Goal: Information Seeking & Learning: Learn about a topic

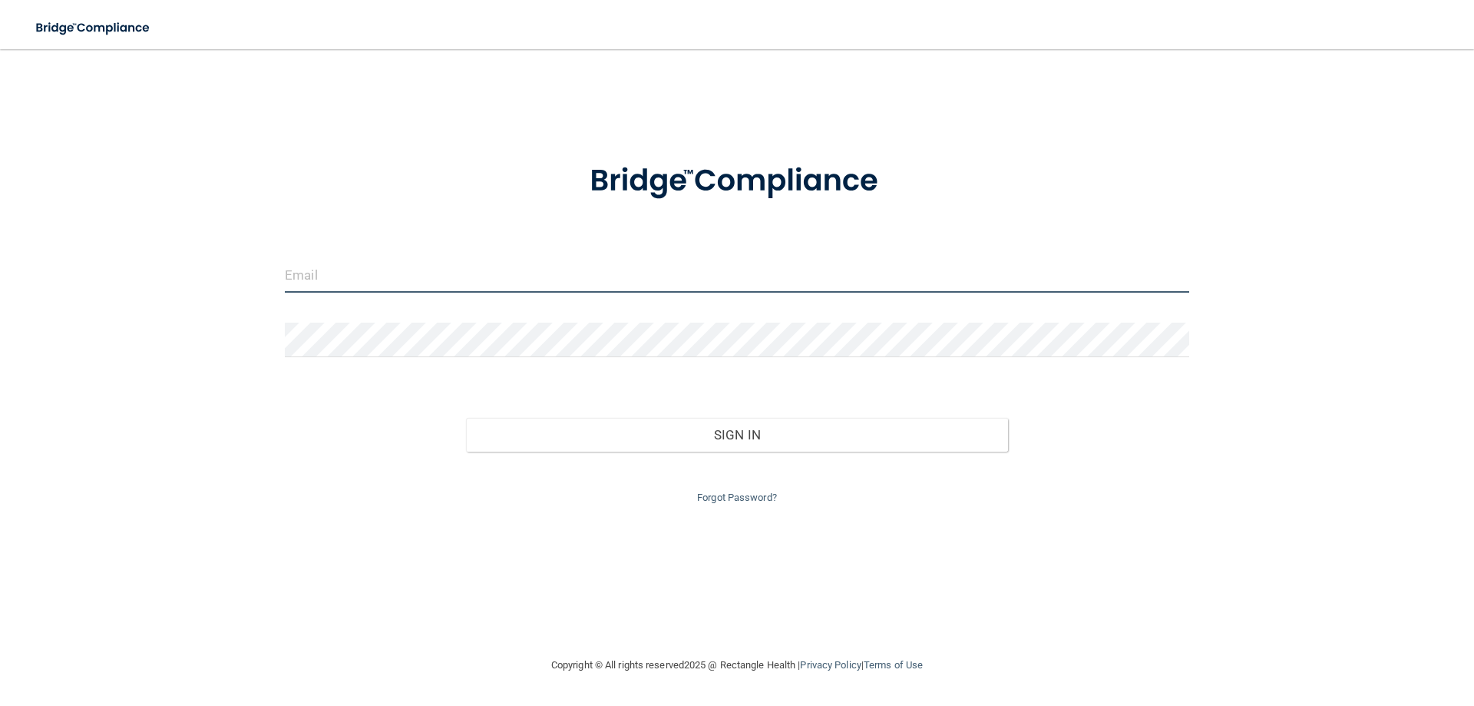
click at [358, 270] on input "email" at bounding box center [737, 275] width 905 height 35
type input "[EMAIL_ADDRESS][DOMAIN_NAME]"
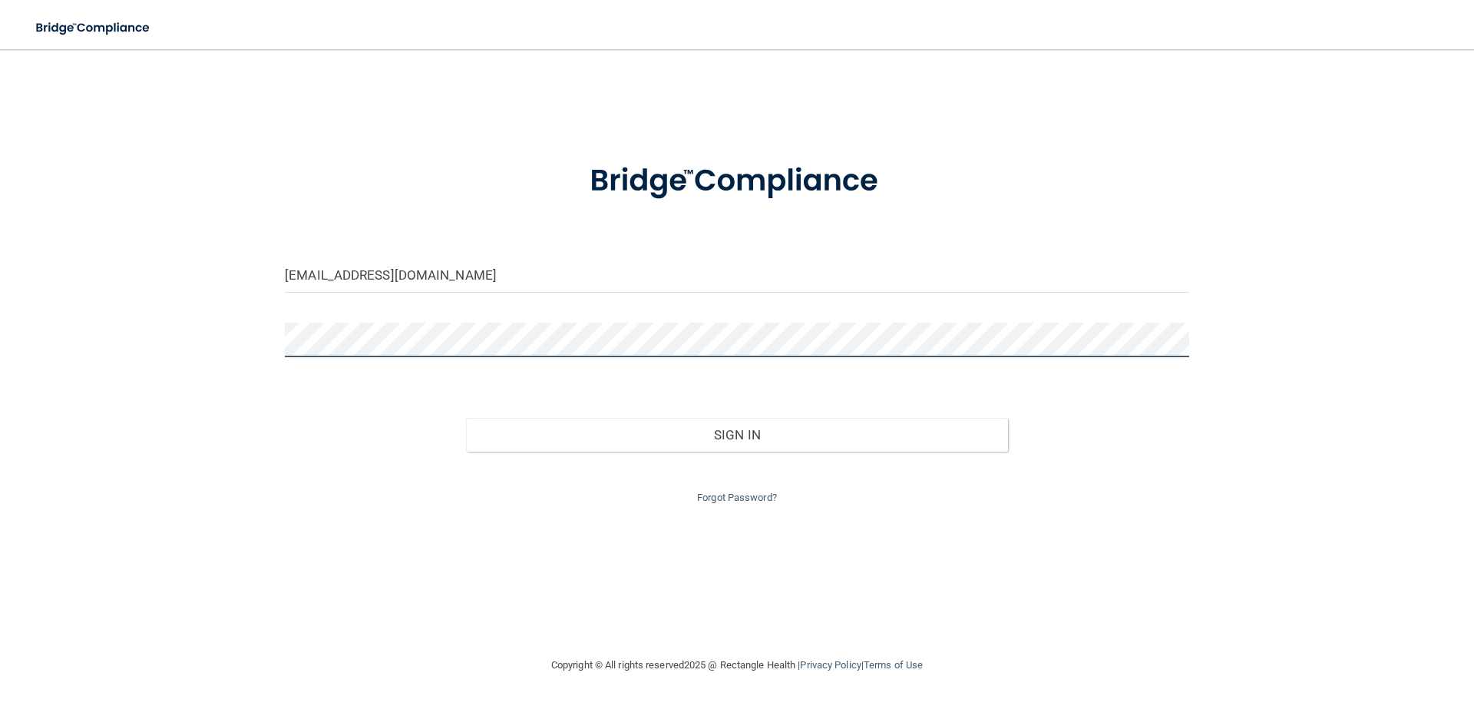
click at [466, 418] on button "Sign In" at bounding box center [737, 435] width 543 height 34
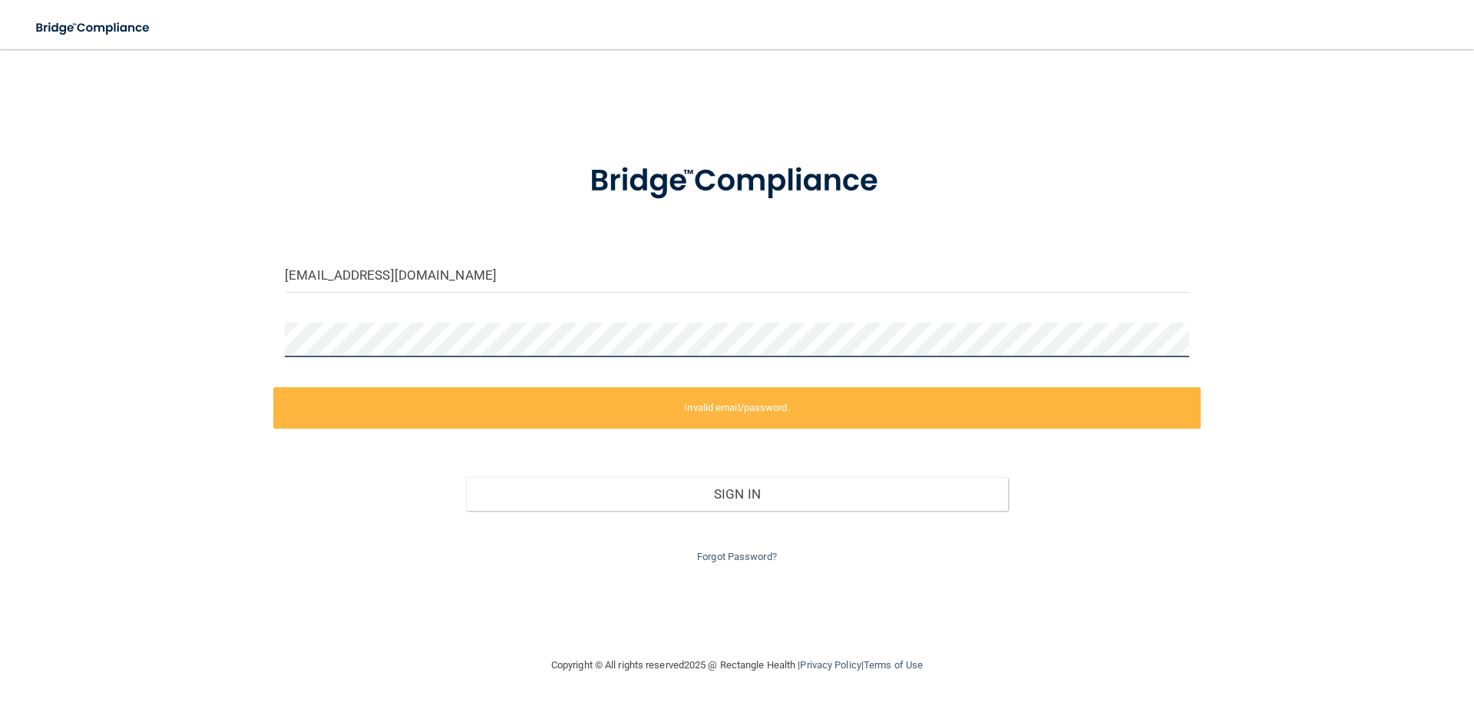
click at [61, 349] on div "[EMAIL_ADDRESS][DOMAIN_NAME] Invalid email/password. You don't have permission …" at bounding box center [737, 352] width 1413 height 576
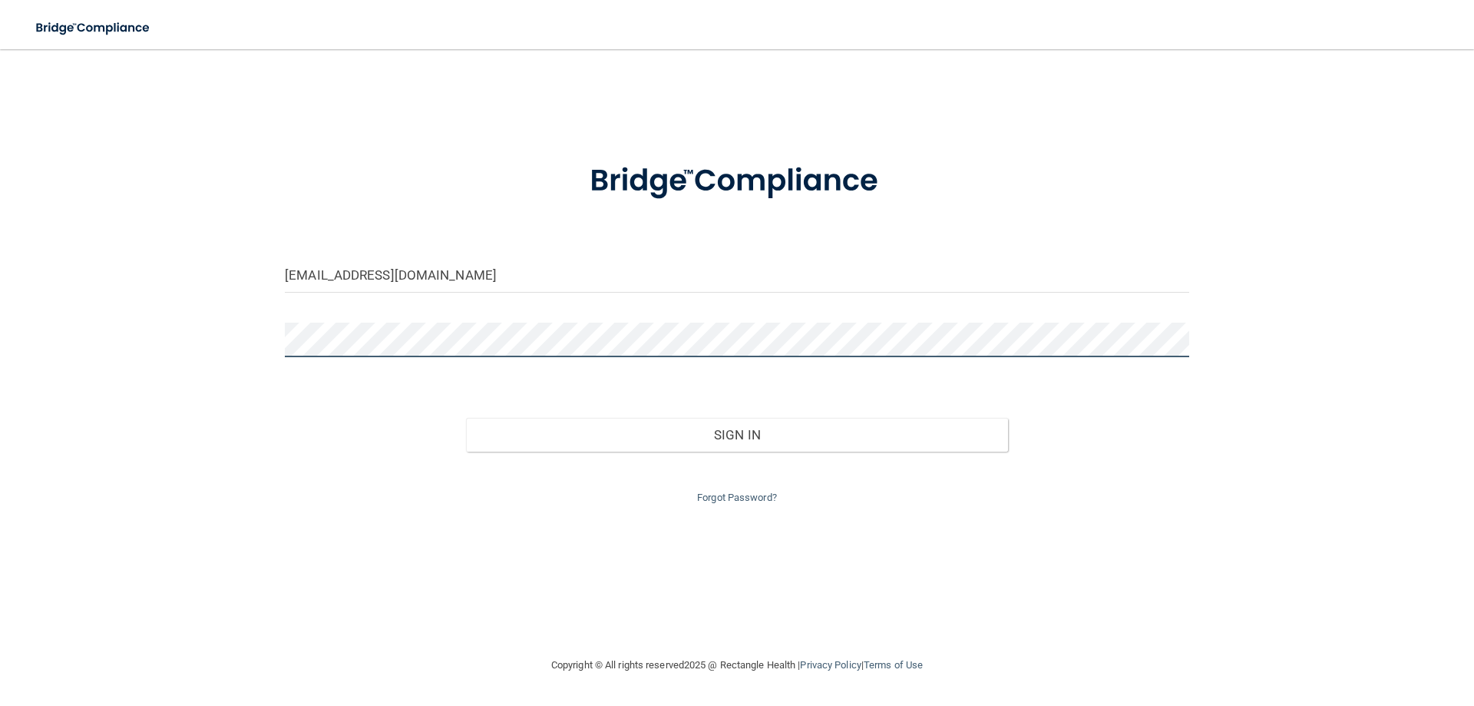
click at [466, 418] on button "Sign In" at bounding box center [737, 435] width 543 height 34
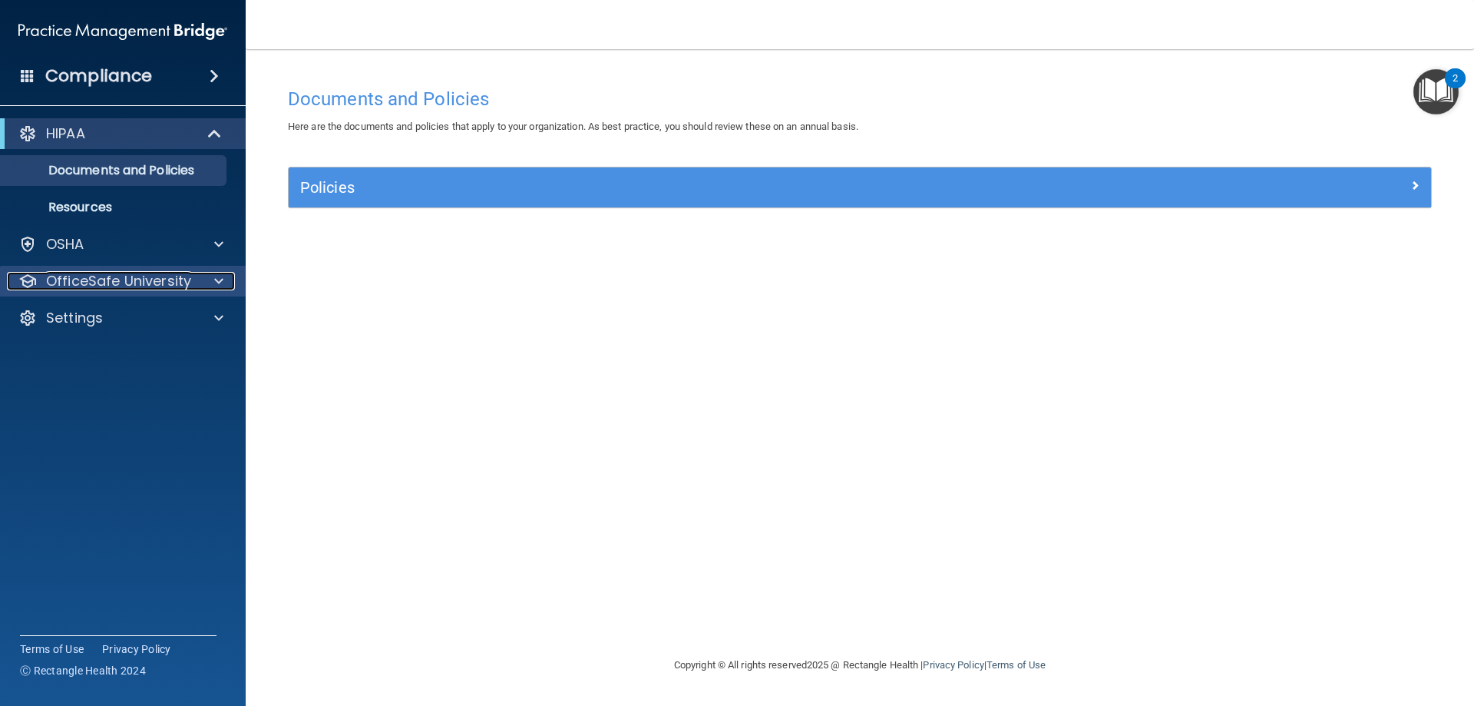
click at [196, 285] on div "OfficeSafe University" at bounding box center [102, 281] width 190 height 18
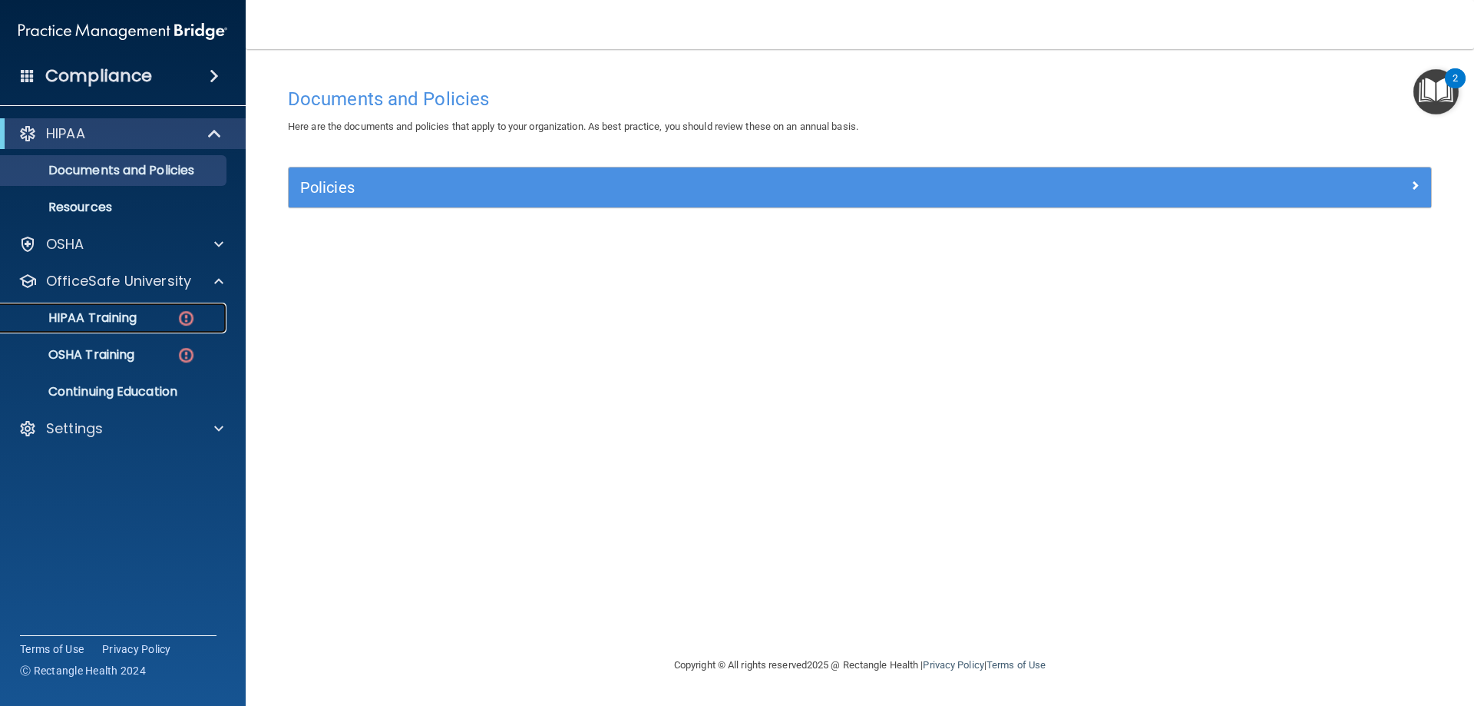
click at [131, 313] on p "HIPAA Training" at bounding box center [73, 317] width 127 height 15
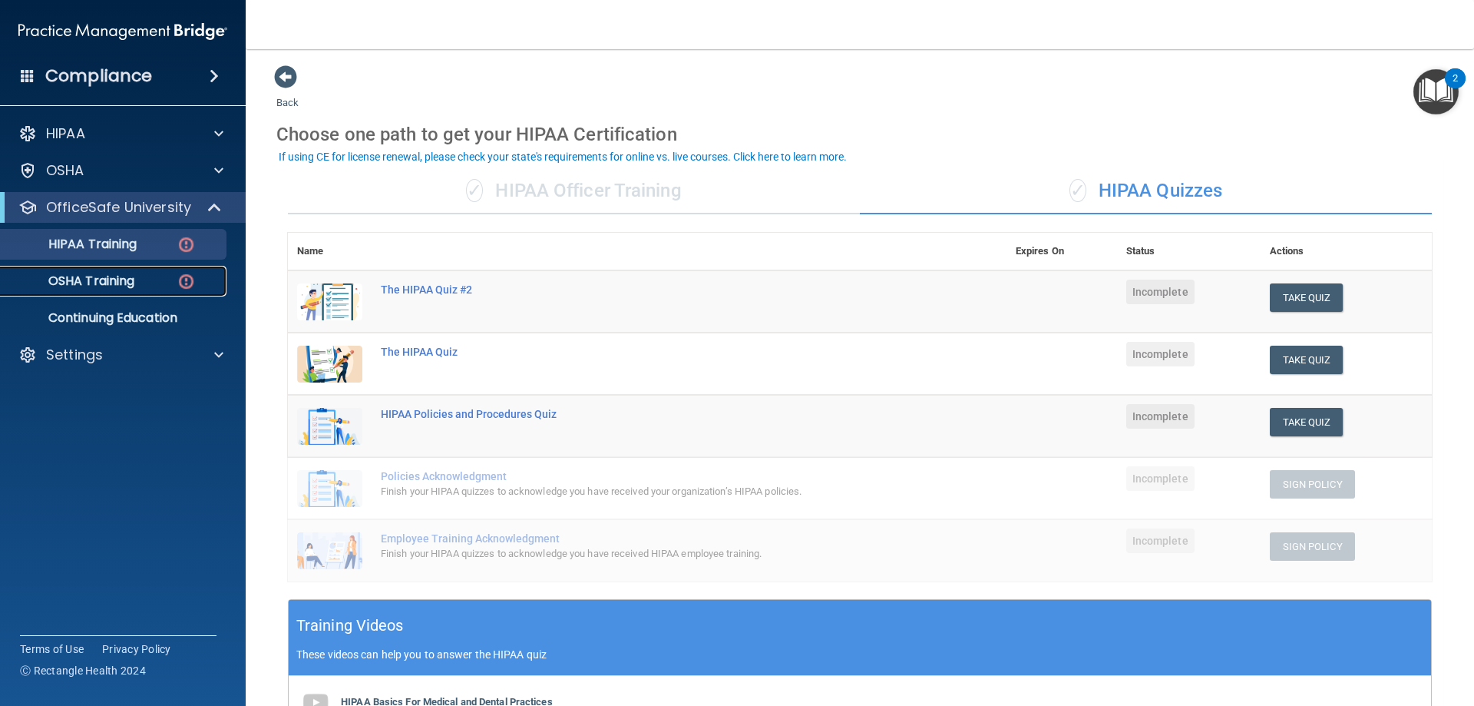
click at [134, 285] on p "OSHA Training" at bounding box center [72, 280] width 124 height 15
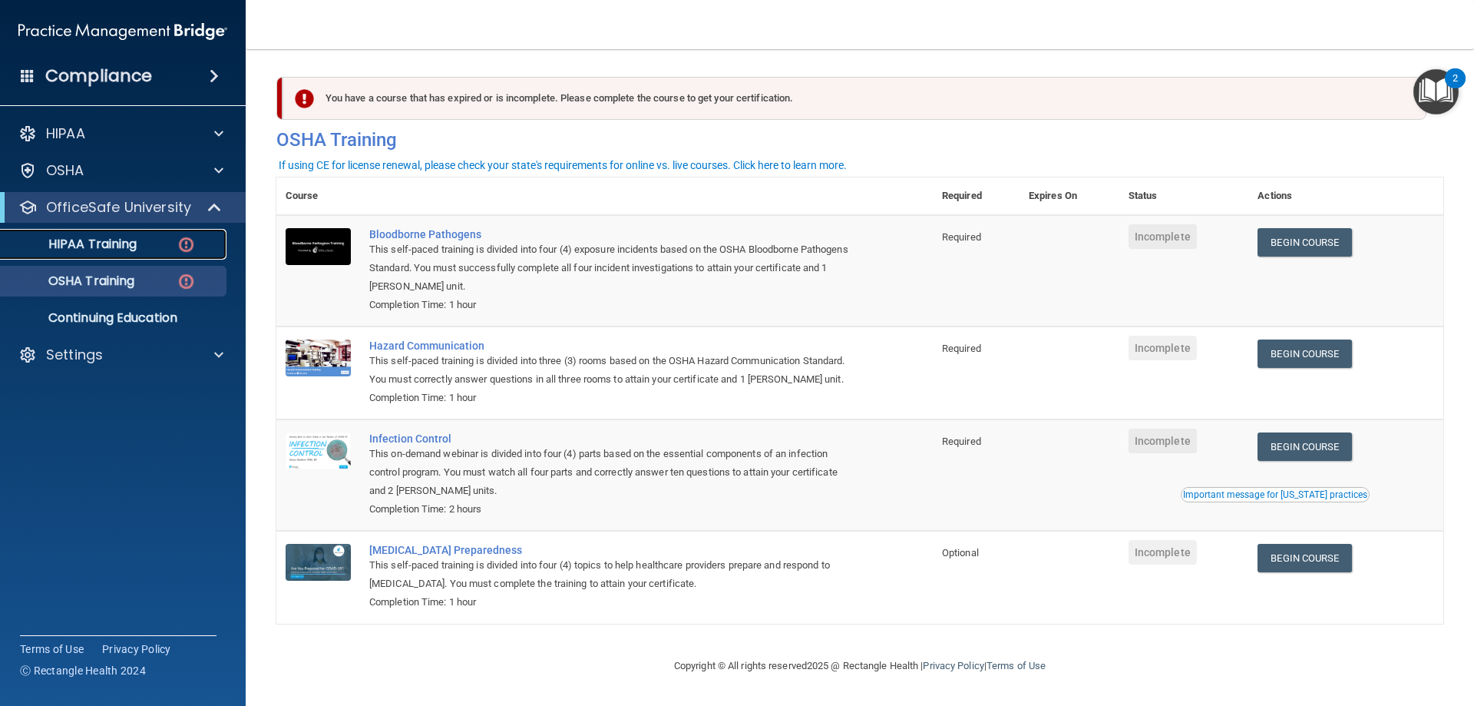
click at [72, 243] on p "HIPAA Training" at bounding box center [73, 243] width 127 height 15
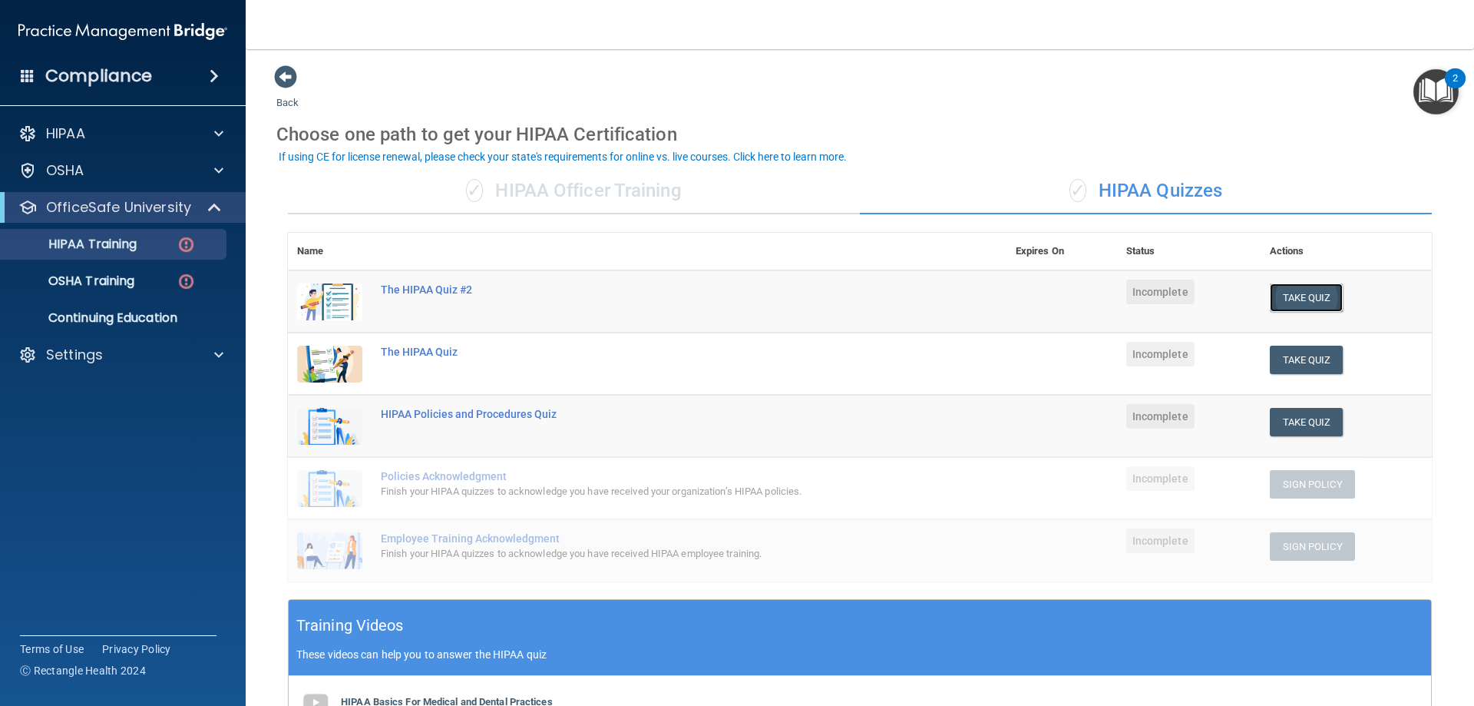
click at [1305, 292] on button "Take Quiz" at bounding box center [1307, 297] width 74 height 28
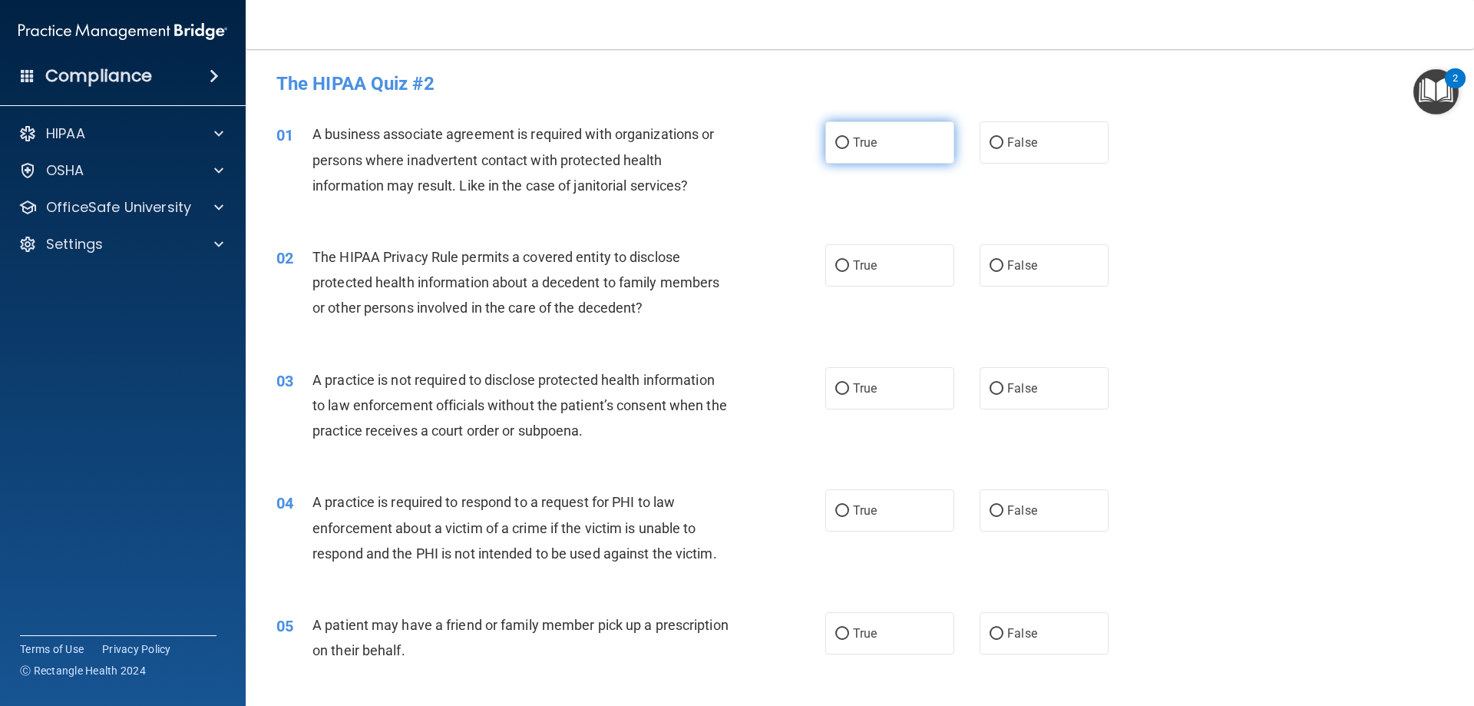
click at [858, 141] on span "True" at bounding box center [865, 142] width 24 height 15
click at [849, 141] on input "True" at bounding box center [842, 143] width 14 height 12
radio input "true"
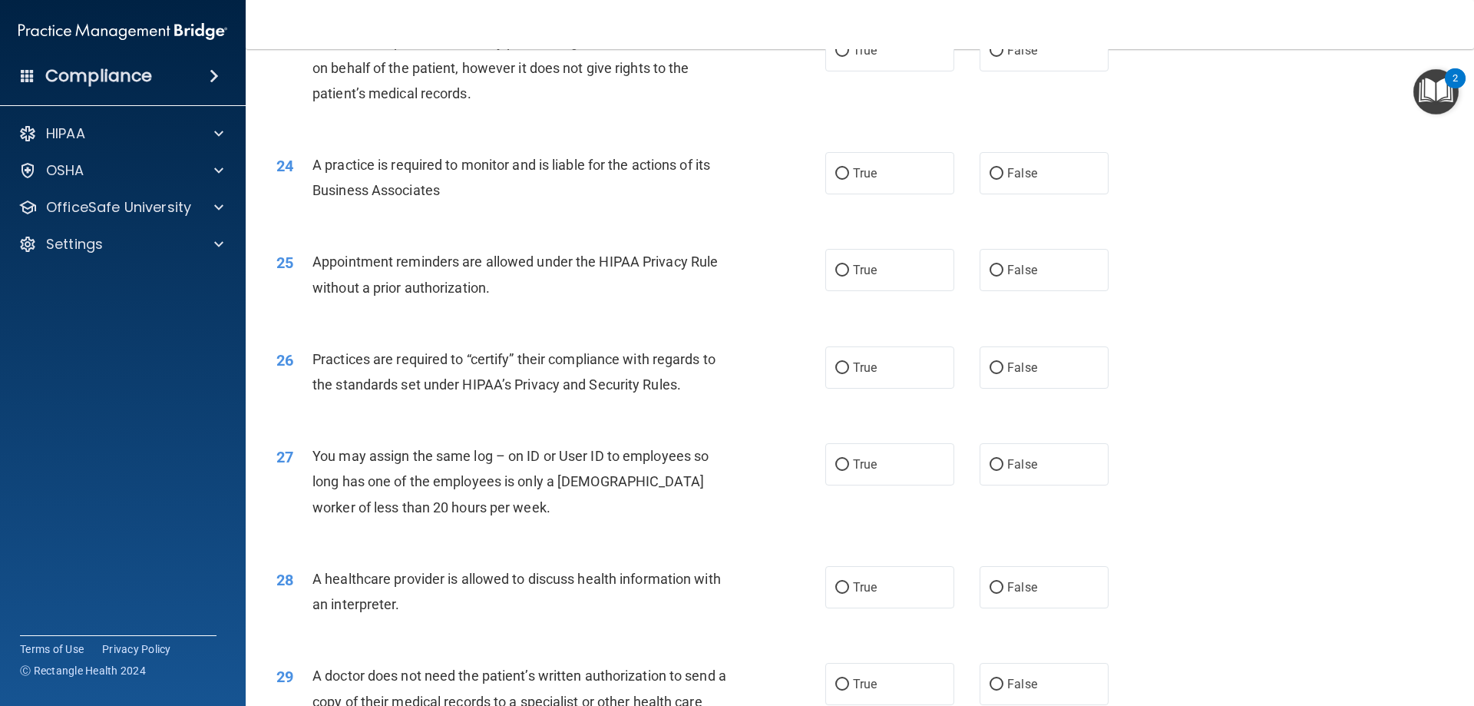
scroll to position [2869, 0]
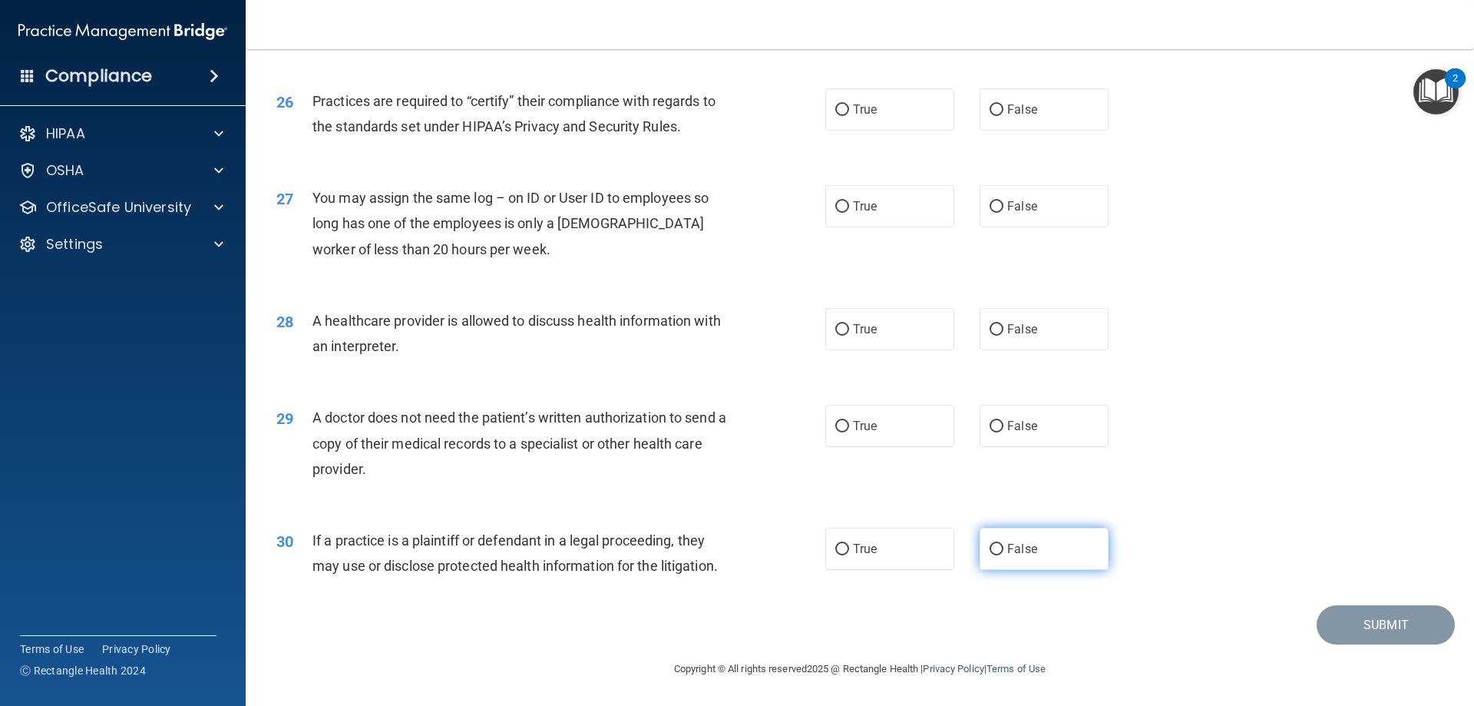
click at [1015, 555] on span "False" at bounding box center [1022, 548] width 30 height 15
click at [1004, 555] on input "False" at bounding box center [997, 550] width 14 height 12
radio input "true"
click at [1037, 435] on label "False" at bounding box center [1044, 426] width 129 height 42
click at [1004, 432] on input "False" at bounding box center [997, 427] width 14 height 12
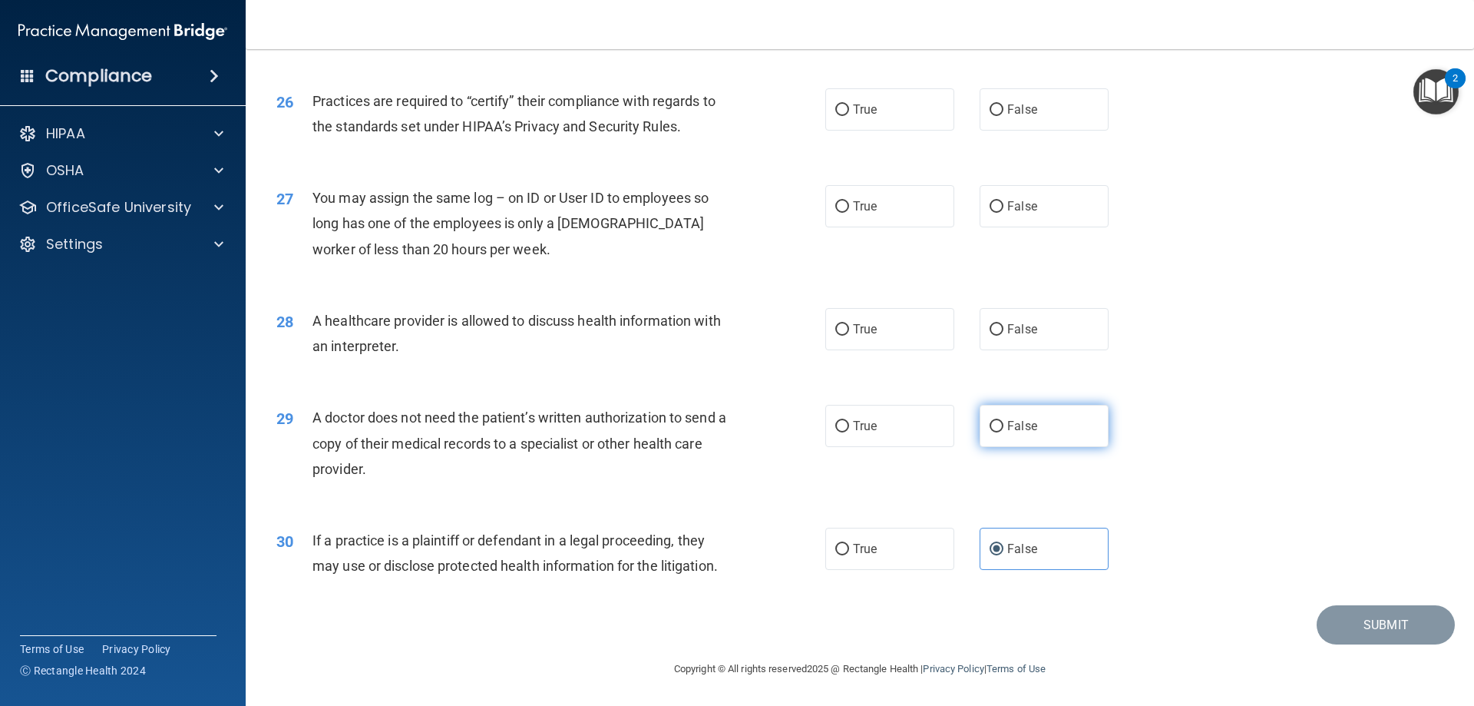
radio input "true"
click at [855, 326] on span "True" at bounding box center [865, 329] width 24 height 15
click at [849, 326] on input "True" at bounding box center [842, 330] width 14 height 12
radio input "true"
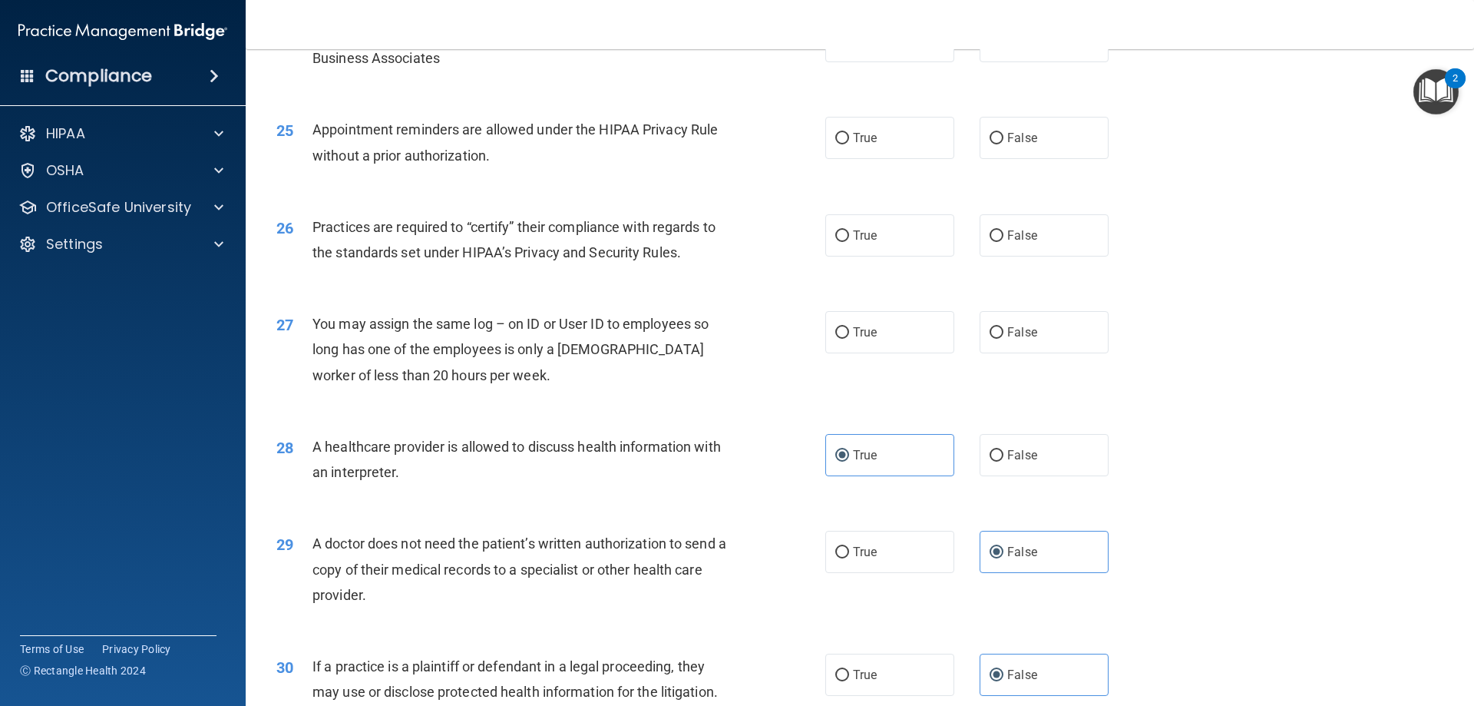
scroll to position [2715, 0]
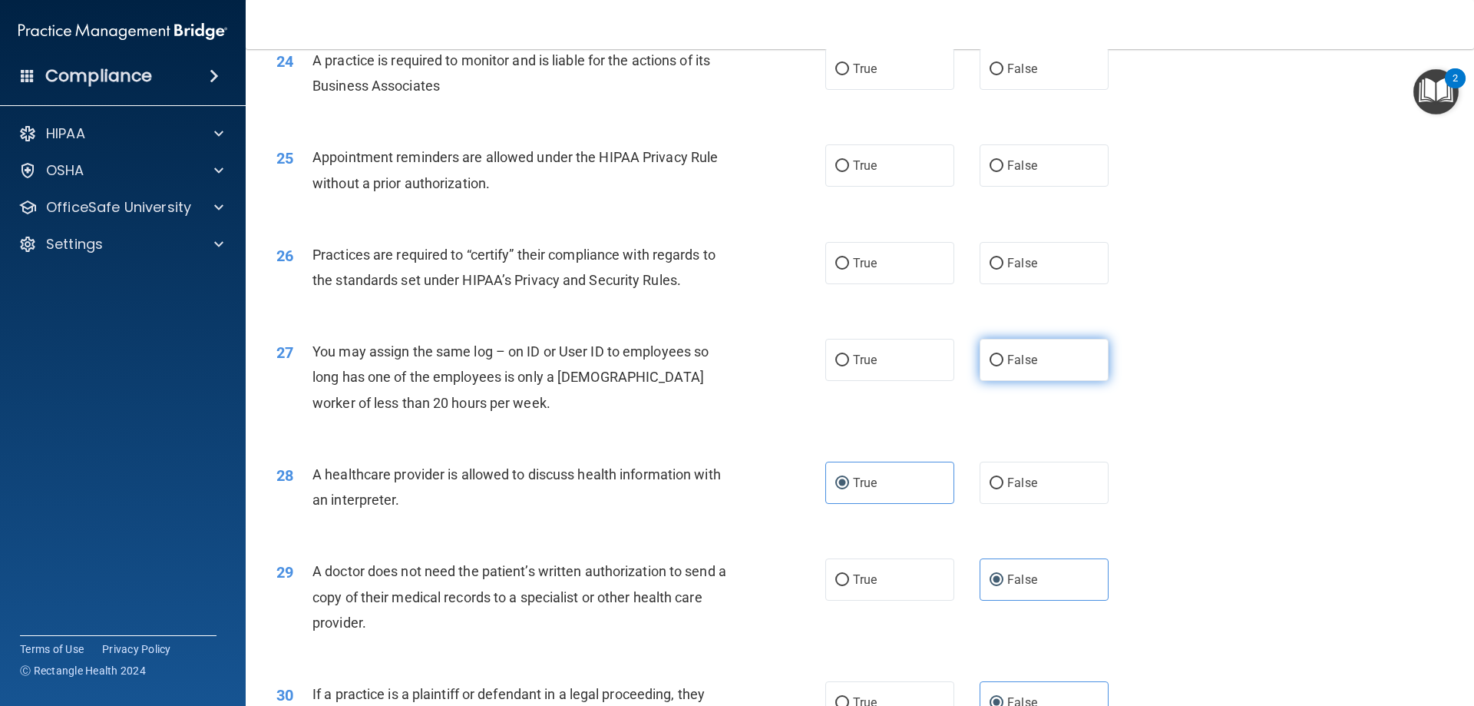
click at [1012, 354] on span "False" at bounding box center [1022, 359] width 30 height 15
click at [1004, 355] on input "False" at bounding box center [997, 361] width 14 height 12
radio input "true"
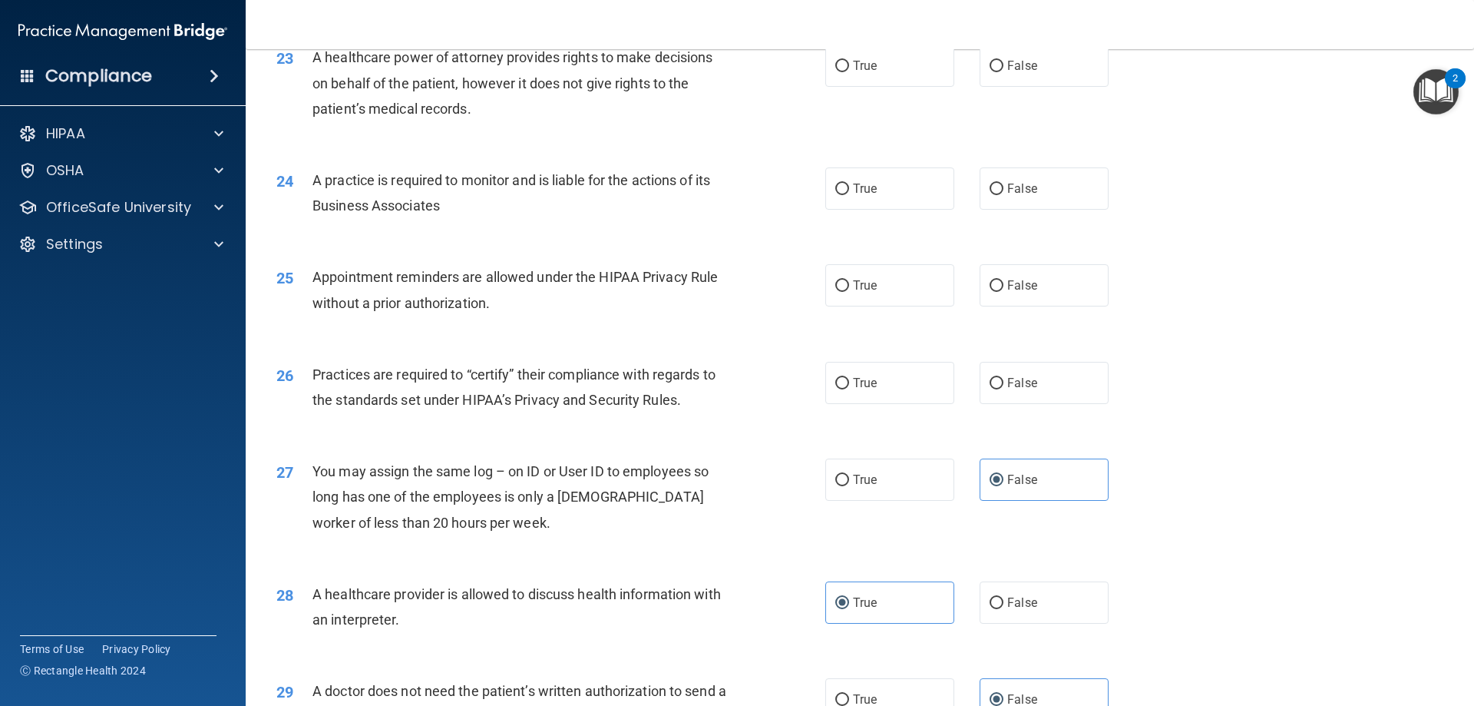
scroll to position [2562, 0]
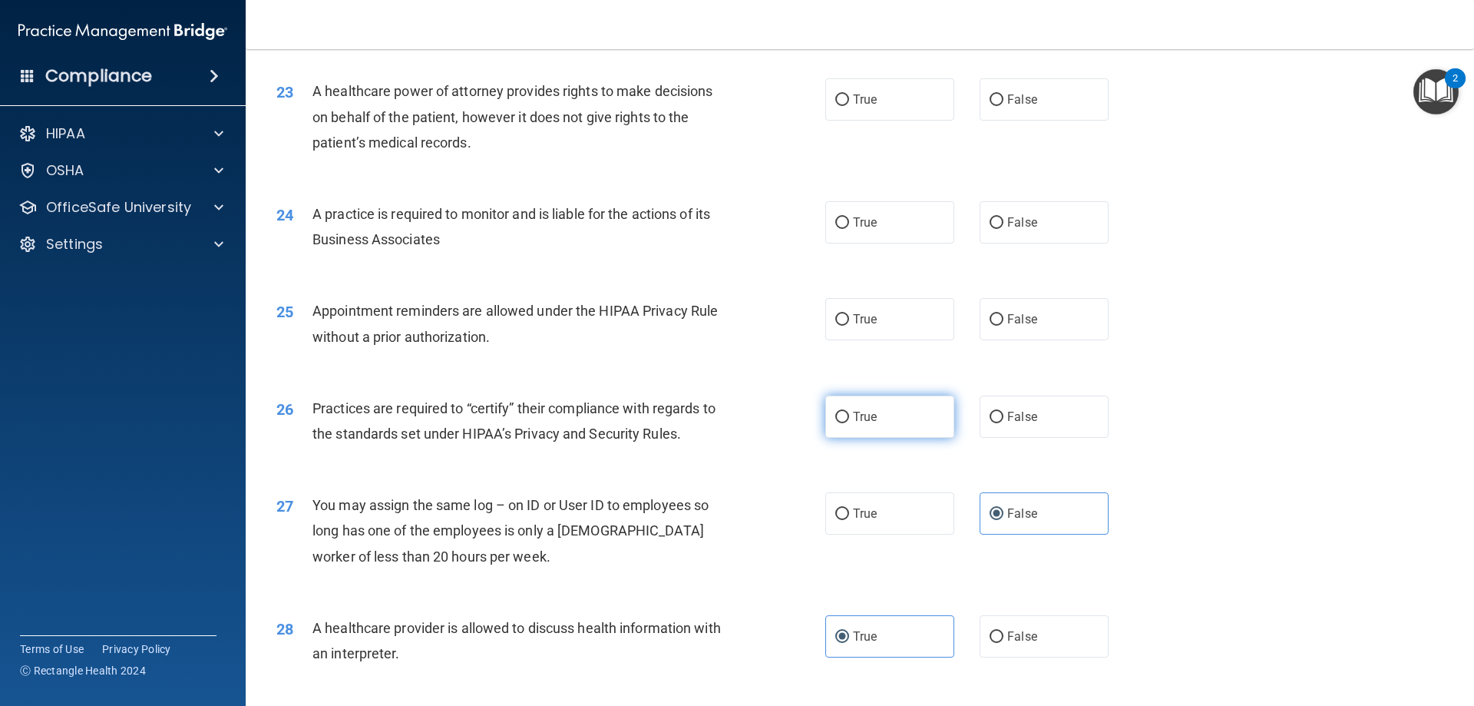
click at [853, 422] on span "True" at bounding box center [865, 416] width 24 height 15
click at [849, 422] on input "True" at bounding box center [842, 418] width 14 height 12
radio input "true"
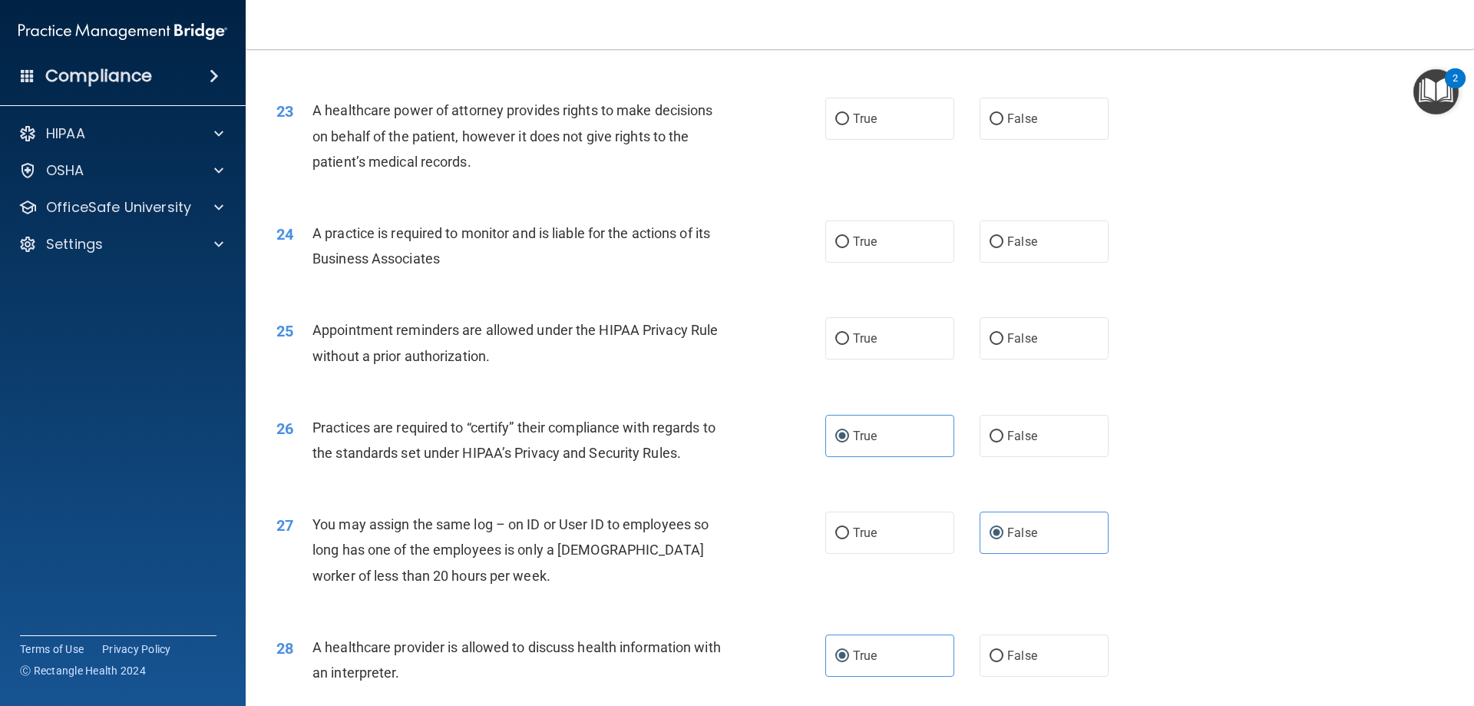
scroll to position [2485, 0]
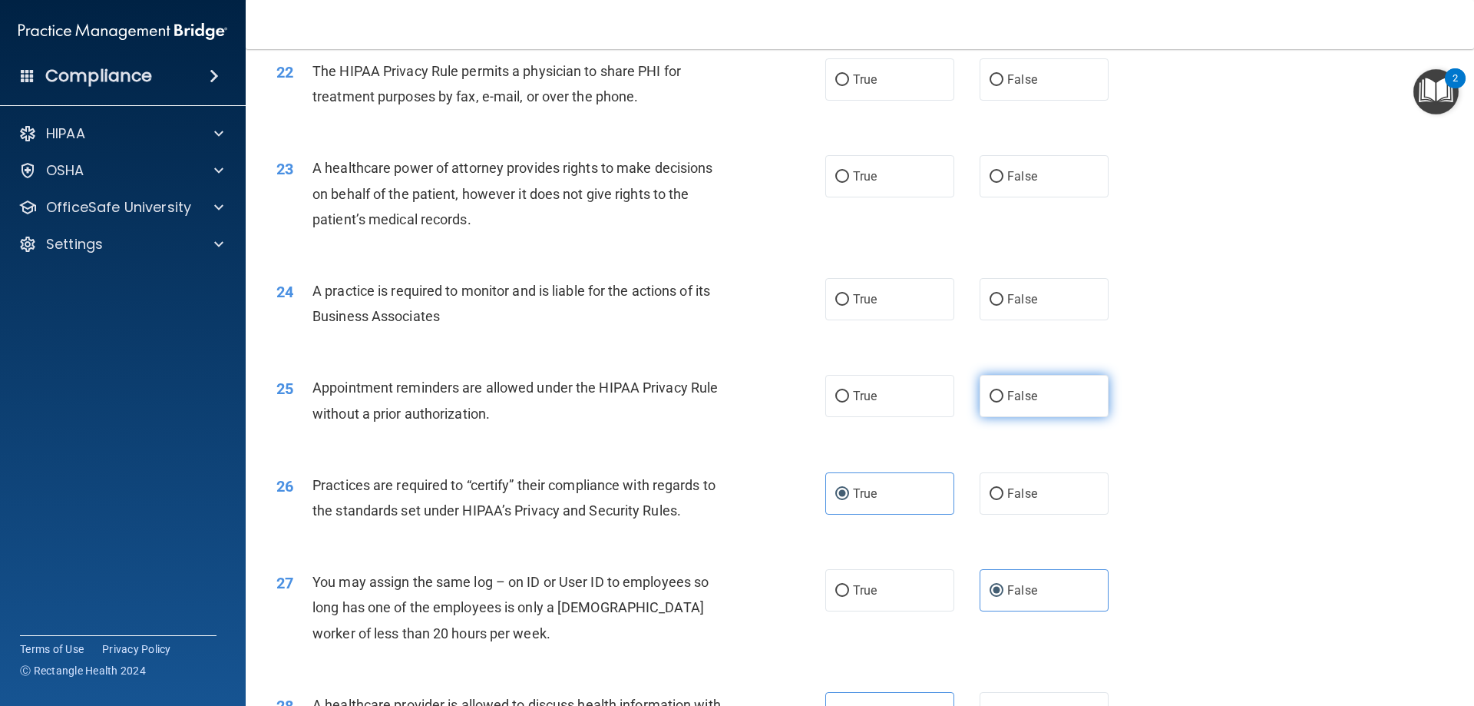
click at [1022, 395] on span "False" at bounding box center [1022, 396] width 30 height 15
click at [1004, 395] on input "False" at bounding box center [997, 397] width 14 height 12
radio input "true"
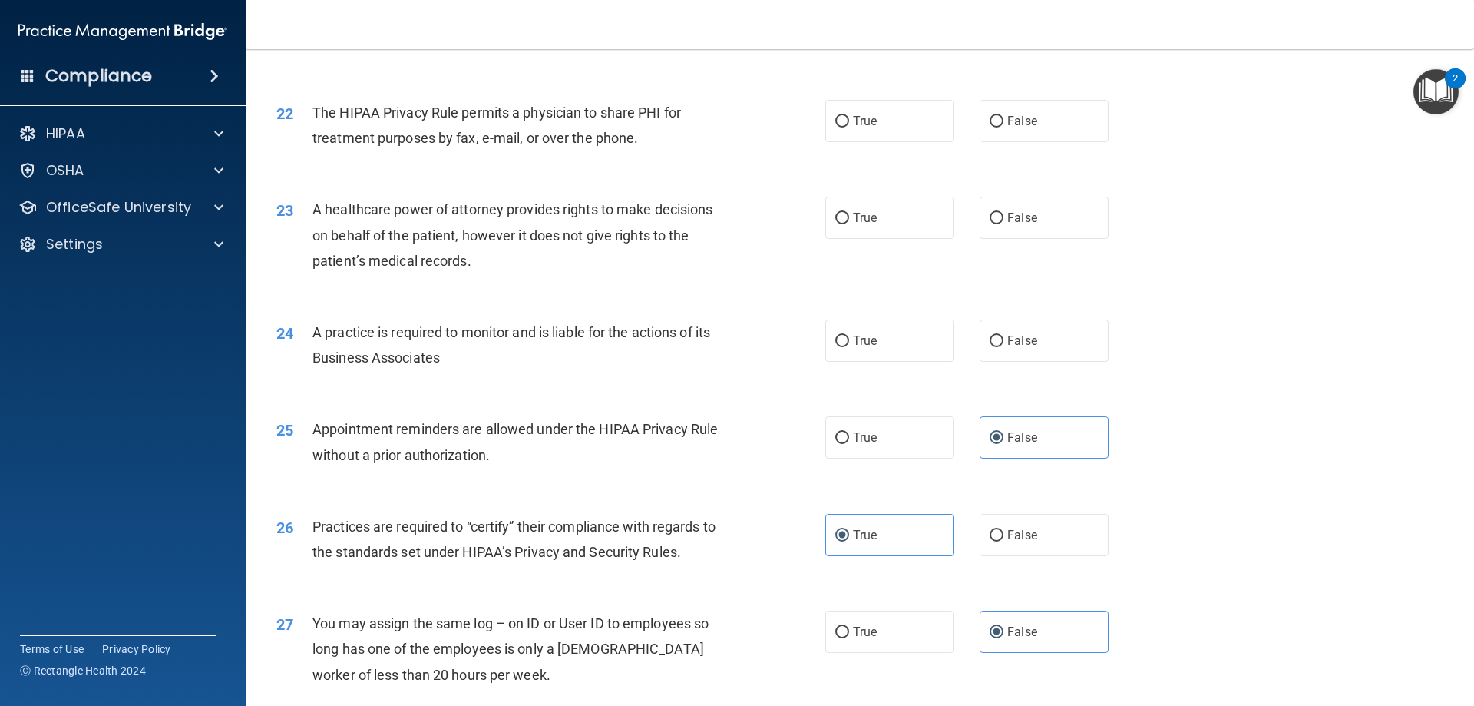
scroll to position [2408, 0]
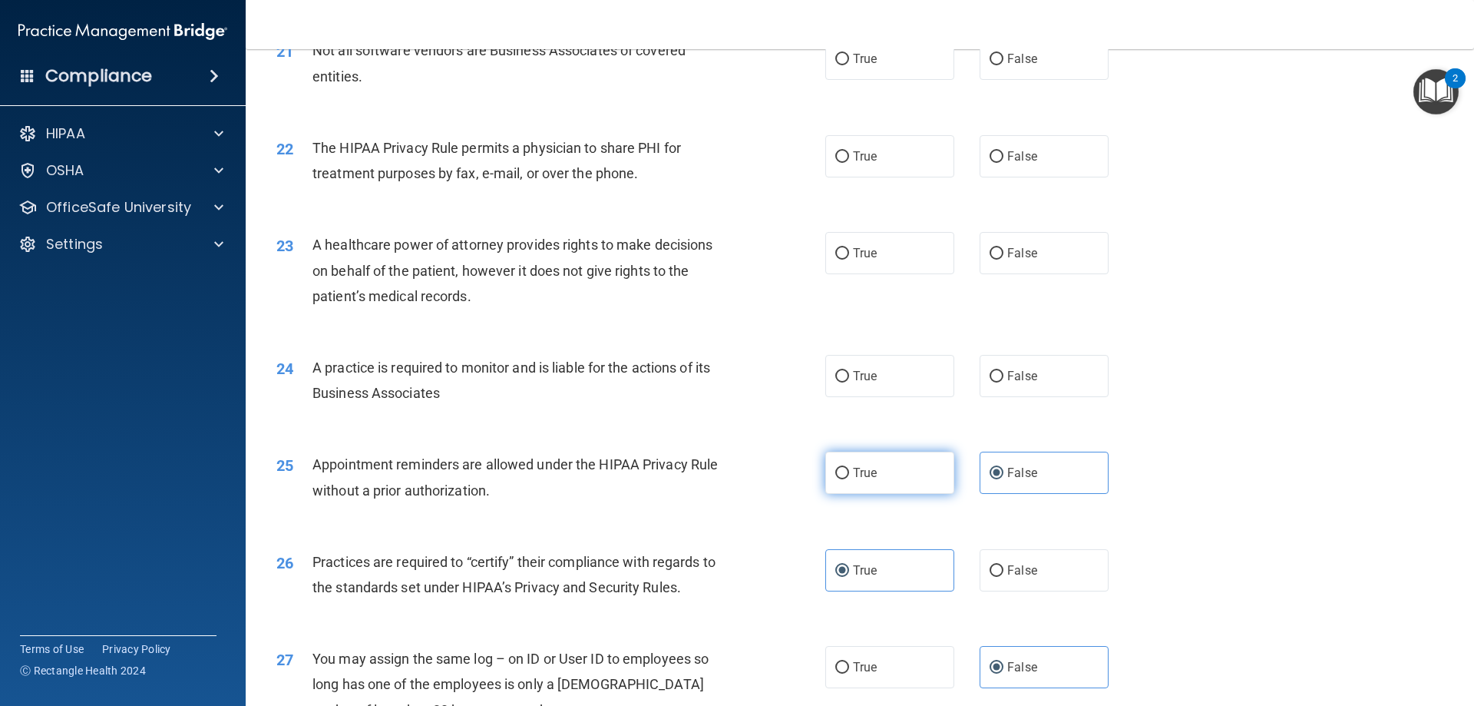
click at [871, 469] on span "True" at bounding box center [865, 472] width 24 height 15
click at [849, 469] on input "True" at bounding box center [842, 474] width 14 height 12
radio input "true"
radio input "false"
click at [886, 367] on label "True" at bounding box center [889, 376] width 129 height 42
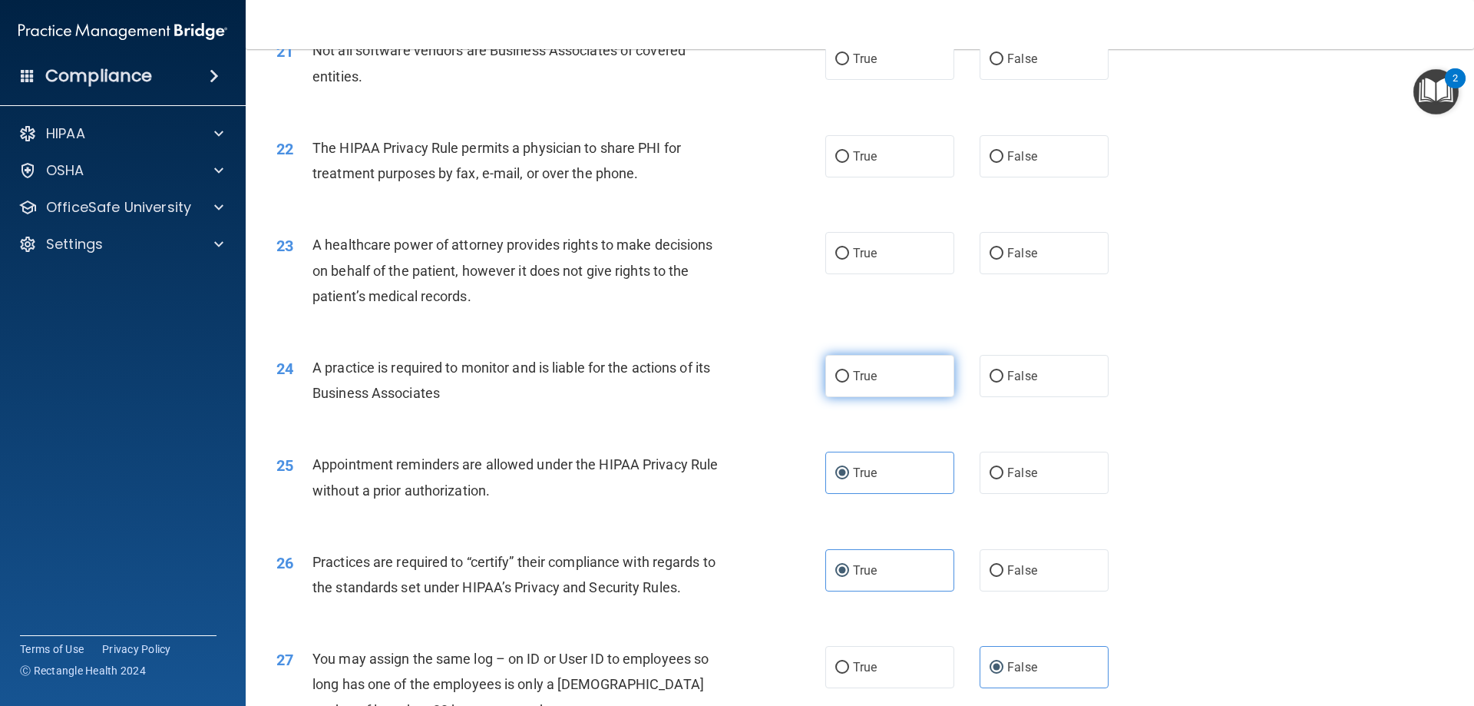
click at [849, 371] on input "True" at bounding box center [842, 377] width 14 height 12
radio input "true"
click at [990, 253] on input "False" at bounding box center [997, 254] width 14 height 12
radio input "true"
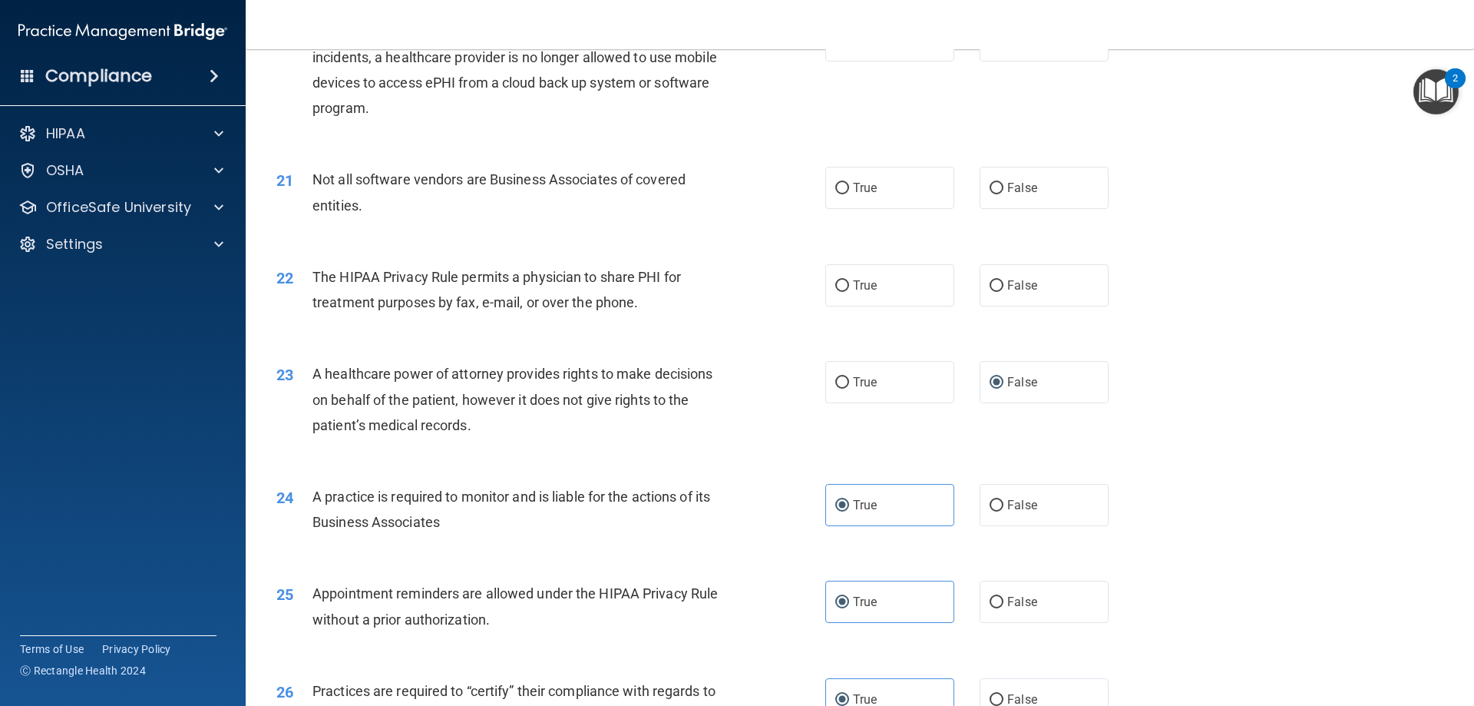
scroll to position [2254, 0]
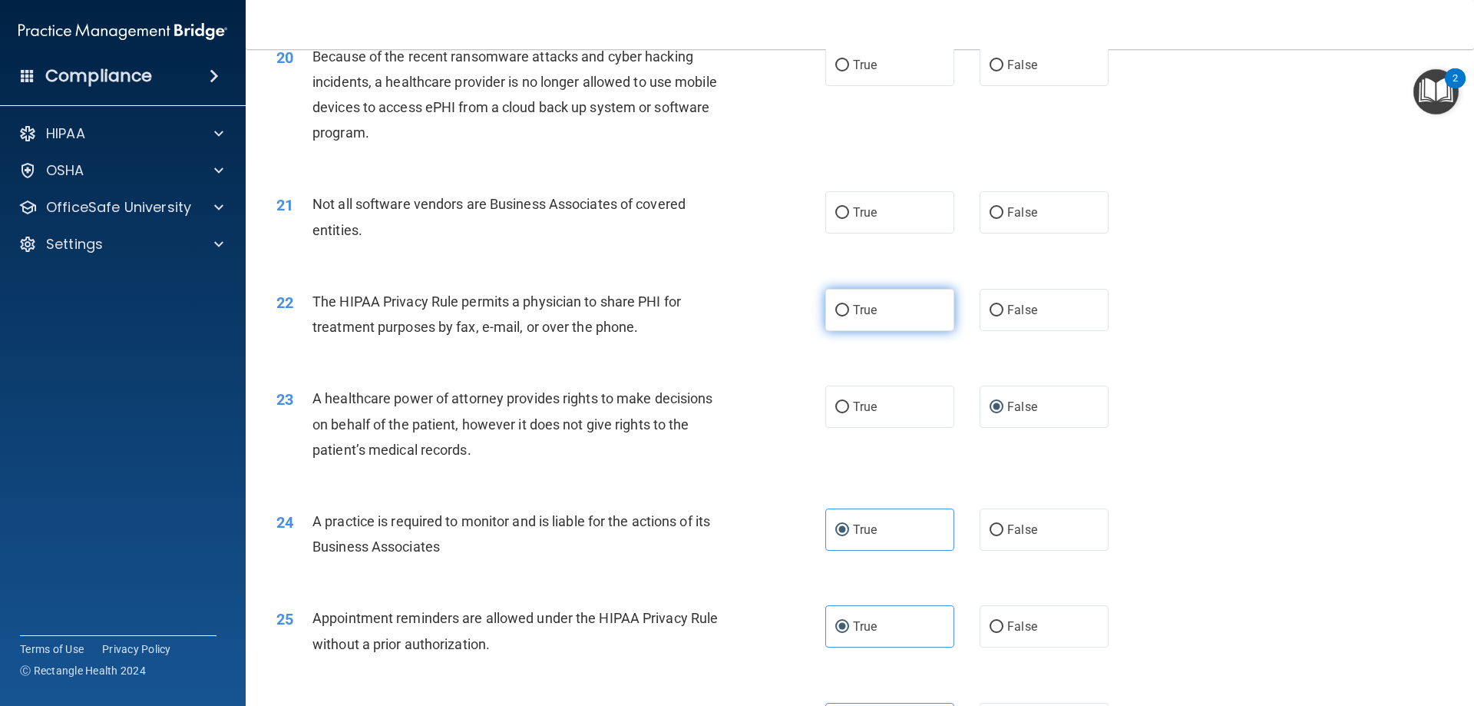
click at [891, 313] on label "True" at bounding box center [889, 310] width 129 height 42
click at [849, 313] on input "True" at bounding box center [842, 311] width 14 height 12
radio input "true"
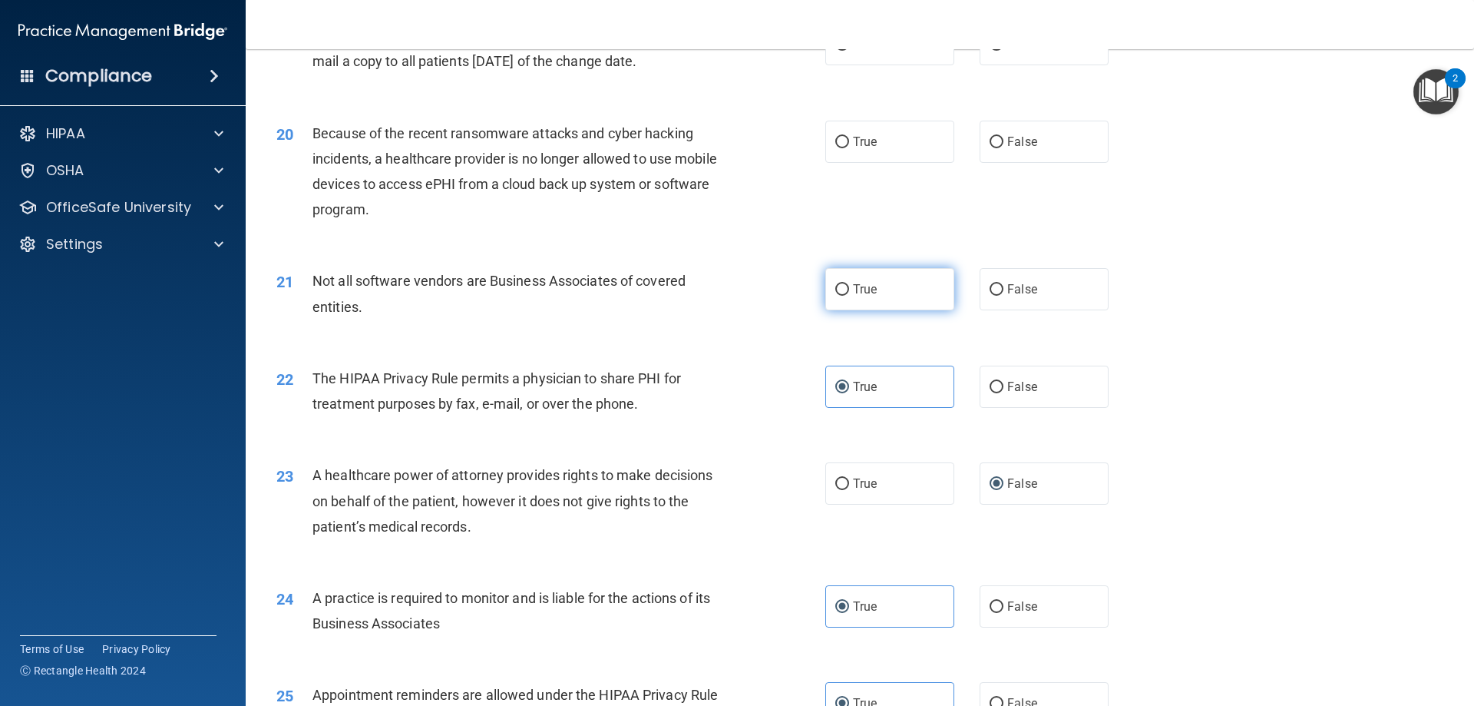
click at [937, 286] on label "True" at bounding box center [889, 289] width 129 height 42
click at [849, 286] on input "True" at bounding box center [842, 290] width 14 height 12
radio input "true"
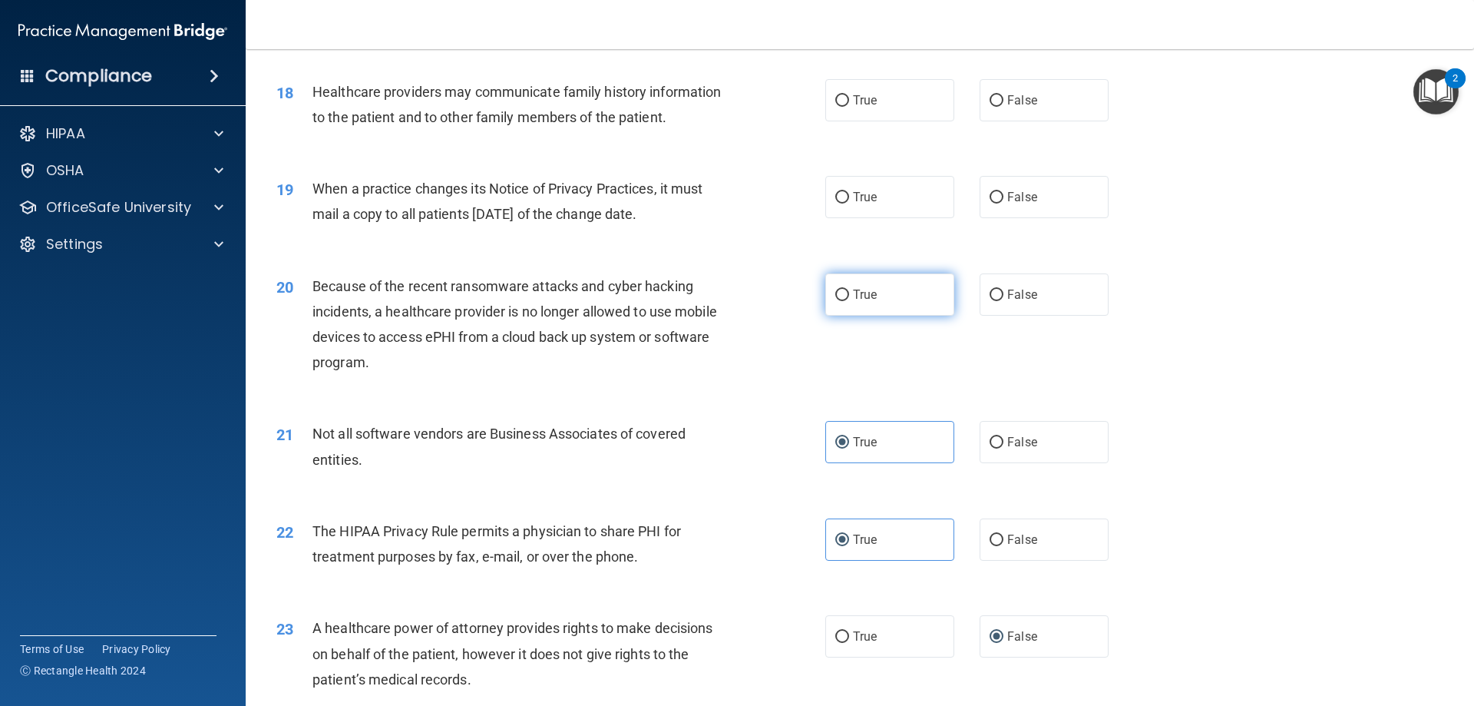
scroll to position [2024, 0]
click at [927, 287] on label "True" at bounding box center [889, 295] width 129 height 42
click at [849, 290] on input "True" at bounding box center [842, 296] width 14 height 12
radio input "true"
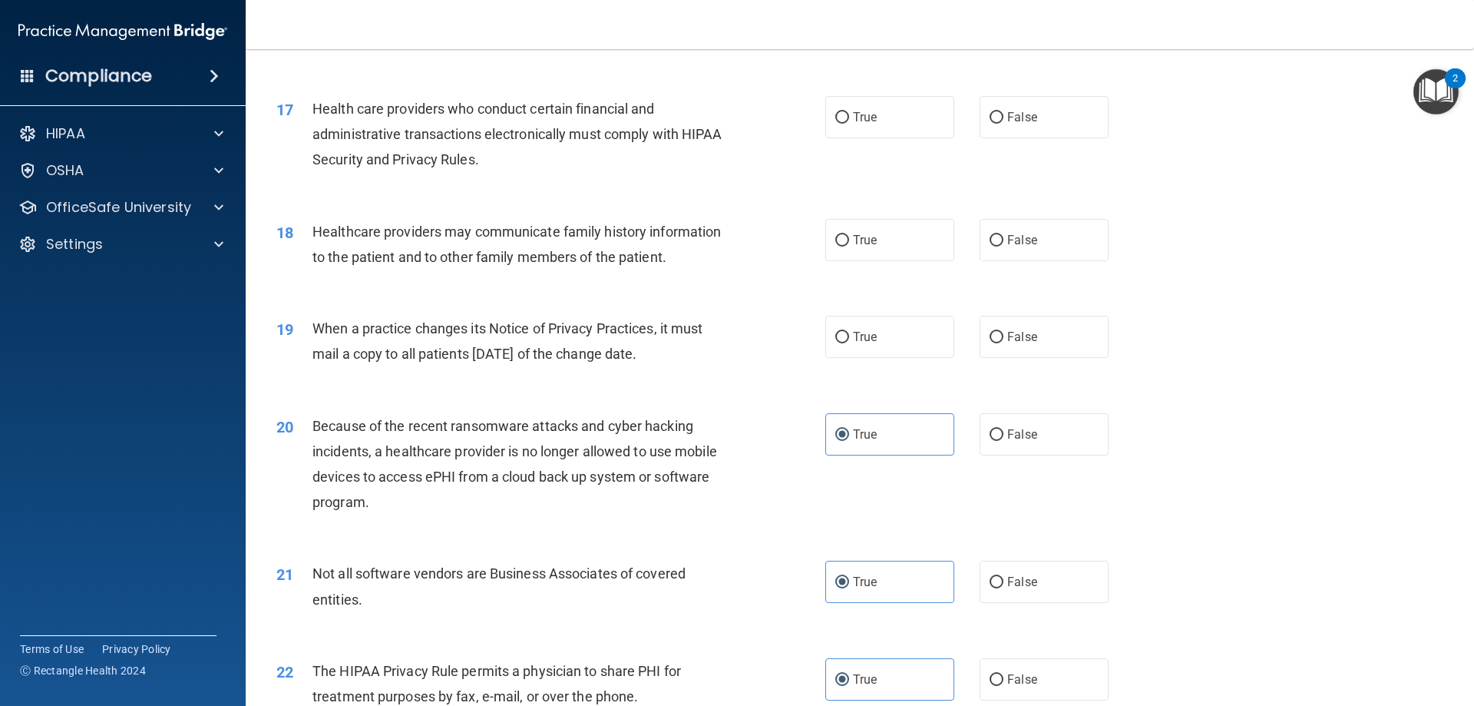
scroll to position [1870, 0]
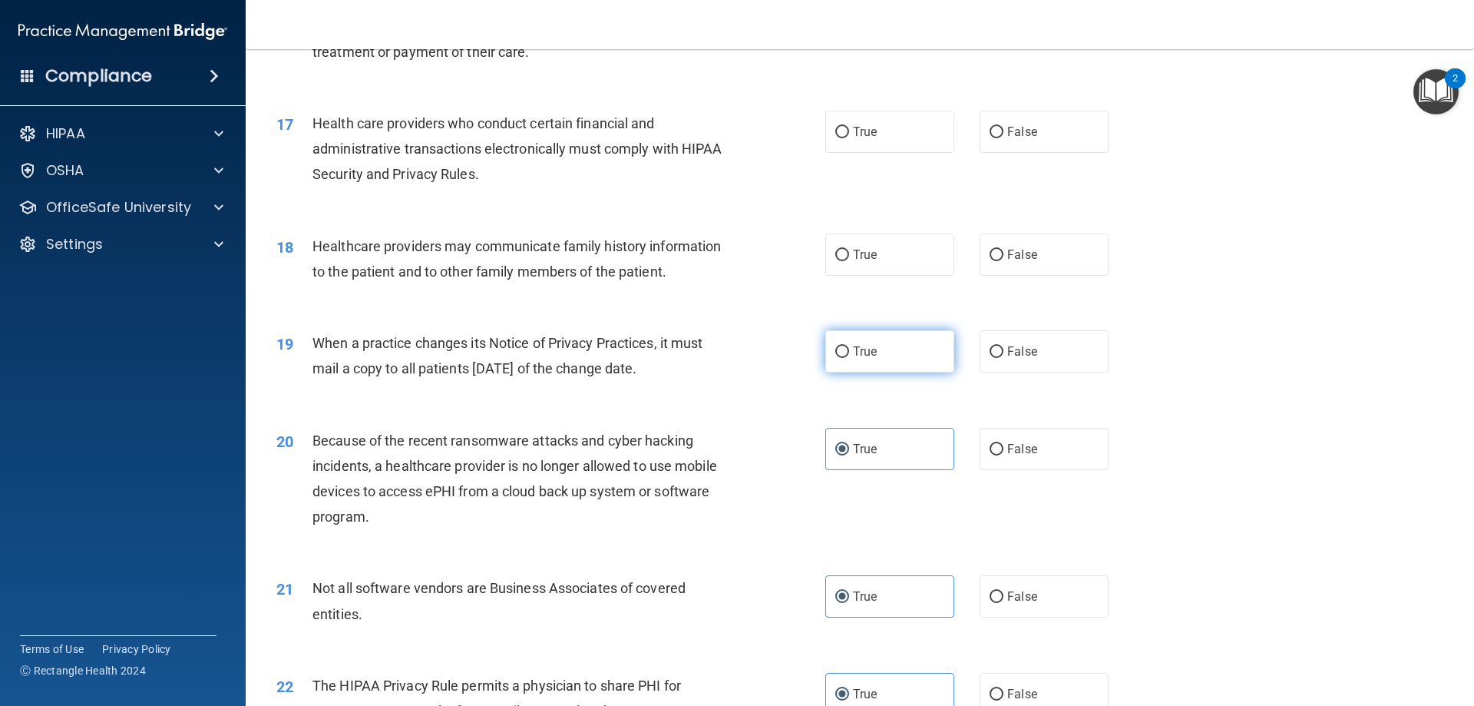
click at [881, 341] on label "True" at bounding box center [889, 351] width 129 height 42
click at [849, 346] on input "True" at bounding box center [842, 352] width 14 height 12
radio input "true"
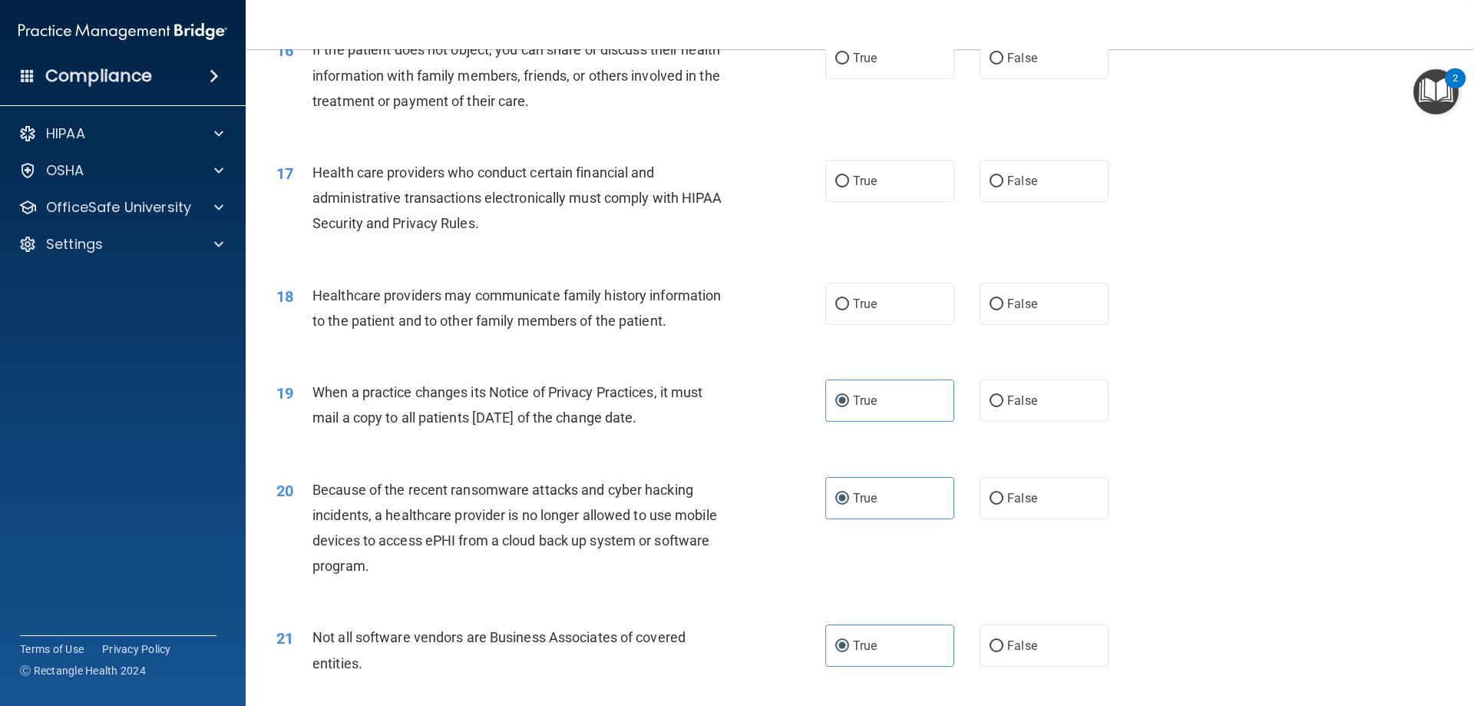
scroll to position [1794, 0]
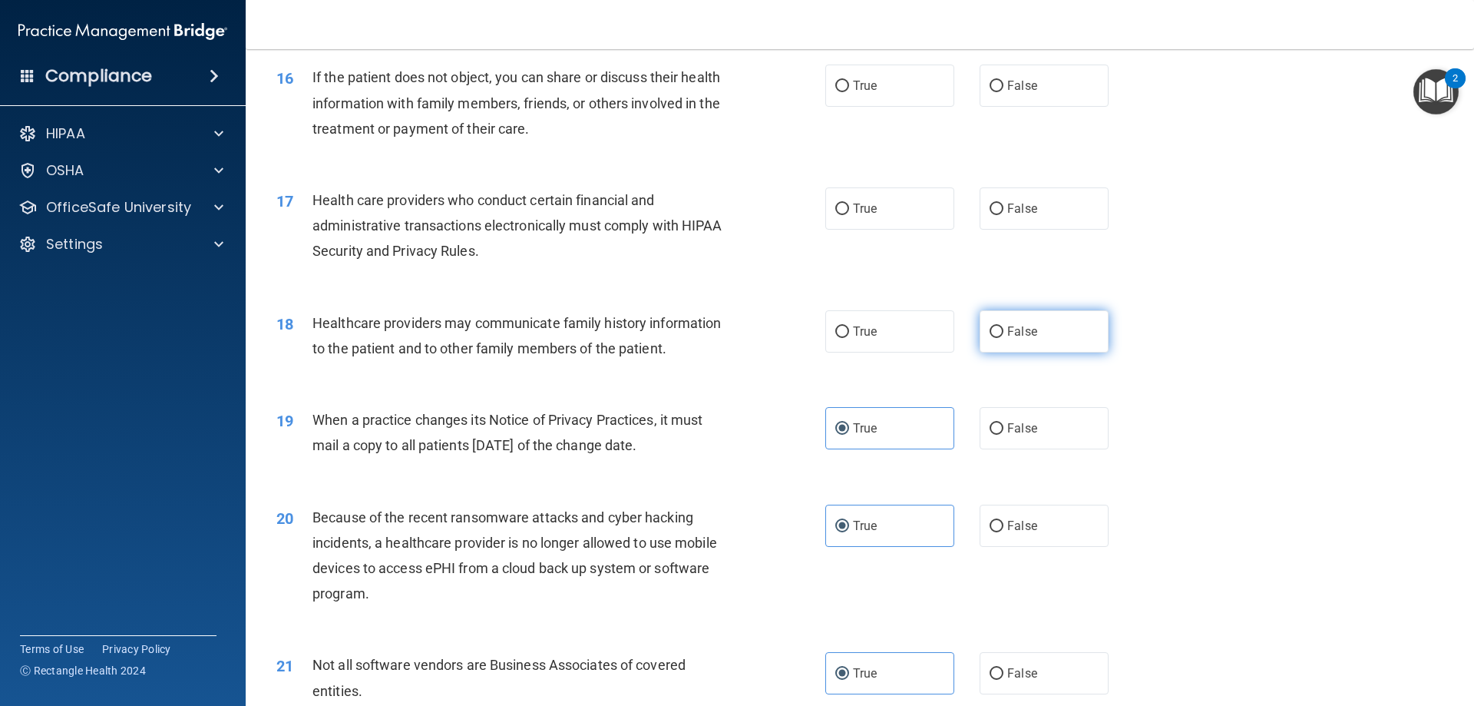
click at [1027, 339] on label "False" at bounding box center [1044, 331] width 129 height 42
click at [1004, 338] on input "False" at bounding box center [997, 332] width 14 height 12
radio input "true"
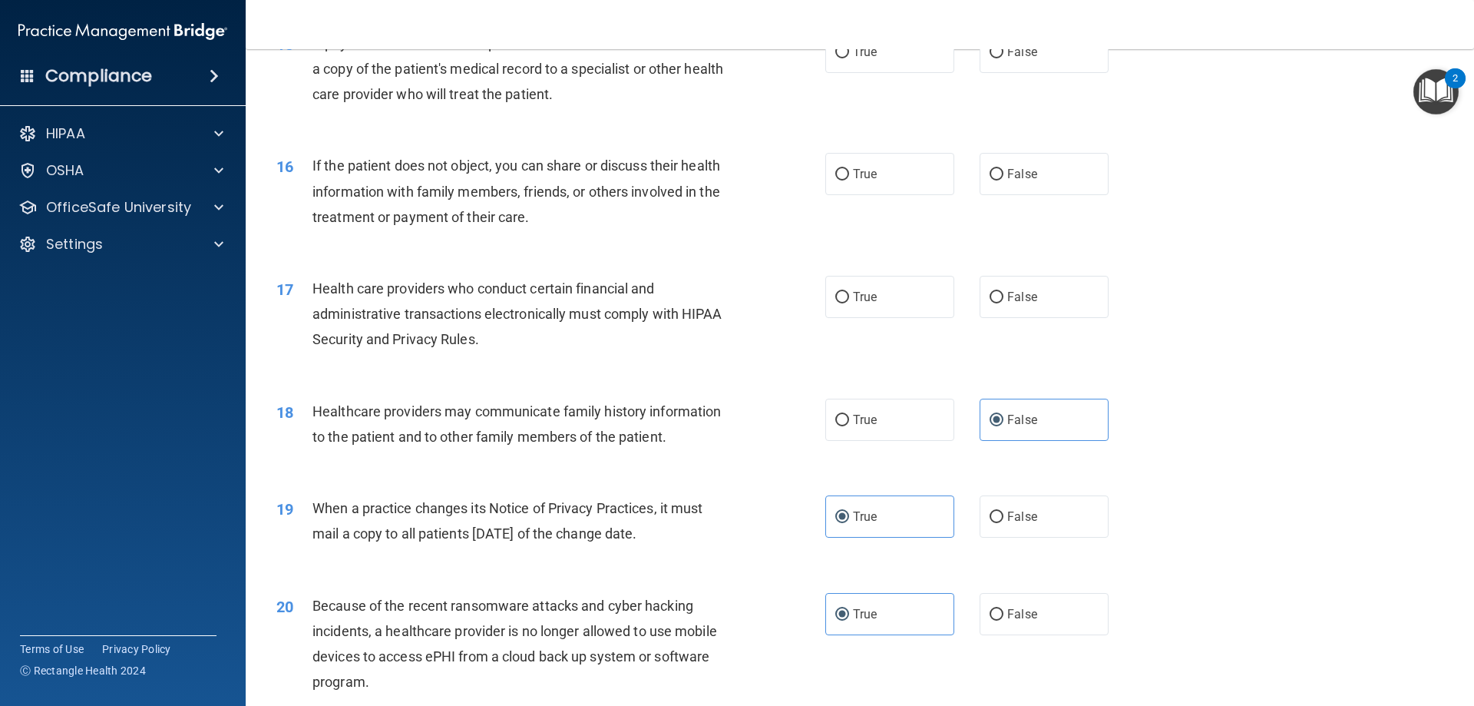
scroll to position [1563, 0]
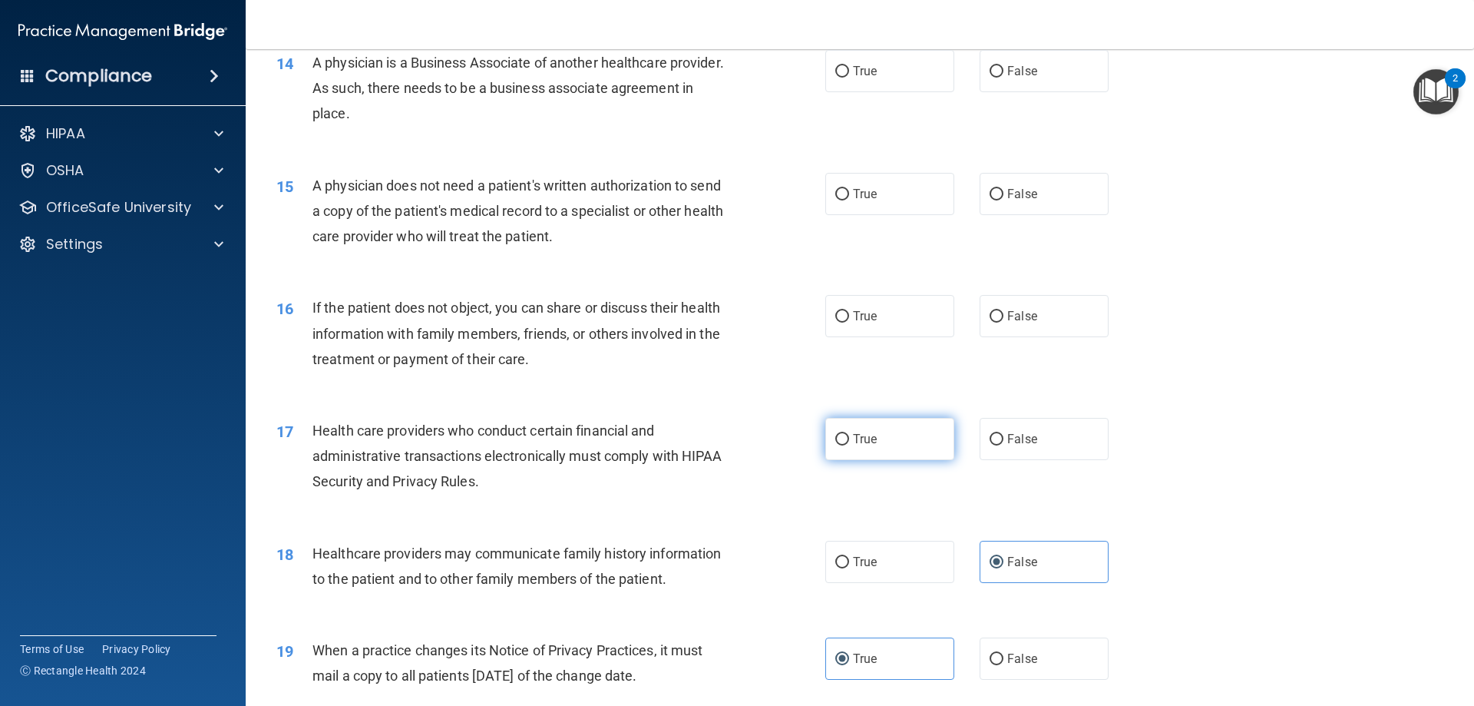
click at [847, 429] on label "True" at bounding box center [889, 439] width 129 height 42
click at [847, 434] on input "True" at bounding box center [842, 440] width 14 height 12
radio input "true"
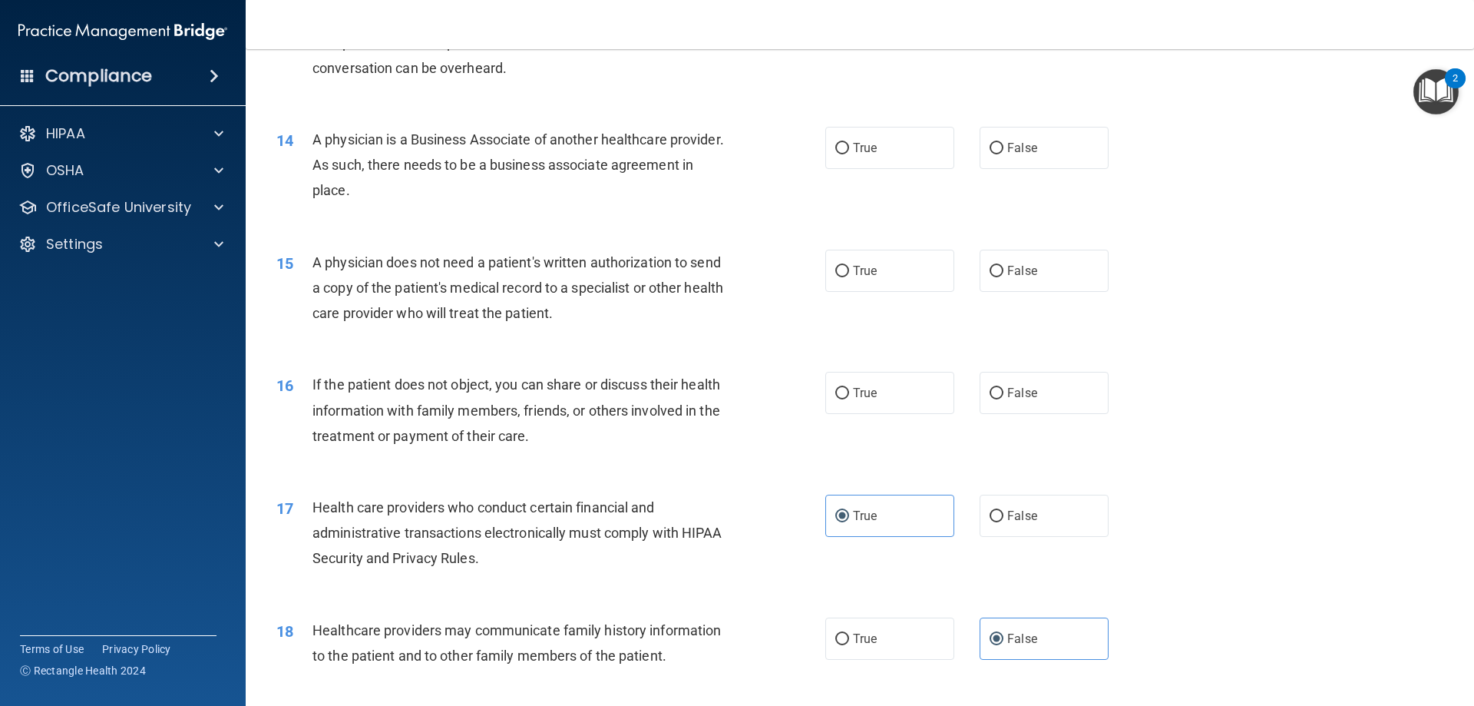
drag, startPoint x: 947, startPoint y: 413, endPoint x: 957, endPoint y: 412, distance: 10.1
click at [948, 413] on div "True False" at bounding box center [979, 393] width 309 height 42
click at [1020, 403] on label "False" at bounding box center [1044, 393] width 129 height 42
click at [1066, 394] on label "False" at bounding box center [1044, 393] width 129 height 42
click at [1004, 394] on input "False" at bounding box center [997, 394] width 14 height 12
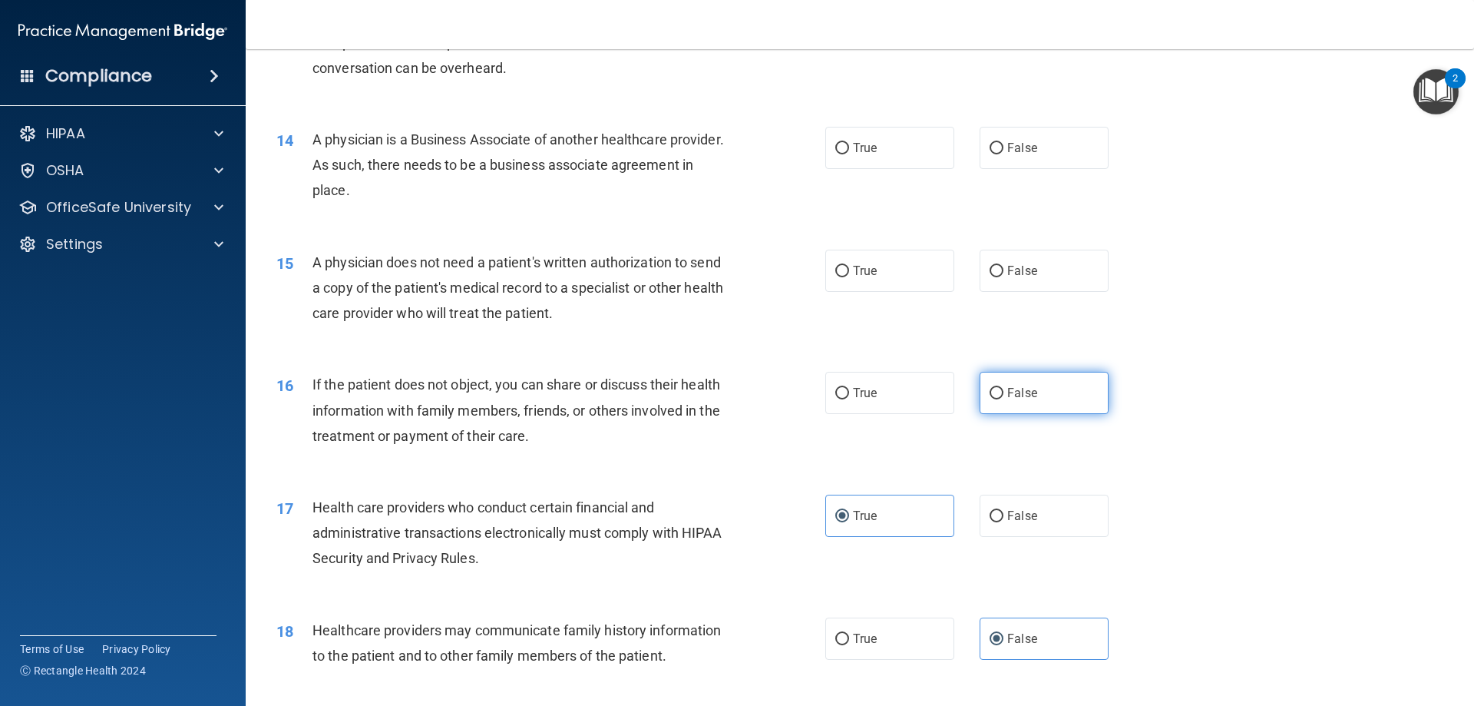
radio input "true"
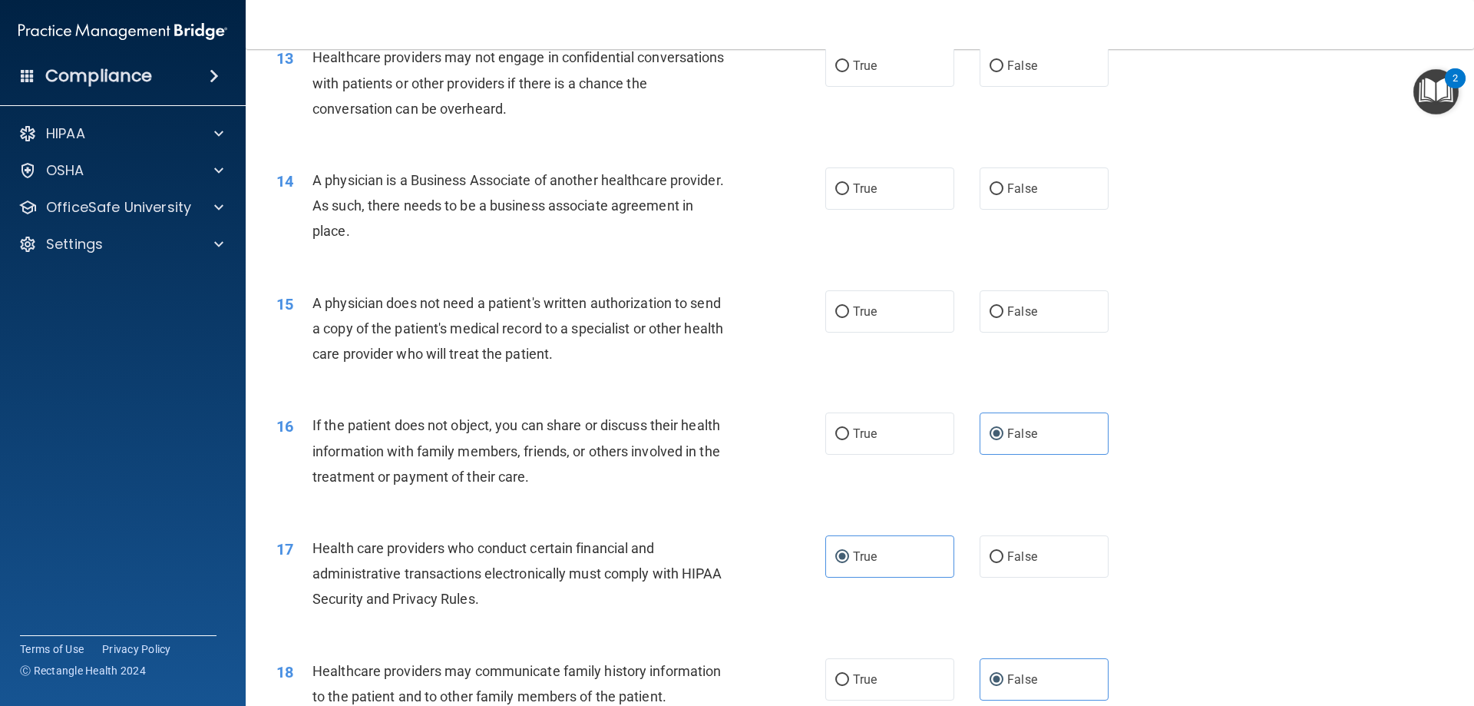
scroll to position [1333, 0]
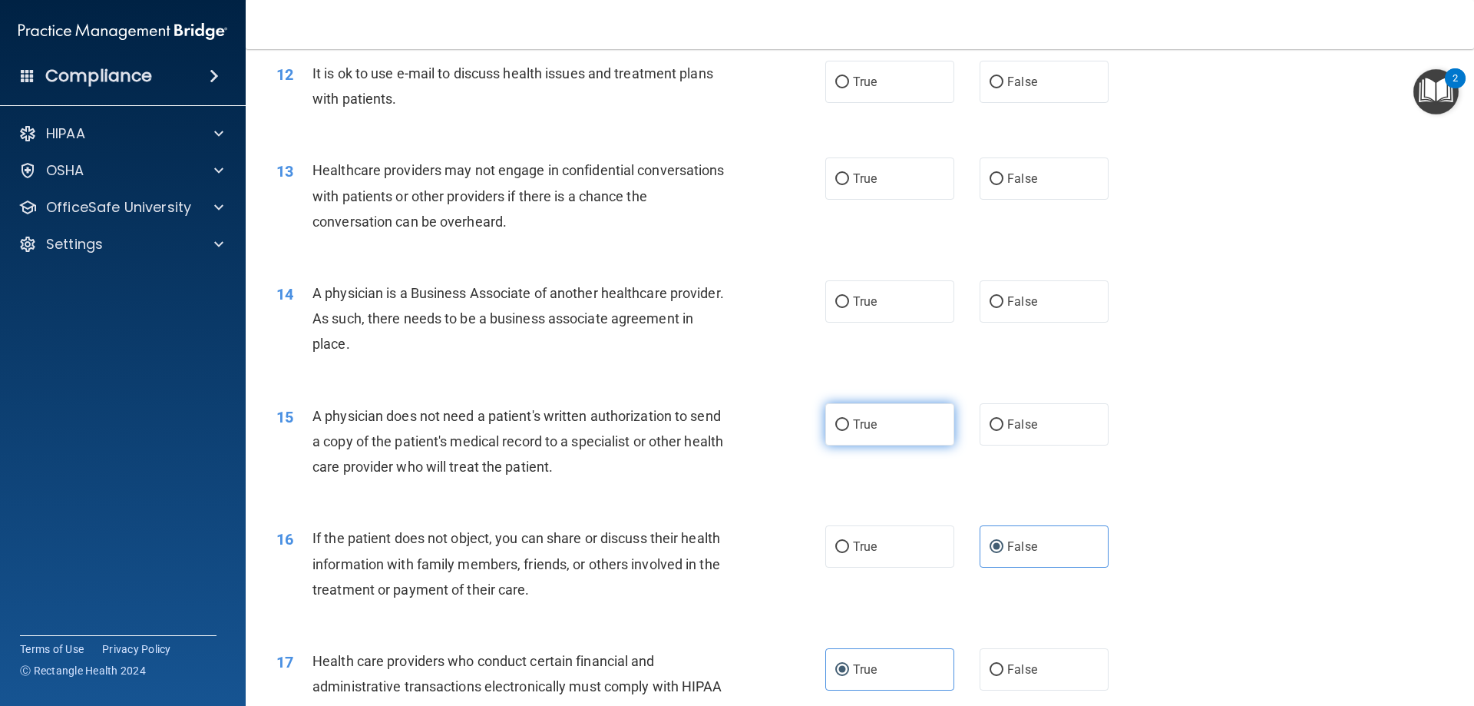
click at [875, 412] on label "True" at bounding box center [889, 424] width 129 height 42
click at [849, 419] on input "True" at bounding box center [842, 425] width 14 height 12
radio input "true"
click at [894, 303] on label "True" at bounding box center [889, 301] width 129 height 42
click at [849, 303] on input "True" at bounding box center [842, 302] width 14 height 12
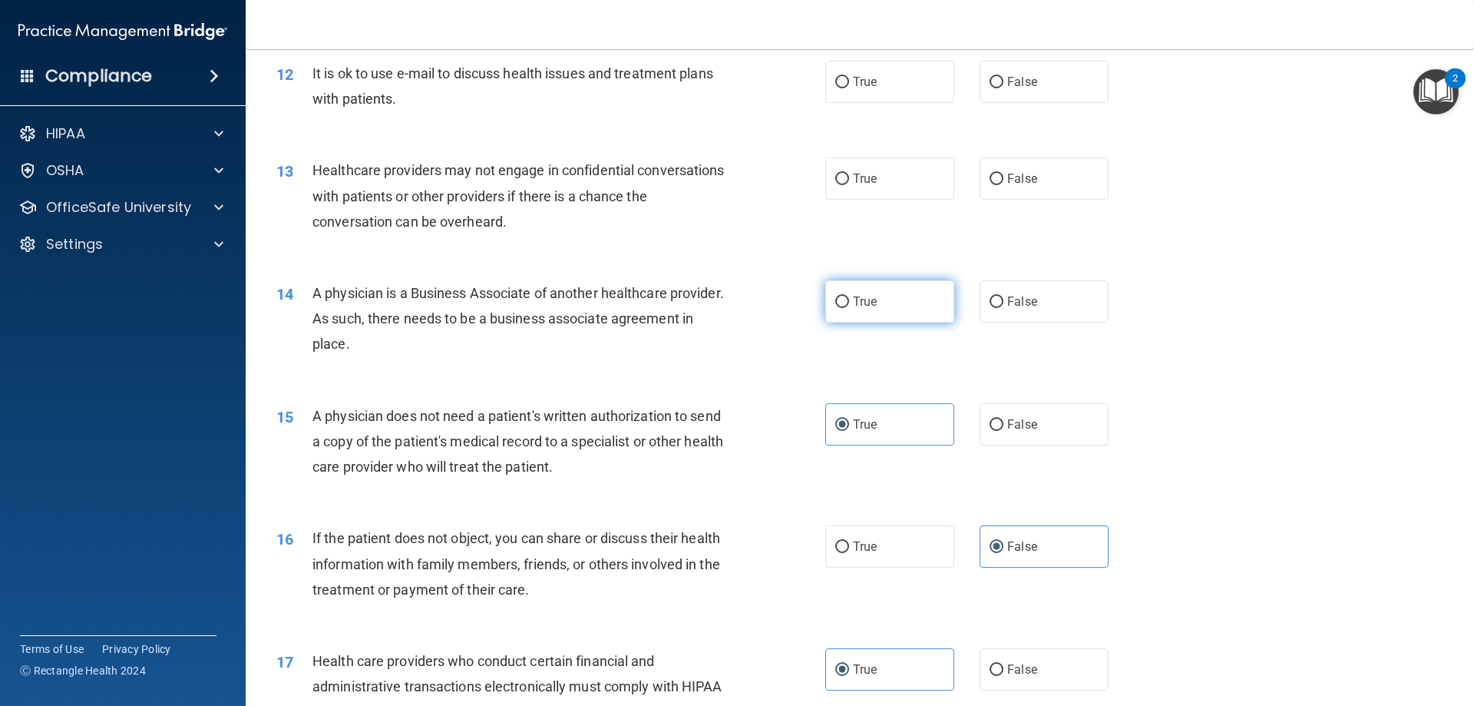
radio input "true"
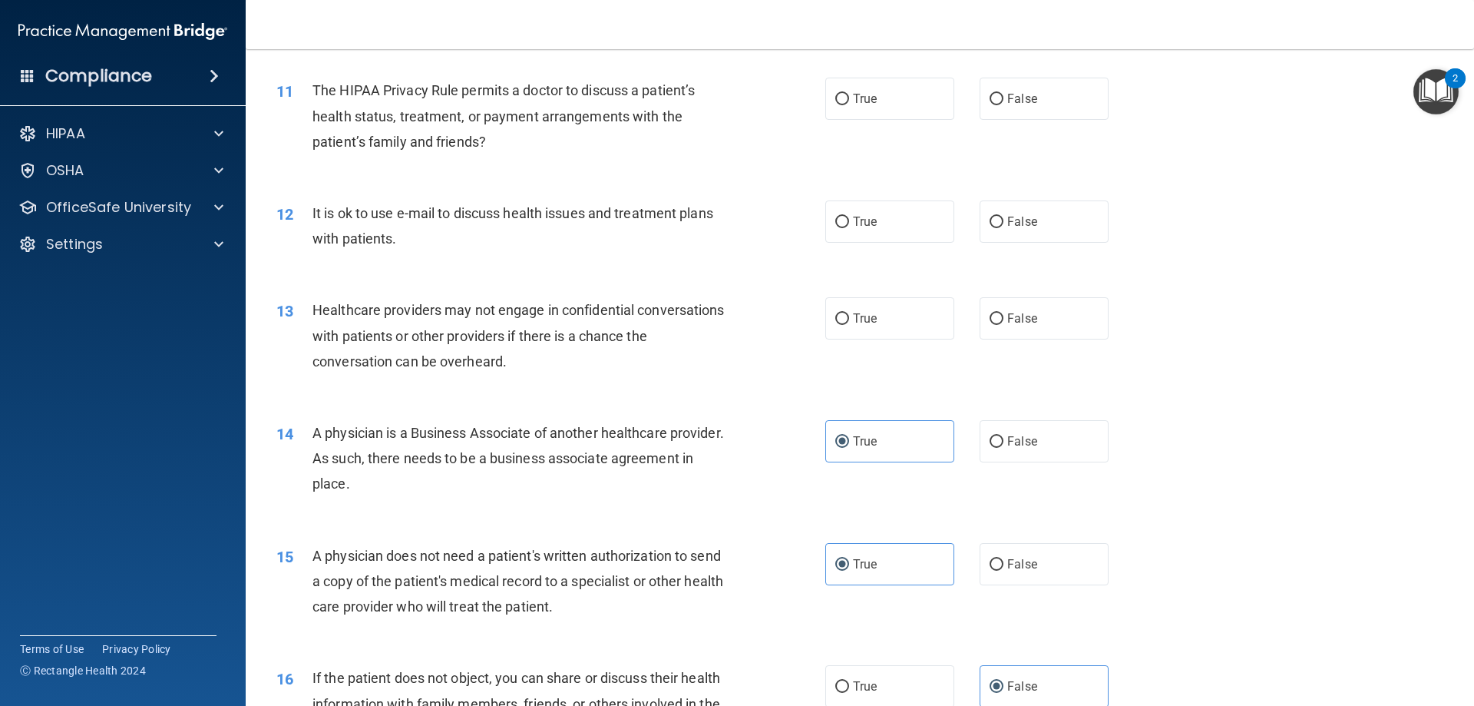
scroll to position [1179, 0]
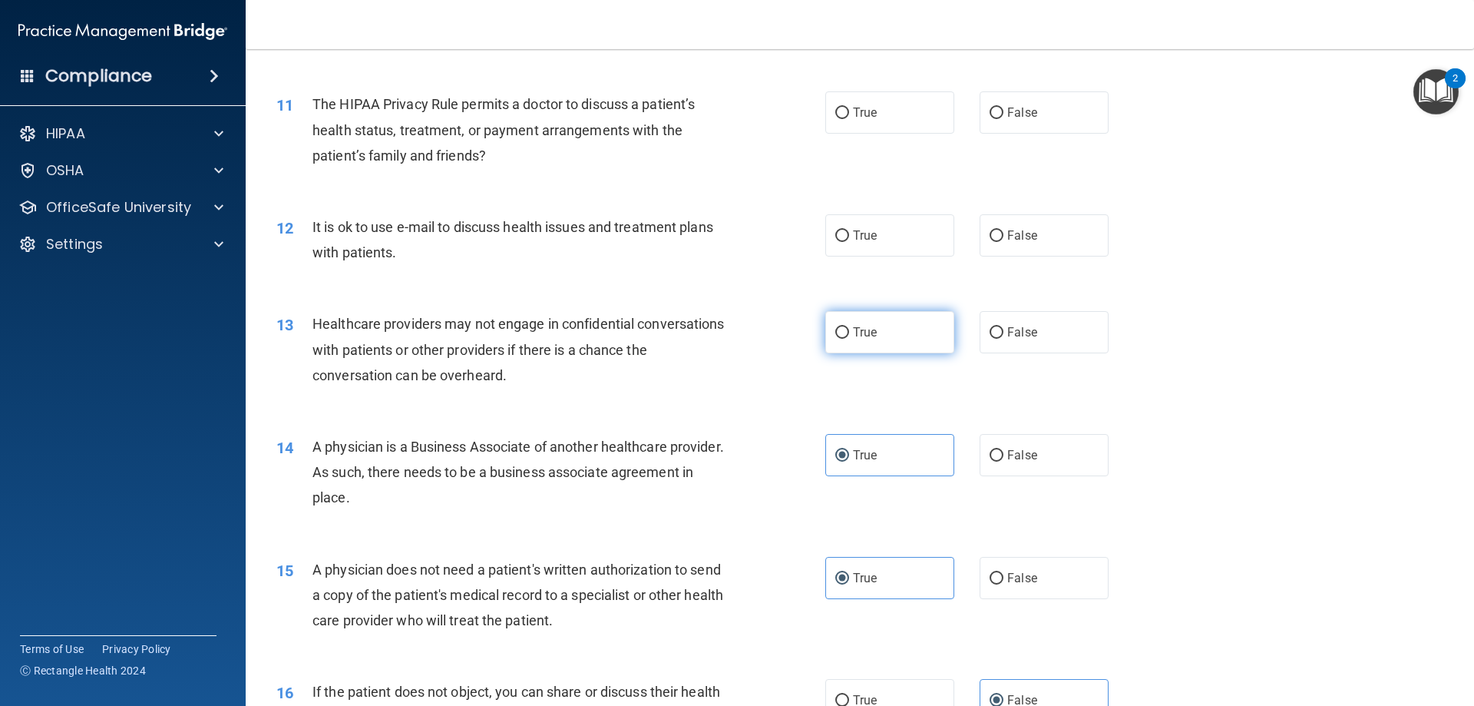
click at [865, 336] on span "True" at bounding box center [865, 332] width 24 height 15
click at [849, 336] on input "True" at bounding box center [842, 333] width 14 height 12
radio input "true"
click at [885, 246] on label "True" at bounding box center [889, 235] width 129 height 42
click at [849, 242] on input "True" at bounding box center [842, 236] width 14 height 12
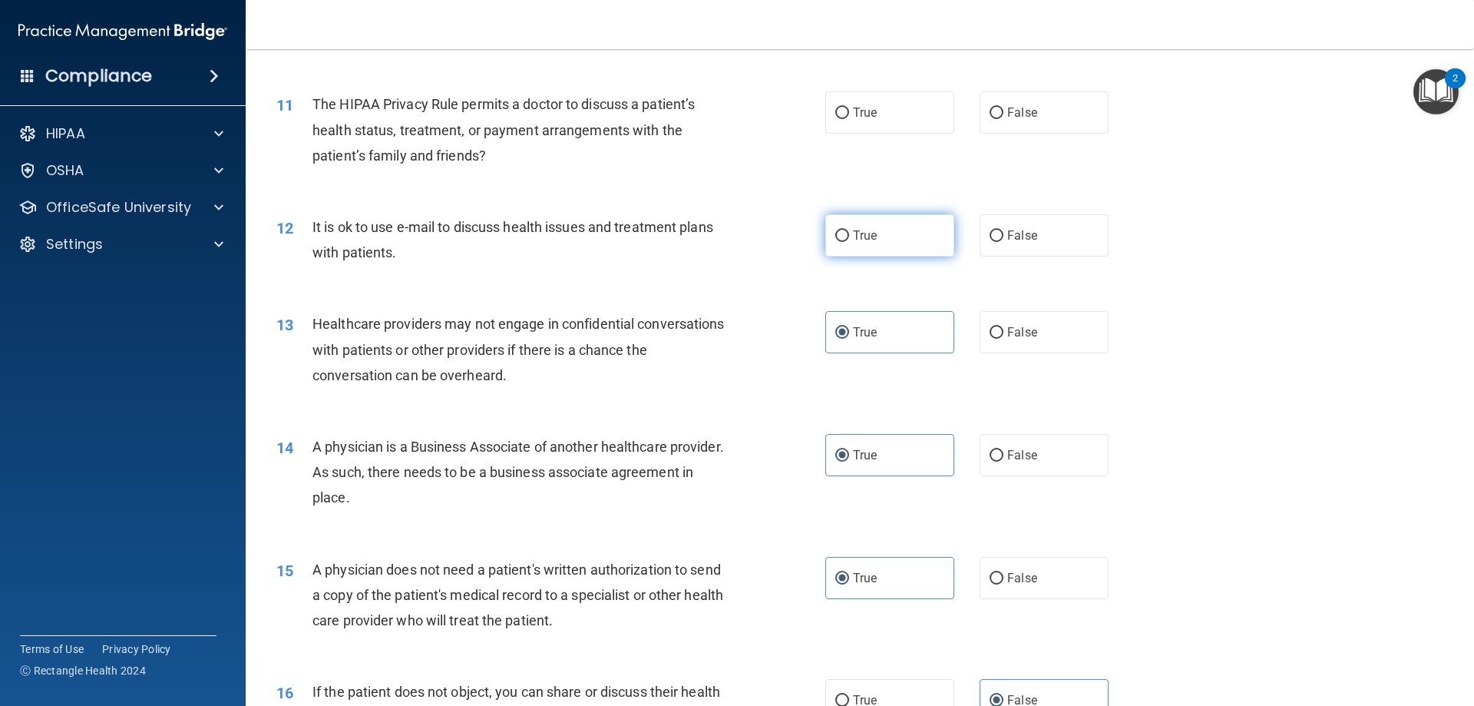
radio input "true"
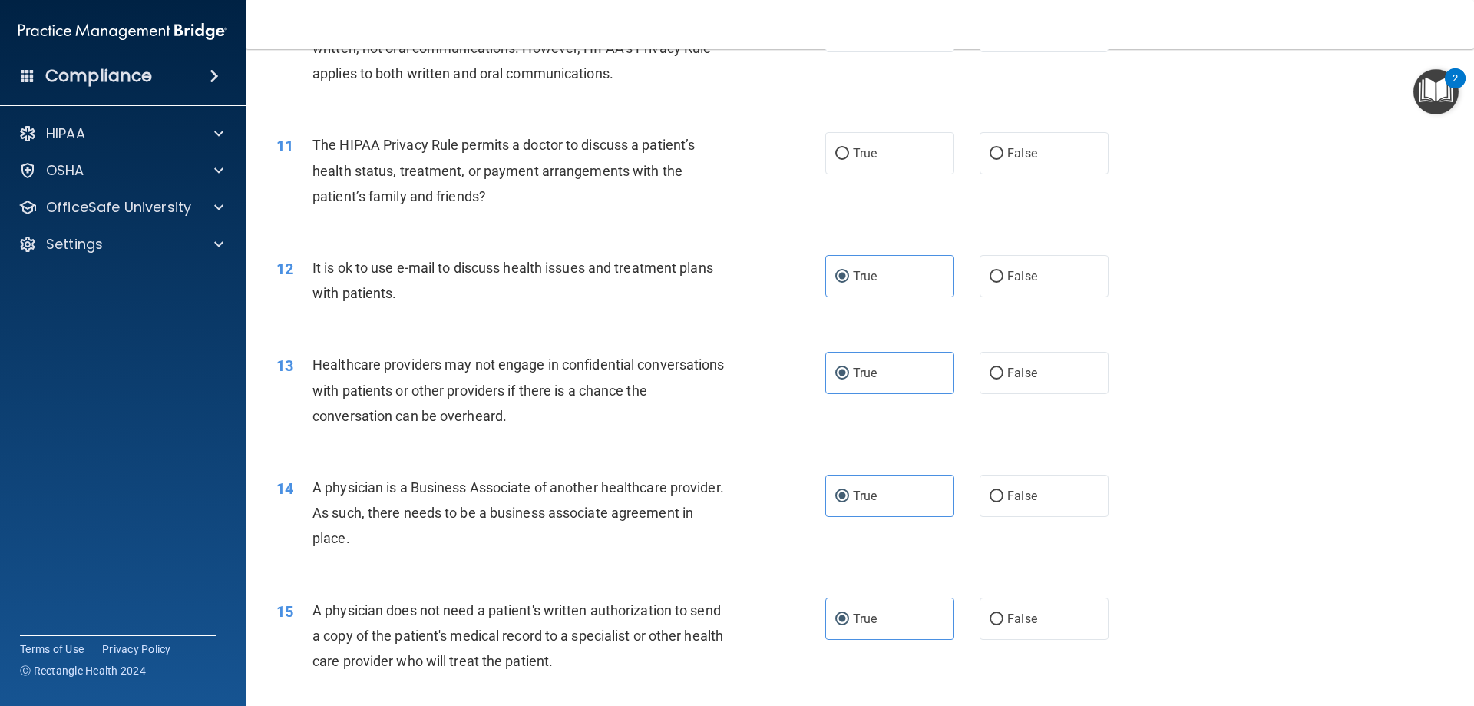
scroll to position [1026, 0]
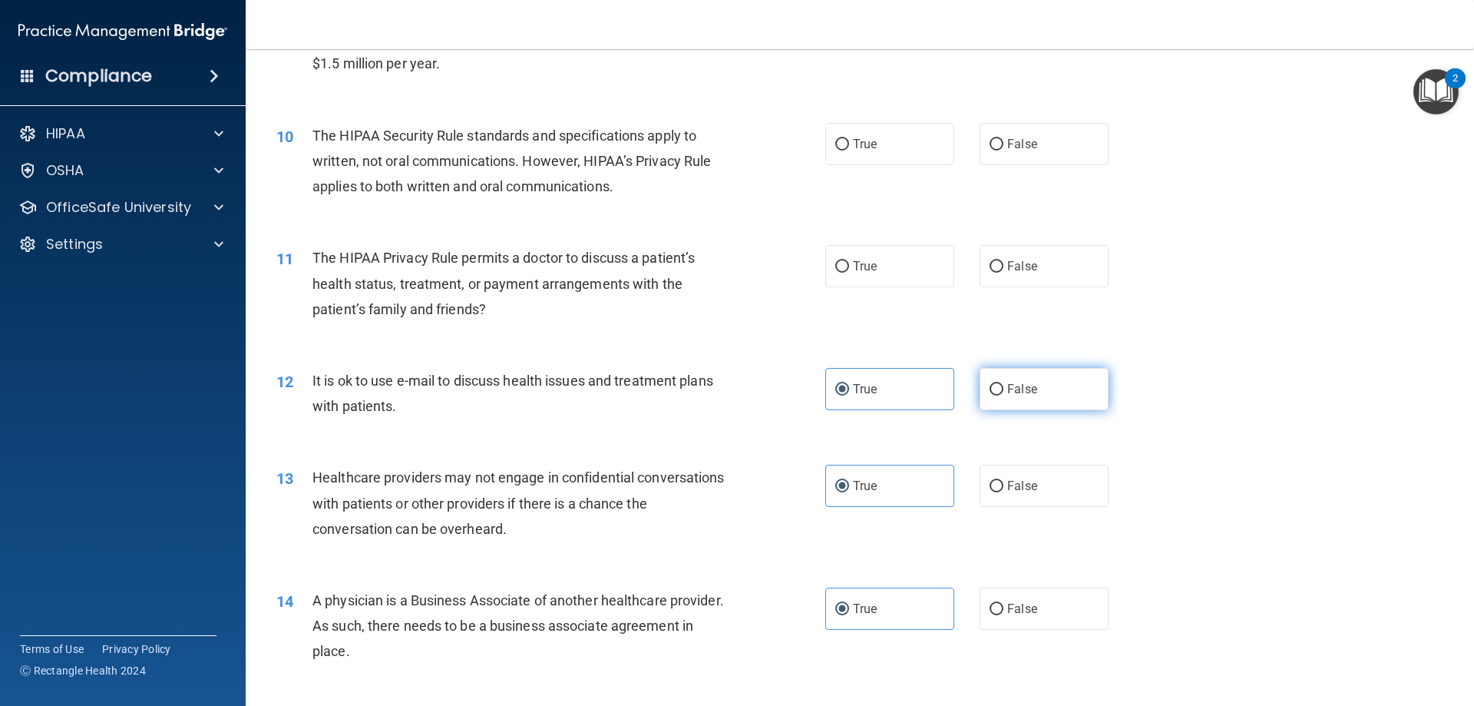
click at [1014, 389] on span "False" at bounding box center [1022, 389] width 30 height 15
click at [1004, 389] on input "False" at bounding box center [997, 390] width 14 height 12
radio input "true"
click at [924, 382] on label "True" at bounding box center [889, 389] width 129 height 42
click at [849, 384] on input "True" at bounding box center [842, 390] width 14 height 12
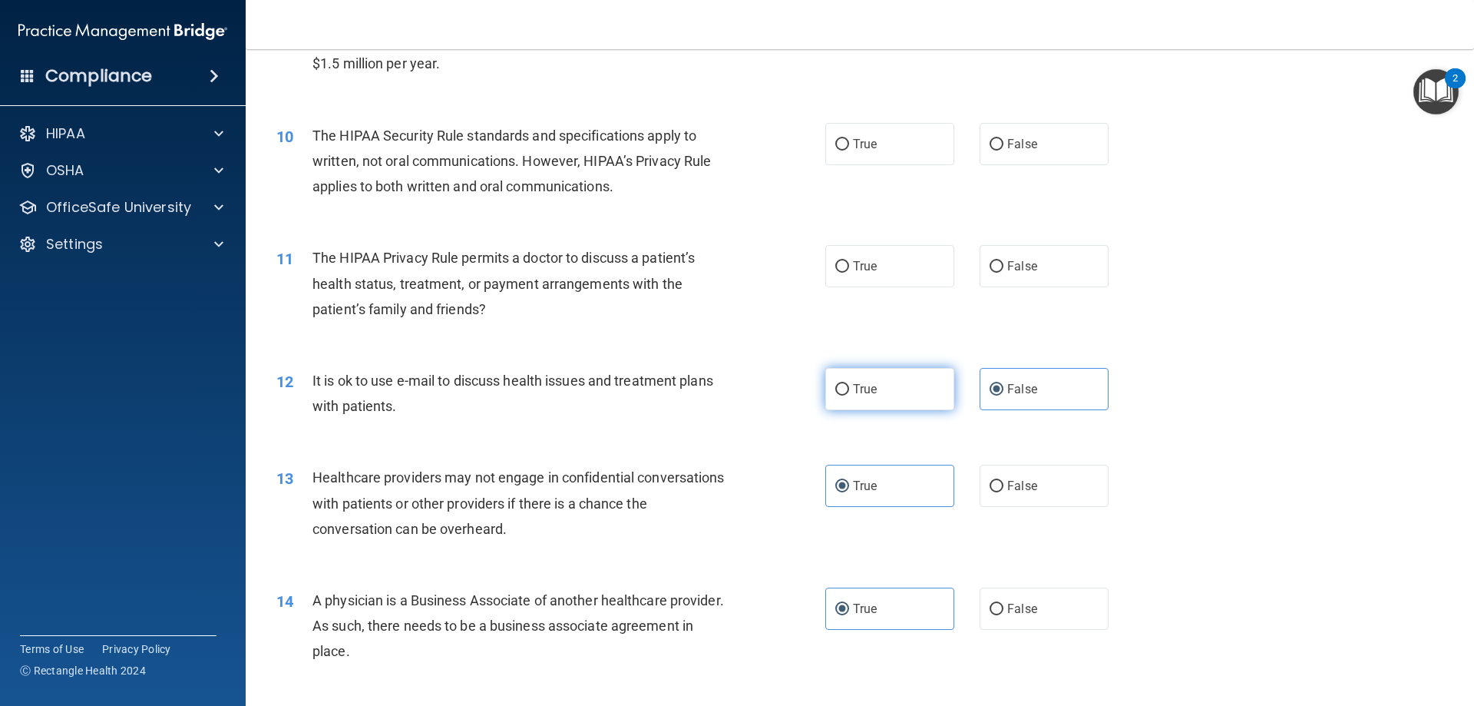
radio input "true"
radio input "false"
click at [1044, 267] on label "False" at bounding box center [1044, 266] width 129 height 42
click at [1004, 267] on input "False" at bounding box center [997, 267] width 14 height 12
radio input "true"
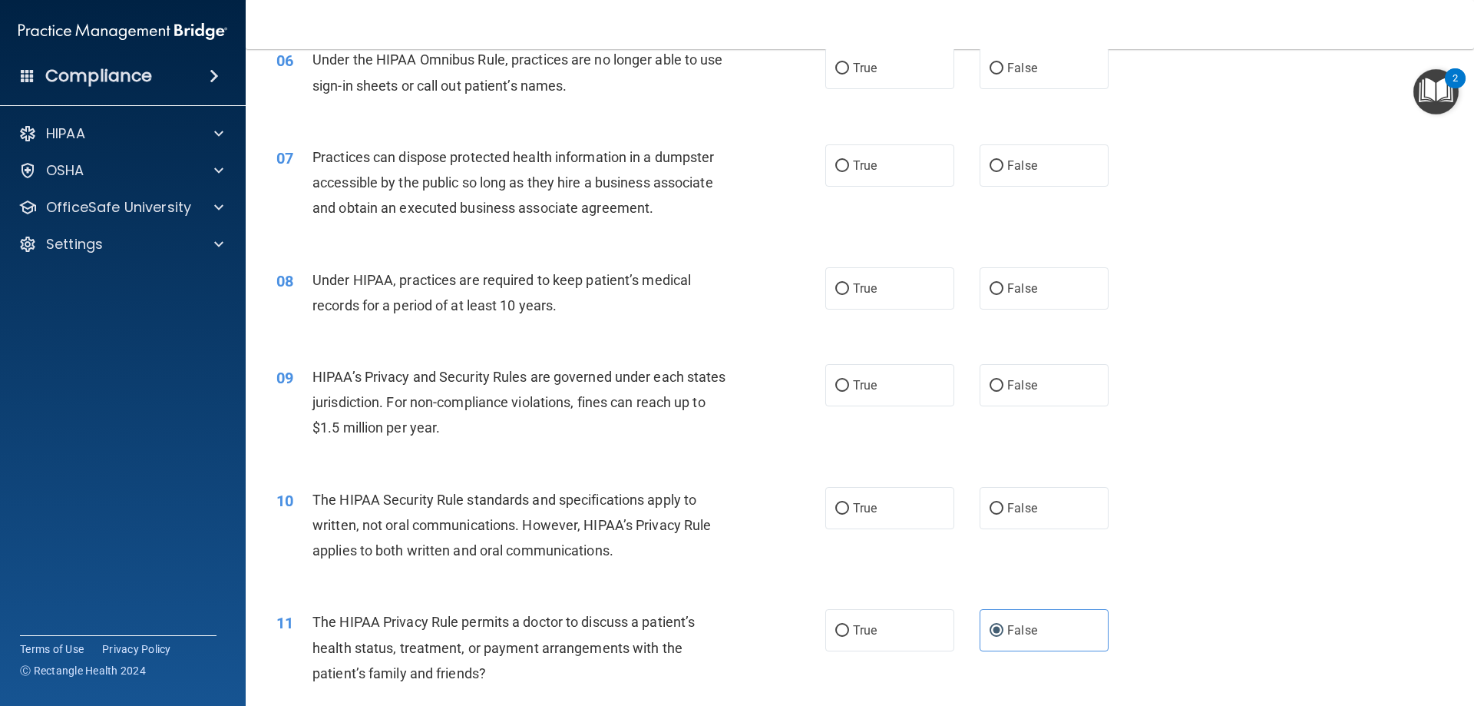
scroll to position [642, 0]
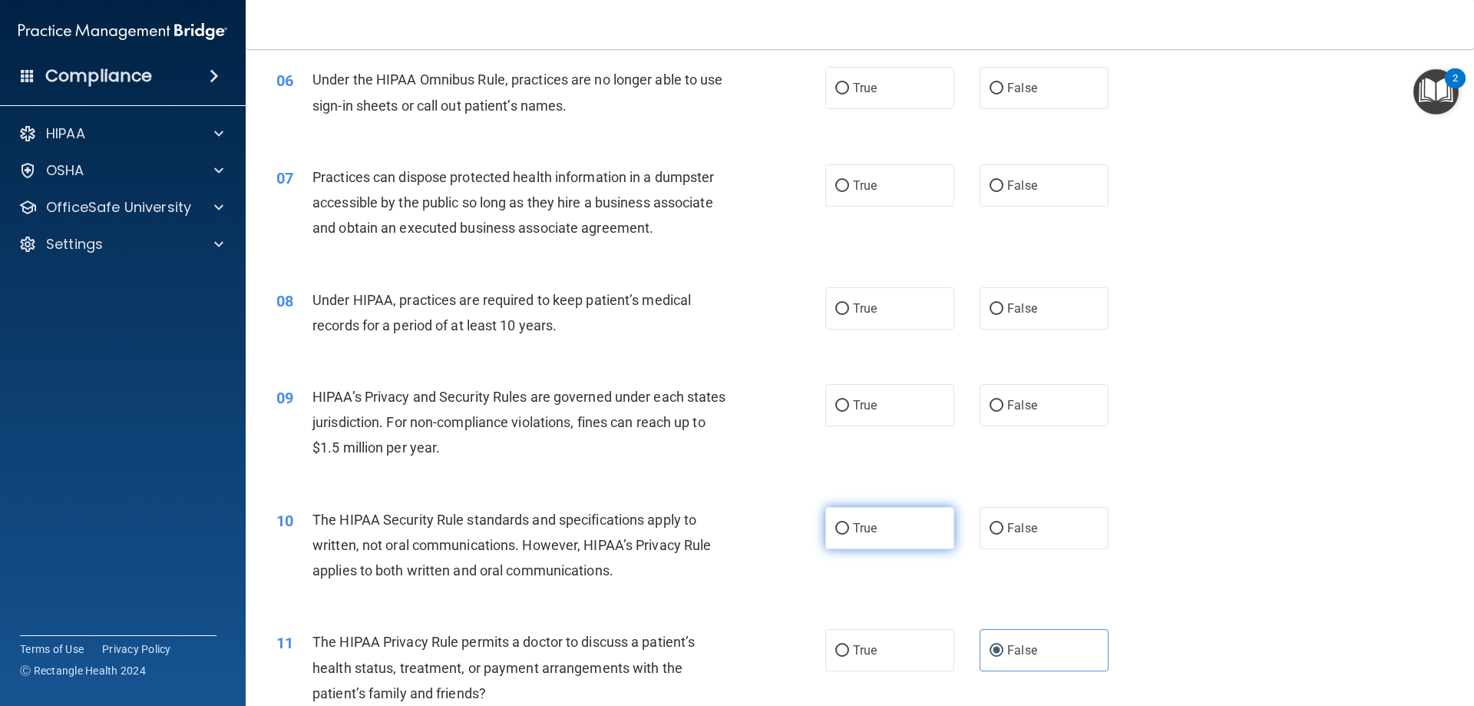
click at [897, 518] on label "True" at bounding box center [889, 528] width 129 height 42
click at [849, 523] on input "True" at bounding box center [842, 529] width 14 height 12
radio input "true"
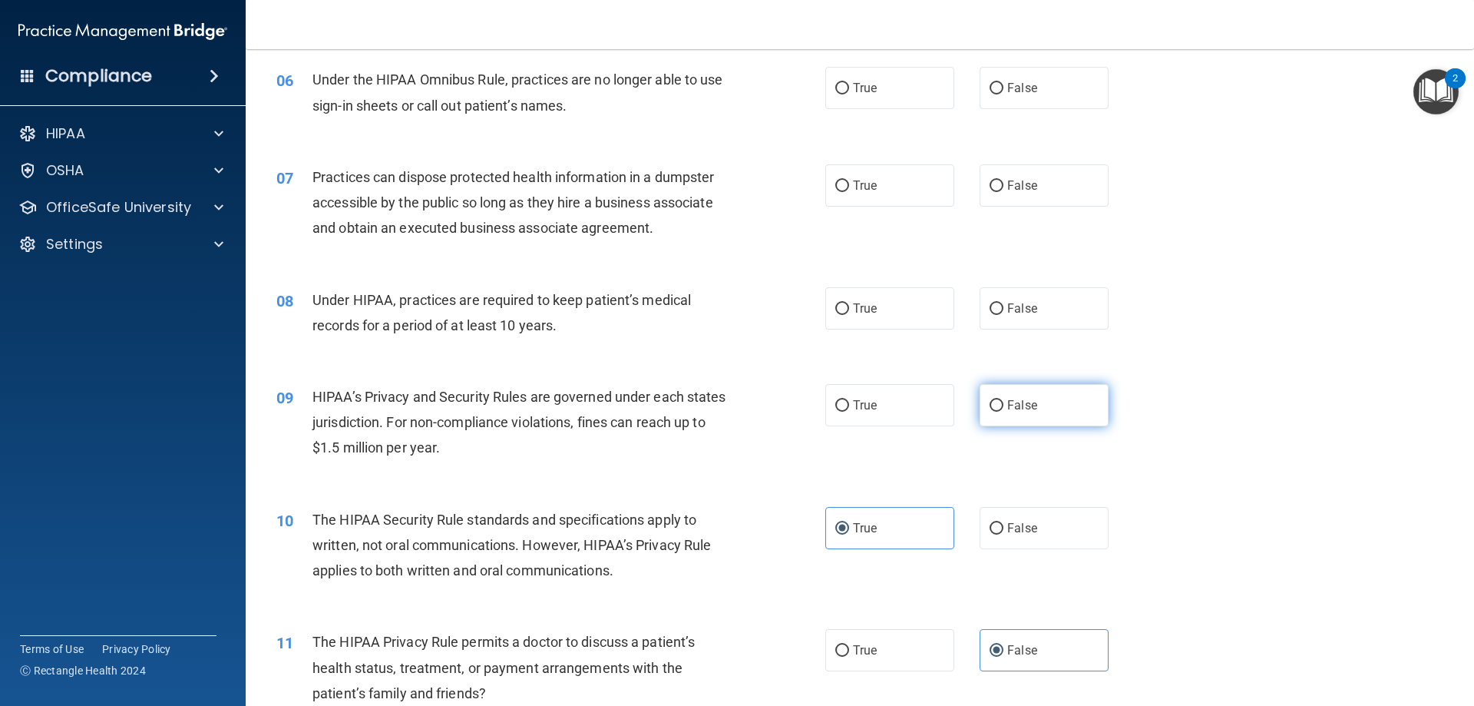
drag, startPoint x: 923, startPoint y: 315, endPoint x: 998, endPoint y: 392, distance: 107.5
click at [922, 315] on label "True" at bounding box center [889, 308] width 129 height 42
click at [849, 315] on input "True" at bounding box center [842, 309] width 14 height 12
radio input "true"
click at [1020, 407] on span "False" at bounding box center [1022, 405] width 30 height 15
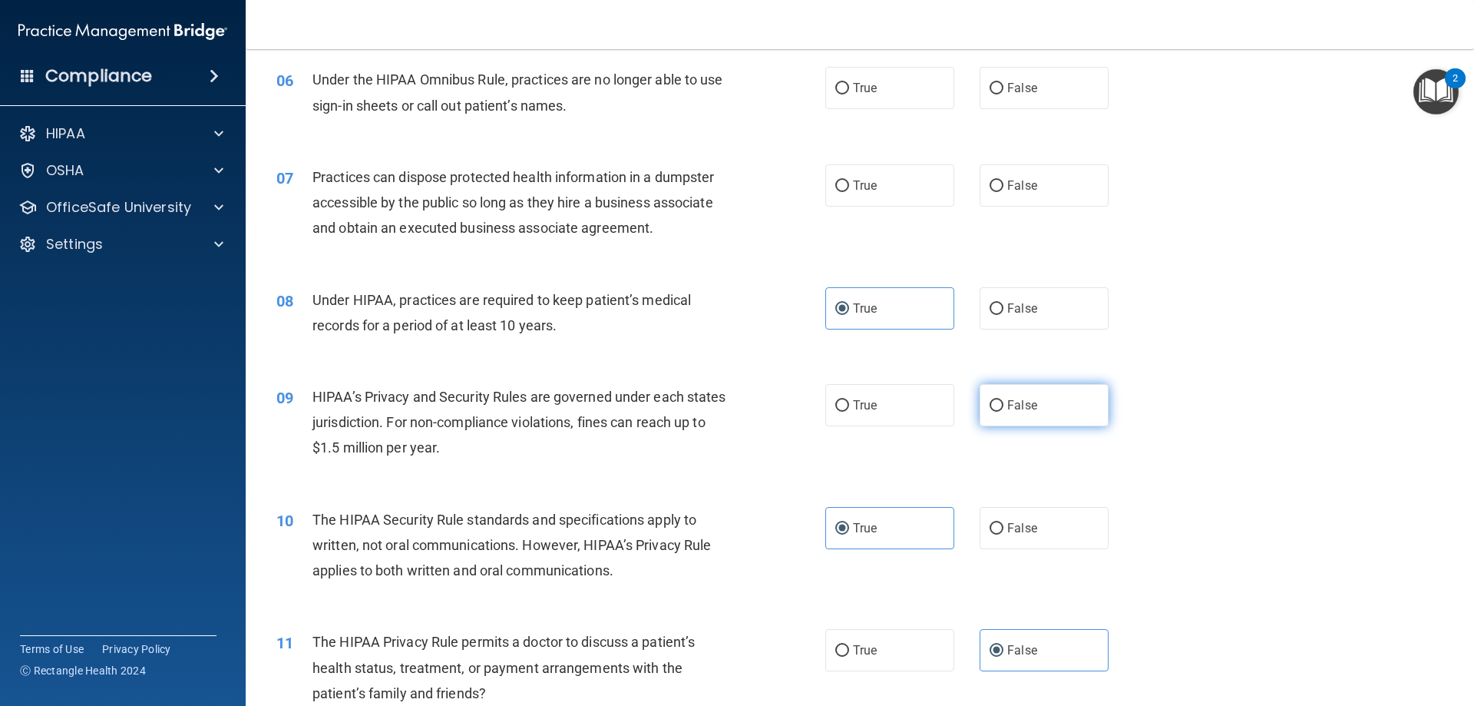
click at [1004, 407] on input "False" at bounding box center [997, 406] width 14 height 12
radio input "true"
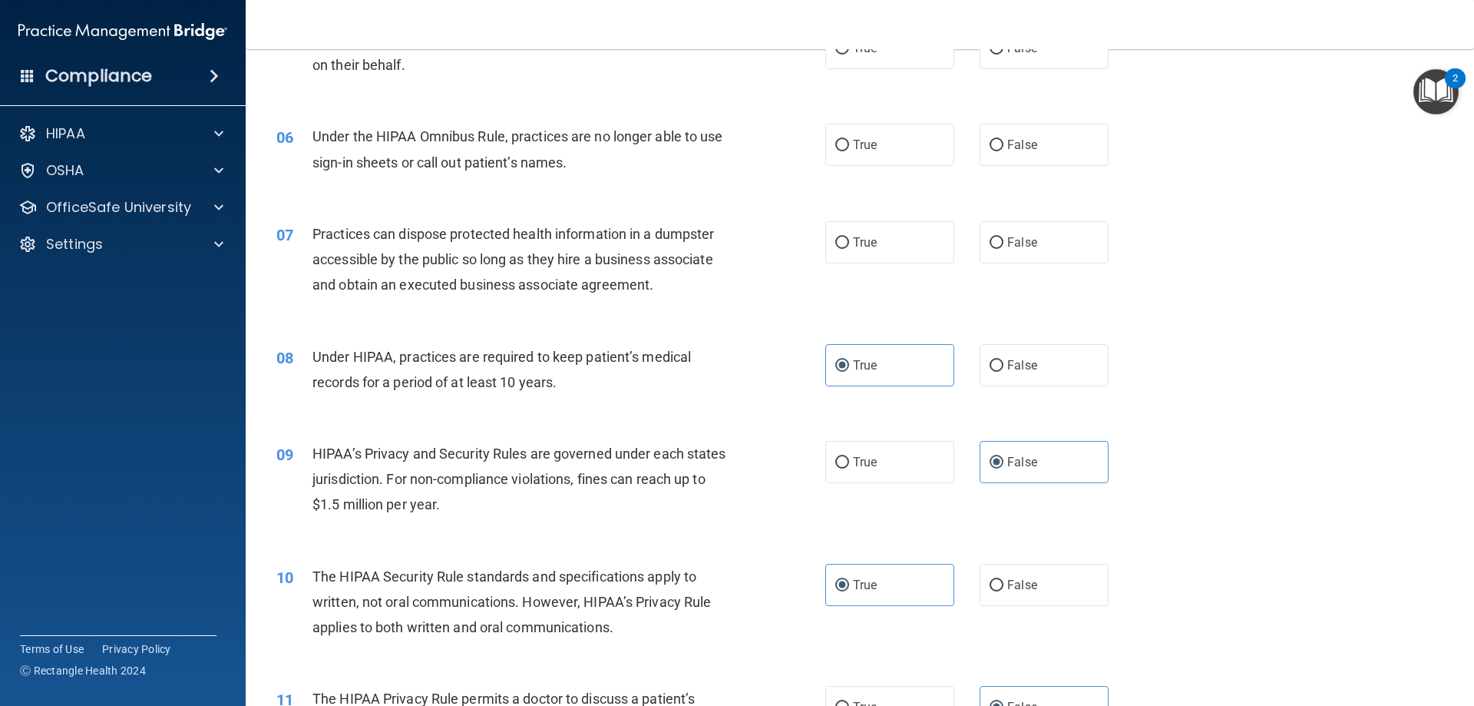
scroll to position [335, 0]
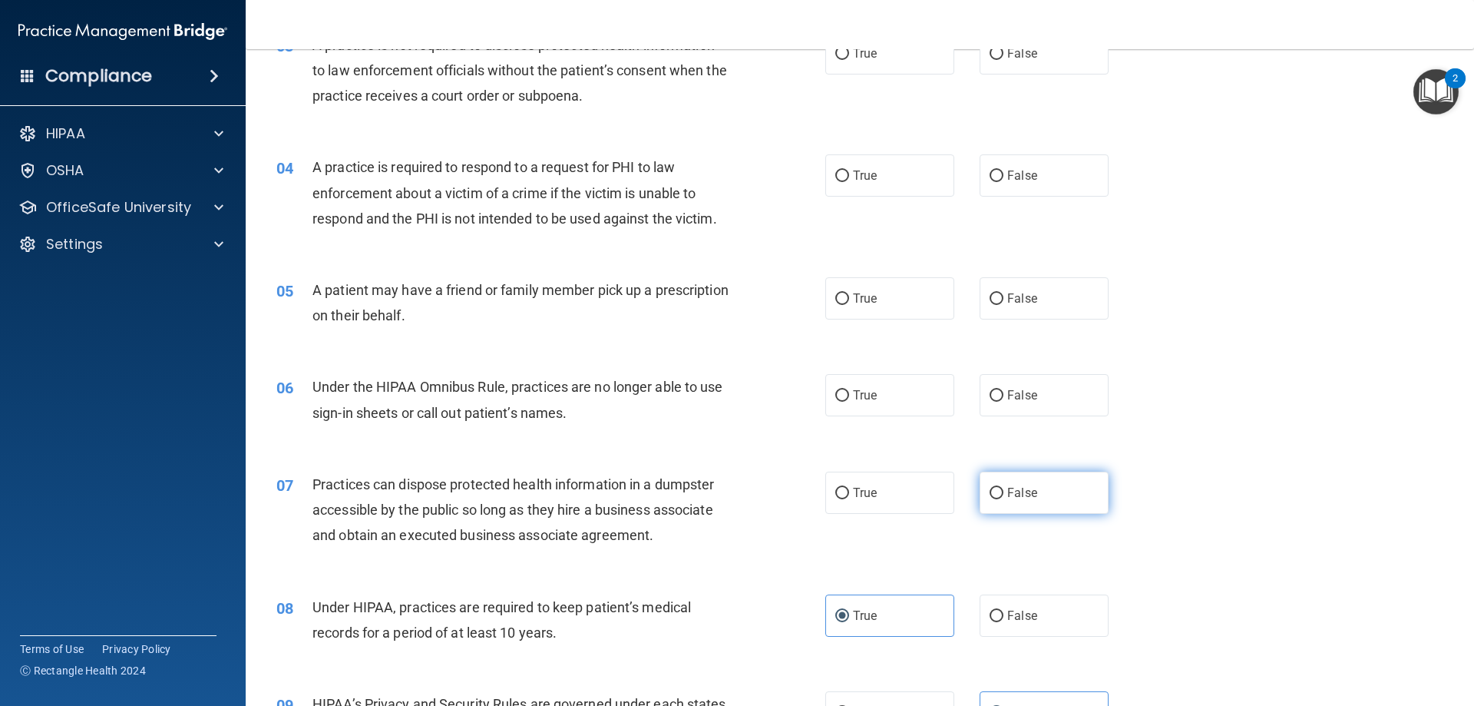
click at [990, 488] on input "False" at bounding box center [997, 494] width 14 height 12
radio input "true"
click at [853, 399] on span "True" at bounding box center [865, 395] width 24 height 15
click at [849, 399] on input "True" at bounding box center [842, 396] width 14 height 12
radio input "true"
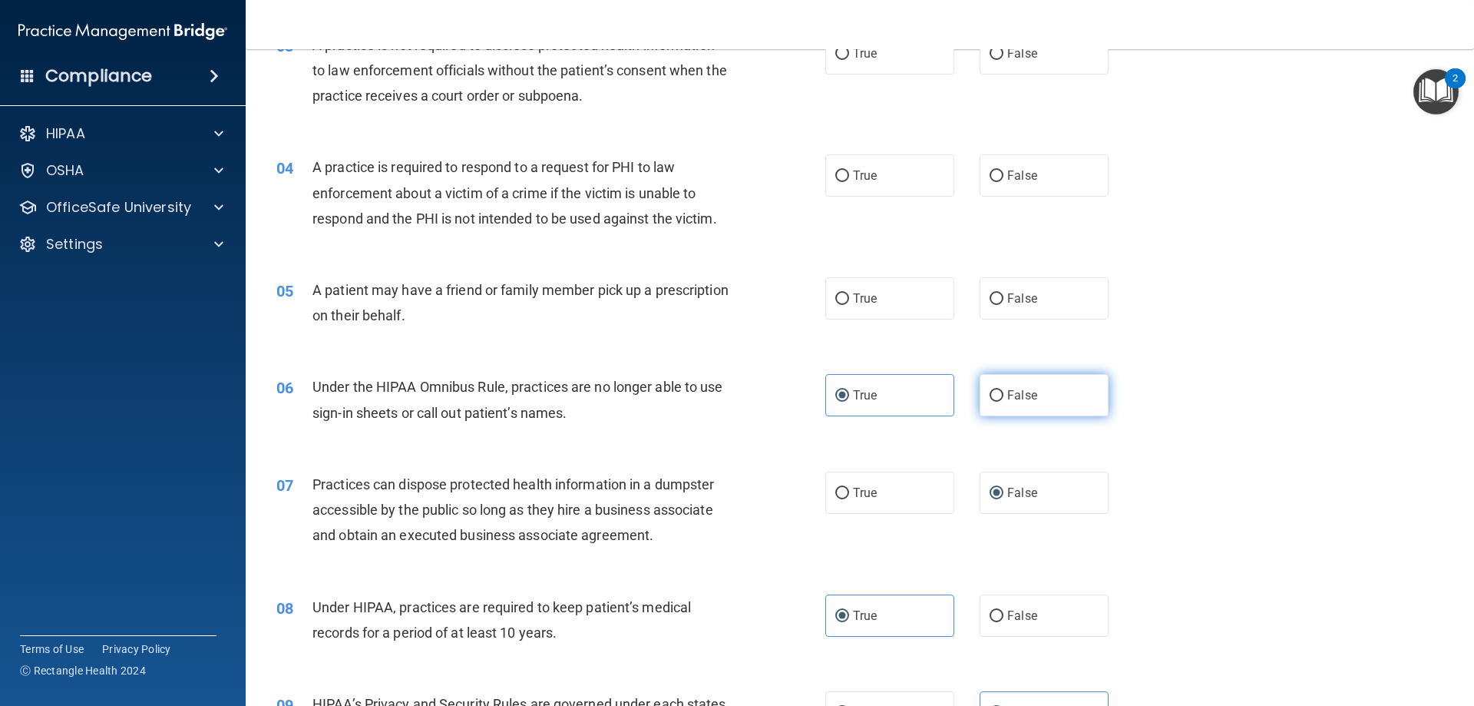
click at [1010, 392] on span "False" at bounding box center [1022, 395] width 30 height 15
click at [1004, 392] on input "False" at bounding box center [997, 396] width 14 height 12
radio input "true"
radio input "false"
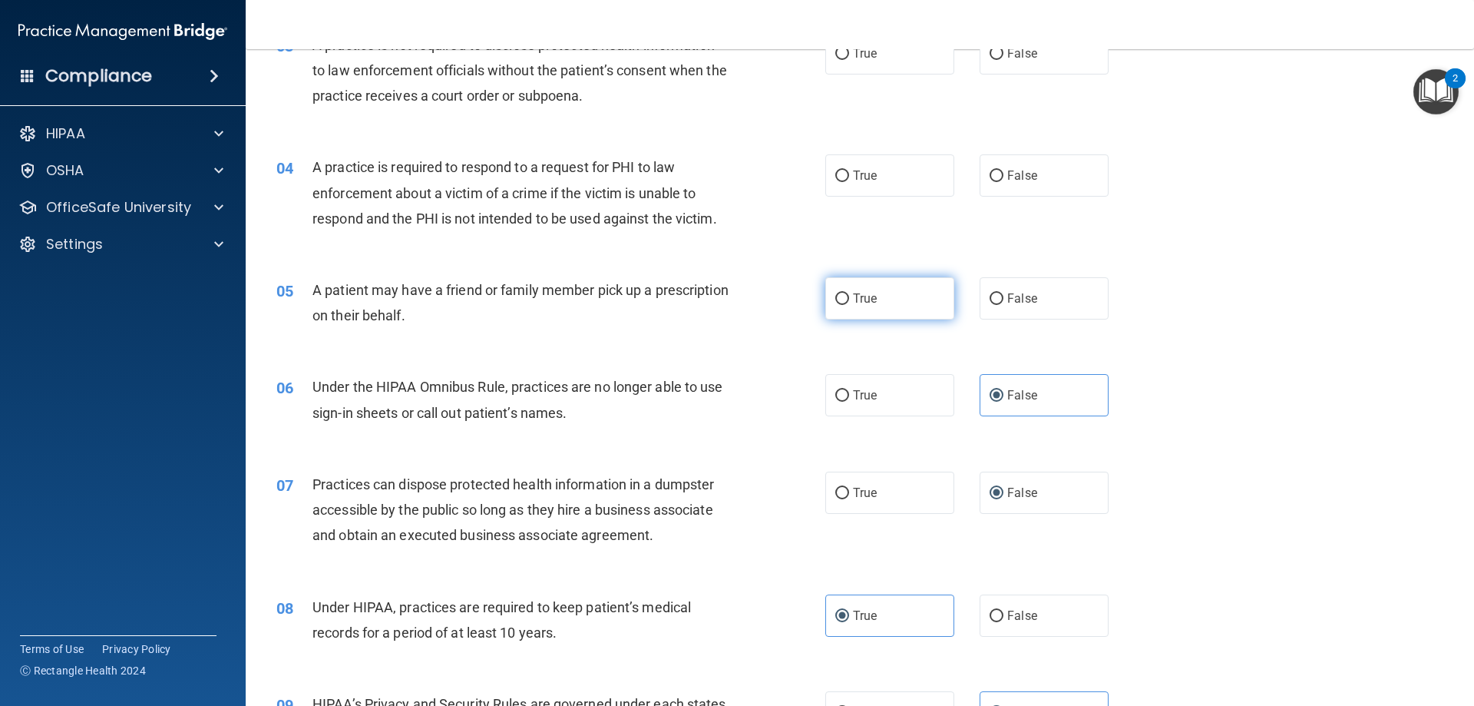
click at [887, 302] on label "True" at bounding box center [889, 298] width 129 height 42
click at [849, 302] on input "True" at bounding box center [842, 299] width 14 height 12
radio input "true"
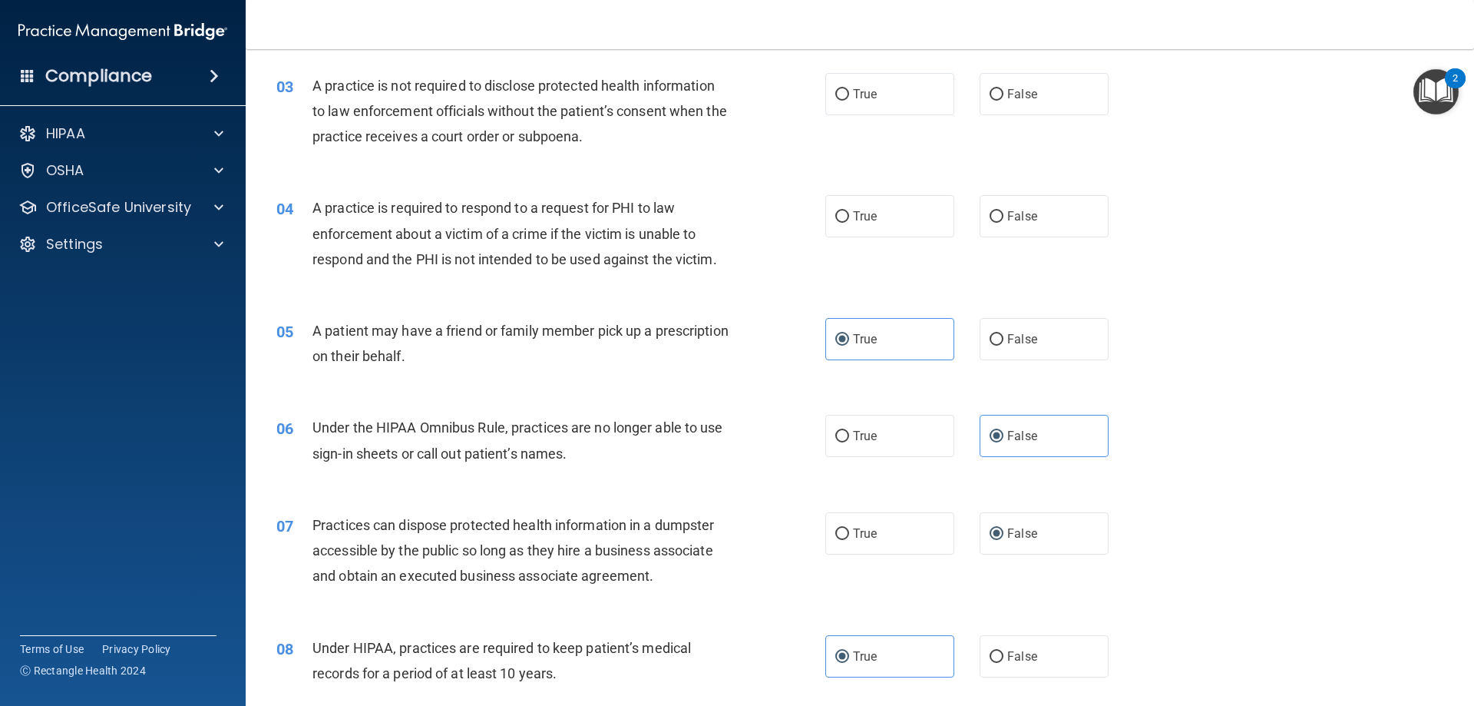
scroll to position [258, 0]
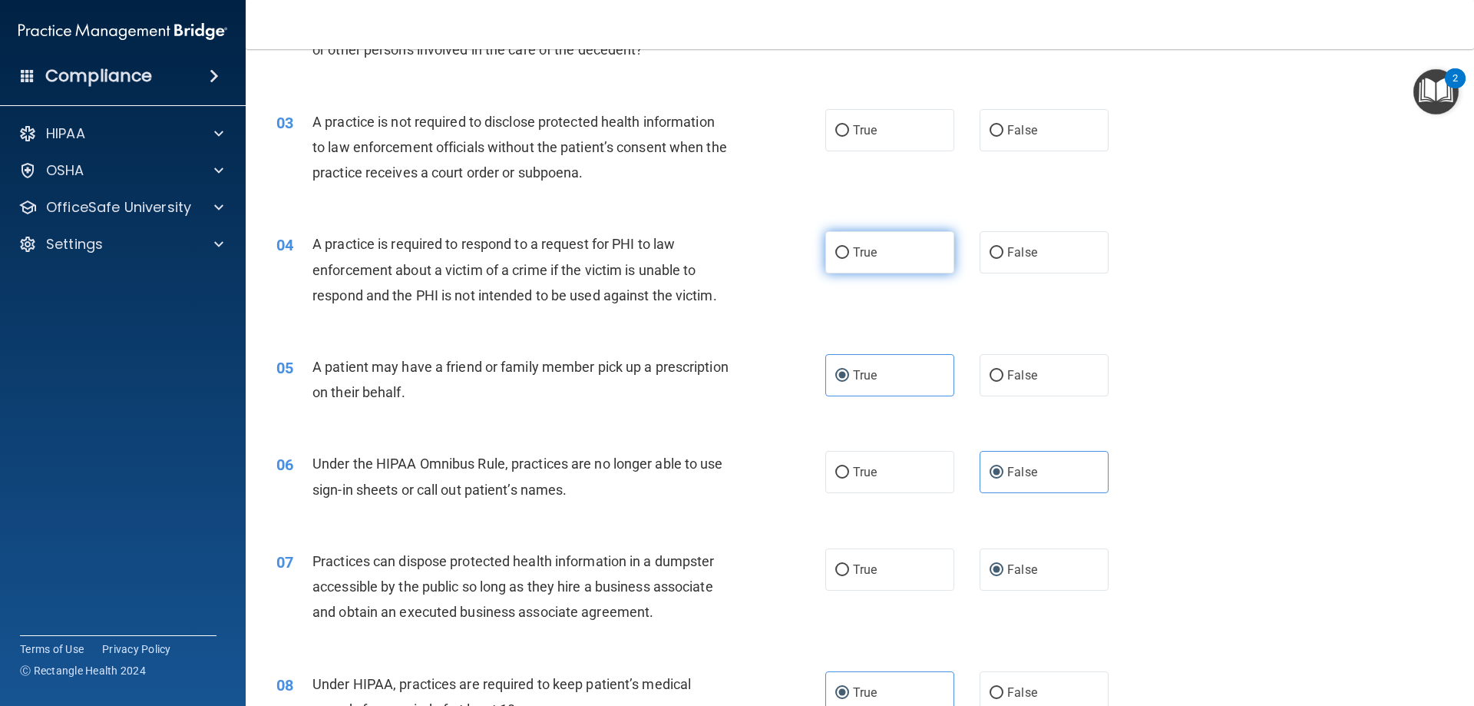
click at [876, 253] on label "True" at bounding box center [889, 252] width 129 height 42
click at [849, 253] on input "True" at bounding box center [842, 253] width 14 height 12
radio input "true"
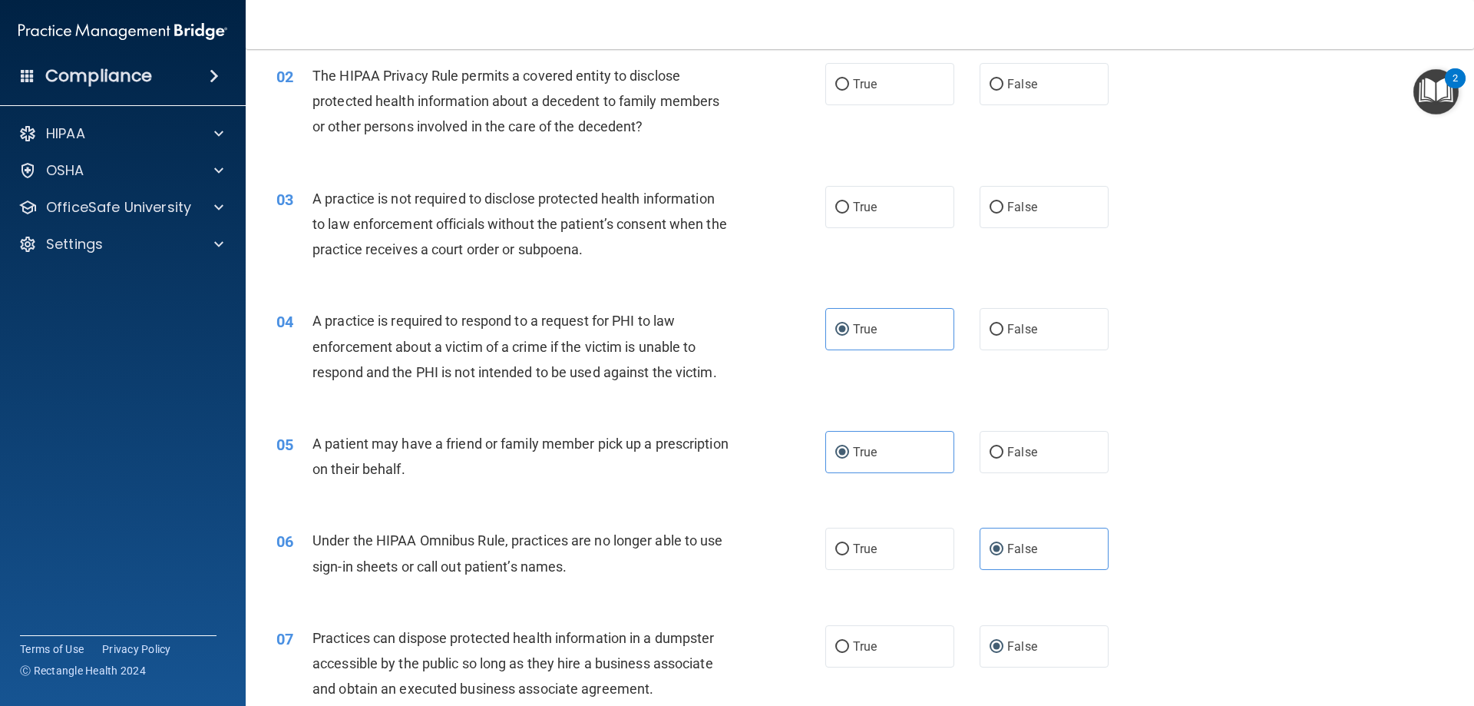
click at [1104, 339] on div "True False" at bounding box center [979, 329] width 309 height 42
click at [1029, 339] on label "False" at bounding box center [1044, 329] width 129 height 42
click at [1004, 336] on input "False" at bounding box center [997, 330] width 14 height 12
radio input "true"
radio input "false"
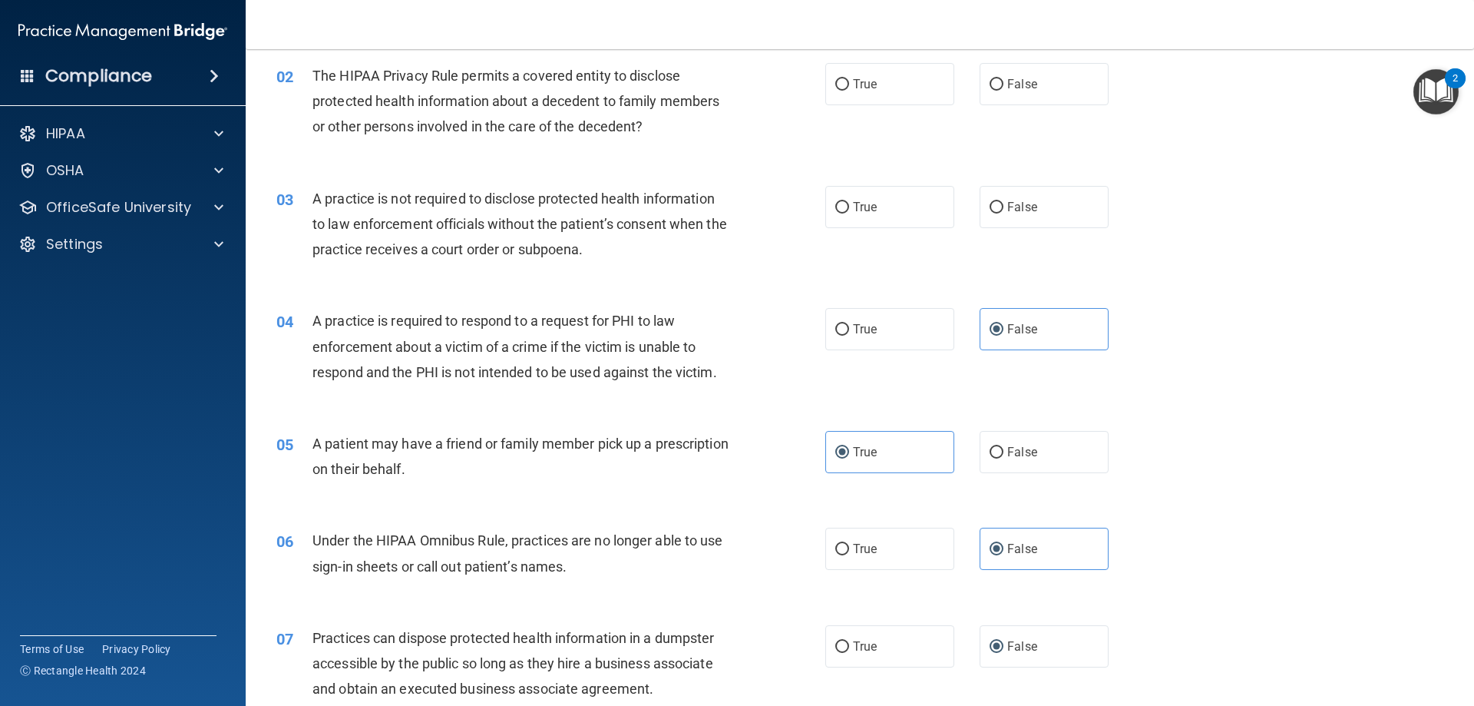
scroll to position [104, 0]
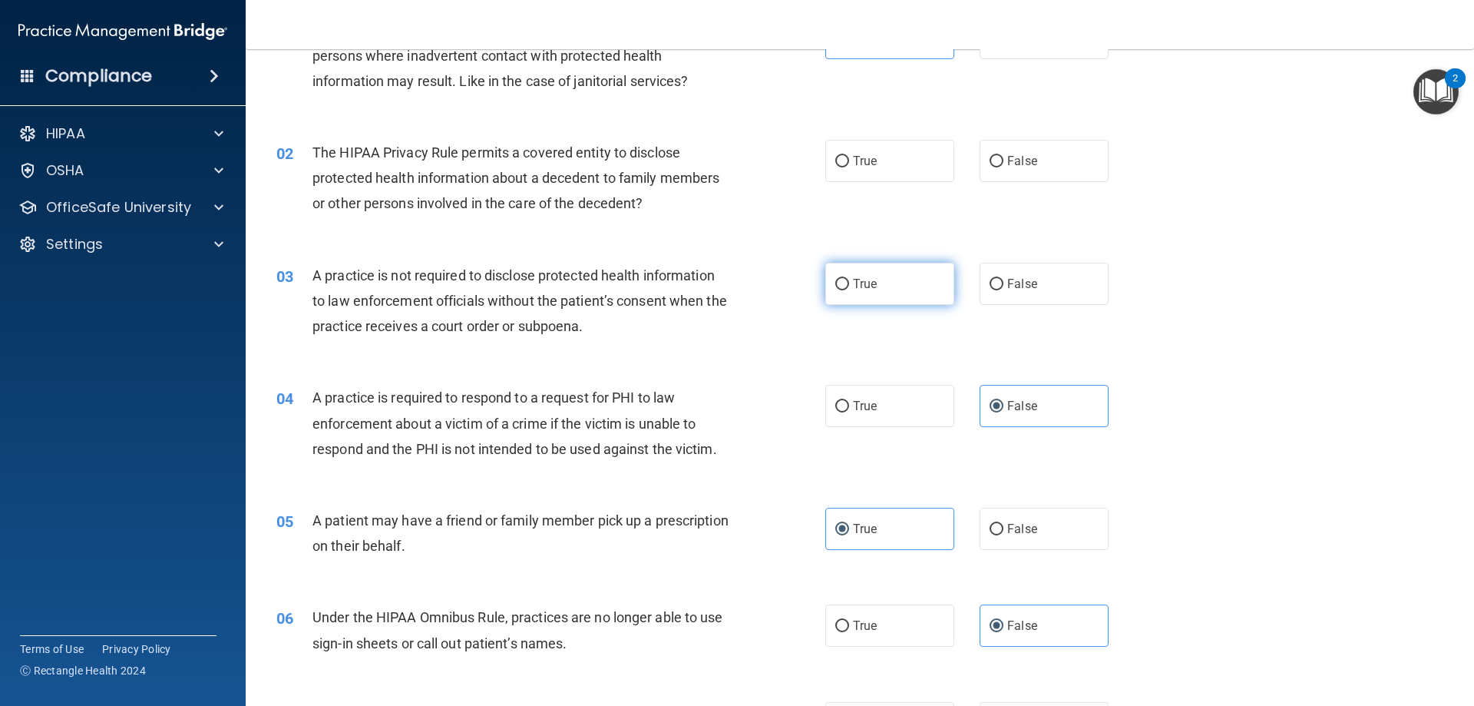
click at [854, 287] on span "True" at bounding box center [865, 283] width 24 height 15
click at [849, 287] on input "True" at bounding box center [842, 285] width 14 height 12
radio input "true"
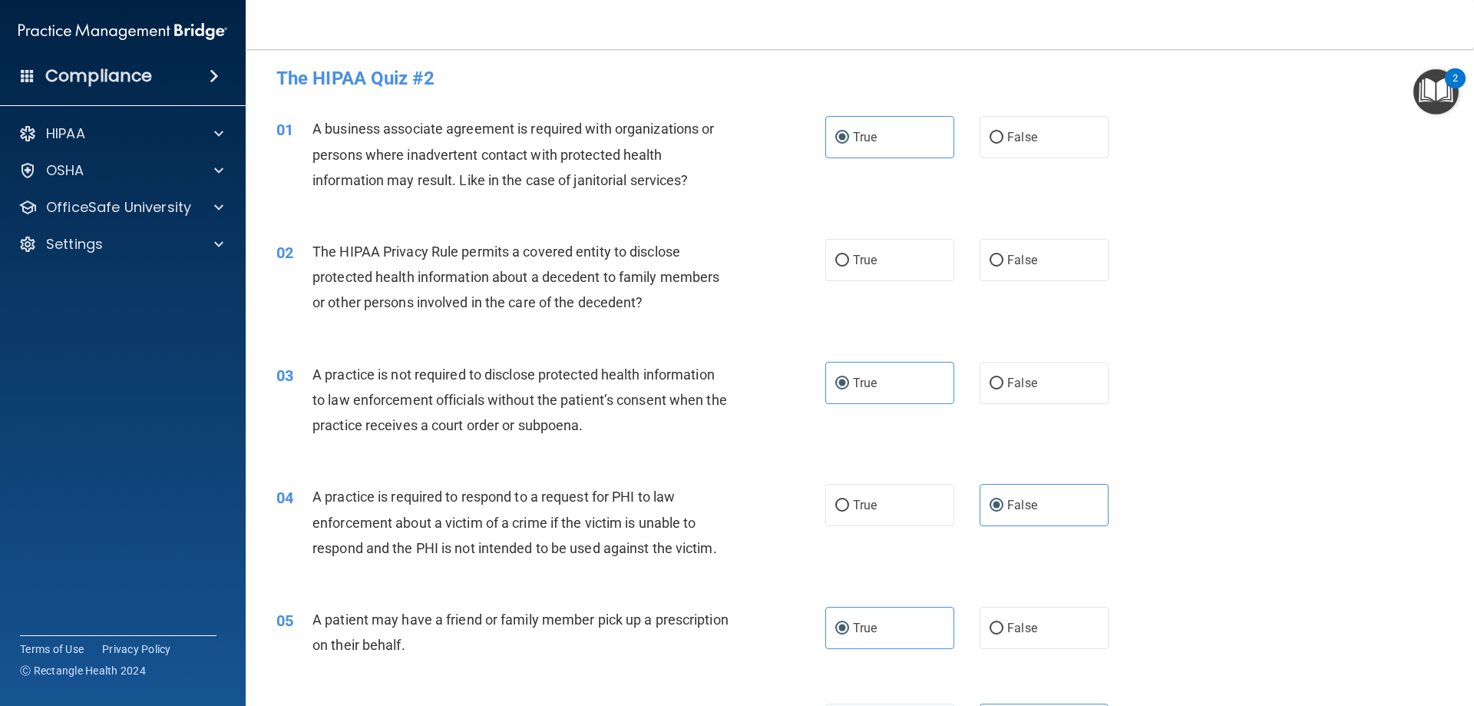
scroll to position [0, 0]
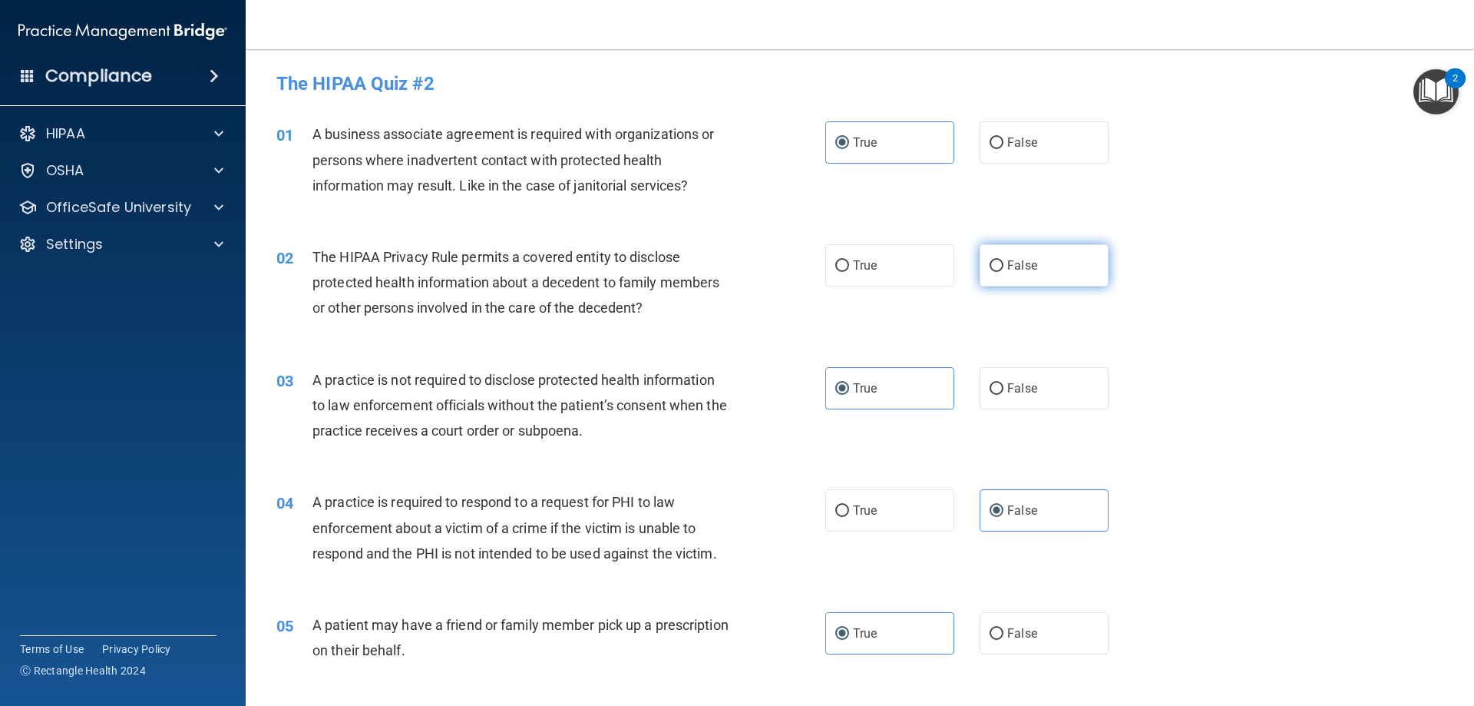
click at [996, 260] on label "False" at bounding box center [1044, 265] width 129 height 42
click at [996, 260] on input "False" at bounding box center [997, 266] width 14 height 12
radio input "true"
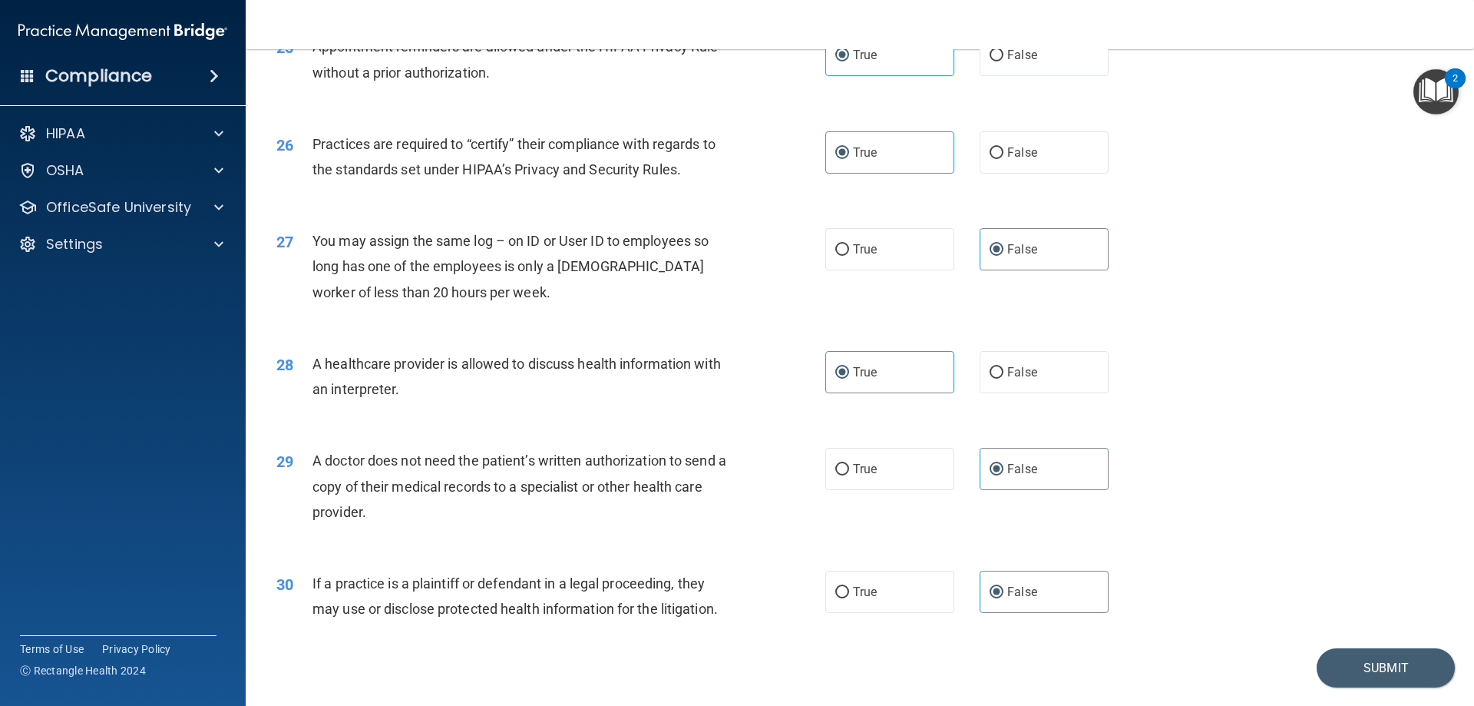
scroll to position [2869, 0]
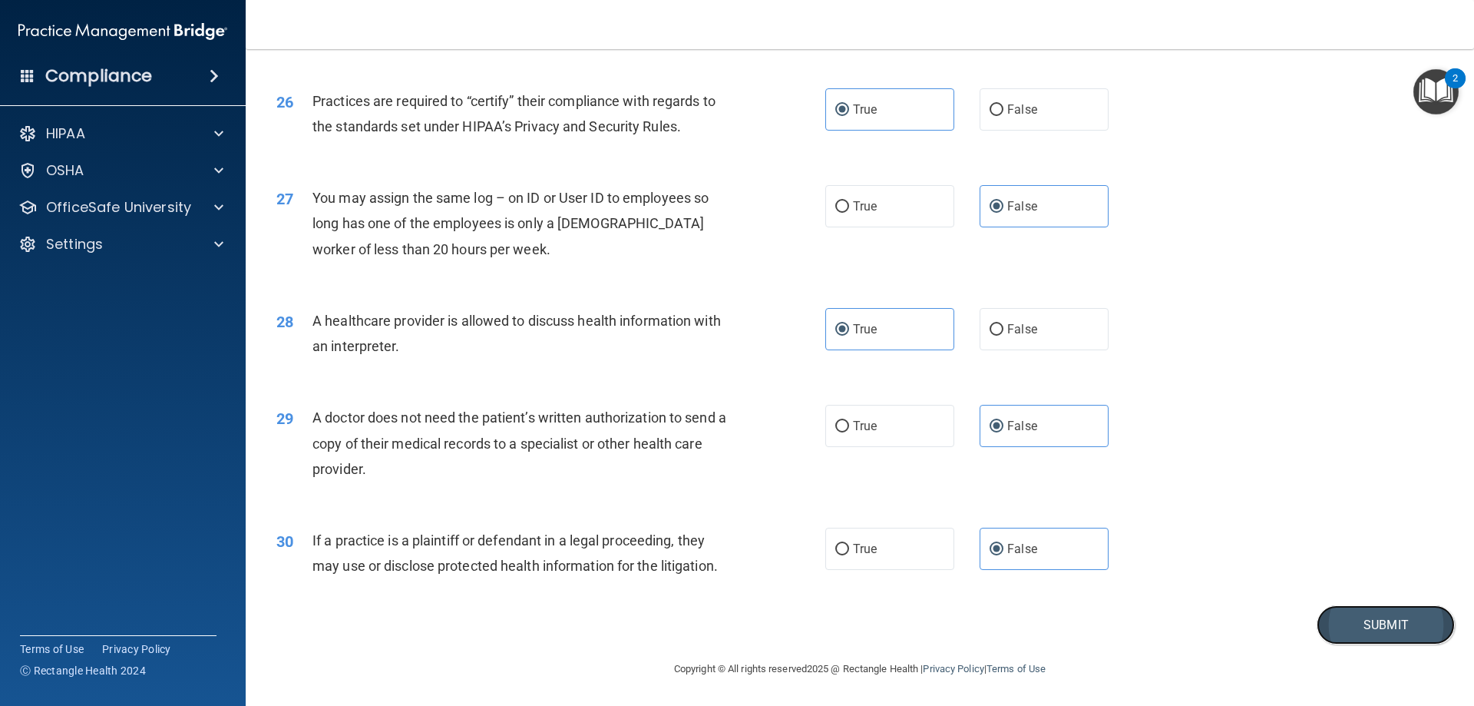
click at [1337, 627] on button "Submit" at bounding box center [1386, 624] width 138 height 39
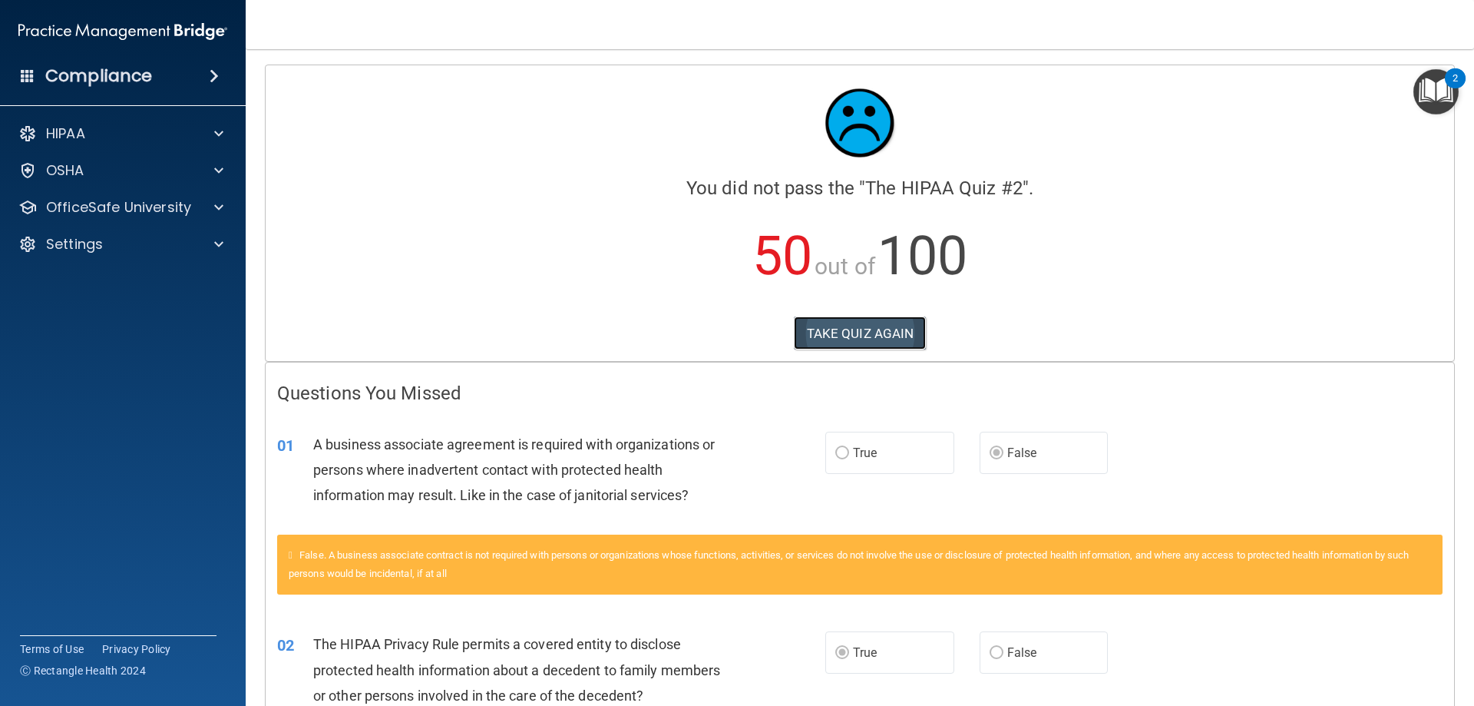
click at [868, 330] on button "TAKE QUIZ AGAIN" at bounding box center [860, 333] width 133 height 34
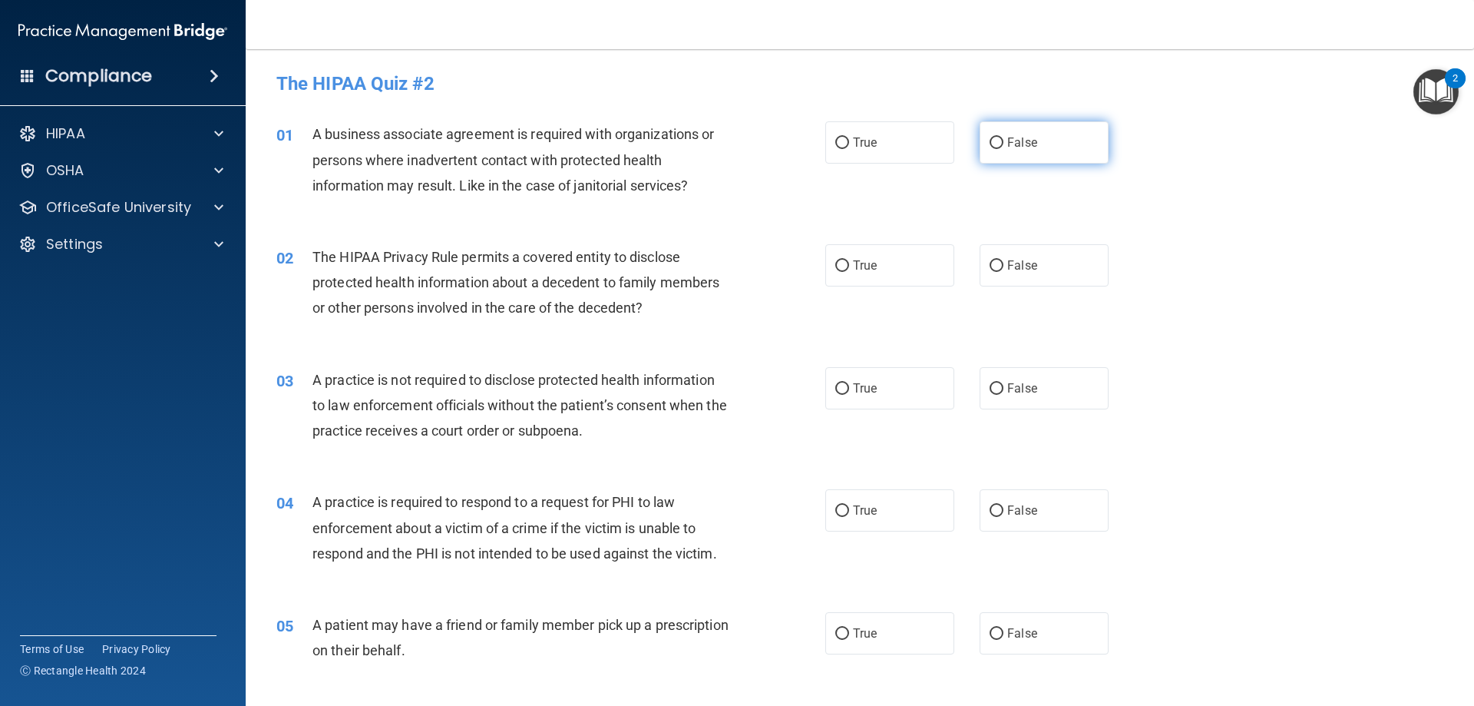
click at [1007, 138] on span "False" at bounding box center [1022, 142] width 30 height 15
click at [1004, 138] on input "False" at bounding box center [997, 143] width 14 height 12
radio input "true"
click at [908, 270] on label "True" at bounding box center [889, 265] width 129 height 42
click at [849, 270] on input "True" at bounding box center [842, 266] width 14 height 12
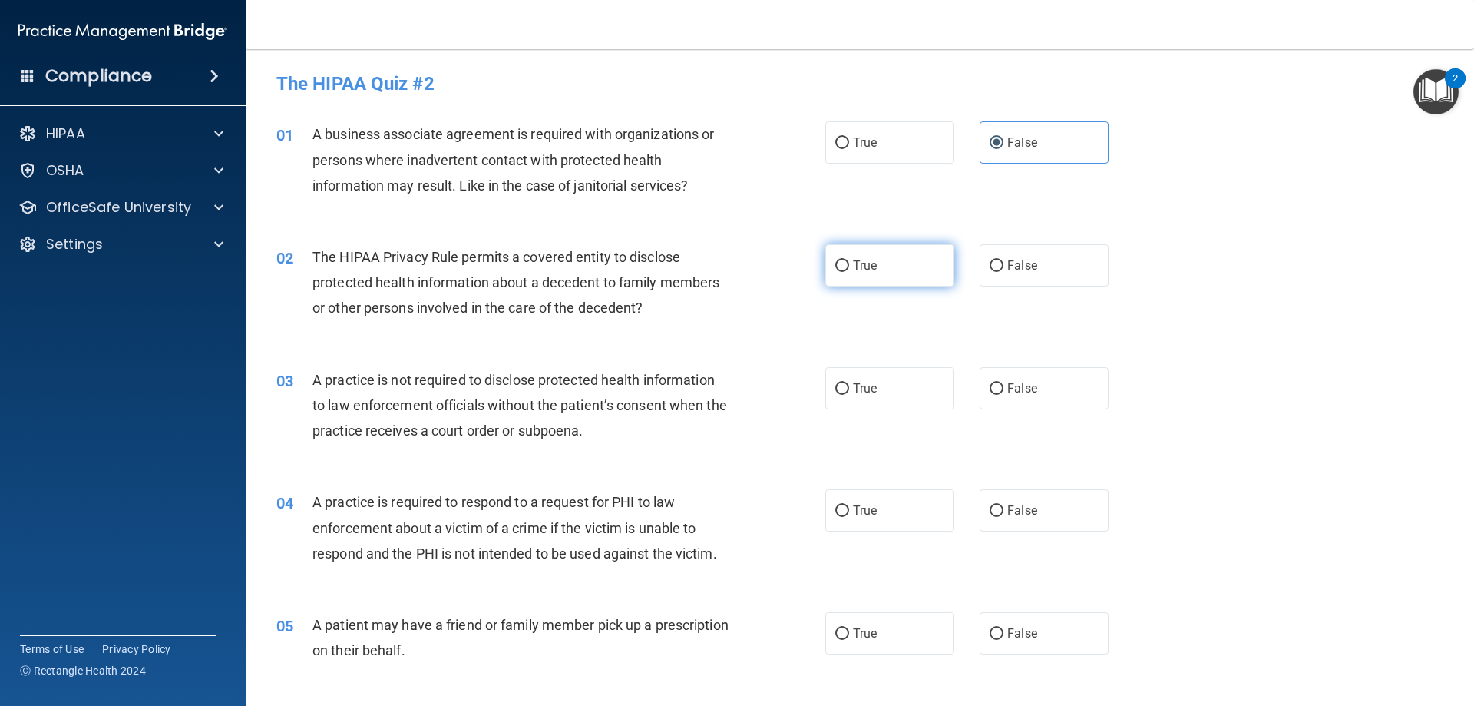
radio input "true"
click at [1103, 403] on div "True False" at bounding box center [979, 388] width 309 height 42
click at [1085, 384] on label "False" at bounding box center [1044, 388] width 129 height 42
click at [1004, 384] on input "False" at bounding box center [997, 389] width 14 height 12
radio input "true"
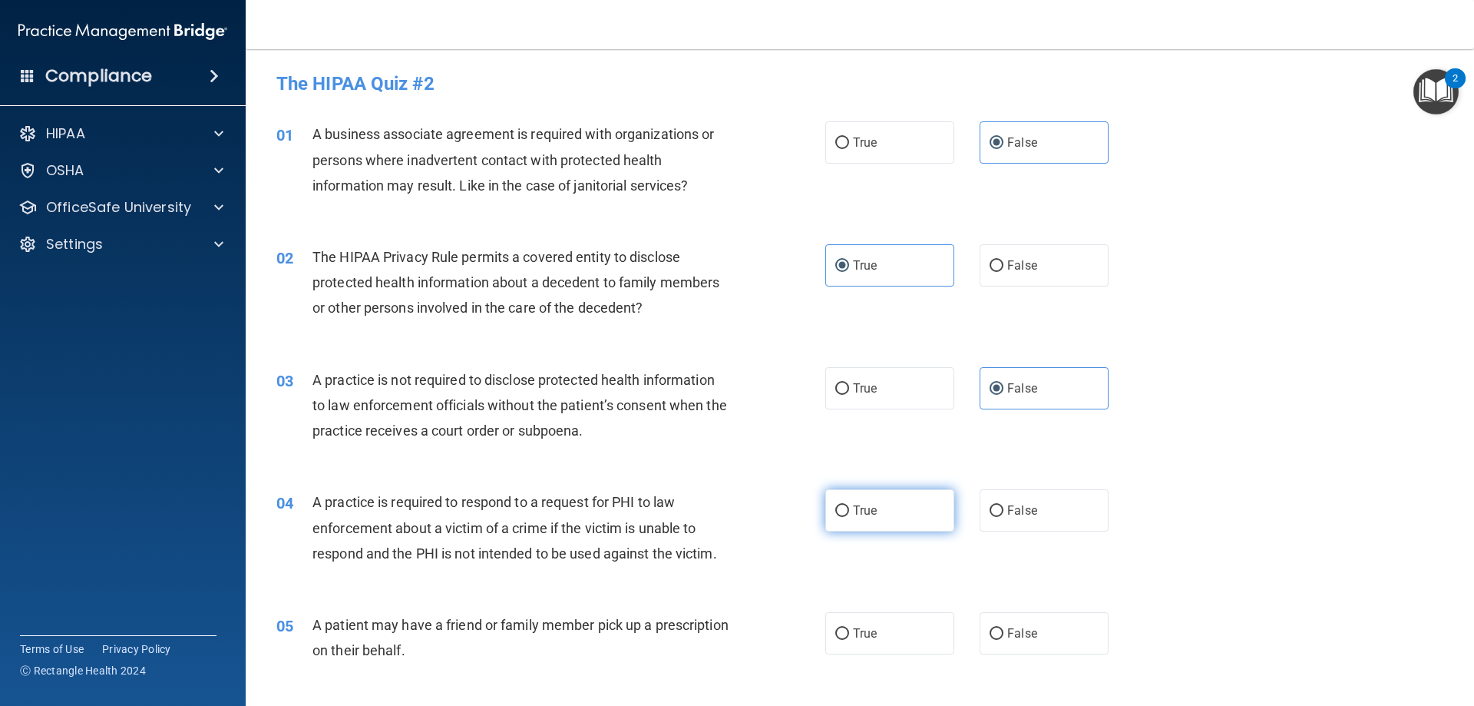
click at [872, 514] on span "True" at bounding box center [865, 510] width 24 height 15
click at [849, 514] on input "True" at bounding box center [842, 511] width 14 height 12
radio input "true"
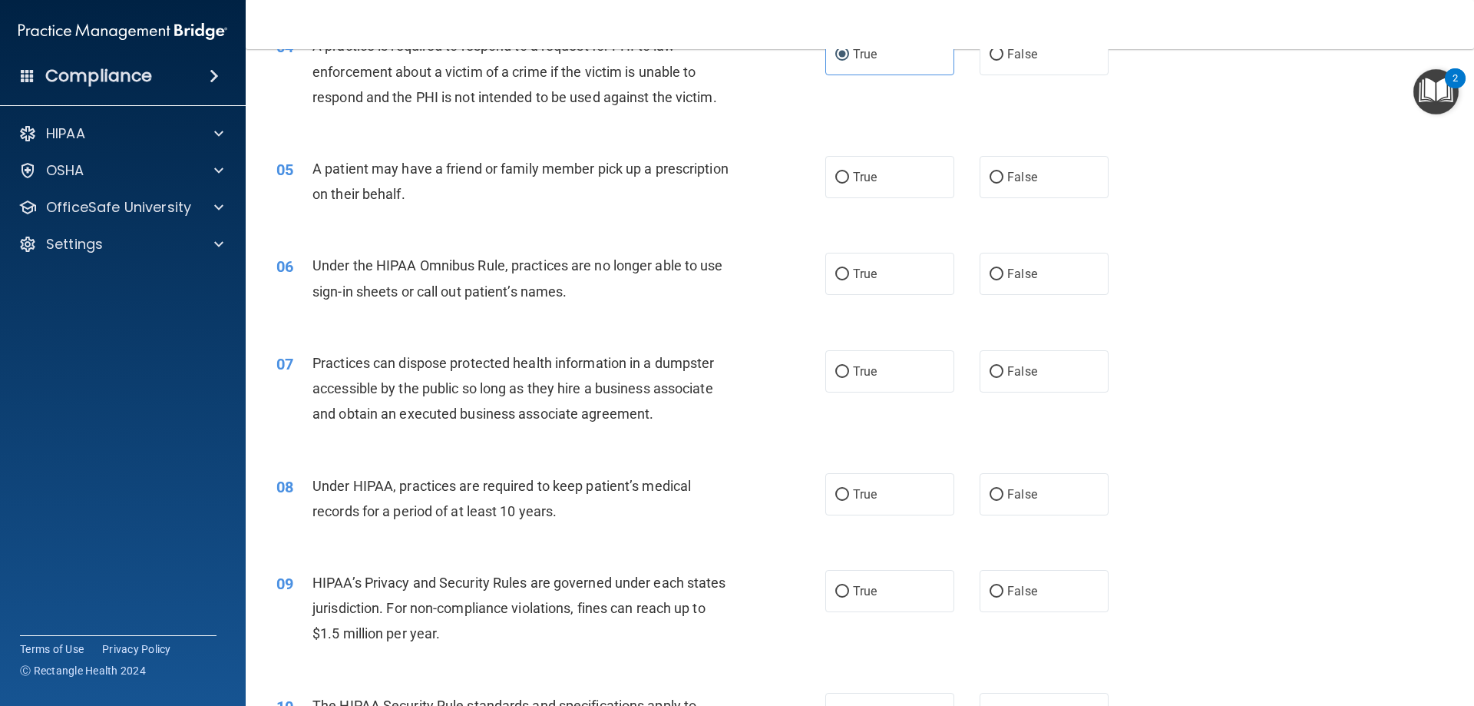
scroll to position [461, 0]
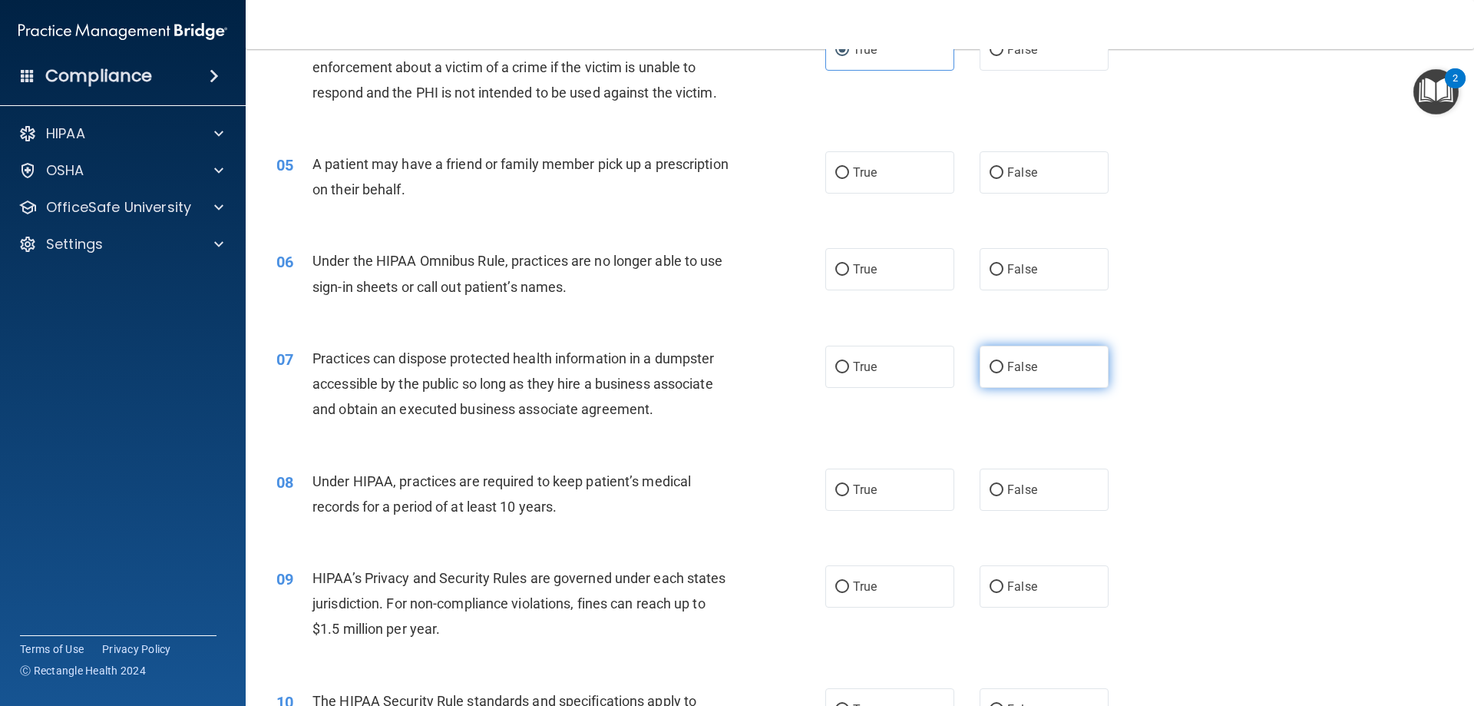
click at [1032, 360] on label "False" at bounding box center [1044, 367] width 129 height 42
click at [1004, 362] on input "False" at bounding box center [997, 368] width 14 height 12
radio input "true"
click at [1032, 360] on label "False" at bounding box center [1044, 367] width 129 height 42
click at [1004, 362] on input "False" at bounding box center [997, 368] width 14 height 12
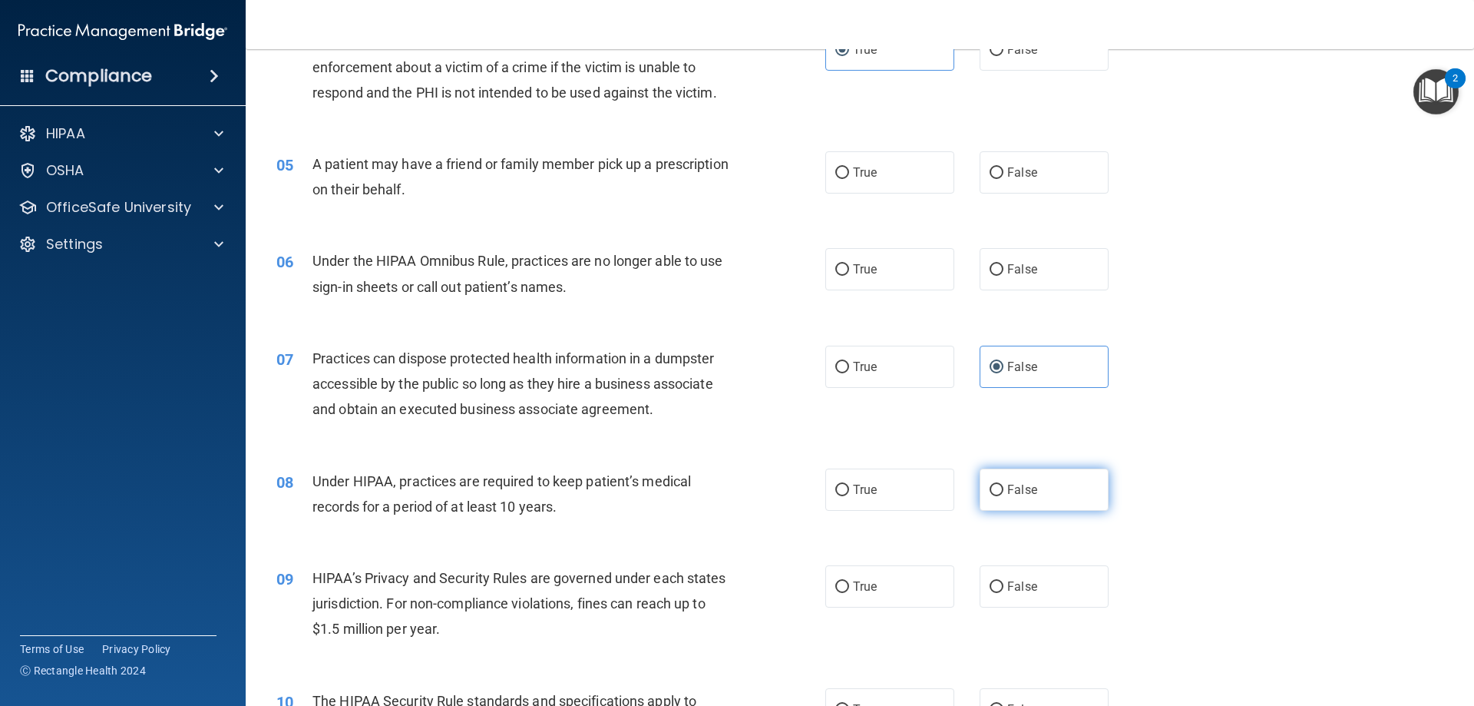
click at [1021, 492] on span "False" at bounding box center [1022, 489] width 30 height 15
click at [1004, 492] on input "False" at bounding box center [997, 491] width 14 height 12
radio input "true"
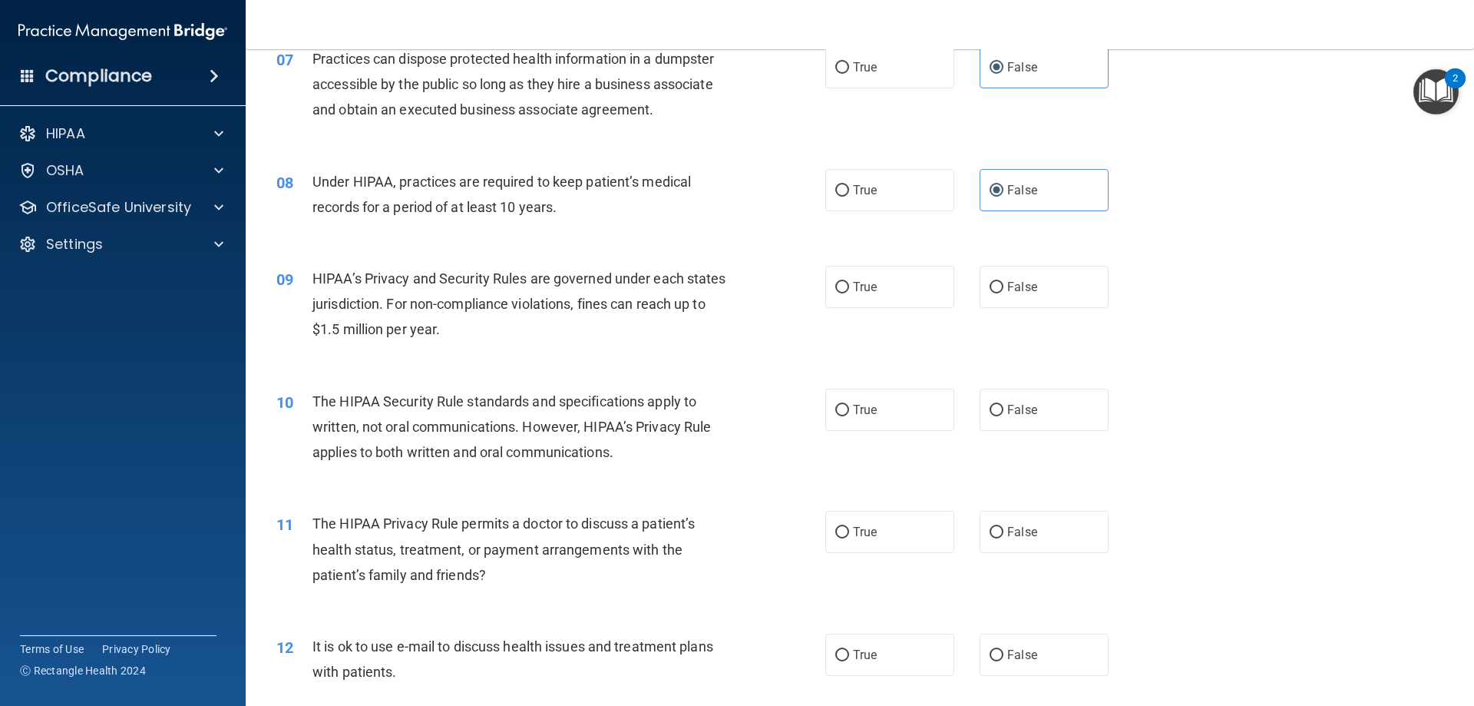
scroll to position [768, 0]
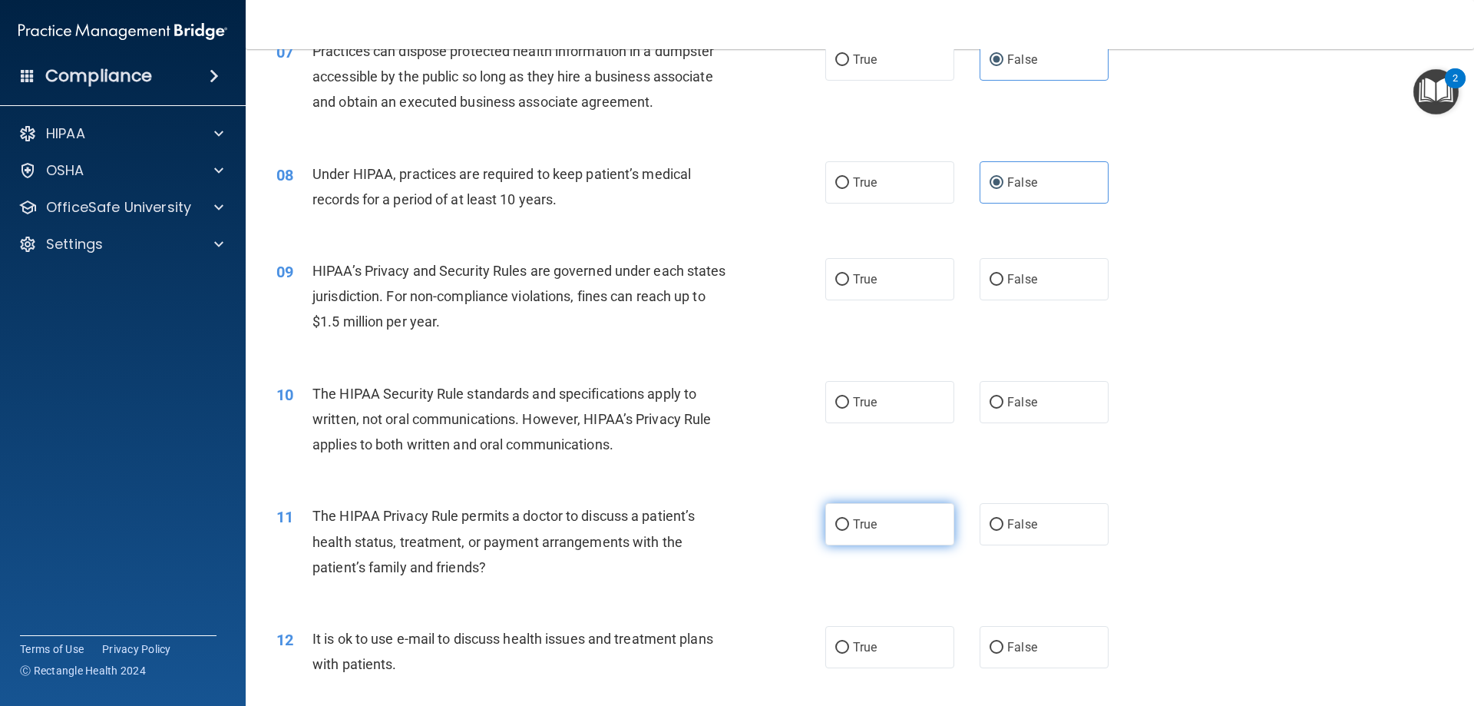
click at [877, 537] on label "True" at bounding box center [889, 524] width 129 height 42
click at [849, 531] on input "True" at bounding box center [842, 525] width 14 height 12
radio input "true"
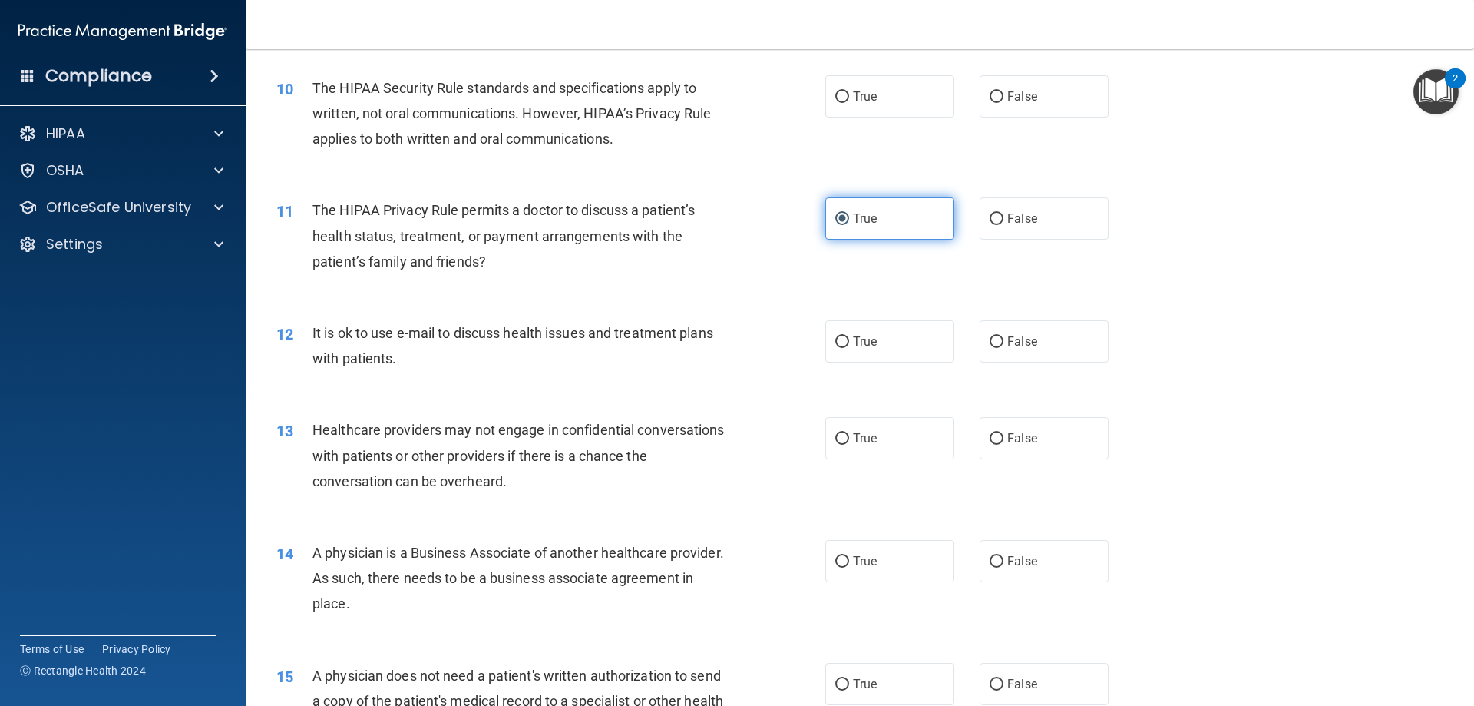
scroll to position [1075, 0]
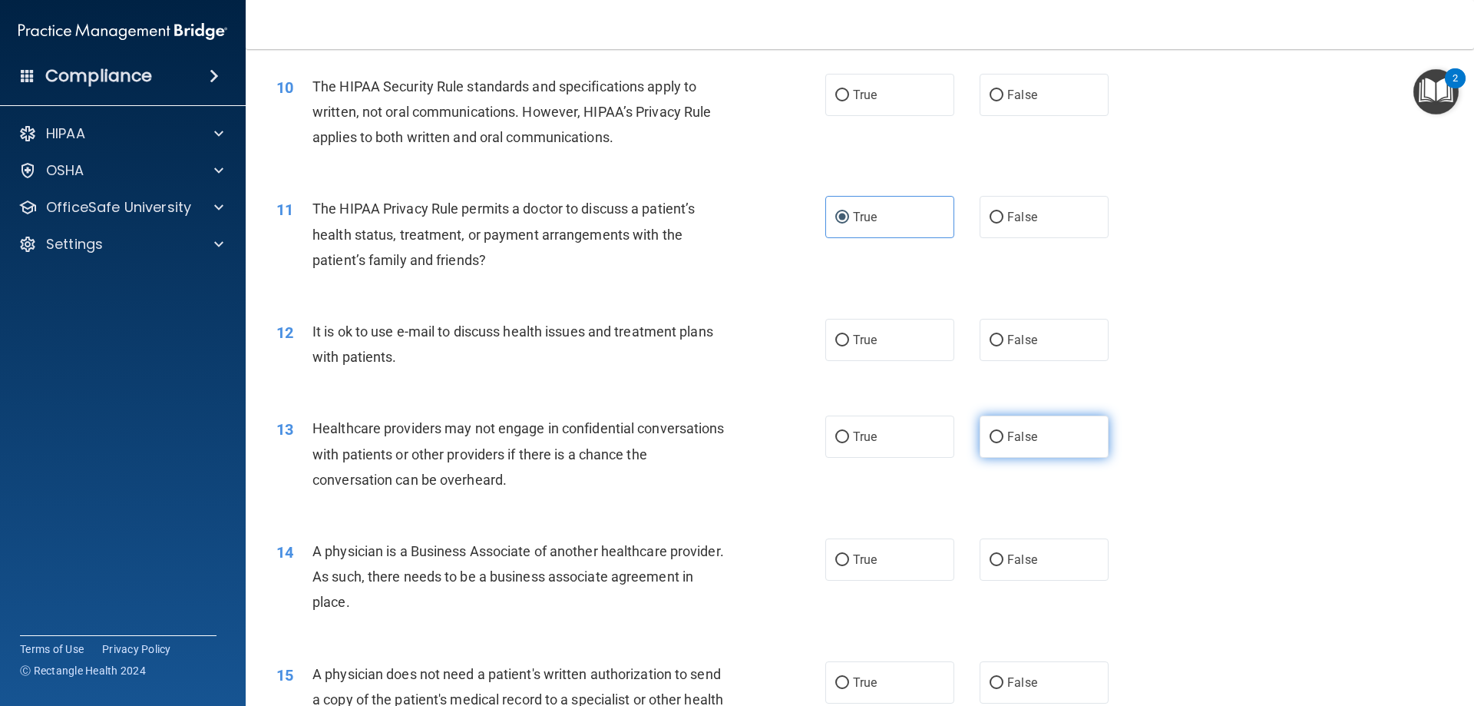
click at [1019, 432] on span "False" at bounding box center [1022, 436] width 30 height 15
click at [1004, 432] on input "False" at bounding box center [997, 438] width 14 height 12
radio input "true"
click at [1051, 564] on label "False" at bounding box center [1044, 559] width 129 height 42
click at [1004, 564] on input "False" at bounding box center [997, 560] width 14 height 12
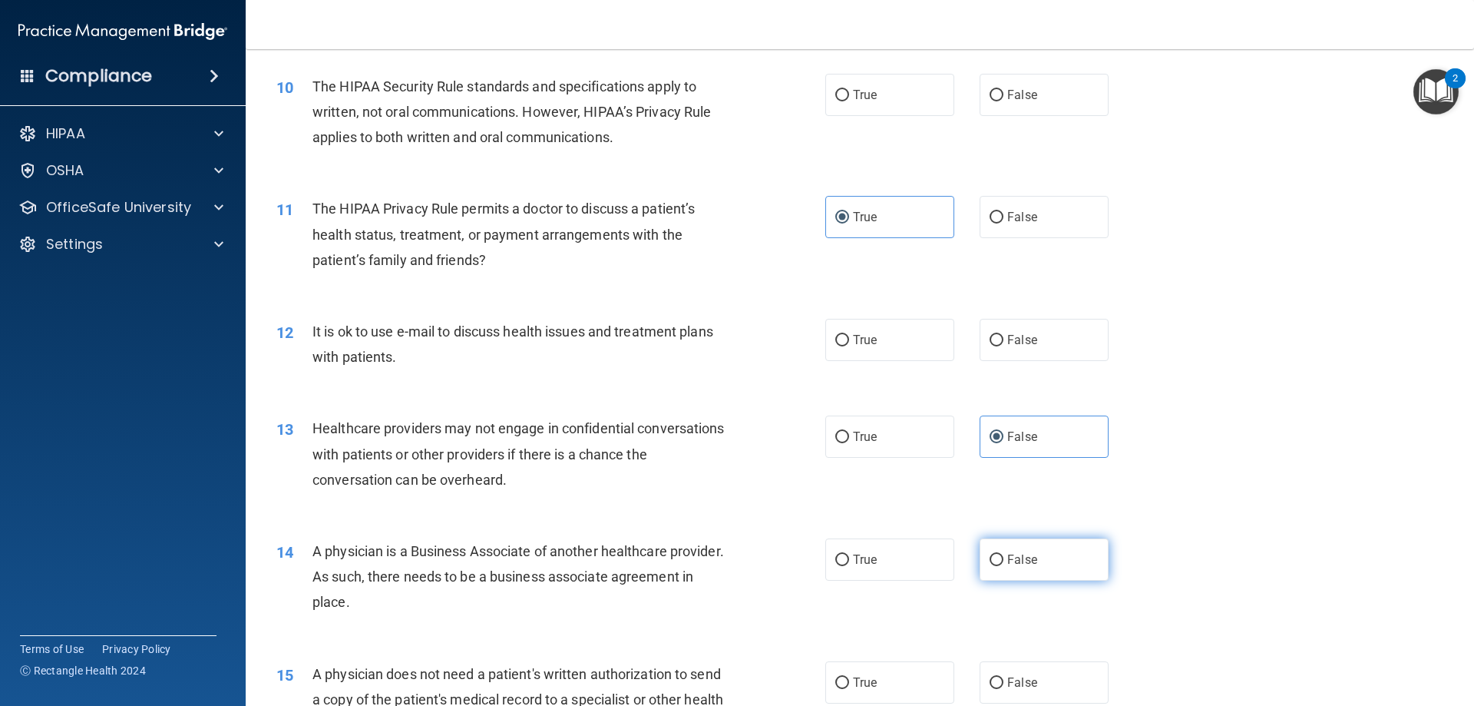
radio input "true"
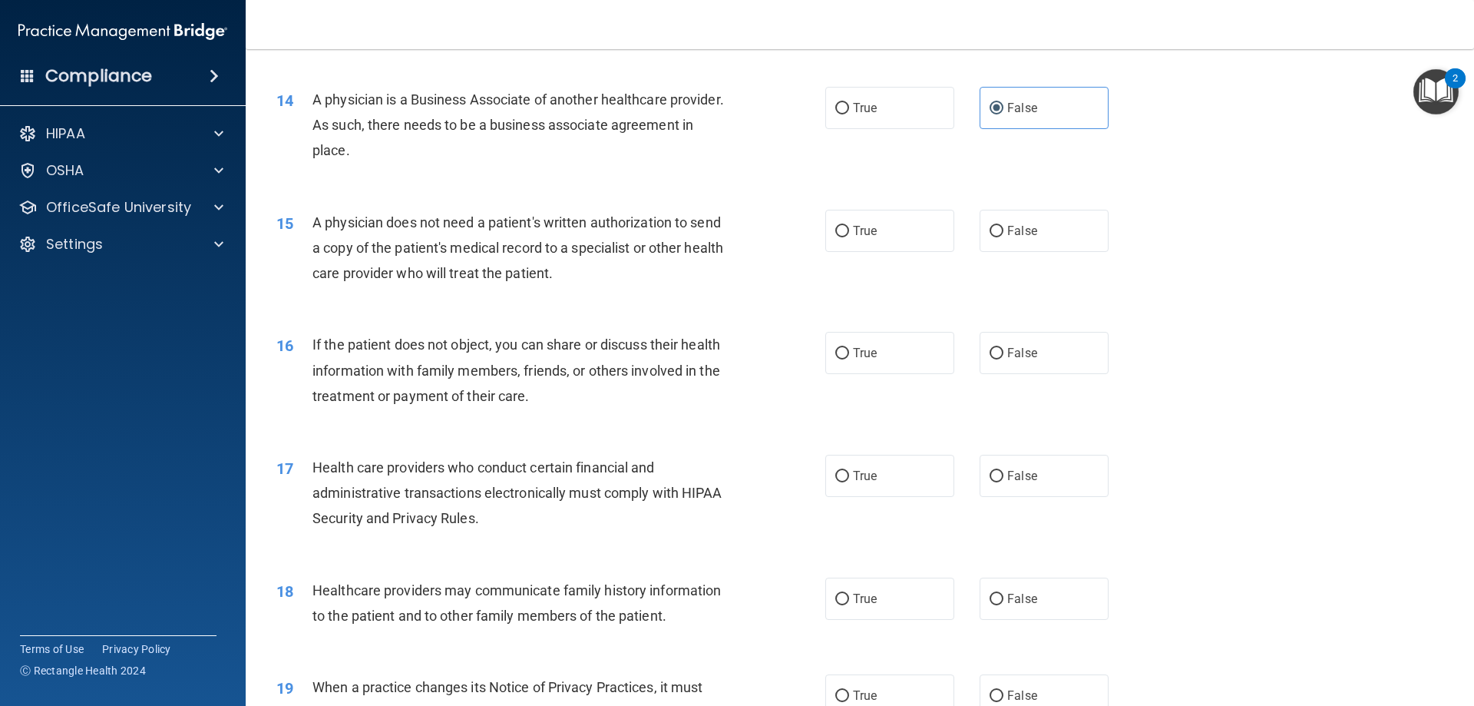
scroll to position [1536, 0]
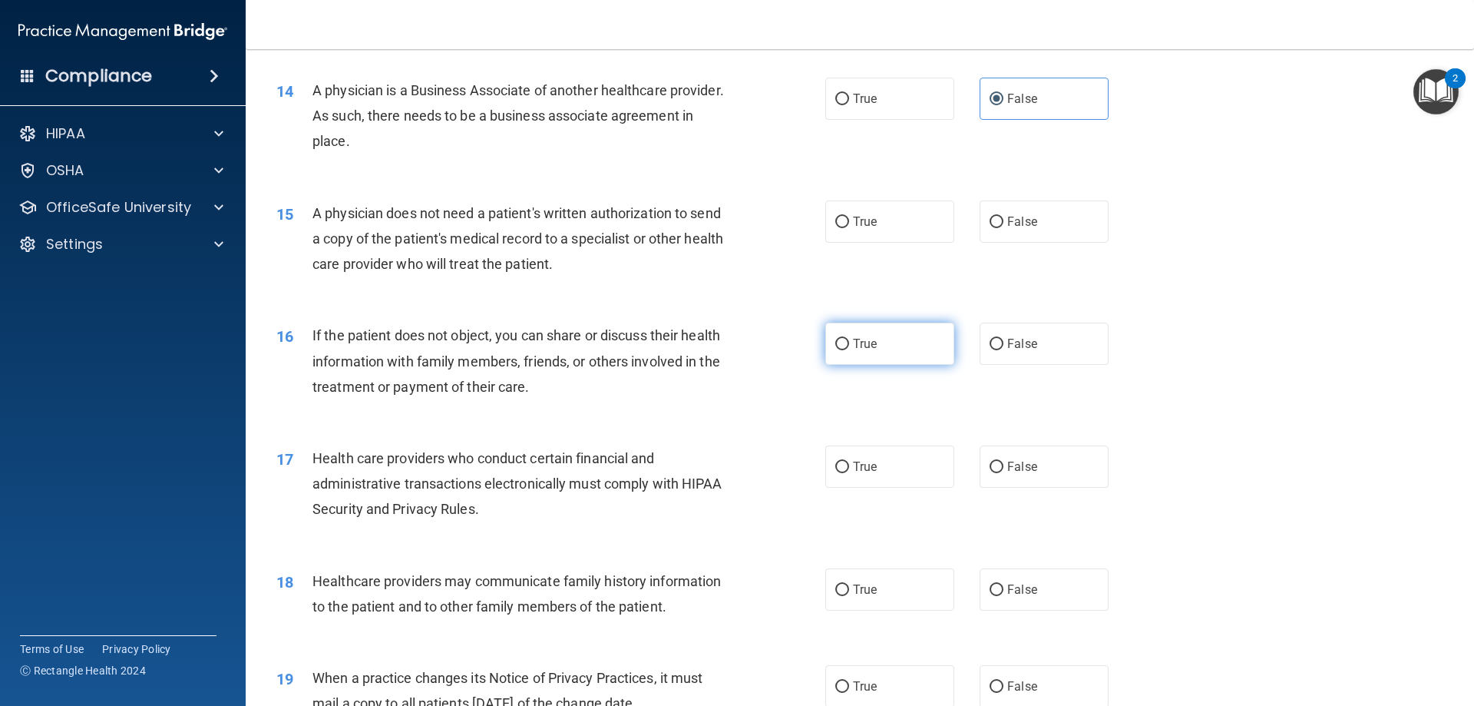
click at [853, 343] on span "True" at bounding box center [865, 343] width 24 height 15
click at [849, 343] on input "True" at bounding box center [842, 345] width 14 height 12
radio input "true"
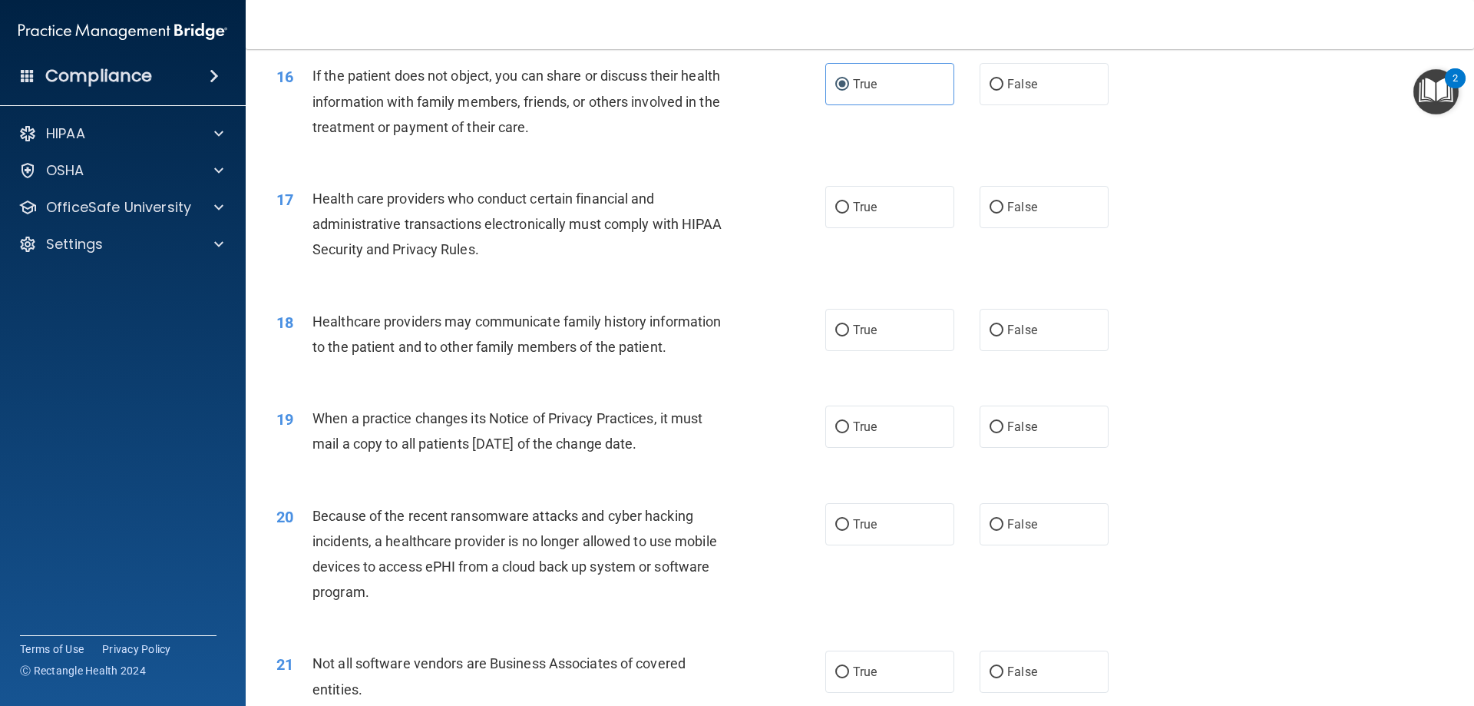
scroll to position [1843, 0]
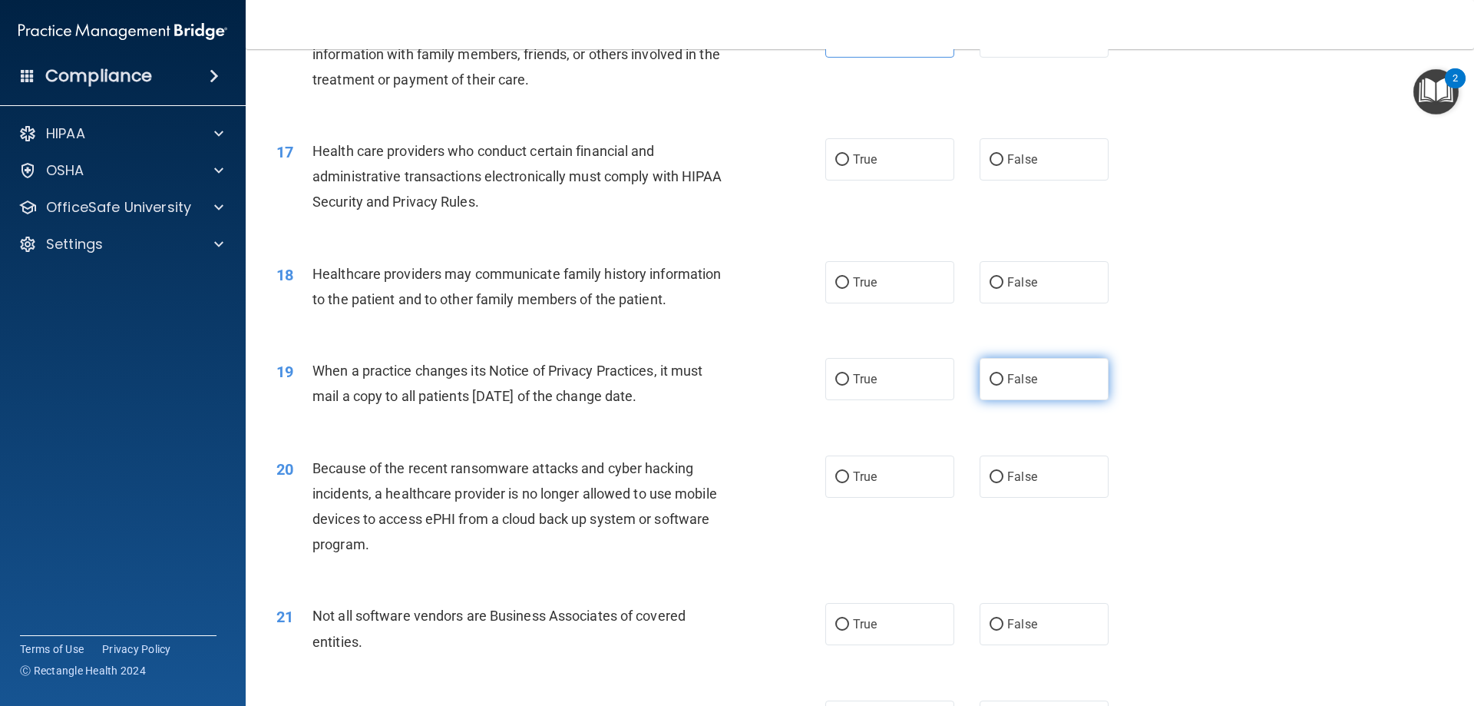
click at [1017, 389] on label "False" at bounding box center [1044, 379] width 129 height 42
click at [1004, 385] on input "False" at bounding box center [997, 380] width 14 height 12
radio input "true"
click at [1035, 477] on label "False" at bounding box center [1044, 476] width 129 height 42
click at [1004, 477] on input "False" at bounding box center [997, 477] width 14 height 12
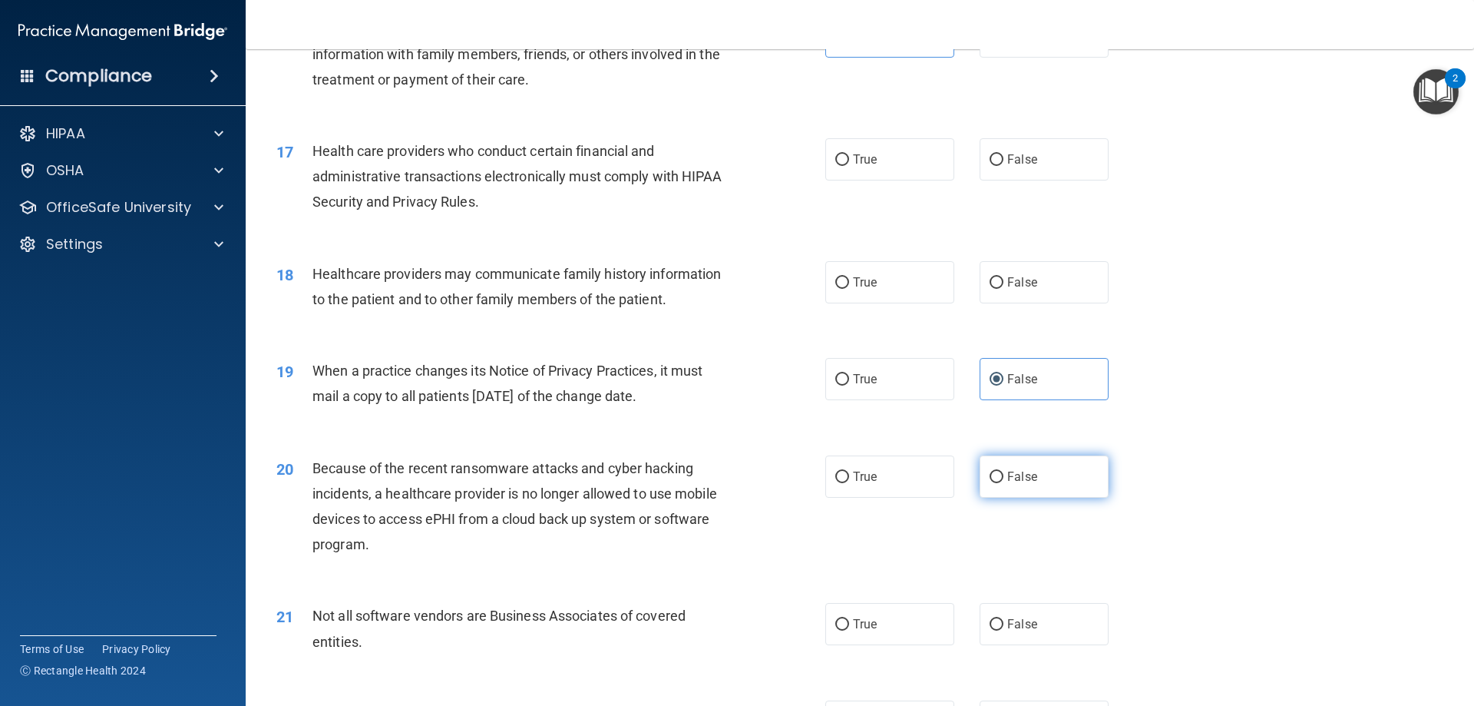
radio input "true"
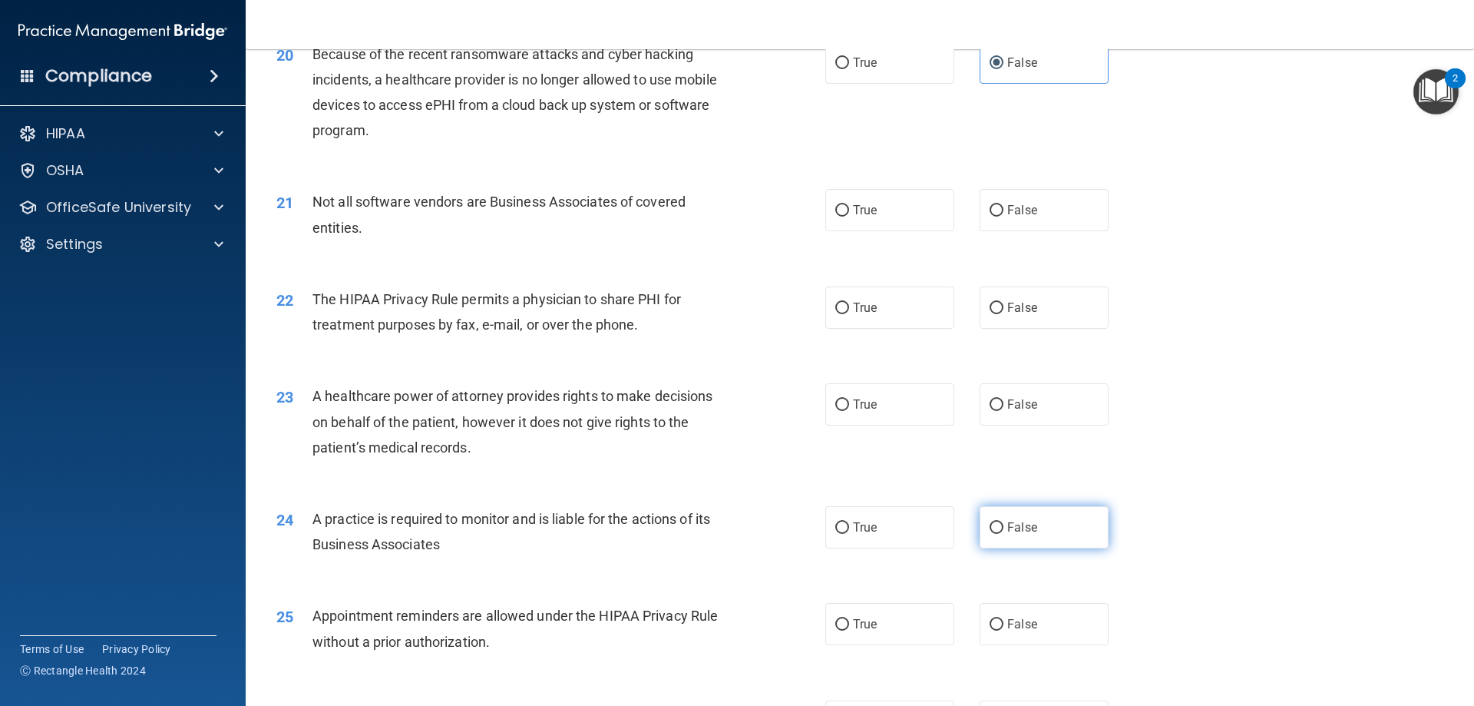
scroll to position [2304, 0]
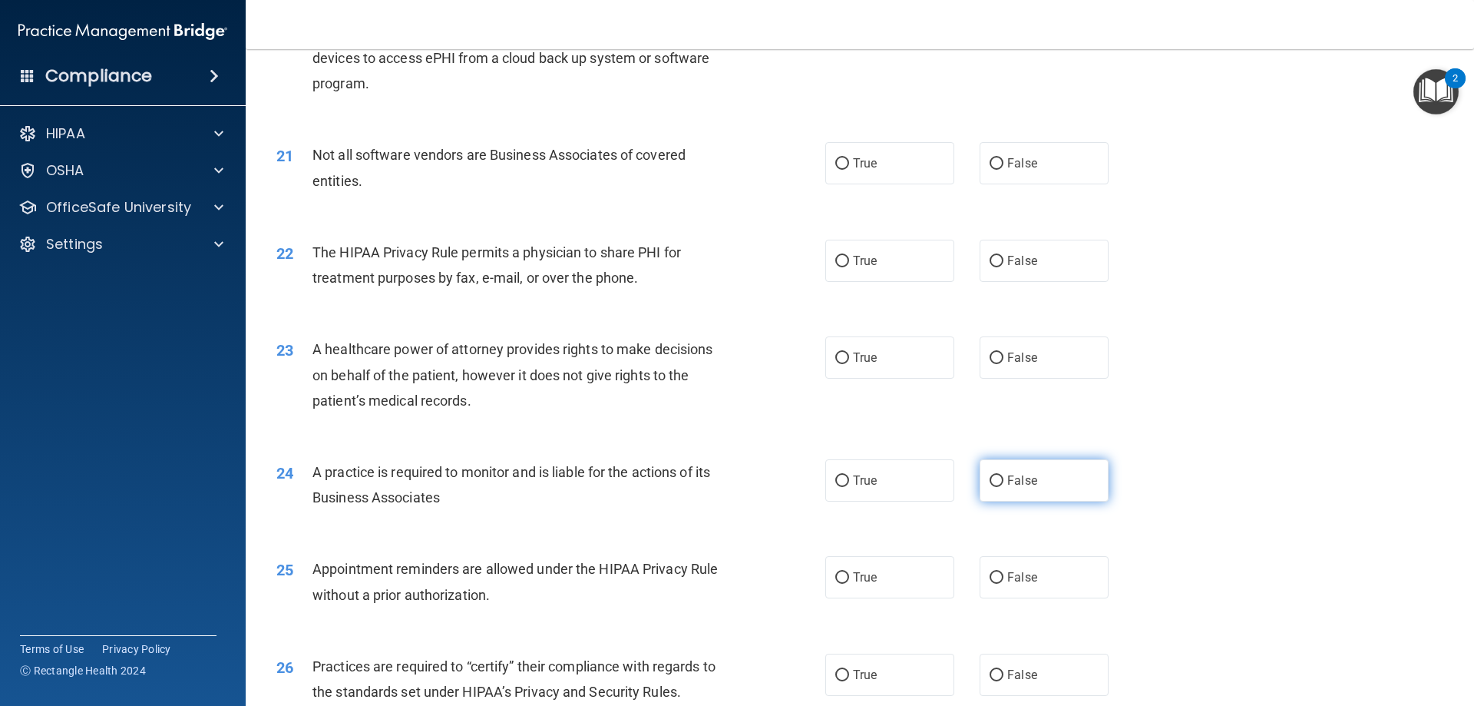
click at [1017, 473] on span "False" at bounding box center [1022, 480] width 30 height 15
click at [1004, 475] on input "False" at bounding box center [997, 481] width 14 height 12
radio input "true"
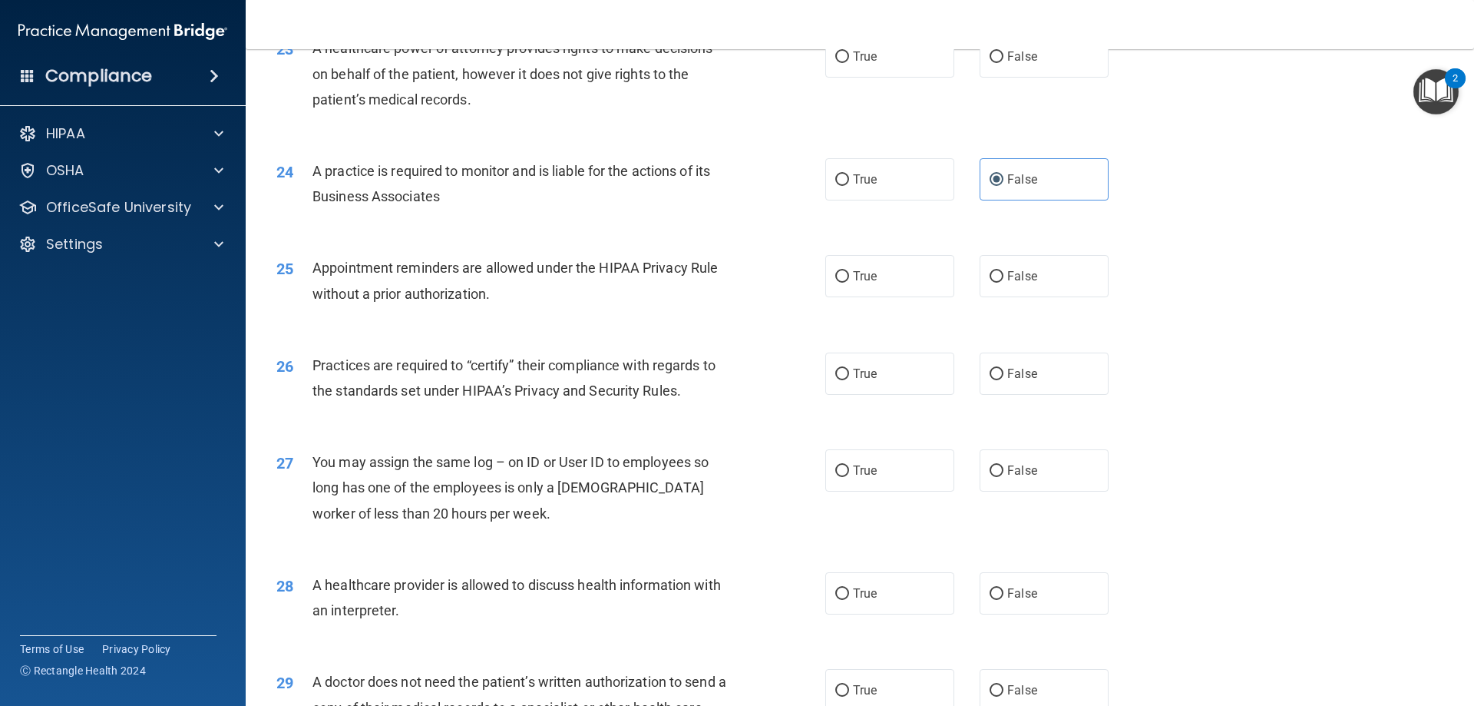
scroll to position [2611, 0]
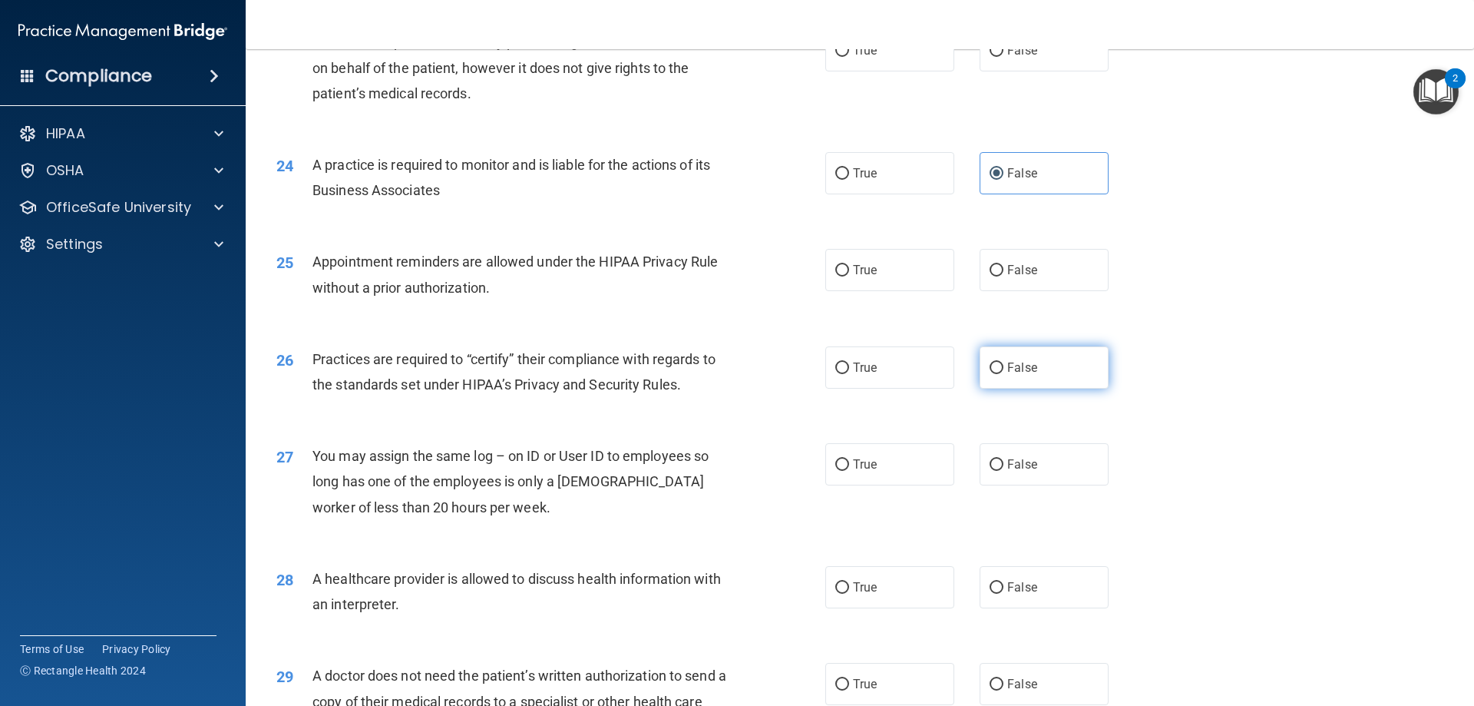
click at [998, 372] on label "False" at bounding box center [1044, 367] width 129 height 42
click at [998, 372] on input "False" at bounding box center [997, 368] width 14 height 12
radio input "true"
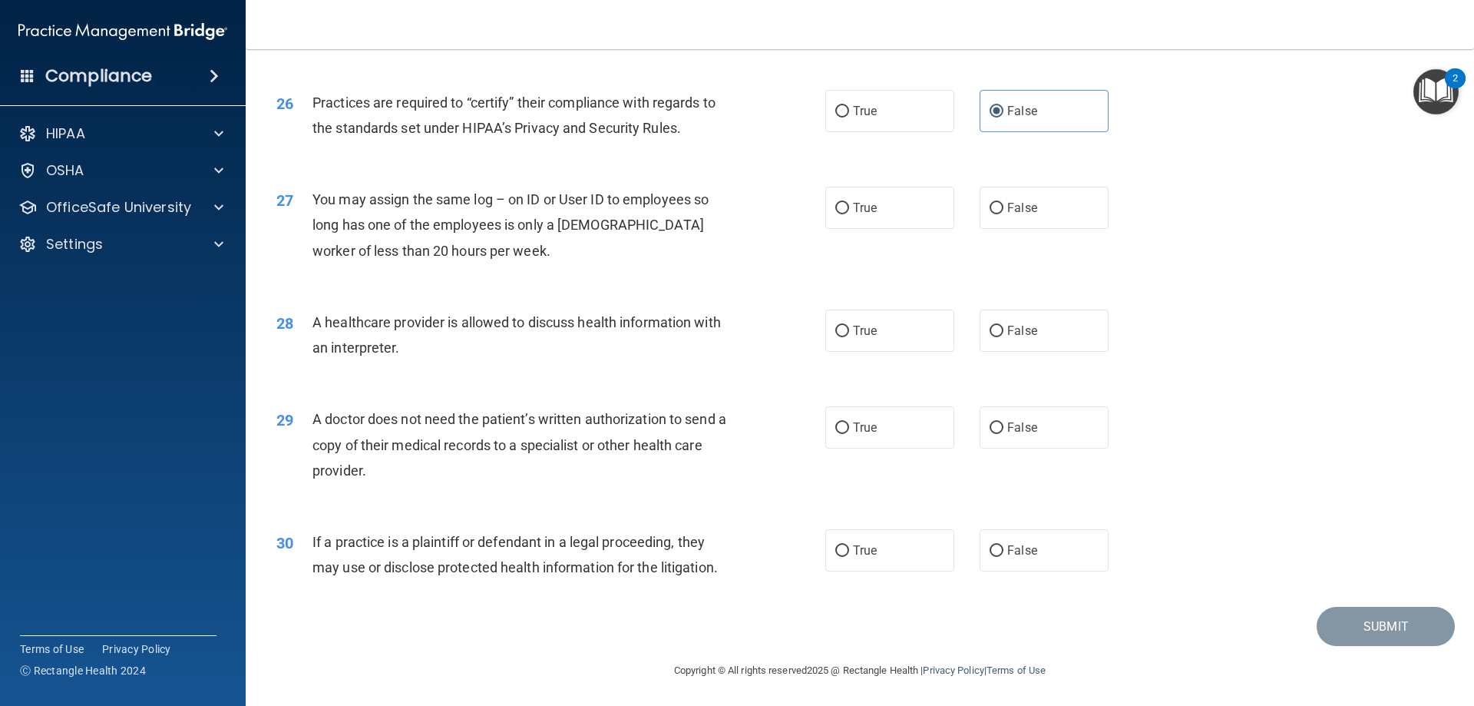
scroll to position [2869, 0]
click at [867, 421] on span "True" at bounding box center [865, 425] width 24 height 15
click at [849, 421] on input "True" at bounding box center [842, 427] width 14 height 12
radio input "true"
click at [885, 561] on label "True" at bounding box center [889, 549] width 129 height 42
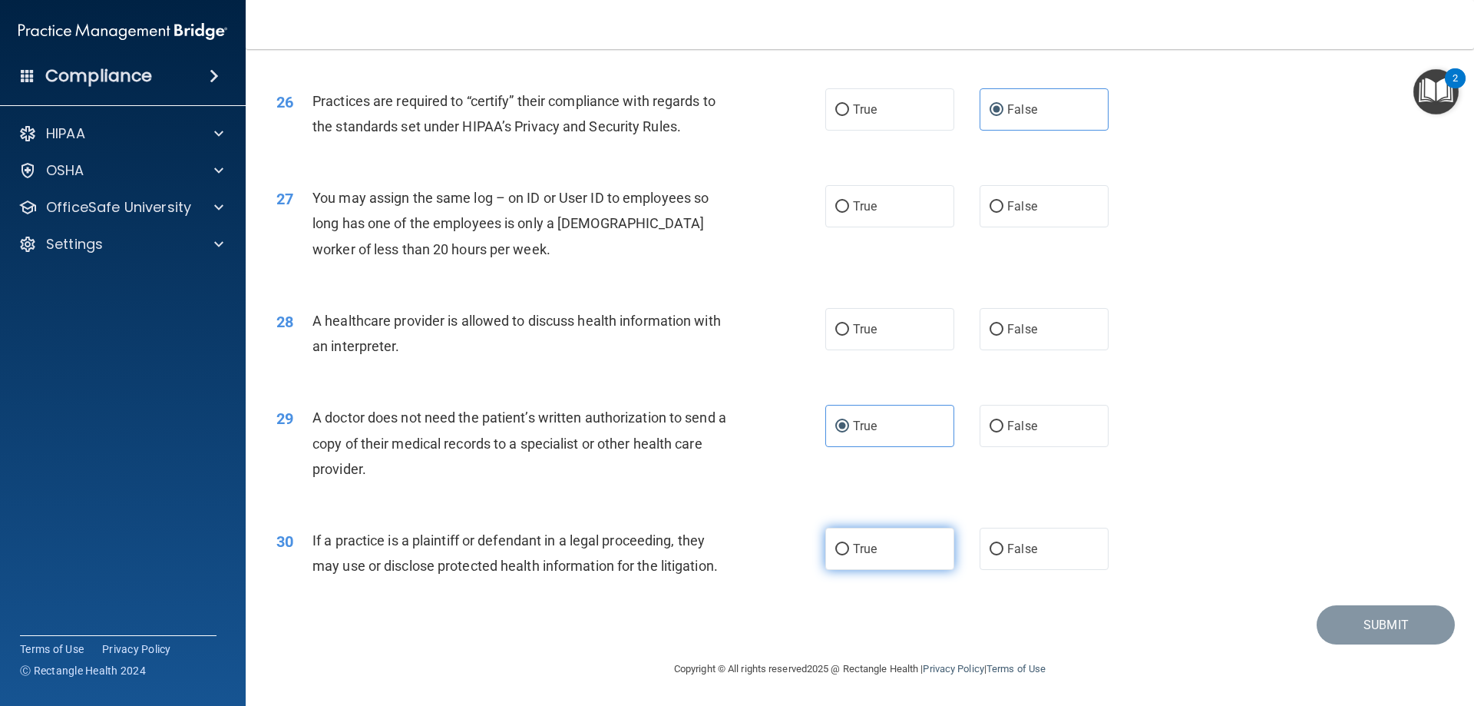
click at [849, 555] on input "True" at bounding box center [842, 550] width 14 height 12
radio input "true"
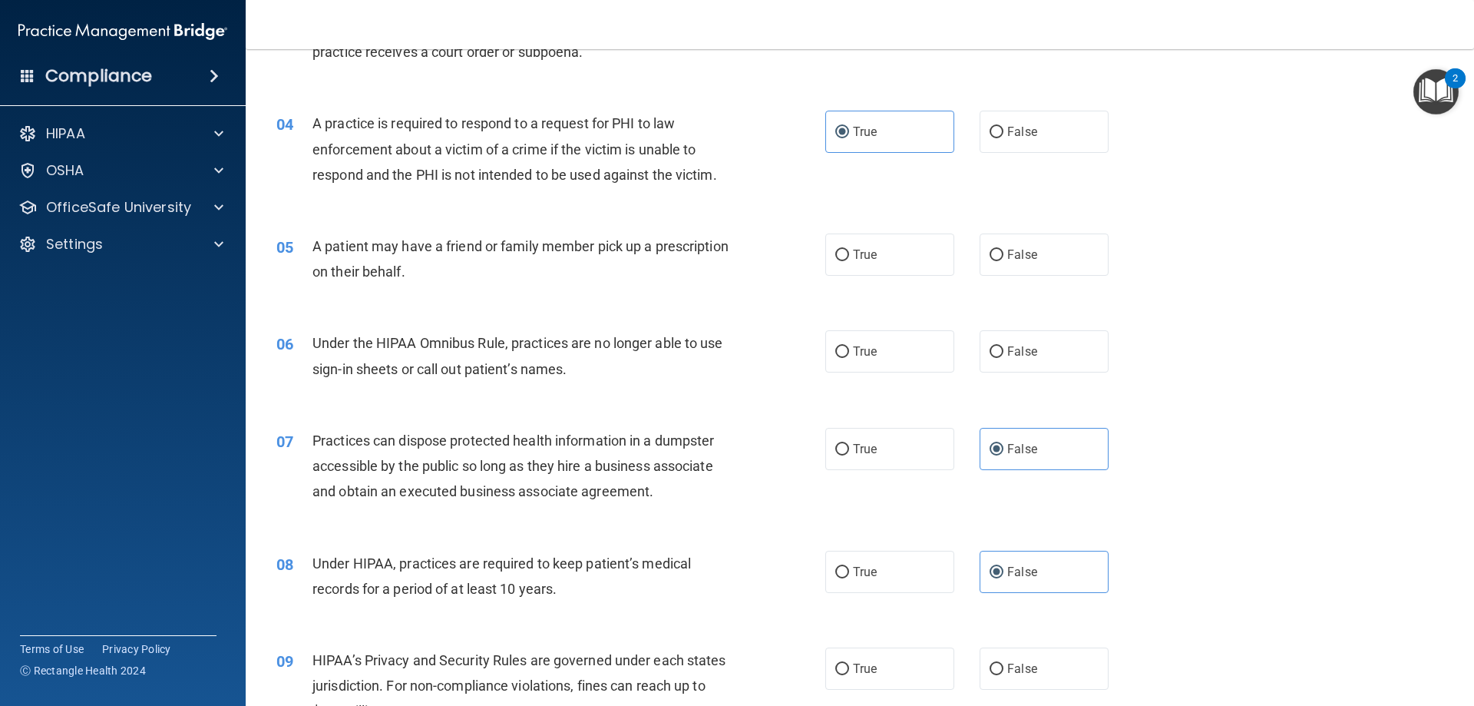
scroll to position [384, 0]
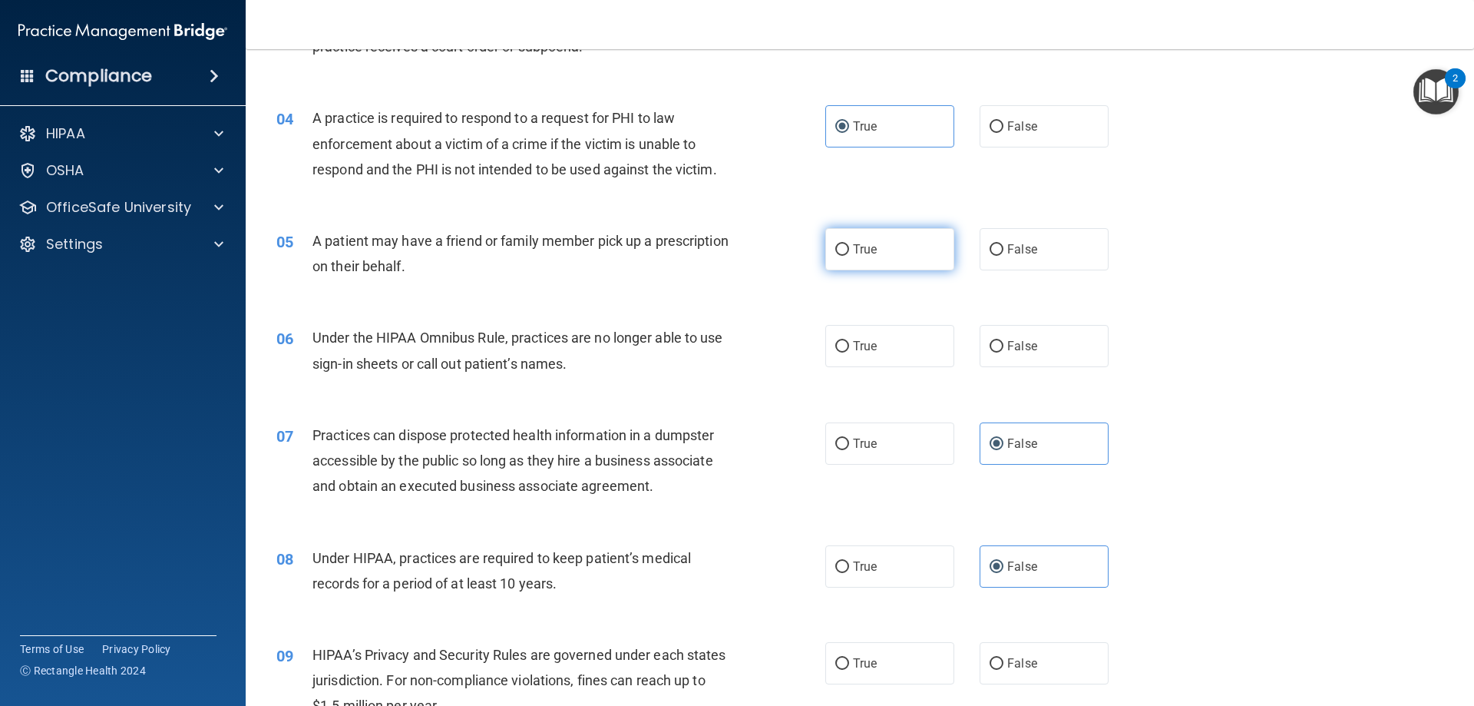
click at [882, 245] on label "True" at bounding box center [889, 249] width 129 height 42
click at [849, 245] on input "True" at bounding box center [842, 250] width 14 height 12
radio input "true"
click at [1041, 346] on label "False" at bounding box center [1044, 346] width 129 height 42
click at [1004, 346] on input "False" at bounding box center [997, 347] width 14 height 12
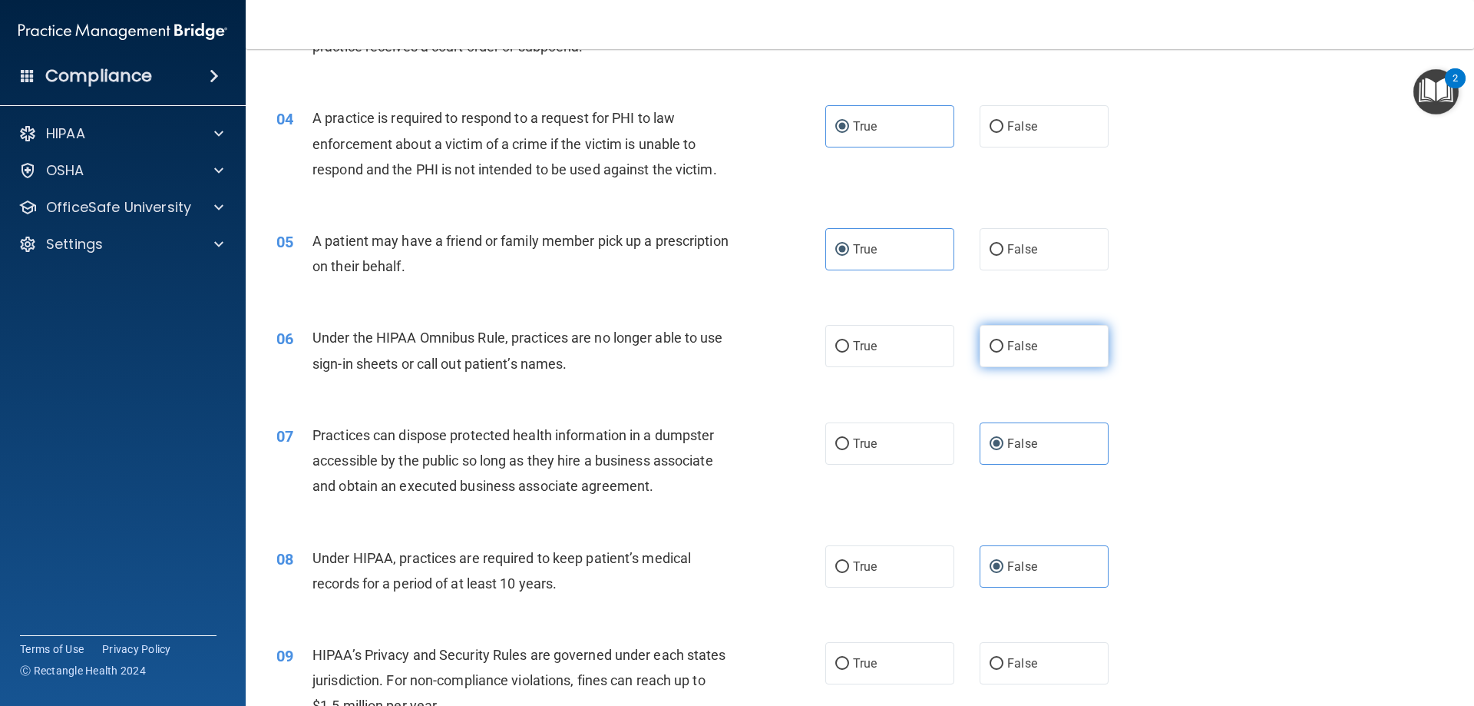
radio input "true"
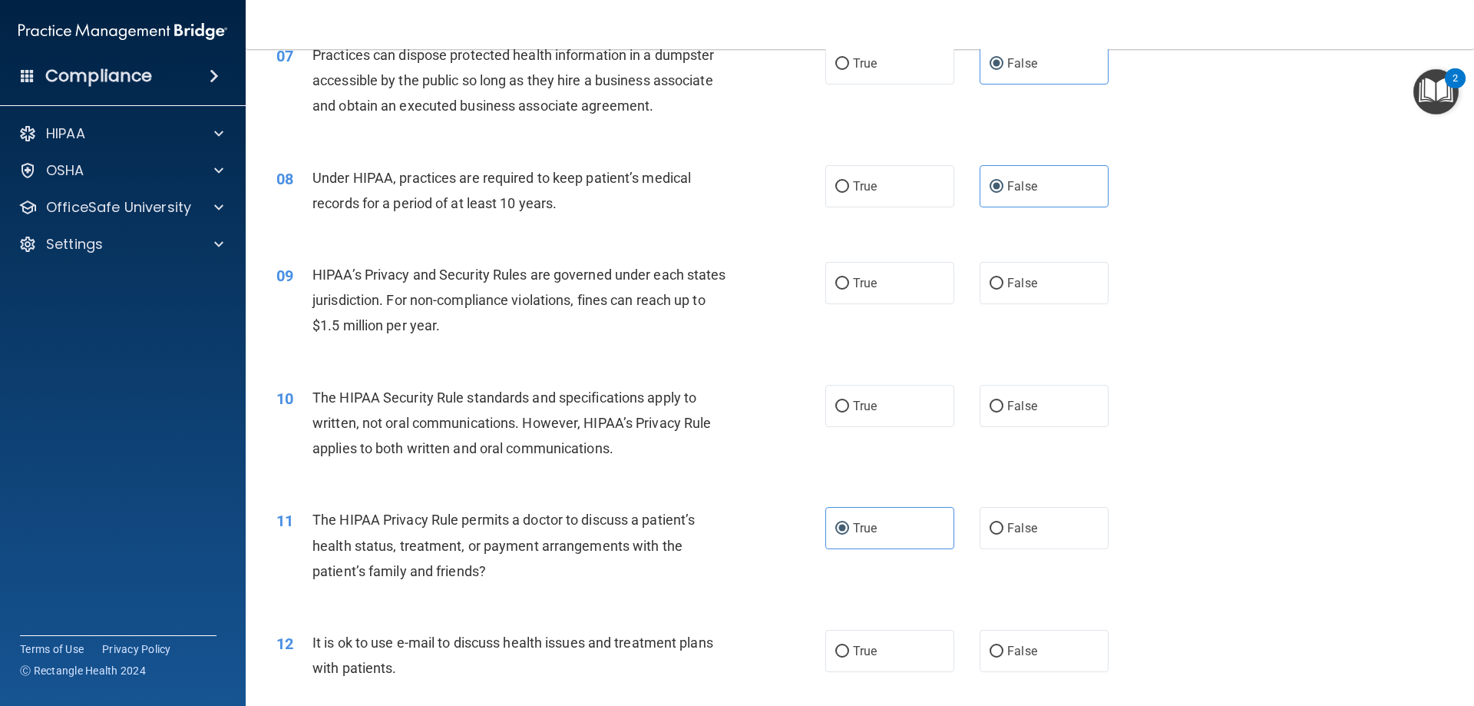
scroll to position [768, 0]
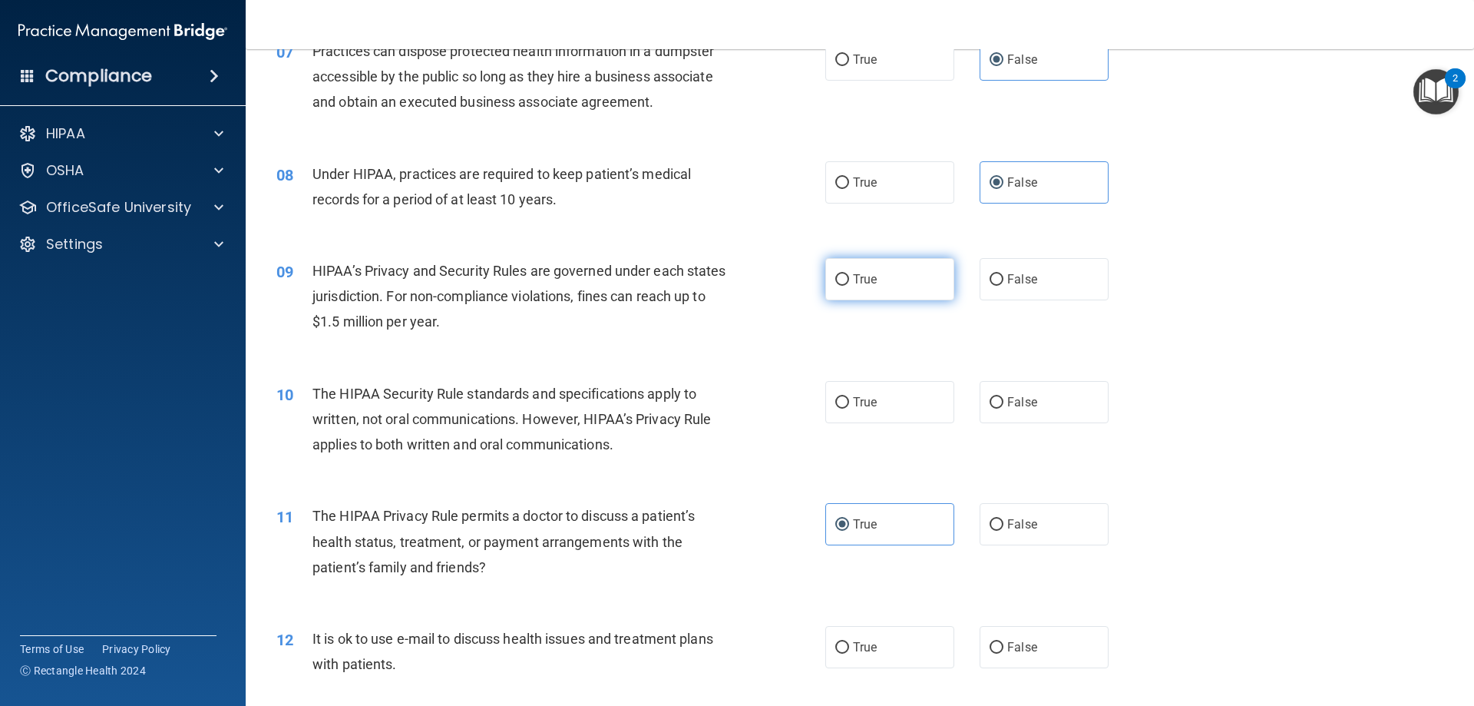
click at [893, 275] on label "True" at bounding box center [889, 279] width 129 height 42
click at [849, 275] on input "True" at bounding box center [842, 280] width 14 height 12
radio input "true"
click at [1070, 410] on label "False" at bounding box center [1044, 402] width 129 height 42
click at [1004, 408] on input "False" at bounding box center [997, 403] width 14 height 12
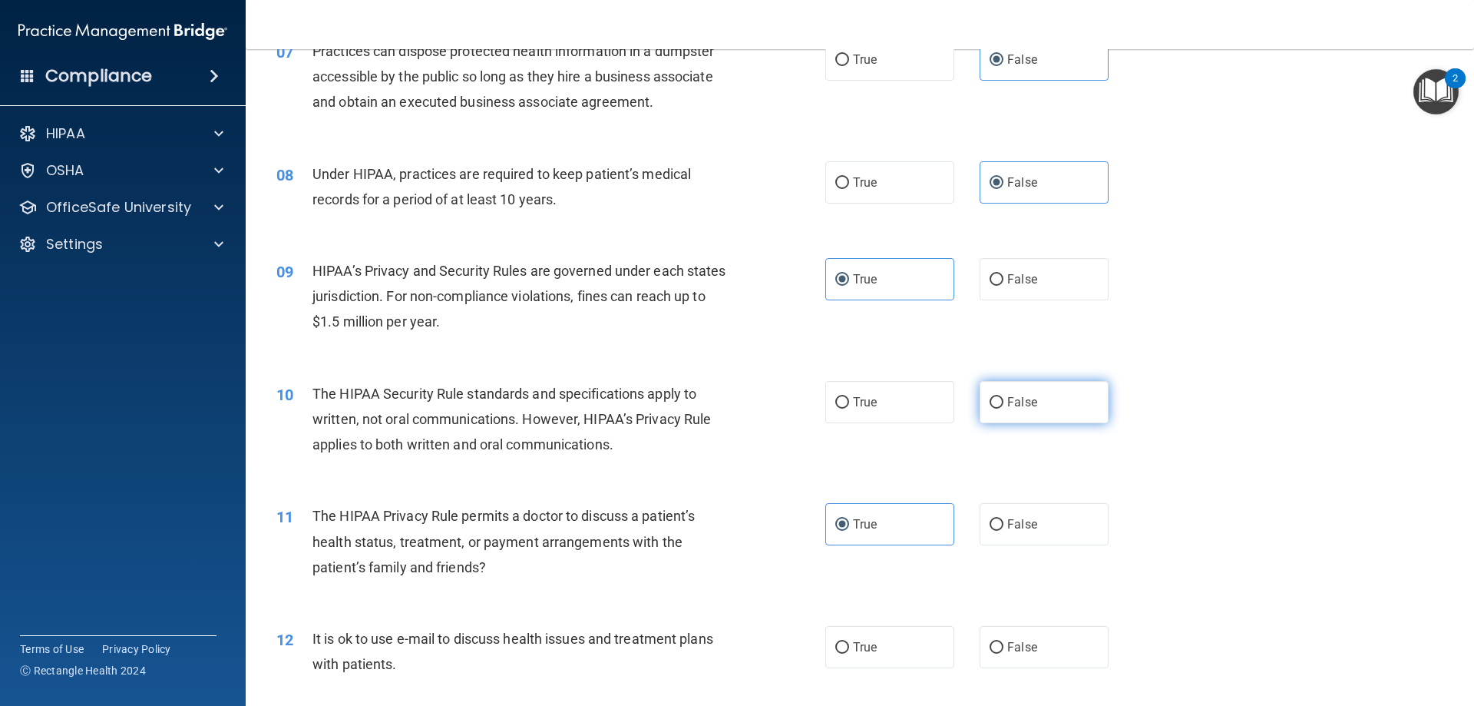
radio input "true"
click at [874, 414] on label "True" at bounding box center [889, 402] width 129 height 42
click at [849, 408] on input "True" at bounding box center [842, 403] width 14 height 12
radio input "true"
radio input "false"
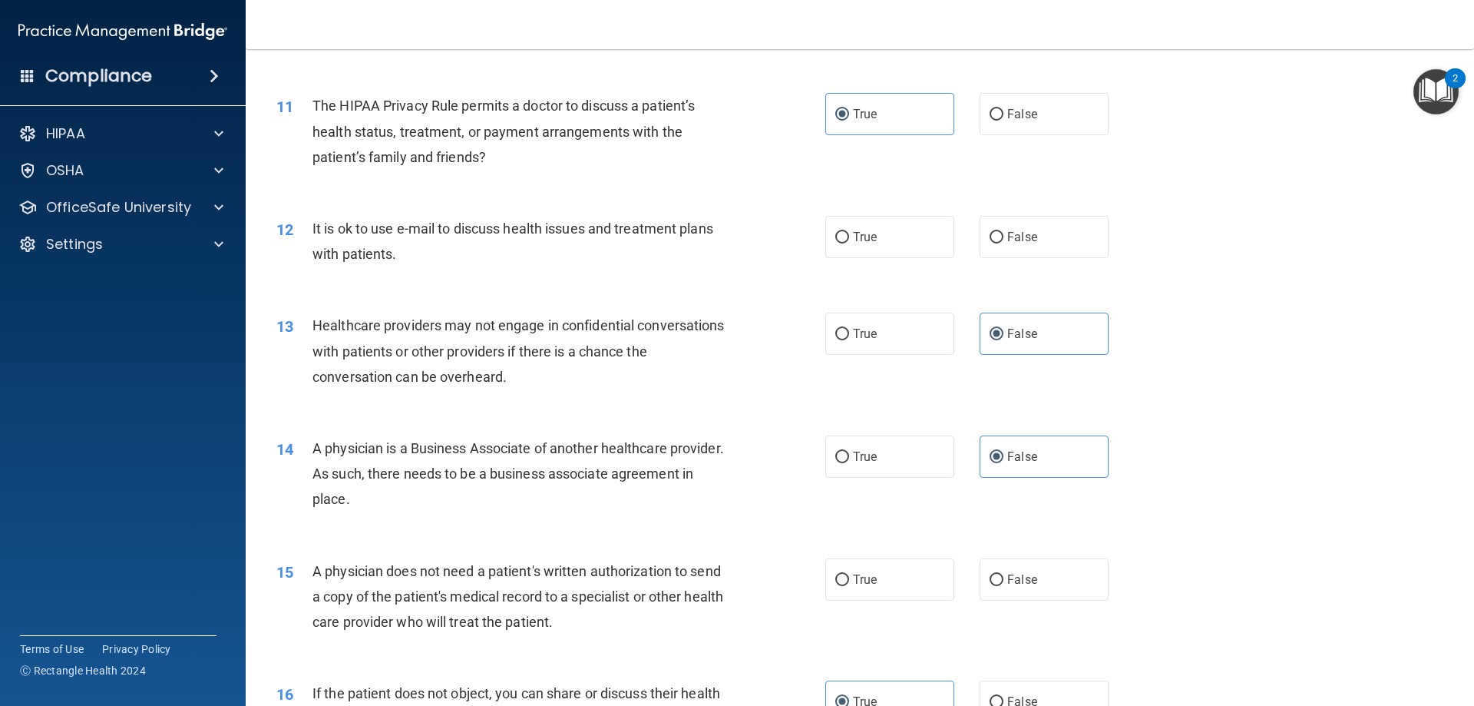
scroll to position [1229, 0]
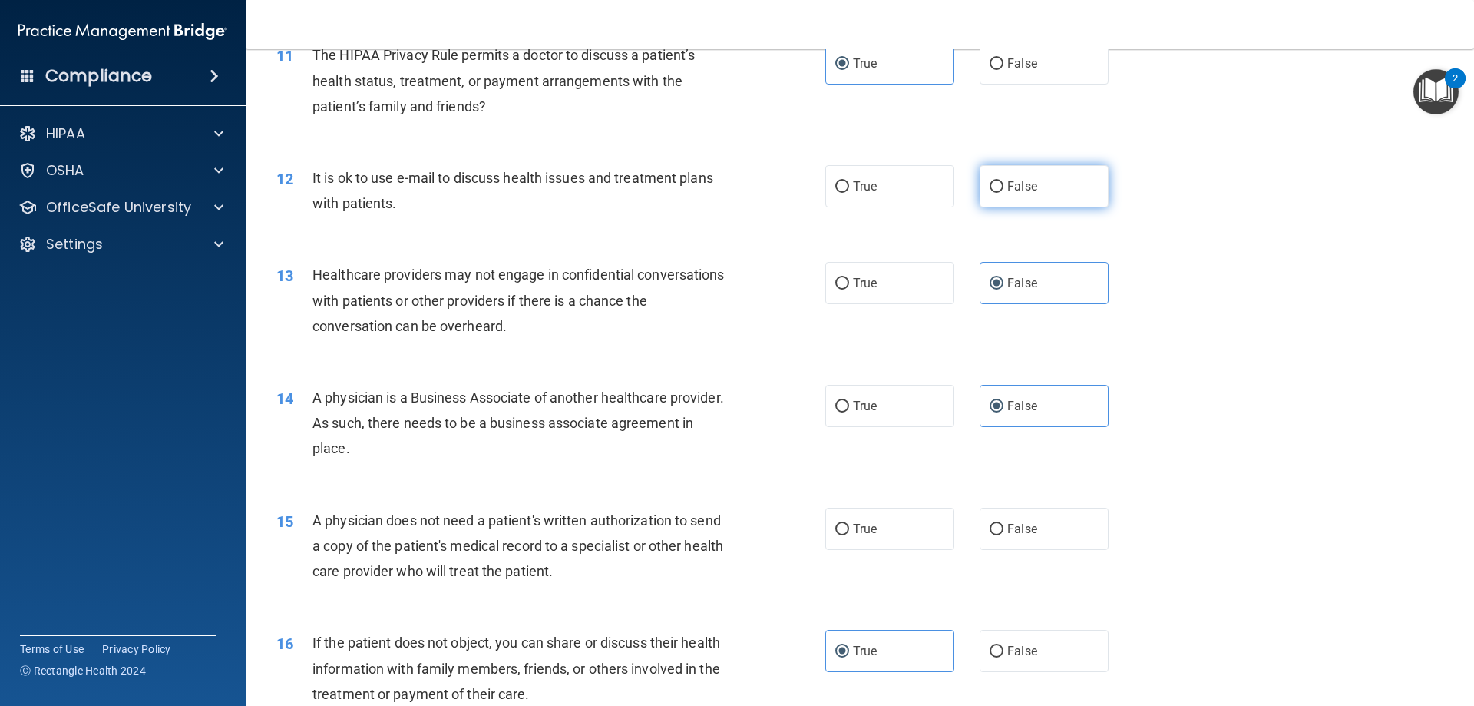
click at [981, 177] on label "False" at bounding box center [1044, 186] width 129 height 42
click at [990, 181] on input "False" at bounding box center [997, 187] width 14 height 12
radio input "true"
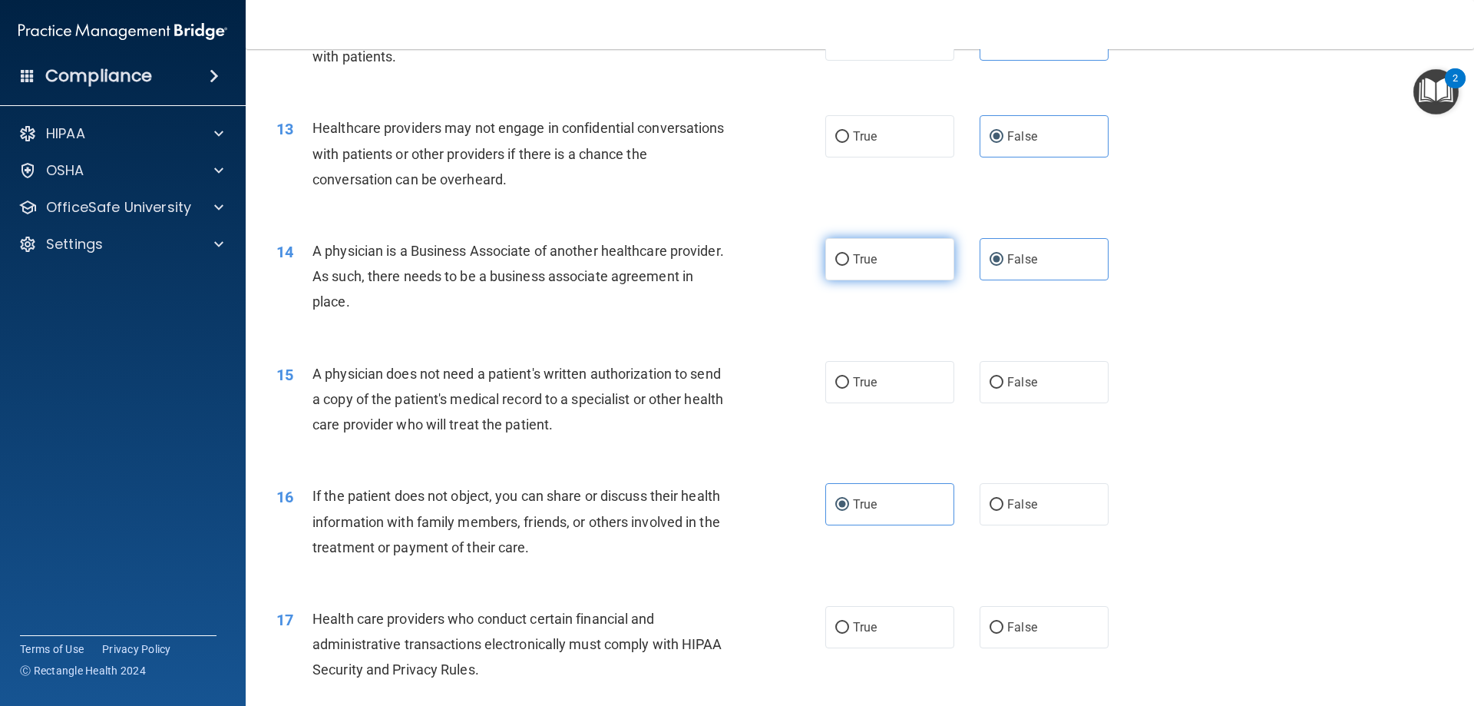
scroll to position [1382, 0]
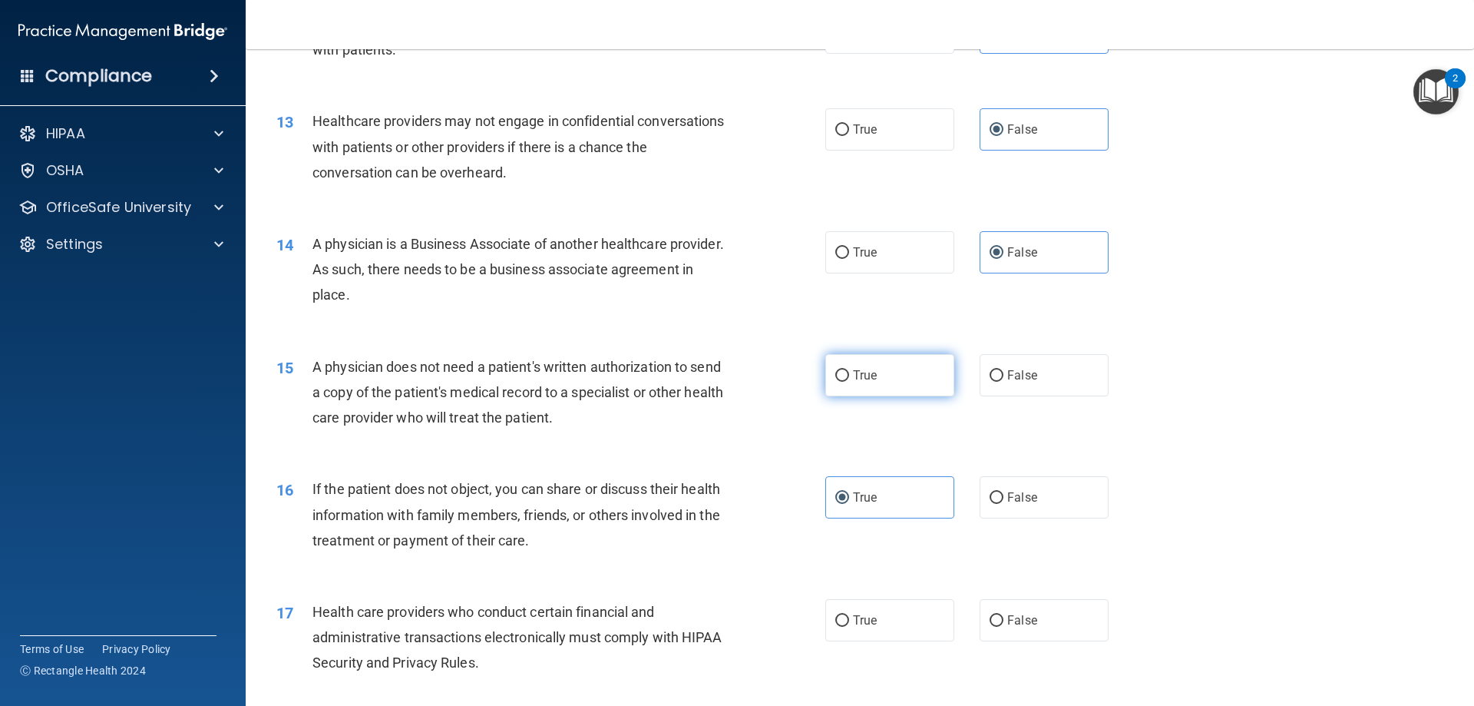
click at [835, 374] on input "True" at bounding box center [842, 376] width 14 height 12
radio input "true"
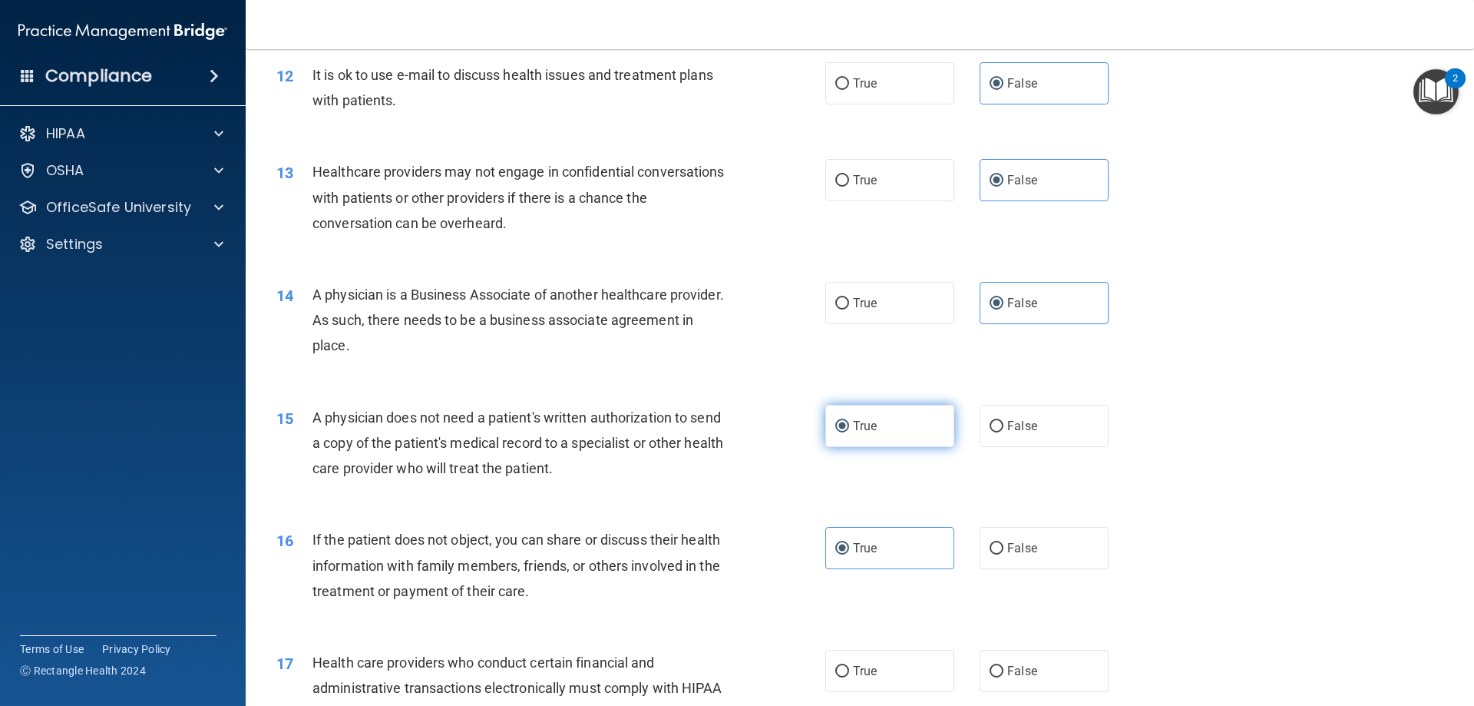
scroll to position [1229, 0]
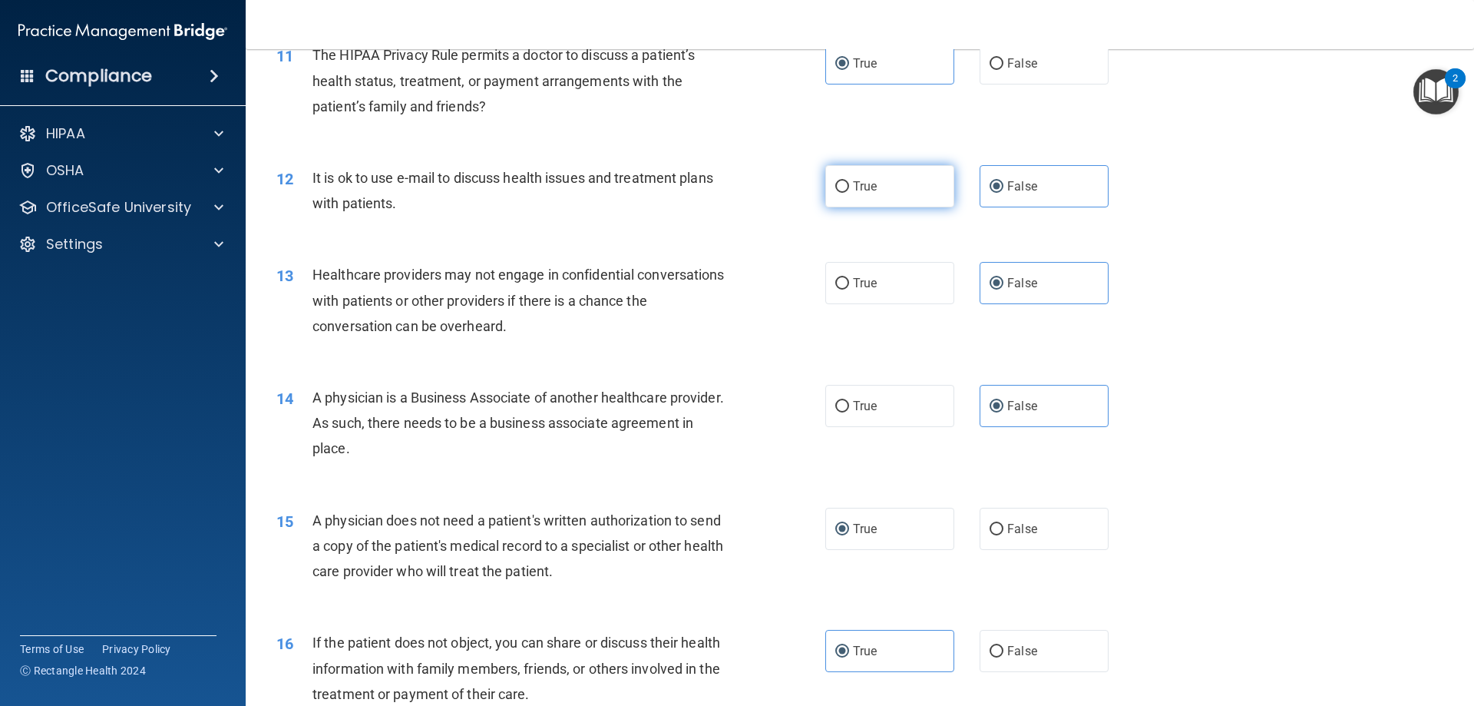
click at [884, 175] on label "True" at bounding box center [889, 186] width 129 height 42
click at [849, 181] on input "True" at bounding box center [842, 187] width 14 height 12
radio input "true"
radio input "false"
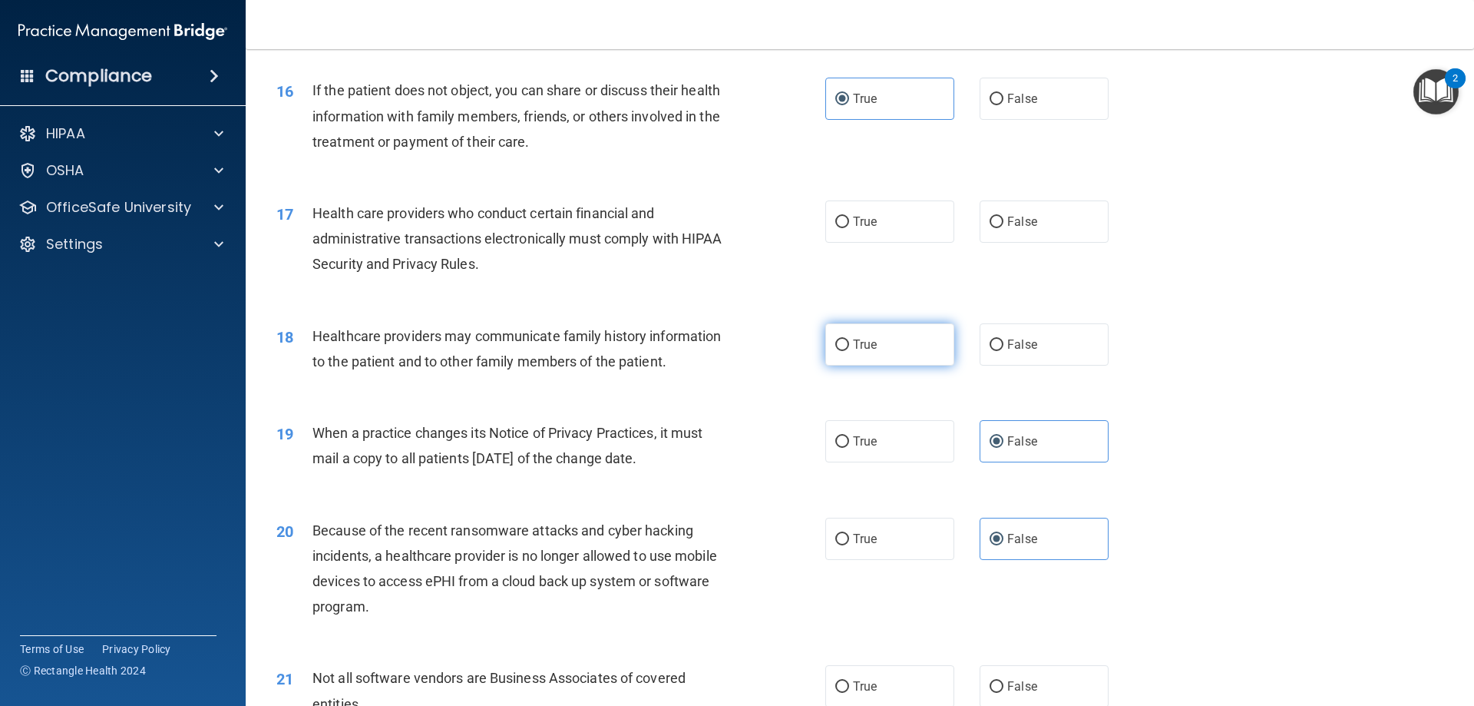
scroll to position [1843, 0]
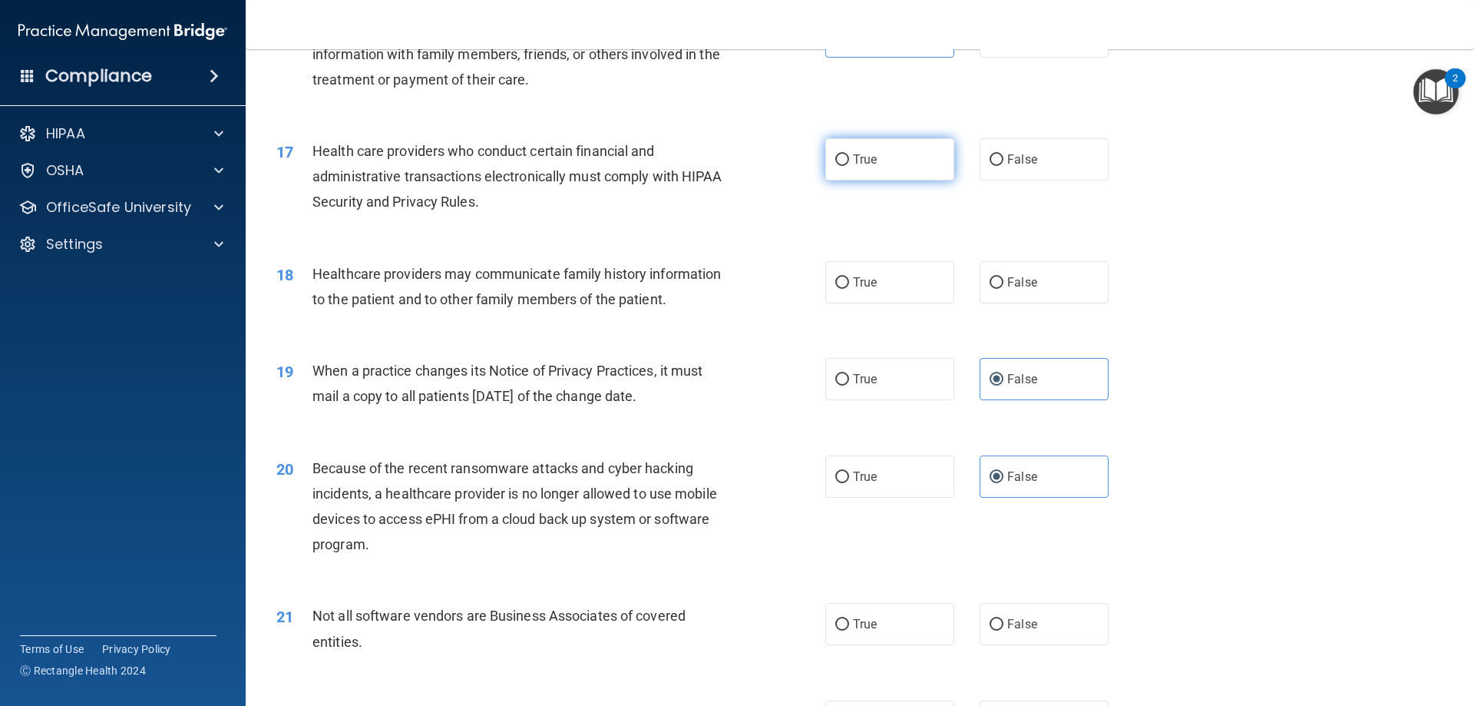
click at [882, 152] on label "True" at bounding box center [889, 159] width 129 height 42
click at [849, 154] on input "True" at bounding box center [842, 160] width 14 height 12
radio input "true"
click at [1007, 275] on span "False" at bounding box center [1022, 282] width 30 height 15
click at [1004, 277] on input "False" at bounding box center [997, 283] width 14 height 12
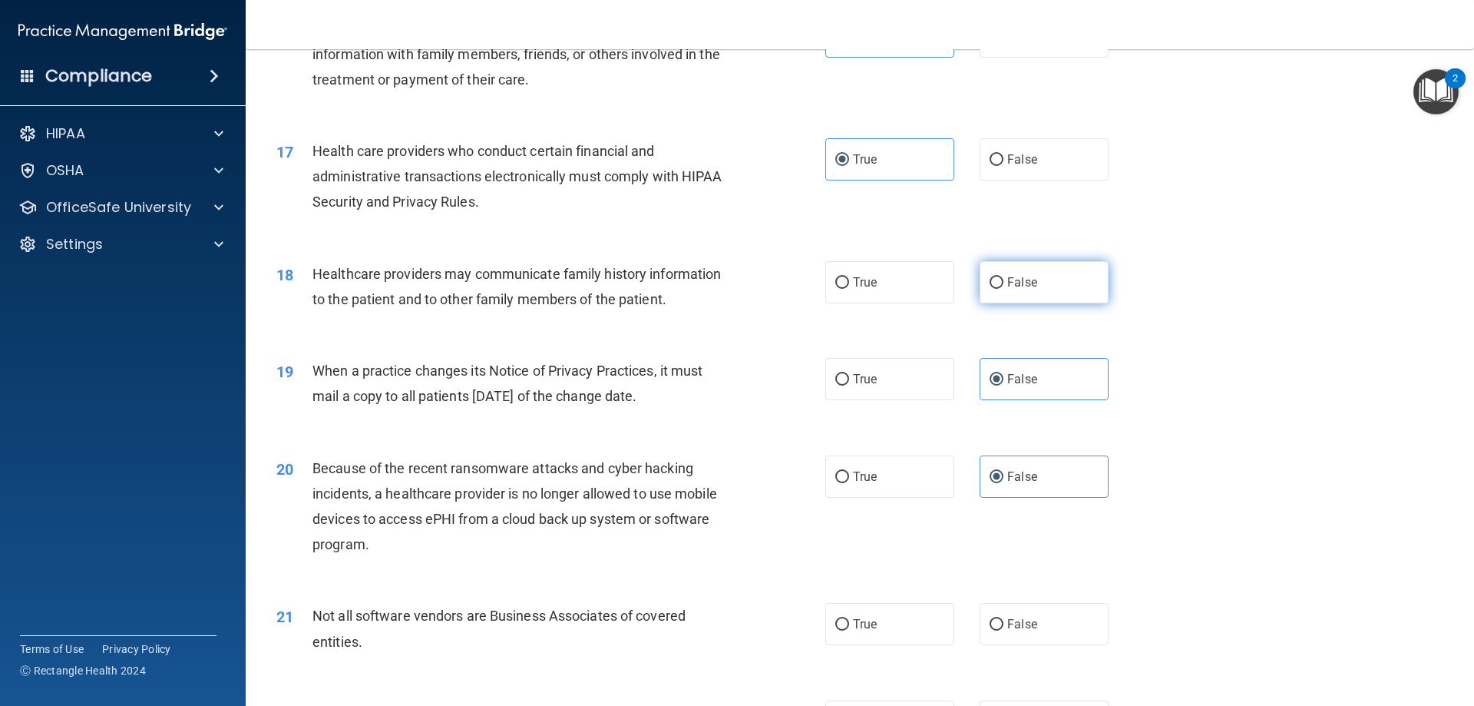
radio input "true"
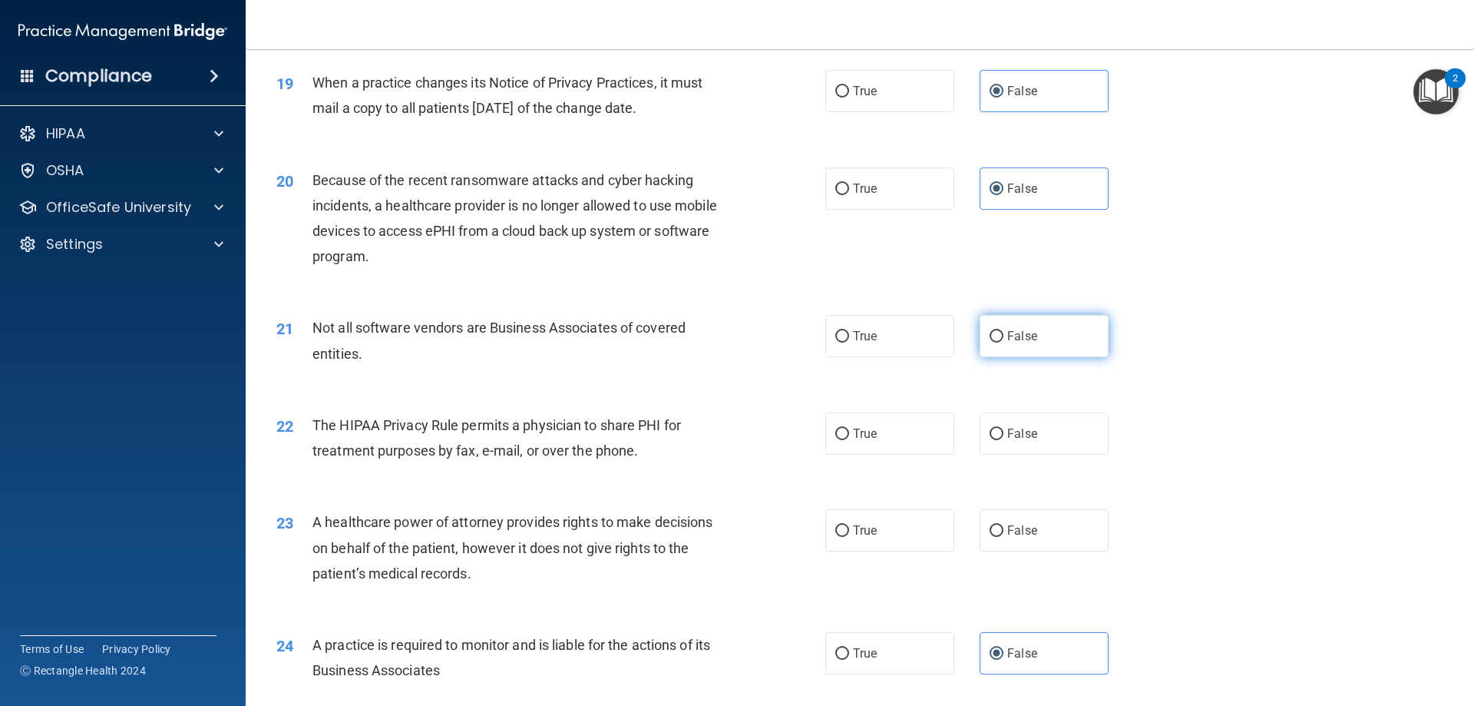
scroll to position [2227, 0]
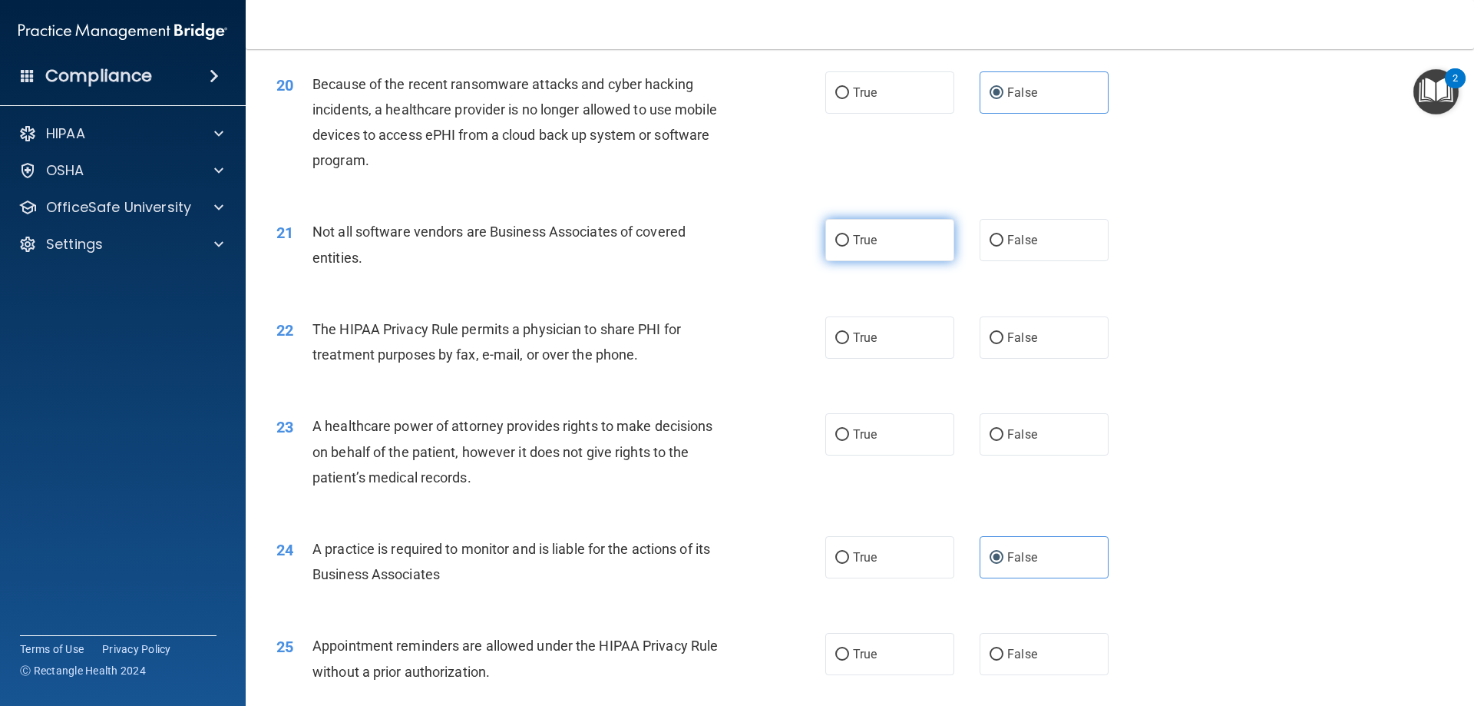
click at [899, 238] on label "True" at bounding box center [889, 240] width 129 height 42
click at [849, 238] on input "True" at bounding box center [842, 241] width 14 height 12
radio input "true"
click at [1036, 319] on label "False" at bounding box center [1044, 337] width 129 height 42
click at [1004, 332] on input "False" at bounding box center [997, 338] width 14 height 12
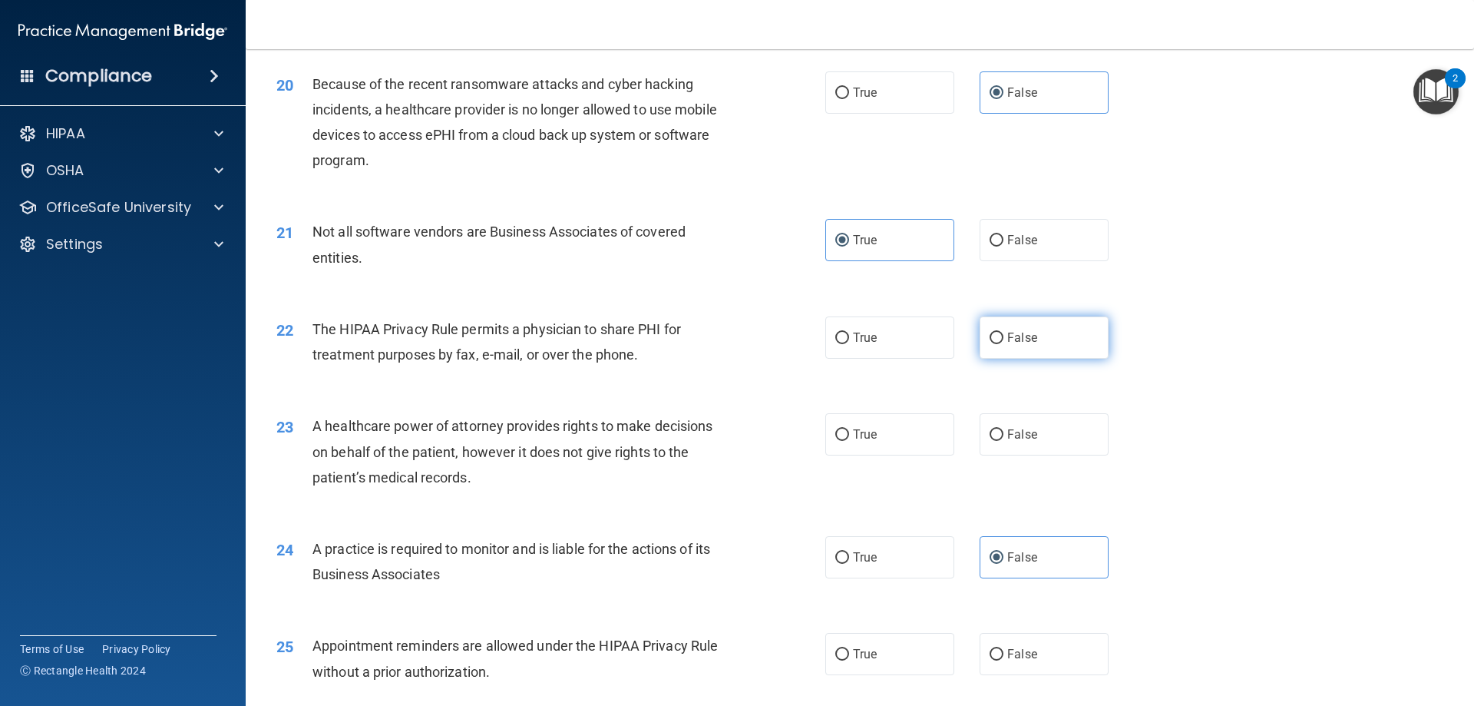
radio input "true"
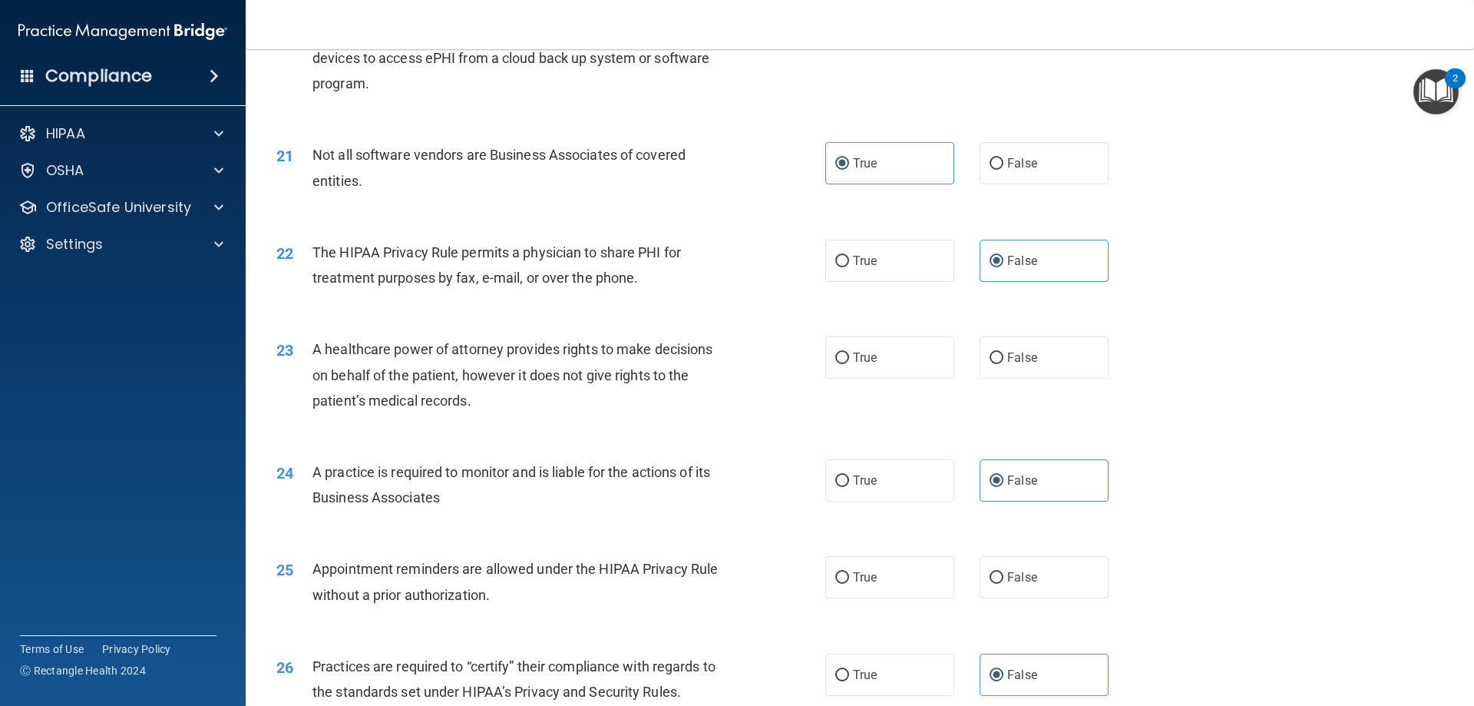
scroll to position [2380, 0]
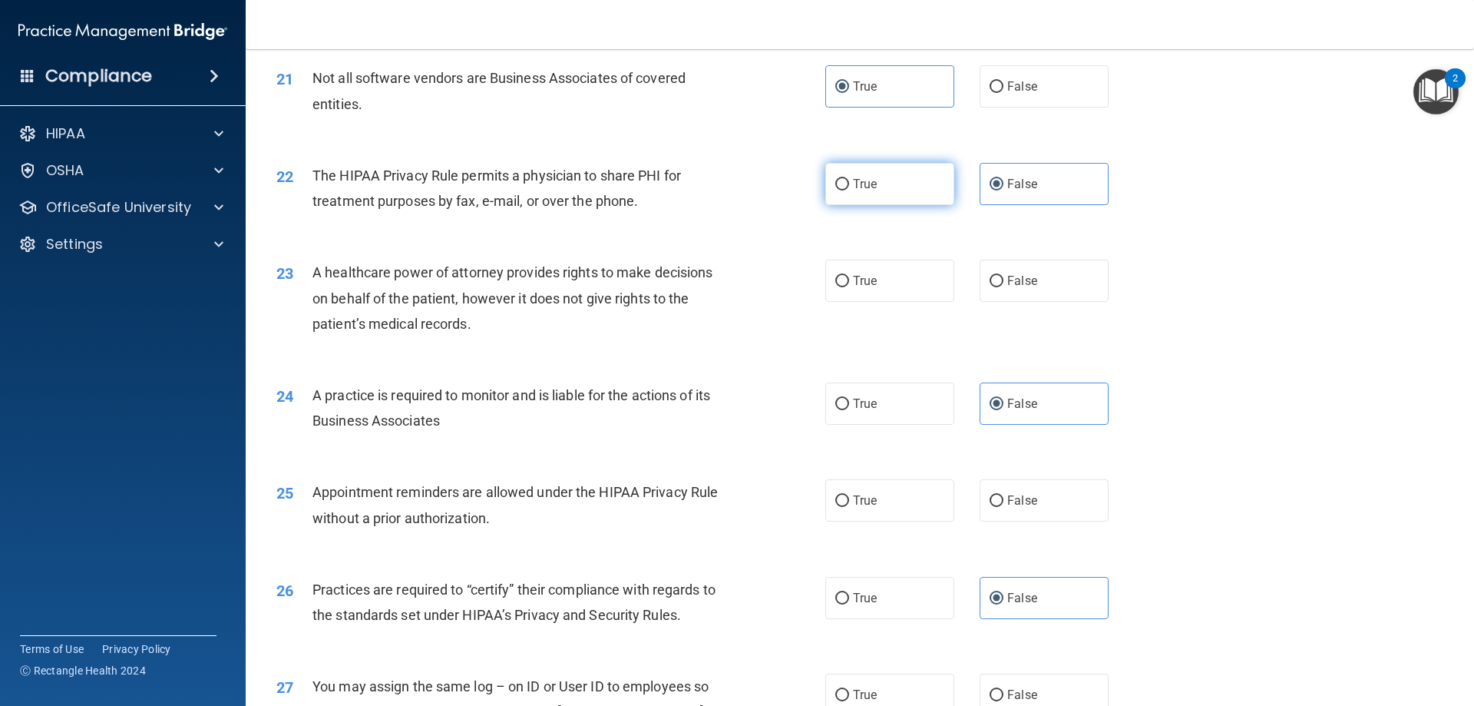
click at [884, 190] on label "True" at bounding box center [889, 184] width 129 height 42
click at [849, 190] on input "True" at bounding box center [842, 185] width 14 height 12
radio input "true"
radio input "false"
click at [1053, 295] on label "False" at bounding box center [1044, 281] width 129 height 42
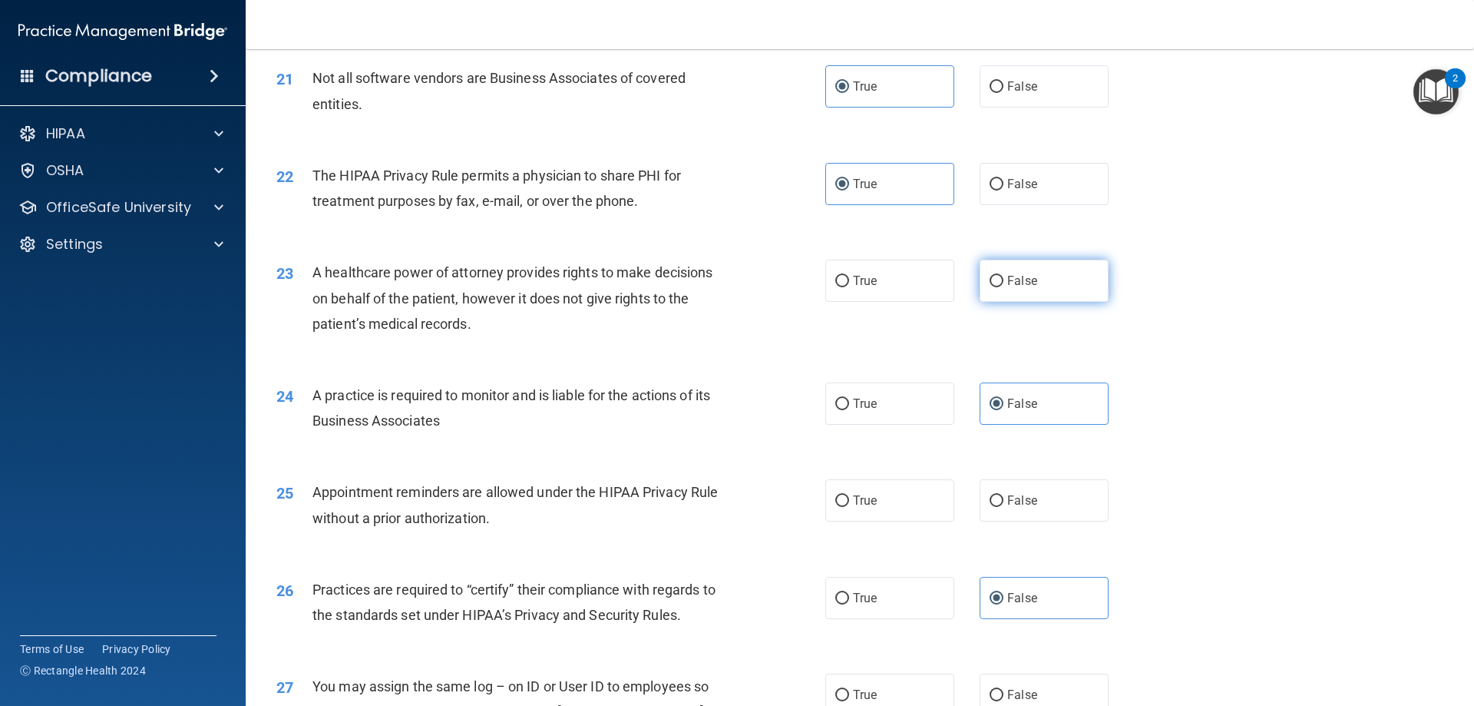
click at [1004, 287] on input "False" at bounding box center [997, 282] width 14 height 12
radio input "true"
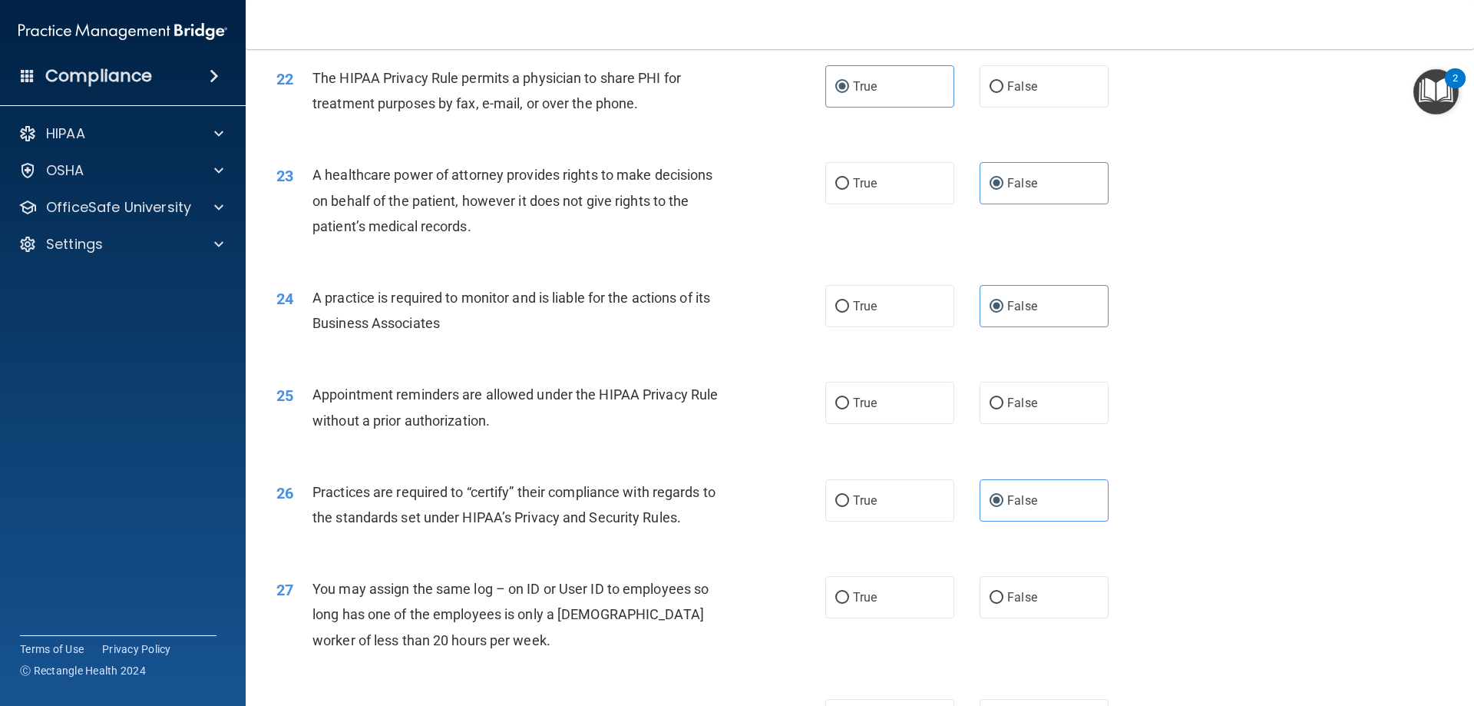
scroll to position [2611, 0]
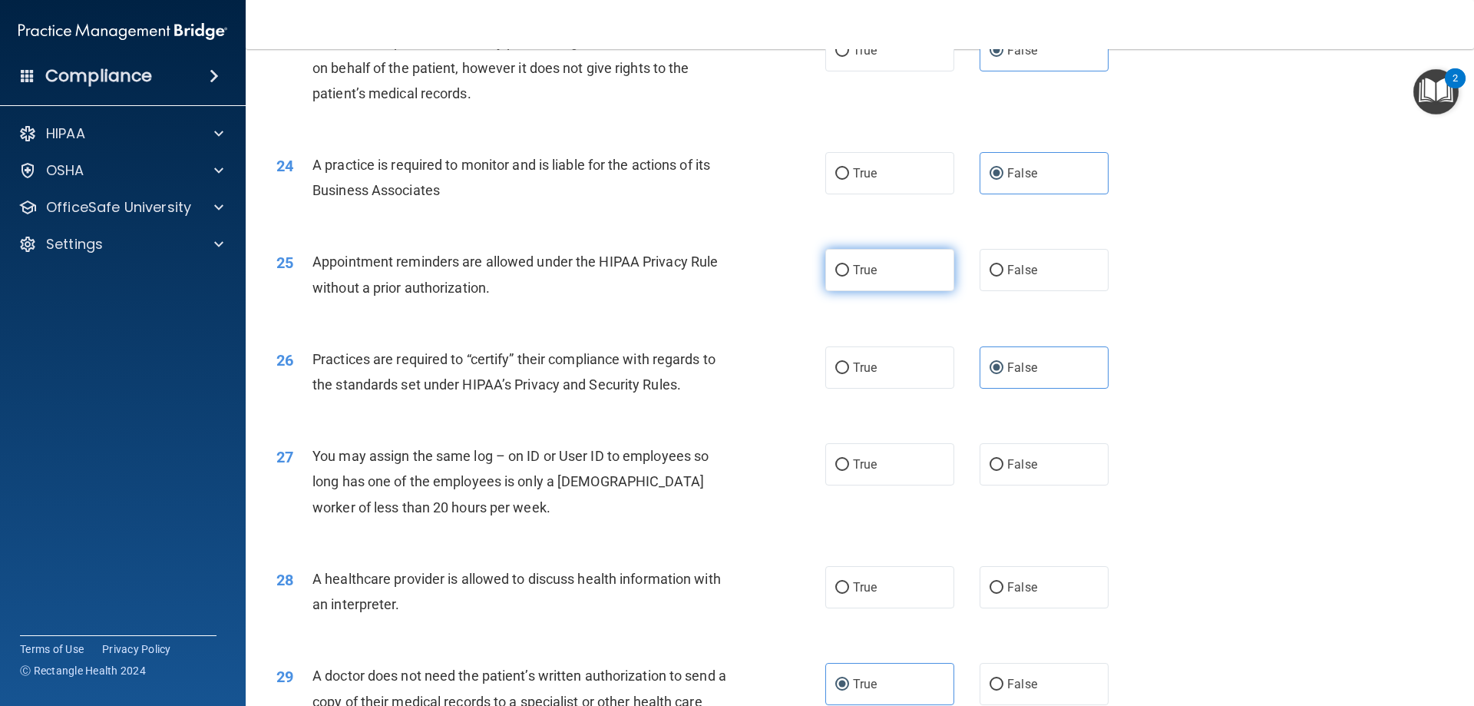
click at [887, 287] on label "True" at bounding box center [889, 270] width 129 height 42
click at [849, 276] on input "True" at bounding box center [842, 271] width 14 height 12
radio input "true"
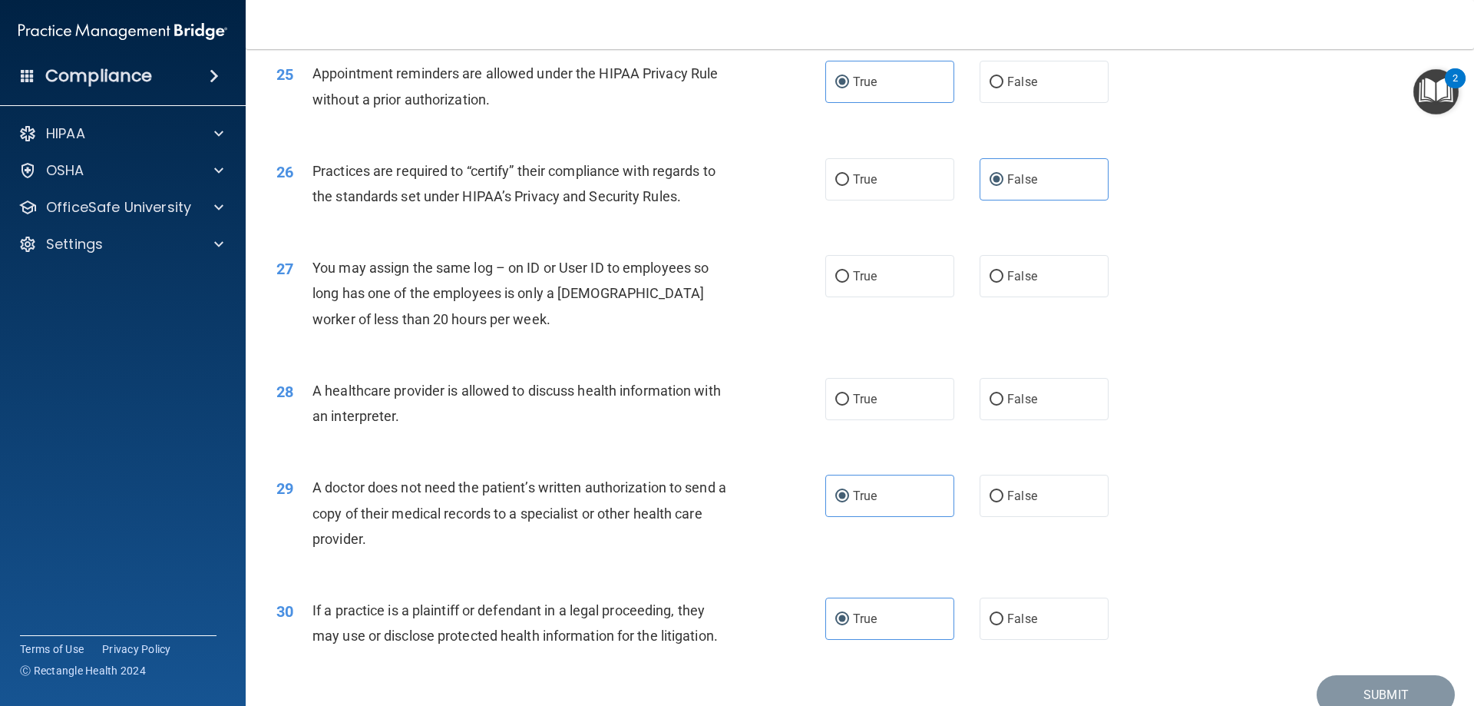
scroll to position [2841, 0]
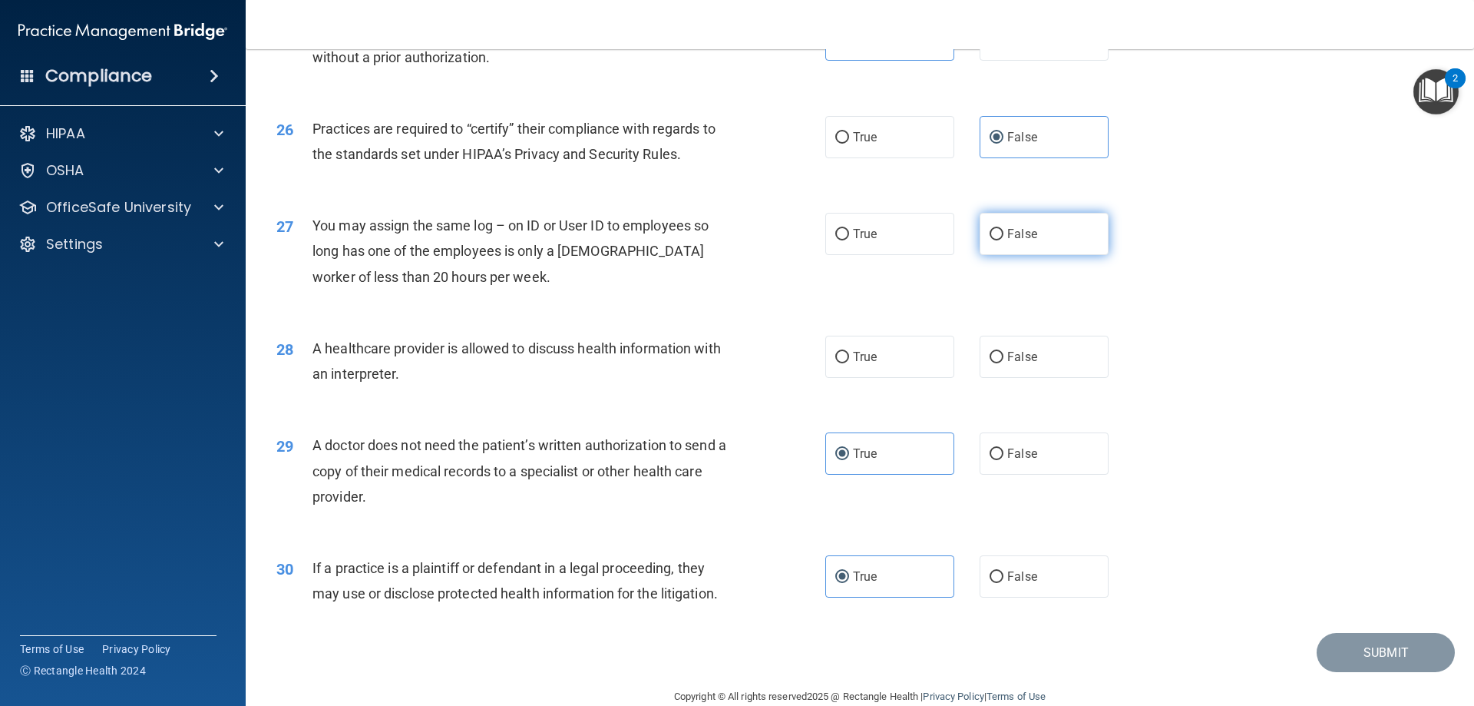
click at [1004, 223] on label "False" at bounding box center [1044, 234] width 129 height 42
click at [1004, 229] on input "False" at bounding box center [997, 235] width 14 height 12
radio input "true"
click at [879, 354] on label "True" at bounding box center [889, 357] width 129 height 42
click at [849, 354] on input "True" at bounding box center [842, 358] width 14 height 12
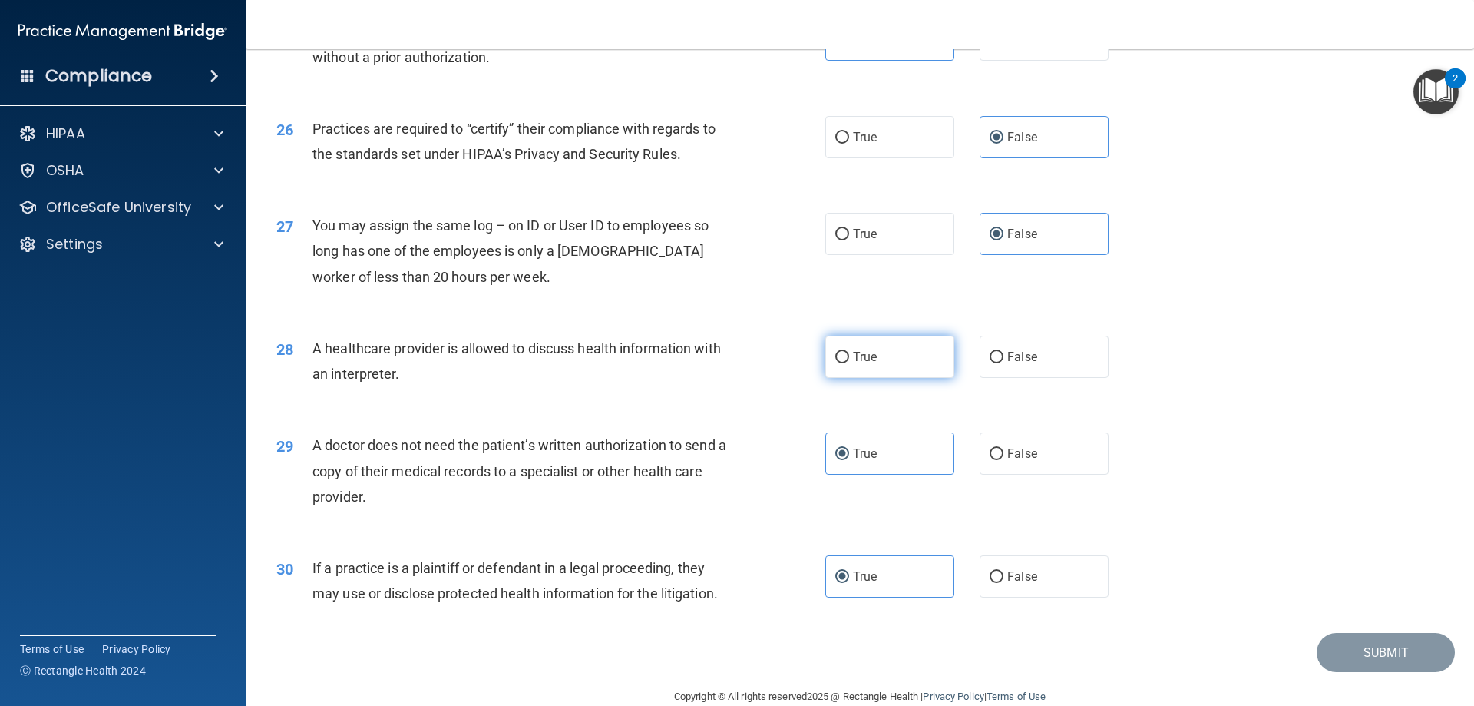
radio input "true"
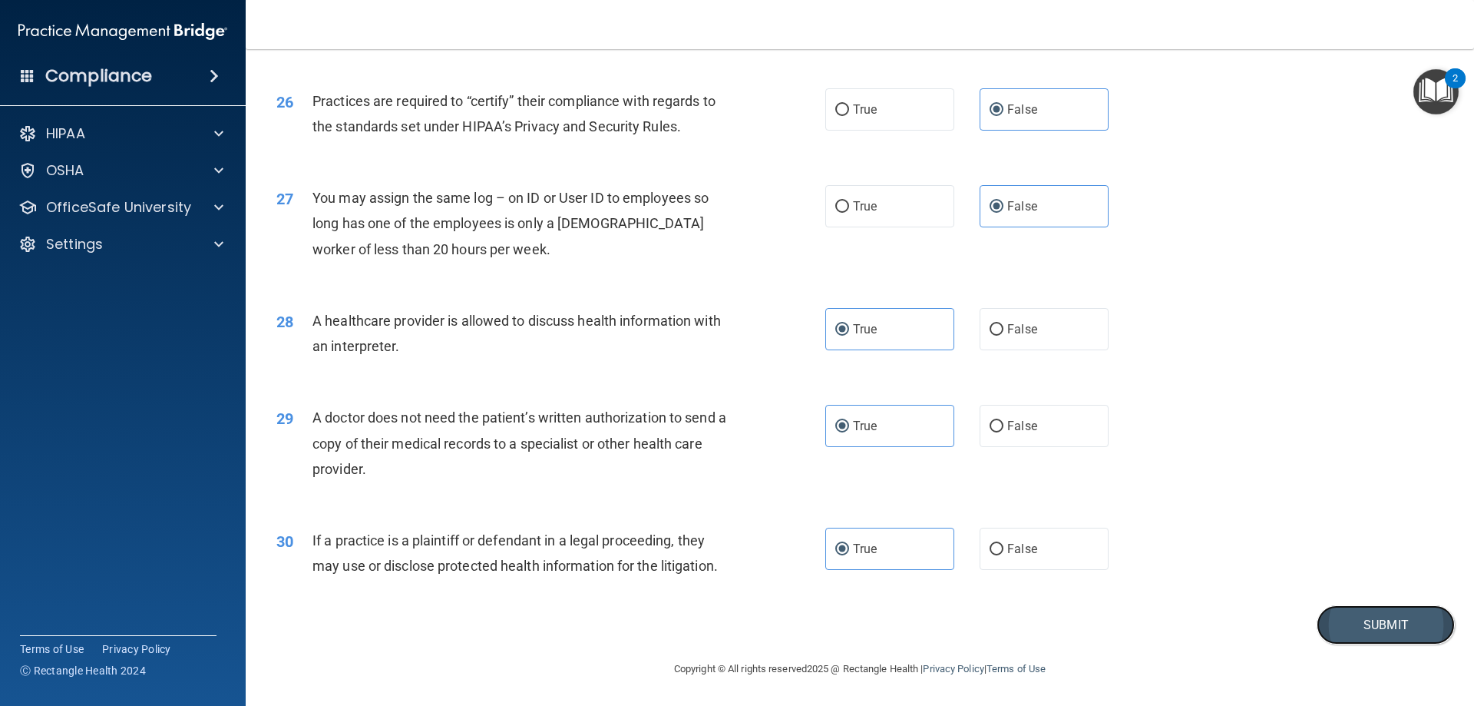
click at [1375, 633] on button "Submit" at bounding box center [1386, 624] width 138 height 39
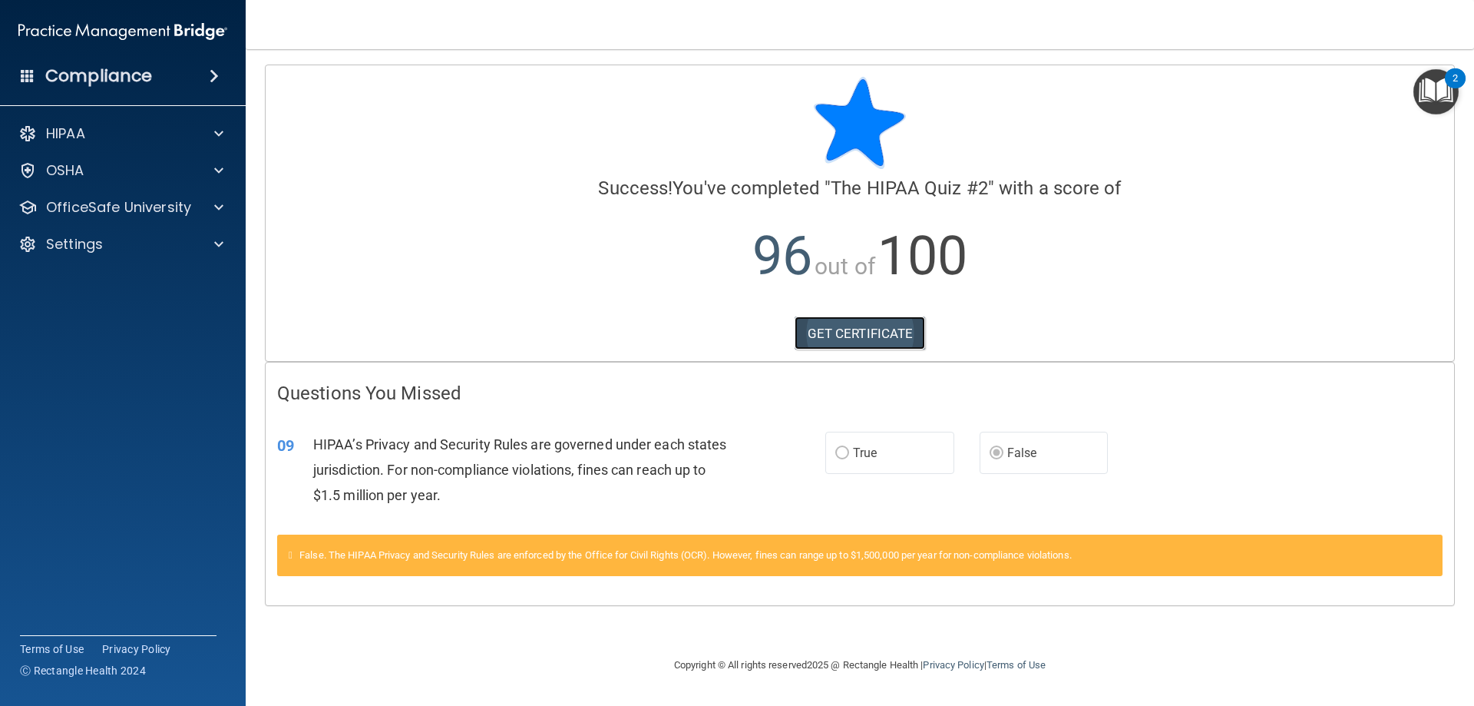
click at [852, 322] on link "GET CERTIFICATE" at bounding box center [860, 333] width 131 height 34
click at [98, 162] on div "OSHA" at bounding box center [102, 170] width 190 height 18
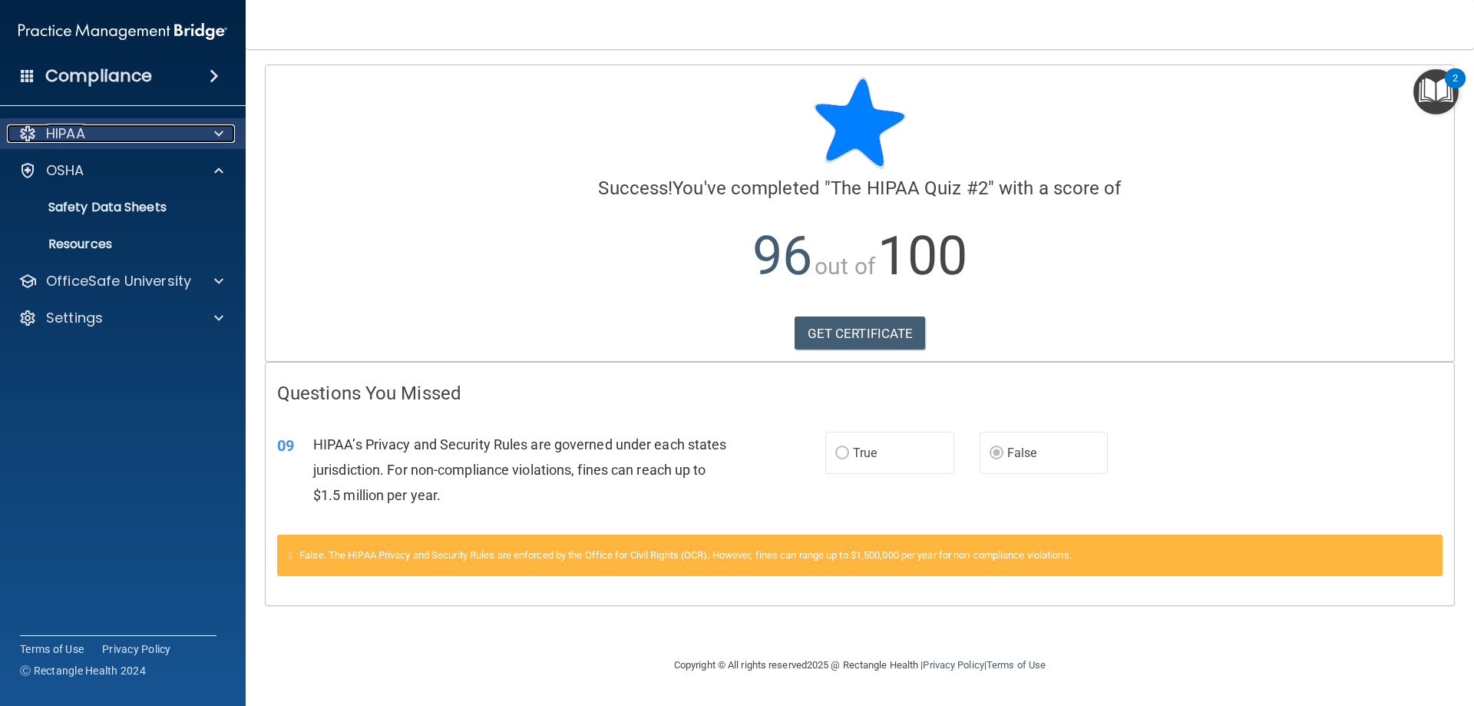
click at [107, 131] on div "HIPAA" at bounding box center [102, 133] width 190 height 18
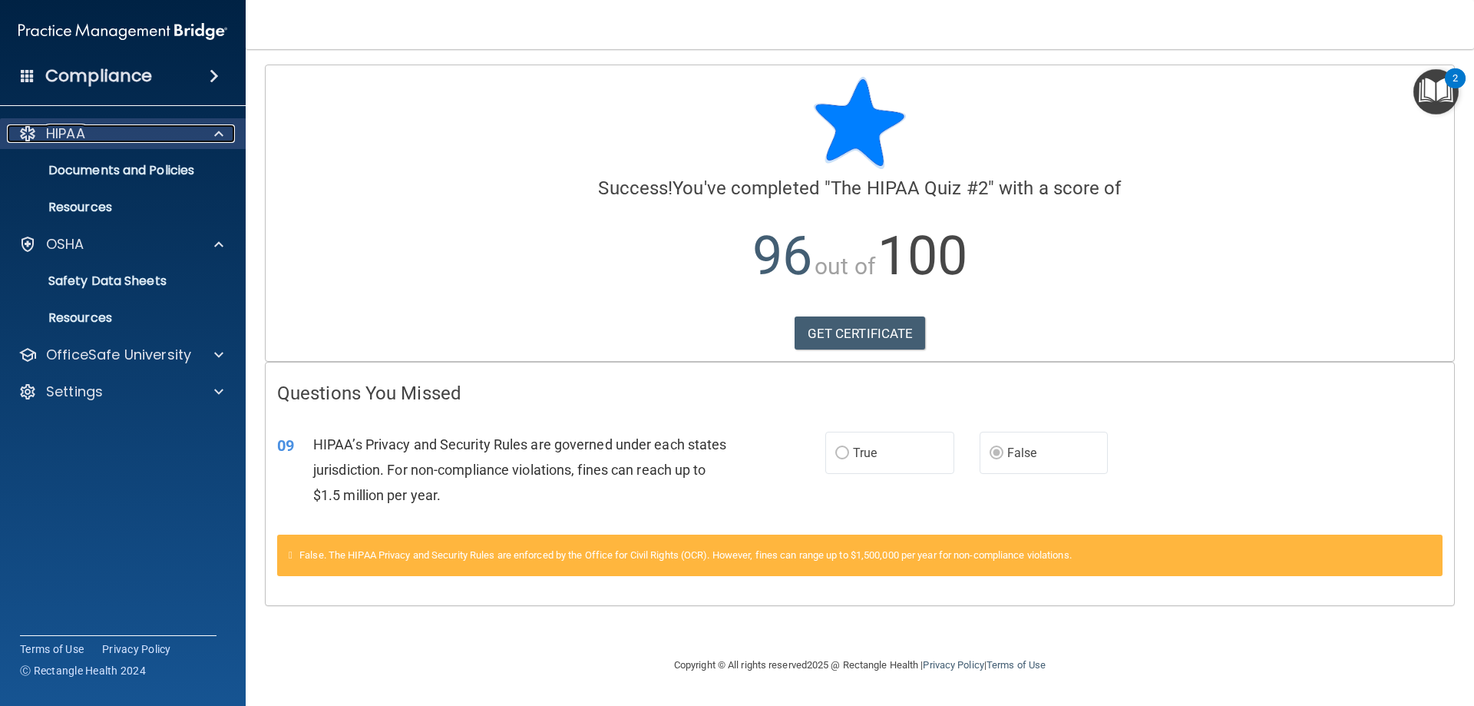
click at [223, 133] on span at bounding box center [218, 133] width 9 height 18
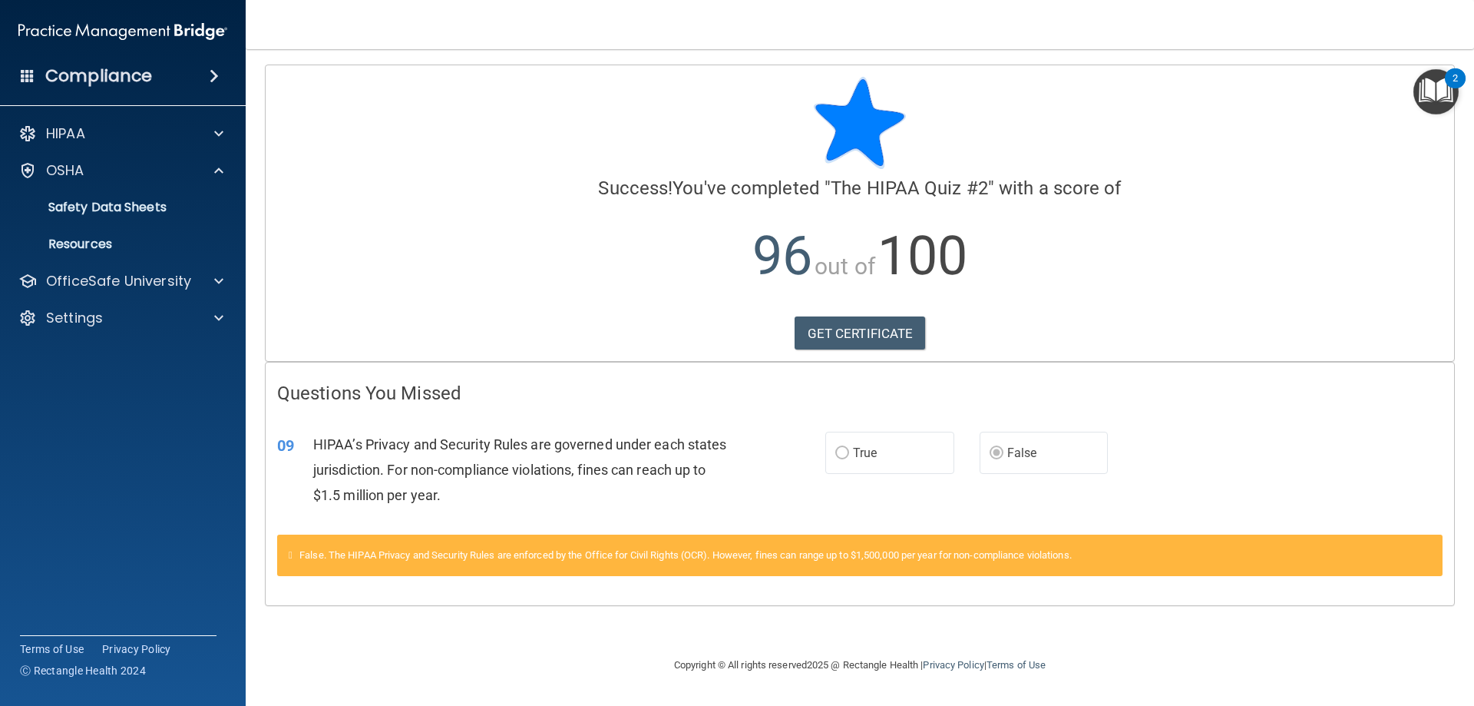
click at [121, 68] on h4 "Compliance" at bounding box center [98, 75] width 107 height 21
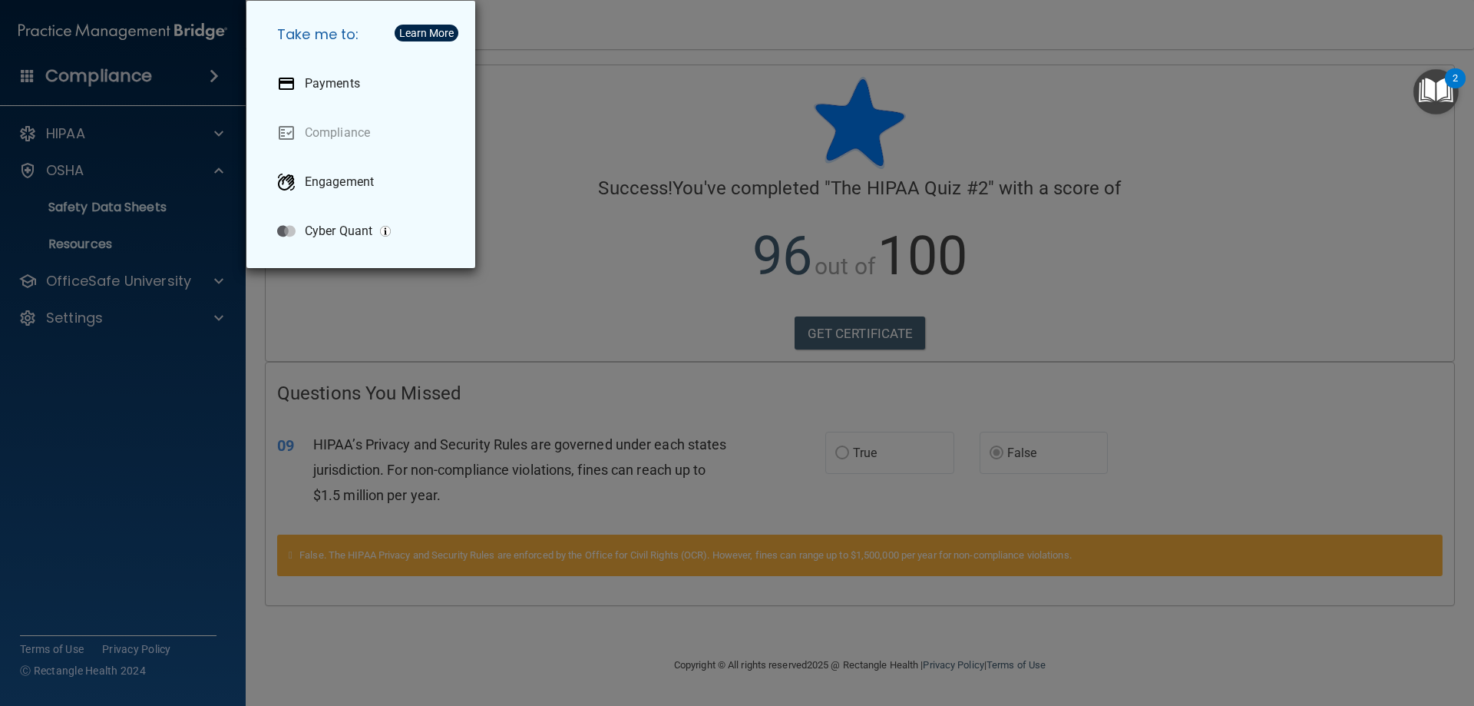
click at [119, 68] on div "Take me to: Payments Compliance Engagement Cyber Quant" at bounding box center [737, 353] width 1474 height 706
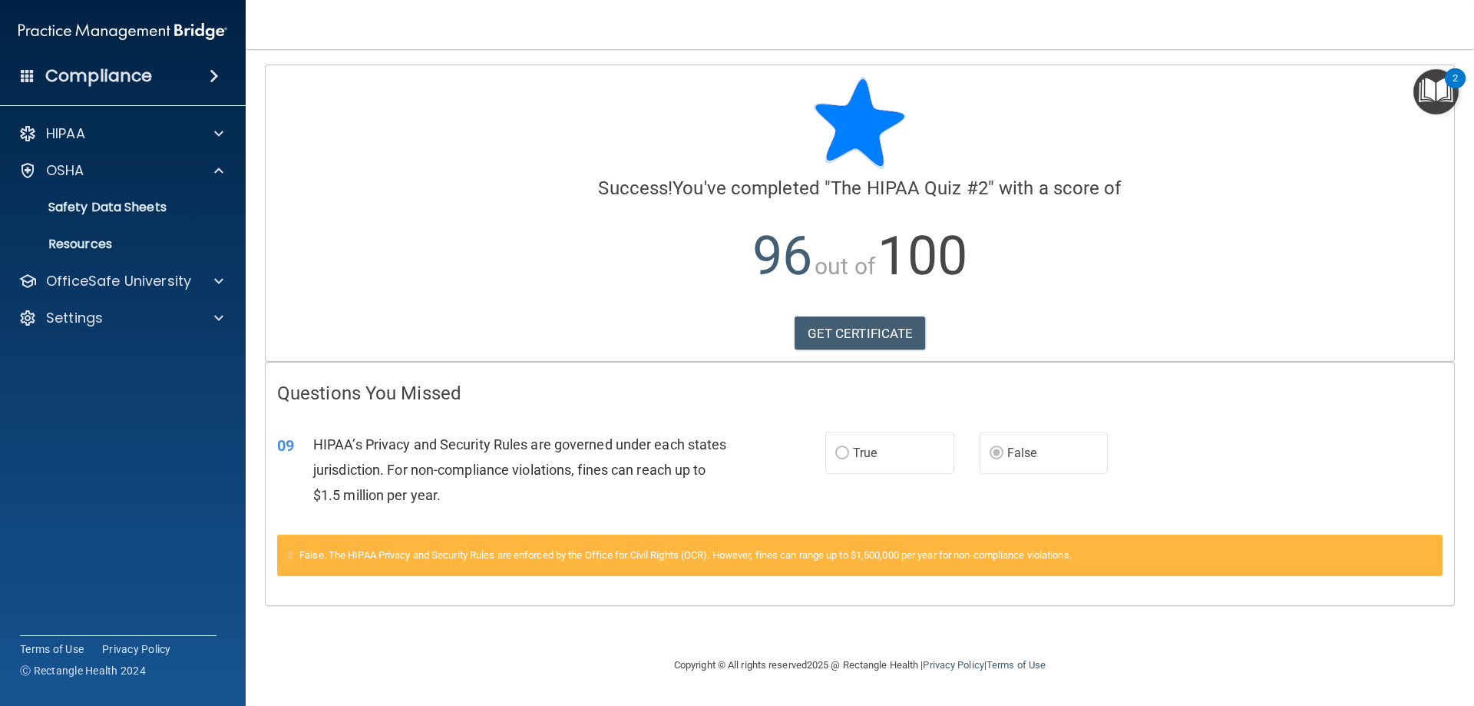
click at [859, 561] on span "False. The HIPAA Privacy and Security Rules are enforced by the Office for Civi…" at bounding box center [685, 555] width 772 height 12
click at [89, 174] on div "OSHA" at bounding box center [102, 170] width 190 height 18
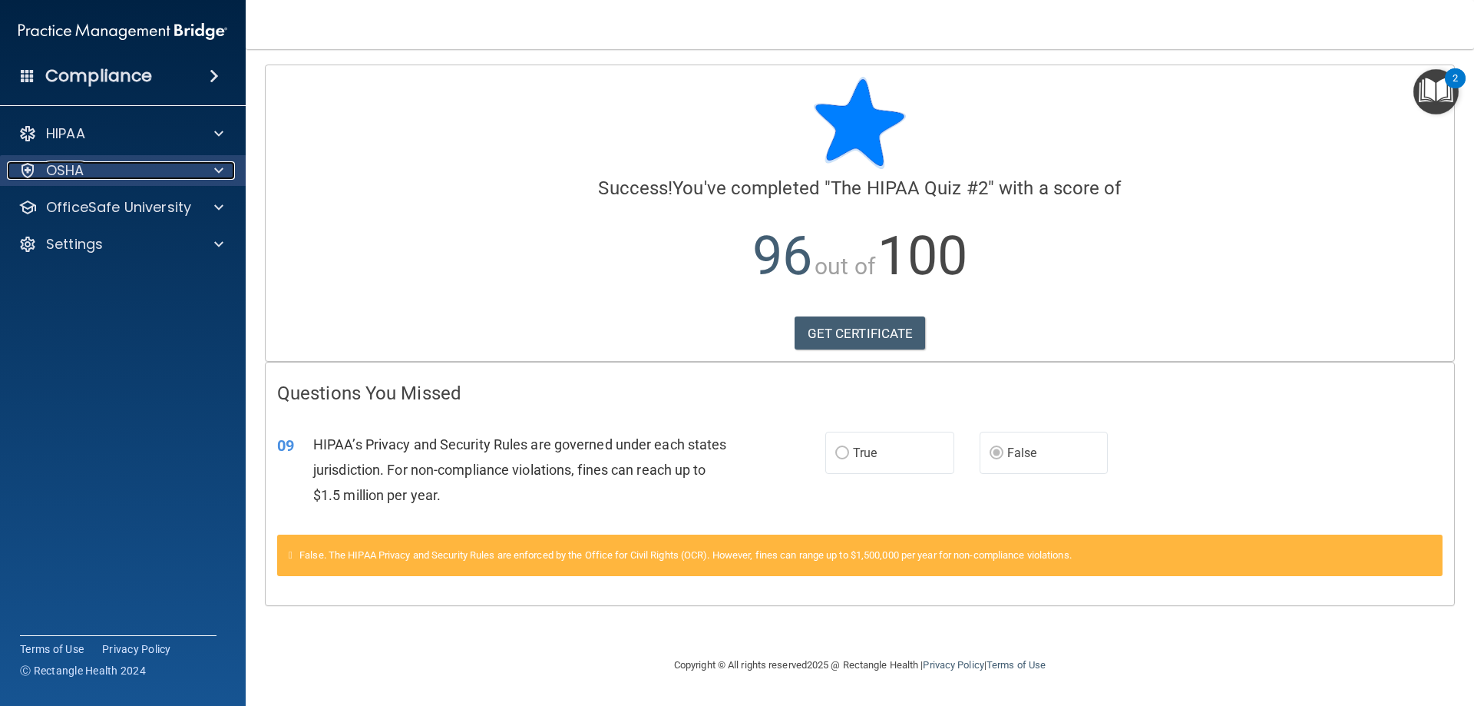
click at [63, 170] on p "OSHA" at bounding box center [65, 170] width 38 height 18
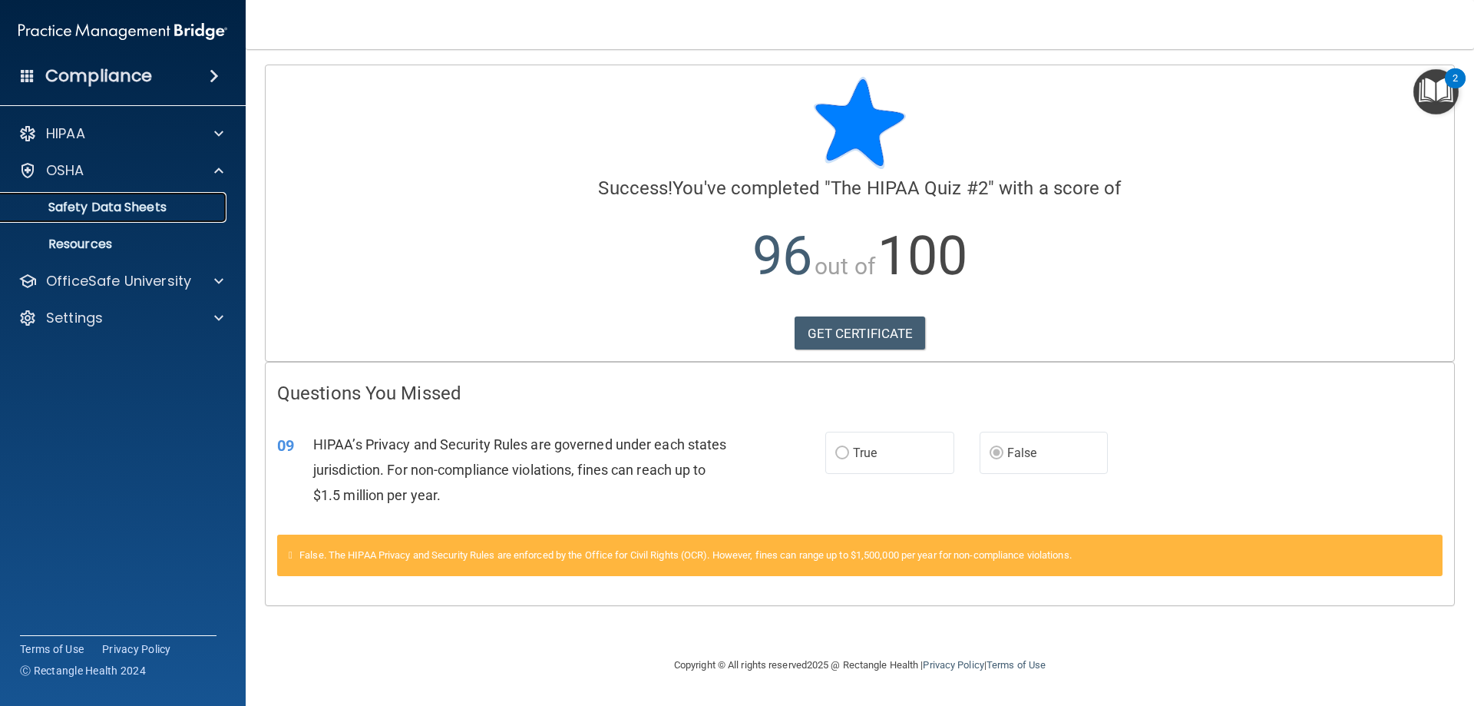
click at [92, 204] on p "Safety Data Sheets" at bounding box center [115, 207] width 210 height 15
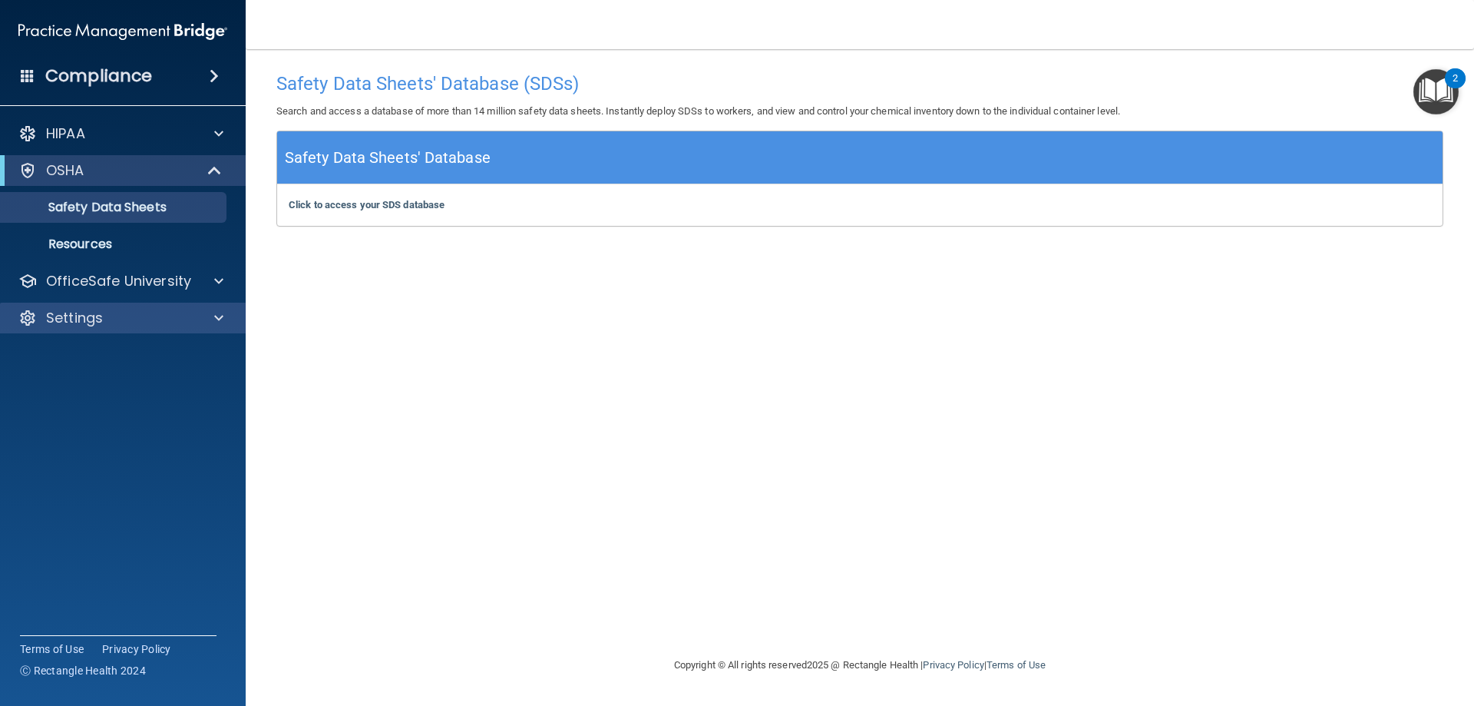
click at [102, 328] on div "Settings" at bounding box center [123, 318] width 246 height 31
click at [155, 275] on p "OfficeSafe University" at bounding box center [118, 281] width 145 height 18
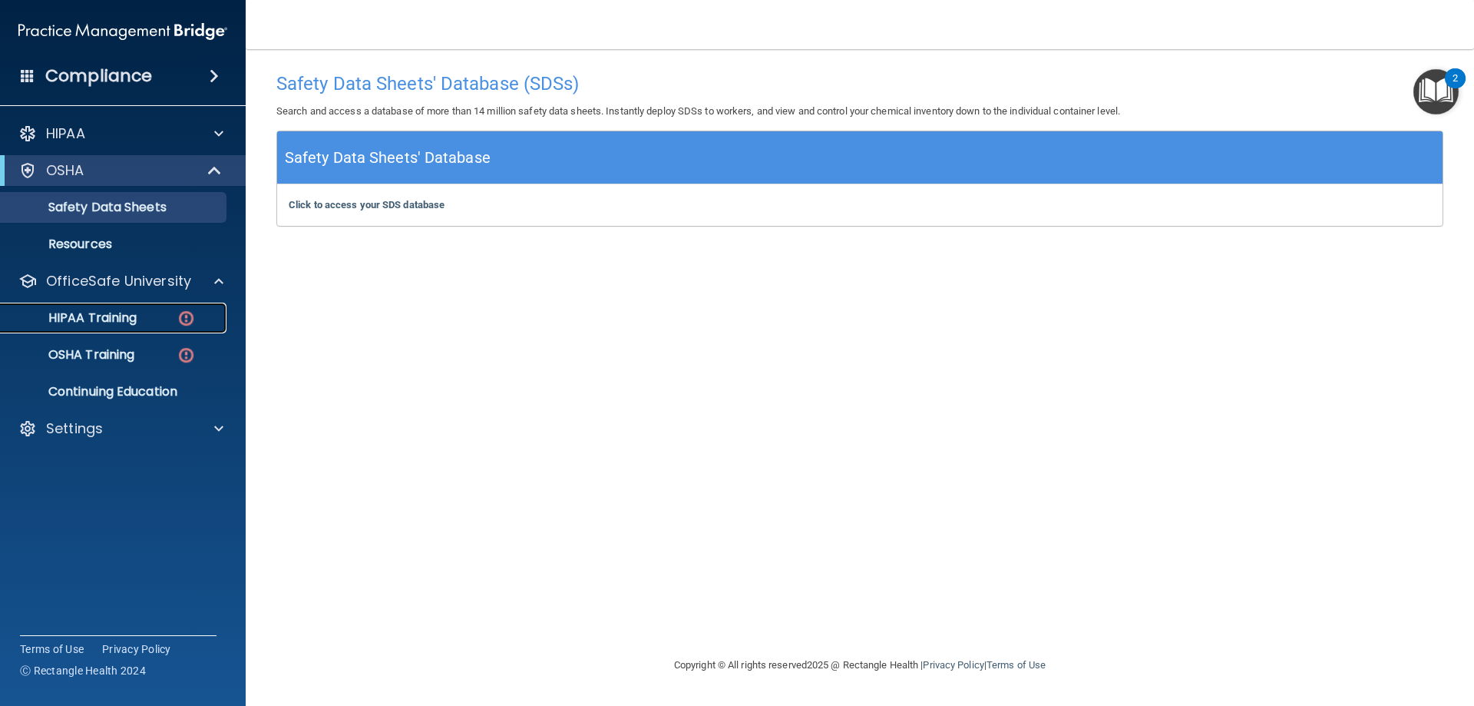
click at [114, 312] on p "HIPAA Training" at bounding box center [73, 317] width 127 height 15
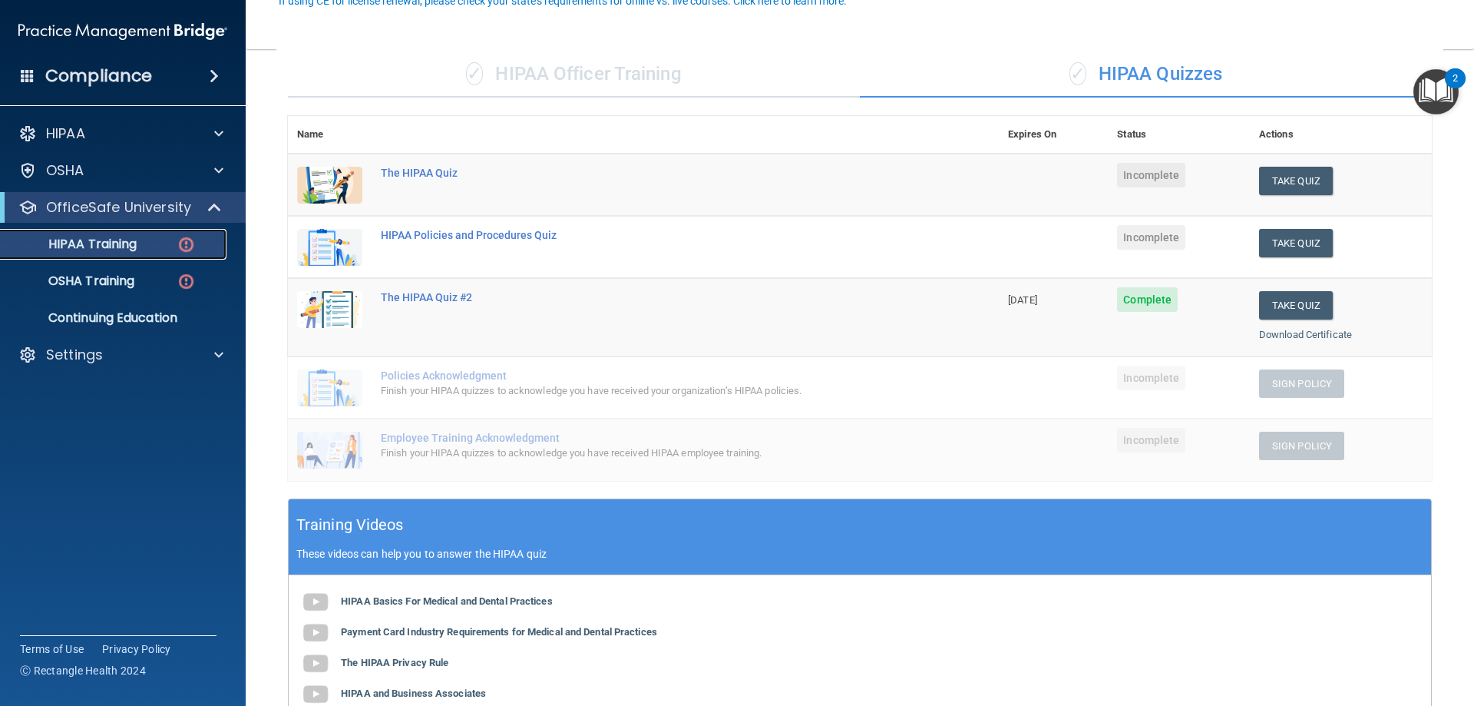
scroll to position [79, 0]
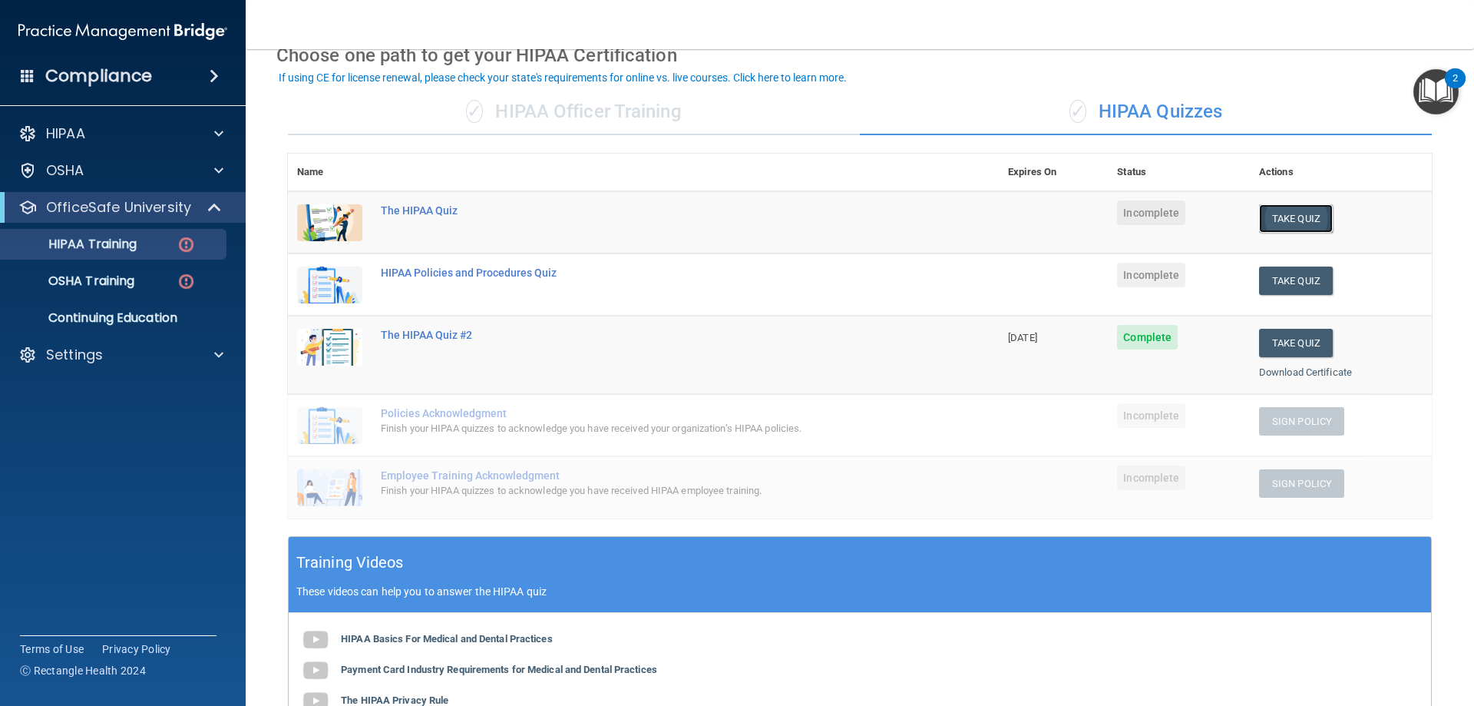
click at [1288, 215] on button "Take Quiz" at bounding box center [1296, 218] width 74 height 28
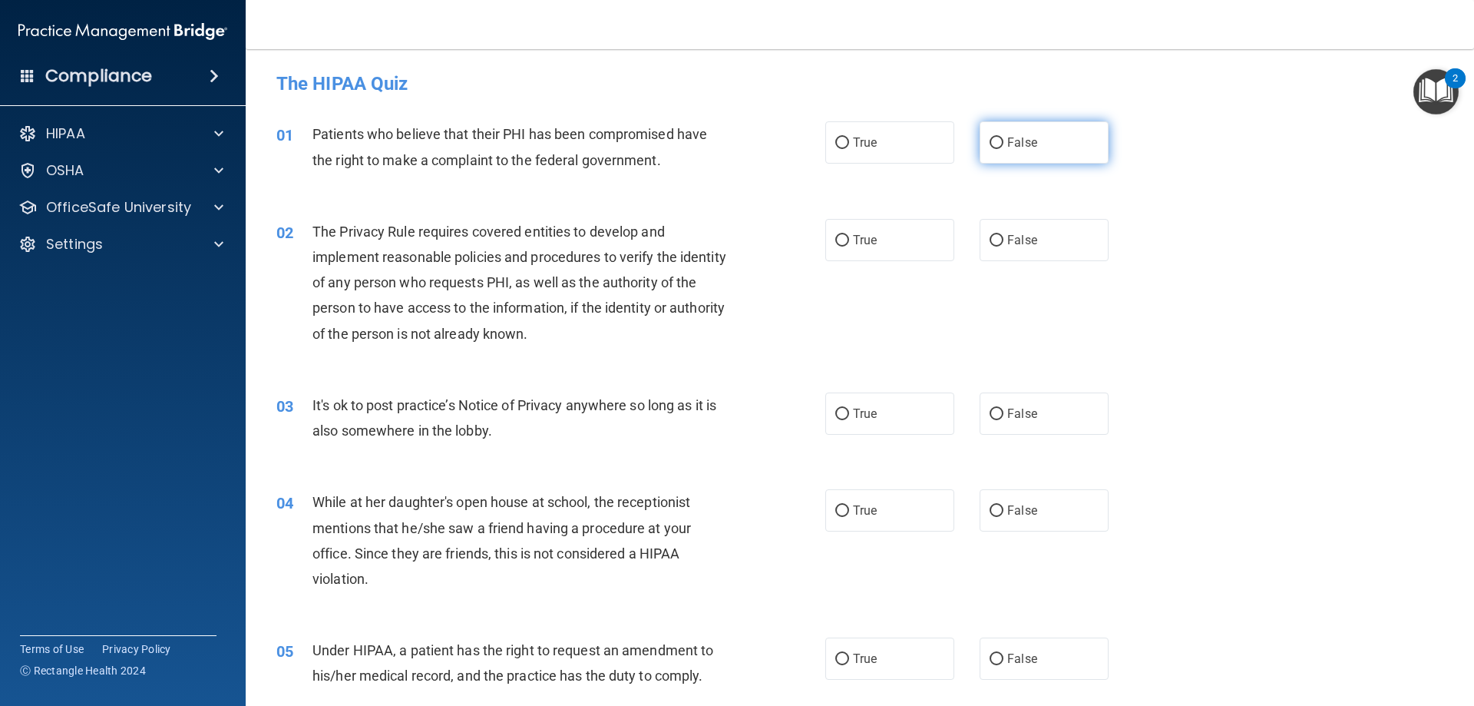
click at [1007, 136] on span "False" at bounding box center [1022, 142] width 30 height 15
click at [1002, 137] on input "False" at bounding box center [997, 143] width 14 height 12
radio input "true"
click at [864, 259] on label "True" at bounding box center [889, 240] width 129 height 42
click at [849, 246] on input "True" at bounding box center [842, 241] width 14 height 12
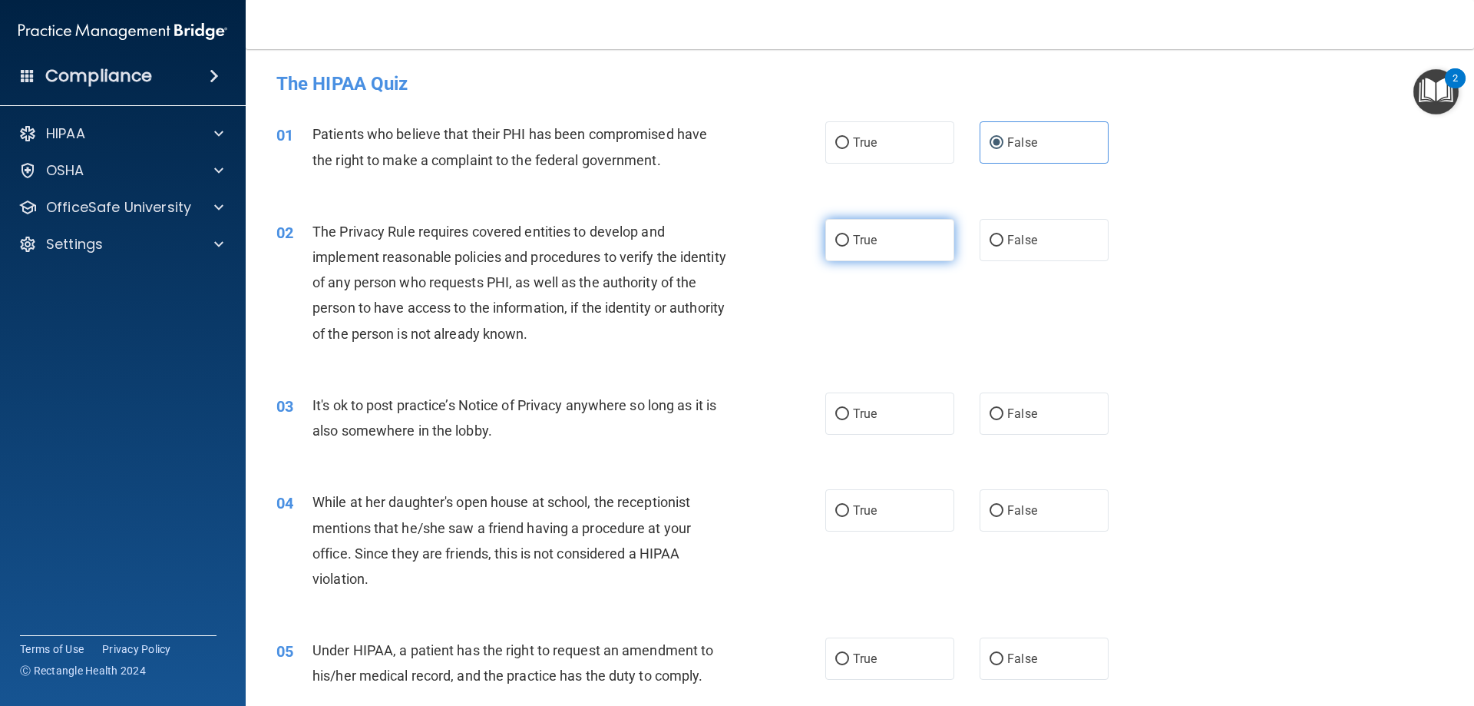
radio input "true"
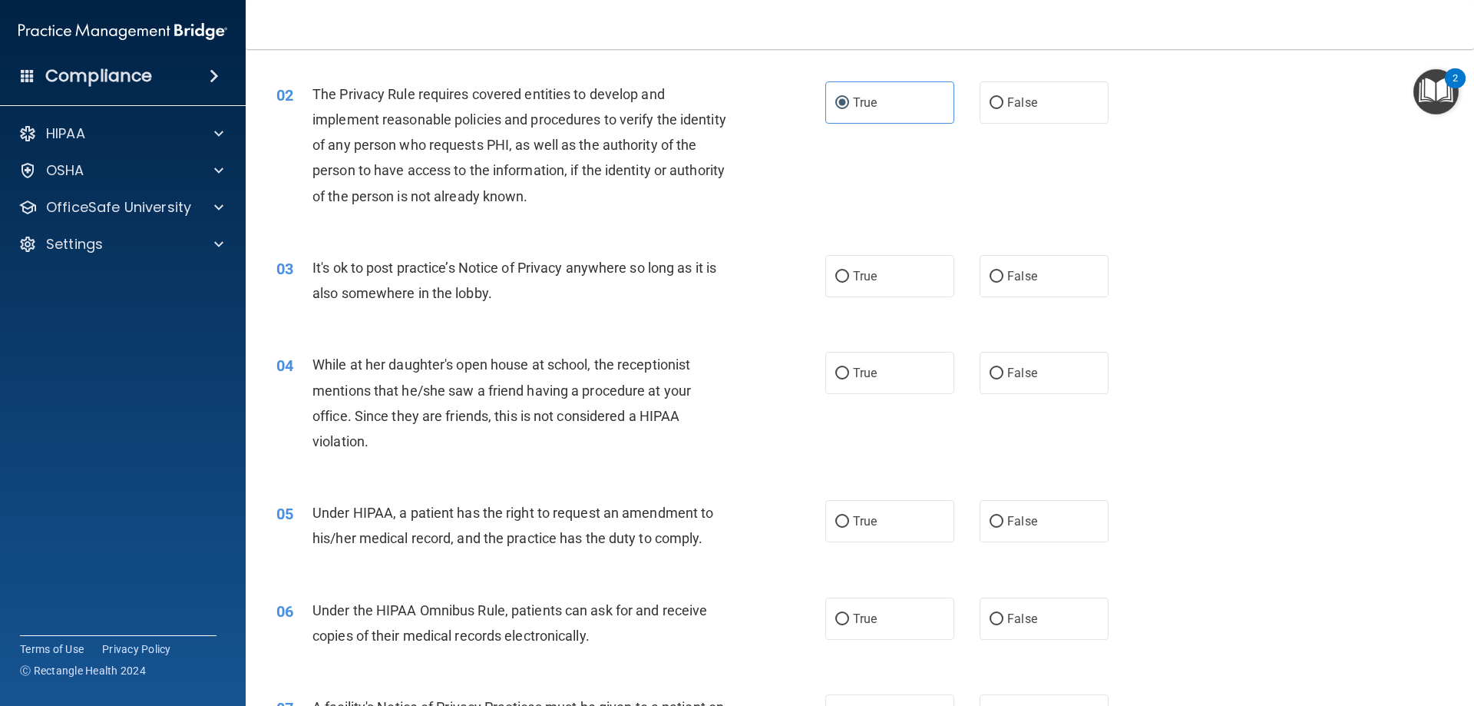
scroll to position [154, 0]
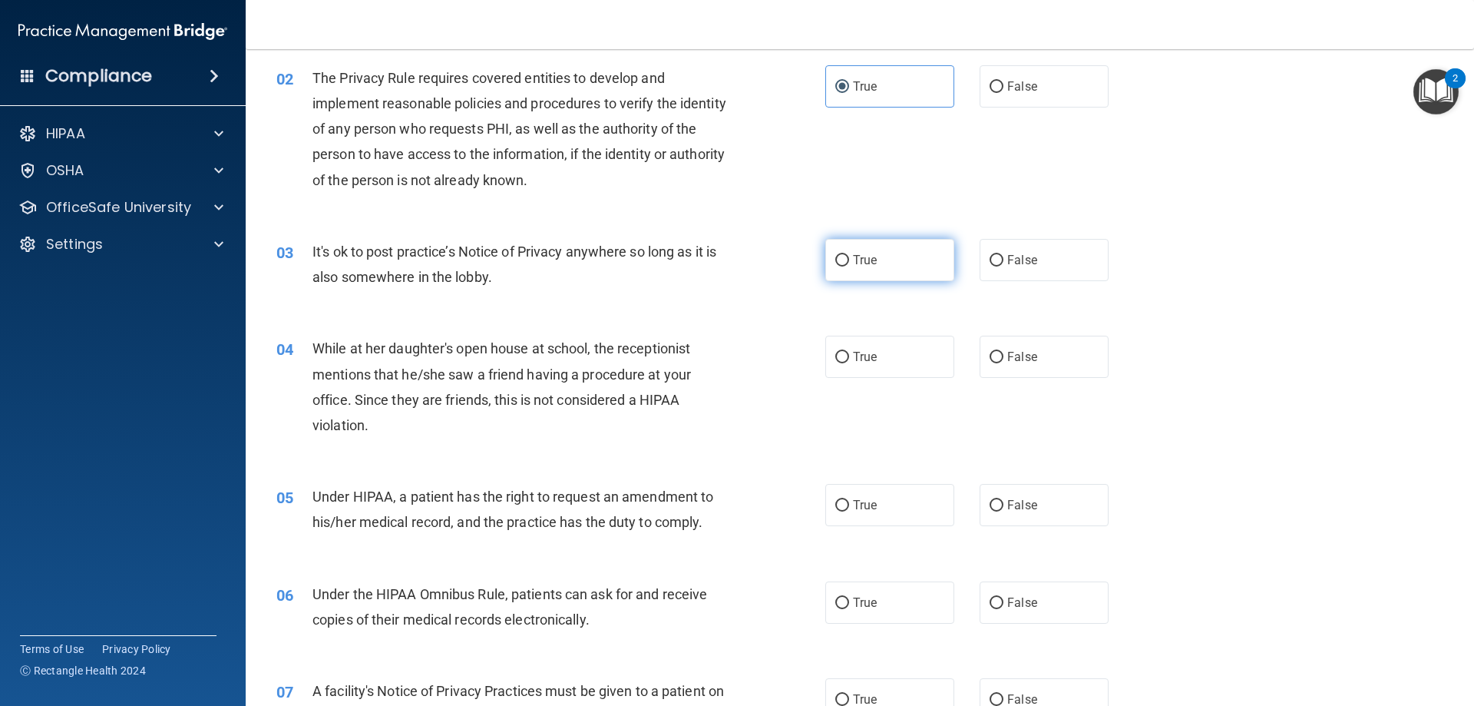
click at [908, 268] on label "True" at bounding box center [889, 260] width 129 height 42
click at [849, 266] on input "True" at bounding box center [842, 261] width 14 height 12
radio input "true"
click at [1008, 362] on span "False" at bounding box center [1022, 356] width 30 height 15
click at [1004, 362] on input "False" at bounding box center [997, 358] width 14 height 12
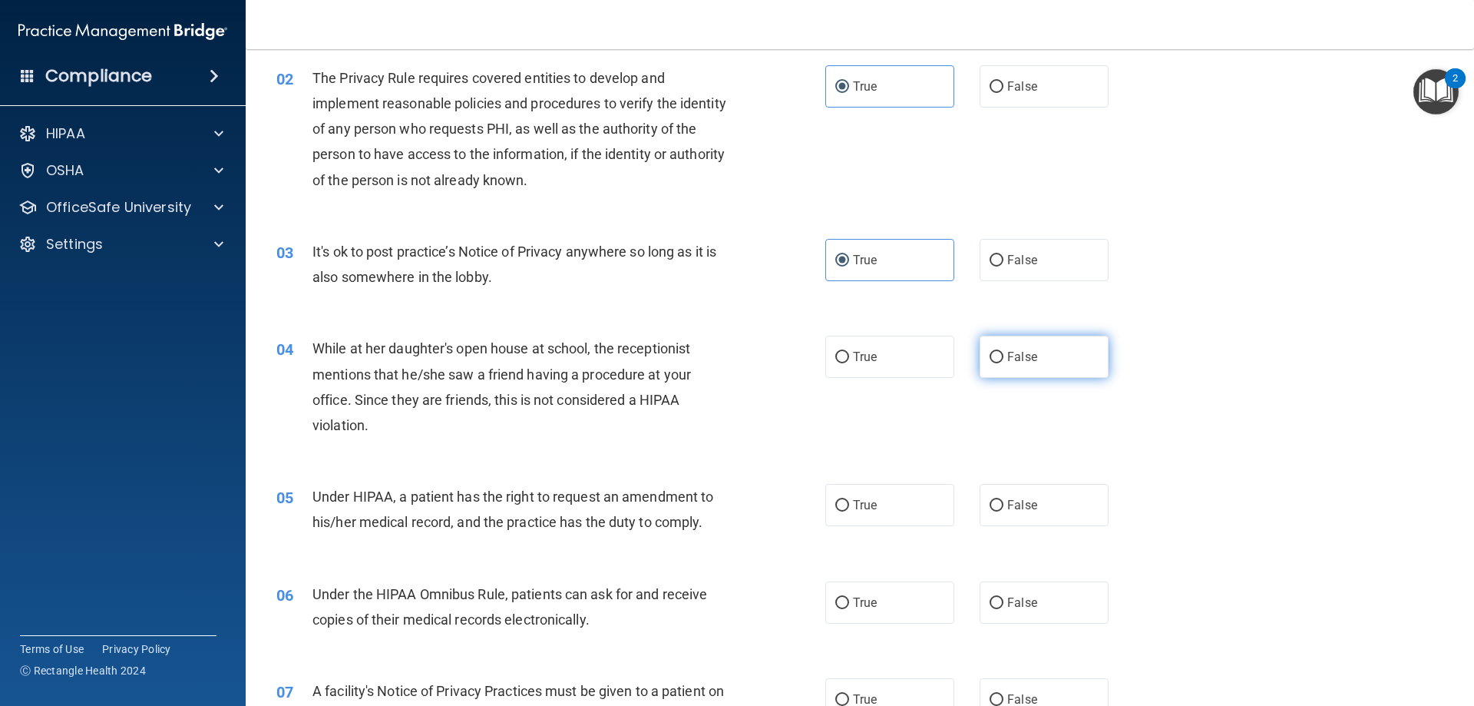
radio input "true"
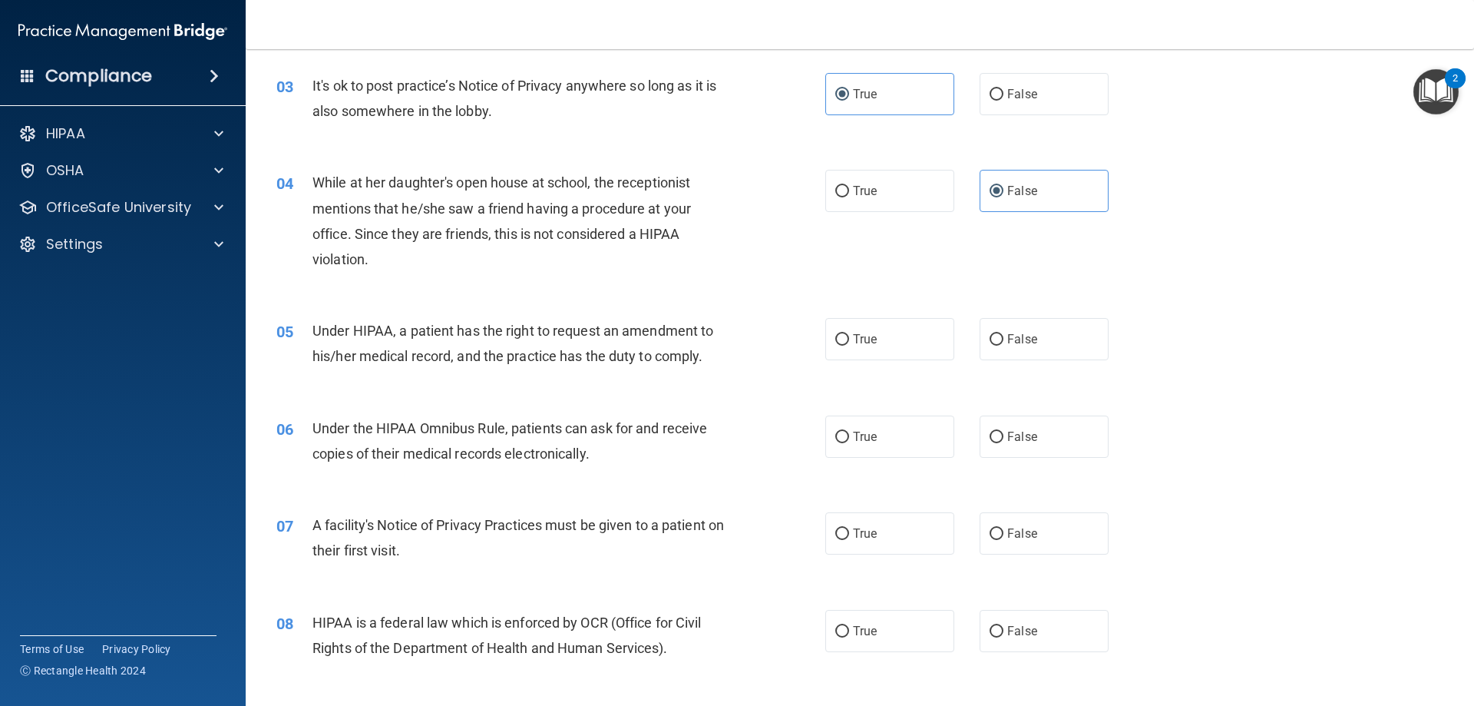
scroll to position [384, 0]
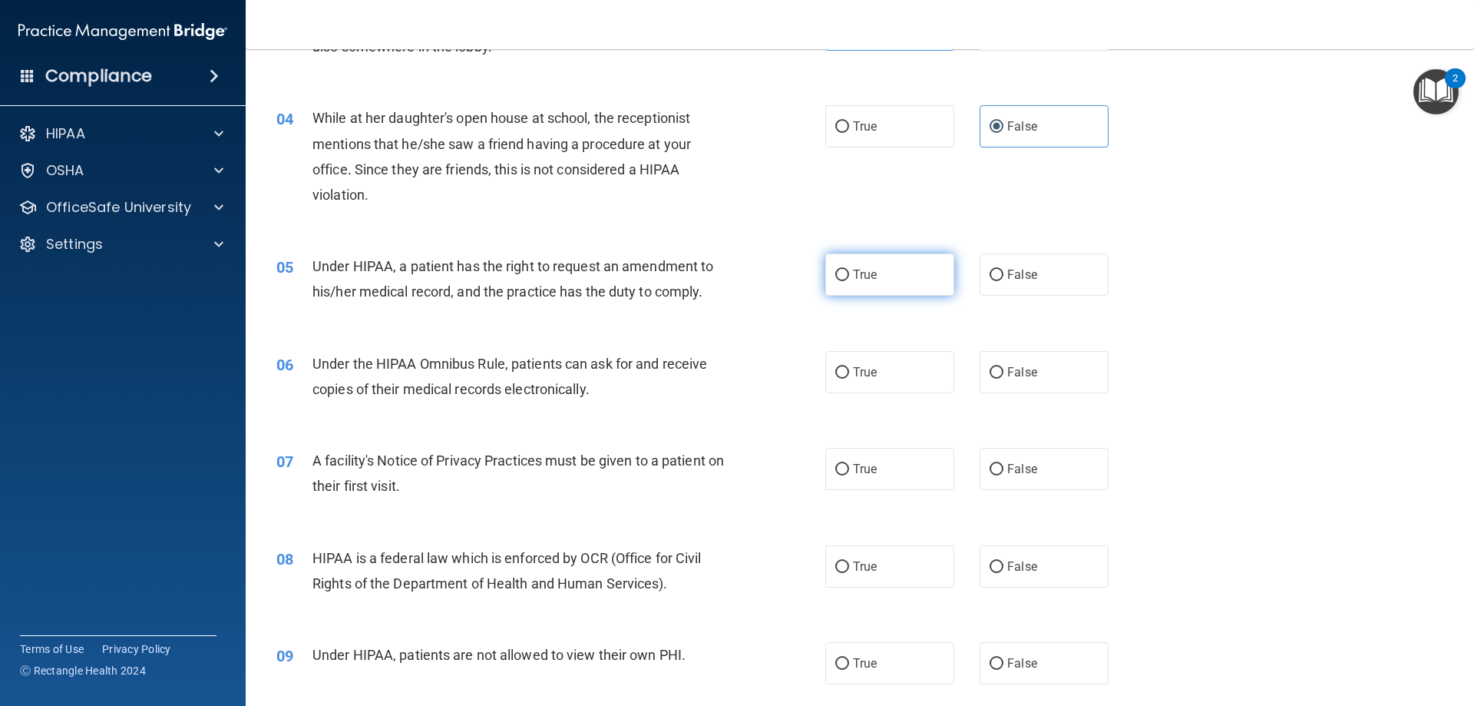
click at [838, 274] on input "True" at bounding box center [842, 276] width 14 height 12
radio input "true"
click at [896, 370] on label "True" at bounding box center [889, 372] width 129 height 42
click at [849, 370] on input "True" at bounding box center [842, 373] width 14 height 12
radio input "true"
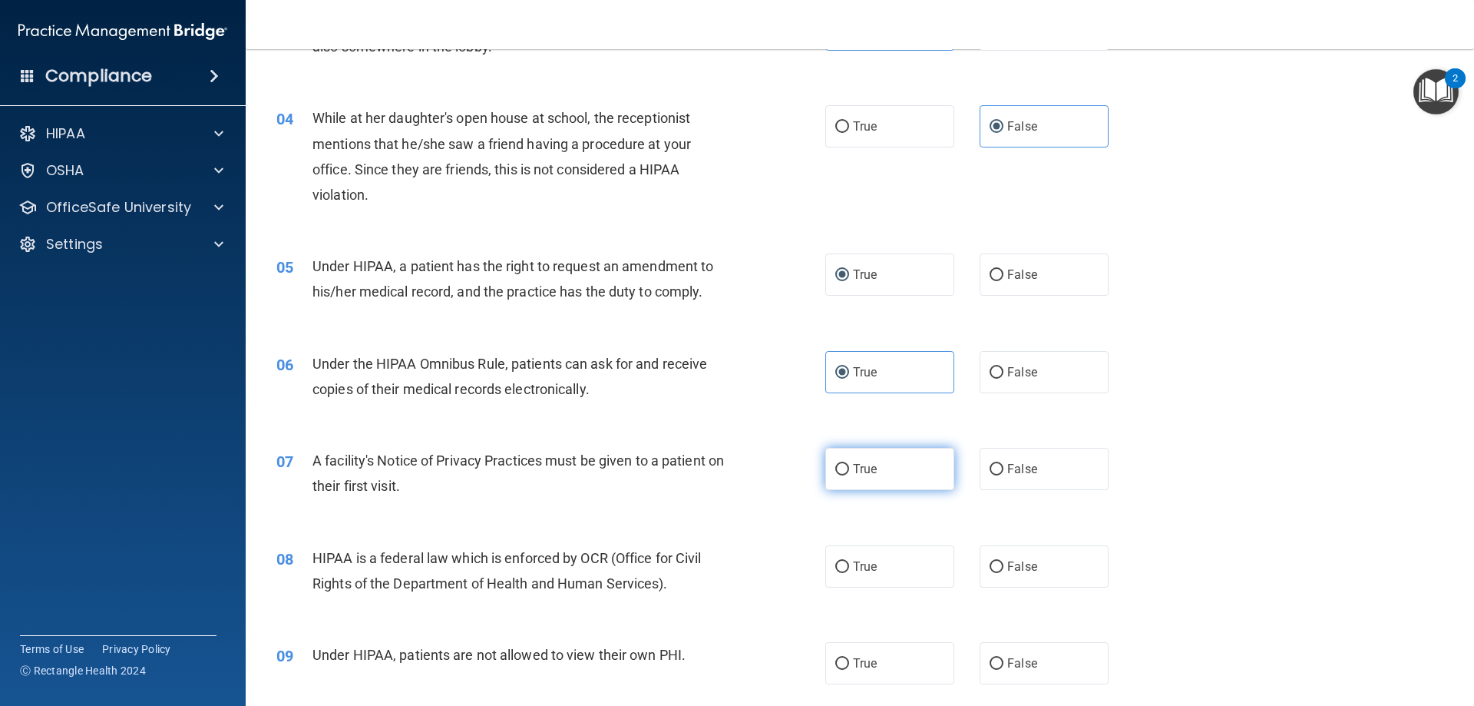
click at [866, 476] on label "True" at bounding box center [889, 469] width 129 height 42
click at [849, 475] on input "True" at bounding box center [842, 470] width 14 height 12
radio input "true"
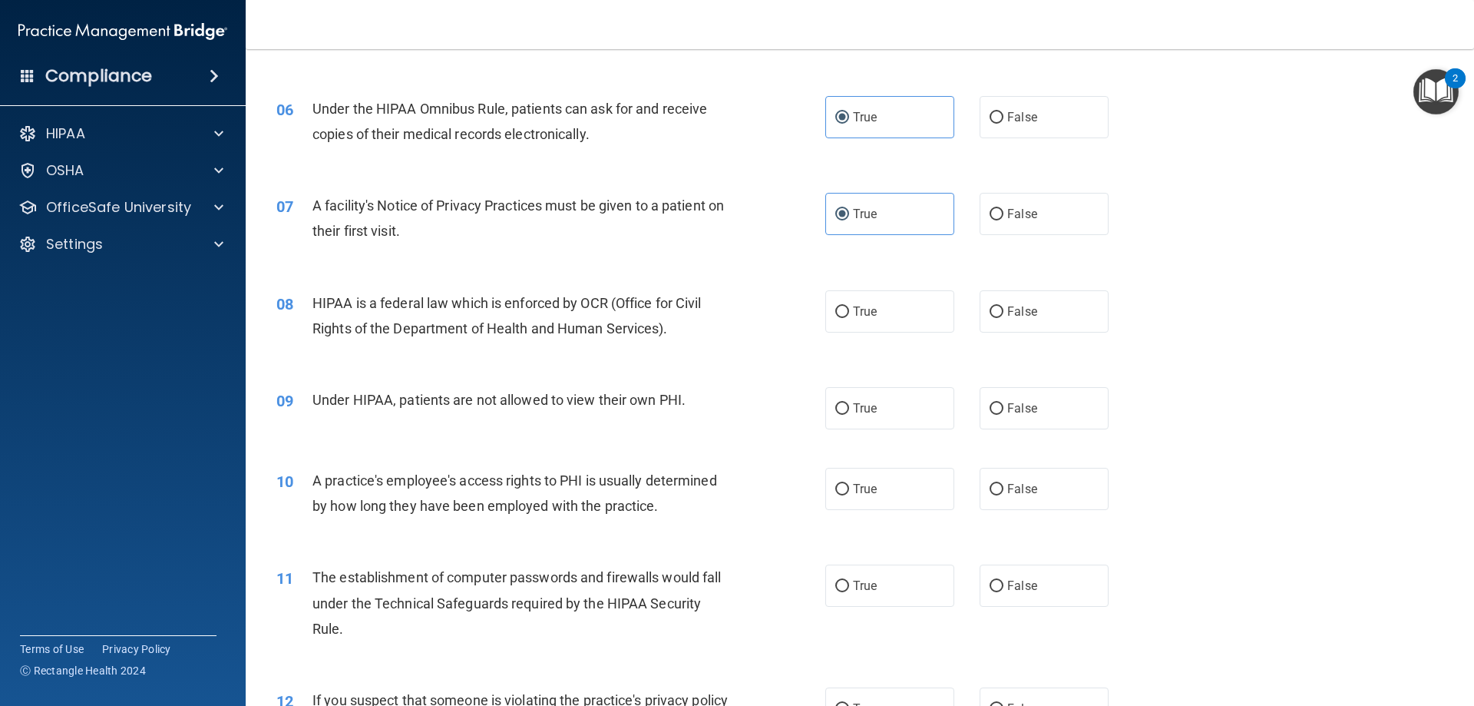
scroll to position [768, 0]
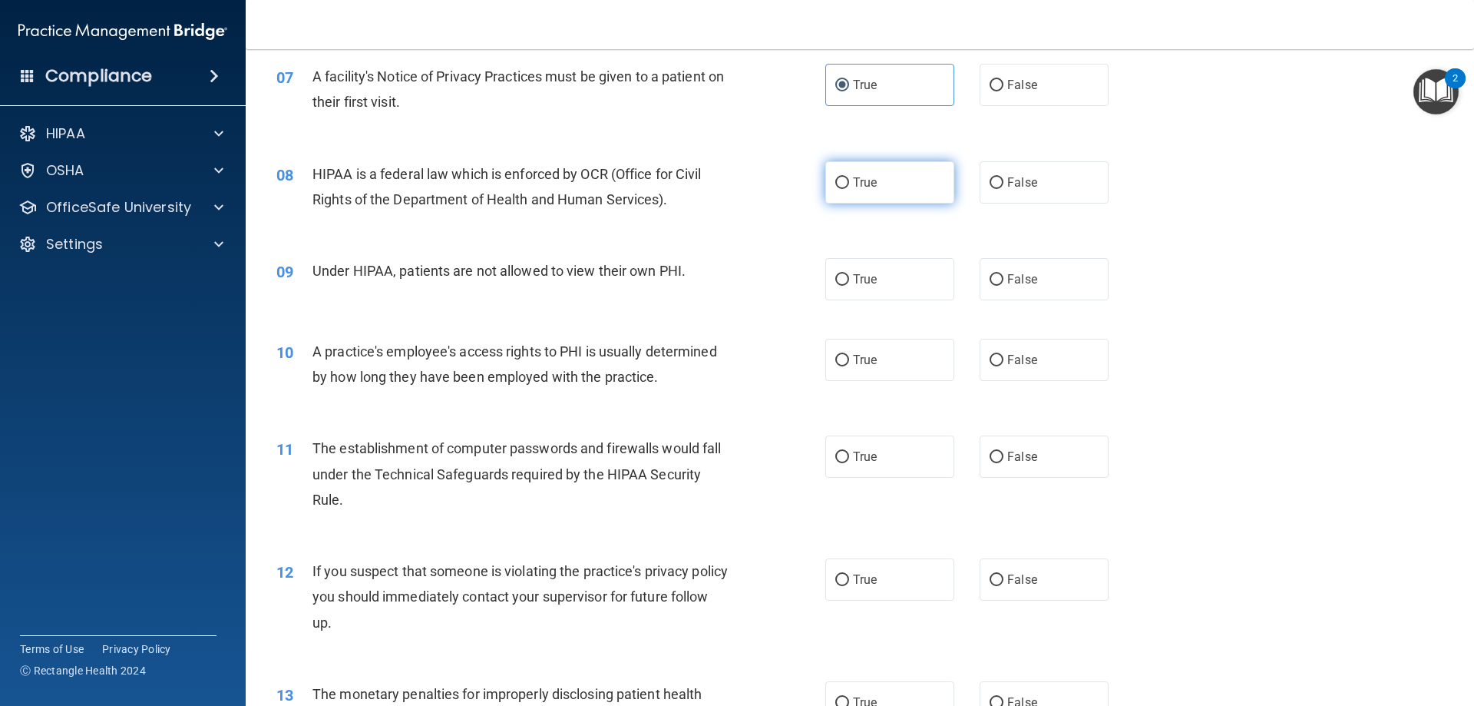
click at [904, 167] on label "True" at bounding box center [889, 182] width 129 height 42
click at [849, 177] on input "True" at bounding box center [842, 183] width 14 height 12
radio input "true"
click at [1043, 286] on label "False" at bounding box center [1044, 279] width 129 height 42
click at [1004, 286] on input "False" at bounding box center [997, 280] width 14 height 12
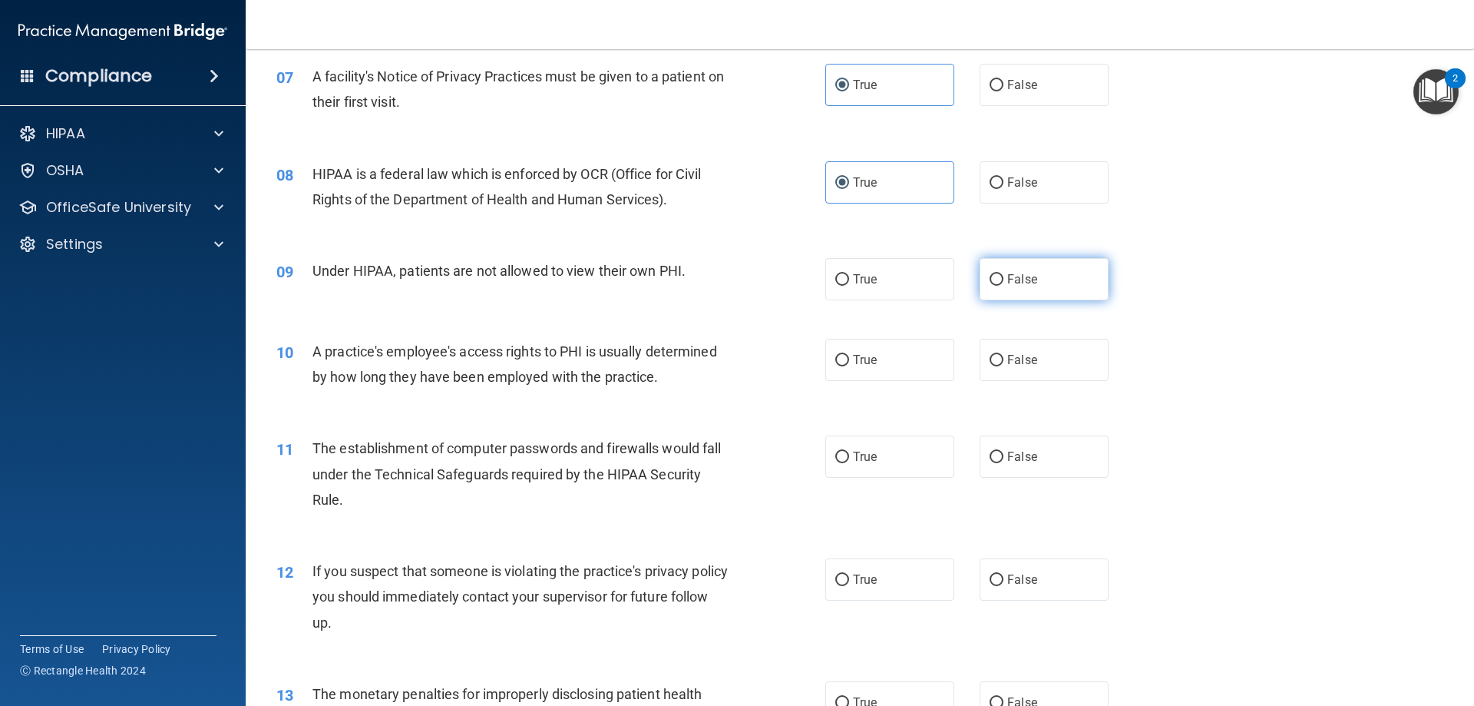
radio input "true"
click at [1025, 364] on span "False" at bounding box center [1022, 359] width 30 height 15
click at [1004, 364] on input "False" at bounding box center [997, 361] width 14 height 12
radio input "true"
click at [924, 476] on label "True" at bounding box center [889, 456] width 129 height 42
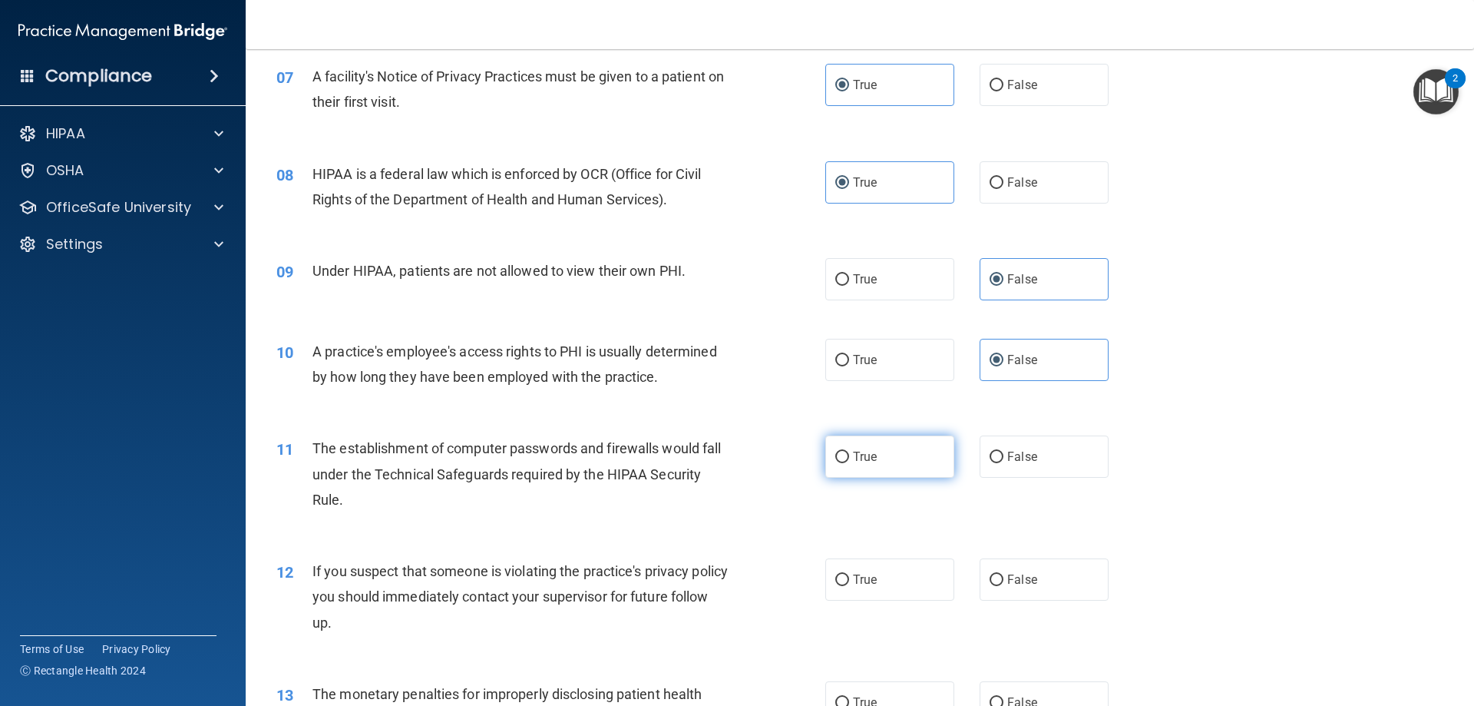
click at [849, 463] on input "True" at bounding box center [842, 457] width 14 height 12
radio input "true"
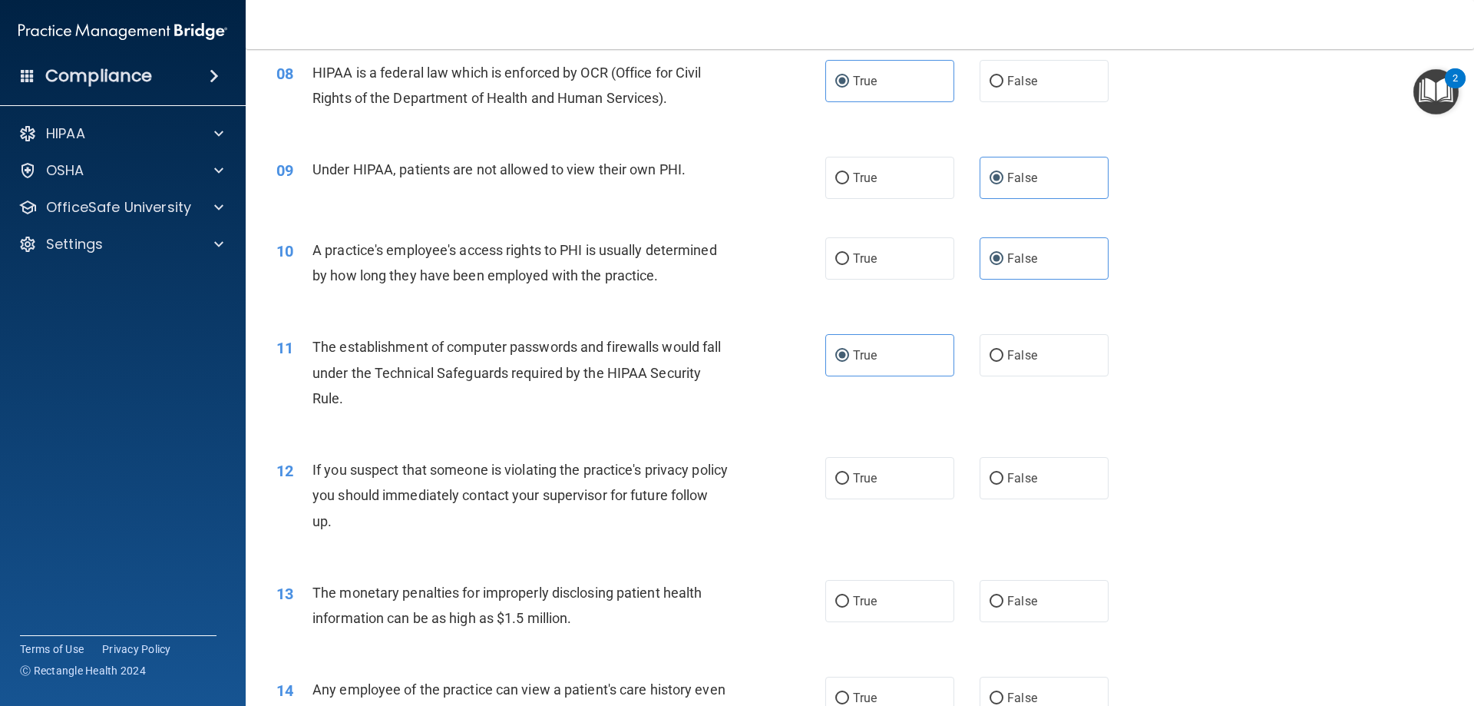
scroll to position [998, 0]
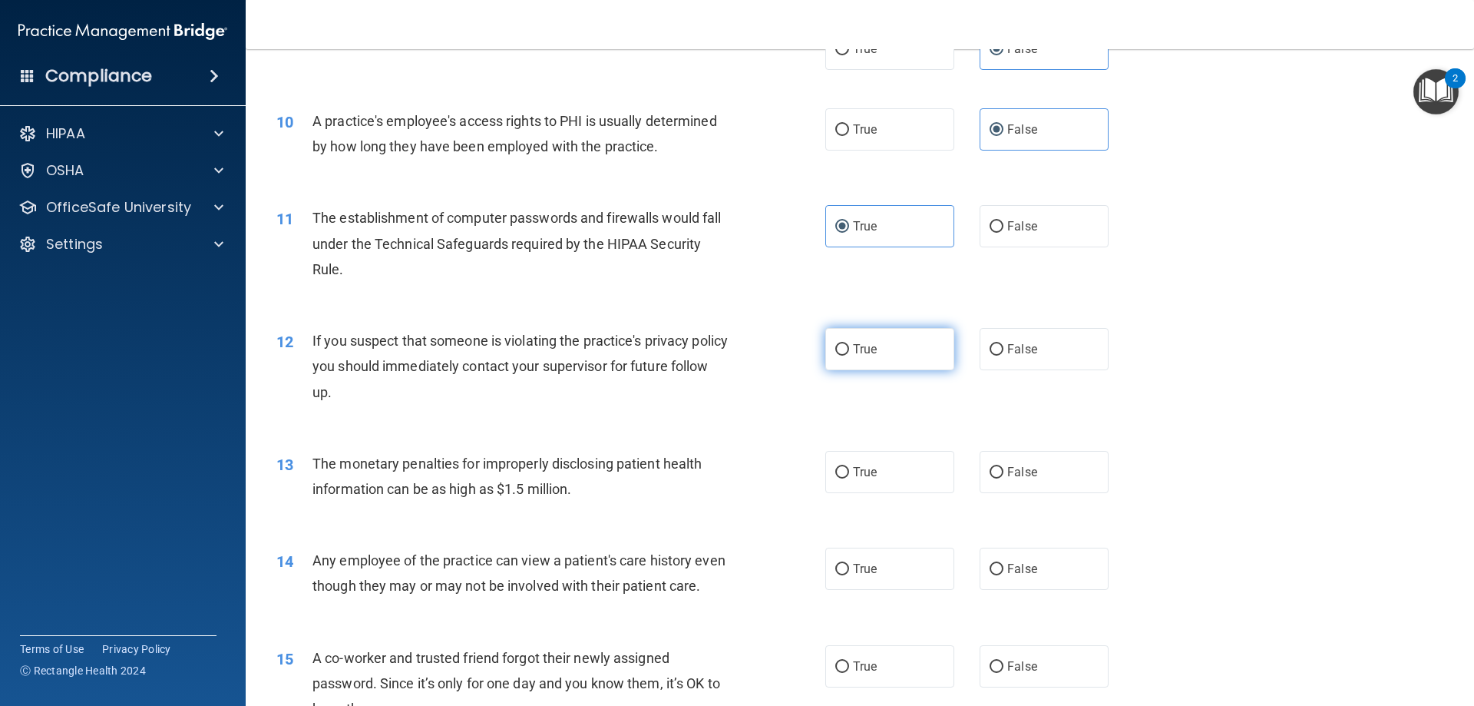
click at [825, 345] on label "True" at bounding box center [889, 349] width 129 height 42
click at [835, 345] on input "True" at bounding box center [842, 350] width 14 height 12
radio input "true"
click at [899, 478] on label "True" at bounding box center [889, 472] width 129 height 42
click at [849, 478] on input "True" at bounding box center [842, 473] width 14 height 12
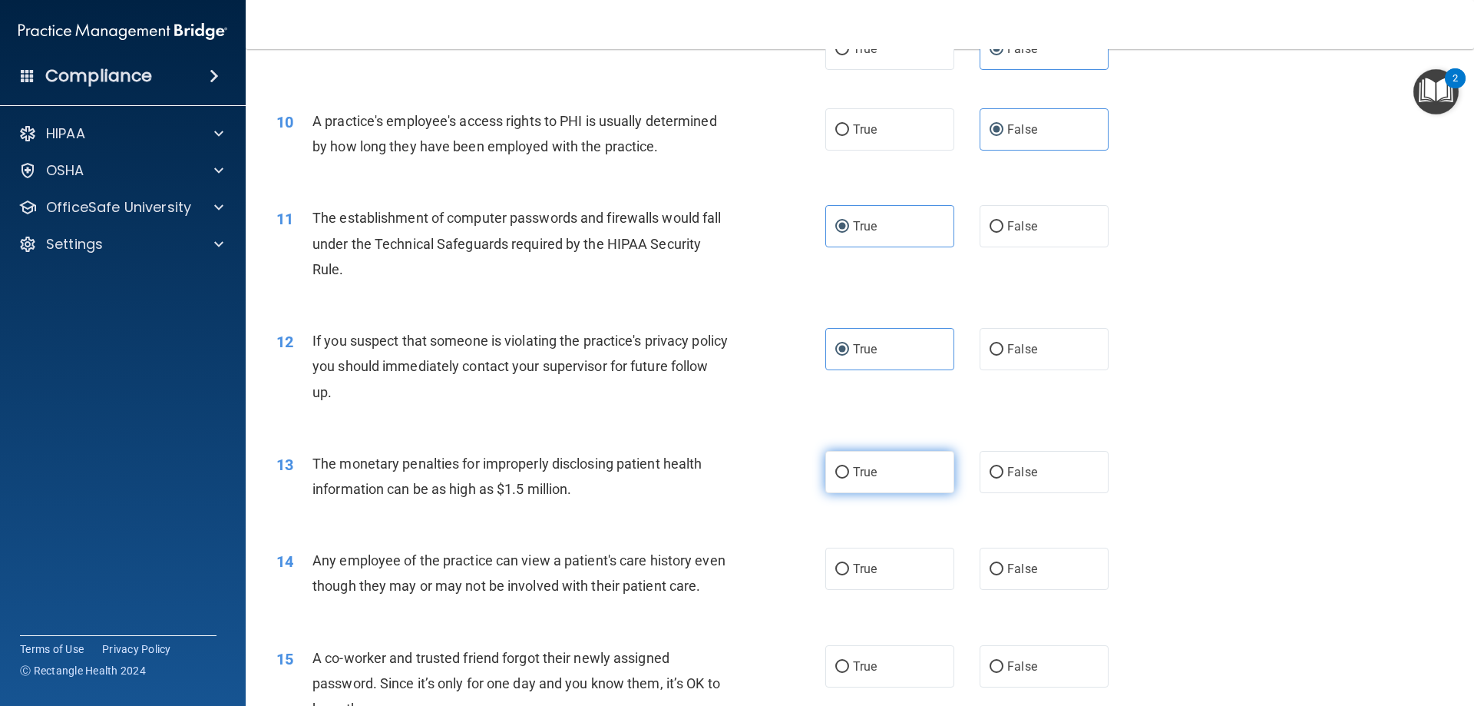
radio input "true"
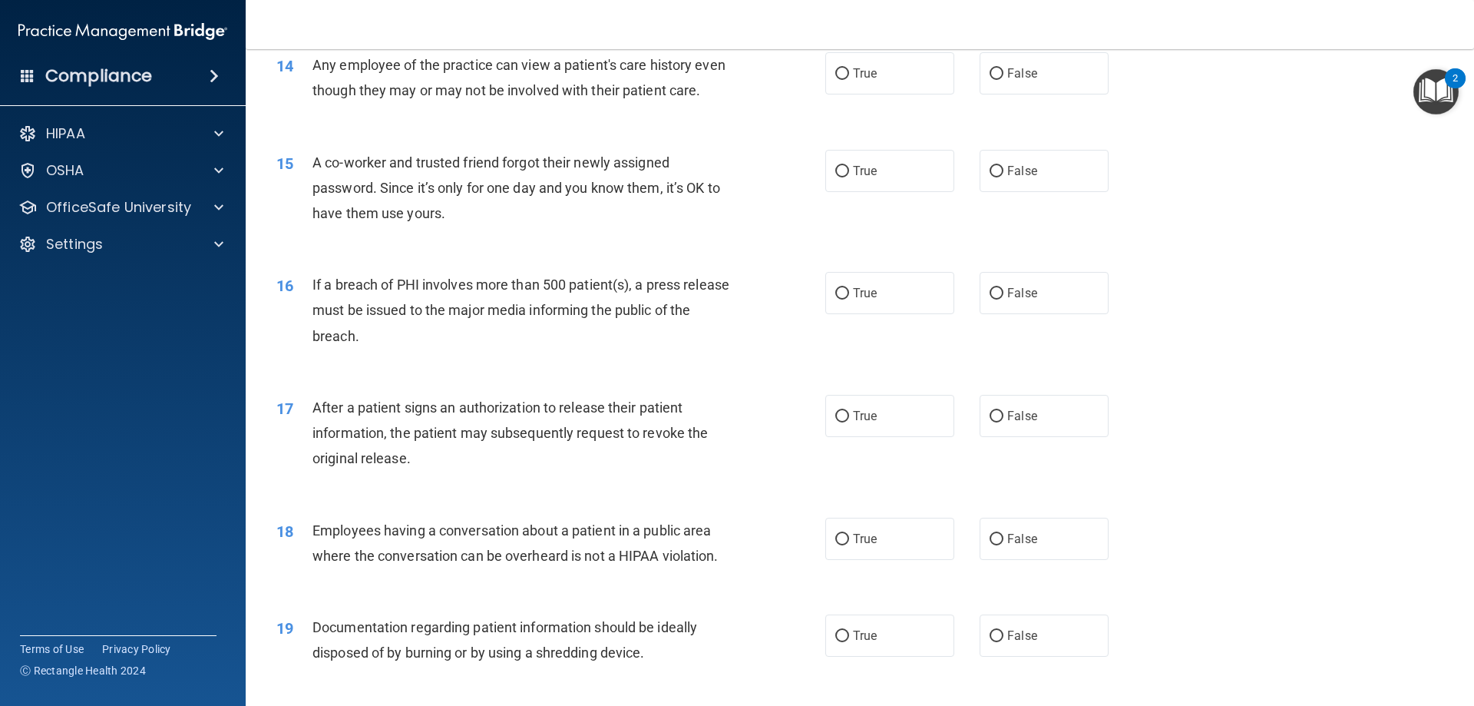
scroll to position [1459, 0]
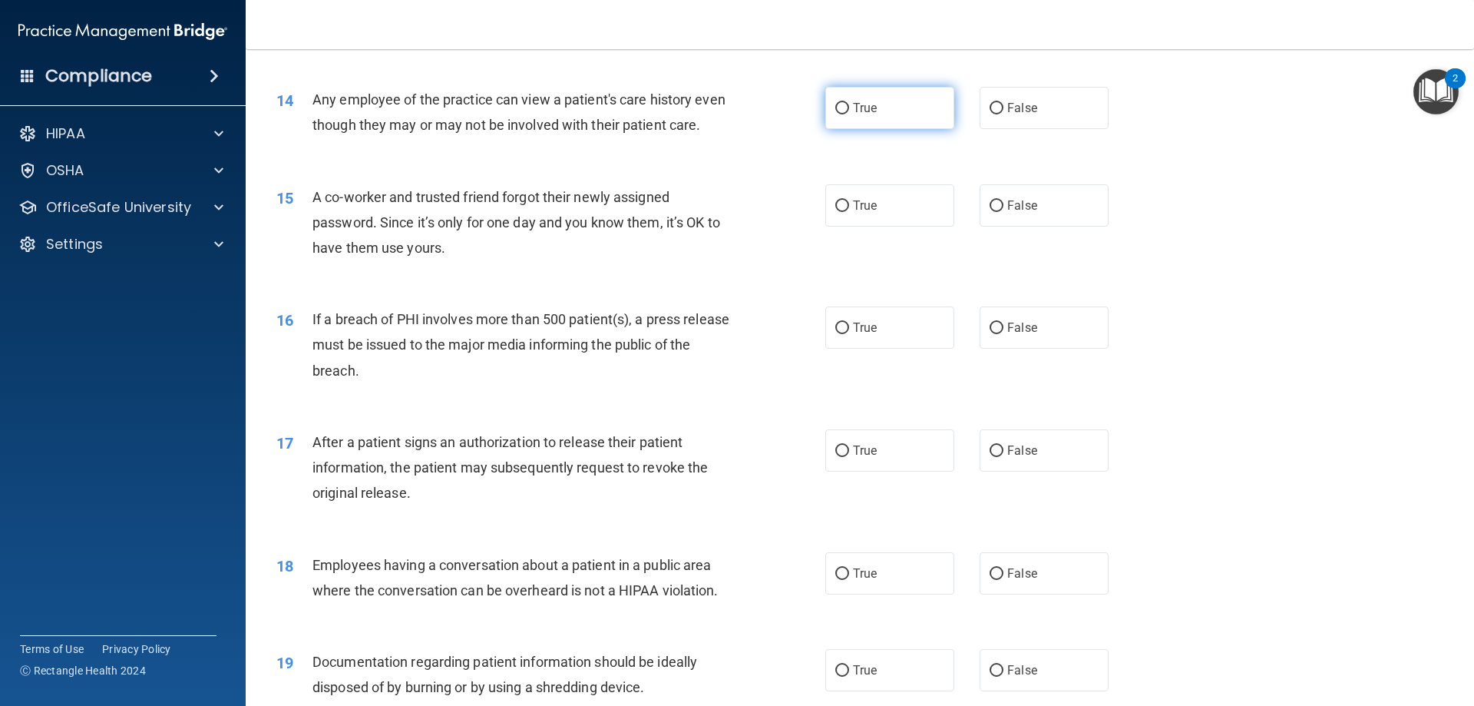
click at [938, 121] on label "True" at bounding box center [889, 108] width 129 height 42
click at [849, 114] on input "True" at bounding box center [842, 109] width 14 height 12
radio input "true"
click at [1030, 227] on label "False" at bounding box center [1044, 205] width 129 height 42
click at [1004, 212] on input "False" at bounding box center [997, 206] width 14 height 12
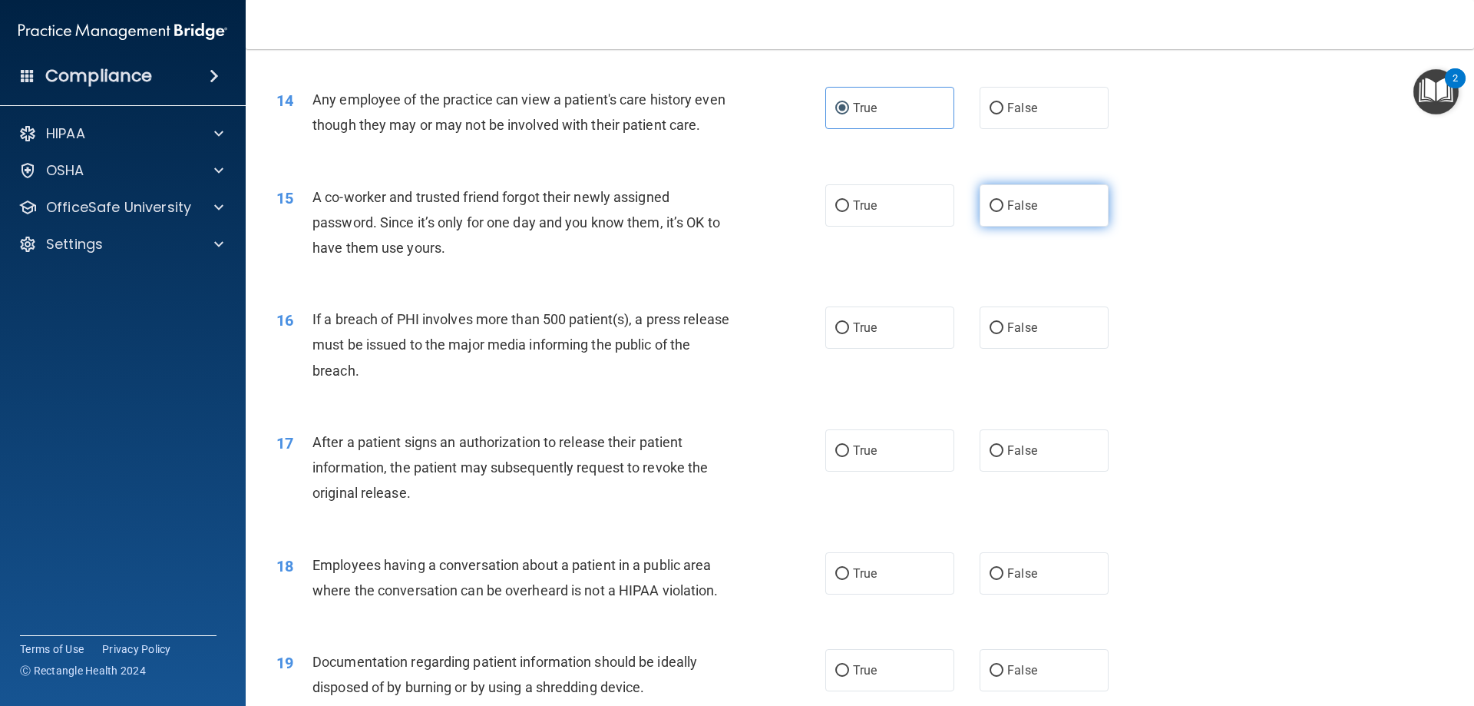
radio input "true"
click at [891, 346] on label "True" at bounding box center [889, 327] width 129 height 42
click at [849, 334] on input "True" at bounding box center [842, 328] width 14 height 12
radio input "true"
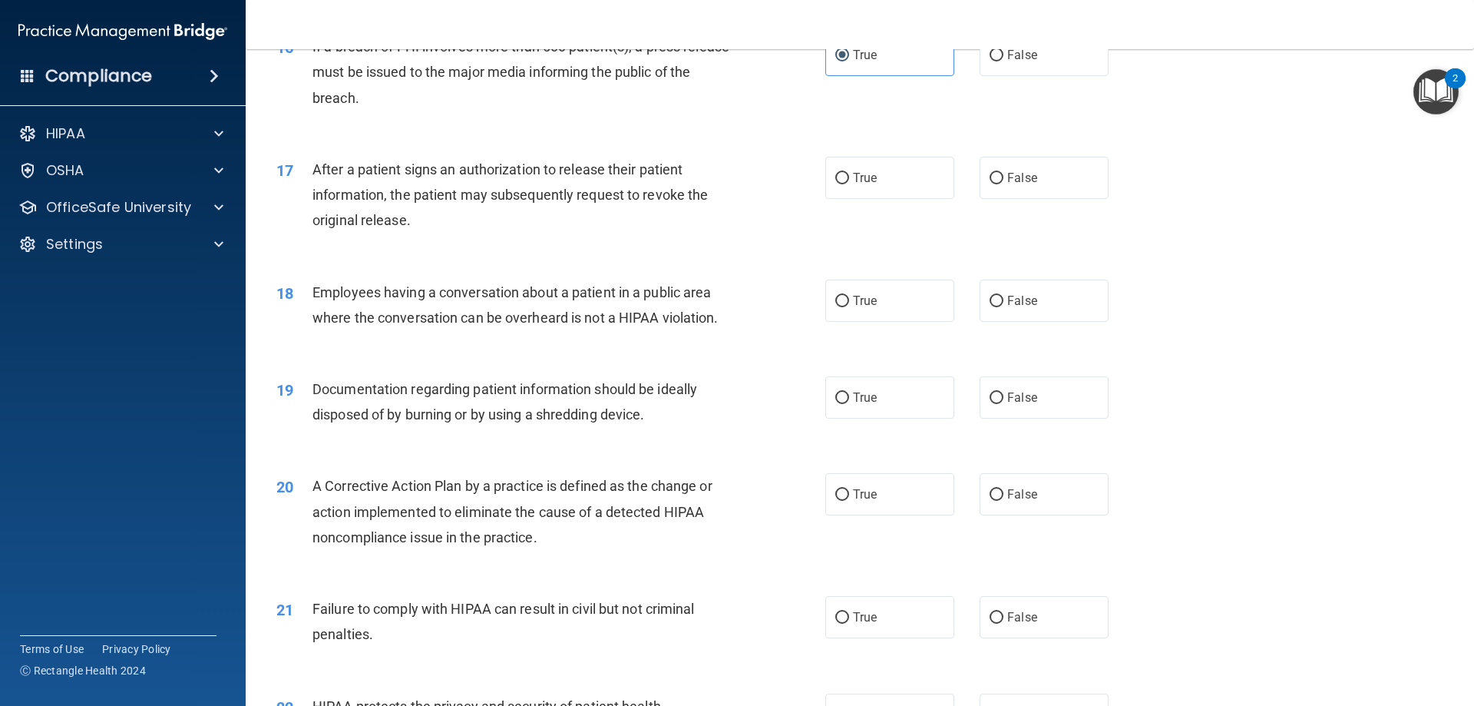
scroll to position [1766, 0]
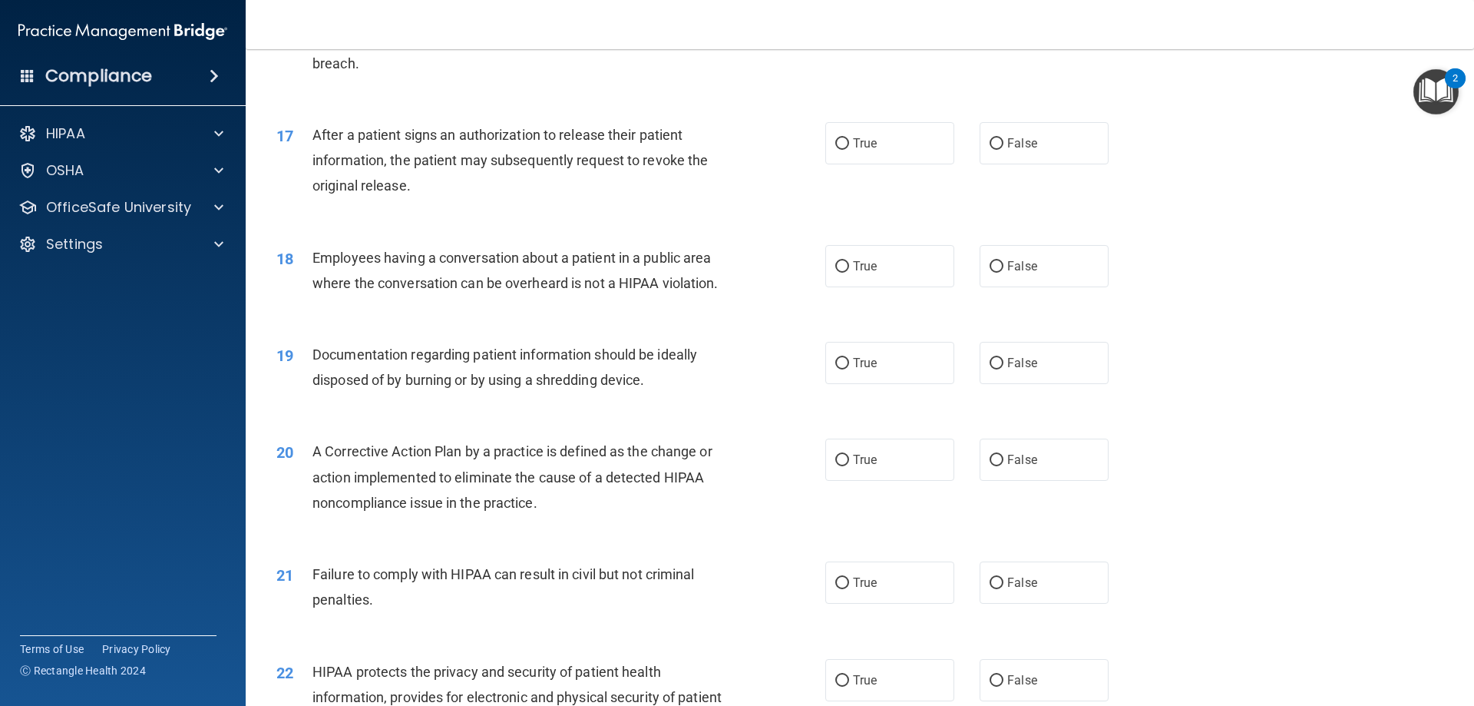
drag, startPoint x: 895, startPoint y: 141, endPoint x: 874, endPoint y: 170, distance: 35.2
click at [894, 141] on div "17 After a patient signs an authorization to release their patient information,…" at bounding box center [860, 164] width 1190 height 123
click at [877, 164] on label "True" at bounding box center [889, 143] width 129 height 42
click at [849, 150] on input "True" at bounding box center [842, 144] width 14 height 12
radio input "true"
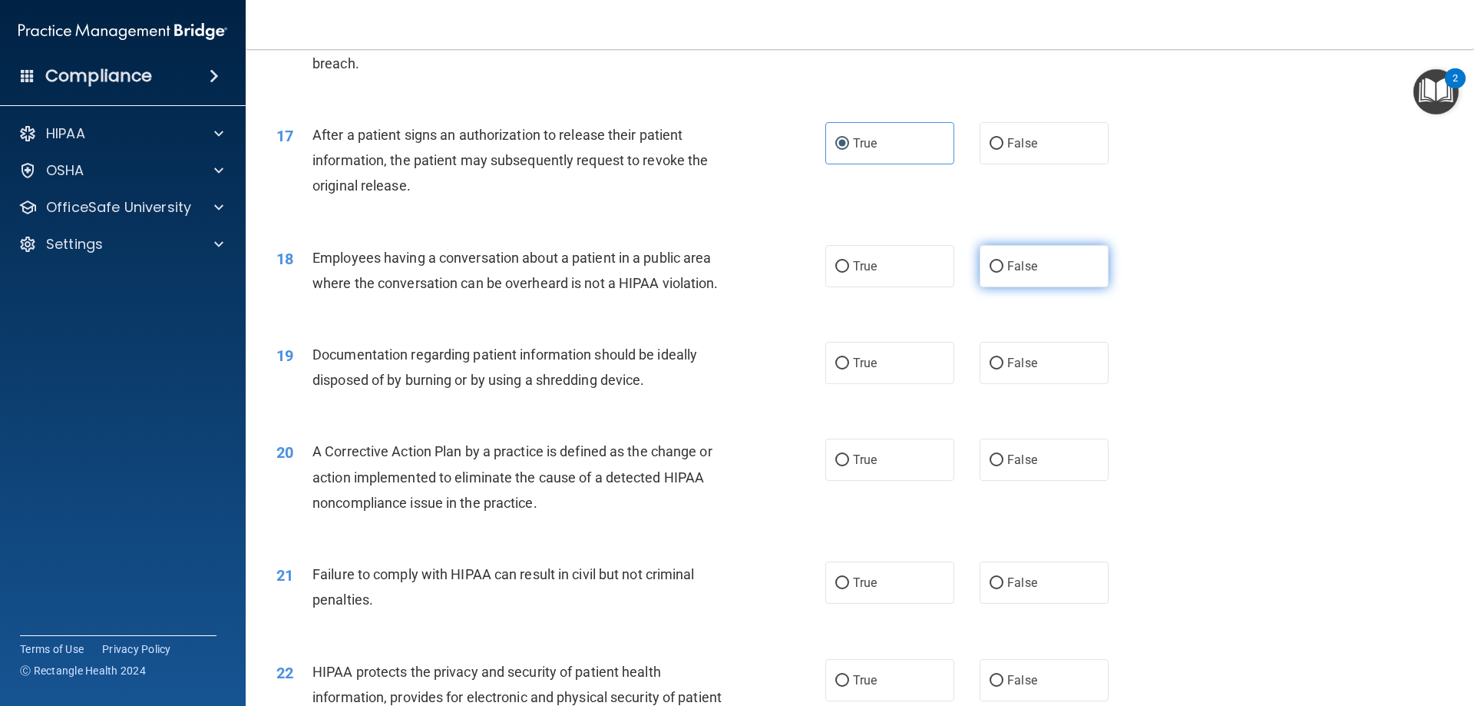
click at [1032, 287] on label "False" at bounding box center [1044, 266] width 129 height 42
click at [1004, 273] on input "False" at bounding box center [997, 267] width 14 height 12
radio input "true"
click at [877, 374] on label "True" at bounding box center [889, 363] width 129 height 42
click at [849, 369] on input "True" at bounding box center [842, 364] width 14 height 12
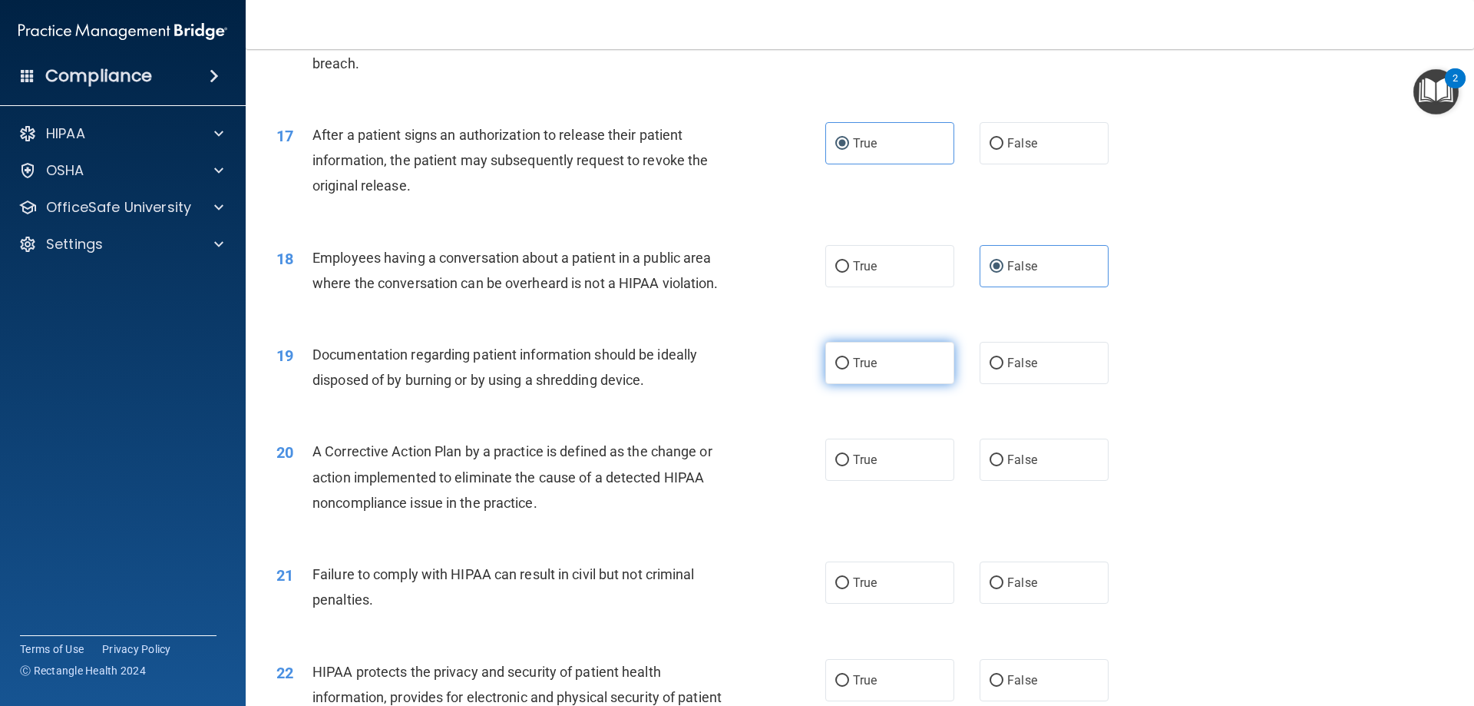
radio input "true"
drag, startPoint x: 895, startPoint y: 499, endPoint x: 872, endPoint y: 510, distance: 24.7
click at [882, 481] on label "True" at bounding box center [889, 459] width 129 height 42
click at [849, 466] on input "True" at bounding box center [842, 461] width 14 height 12
radio input "true"
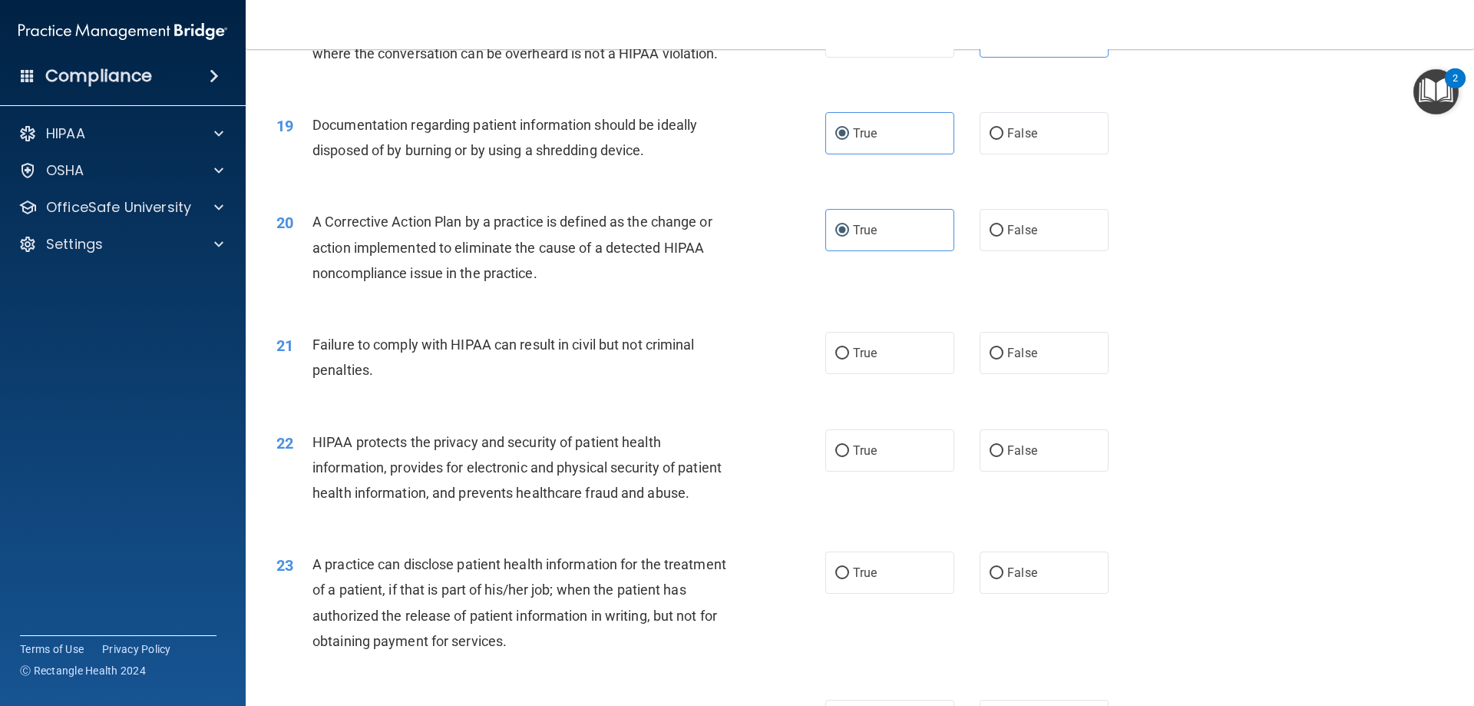
scroll to position [1996, 0]
click at [1019, 372] on label "False" at bounding box center [1044, 352] width 129 height 42
click at [1004, 359] on input "False" at bounding box center [997, 353] width 14 height 12
radio input "true"
click at [853, 457] on span "True" at bounding box center [865, 449] width 24 height 15
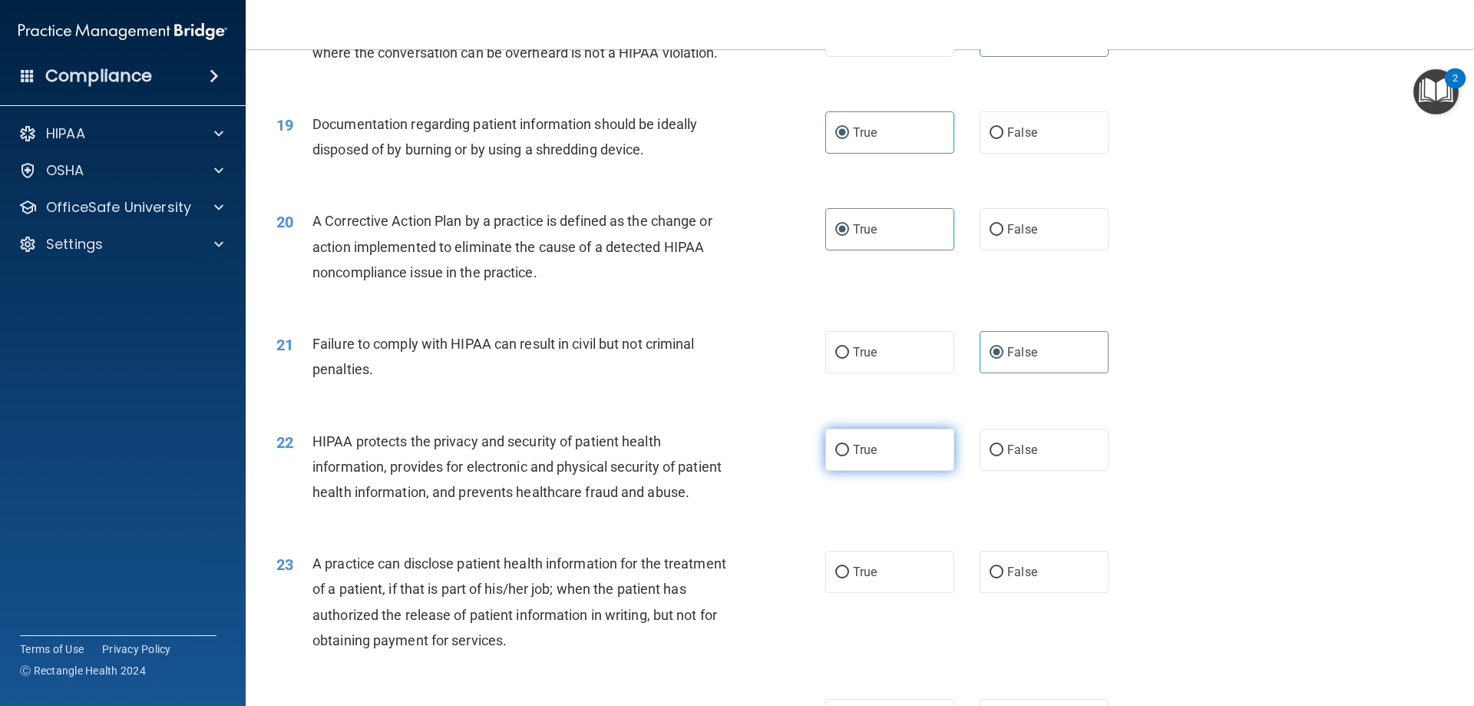
click at [849, 456] on input "True" at bounding box center [842, 451] width 14 height 12
radio input "true"
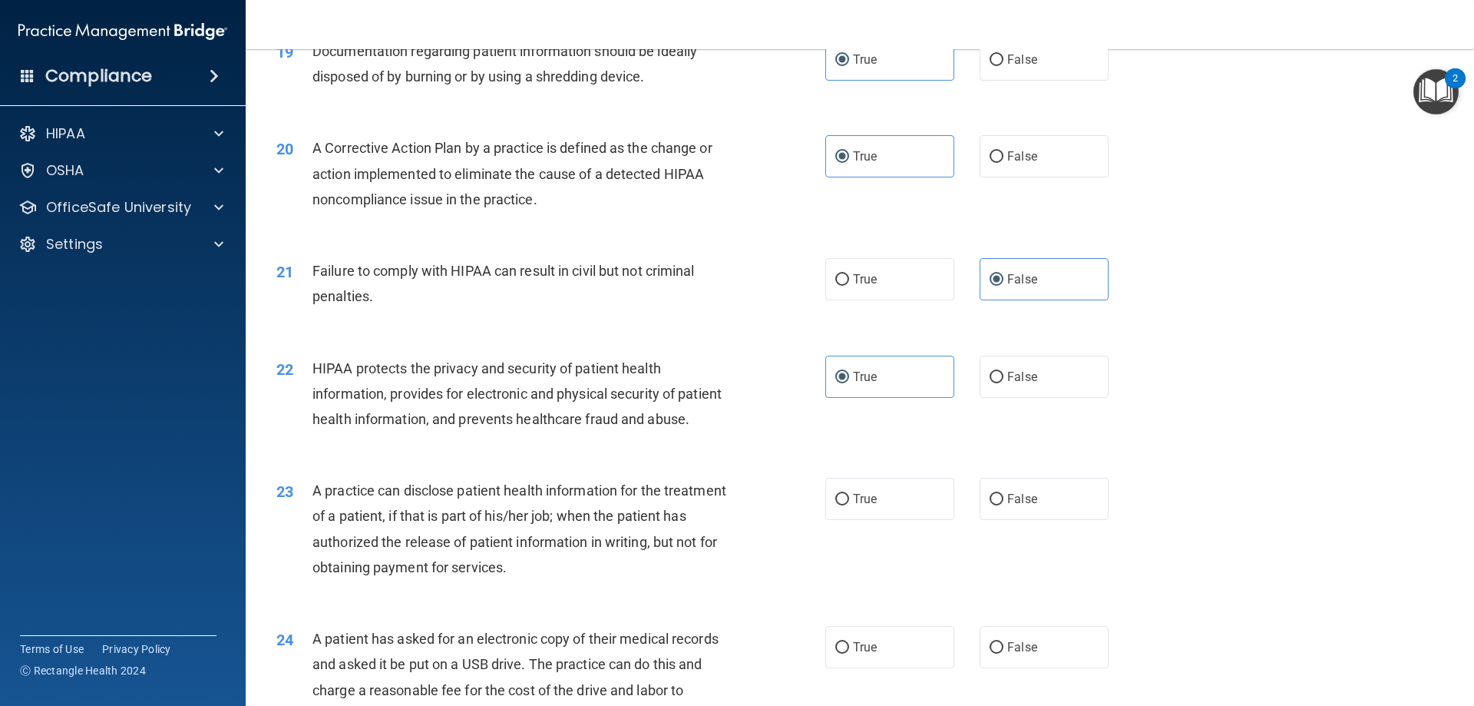
scroll to position [2227, 0]
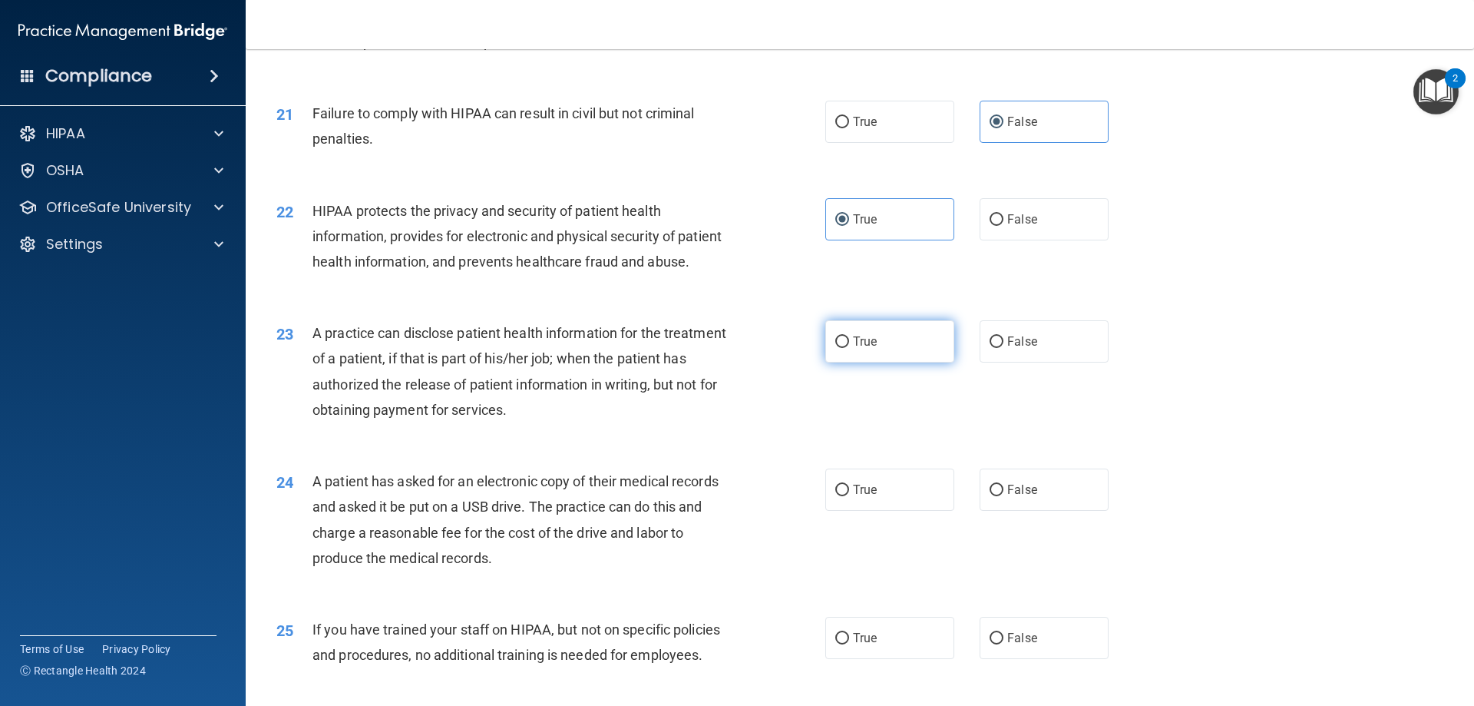
click at [875, 362] on label "True" at bounding box center [889, 341] width 129 height 42
click at [849, 348] on input "True" at bounding box center [842, 342] width 14 height 12
radio input "true"
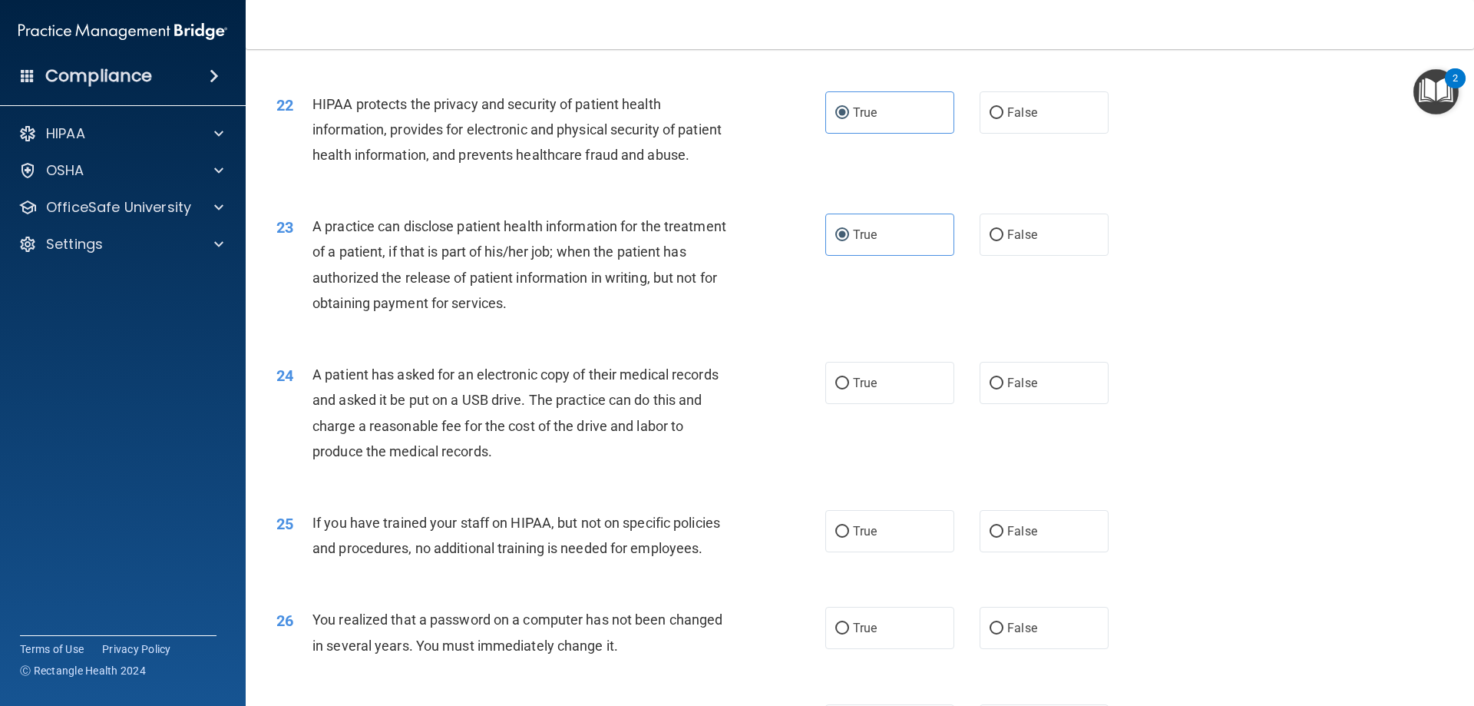
scroll to position [2534, 0]
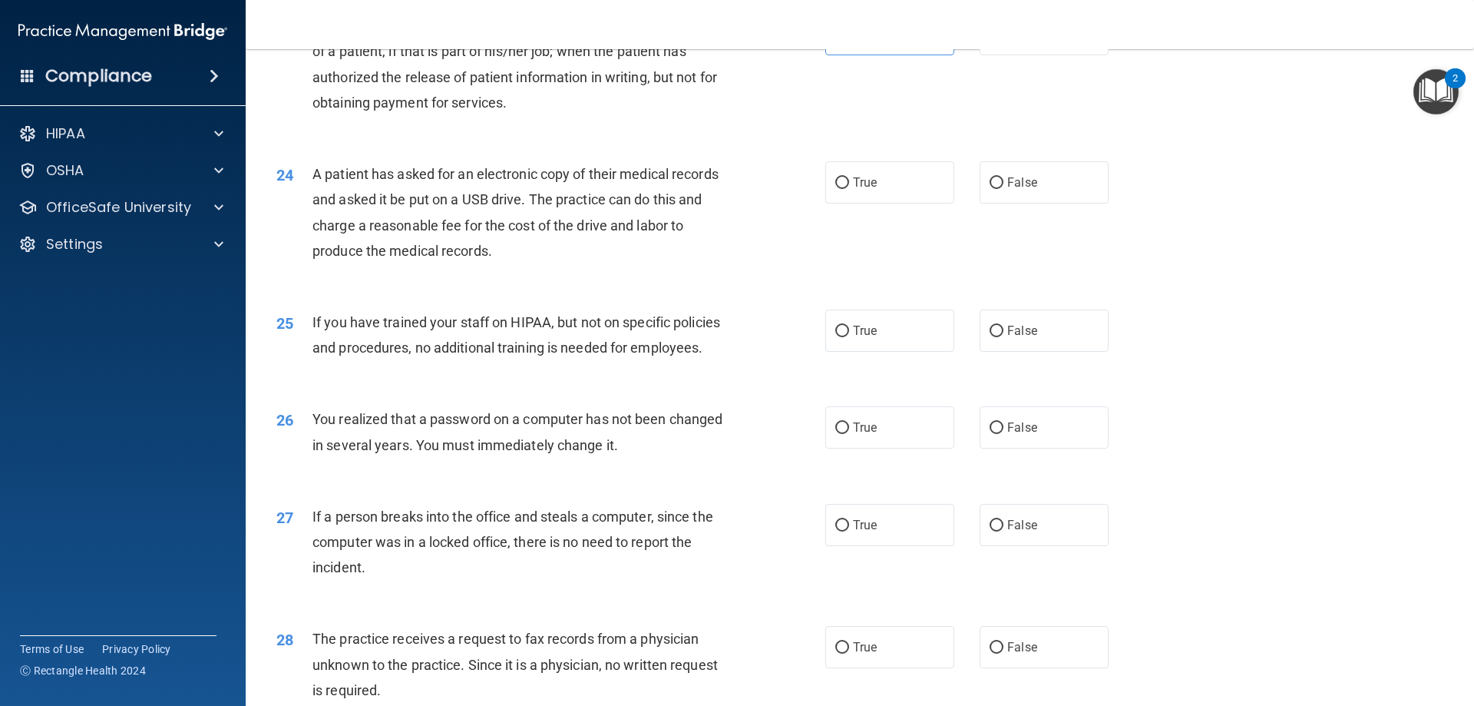
click at [1073, 205] on div "24 A patient has asked for an electronic copy of their medical records and aske…" at bounding box center [860, 216] width 1190 height 148
click at [1068, 203] on label "False" at bounding box center [1044, 182] width 129 height 42
click at [1004, 189] on input "False" at bounding box center [997, 183] width 14 height 12
radio input "true"
click at [980, 352] on label "False" at bounding box center [1044, 330] width 129 height 42
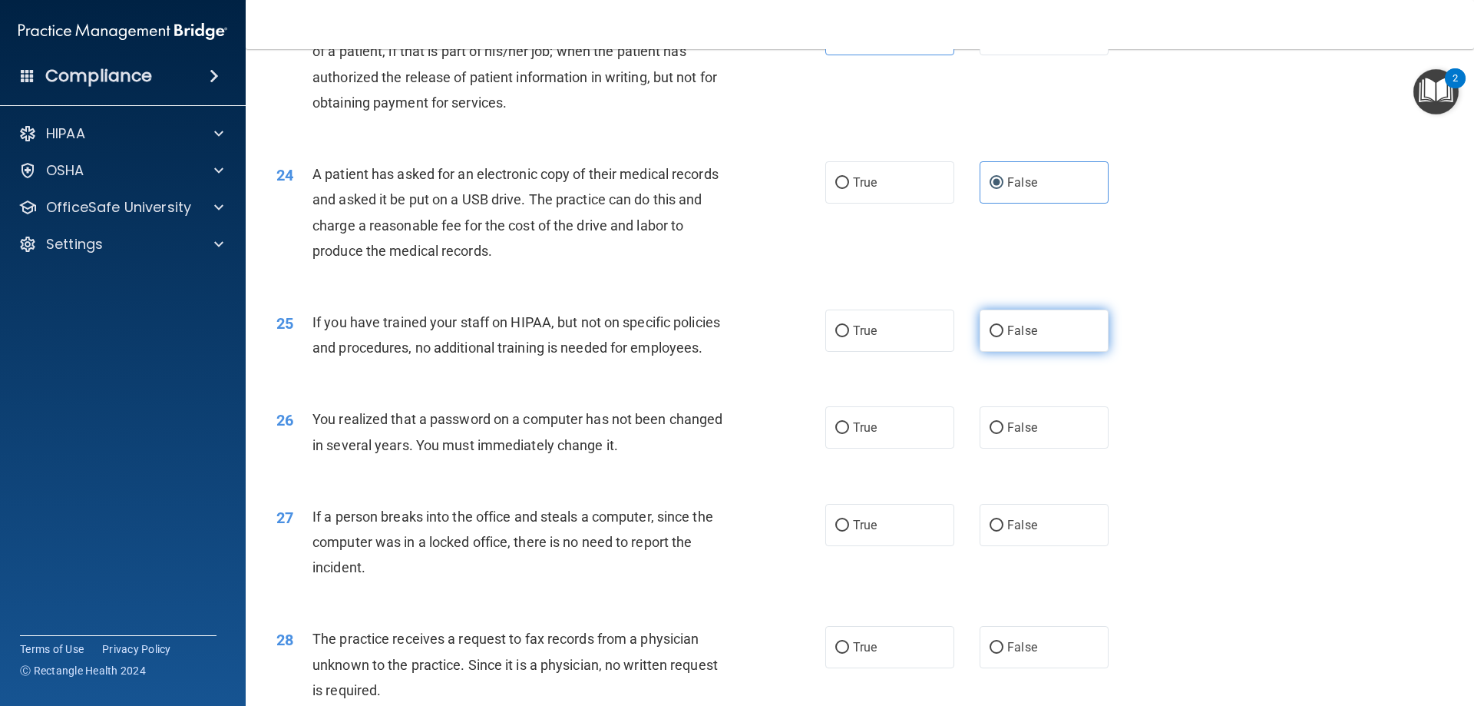
click at [990, 337] on input "False" at bounding box center [997, 332] width 14 height 12
radio input "true"
click at [1060, 448] on label "False" at bounding box center [1044, 427] width 129 height 42
click at [1004, 434] on input "False" at bounding box center [997, 428] width 14 height 12
radio input "true"
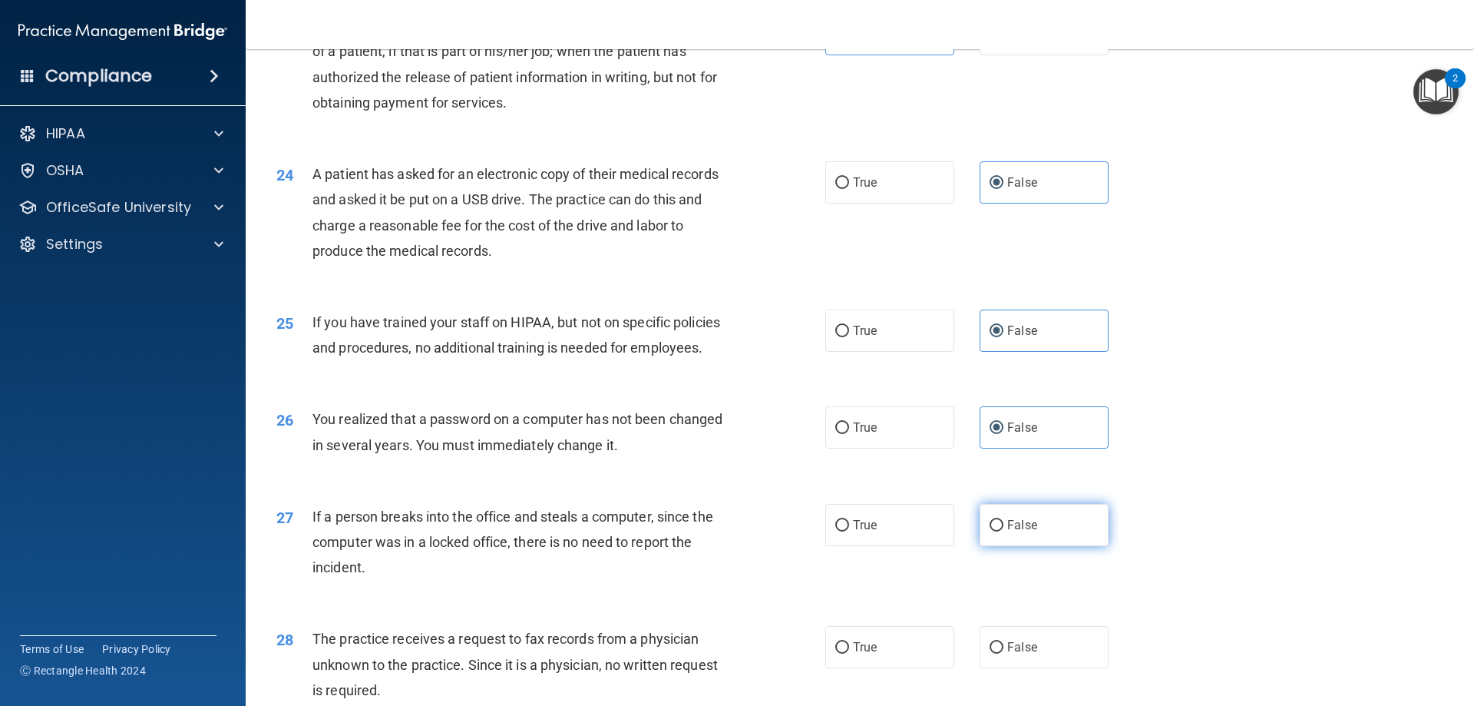
click at [990, 531] on input "False" at bounding box center [997, 526] width 14 height 12
radio input "true"
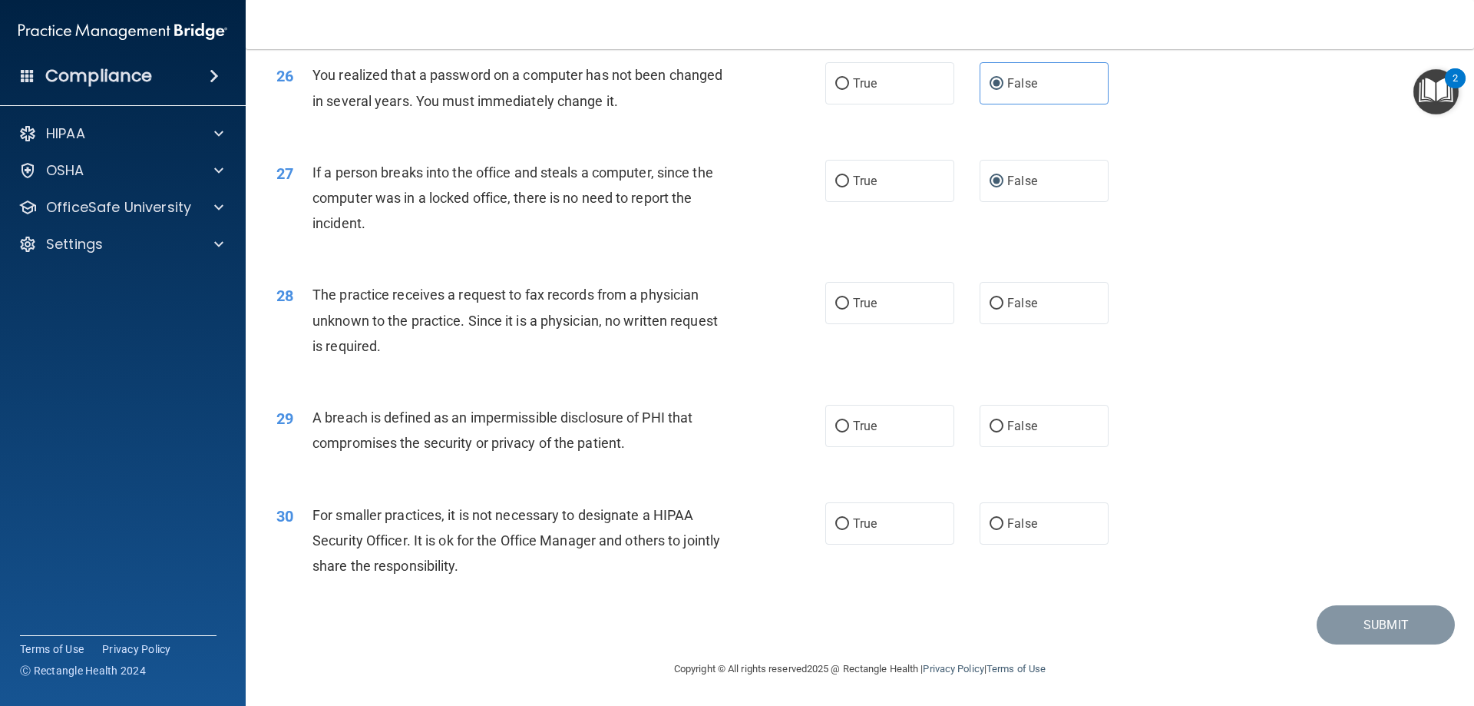
scroll to position [2929, 0]
drag, startPoint x: 1057, startPoint y: 310, endPoint x: 1057, endPoint y: 319, distance: 8.5
click at [1057, 319] on label "False" at bounding box center [1044, 303] width 129 height 42
click at [1004, 309] on input "False" at bounding box center [997, 304] width 14 height 12
radio input "true"
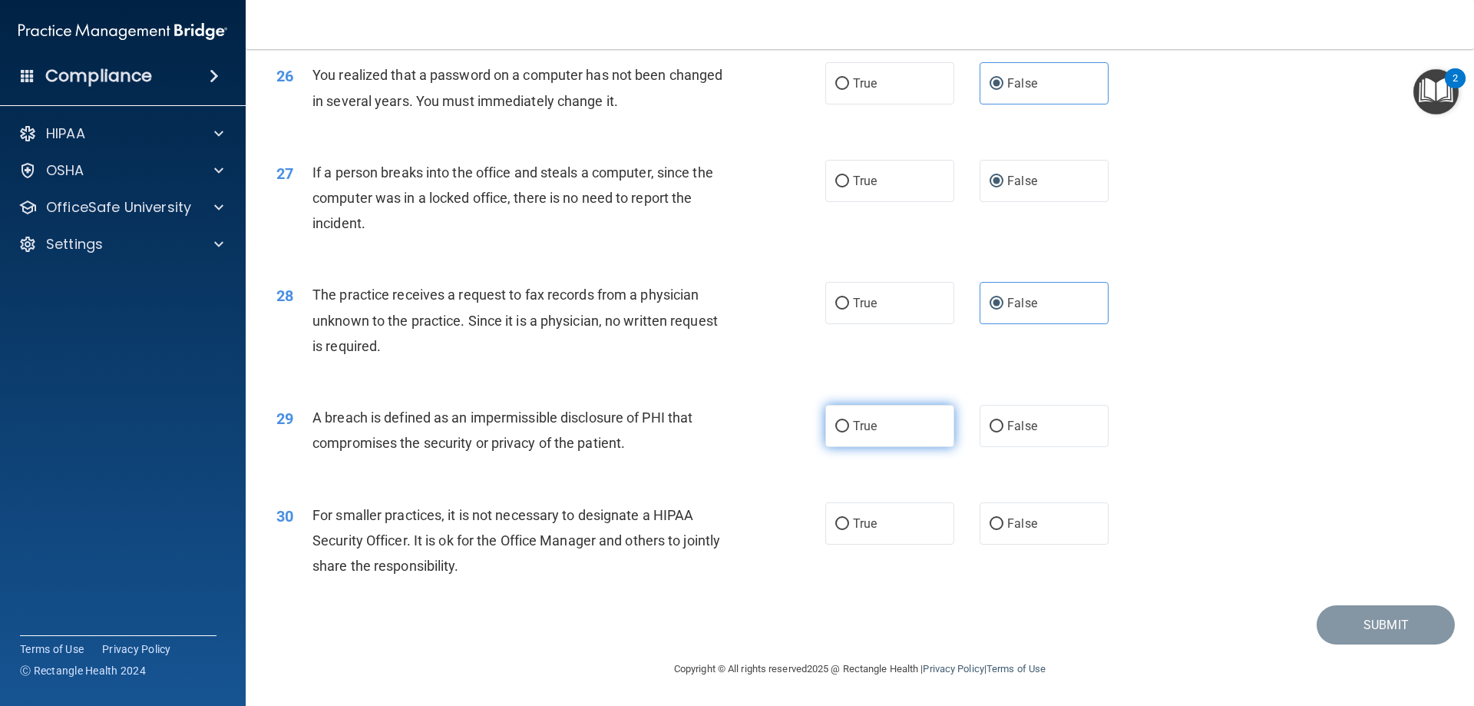
click at [853, 424] on span "True" at bounding box center [865, 425] width 24 height 15
click at [848, 424] on input "True" at bounding box center [842, 427] width 14 height 12
radio input "true"
click at [1043, 521] on label "False" at bounding box center [1044, 523] width 129 height 42
click at [1004, 521] on input "False" at bounding box center [997, 524] width 14 height 12
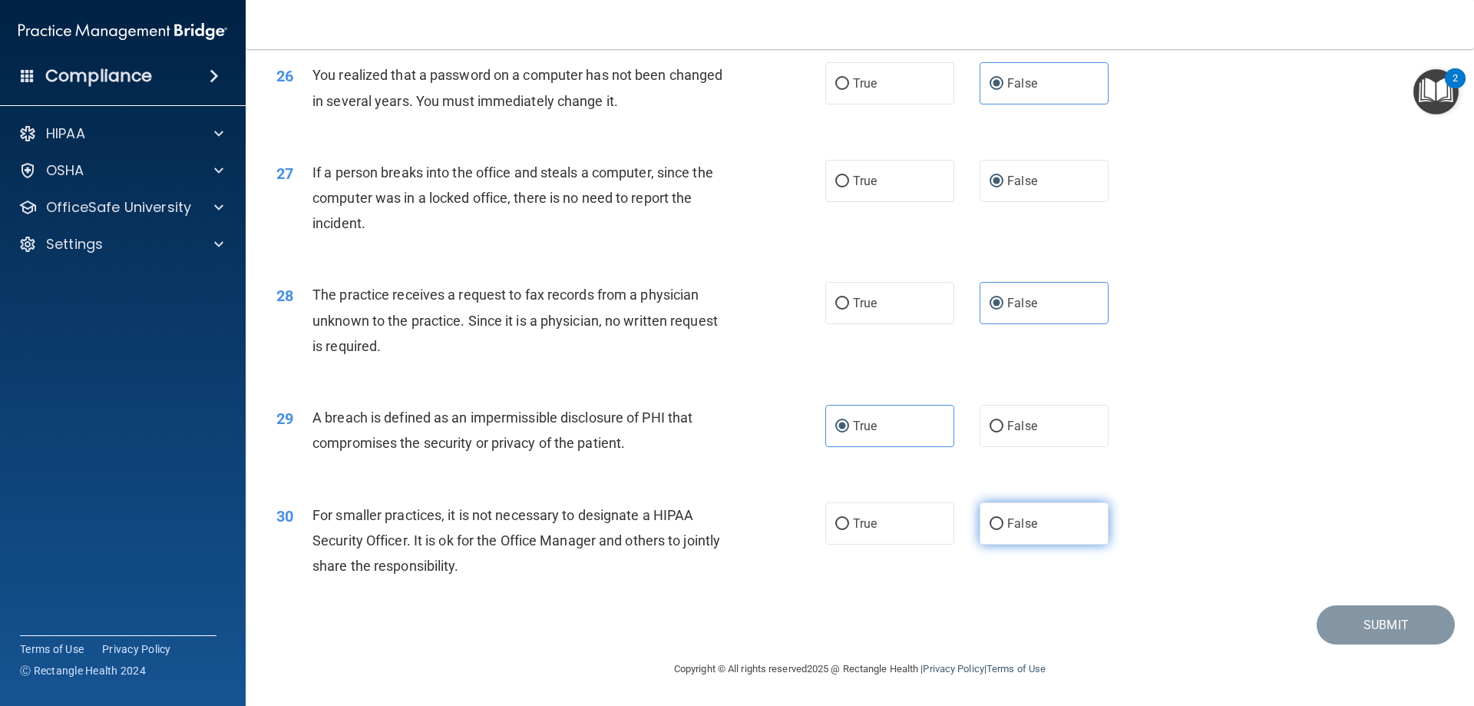
radio input "true"
click at [1338, 623] on button "Submit" at bounding box center [1386, 624] width 138 height 39
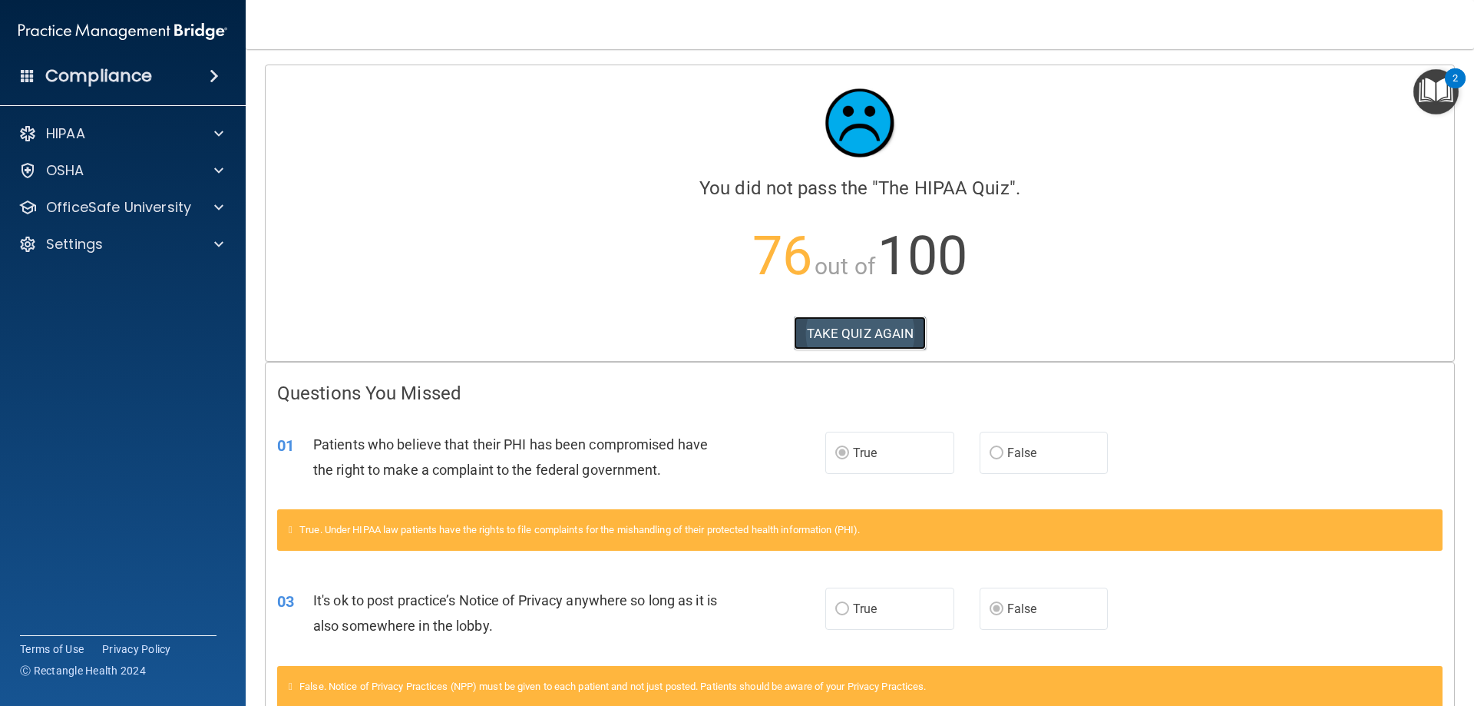
click at [909, 325] on button "TAKE QUIZ AGAIN" at bounding box center [860, 333] width 133 height 34
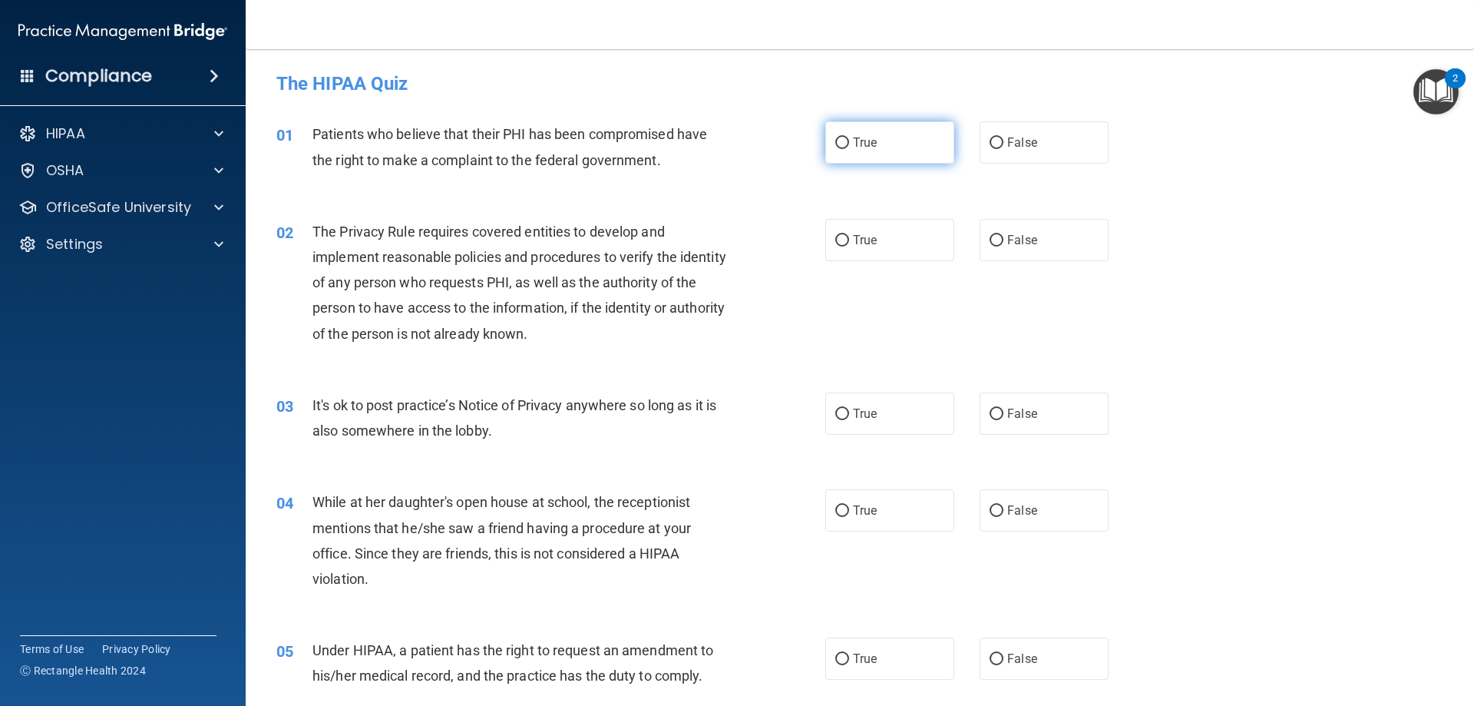
click at [859, 121] on label "True" at bounding box center [889, 142] width 129 height 42
click at [849, 137] on input "True" at bounding box center [842, 143] width 14 height 12
radio input "true"
click at [989, 399] on label "False" at bounding box center [1044, 413] width 129 height 42
click at [990, 408] on input "False" at bounding box center [997, 414] width 14 height 12
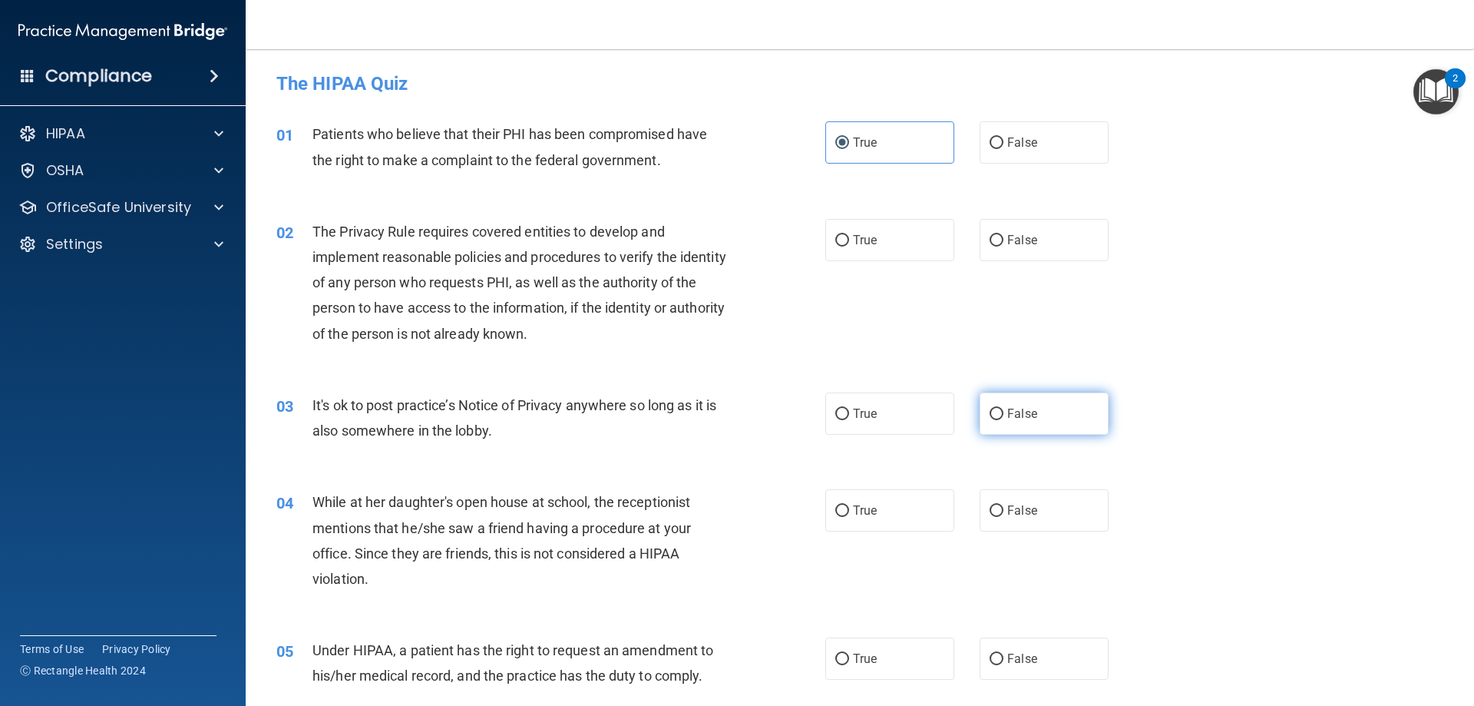
radio input "true"
click at [1080, 657] on label "False" at bounding box center [1044, 658] width 129 height 42
click at [1004, 657] on input "False" at bounding box center [997, 659] width 14 height 12
radio input "true"
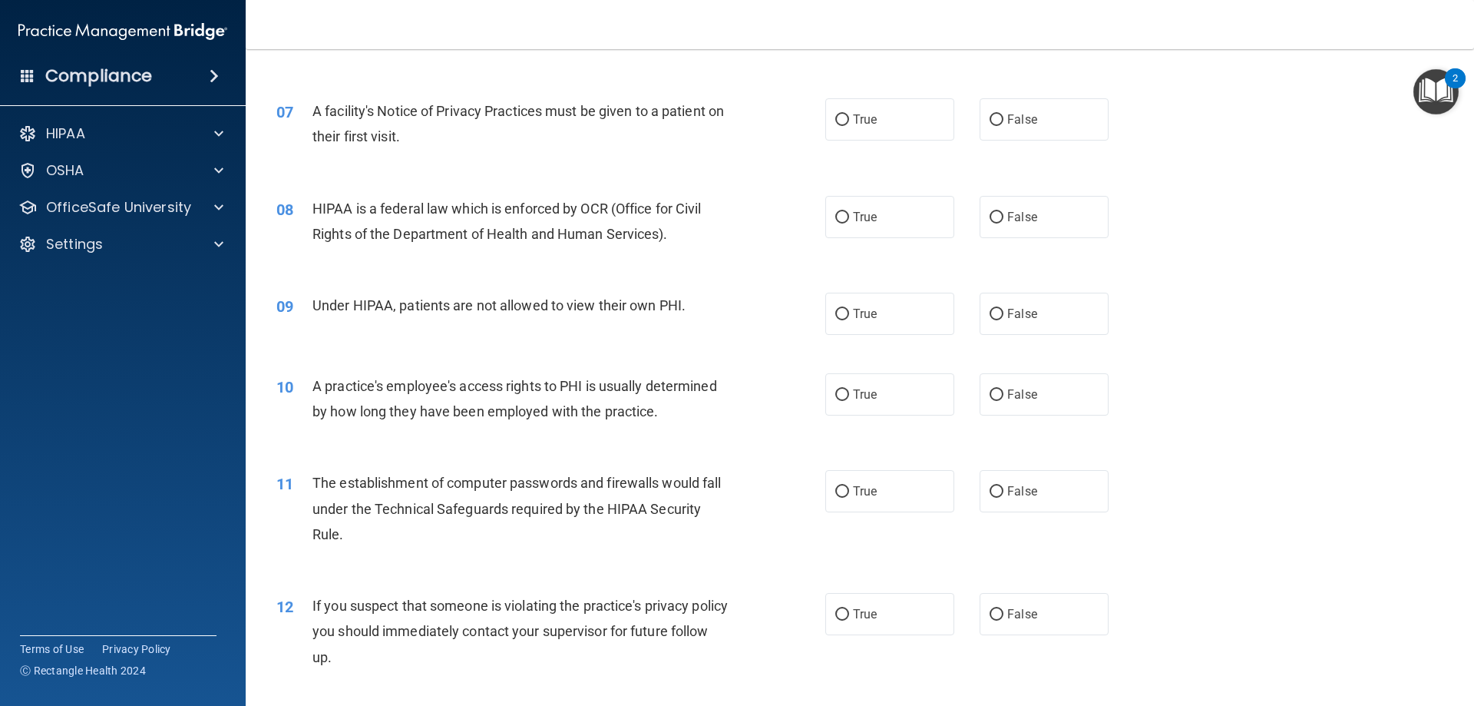
scroll to position [921, 0]
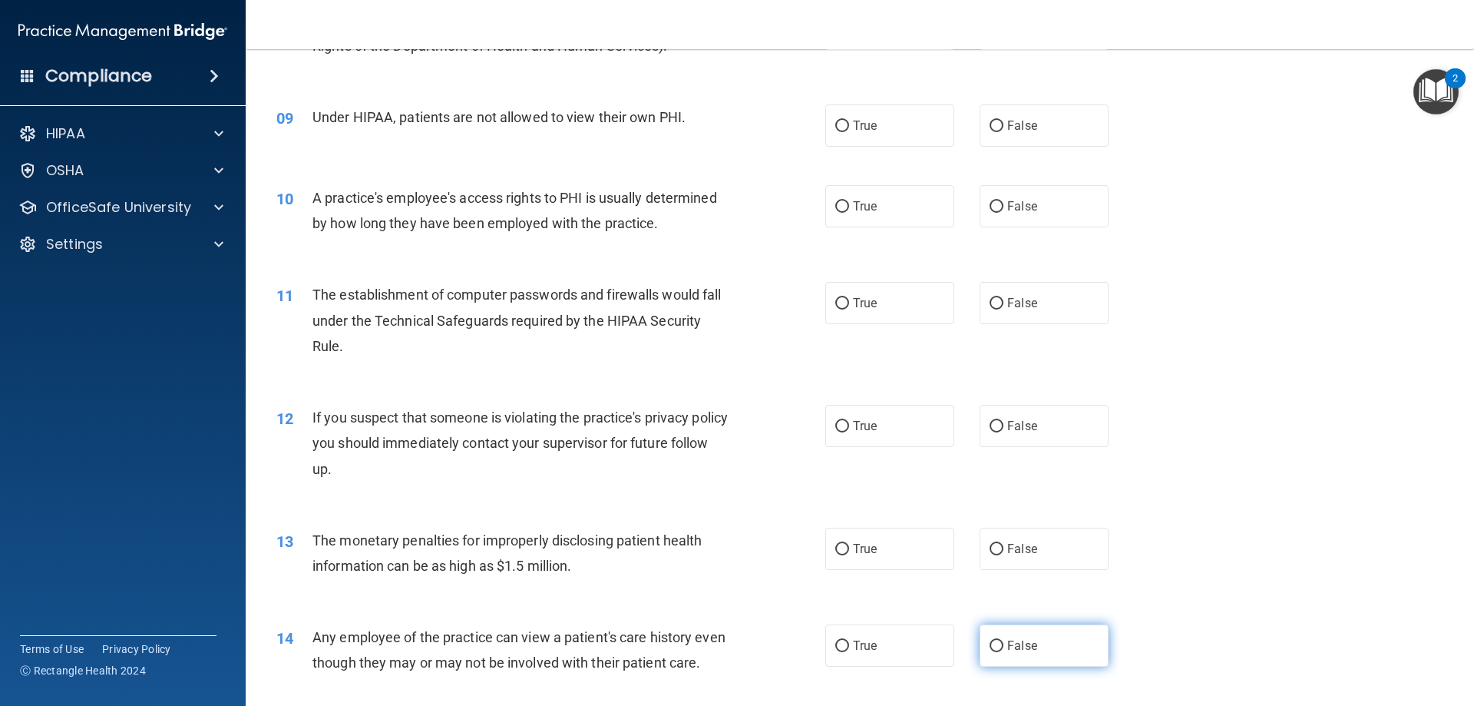
click at [1001, 630] on label "False" at bounding box center [1044, 645] width 129 height 42
click at [1001, 640] on input "False" at bounding box center [997, 646] width 14 height 12
radio input "true"
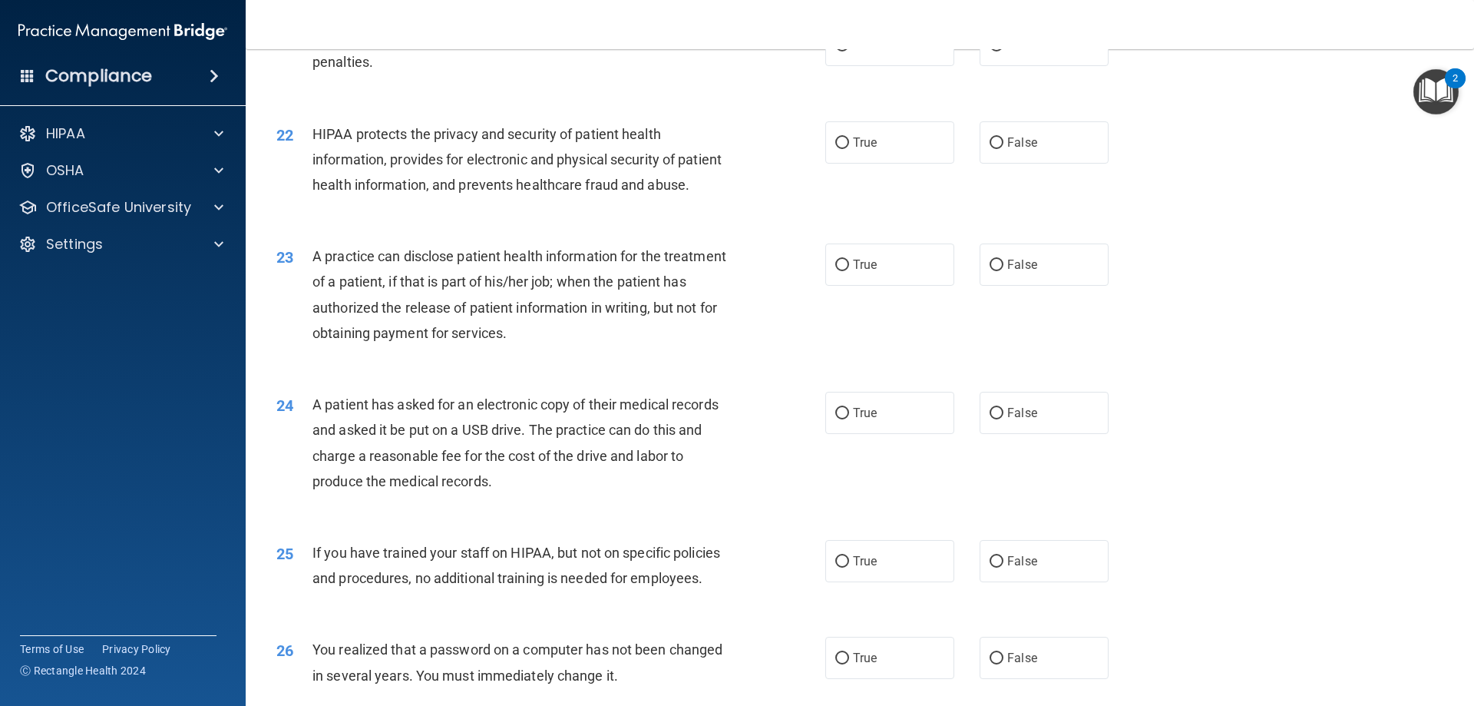
scroll to position [2380, 0]
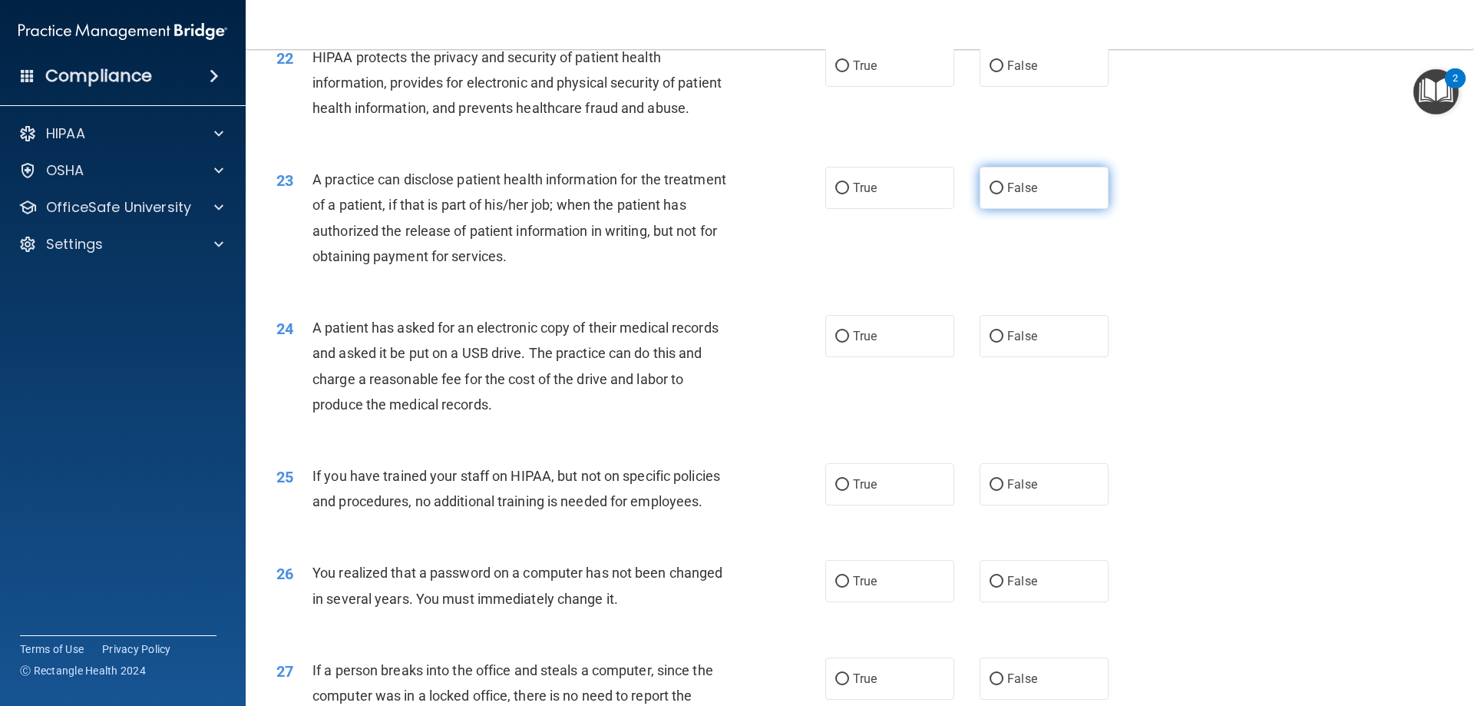
click at [1007, 195] on span "False" at bounding box center [1022, 187] width 30 height 15
click at [1004, 194] on input "False" at bounding box center [997, 189] width 14 height 12
radio input "true"
drag, startPoint x: 871, startPoint y: 395, endPoint x: 865, endPoint y: 402, distance: 8.8
click at [866, 357] on label "True" at bounding box center [889, 336] width 129 height 42
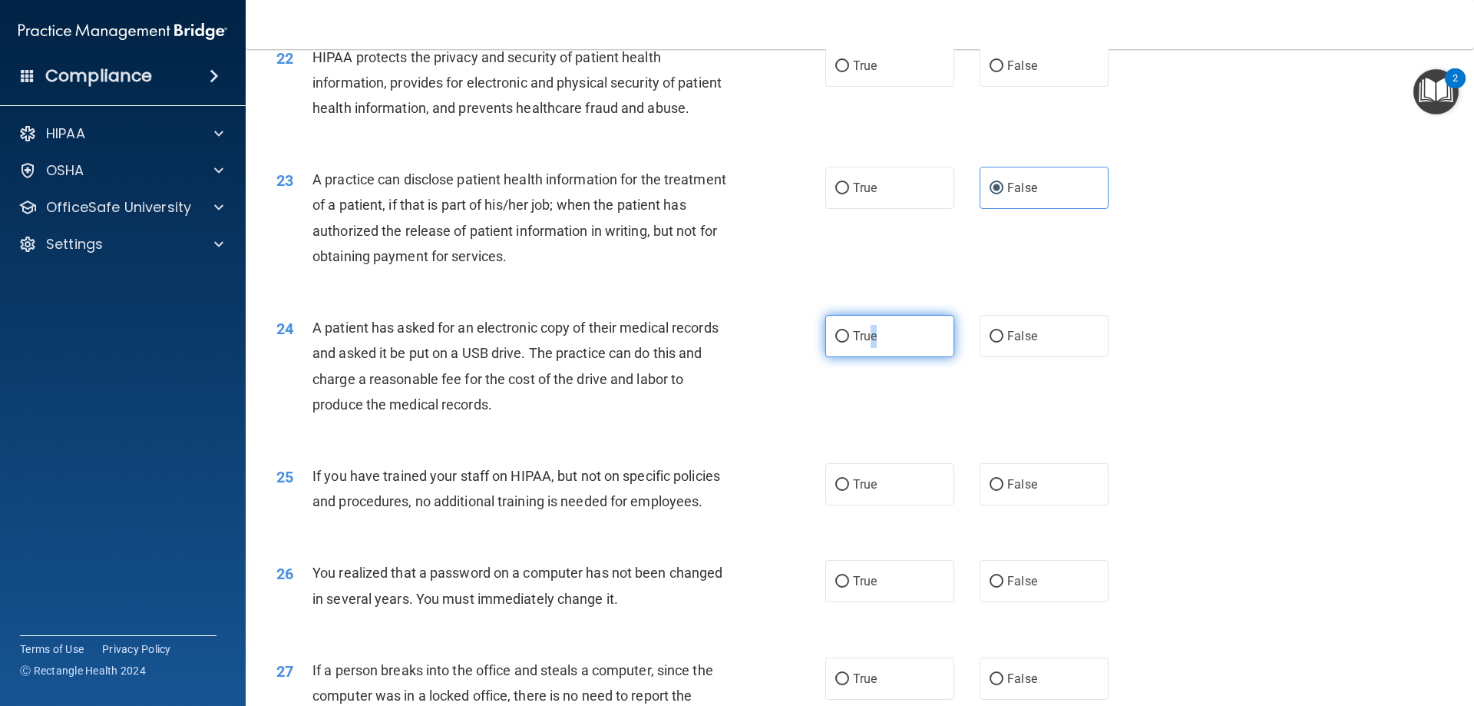
click at [862, 343] on span "True" at bounding box center [865, 336] width 24 height 15
click at [849, 342] on input "True" at bounding box center [842, 337] width 14 height 12
radio input "true"
click at [832, 602] on label "True" at bounding box center [889, 581] width 129 height 42
click at [835, 587] on input "True" at bounding box center [842, 582] width 14 height 12
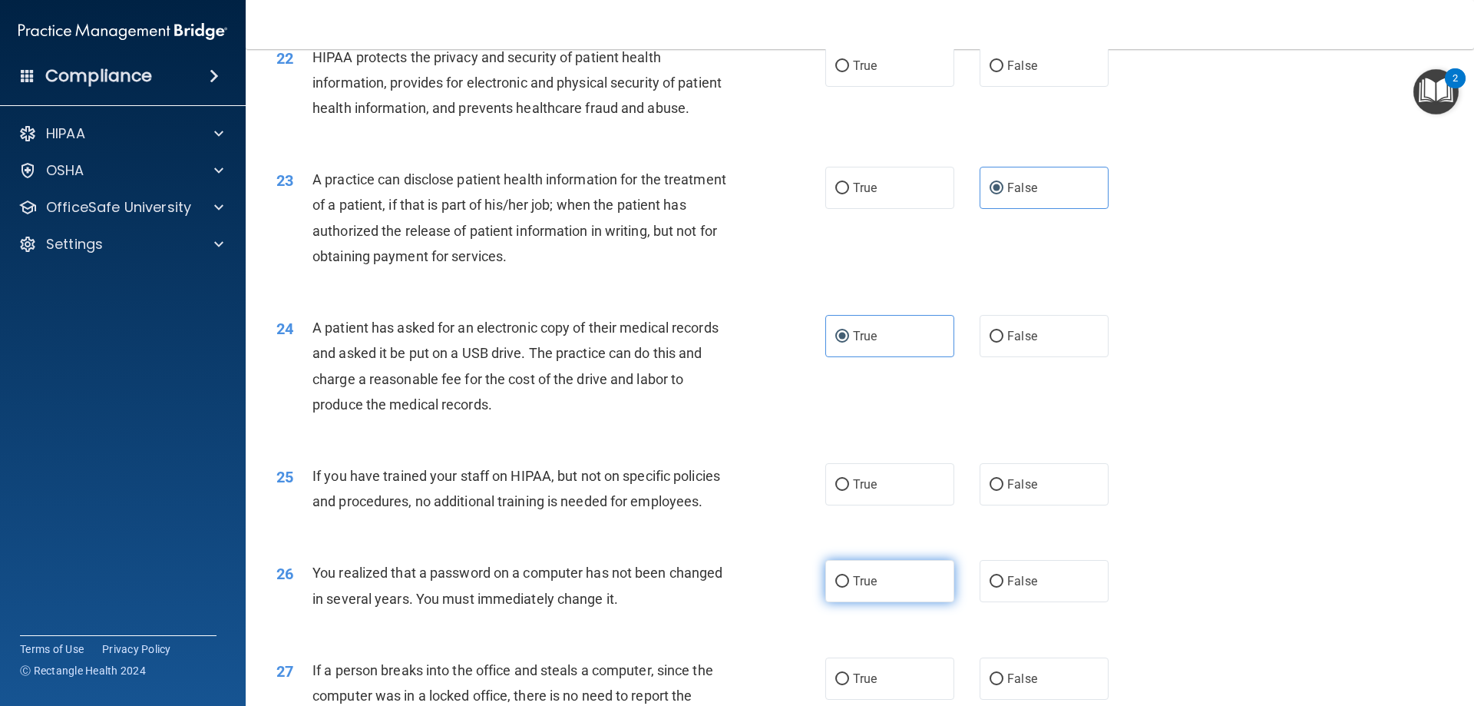
radio input "true"
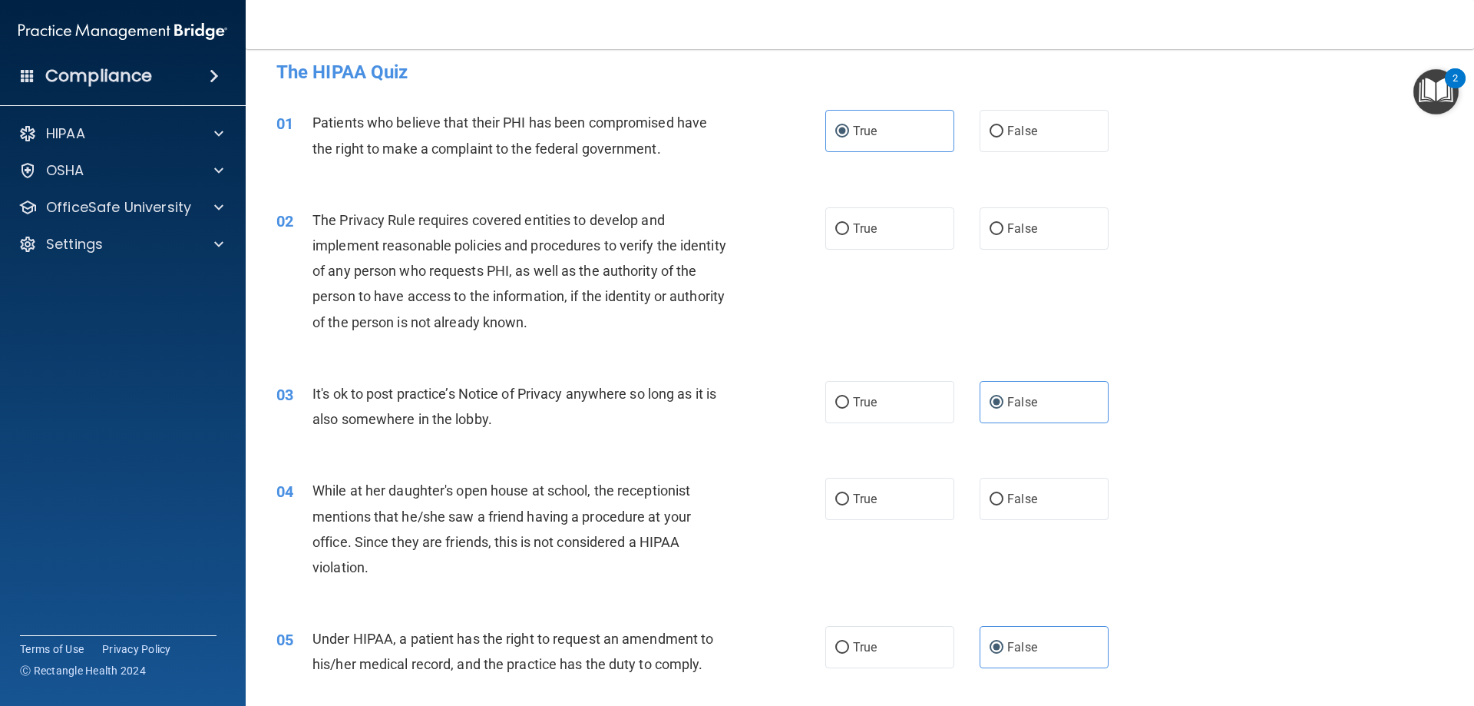
scroll to position [0, 0]
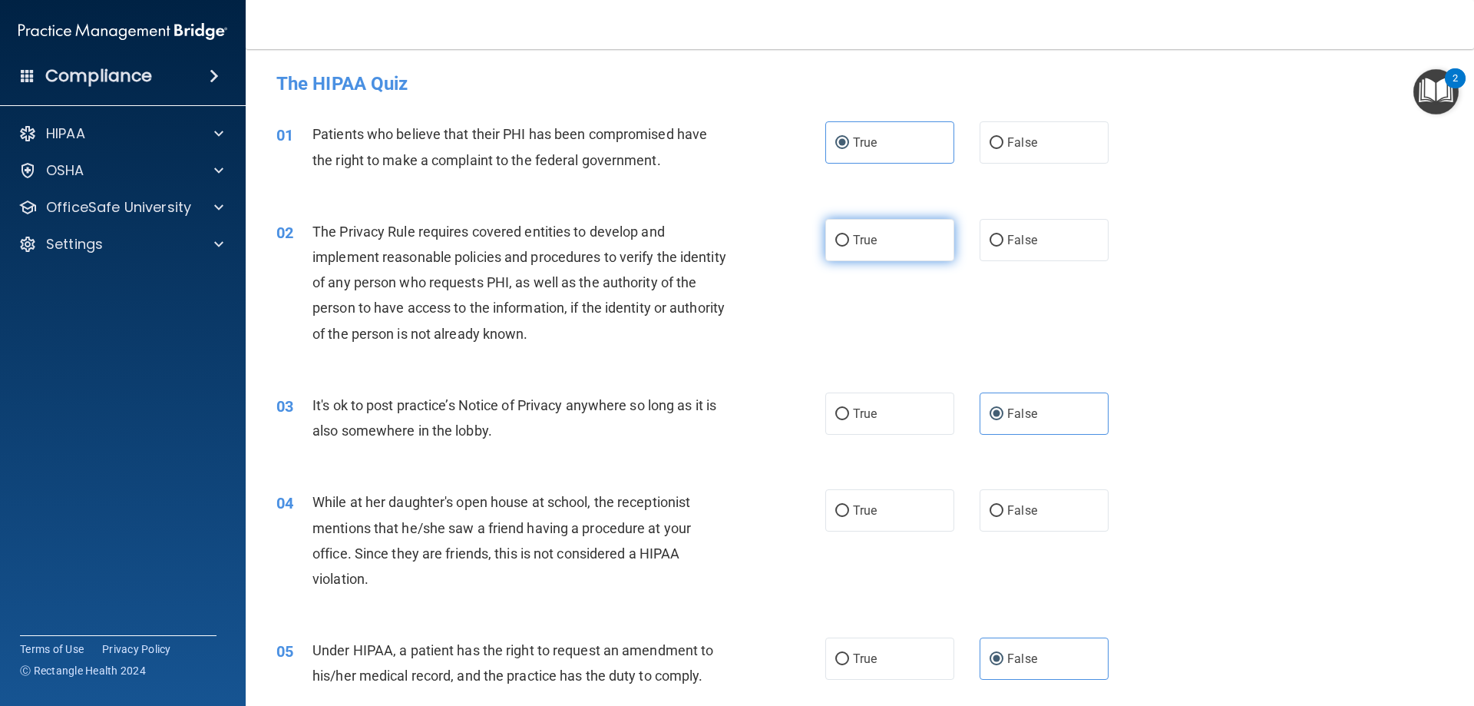
click at [881, 236] on label "True" at bounding box center [889, 240] width 129 height 42
click at [849, 236] on input "True" at bounding box center [842, 241] width 14 height 12
radio input "true"
click at [1040, 506] on label "False" at bounding box center [1044, 510] width 129 height 42
click at [1004, 506] on input "False" at bounding box center [997, 511] width 14 height 12
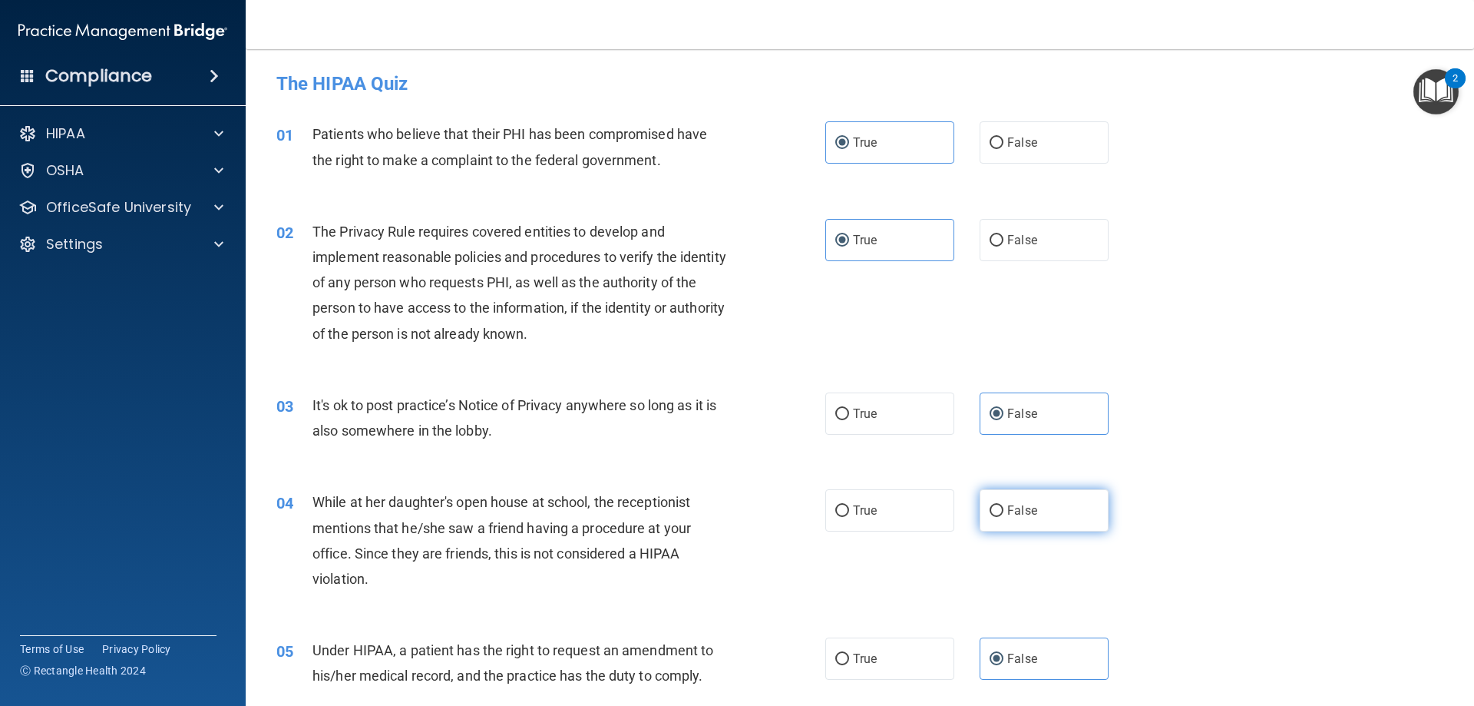
radio input "true"
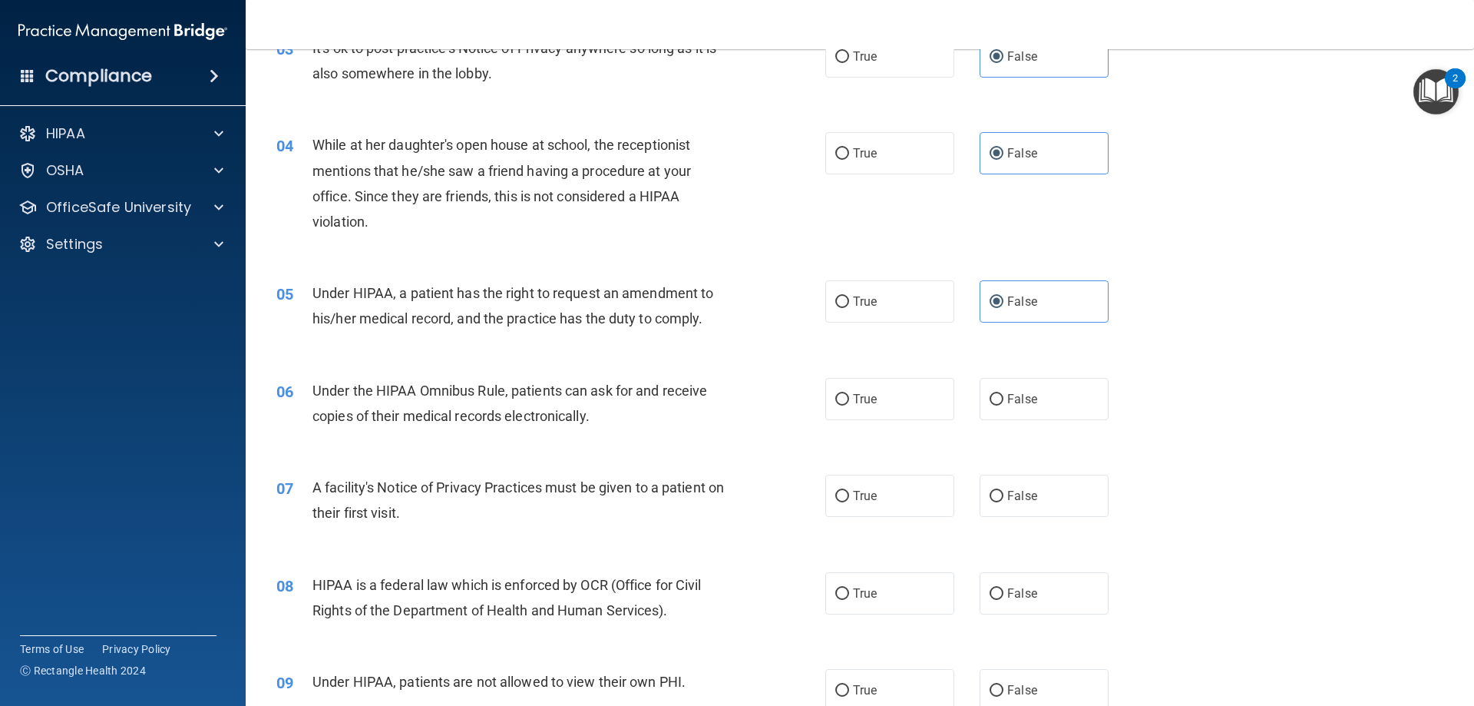
scroll to position [384, 0]
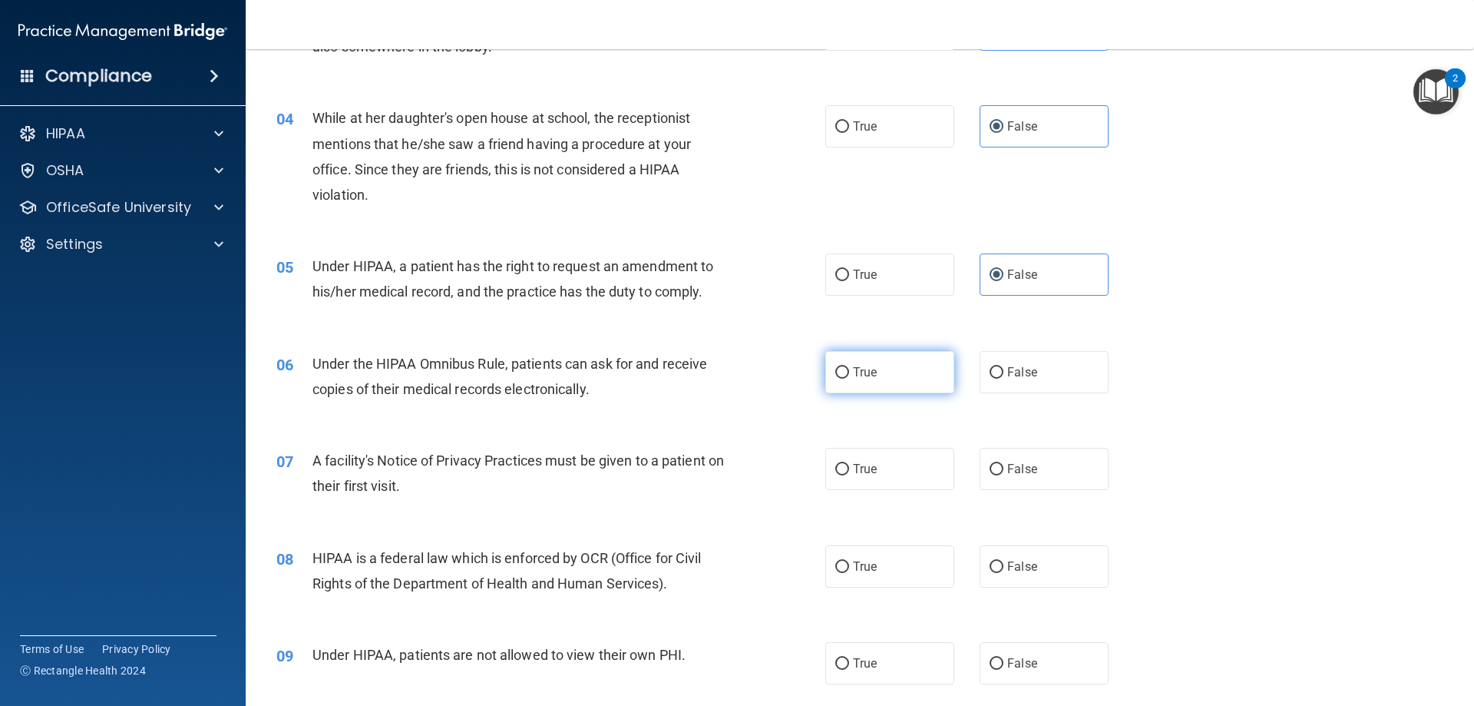
click at [897, 384] on label "True" at bounding box center [889, 372] width 129 height 42
click at [849, 379] on input "True" at bounding box center [842, 373] width 14 height 12
radio input "true"
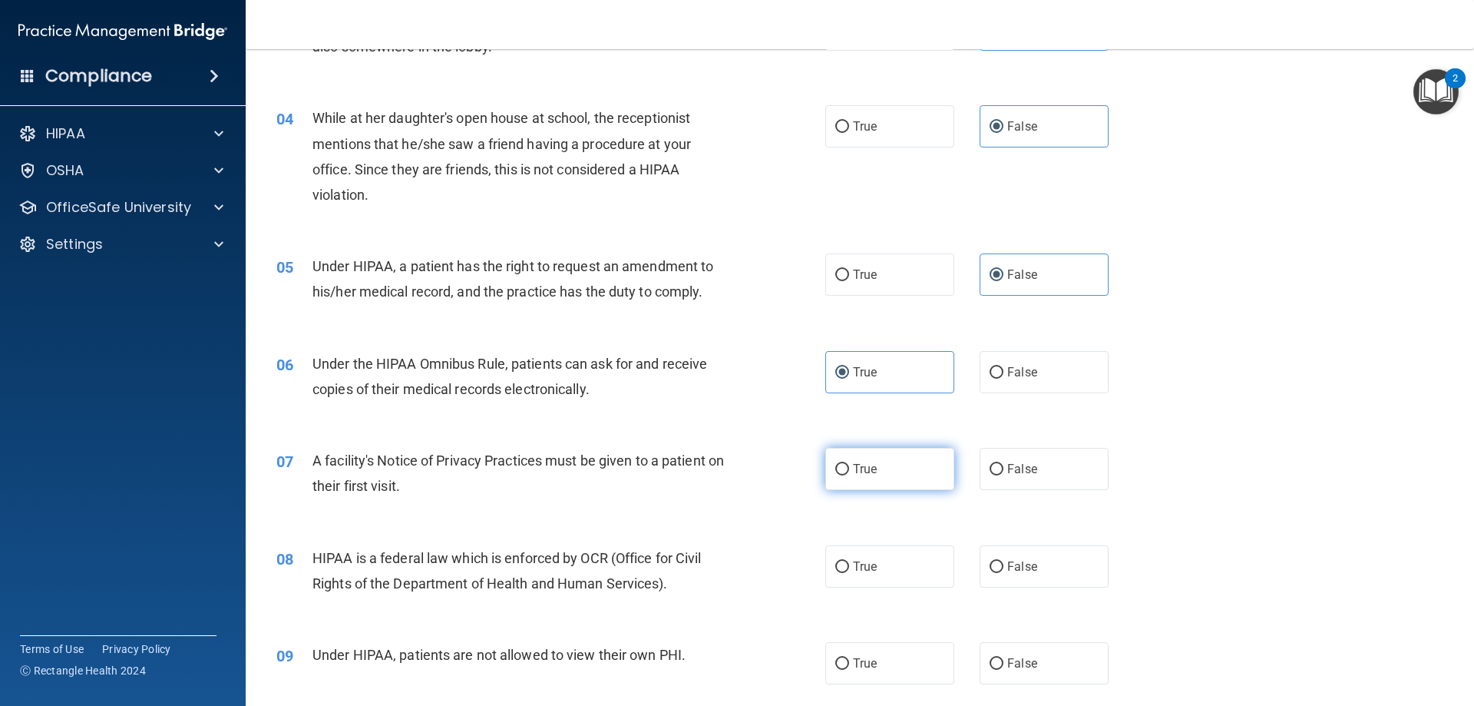
click at [908, 476] on label "True" at bounding box center [889, 469] width 129 height 42
click at [849, 475] on input "True" at bounding box center [842, 470] width 14 height 12
radio input "true"
click at [1043, 573] on label "False" at bounding box center [1044, 566] width 129 height 42
click at [1004, 573] on input "False" at bounding box center [997, 567] width 14 height 12
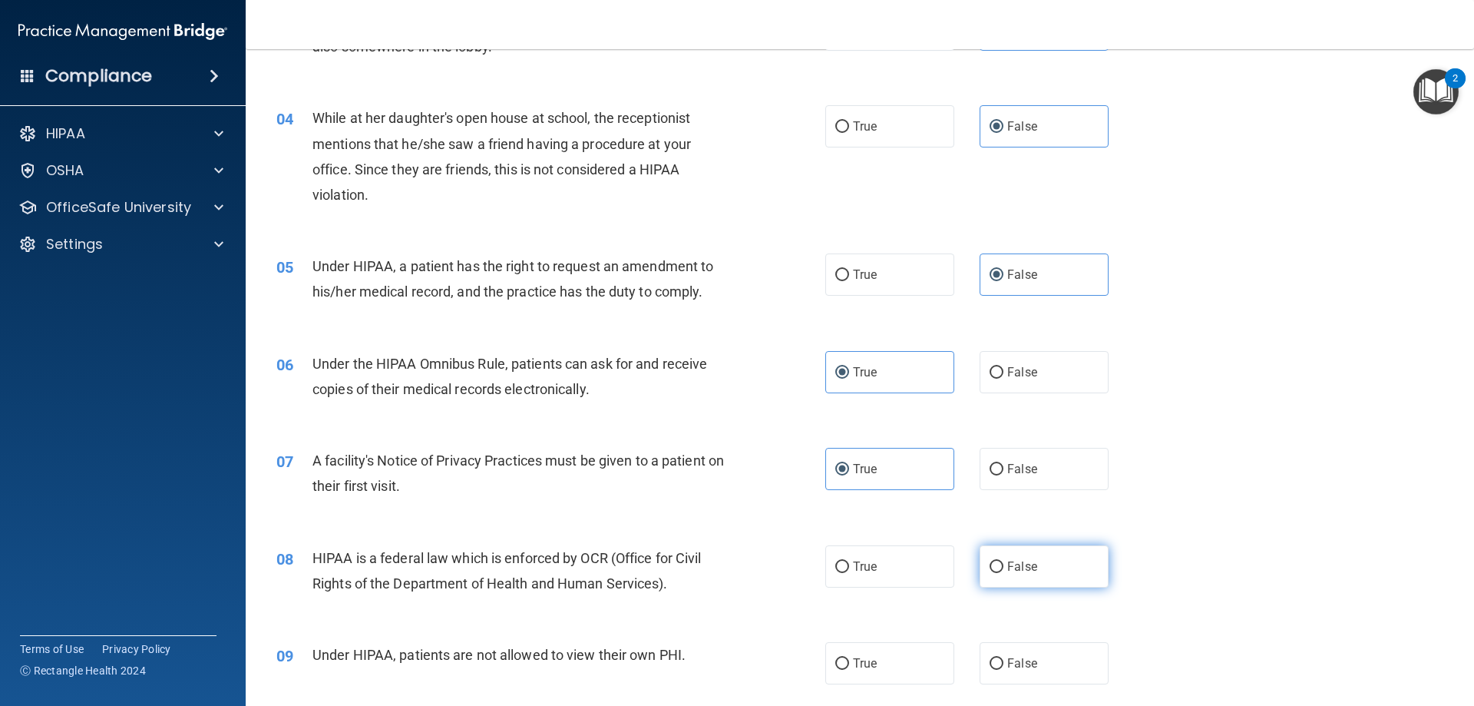
radio input "true"
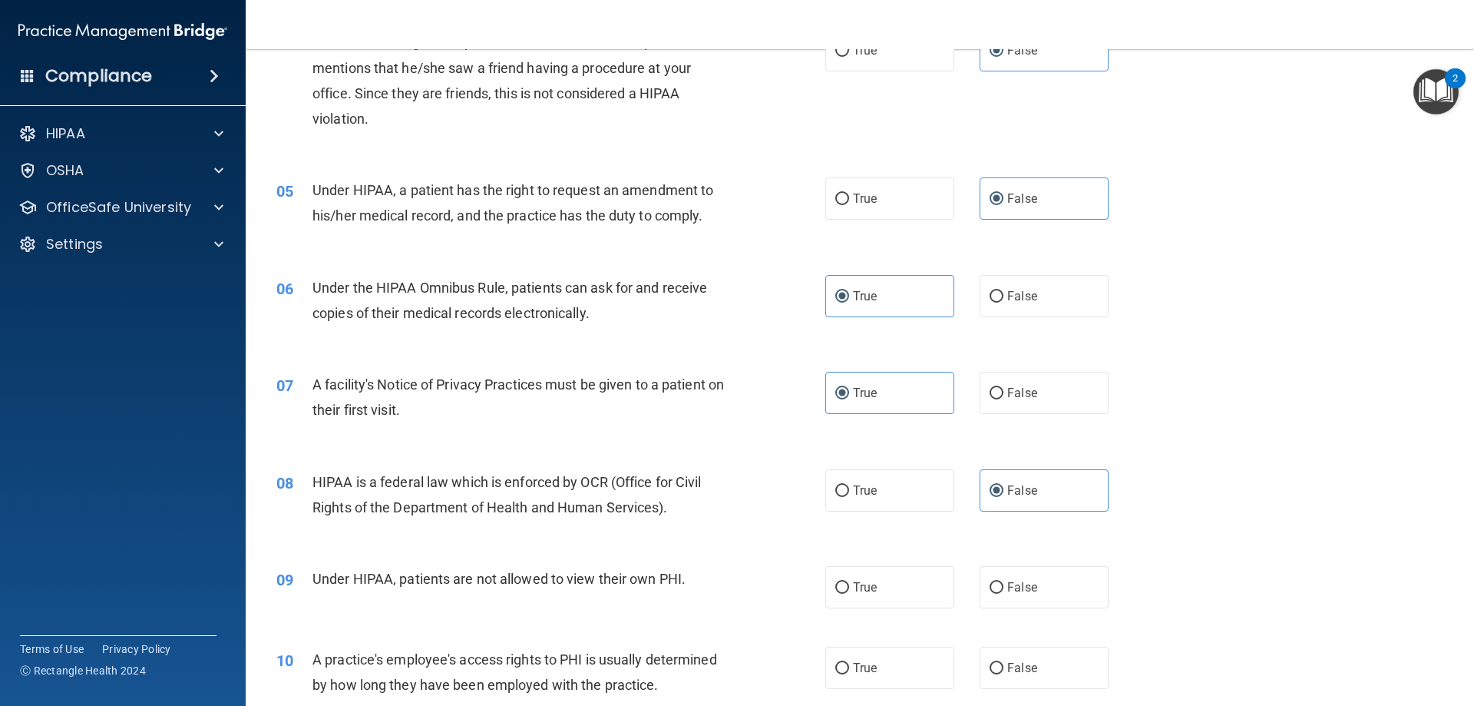
scroll to position [461, 0]
click at [1075, 592] on label "False" at bounding box center [1044, 586] width 129 height 42
click at [1004, 592] on input "False" at bounding box center [997, 587] width 14 height 12
radio input "true"
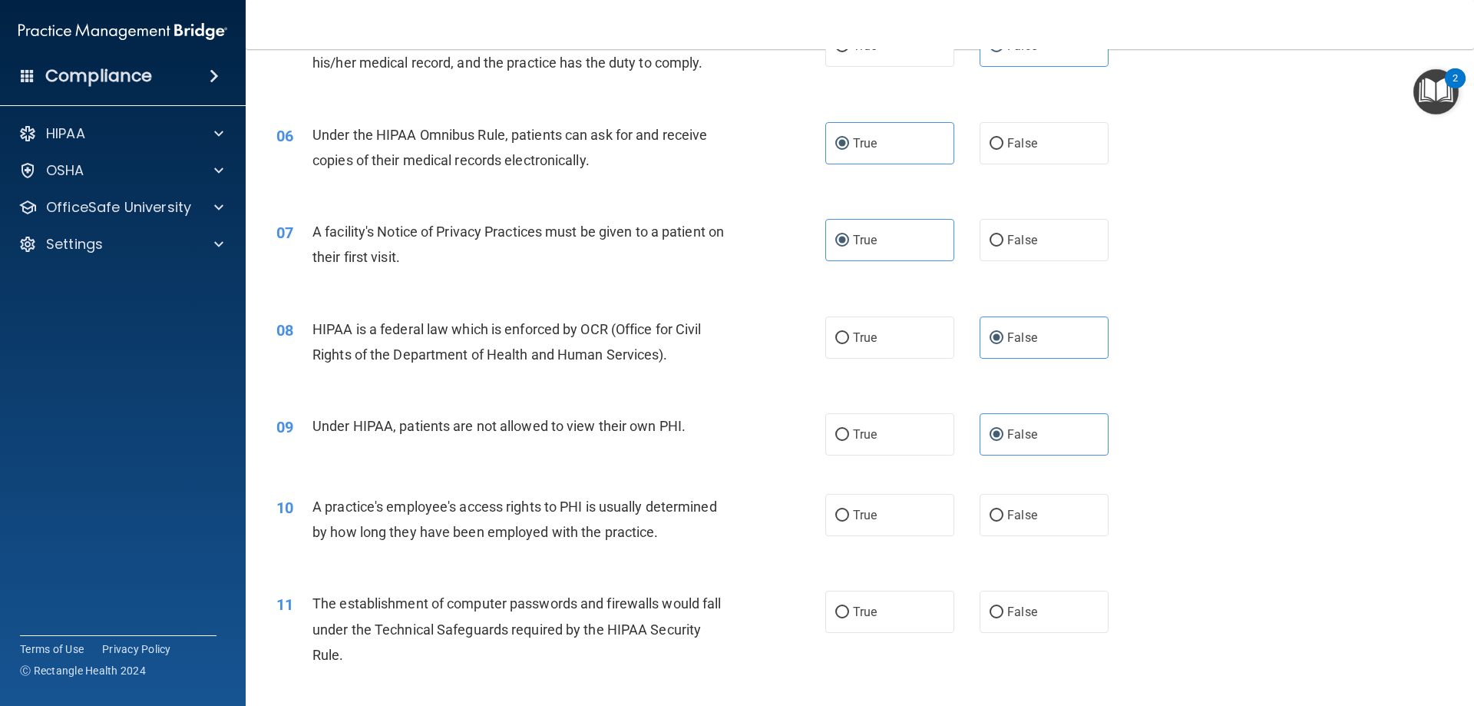
scroll to position [614, 0]
click at [1007, 511] on span "False" at bounding box center [1022, 513] width 30 height 15
click at [1004, 511] on input "False" at bounding box center [997, 514] width 14 height 12
radio input "true"
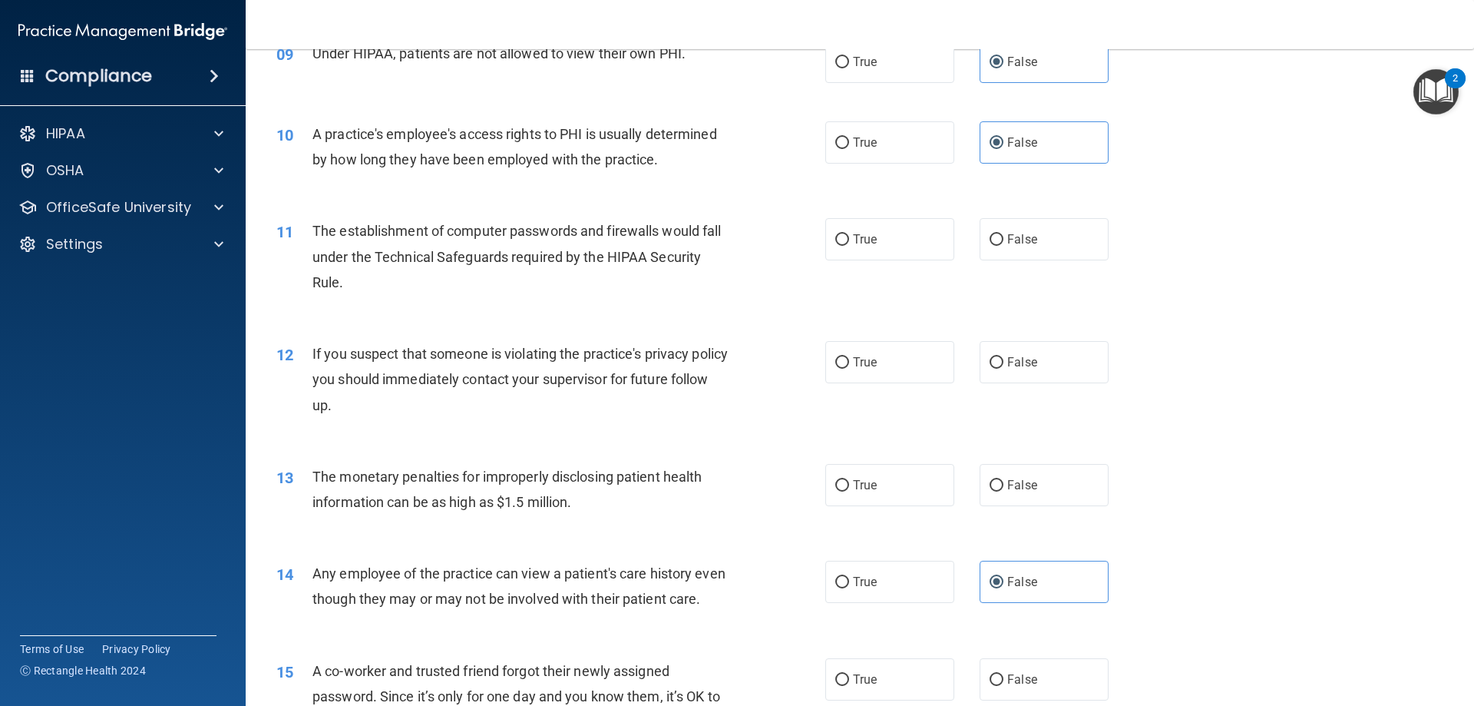
scroll to position [998, 0]
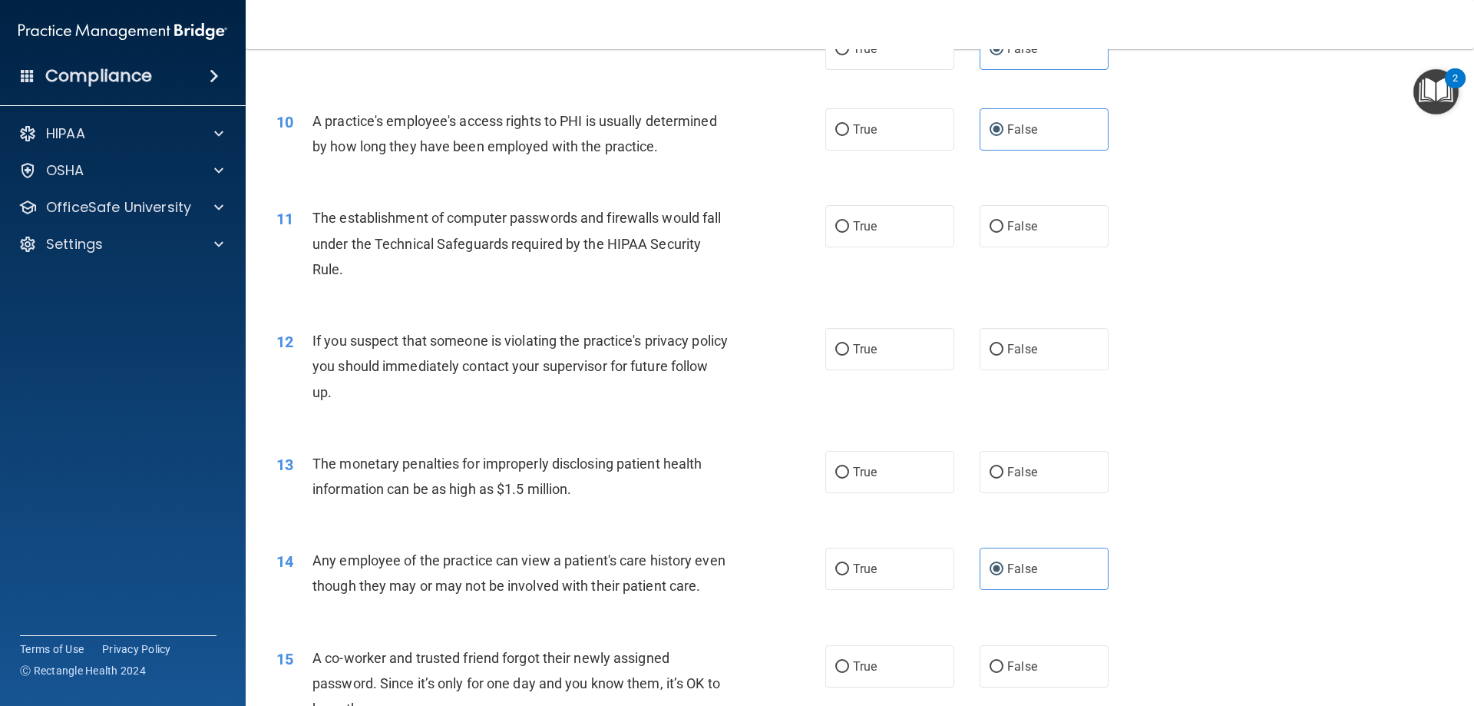
drag, startPoint x: 912, startPoint y: 211, endPoint x: 943, endPoint y: 202, distance: 32.1
click at [912, 210] on label "True" at bounding box center [889, 226] width 129 height 42
click at [849, 221] on input "True" at bounding box center [842, 227] width 14 height 12
radio input "true"
click at [838, 356] on input "True" at bounding box center [842, 350] width 14 height 12
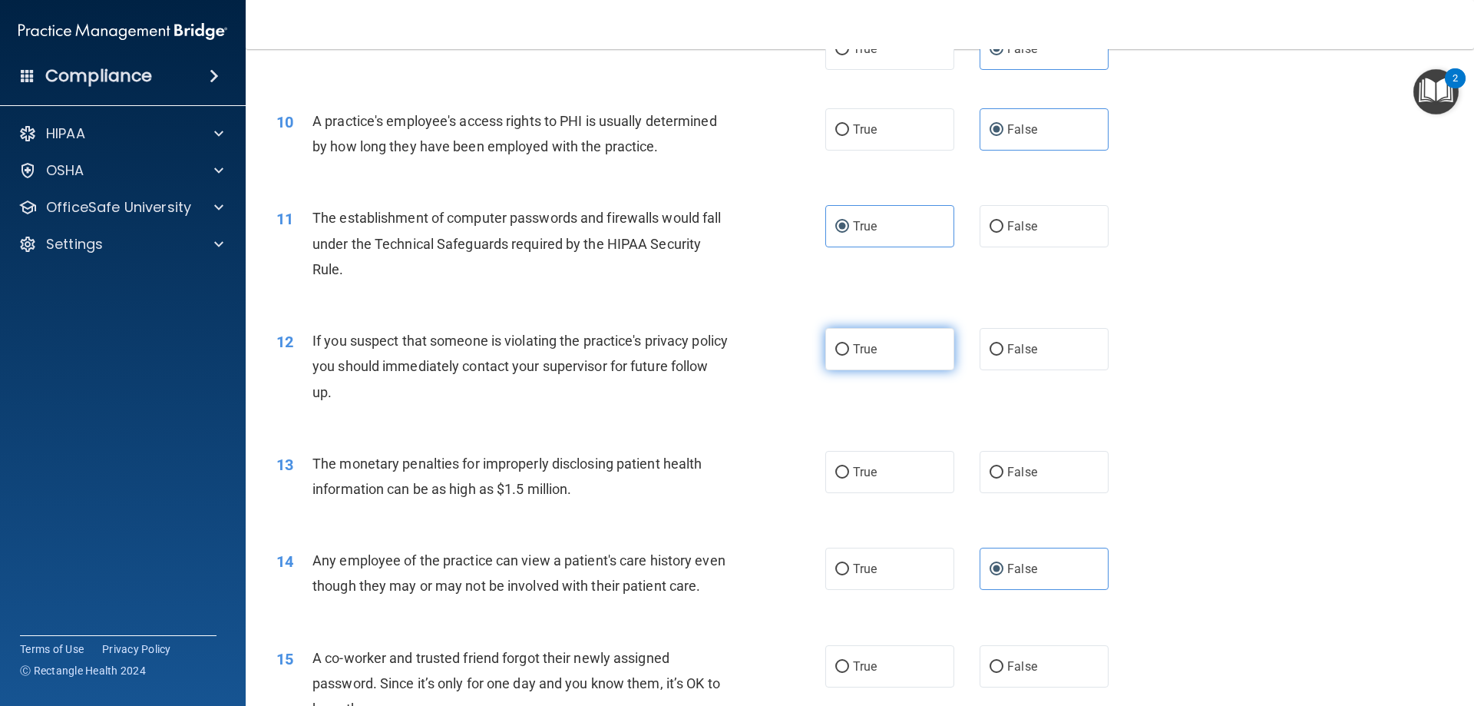
radio input "true"
click at [915, 476] on label "True" at bounding box center [889, 472] width 129 height 42
click at [849, 476] on input "True" at bounding box center [842, 473] width 14 height 12
radio input "true"
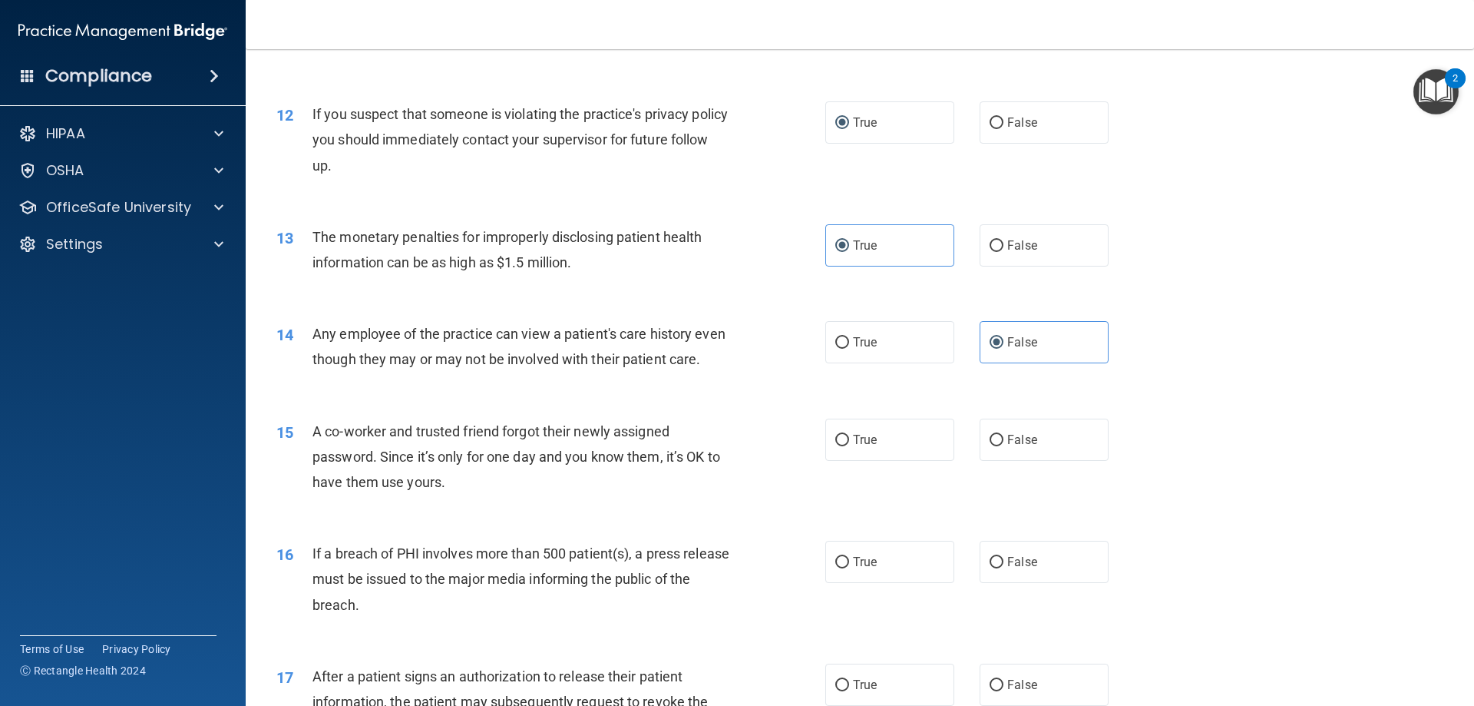
scroll to position [1229, 0]
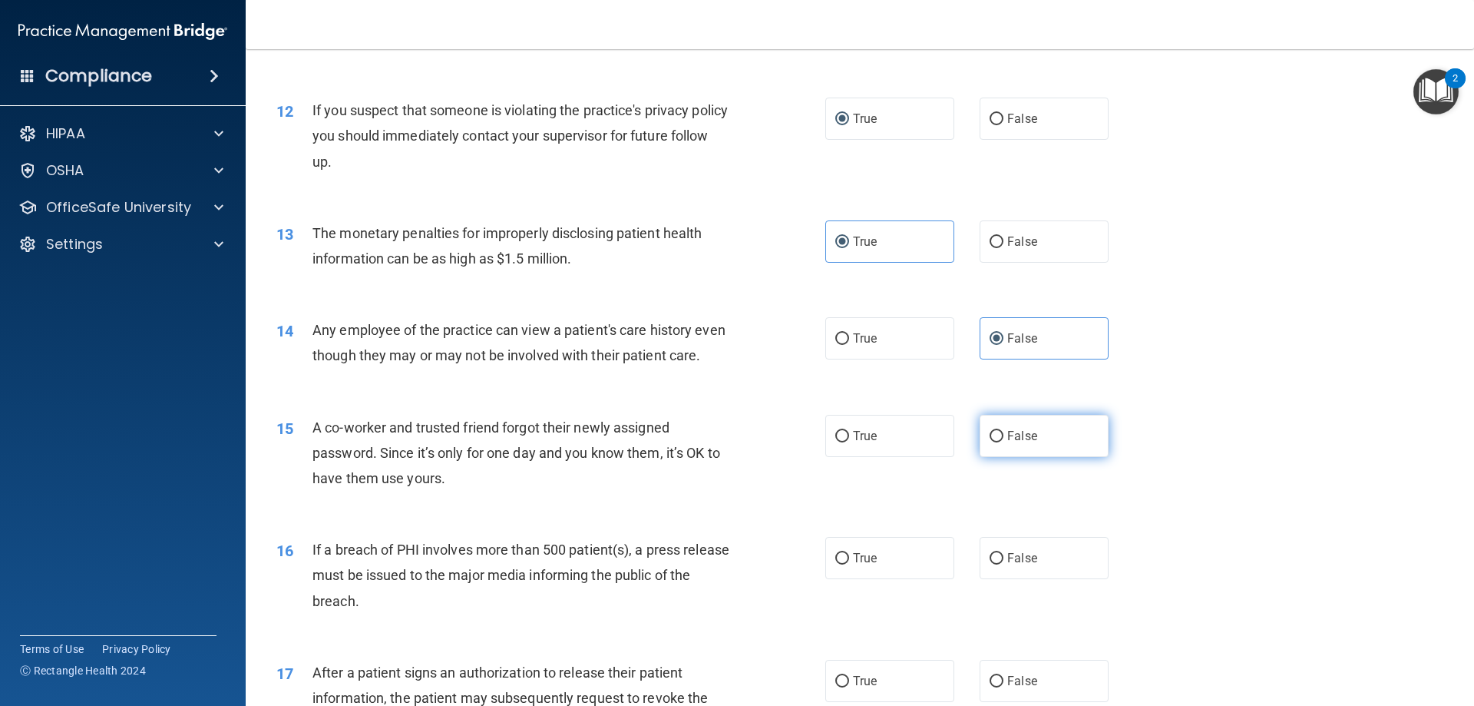
click at [1012, 457] on label "False" at bounding box center [1044, 436] width 129 height 42
click at [1004, 442] on input "False" at bounding box center [997, 437] width 14 height 12
radio input "true"
click at [855, 606] on div "16 If a breach of PHI involves more than 500 patient(s), a press release must b…" at bounding box center [860, 579] width 1190 height 123
click at [858, 565] on span "True" at bounding box center [865, 558] width 24 height 15
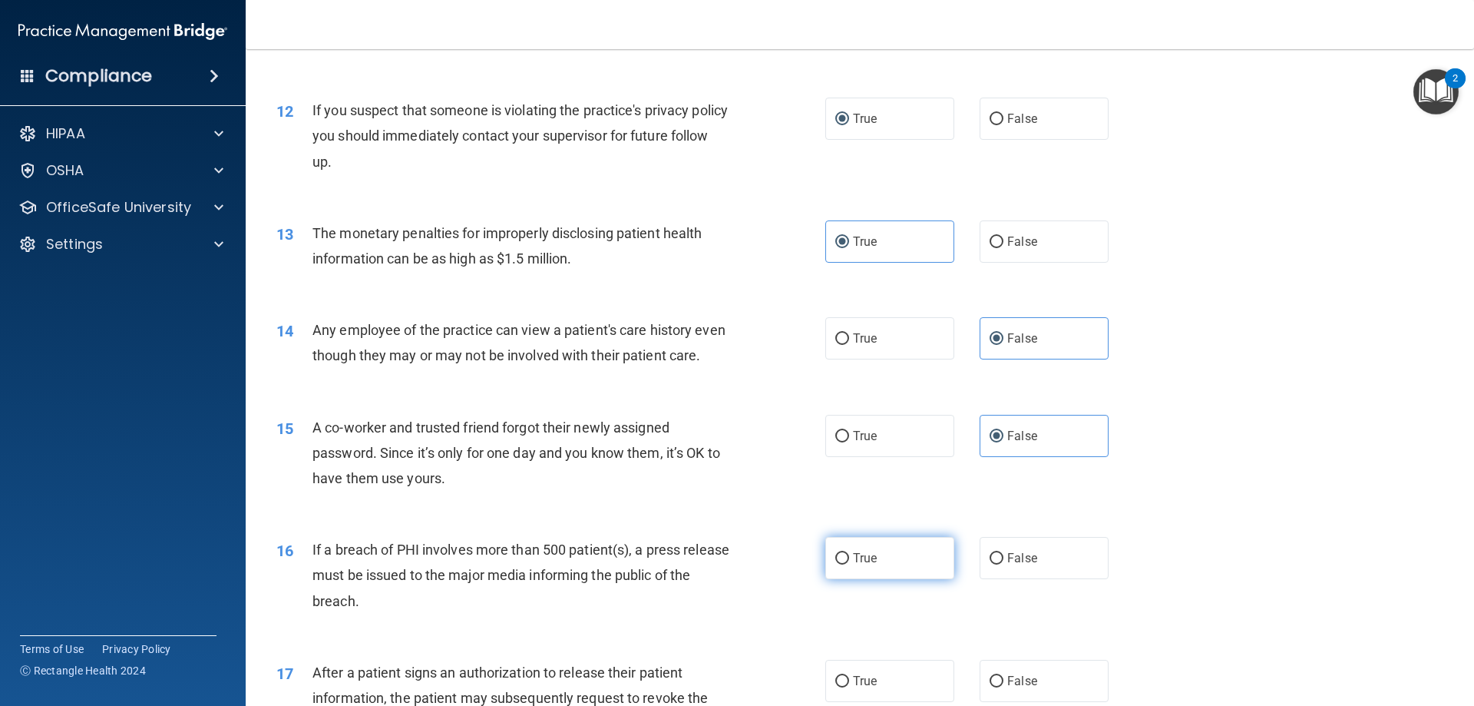
click at [849, 564] on input "True" at bounding box center [842, 559] width 14 height 12
radio input "true"
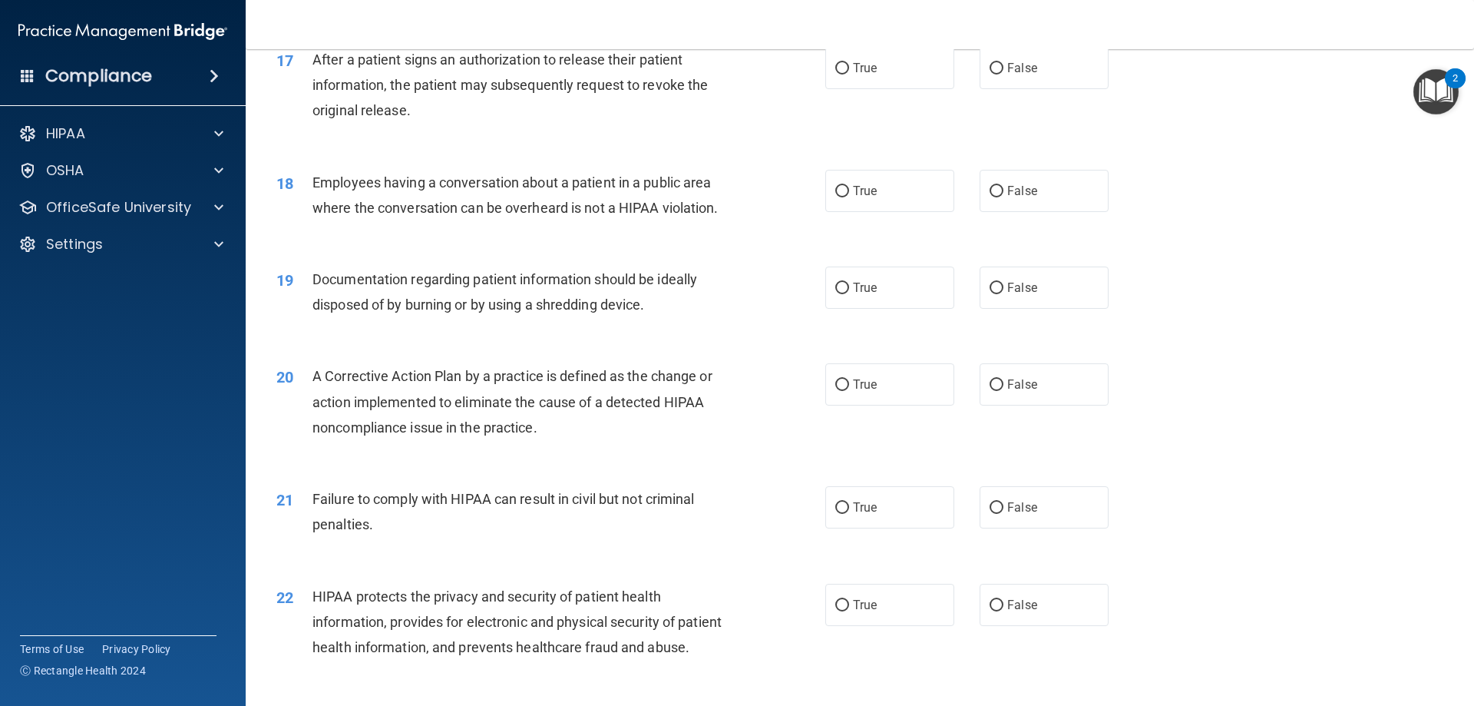
scroll to position [1843, 0]
click at [868, 88] on label "True" at bounding box center [889, 66] width 129 height 42
click at [843, 88] on label "True" at bounding box center [889, 66] width 129 height 42
click at [843, 73] on input "True" at bounding box center [842, 67] width 14 height 12
radio input "true"
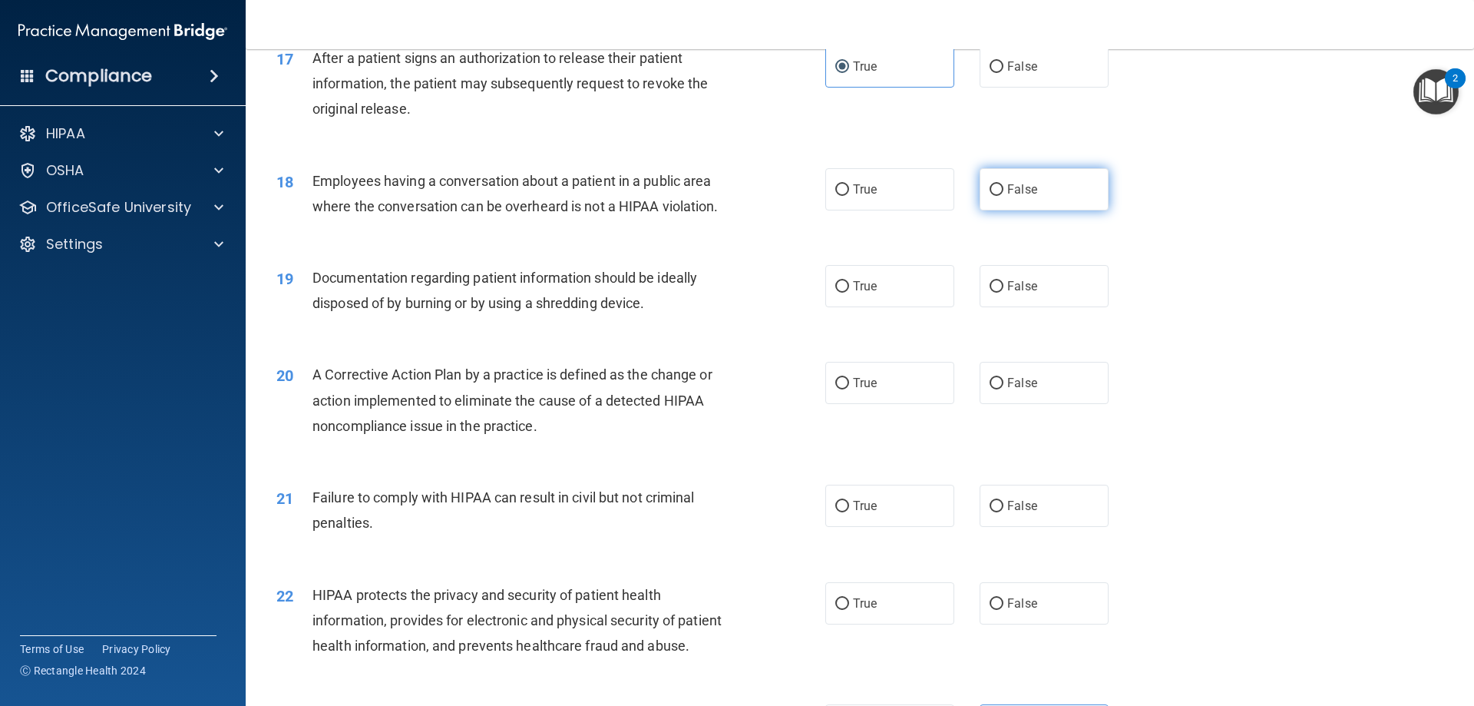
click at [1034, 210] on label "False" at bounding box center [1044, 189] width 129 height 42
click at [1004, 196] on input "False" at bounding box center [997, 190] width 14 height 12
radio input "true"
click at [868, 300] on label "True" at bounding box center [889, 286] width 129 height 42
click at [849, 293] on input "True" at bounding box center [842, 287] width 14 height 12
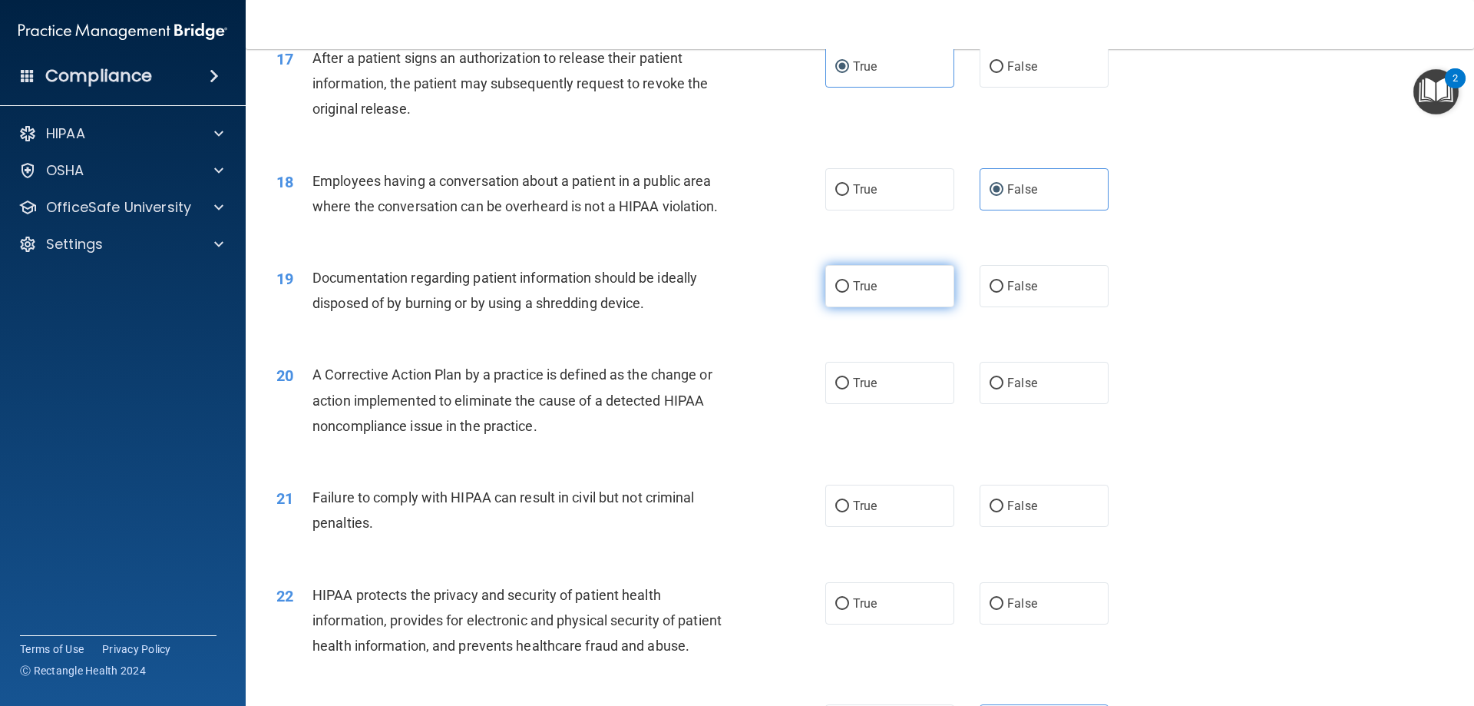
radio input "true"
click at [870, 390] on span "True" at bounding box center [865, 382] width 24 height 15
click at [849, 389] on input "True" at bounding box center [842, 384] width 14 height 12
radio input "true"
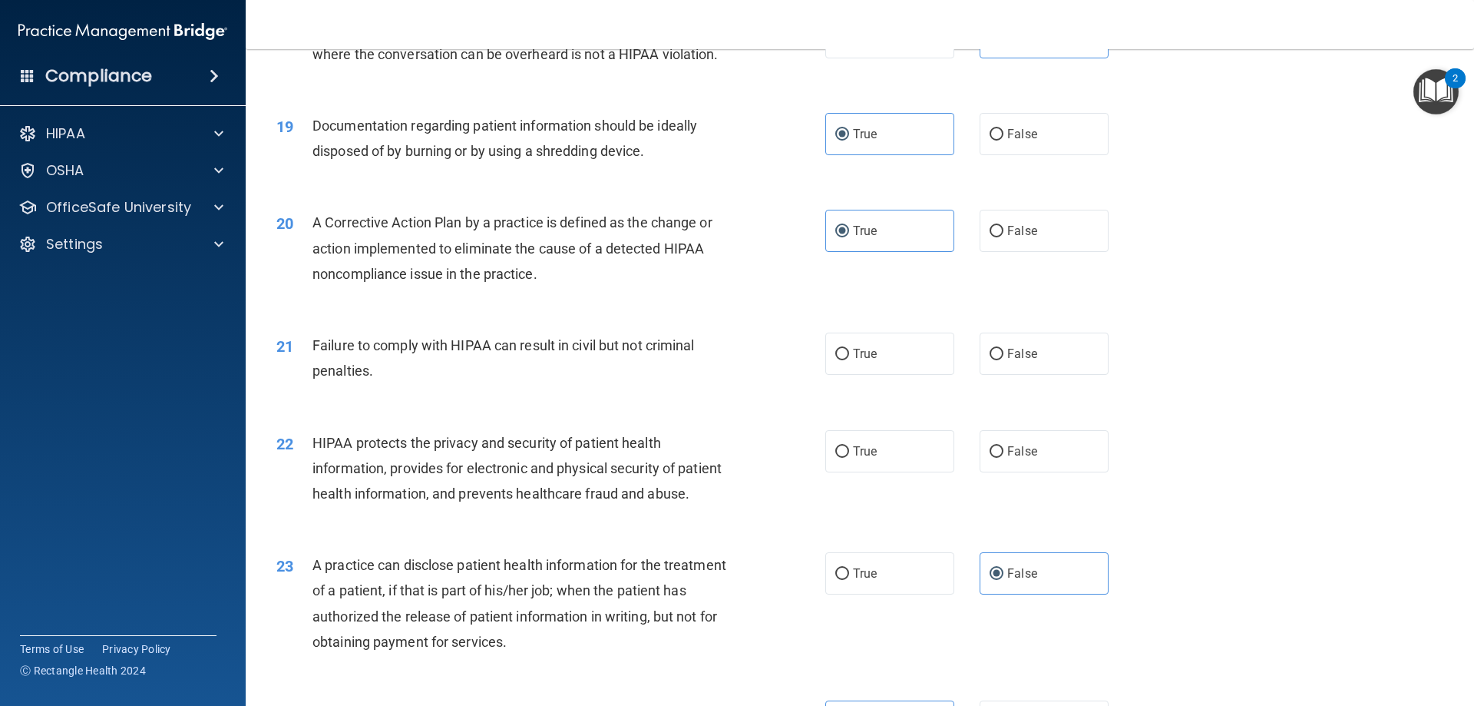
scroll to position [1996, 0]
click at [1007, 365] on label "False" at bounding box center [1044, 352] width 129 height 42
click at [1004, 359] on input "False" at bounding box center [997, 353] width 14 height 12
radio input "true"
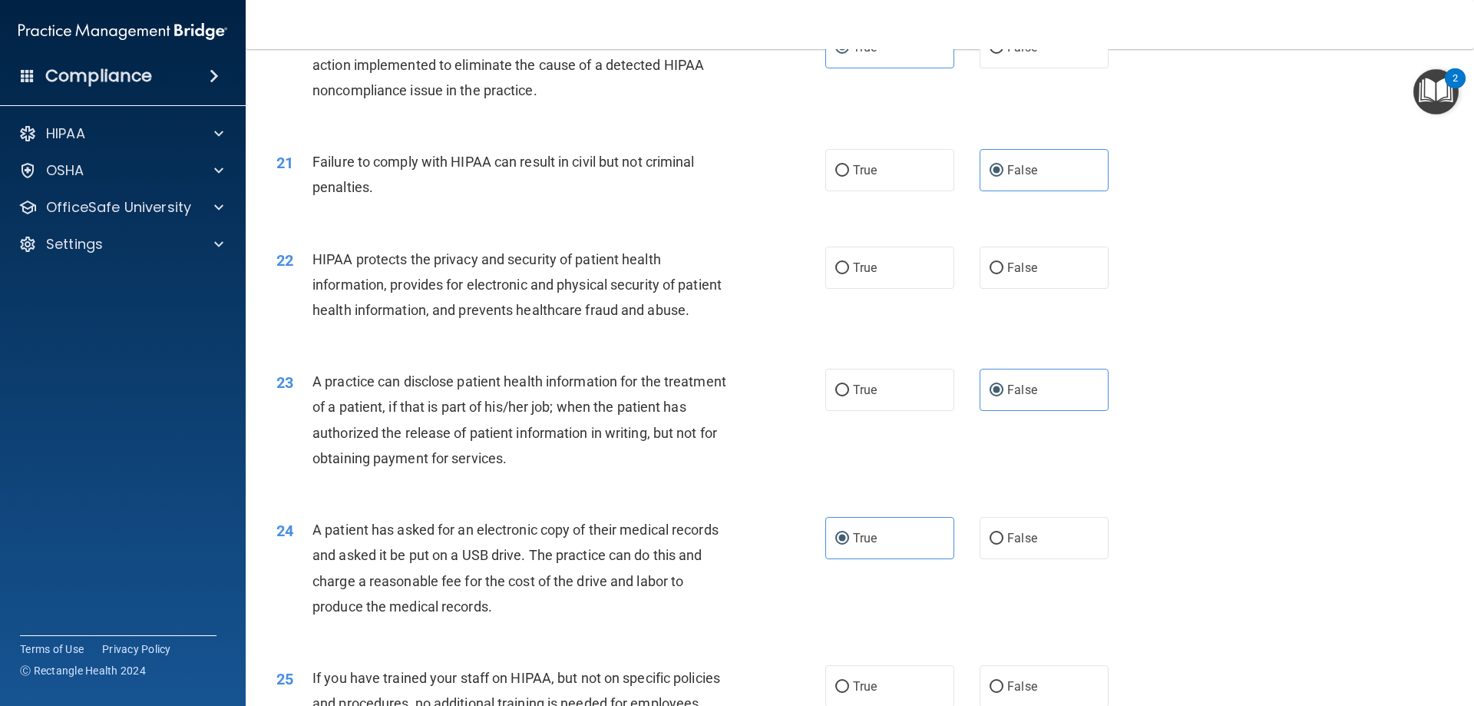
scroll to position [2227, 0]
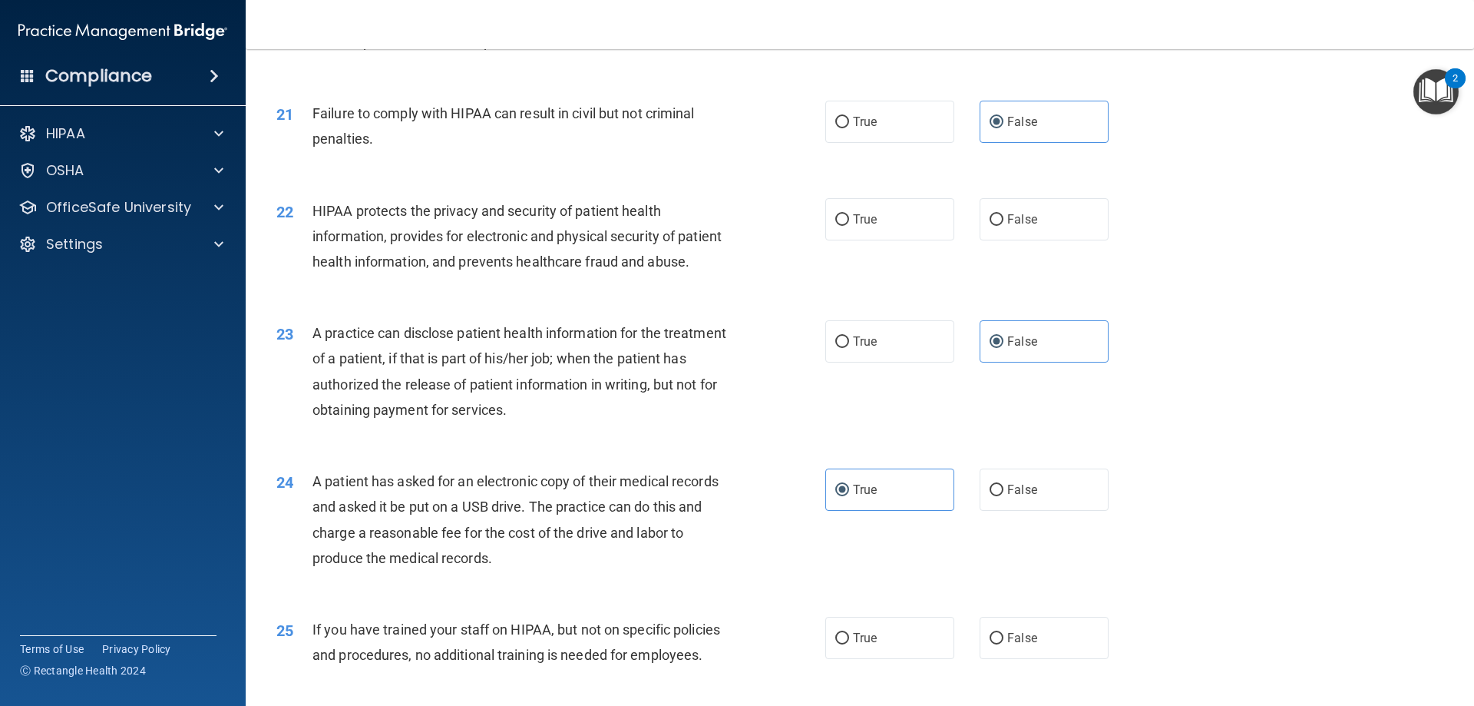
click at [886, 220] on div "22 HIPAA protects the privacy and security of patient health information, provi…" at bounding box center [860, 240] width 1190 height 123
click at [891, 230] on label "True" at bounding box center [889, 219] width 129 height 42
click at [849, 226] on input "True" at bounding box center [842, 220] width 14 height 12
radio input "true"
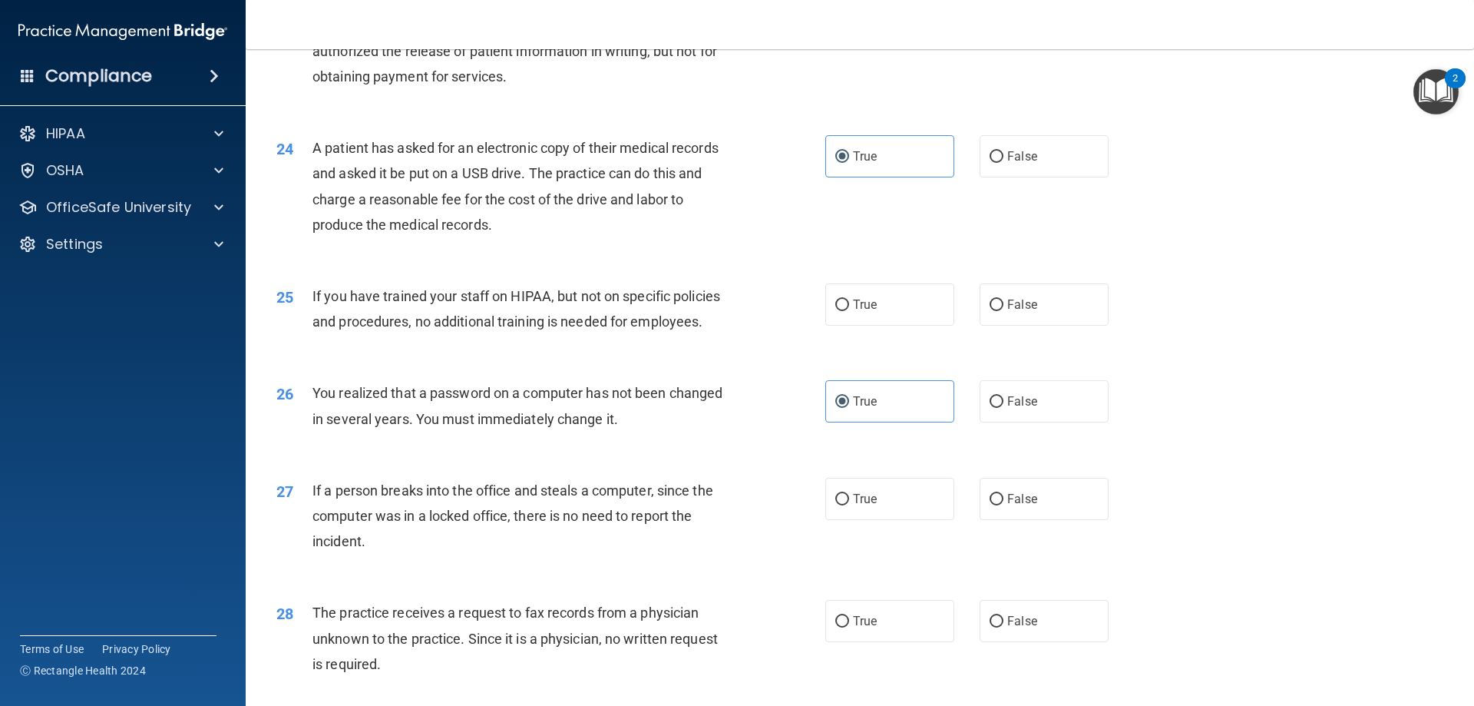
scroll to position [2611, 0]
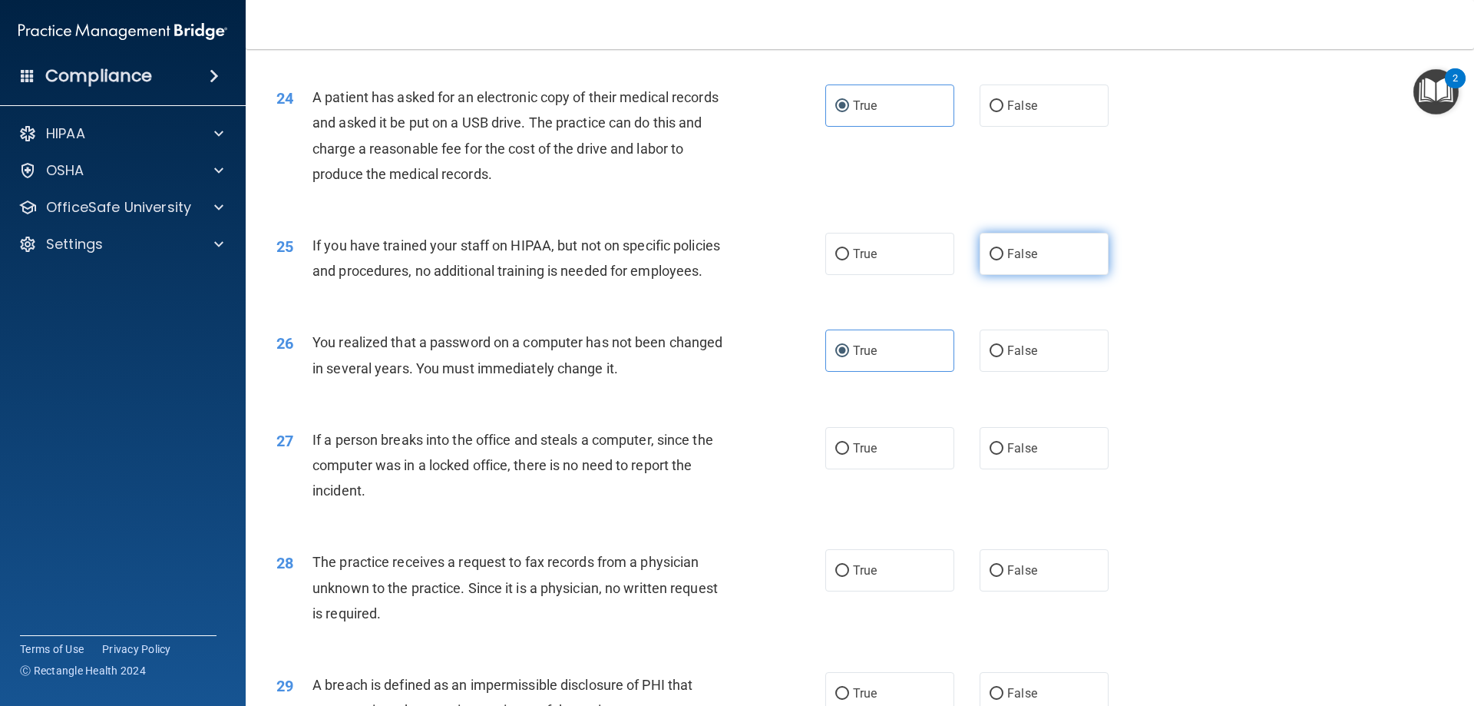
click at [990, 260] on input "False" at bounding box center [997, 255] width 14 height 12
radio input "true"
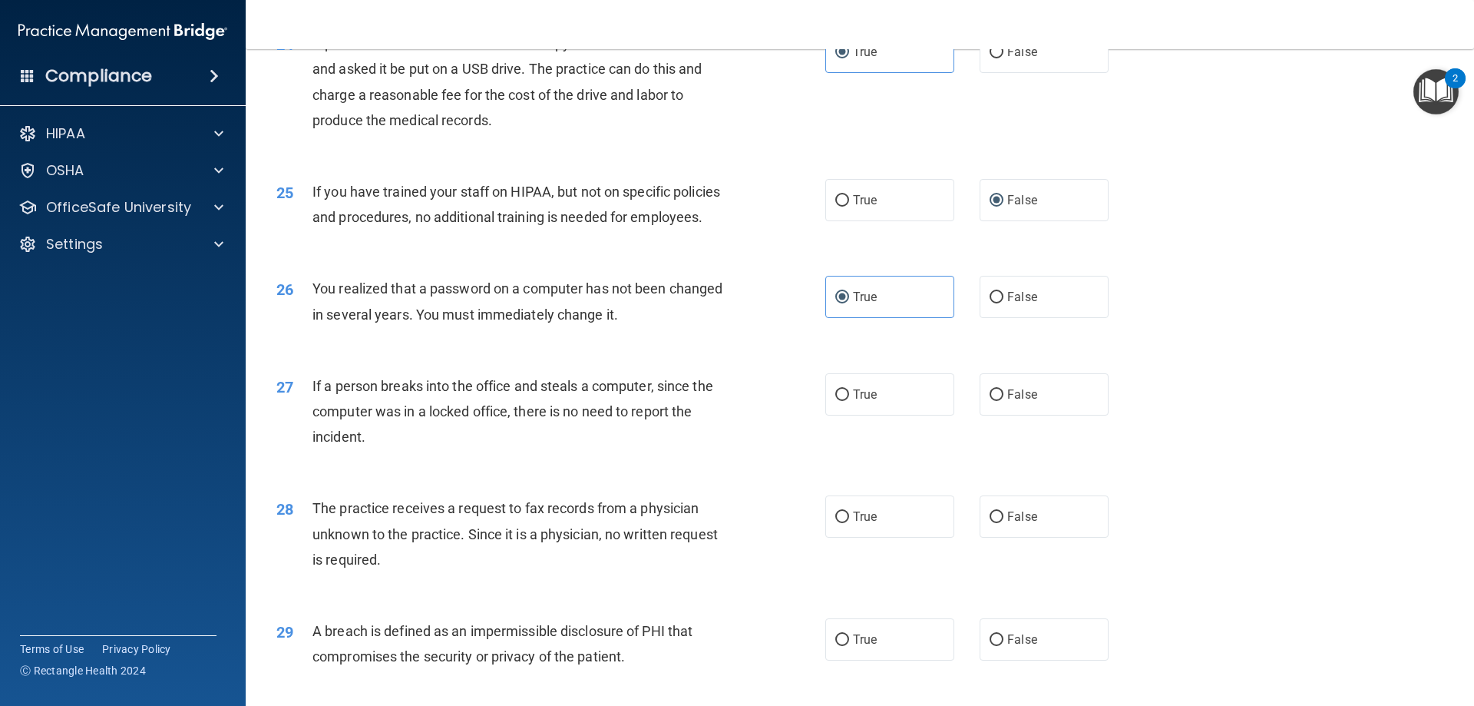
scroll to position [2764, 0]
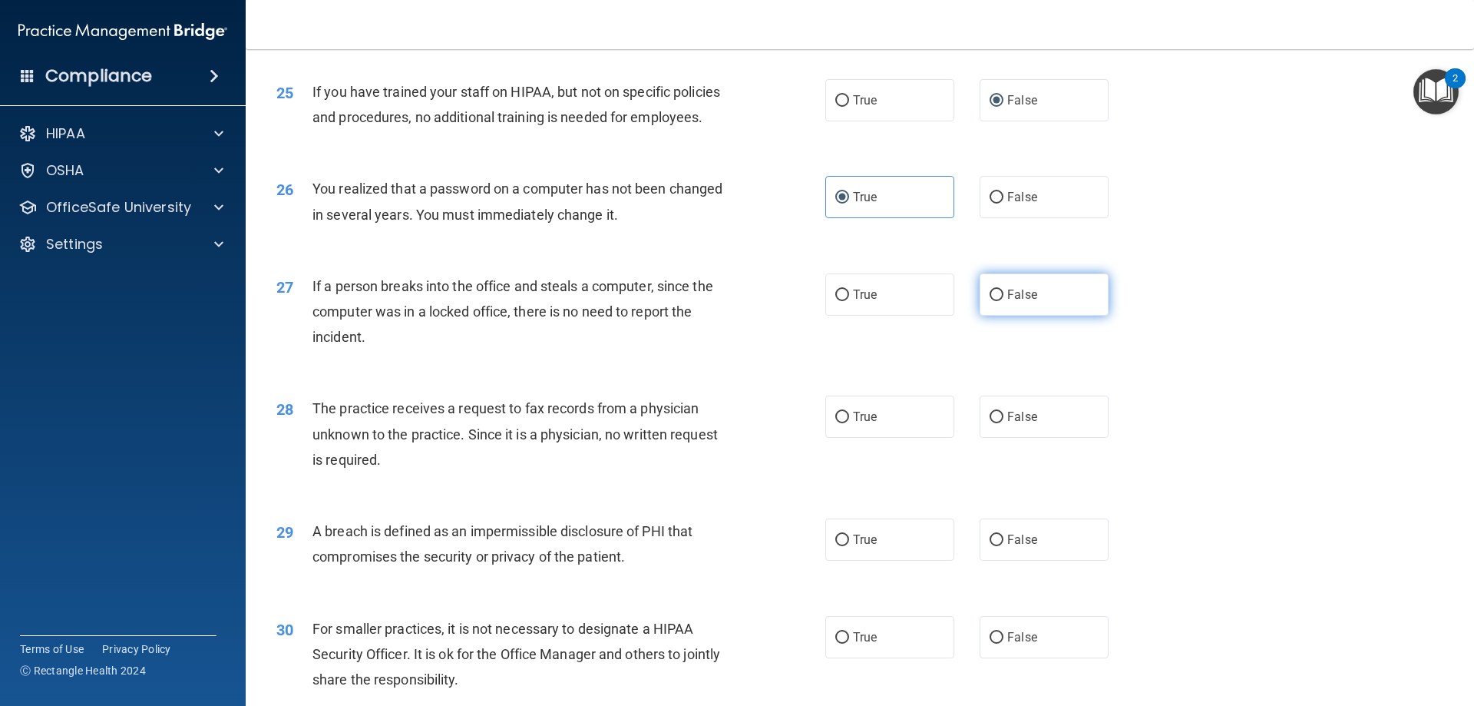
click at [1049, 366] on div "27 If a person breaks into the office and steals a computer, since the computer…" at bounding box center [860, 315] width 1190 height 123
click at [1178, 464] on div "28 The practice receives a request to fax records from a physician unknown to t…" at bounding box center [860, 437] width 1190 height 123
click at [1005, 316] on label "False" at bounding box center [1044, 294] width 129 height 42
click at [1004, 301] on input "False" at bounding box center [997, 295] width 14 height 12
radio input "true"
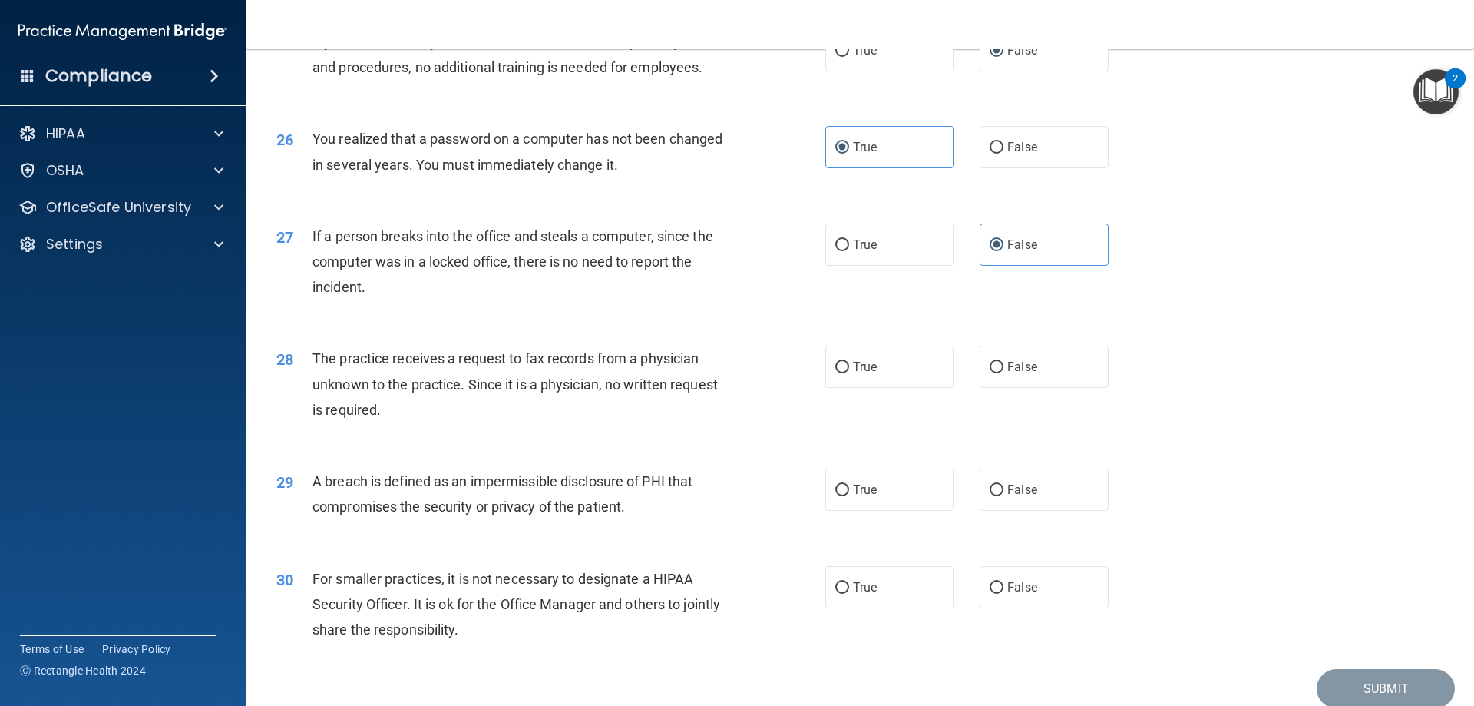
scroll to position [2841, 0]
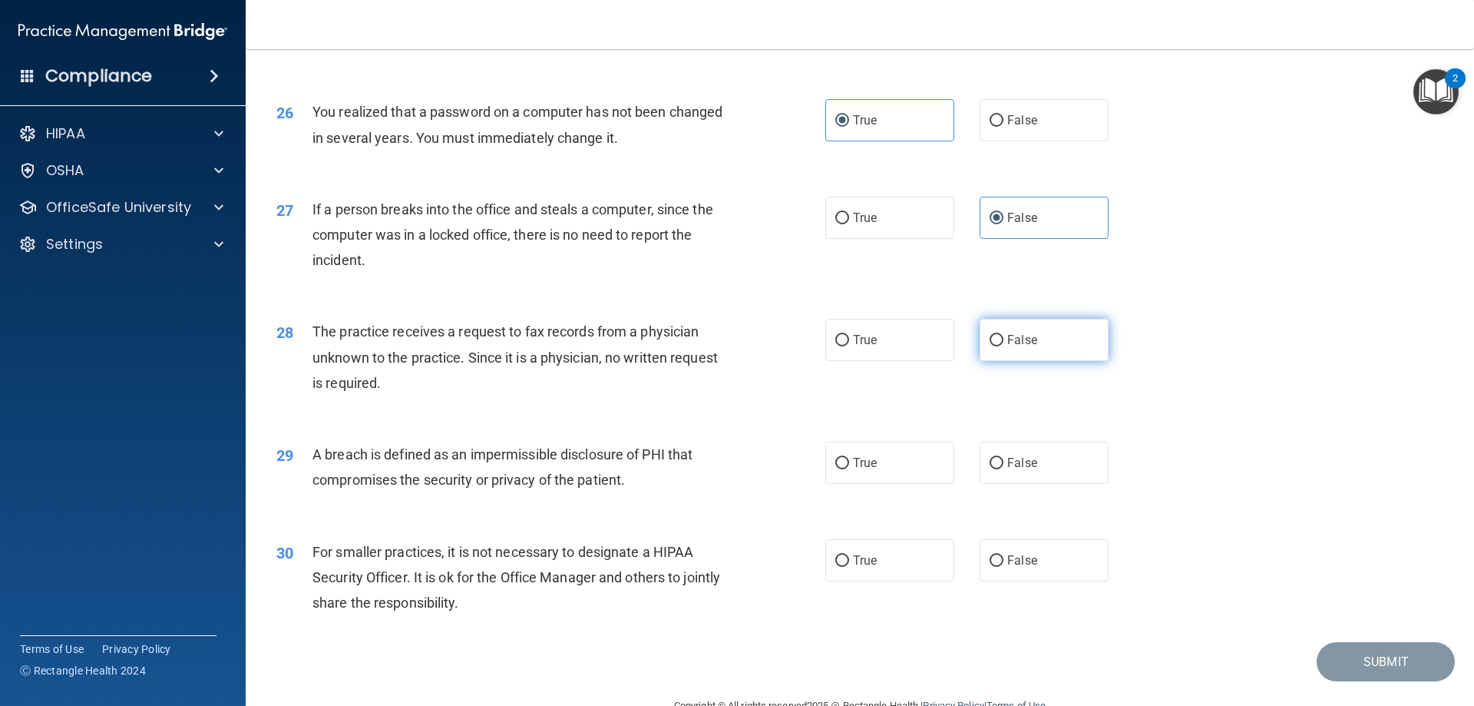
click at [1020, 347] on span "False" at bounding box center [1022, 339] width 30 height 15
drag, startPoint x: 1041, startPoint y: 395, endPoint x: 1054, endPoint y: 381, distance: 19.6
click at [1043, 361] on label "False" at bounding box center [1044, 340] width 129 height 42
click at [1004, 346] on input "False" at bounding box center [997, 341] width 14 height 12
radio input "true"
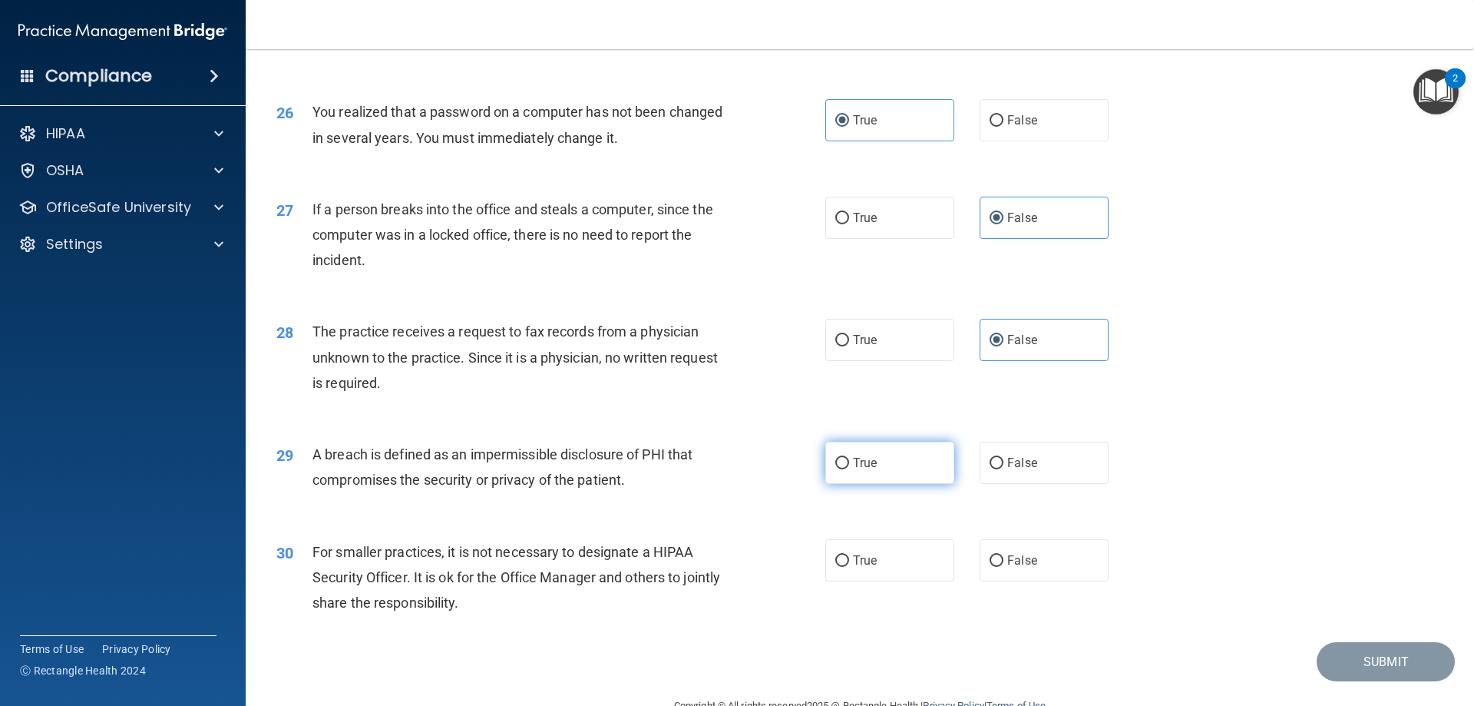
click at [898, 484] on label "True" at bounding box center [889, 463] width 129 height 42
click at [849, 469] on input "True" at bounding box center [842, 464] width 14 height 12
radio input "true"
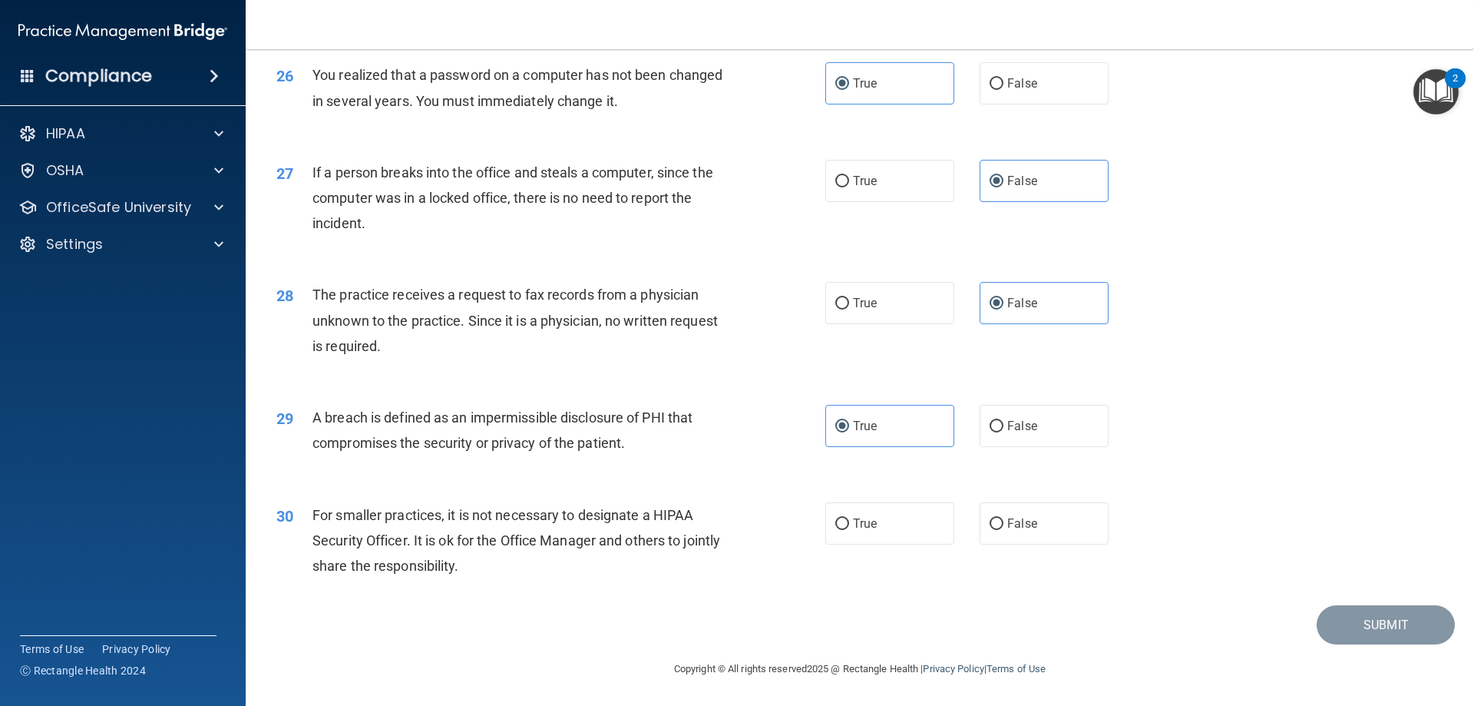
scroll to position [2929, 0]
click at [1002, 506] on label "False" at bounding box center [1044, 523] width 129 height 42
click at [1002, 518] on input "False" at bounding box center [997, 524] width 14 height 12
radio input "true"
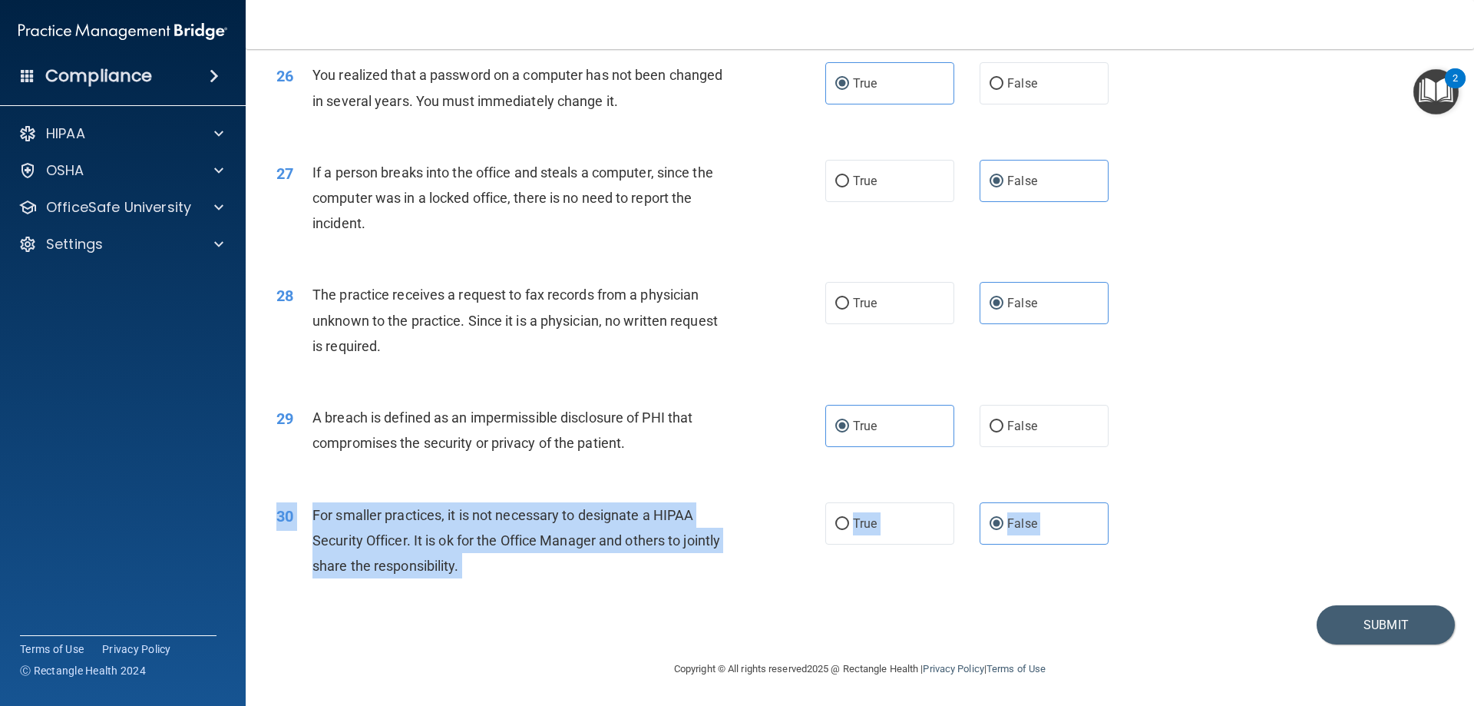
click at [1332, 631] on button "Submit" at bounding box center [1386, 624] width 138 height 39
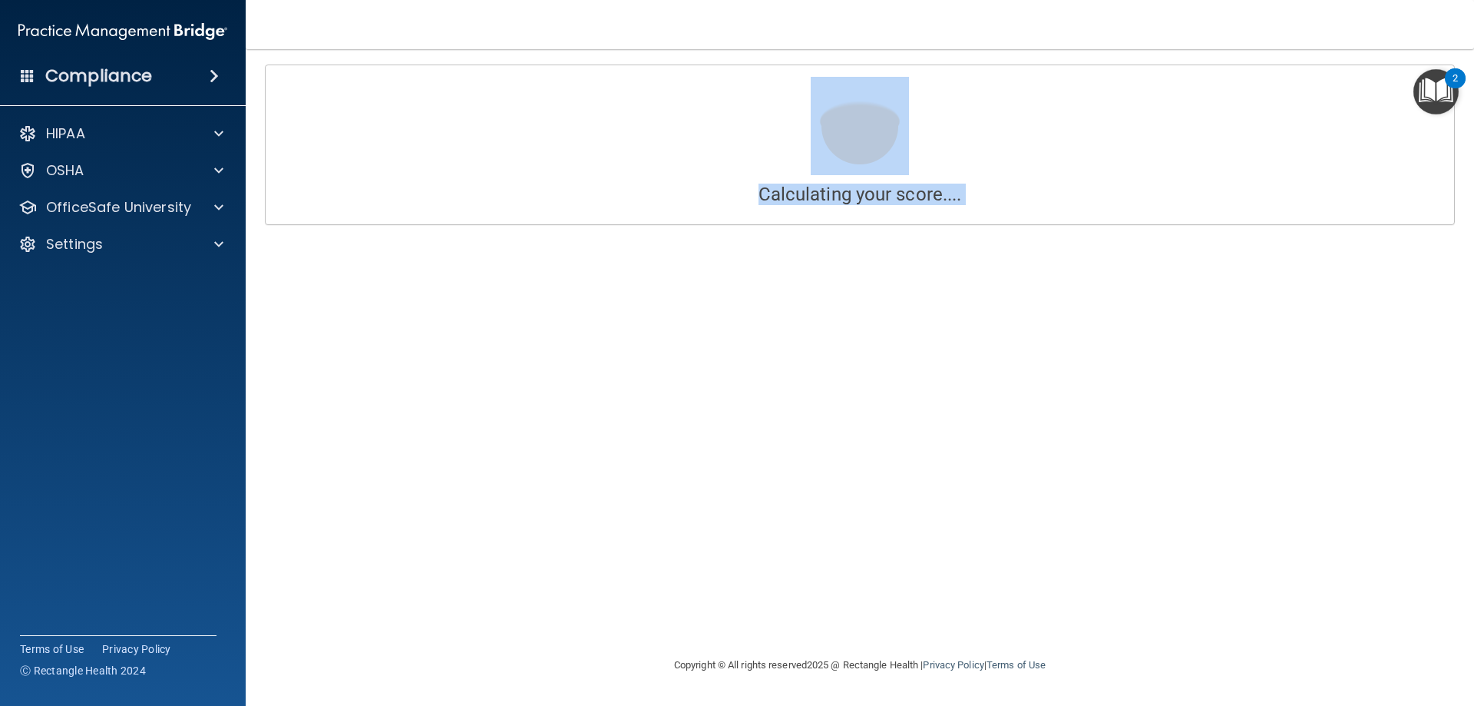
click at [1149, 383] on div "Calculating your score.... Success! You've completed " The HIPAA Quiz " with a …" at bounding box center [859, 352] width 1167 height 576
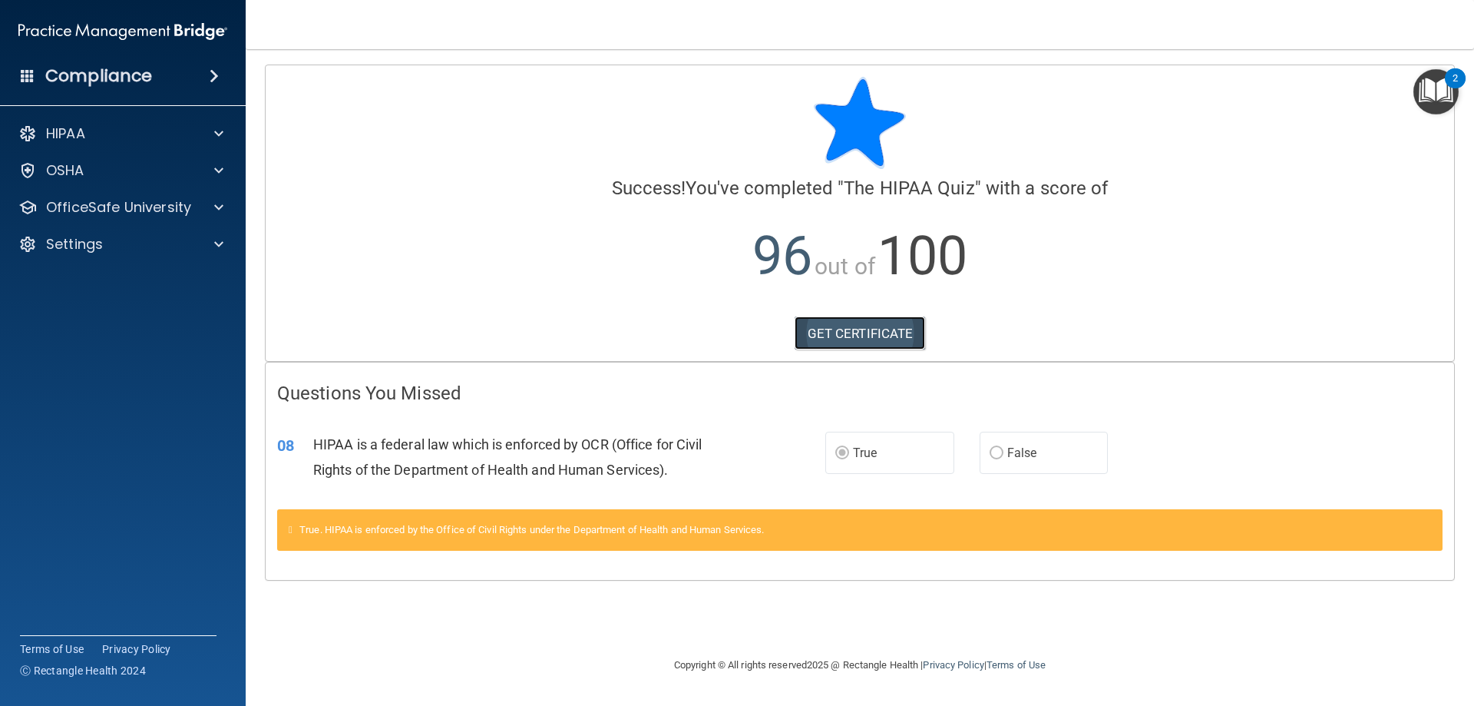
click at [840, 341] on link "GET CERTIFICATE" at bounding box center [860, 333] width 131 height 34
click at [87, 235] on p "Settings" at bounding box center [74, 244] width 57 height 18
click at [78, 243] on p "Settings" at bounding box center [74, 244] width 57 height 18
click at [71, 209] on p "OfficeSafe University" at bounding box center [118, 207] width 145 height 18
drag, startPoint x: 144, startPoint y: 233, endPoint x: 131, endPoint y: 236, distance: 13.4
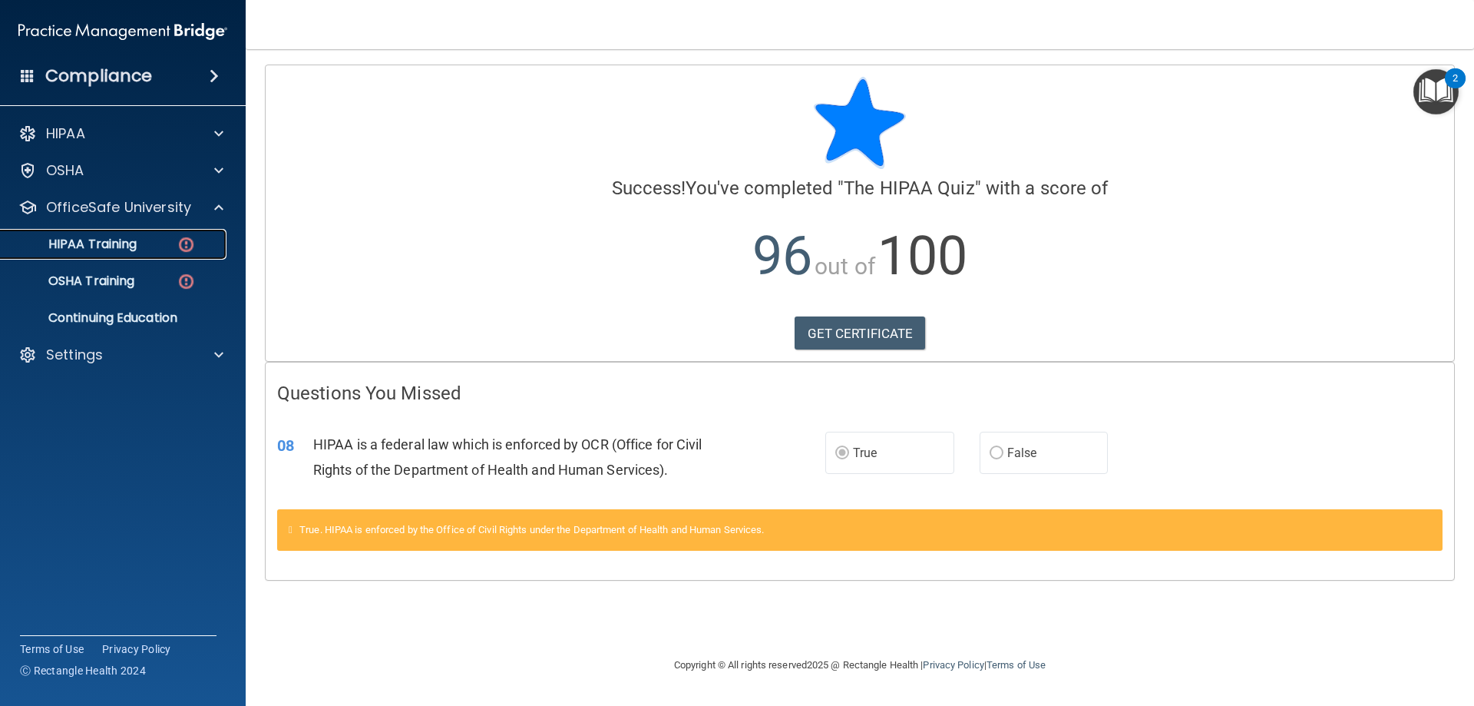
click at [143, 233] on link "HIPAA Training" at bounding box center [106, 244] width 242 height 31
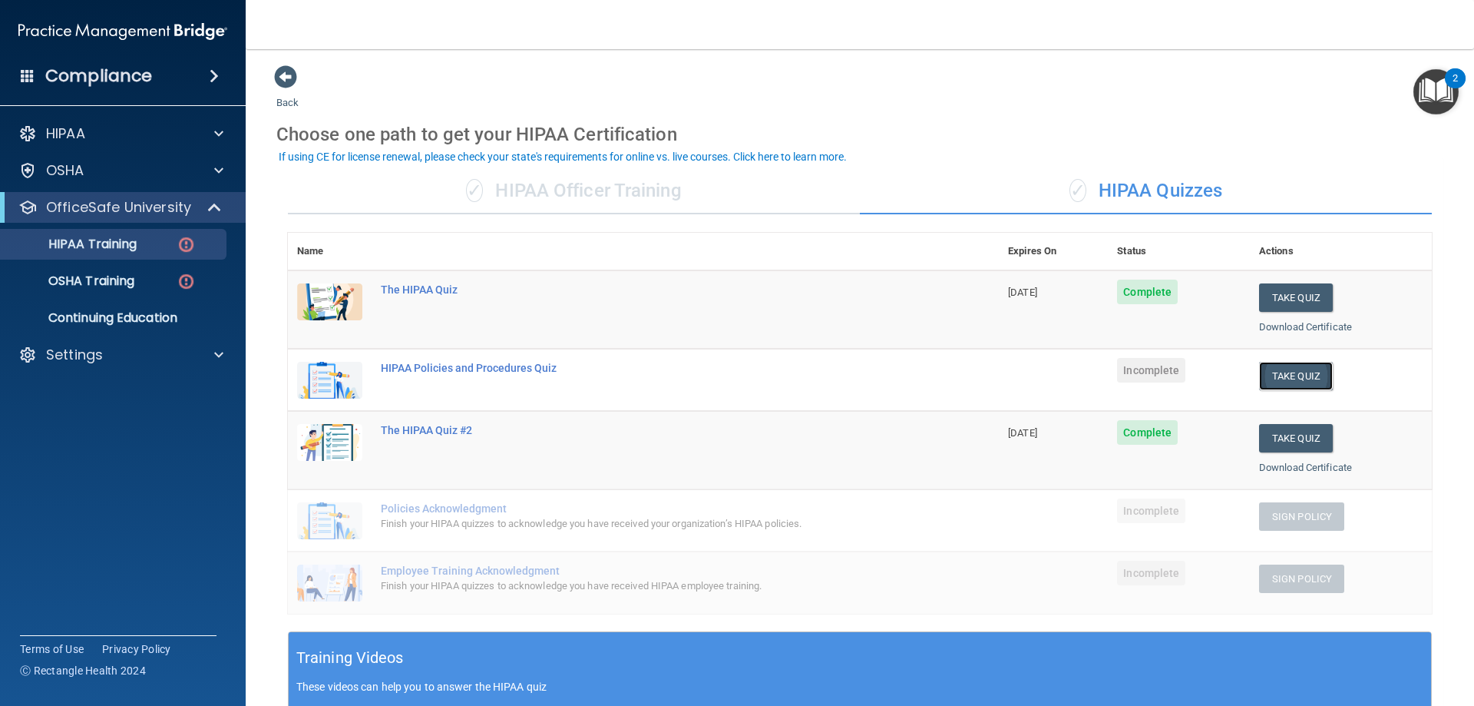
click at [1259, 370] on button "Take Quiz" at bounding box center [1296, 376] width 74 height 28
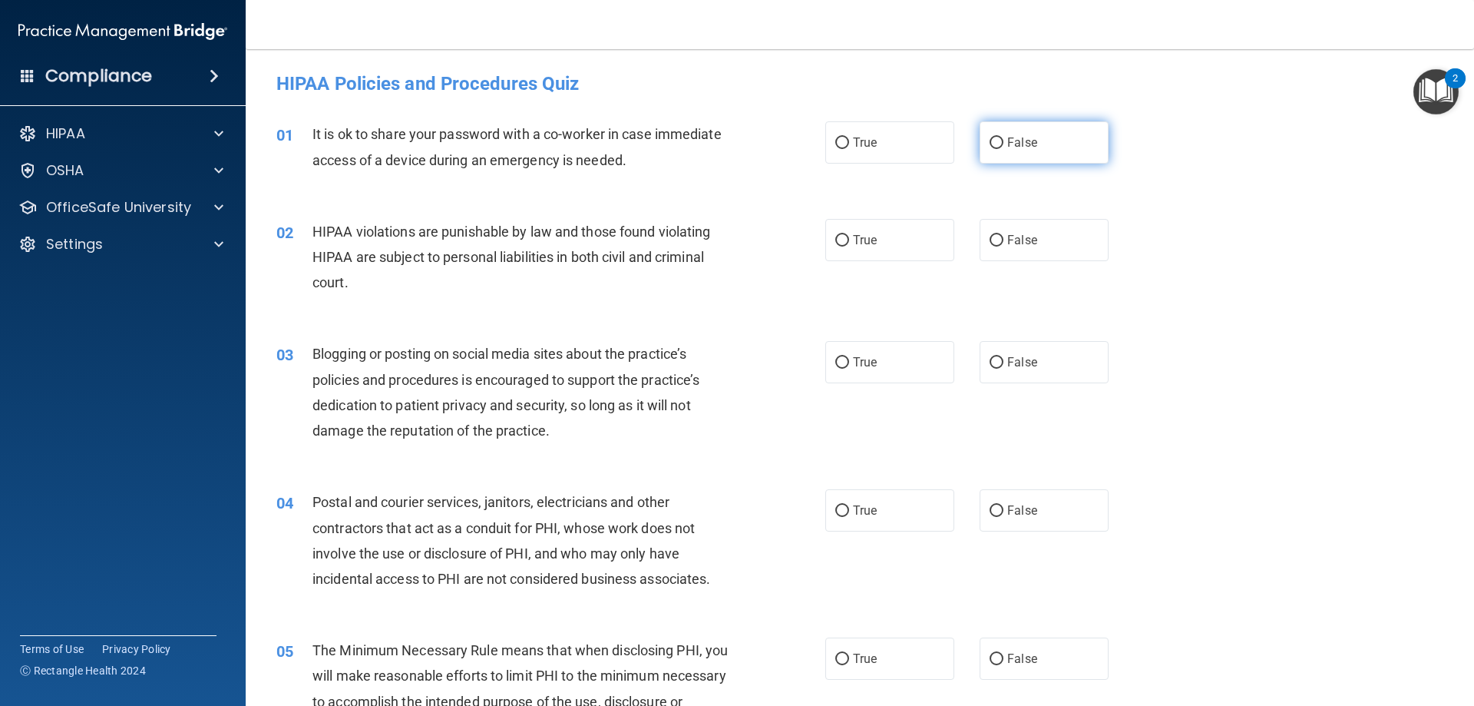
click at [1064, 150] on label "False" at bounding box center [1044, 142] width 129 height 42
click at [1004, 149] on input "False" at bounding box center [997, 143] width 14 height 12
radio input "true"
drag, startPoint x: 846, startPoint y: 246, endPoint x: 843, endPoint y: 233, distance: 13.4
click at [845, 244] on label "True" at bounding box center [889, 240] width 129 height 42
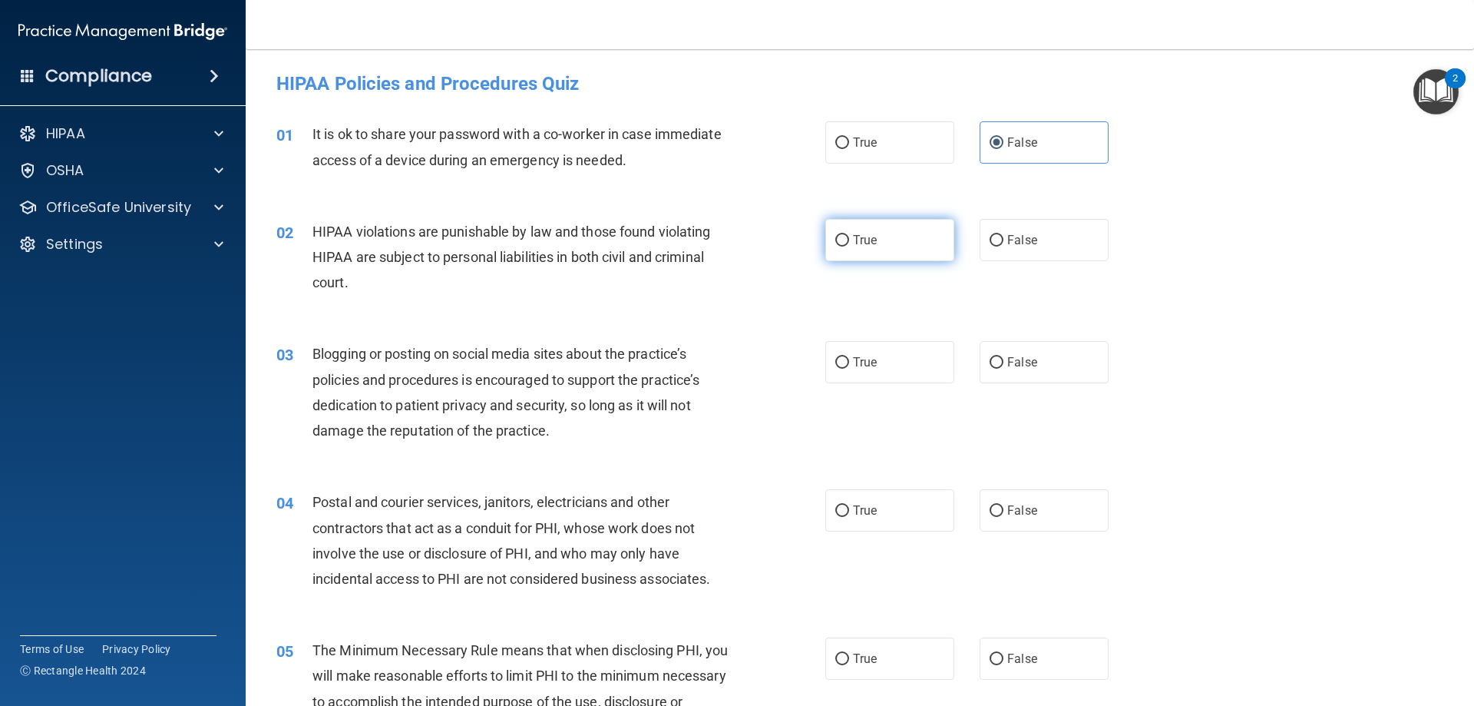
click at [845, 244] on input "True" at bounding box center [842, 241] width 14 height 12
radio input "true"
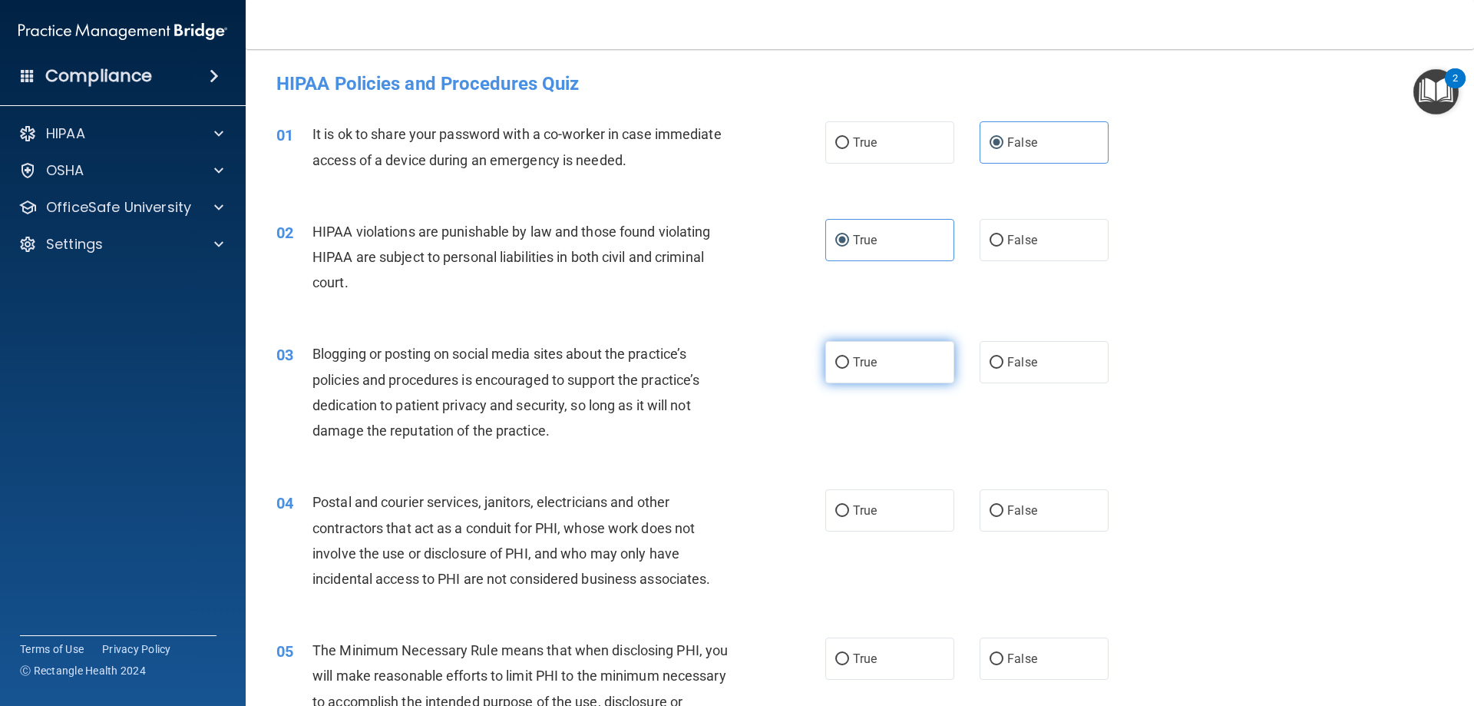
click at [886, 371] on label "True" at bounding box center [889, 362] width 129 height 42
click at [849, 369] on input "True" at bounding box center [842, 363] width 14 height 12
radio input "true"
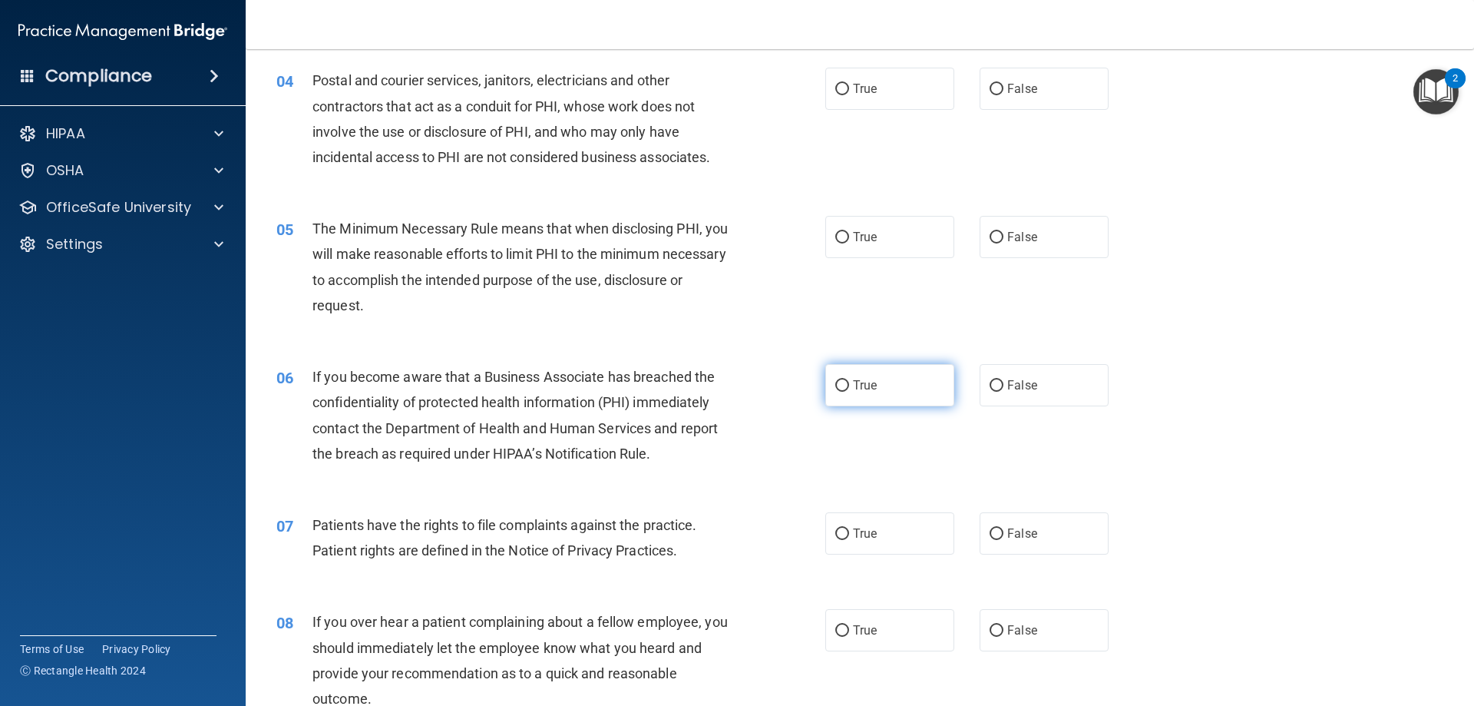
scroll to position [384, 0]
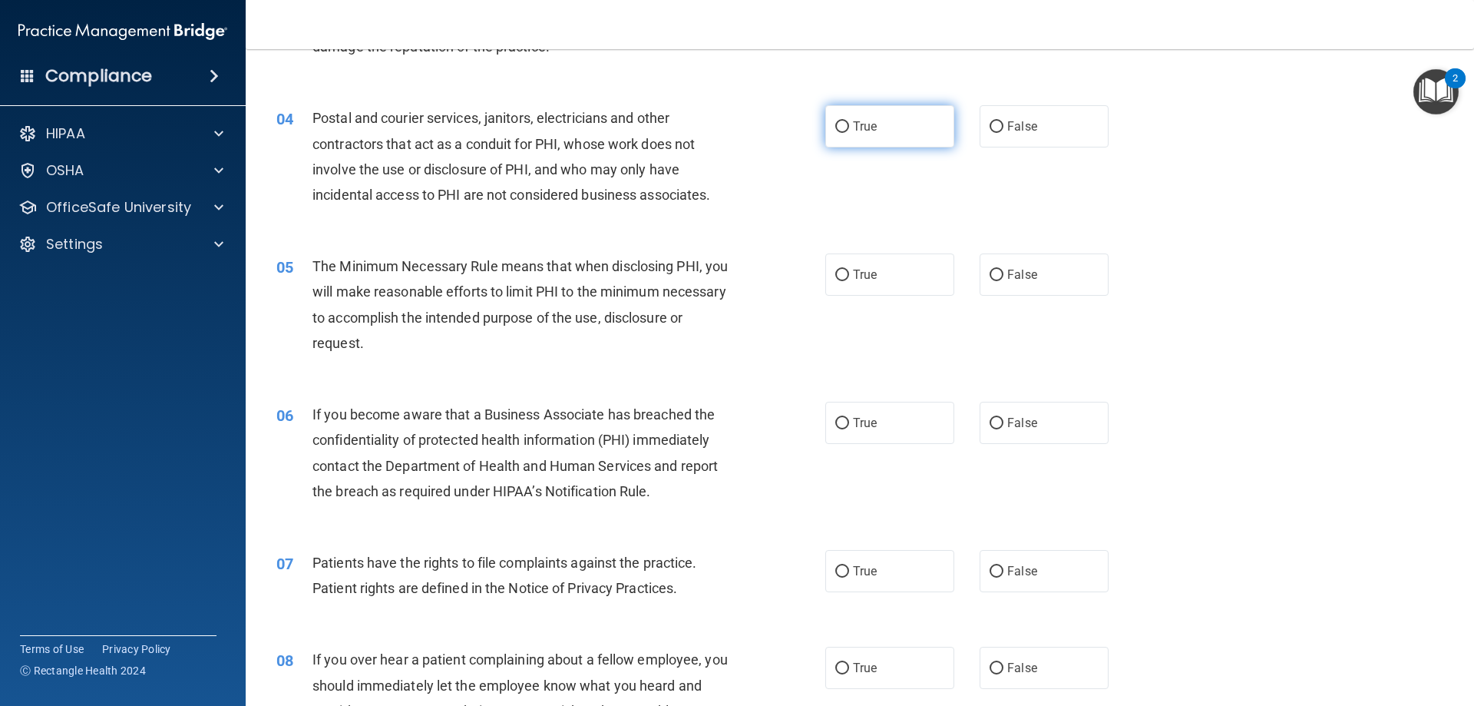
click at [859, 119] on span "True" at bounding box center [865, 126] width 24 height 15
click at [849, 121] on input "True" at bounding box center [842, 127] width 14 height 12
radio input "true"
click at [855, 265] on label "True" at bounding box center [889, 274] width 129 height 42
click at [849, 270] on input "True" at bounding box center [842, 276] width 14 height 12
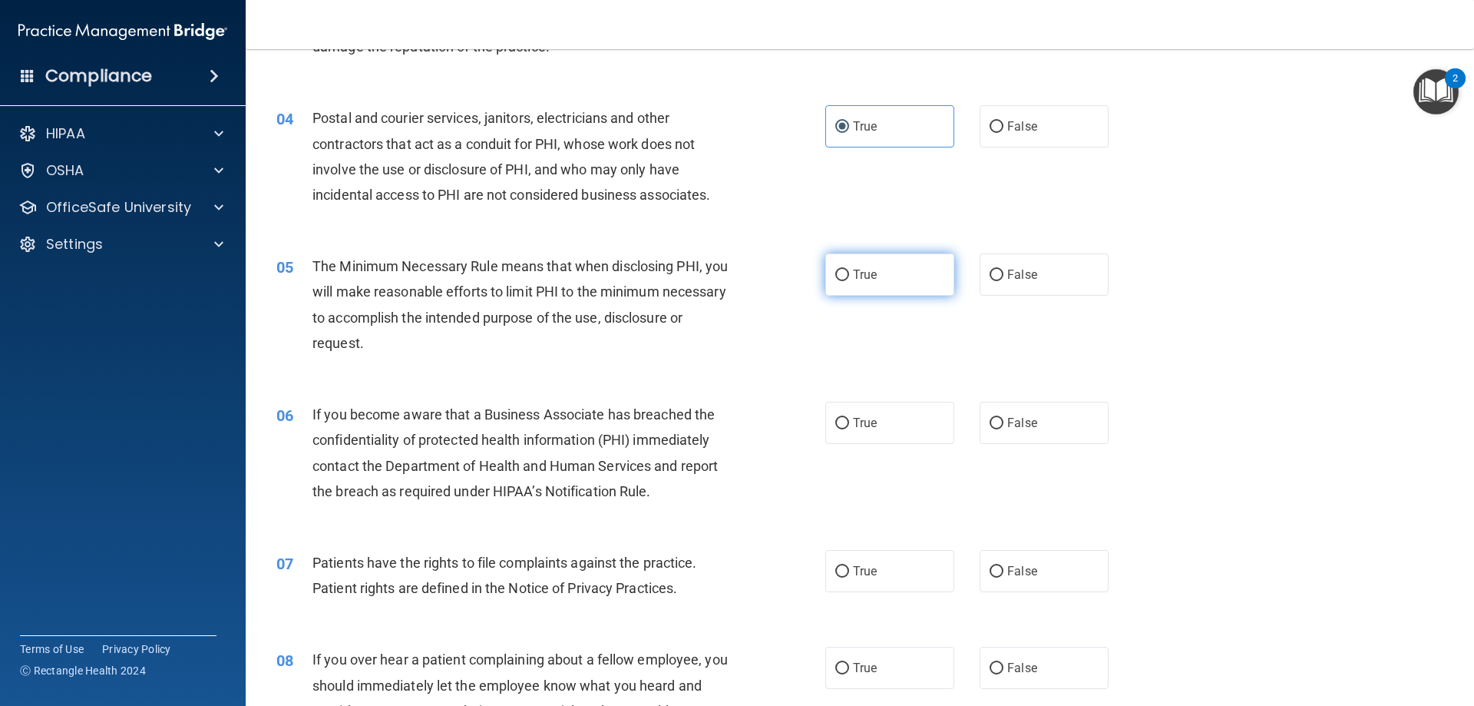
radio input "true"
click at [873, 428] on label "True" at bounding box center [889, 423] width 129 height 42
click at [849, 428] on input "True" at bounding box center [842, 424] width 14 height 12
radio input "true"
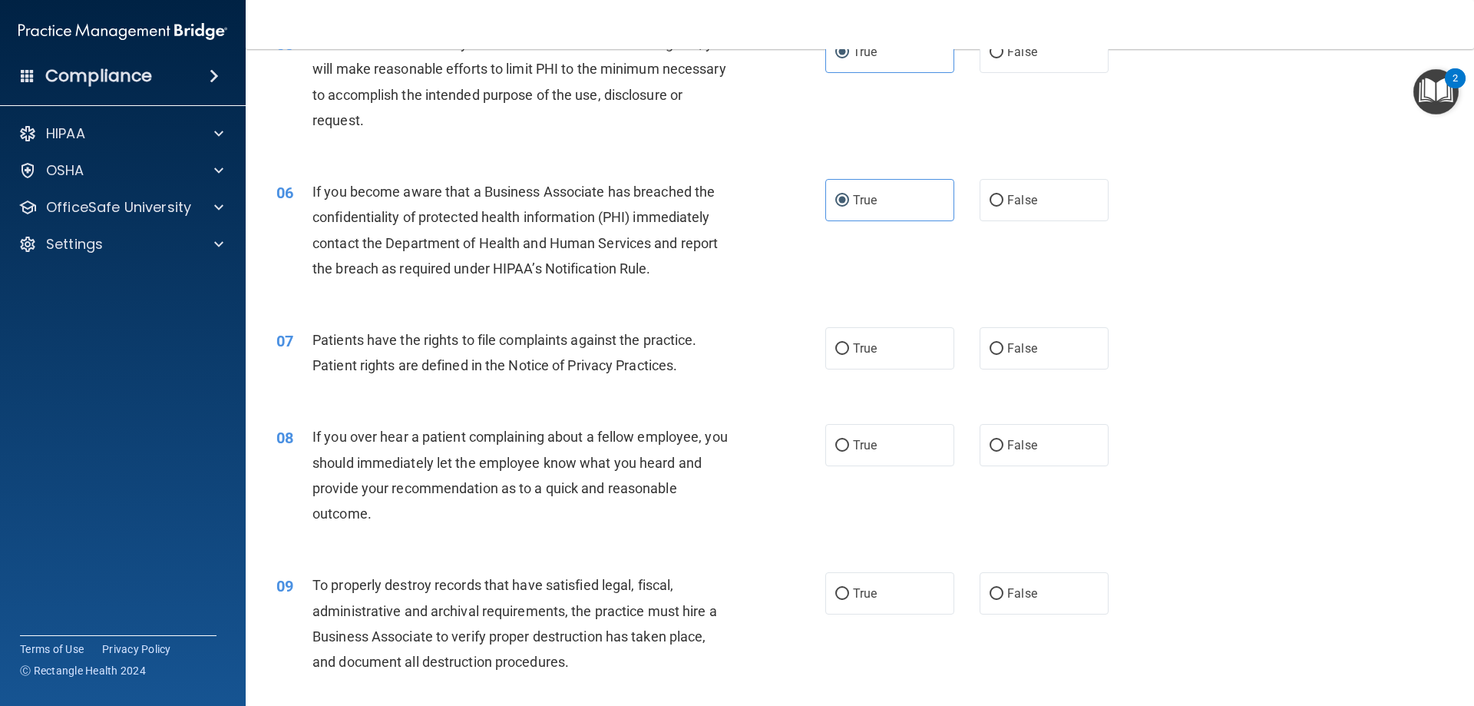
scroll to position [614, 0]
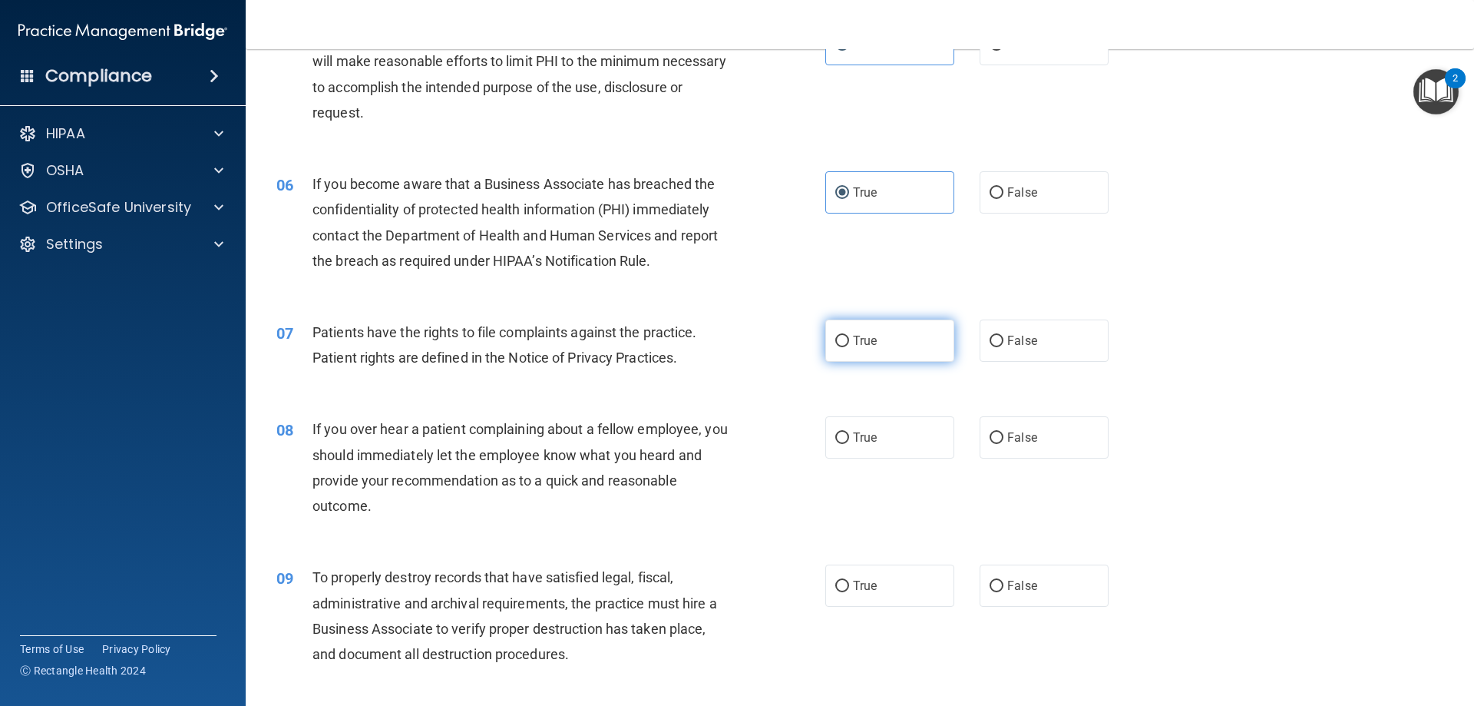
click at [885, 331] on label "True" at bounding box center [889, 340] width 129 height 42
click at [849, 336] on input "True" at bounding box center [842, 342] width 14 height 12
radio input "true"
click at [1018, 433] on span "False" at bounding box center [1022, 437] width 30 height 15
click at [1004, 433] on input "False" at bounding box center [997, 438] width 14 height 12
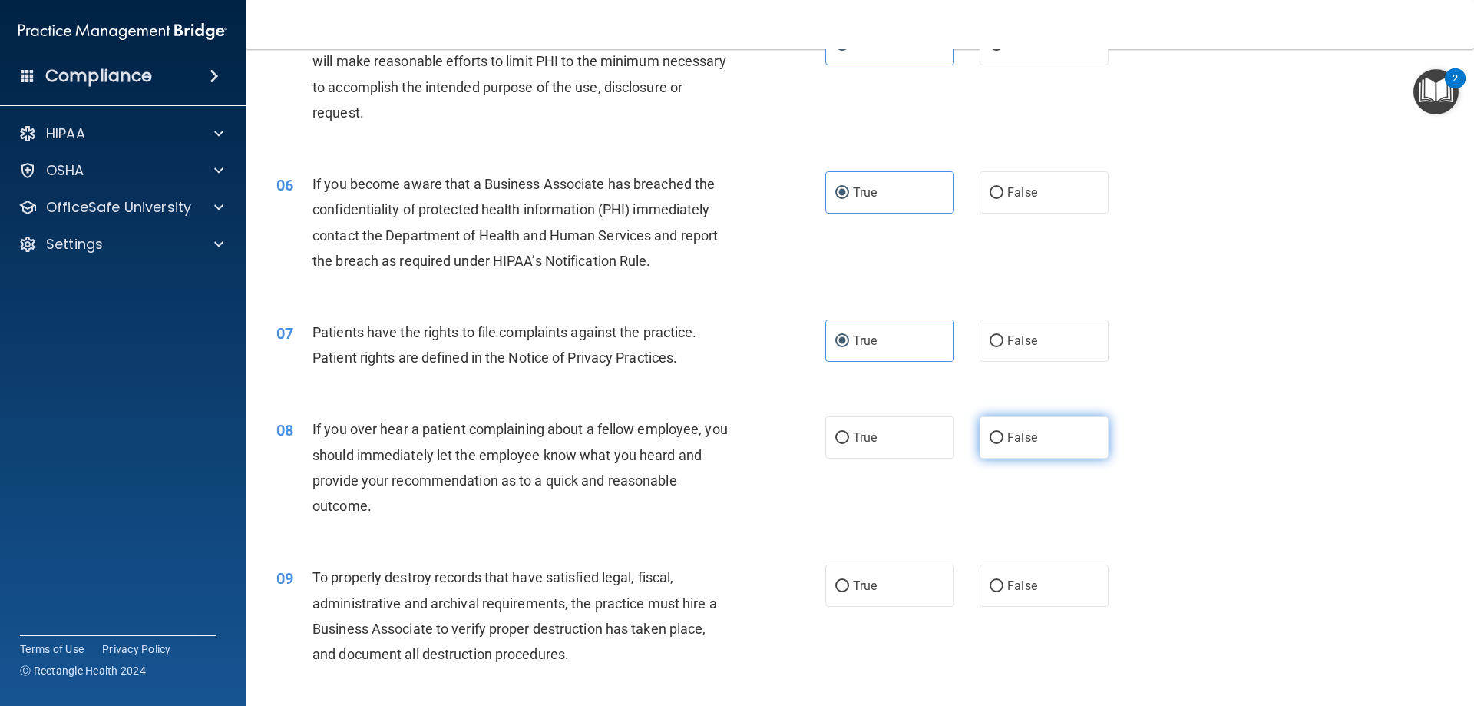
radio input "true"
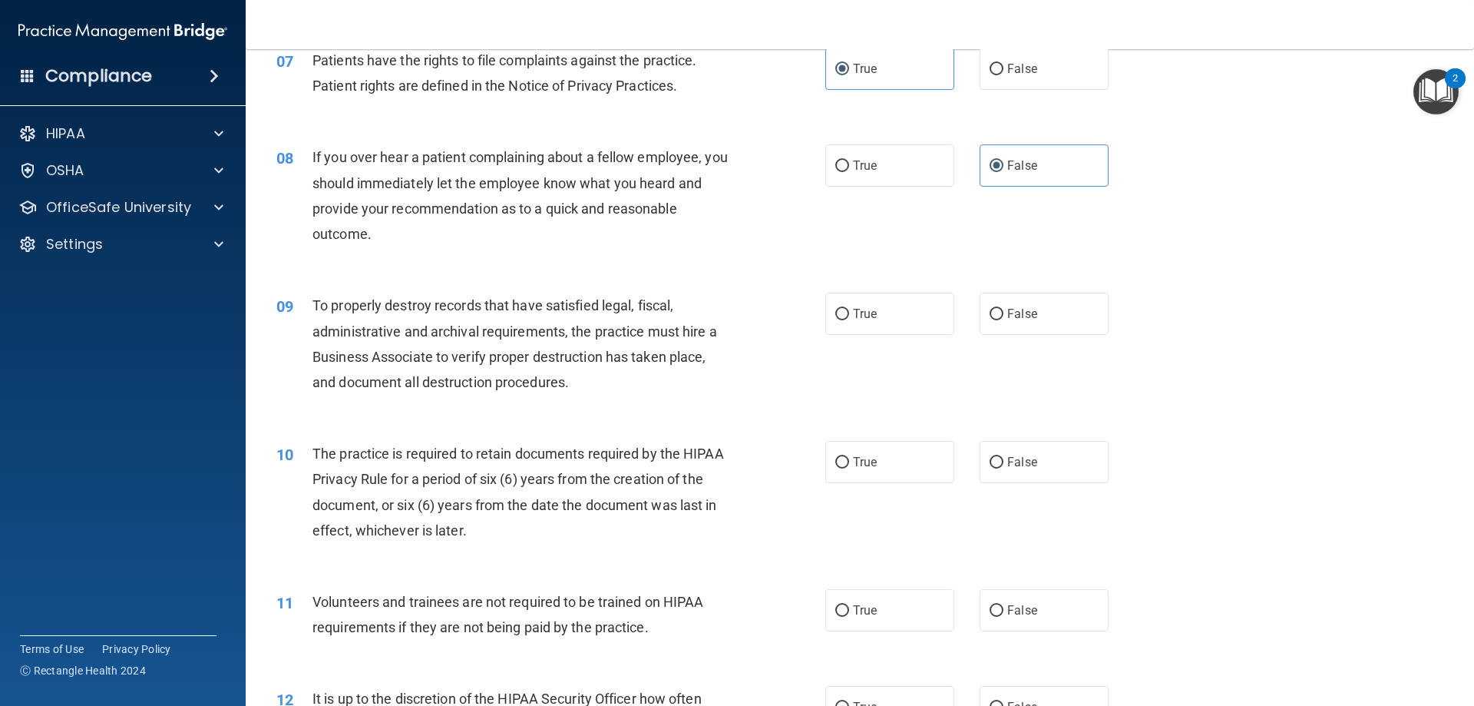
scroll to position [921, 0]
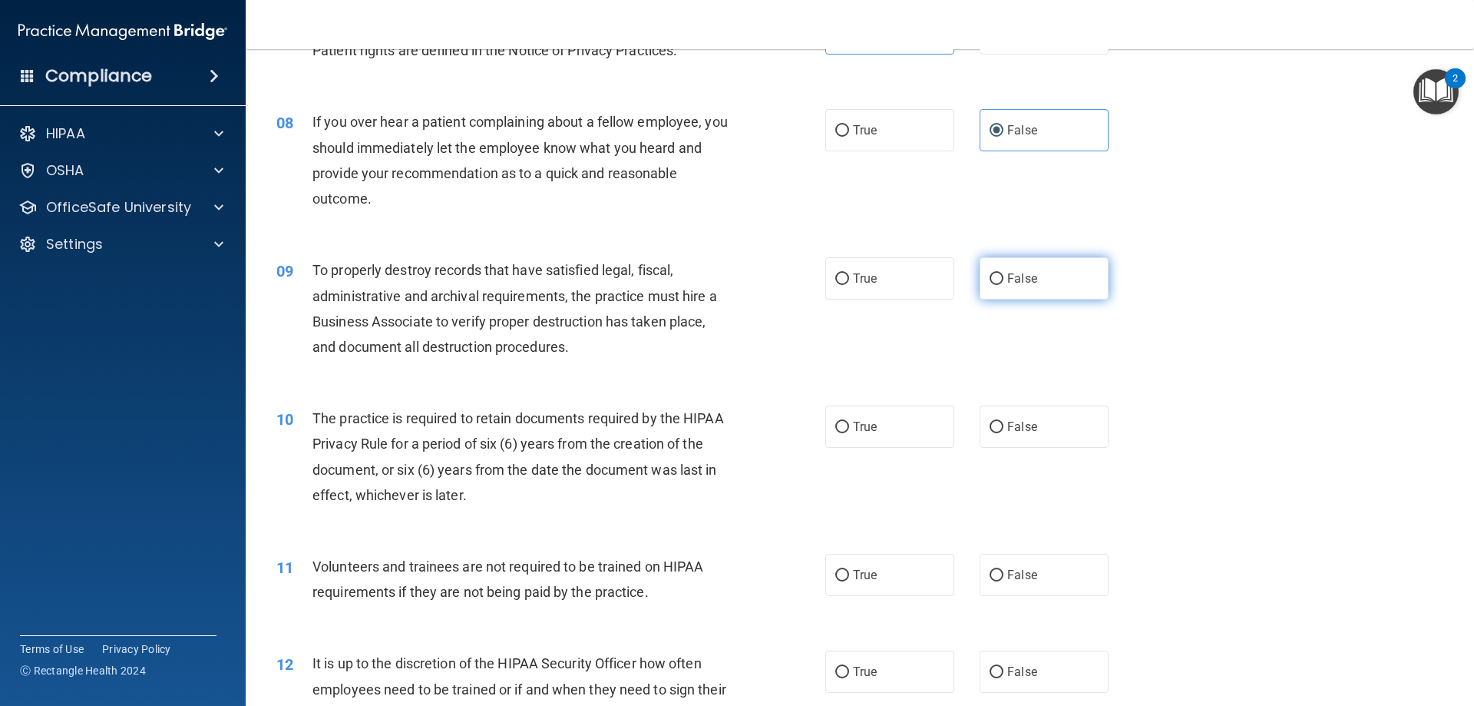
click at [1070, 266] on label "False" at bounding box center [1044, 278] width 129 height 42
click at [1004, 273] on input "False" at bounding box center [997, 279] width 14 height 12
radio input "true"
drag, startPoint x: 359, startPoint y: 411, endPoint x: 514, endPoint y: 419, distance: 155.3
click at [514, 419] on span "The practice is required to retain documents required by the HIPAA Privacy Rule…" at bounding box center [519, 456] width 412 height 93
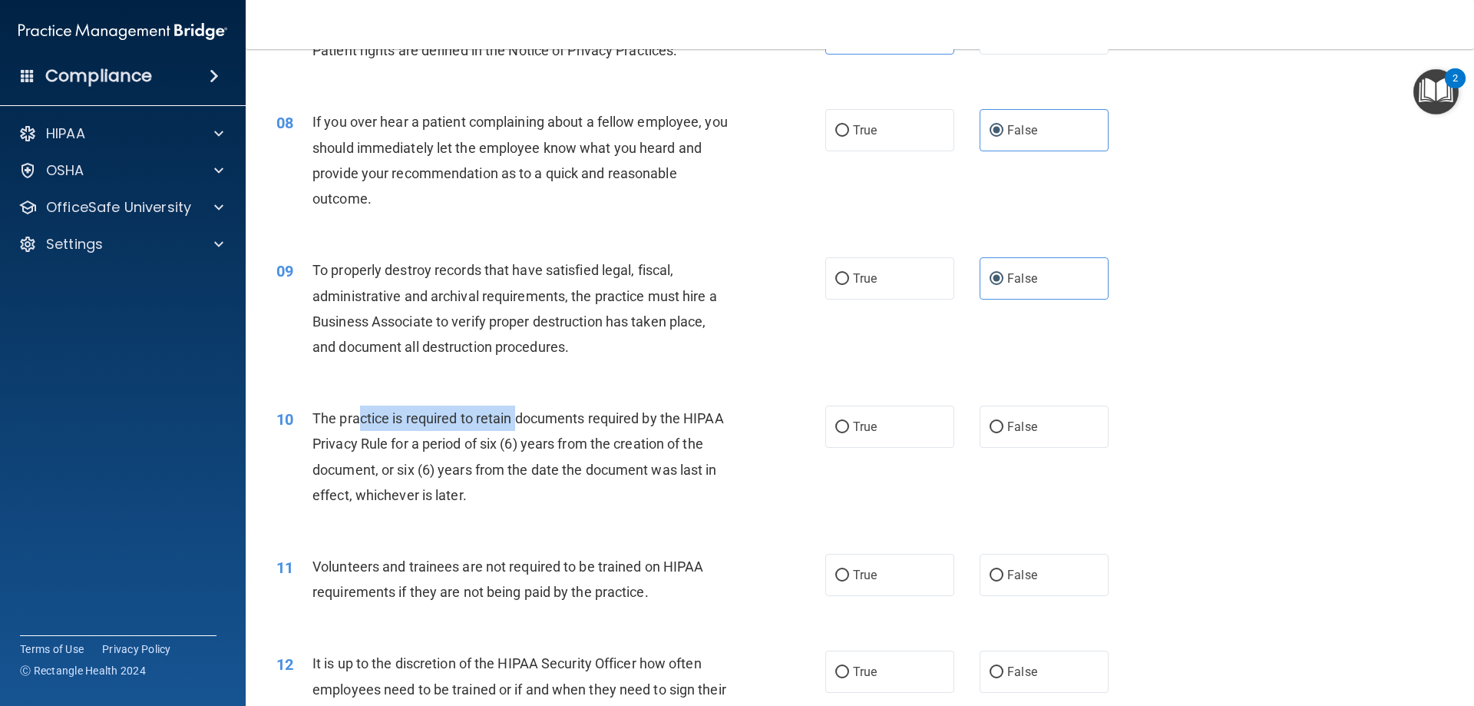
click at [508, 422] on span "The practice is required to retain documents required by the HIPAA Privacy Rule…" at bounding box center [519, 456] width 412 height 93
click at [392, 395] on div "10 The practice is required to retain documents required by the HIPAA Privacy R…" at bounding box center [860, 460] width 1190 height 148
click at [1002, 423] on label "False" at bounding box center [1044, 426] width 129 height 42
click at [1002, 423] on input "False" at bounding box center [997, 428] width 14 height 12
radio input "true"
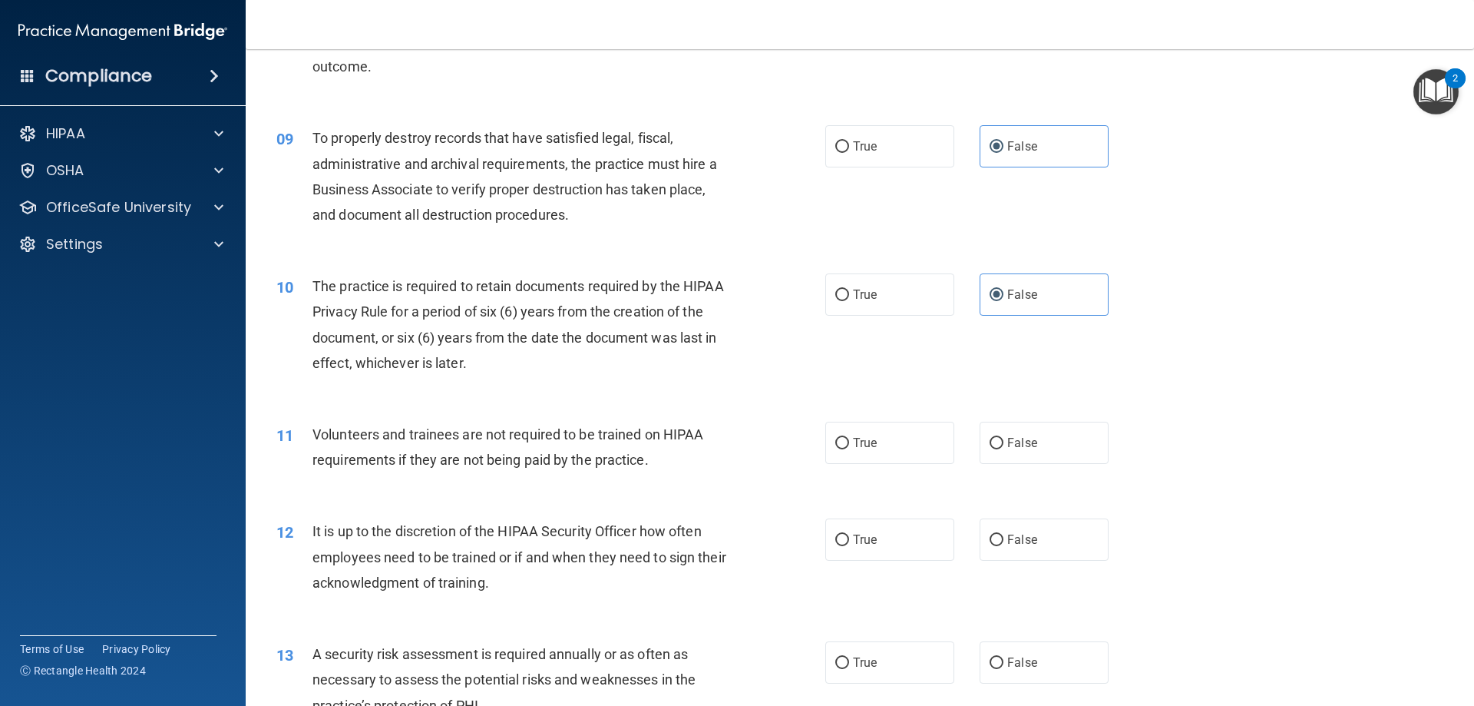
scroll to position [1075, 0]
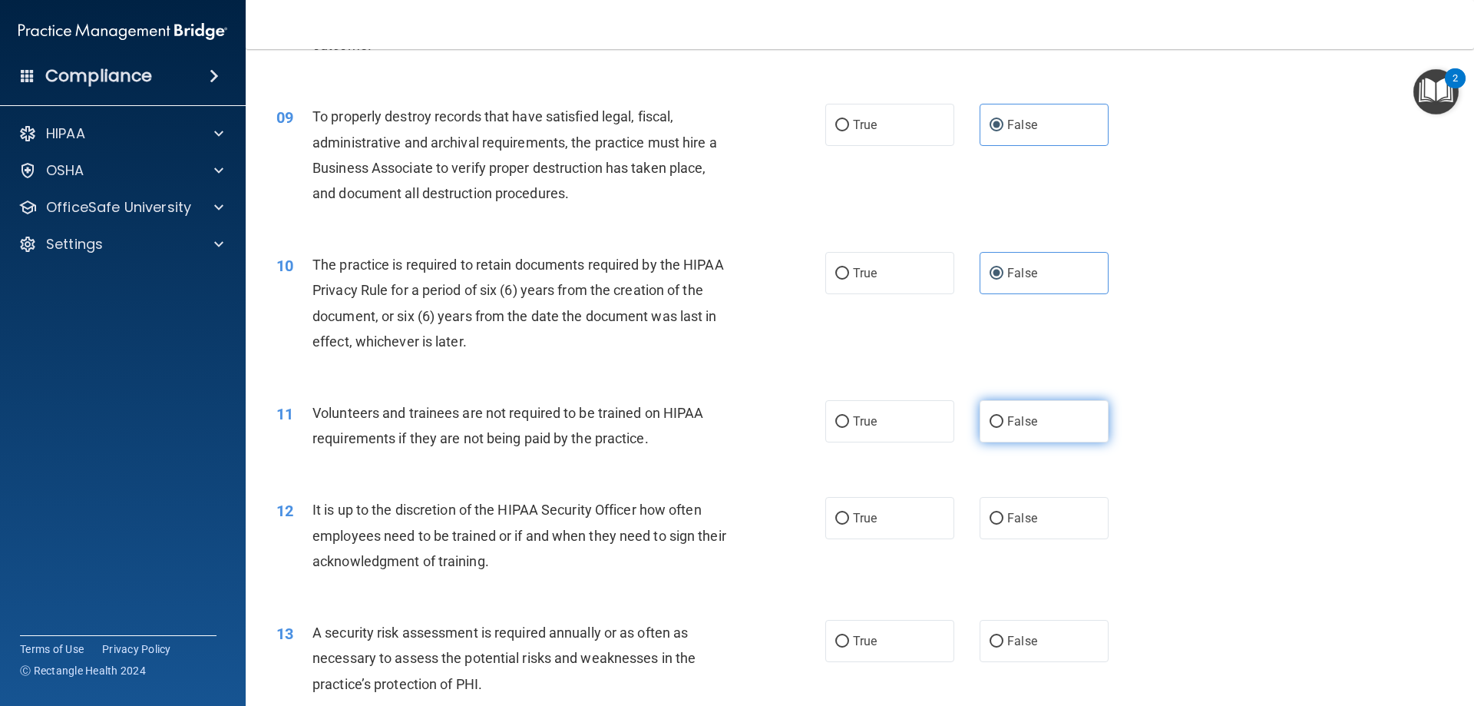
click at [1050, 411] on label "False" at bounding box center [1044, 421] width 129 height 42
click at [1004, 416] on input "False" at bounding box center [997, 422] width 14 height 12
radio input "true"
click at [880, 514] on label "True" at bounding box center [889, 518] width 129 height 42
click at [849, 514] on input "True" at bounding box center [842, 519] width 14 height 12
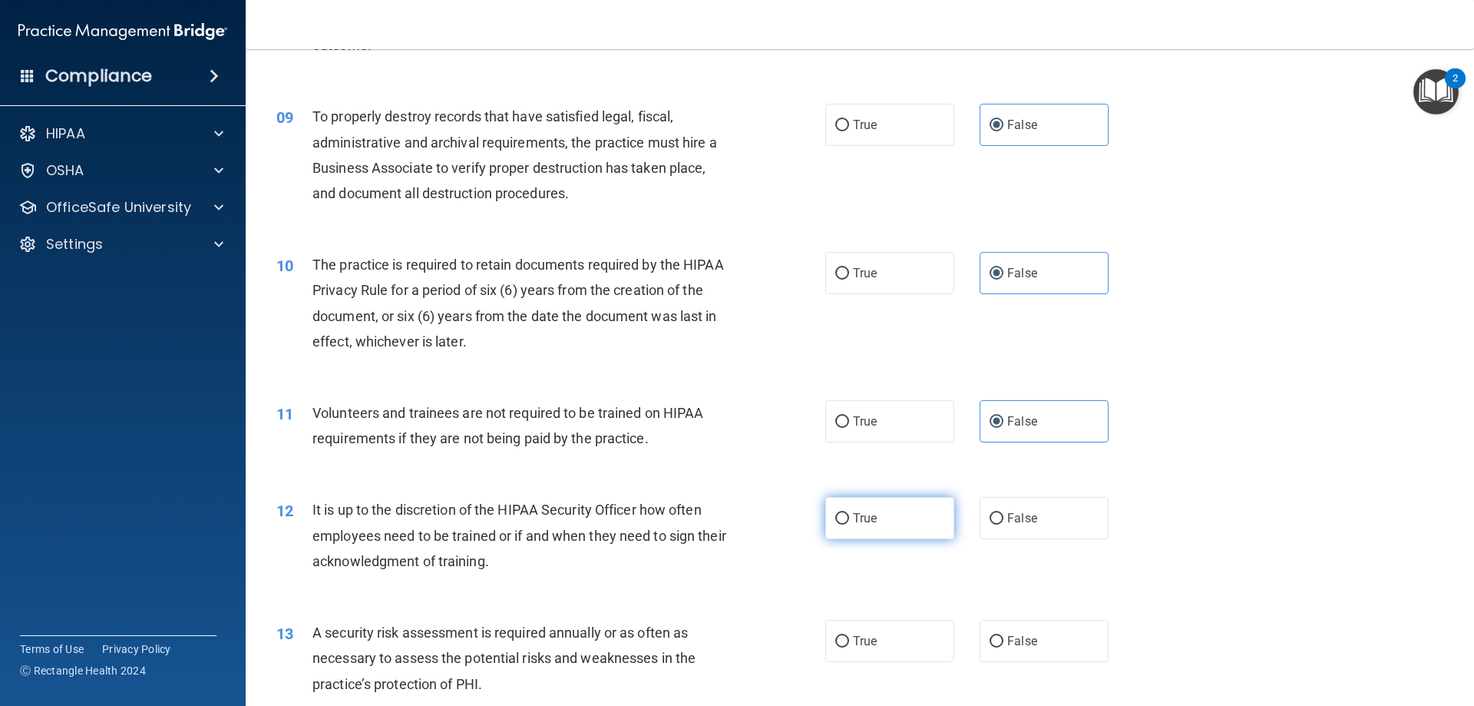
radio input "true"
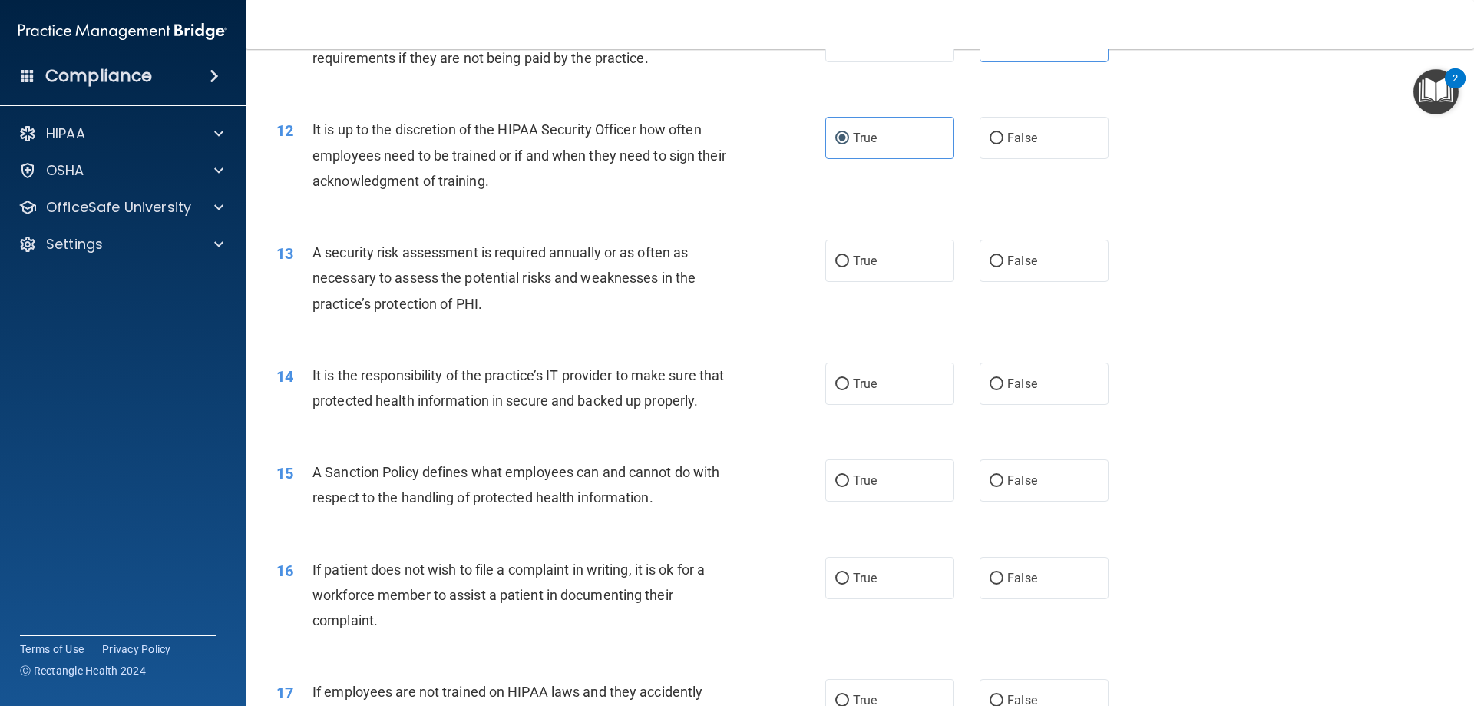
scroll to position [1459, 0]
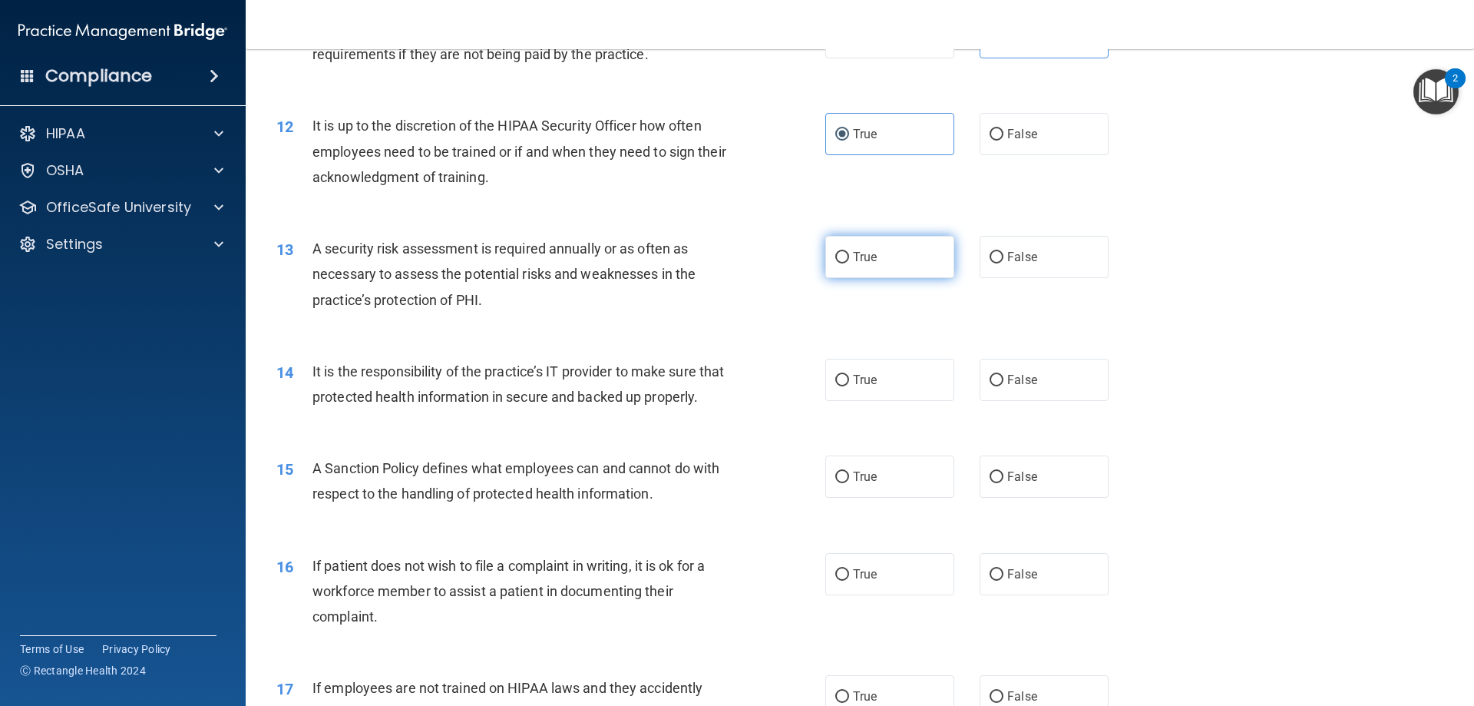
click at [825, 261] on label "True" at bounding box center [889, 257] width 129 height 42
click at [835, 261] on input "True" at bounding box center [842, 258] width 14 height 12
radio input "true"
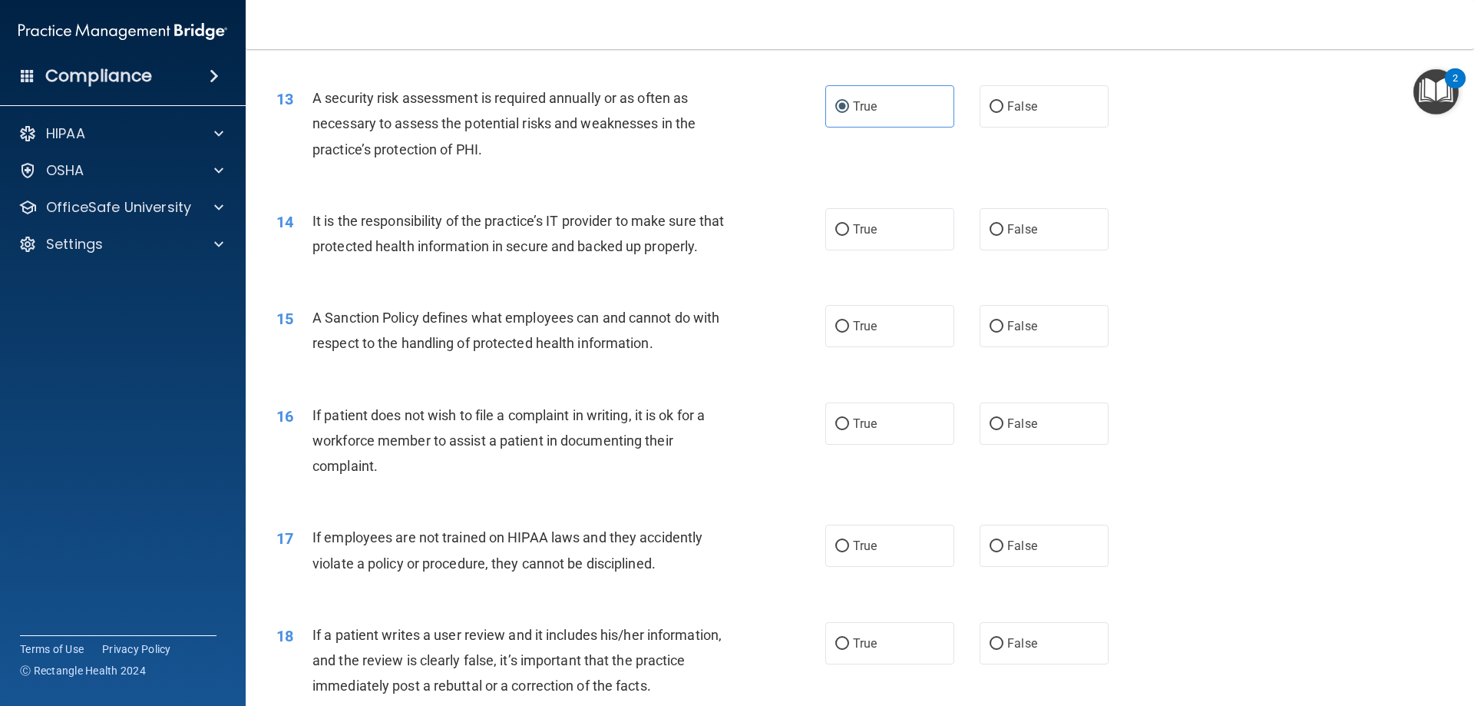
scroll to position [1612, 0]
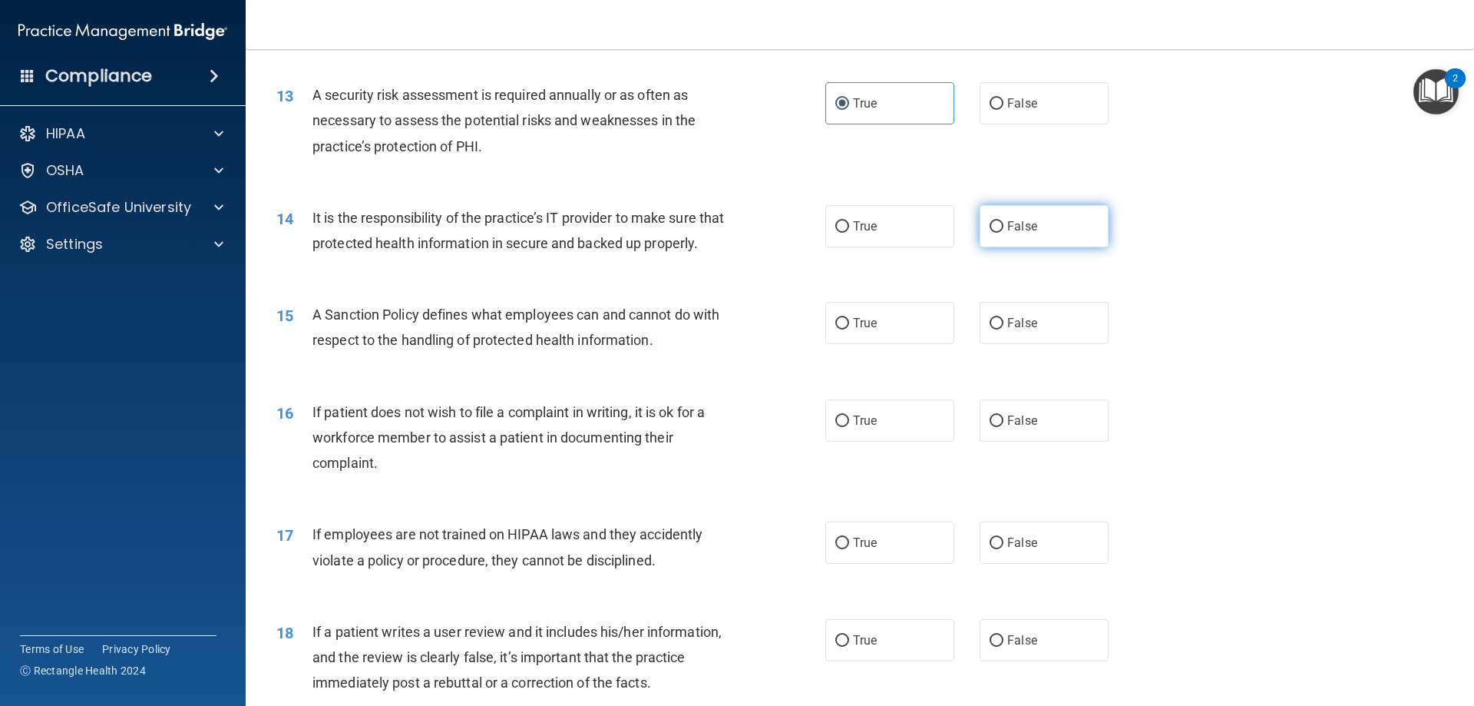
drag, startPoint x: 987, startPoint y: 236, endPoint x: 983, endPoint y: 246, distance: 10.7
click at [984, 246] on label "False" at bounding box center [1044, 226] width 129 height 42
click at [990, 233] on input "False" at bounding box center [997, 227] width 14 height 12
radio input "true"
click at [895, 325] on div "15 A Sanction Policy defines what employees can and cannot do with respect to t…" at bounding box center [860, 331] width 1190 height 97
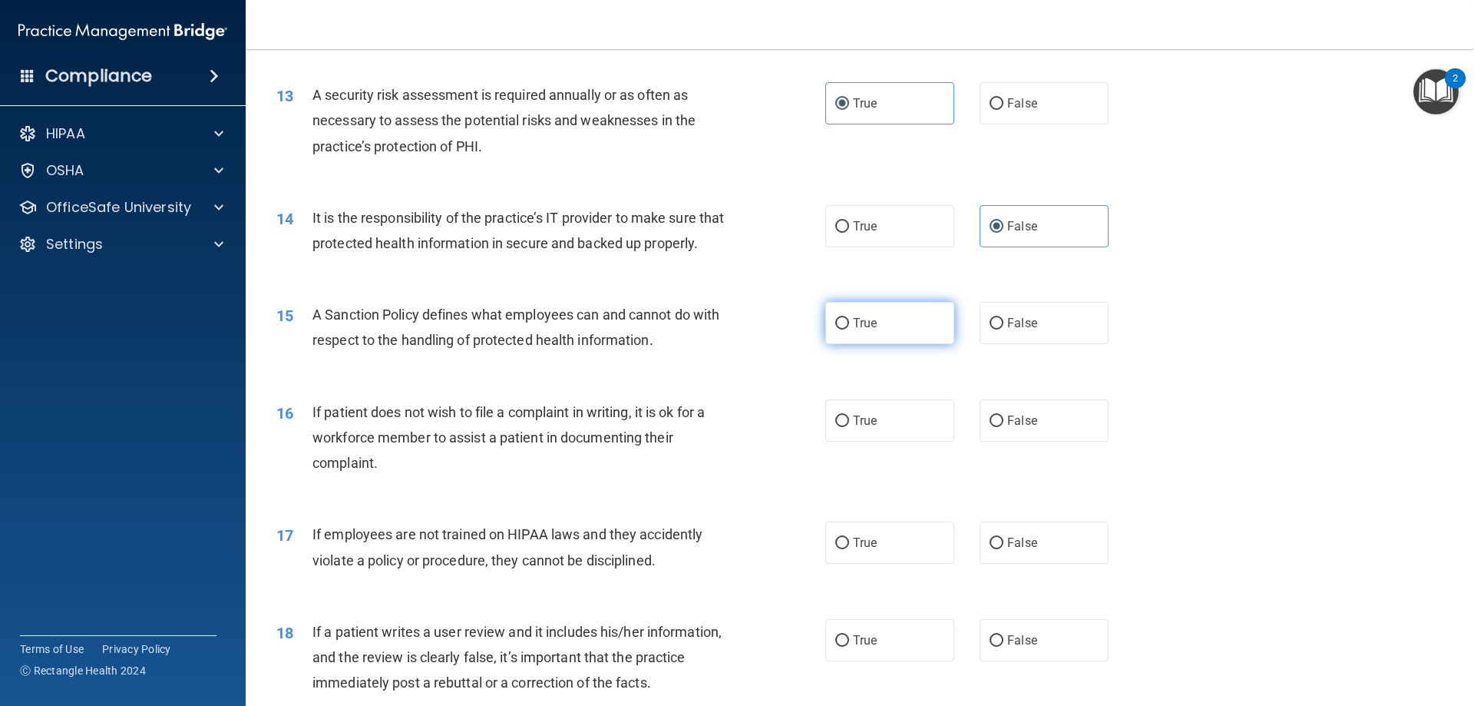
click at [901, 344] on label "True" at bounding box center [889, 323] width 129 height 42
click at [849, 329] on input "True" at bounding box center [842, 324] width 14 height 12
radio input "true"
click at [863, 428] on span "True" at bounding box center [865, 420] width 24 height 15
click at [849, 427] on input "True" at bounding box center [842, 421] width 14 height 12
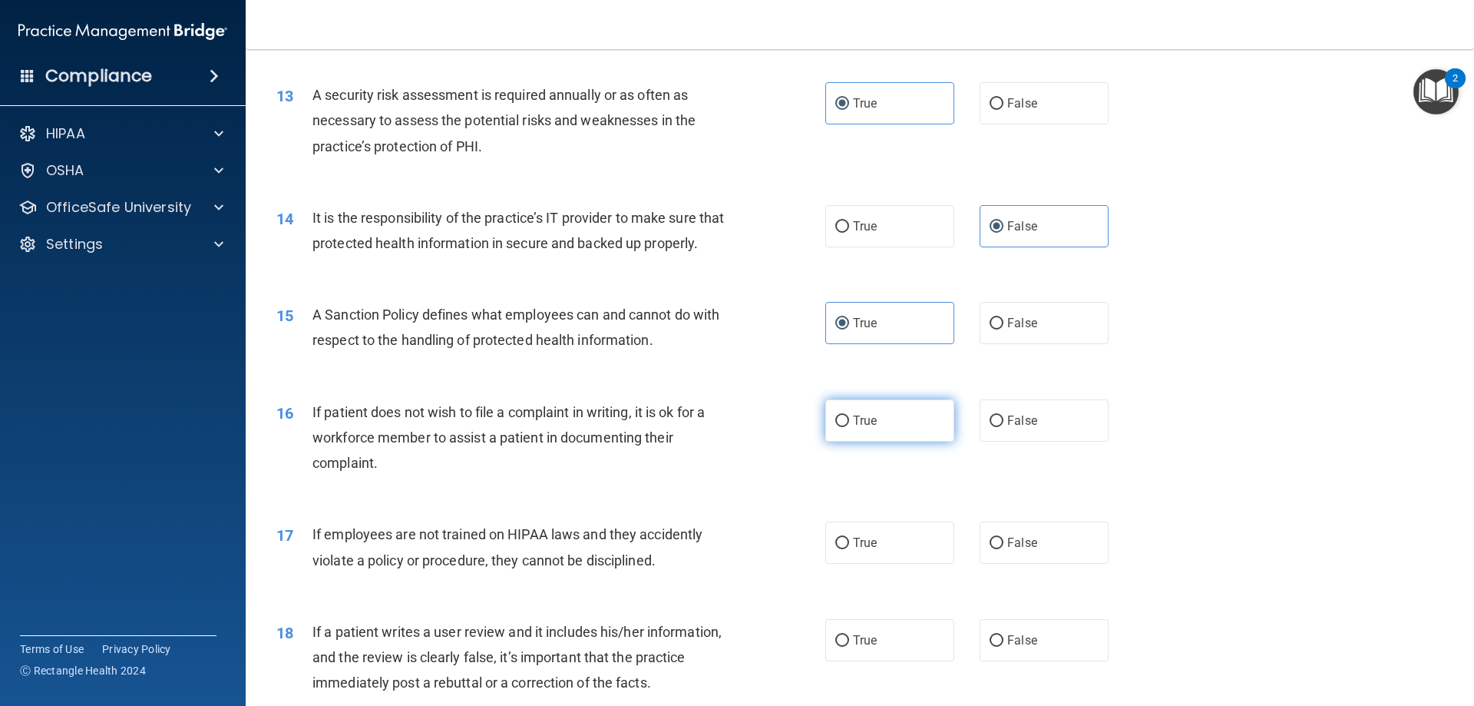
radio input "true"
click at [1080, 564] on label "False" at bounding box center [1044, 542] width 129 height 42
click at [1004, 549] on input "False" at bounding box center [997, 543] width 14 height 12
radio input "true"
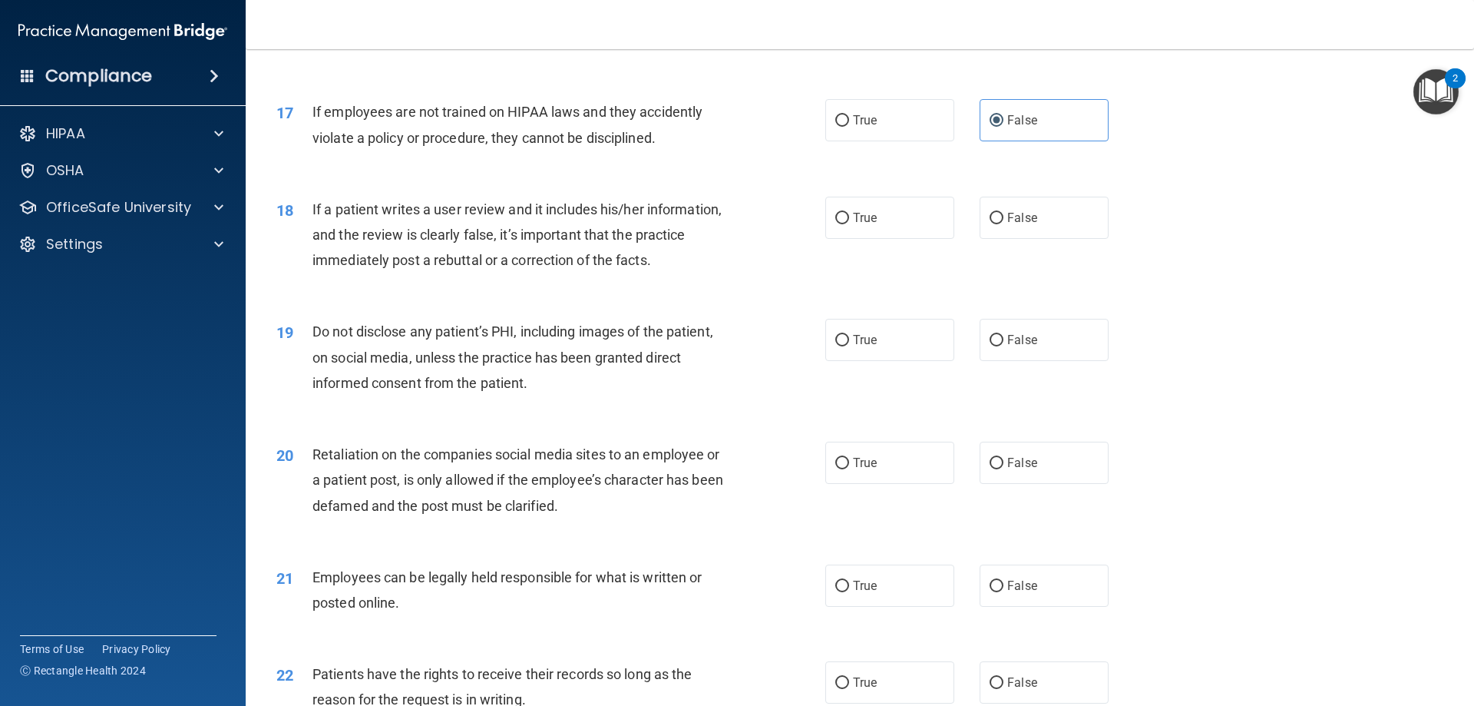
scroll to position [2073, 0]
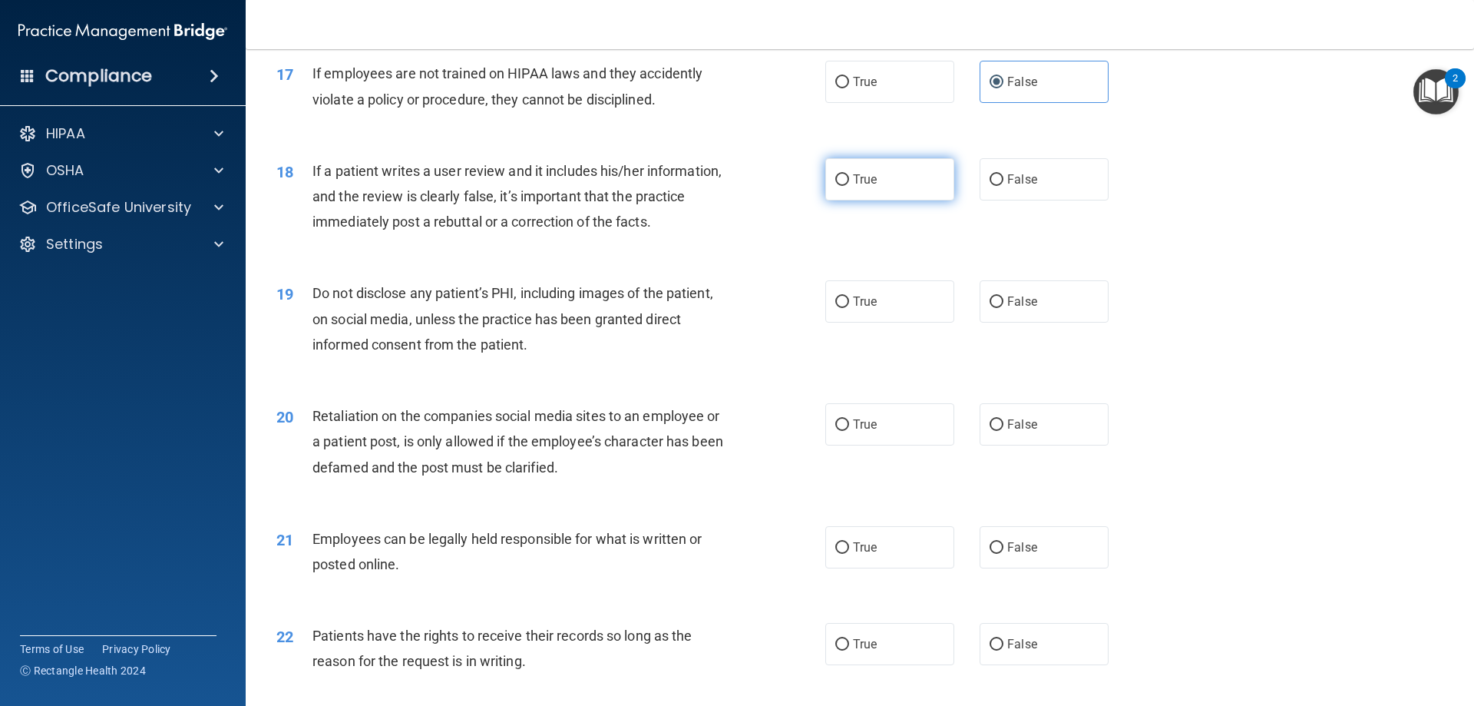
click at [931, 198] on label "True" at bounding box center [889, 179] width 129 height 42
click at [849, 186] on input "True" at bounding box center [842, 180] width 14 height 12
radio input "true"
drag, startPoint x: 861, startPoint y: 319, endPoint x: 863, endPoint y: 291, distance: 28.5
click at [863, 319] on label "True" at bounding box center [889, 301] width 129 height 42
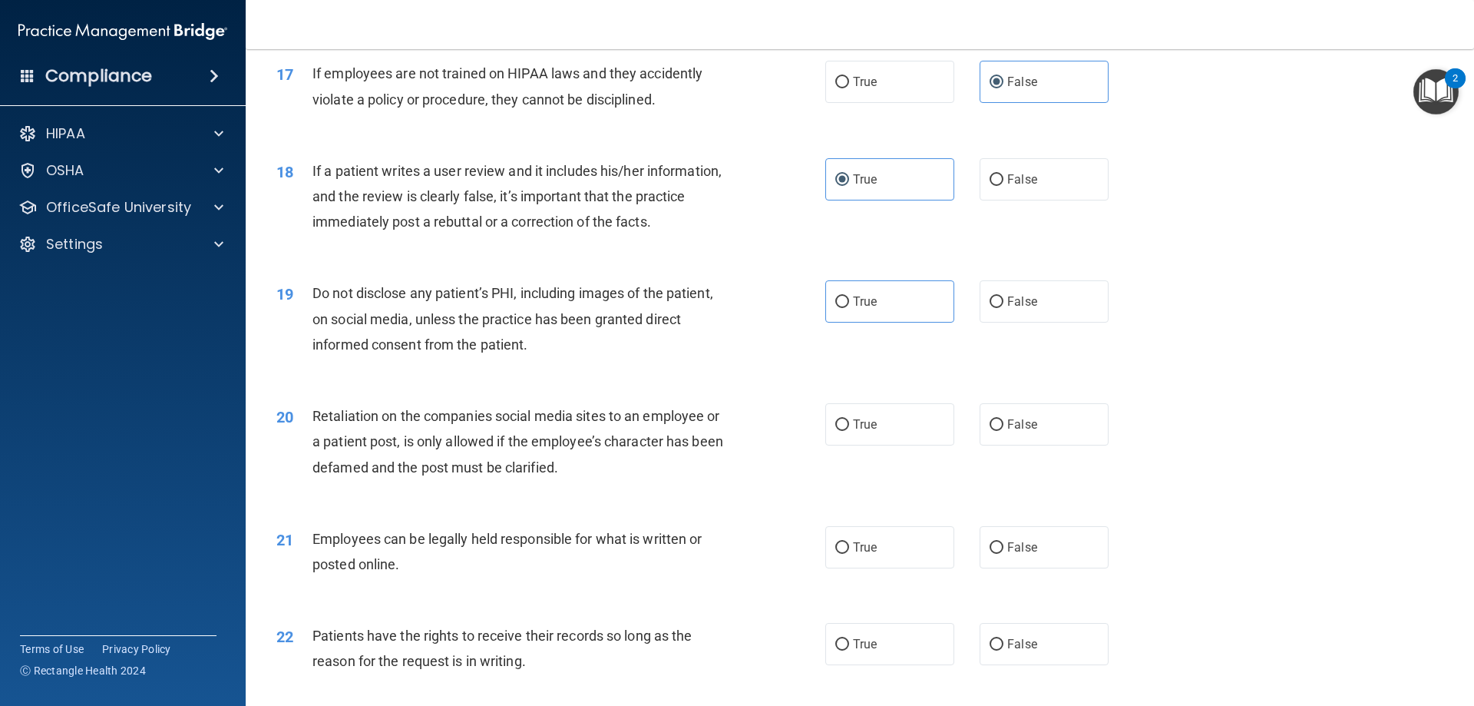
click at [451, 352] on span "Do not disclose any patient’s PHI, including images of the patient, on social m…" at bounding box center [513, 318] width 401 height 67
drag, startPoint x: 879, startPoint y: 336, endPoint x: 870, endPoint y: 335, distance: 9.3
click at [878, 322] on label "True" at bounding box center [889, 301] width 129 height 42
click at [849, 308] on input "True" at bounding box center [842, 302] width 14 height 12
radio input "true"
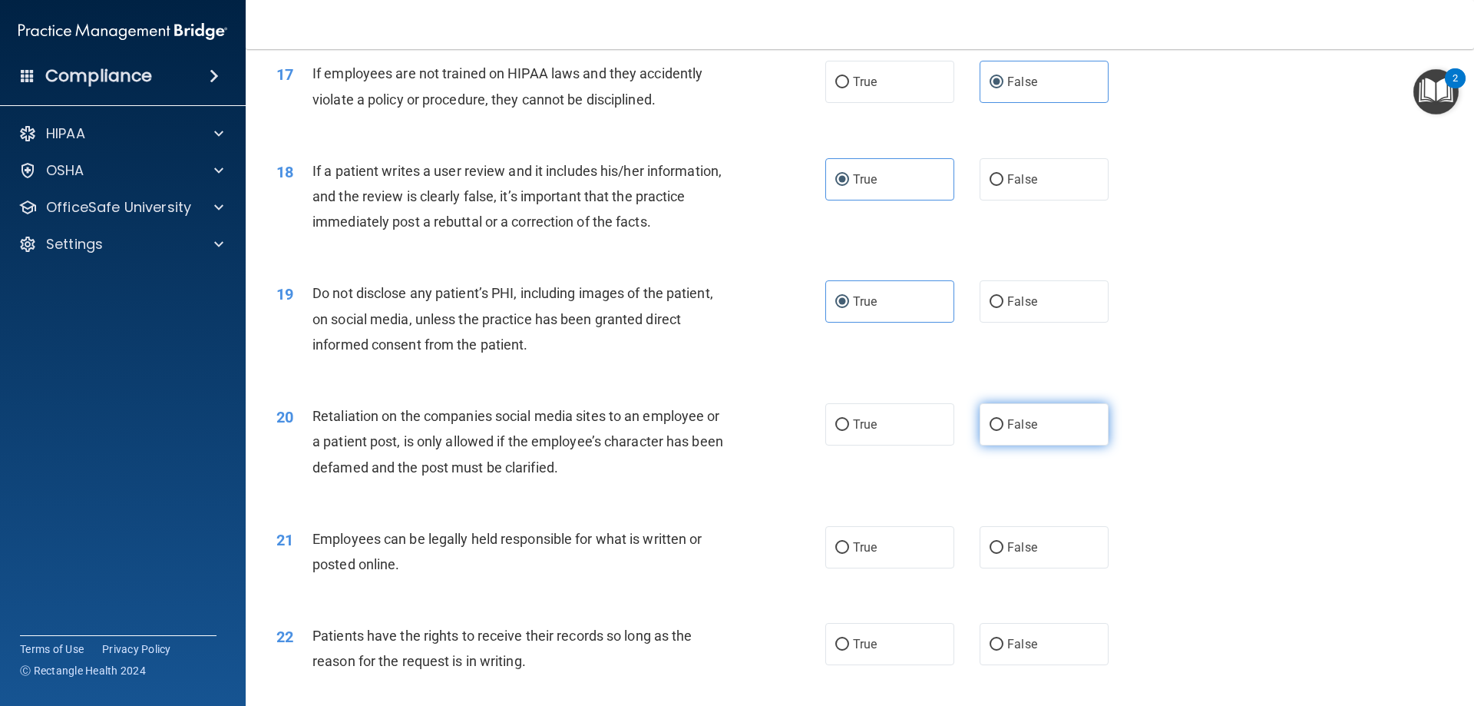
click at [1032, 445] on label "False" at bounding box center [1044, 424] width 129 height 42
click at [1004, 431] on input "False" at bounding box center [997, 425] width 14 height 12
radio input "true"
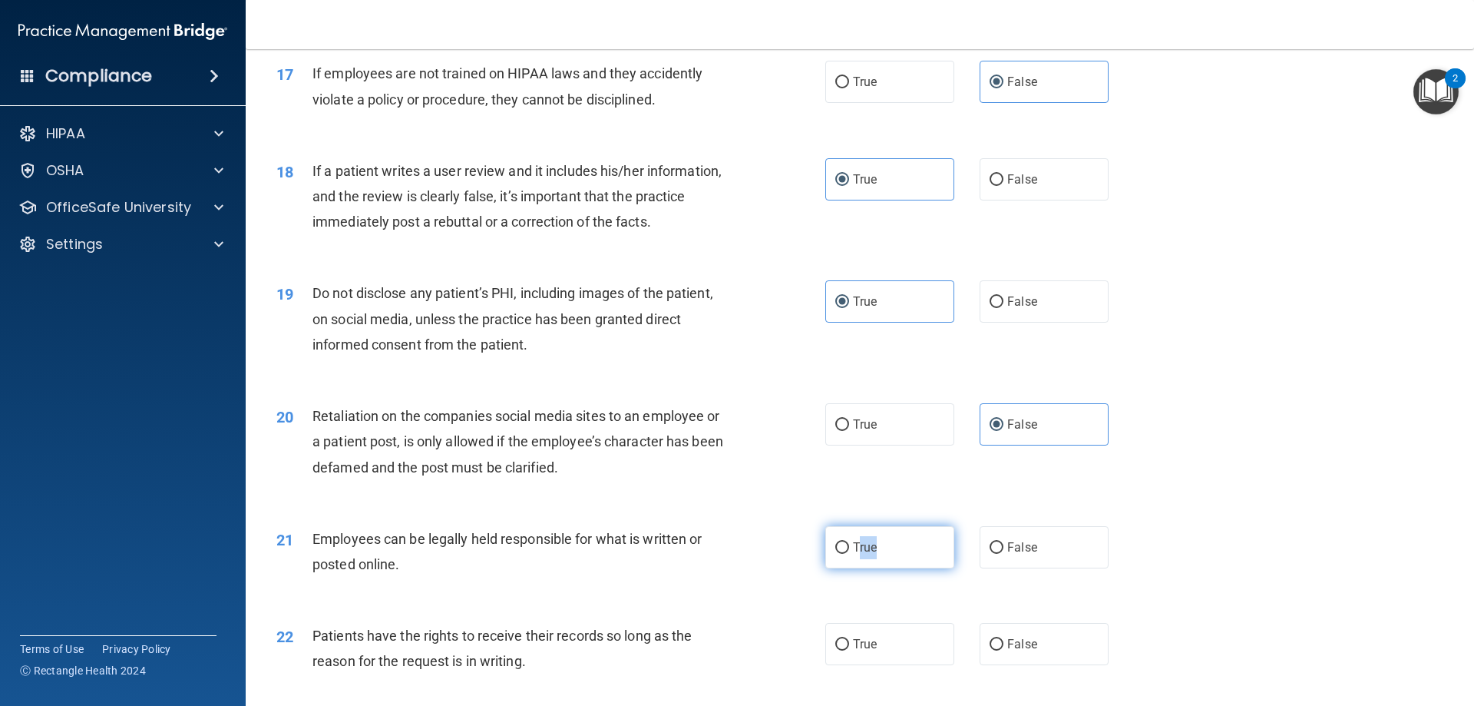
drag, startPoint x: 868, startPoint y: 565, endPoint x: 853, endPoint y: 561, distance: 15.1
click at [853, 561] on label "True" at bounding box center [889, 547] width 129 height 42
click at [854, 554] on span "True" at bounding box center [865, 547] width 24 height 15
click at [849, 554] on input "True" at bounding box center [842, 548] width 14 height 12
radio input "true"
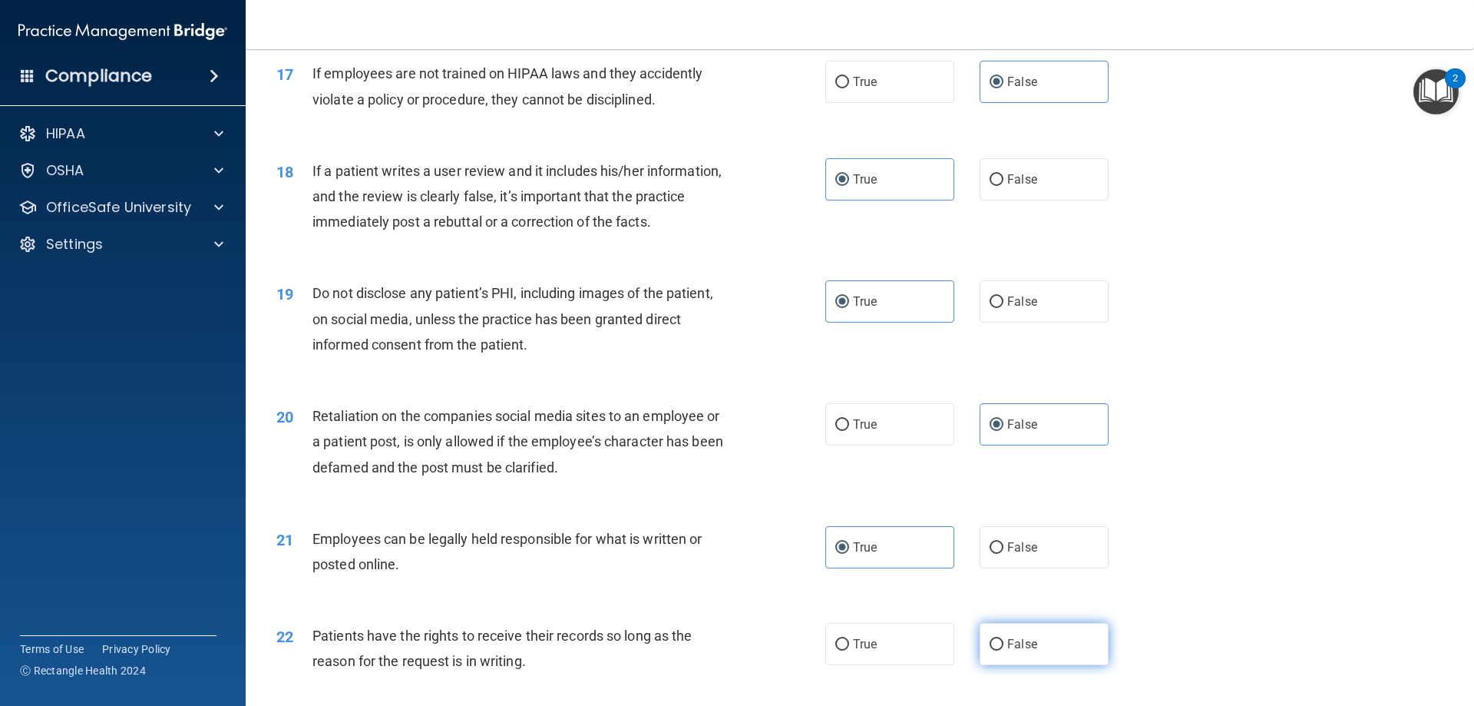
click at [1035, 659] on label "False" at bounding box center [1044, 644] width 129 height 42
click at [1004, 650] on input "False" at bounding box center [997, 645] width 14 height 12
radio input "true"
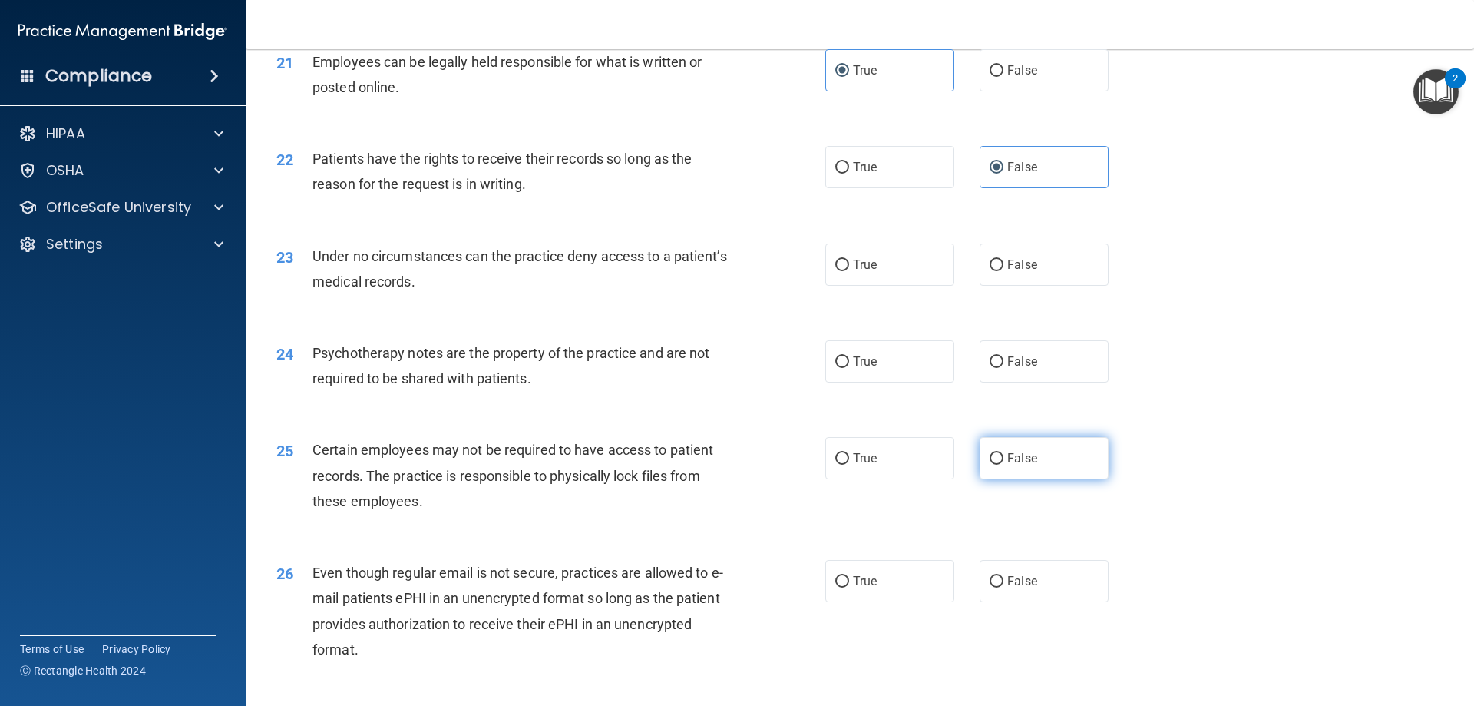
scroll to position [2534, 0]
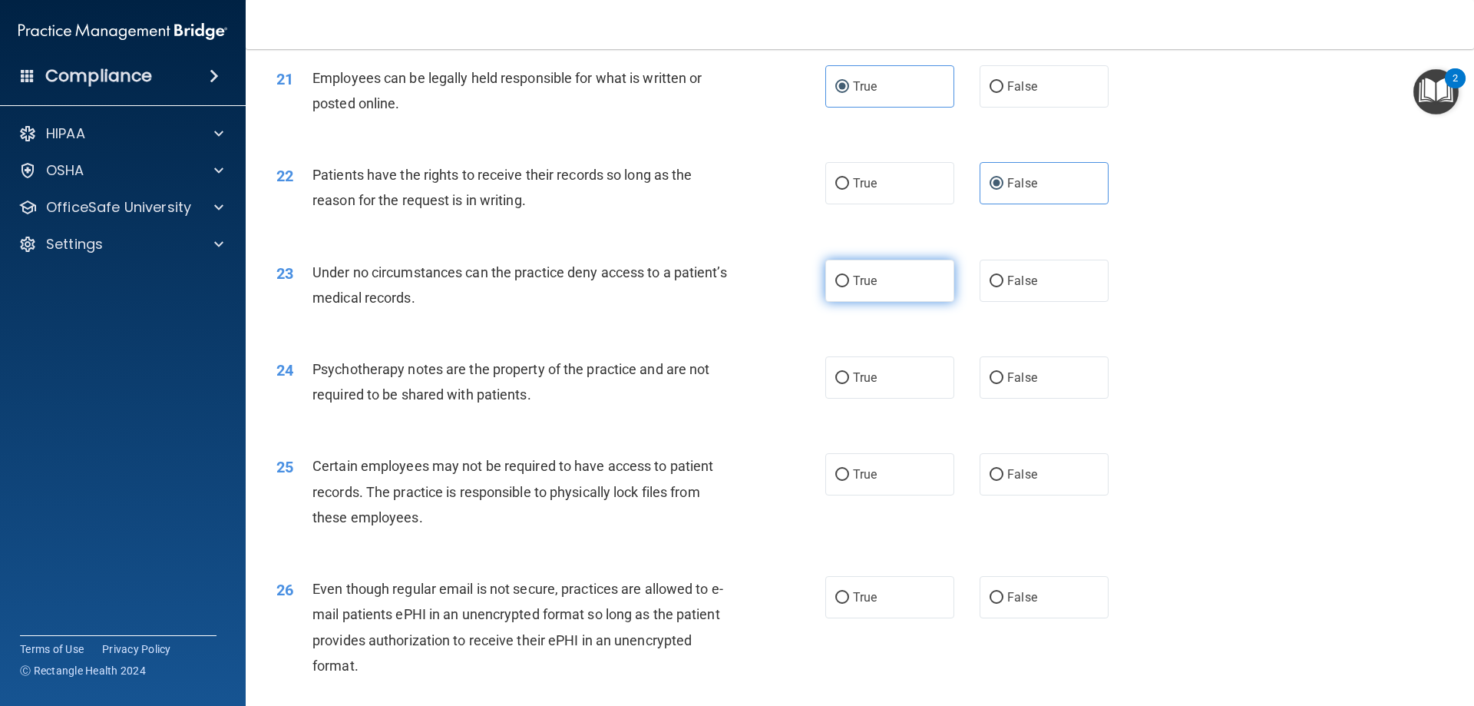
click at [848, 294] on label "True" at bounding box center [889, 281] width 129 height 42
click at [848, 287] on input "True" at bounding box center [842, 282] width 14 height 12
radio input "true"
drag, startPoint x: 891, startPoint y: 412, endPoint x: 881, endPoint y: 380, distance: 32.8
click at [889, 399] on label "True" at bounding box center [889, 377] width 129 height 42
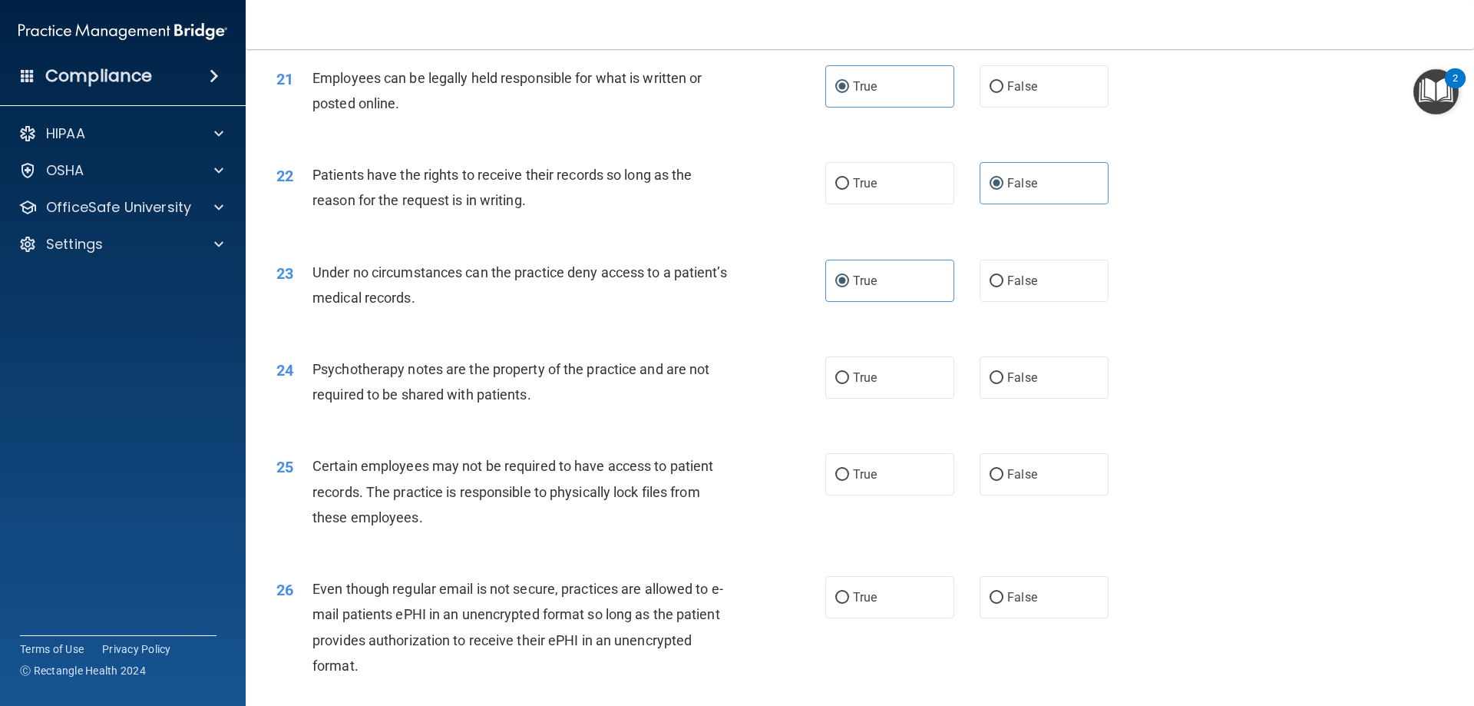
click at [849, 384] on input "True" at bounding box center [842, 378] width 14 height 12
radio input "true"
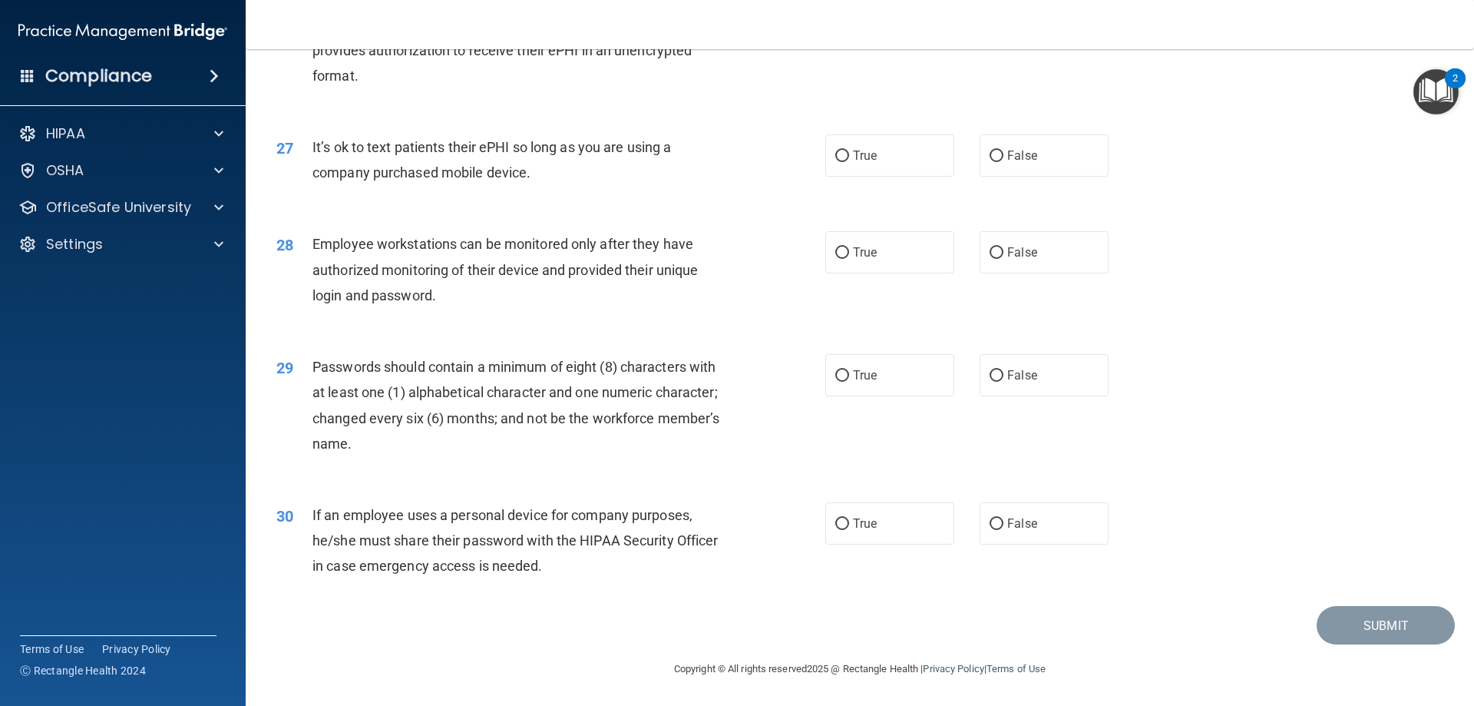
scroll to position [3149, 0]
click at [860, 534] on label "True" at bounding box center [889, 523] width 129 height 42
click at [849, 530] on input "True" at bounding box center [842, 524] width 14 height 12
radio input "true"
drag, startPoint x: 903, startPoint y: 360, endPoint x: 908, endPoint y: 352, distance: 9.0
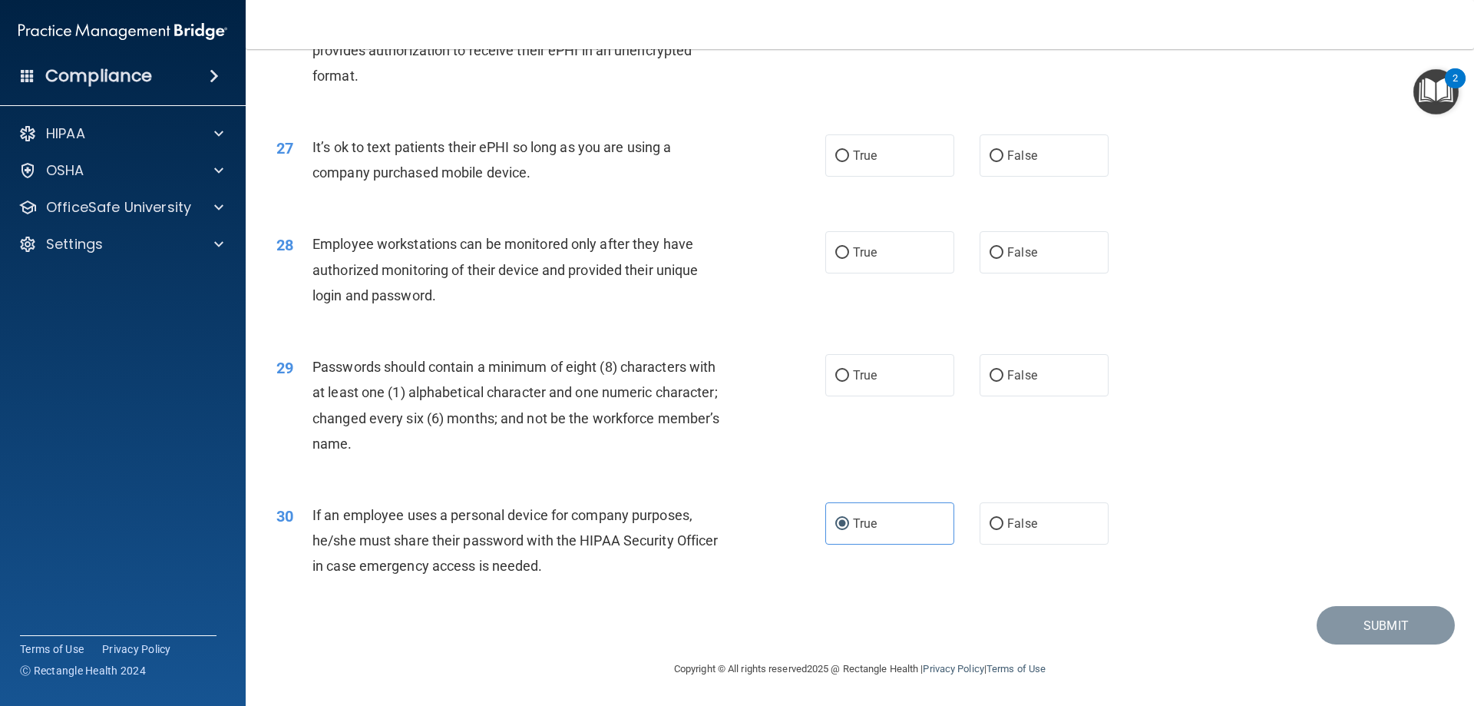
click at [907, 359] on label "True" at bounding box center [889, 375] width 129 height 42
click at [849, 370] on input "True" at bounding box center [842, 376] width 14 height 12
radio input "true"
click at [948, 234] on div "True False" at bounding box center [979, 252] width 309 height 42
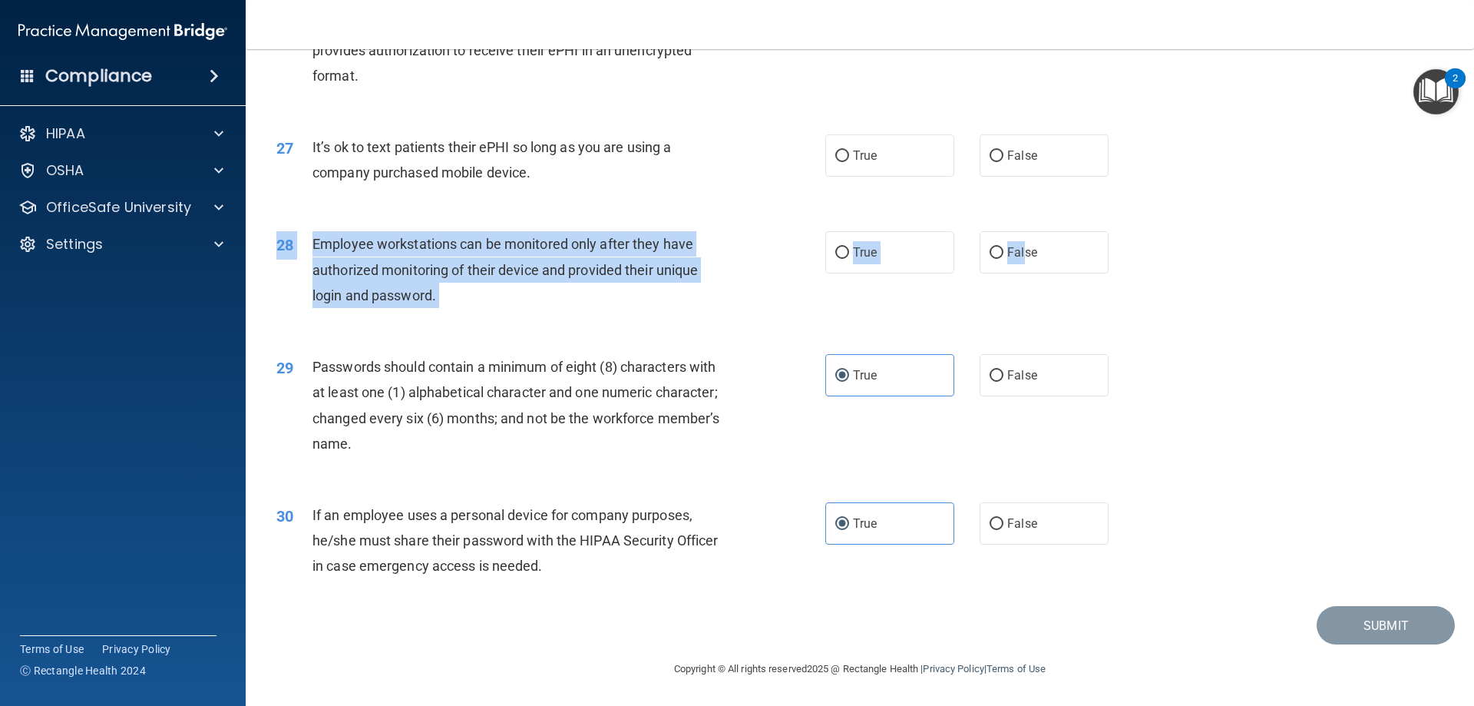
drag, startPoint x: 1019, startPoint y: 273, endPoint x: 1011, endPoint y: 276, distance: 8.0
click at [1013, 276] on div "28 Employee workstations can be monitored only after they have authorized monit…" at bounding box center [860, 273] width 1190 height 123
click at [995, 244] on label "False" at bounding box center [1044, 252] width 129 height 42
click at [995, 247] on input "False" at bounding box center [997, 253] width 14 height 12
radio input "true"
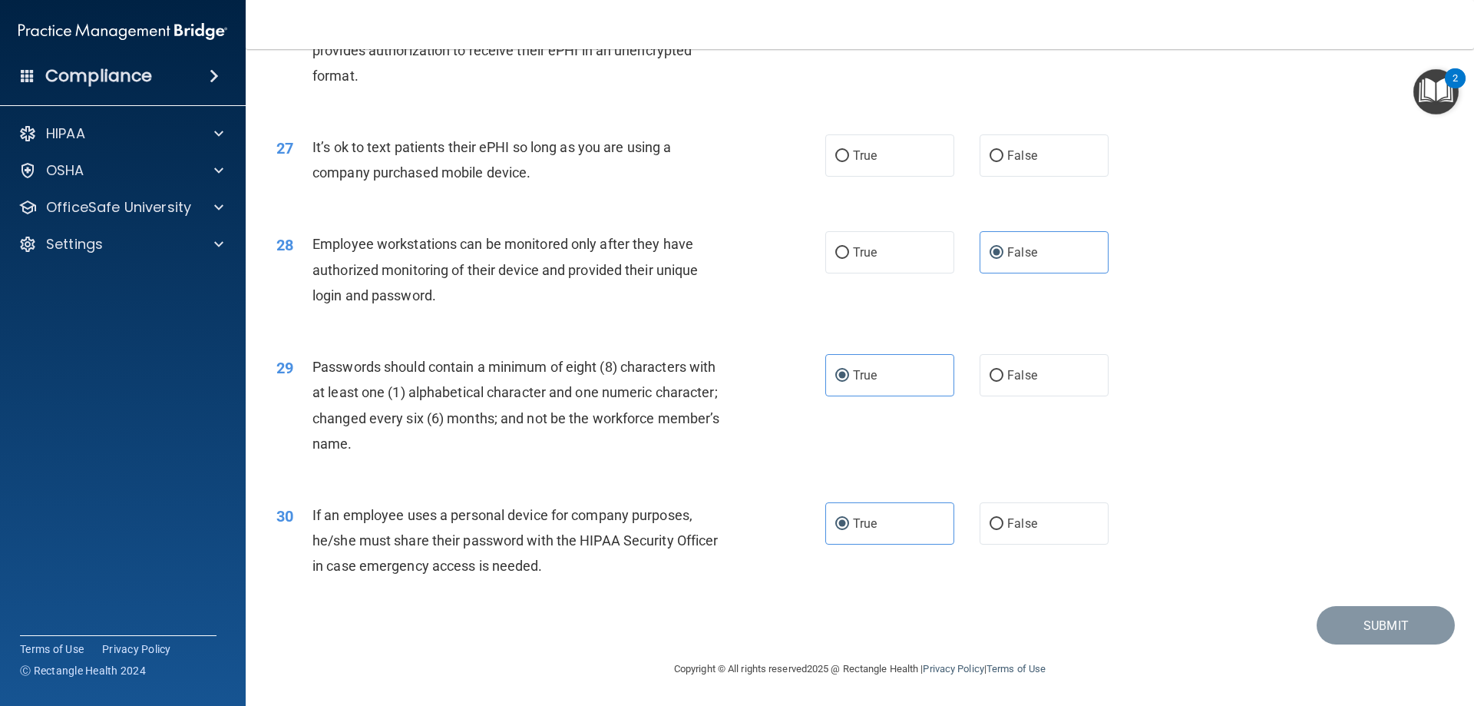
drag, startPoint x: 1179, startPoint y: 240, endPoint x: 1166, endPoint y: 228, distance: 17.4
click at [1176, 234] on div "28 Employee workstations can be monitored only after they have authorized monit…" at bounding box center [860, 273] width 1190 height 123
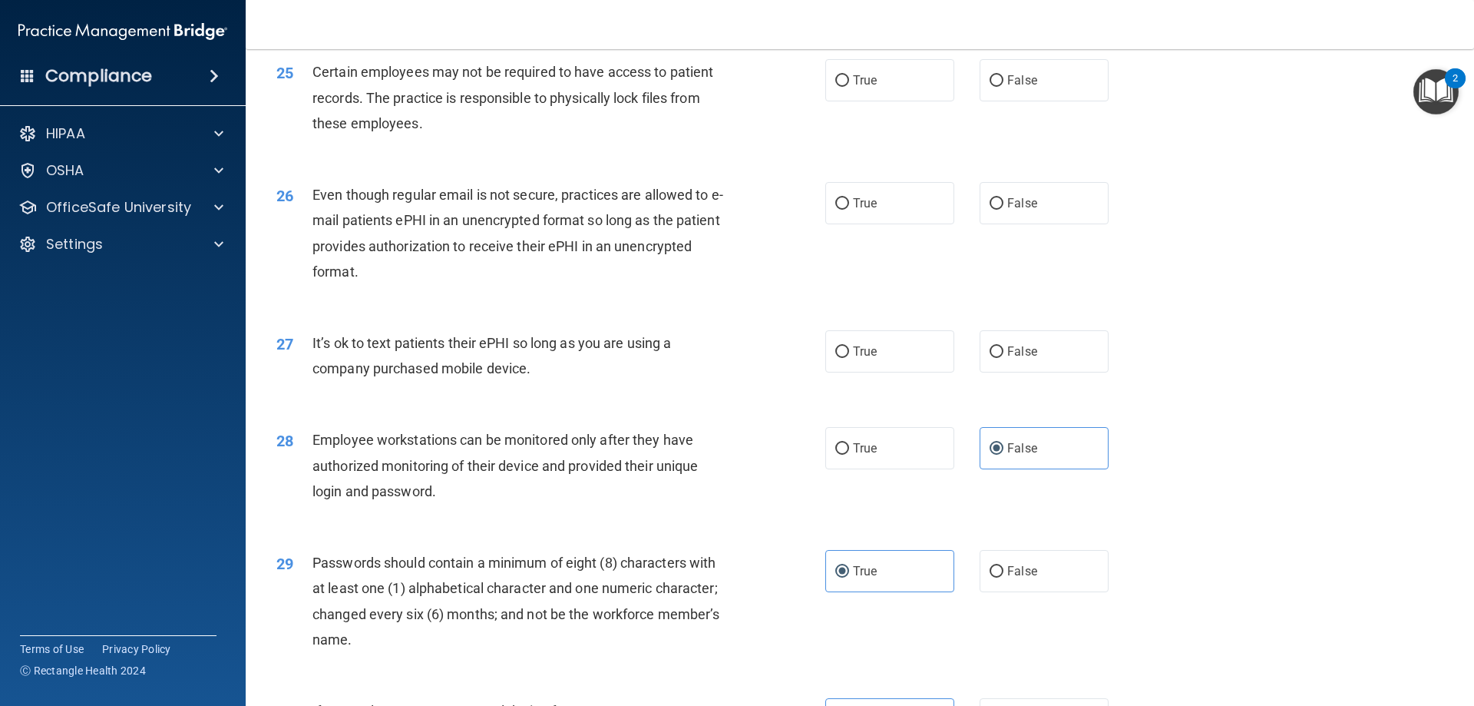
scroll to position [2919, 0]
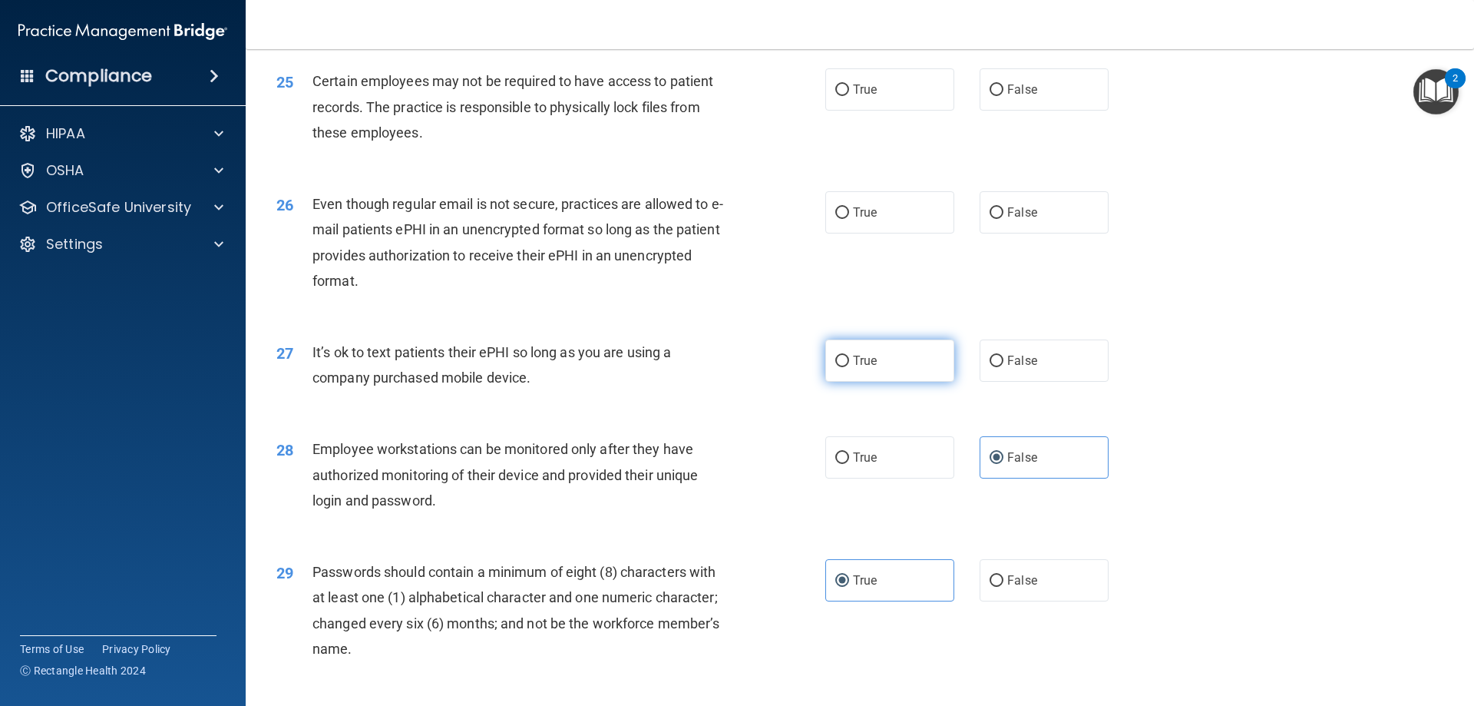
drag, startPoint x: 848, startPoint y: 385, endPoint x: 855, endPoint y: 375, distance: 11.7
click at [853, 368] on span "True" at bounding box center [865, 360] width 24 height 15
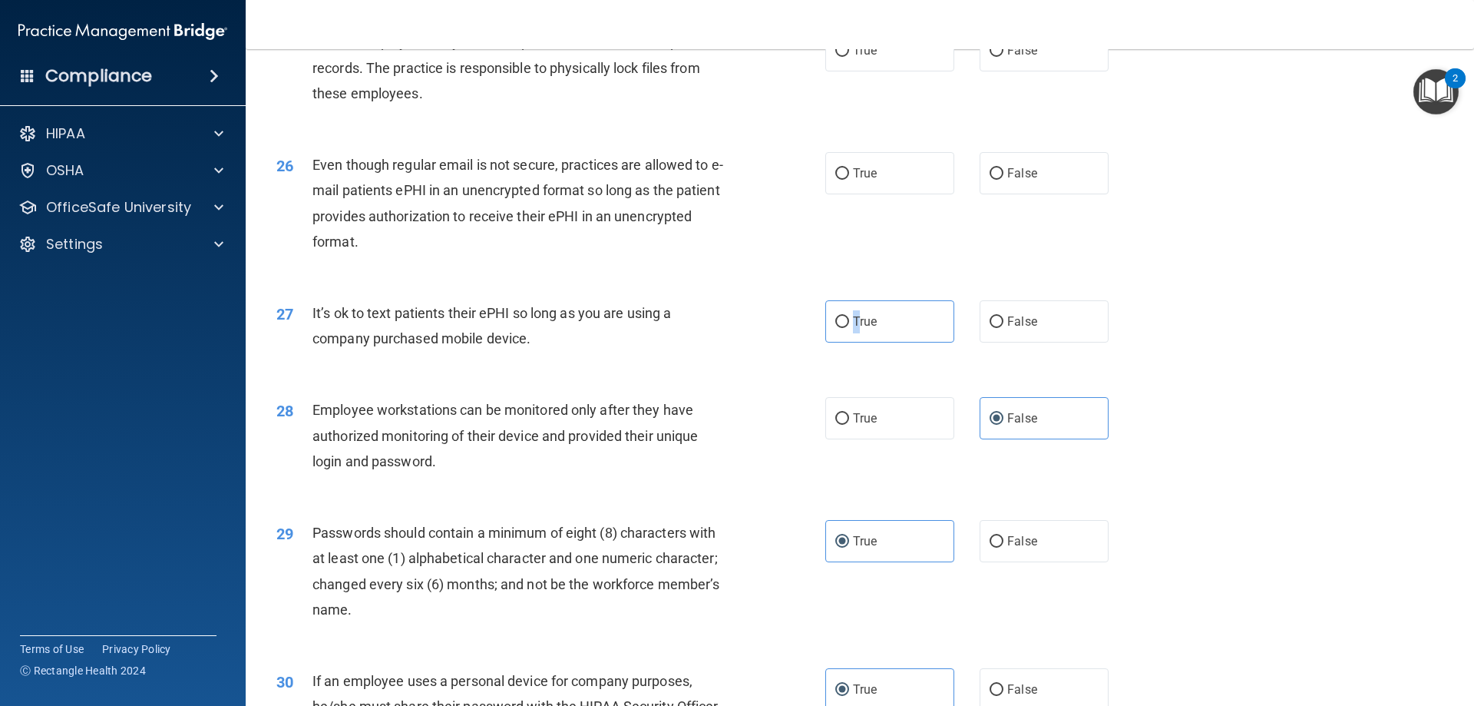
scroll to position [2995, 0]
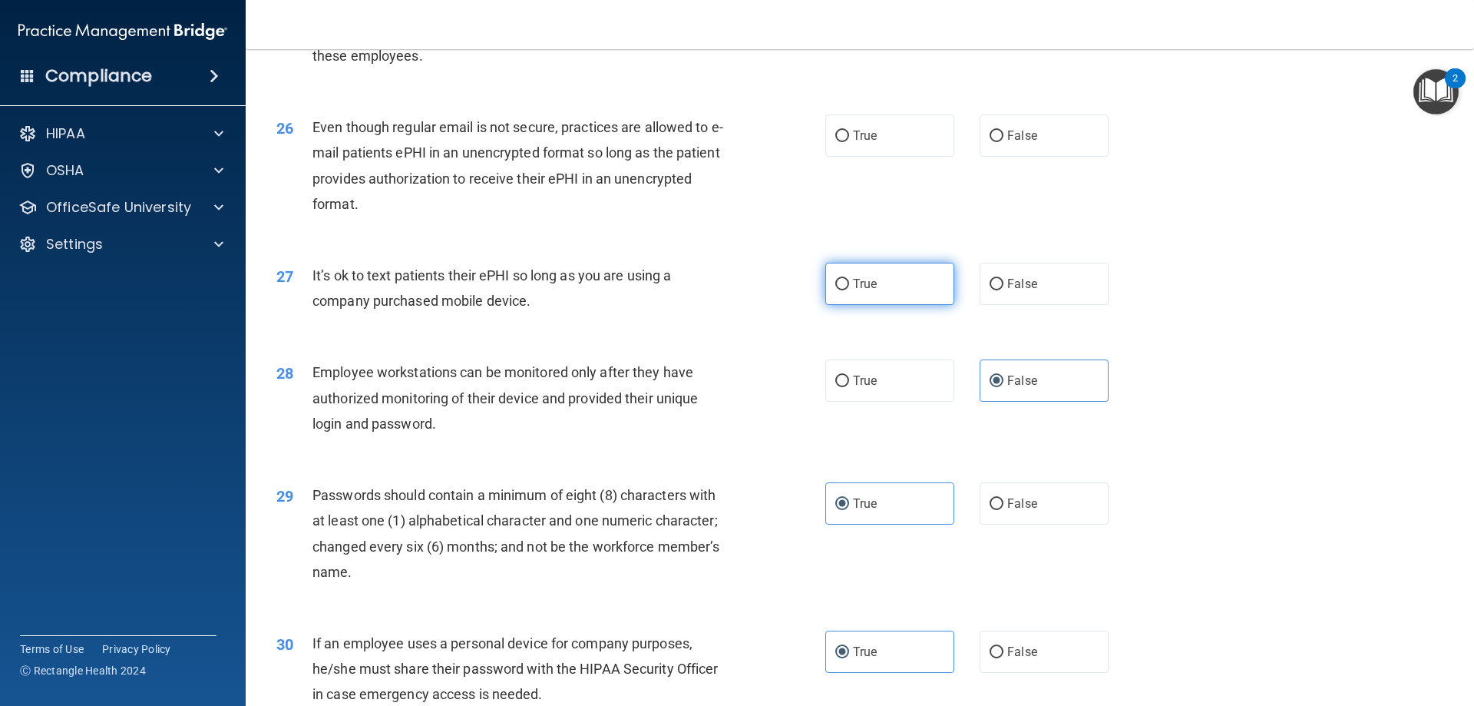
click at [859, 305] on label "True" at bounding box center [889, 284] width 129 height 42
click at [849, 290] on input "True" at bounding box center [842, 285] width 14 height 12
radio input "true"
click at [1017, 150] on label "False" at bounding box center [1044, 135] width 129 height 42
click at [1004, 142] on input "False" at bounding box center [997, 137] width 14 height 12
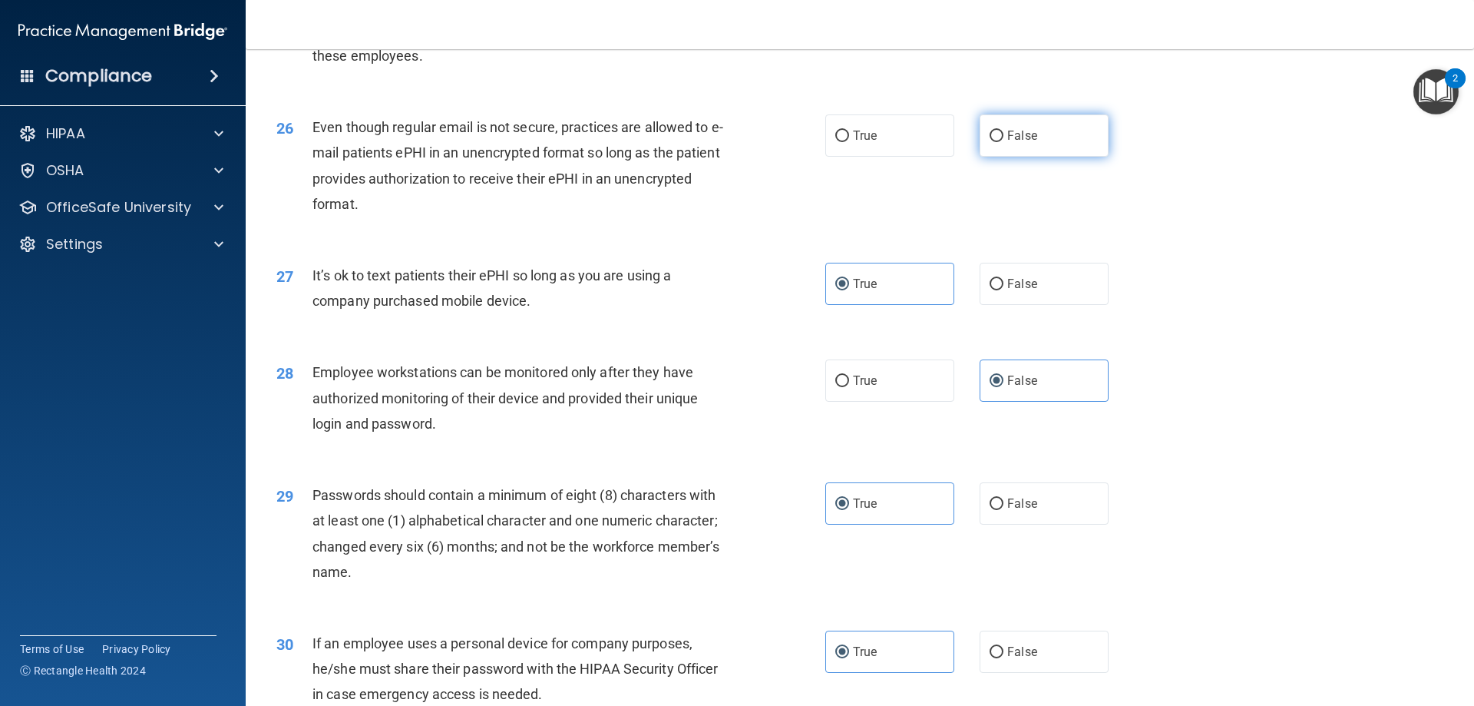
radio input "true"
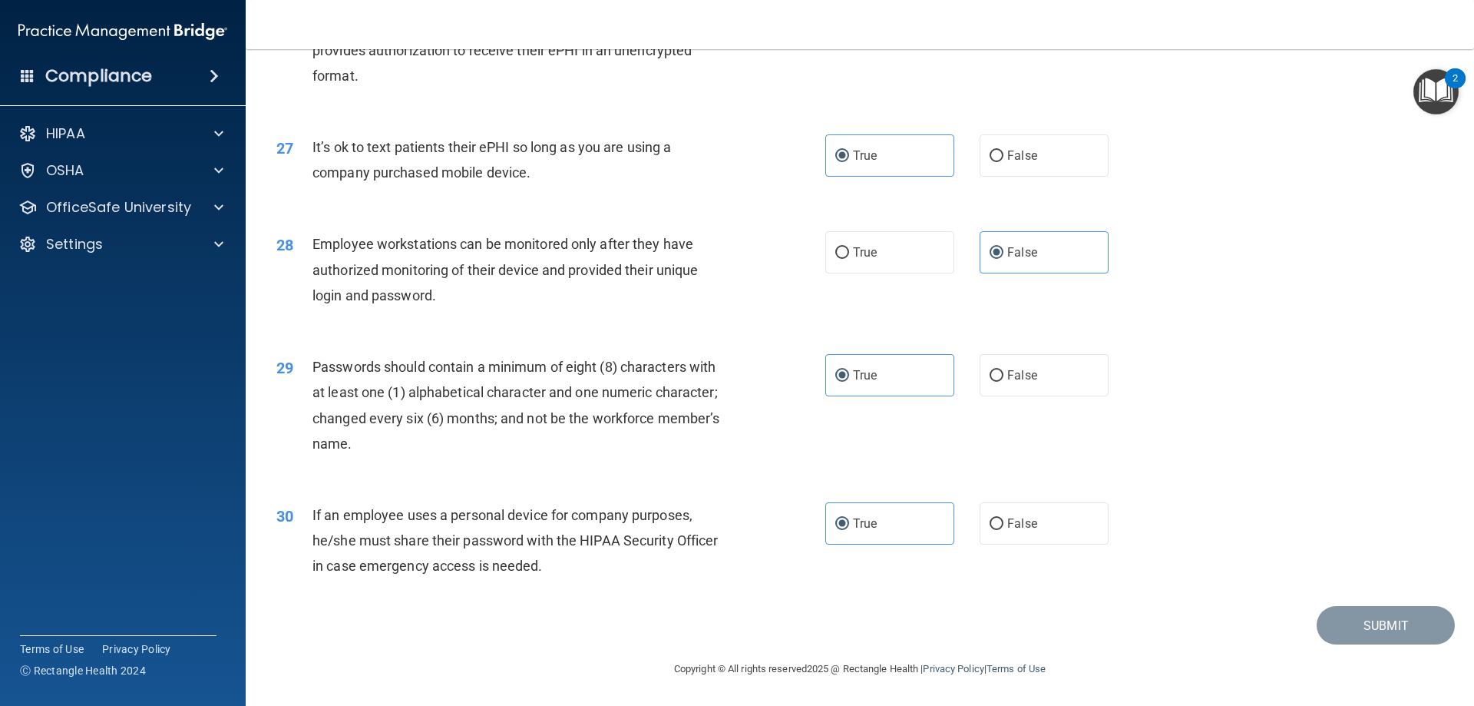
scroll to position [3149, 0]
click at [1368, 590] on div "30 If an employee uses a personal device for company purposes, he/she must shar…" at bounding box center [860, 544] width 1190 height 123
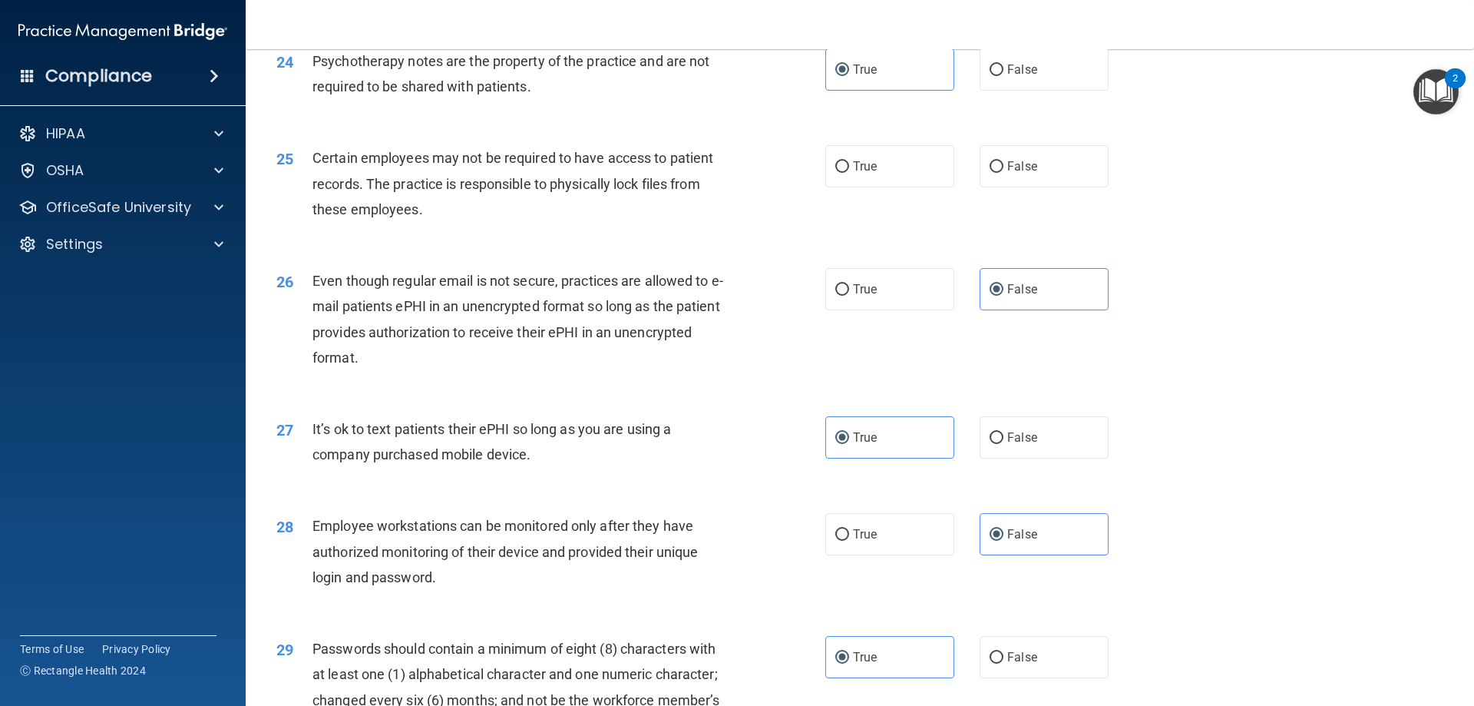
scroll to position [2765, 0]
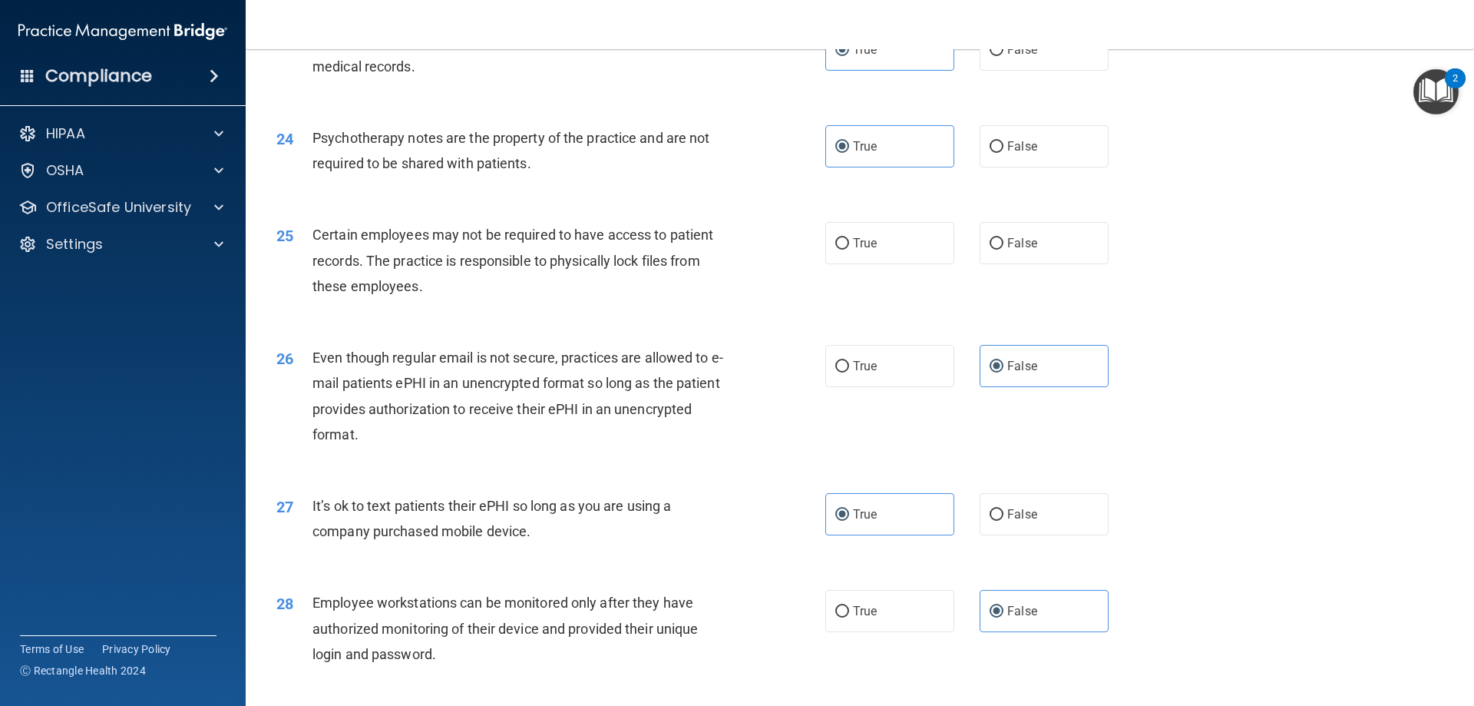
click at [932, 291] on div "25 Certain employees may not be required to have access to patient records. The…" at bounding box center [860, 264] width 1190 height 123
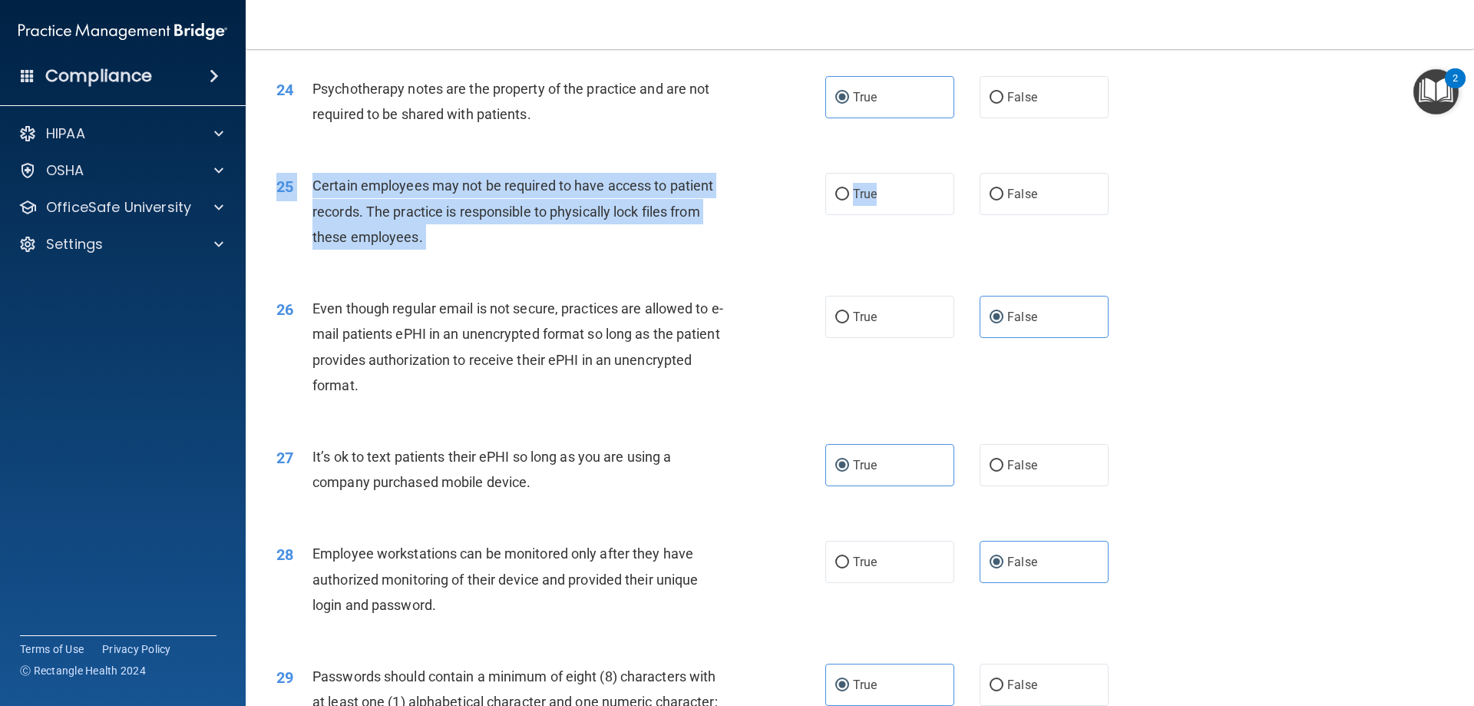
scroll to position [2842, 0]
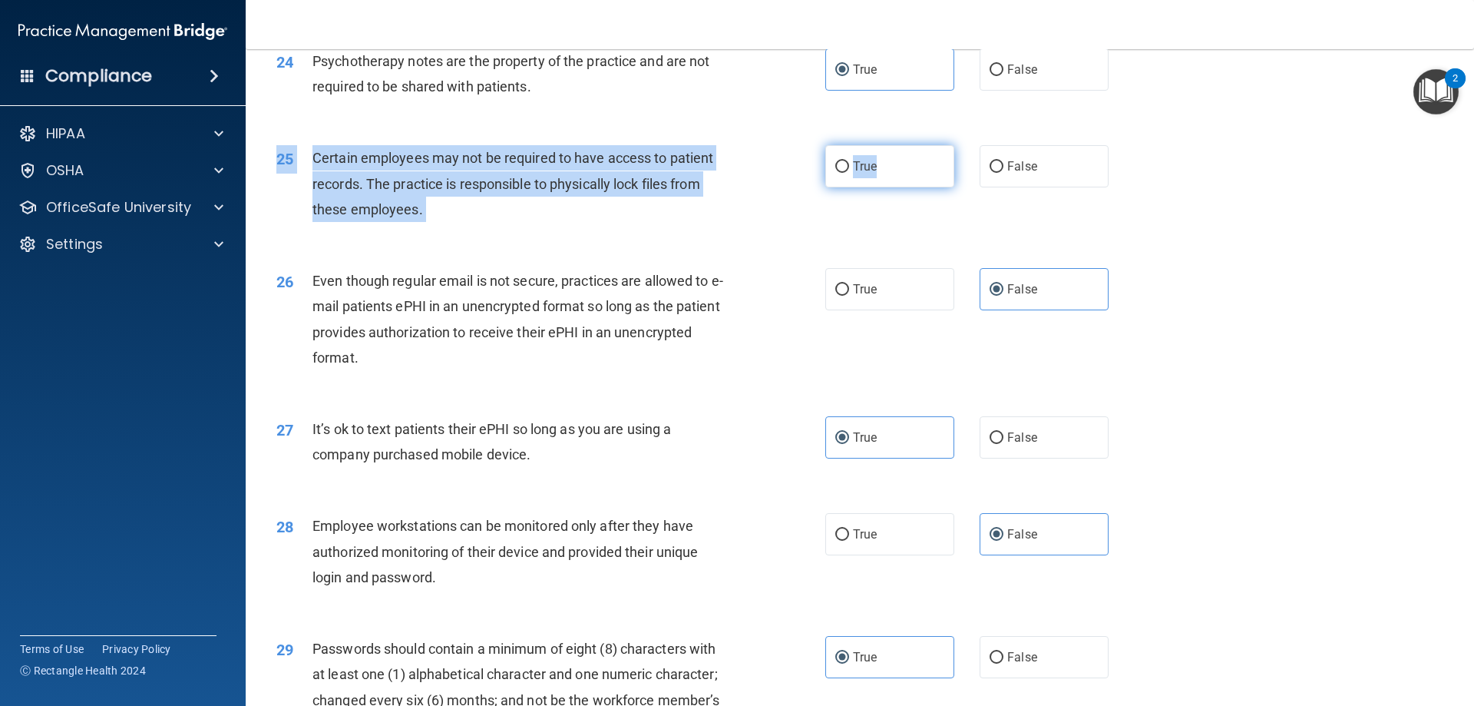
click at [853, 174] on span "True" at bounding box center [865, 166] width 24 height 15
click at [849, 173] on input "True" at bounding box center [842, 167] width 14 height 12
radio input "true"
click at [818, 230] on div "25 Certain employees may not be required to have access to patient records. The…" at bounding box center [550, 187] width 595 height 84
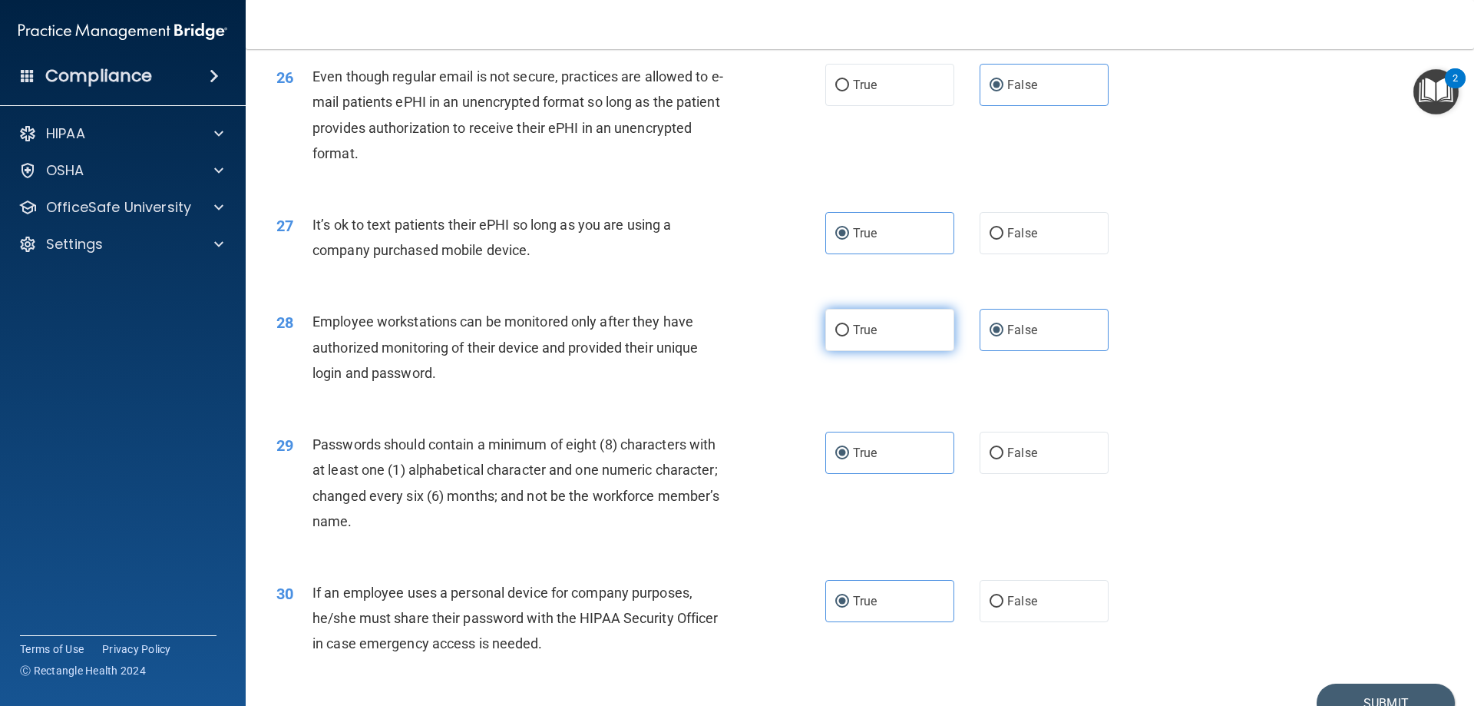
scroll to position [3149, 0]
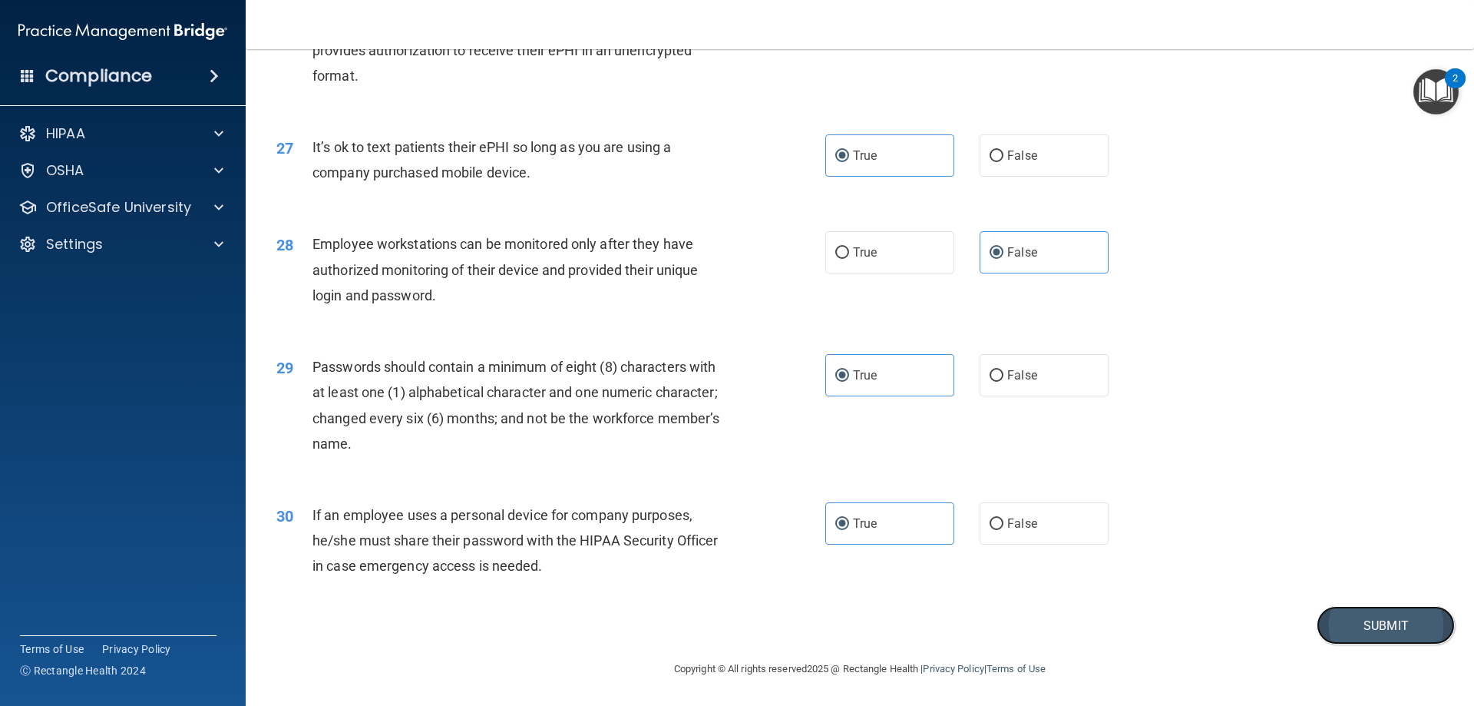
click at [1377, 627] on button "Submit" at bounding box center [1386, 625] width 138 height 39
click at [1389, 617] on button "Submit" at bounding box center [1386, 625] width 138 height 39
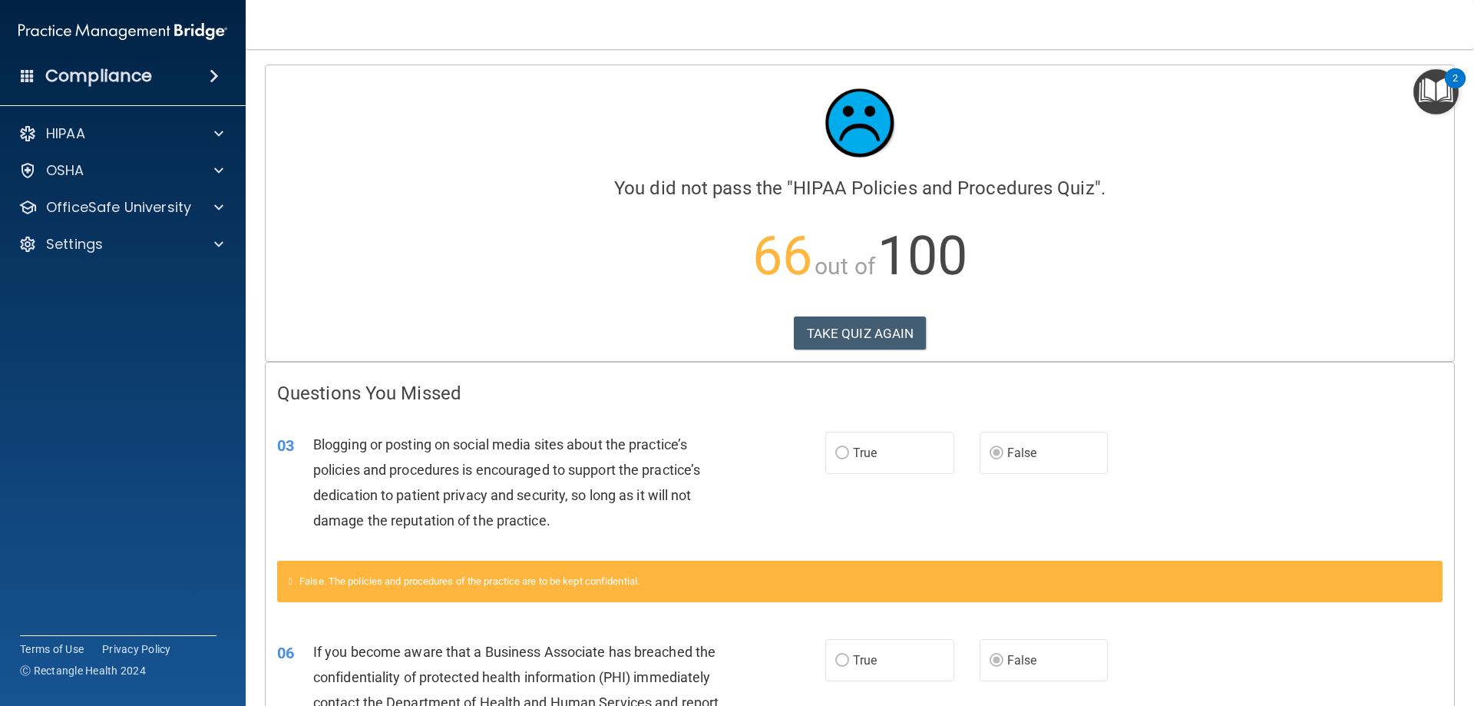
click at [832, 350] on div "Calculating your score.... You did not pass the " HIPAA Policies and Procedures…" at bounding box center [860, 213] width 1189 height 296
click at [827, 339] on button "TAKE QUIZ AGAIN" at bounding box center [860, 333] width 133 height 34
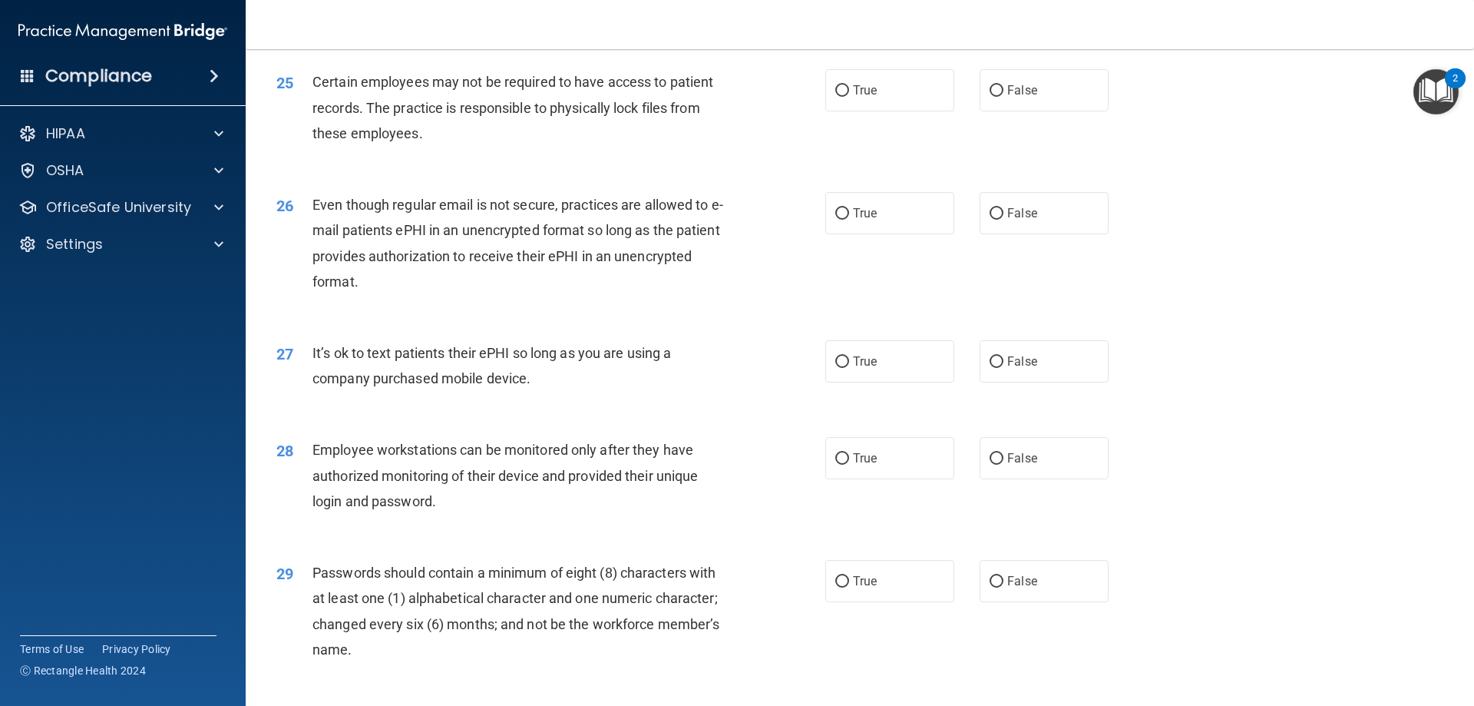
scroll to position [3149, 0]
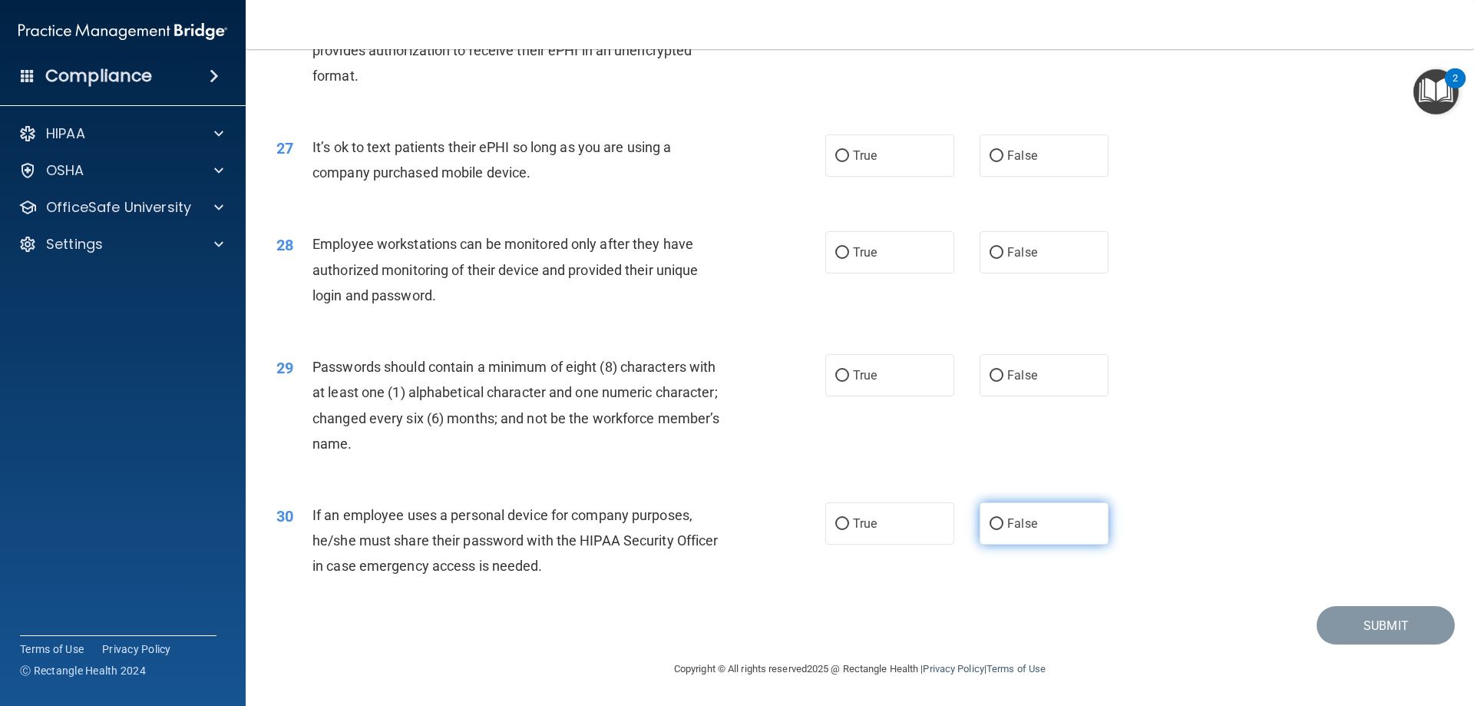
click at [1014, 509] on label "False" at bounding box center [1044, 523] width 129 height 42
click at [1004, 518] on input "False" at bounding box center [997, 524] width 14 height 12
radio input "true"
drag, startPoint x: 1000, startPoint y: 185, endPoint x: 1011, endPoint y: 164, distance: 23.7
click at [1000, 186] on div "27 It’s ok to text patients their ePHI so long as you are using a company purch…" at bounding box center [860, 163] width 1190 height 97
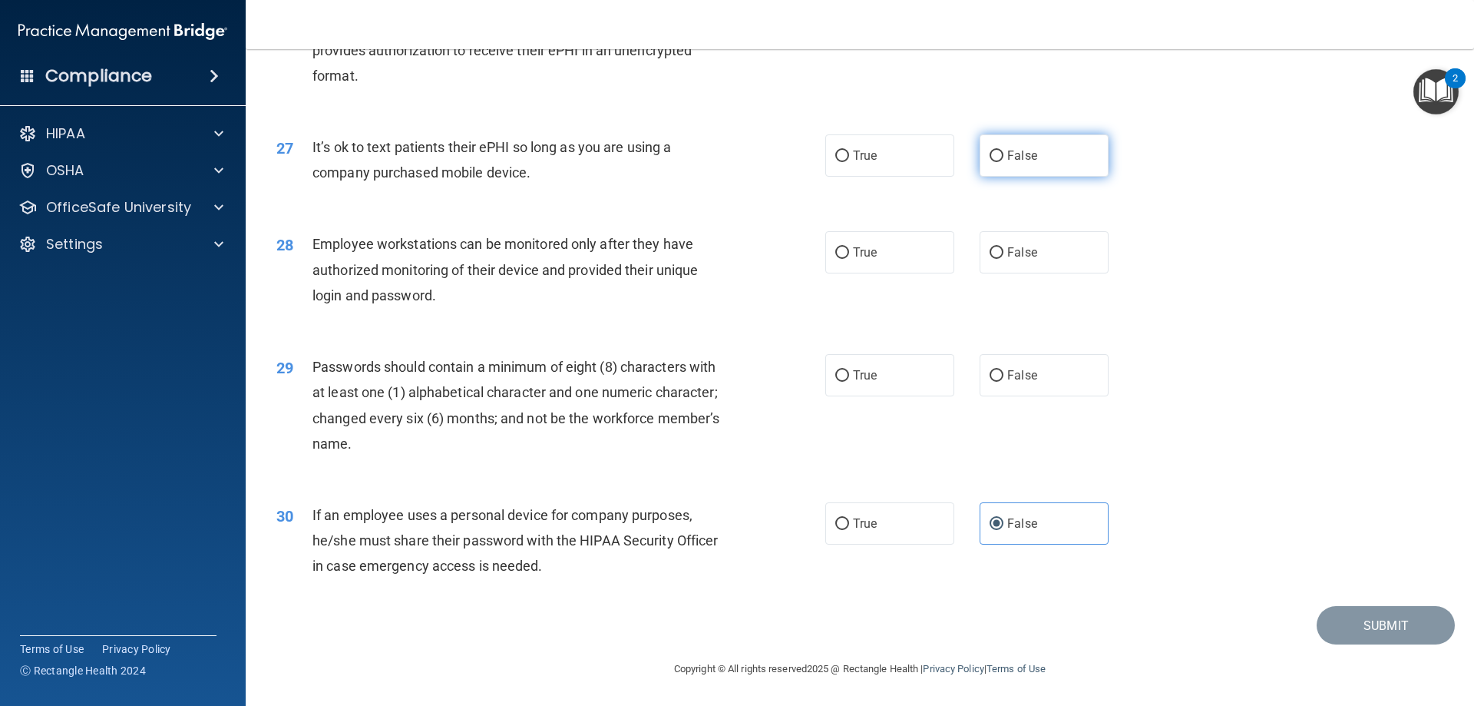
click at [1014, 155] on span "False" at bounding box center [1022, 155] width 30 height 15
click at [1004, 155] on input "False" at bounding box center [997, 156] width 14 height 12
radio input "true"
click at [871, 369] on span "True" at bounding box center [865, 375] width 24 height 15
click at [849, 370] on input "True" at bounding box center [842, 376] width 14 height 12
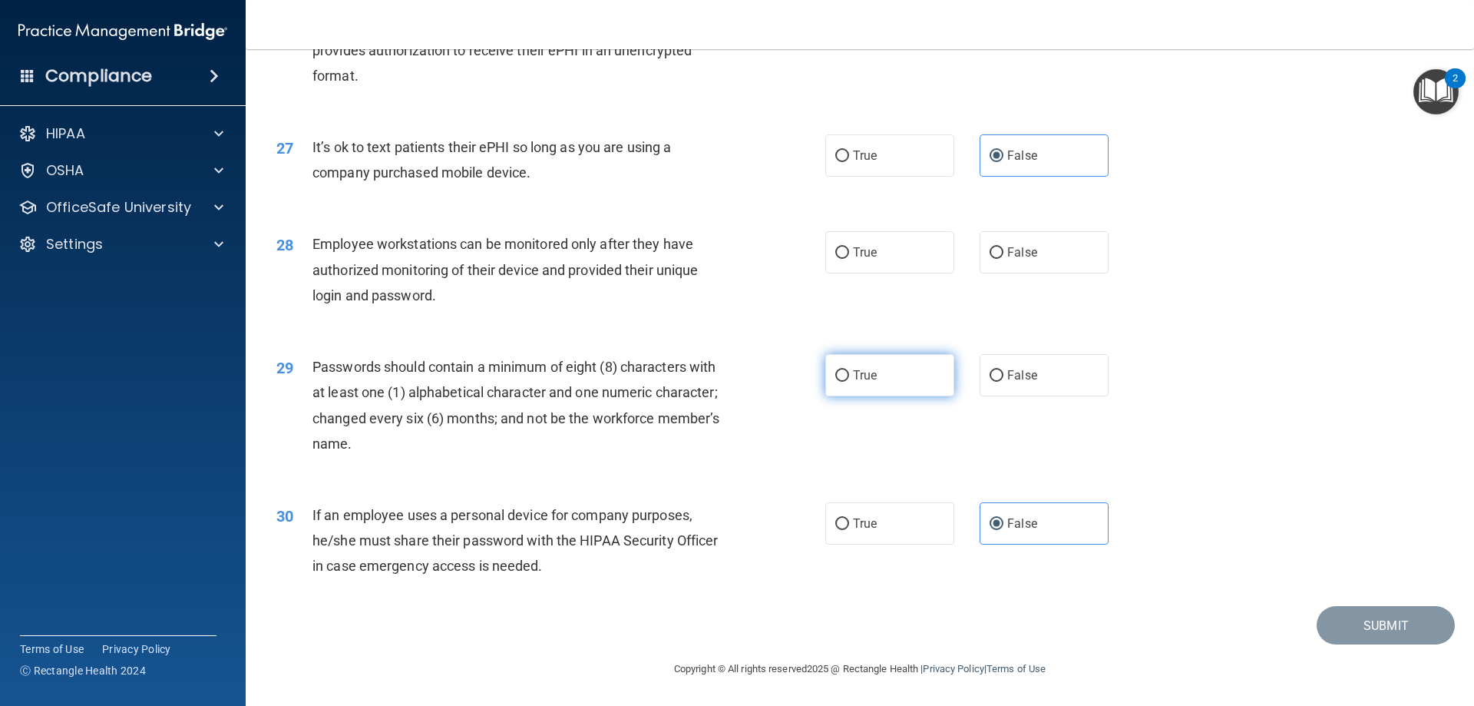
radio input "true"
click at [1020, 246] on span "False" at bounding box center [1022, 252] width 30 height 15
click at [1004, 247] on input "False" at bounding box center [997, 253] width 14 height 12
radio input "true"
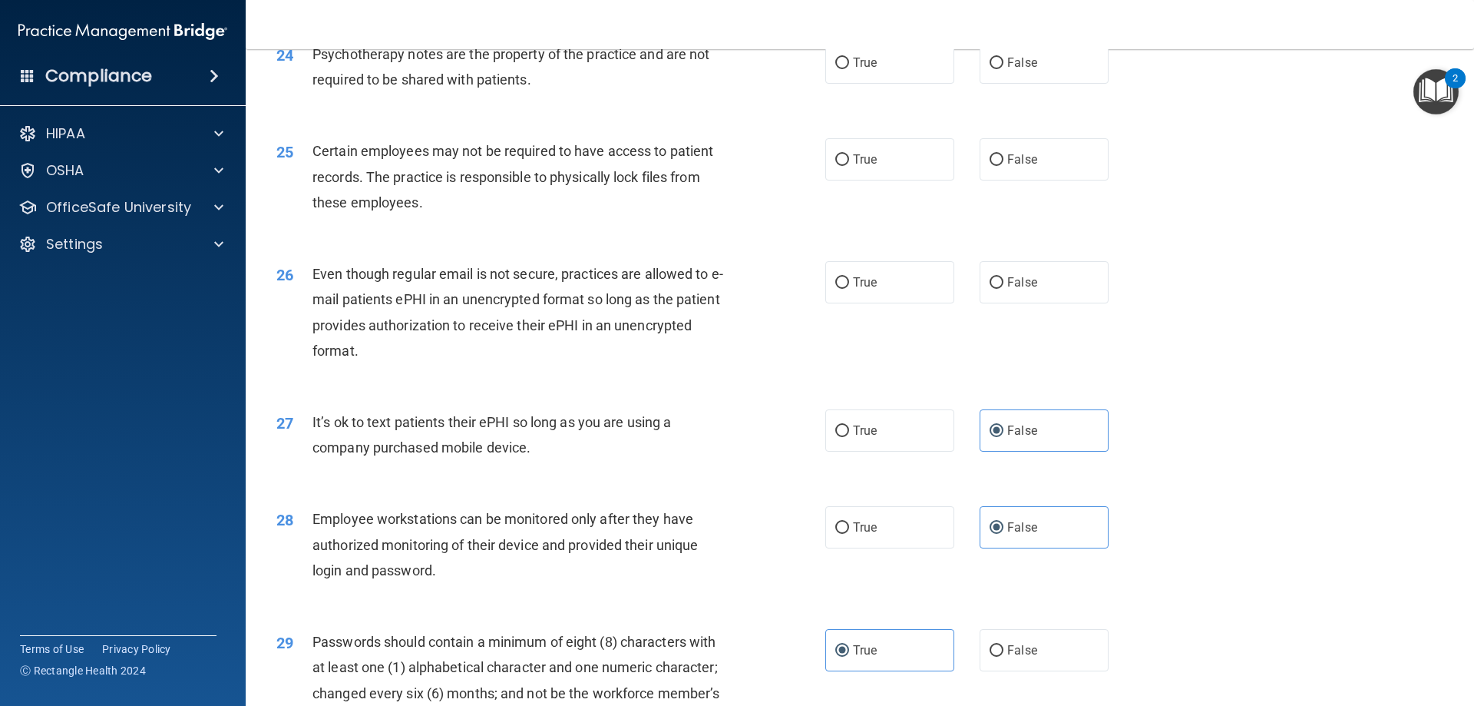
scroll to position [2842, 0]
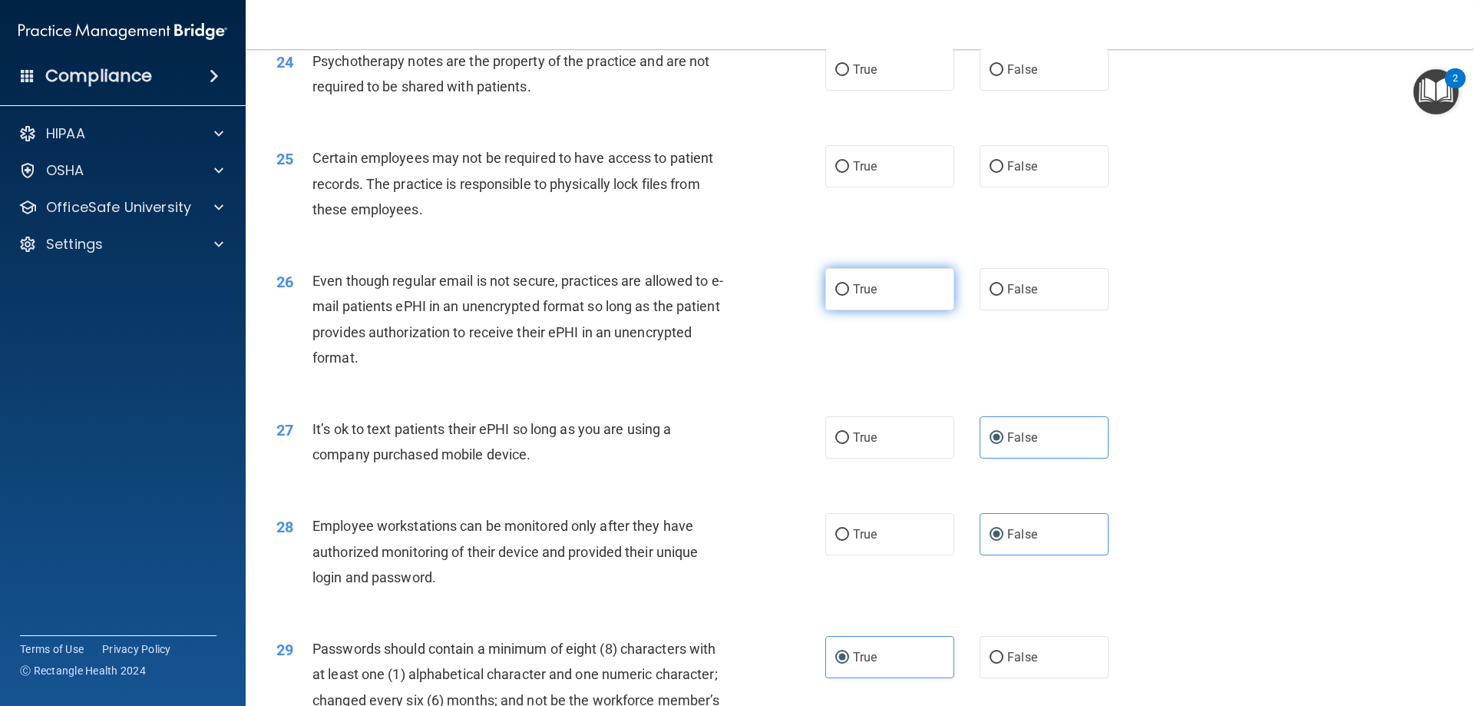
click at [876, 310] on label "True" at bounding box center [889, 289] width 129 height 42
click at [849, 296] on input "True" at bounding box center [842, 290] width 14 height 12
radio input "true"
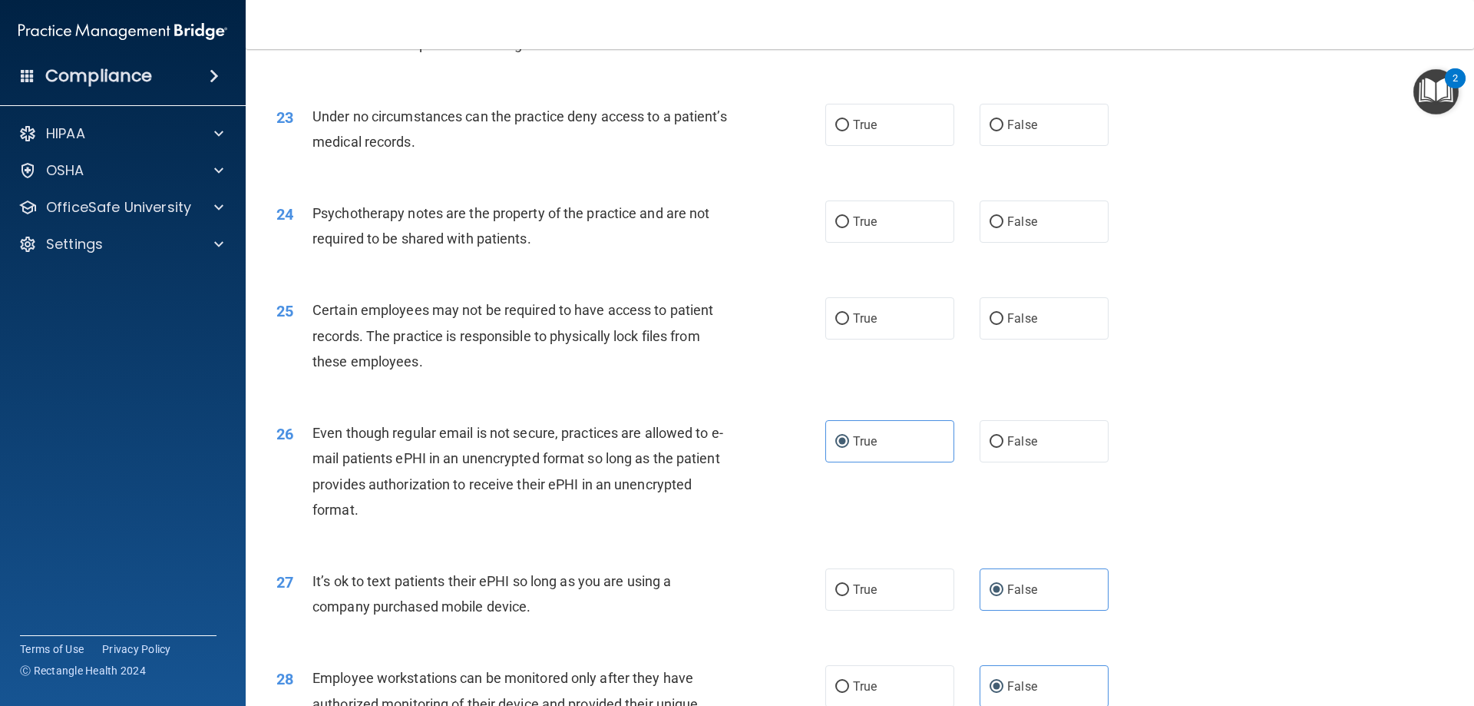
scroll to position [2688, 0]
click at [825, 341] on label "True" at bounding box center [889, 320] width 129 height 42
click at [835, 326] on input "True" at bounding box center [842, 321] width 14 height 12
radio input "true"
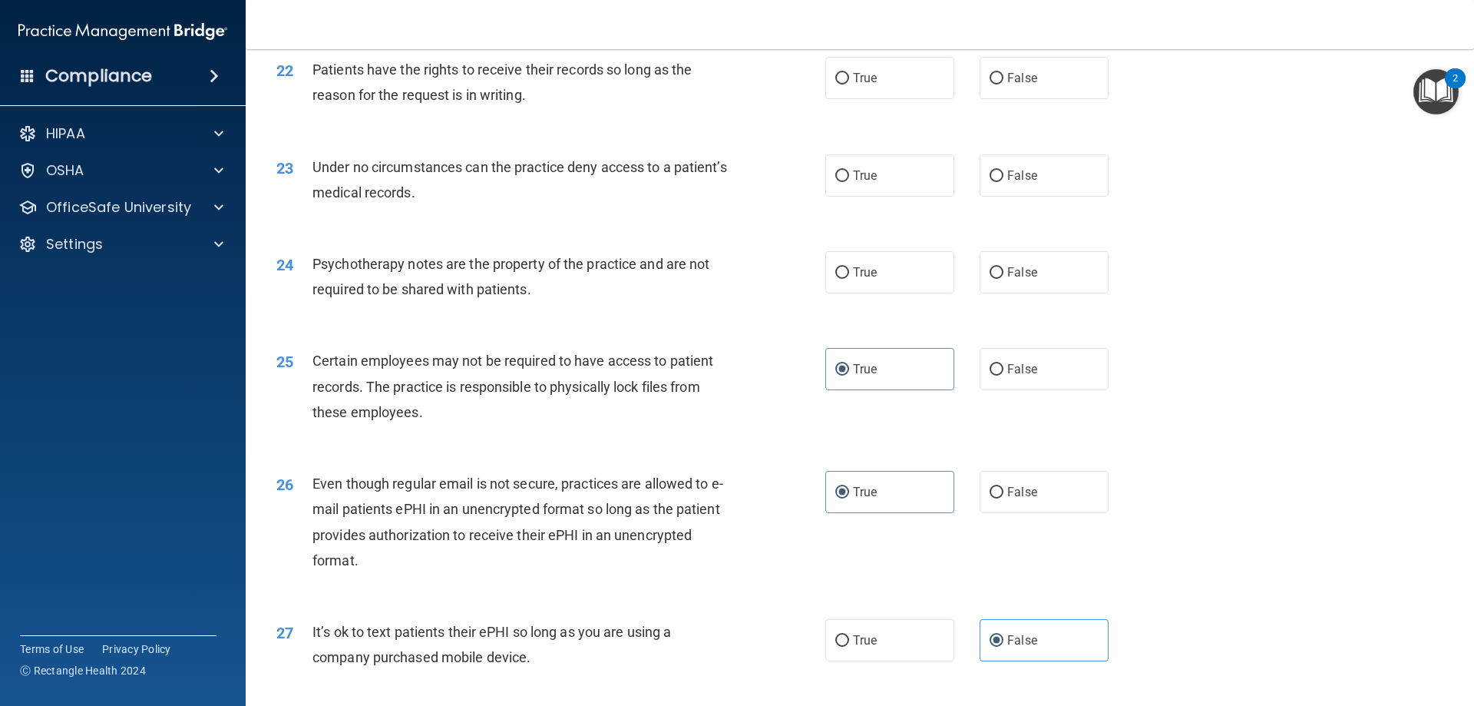
scroll to position [2611, 0]
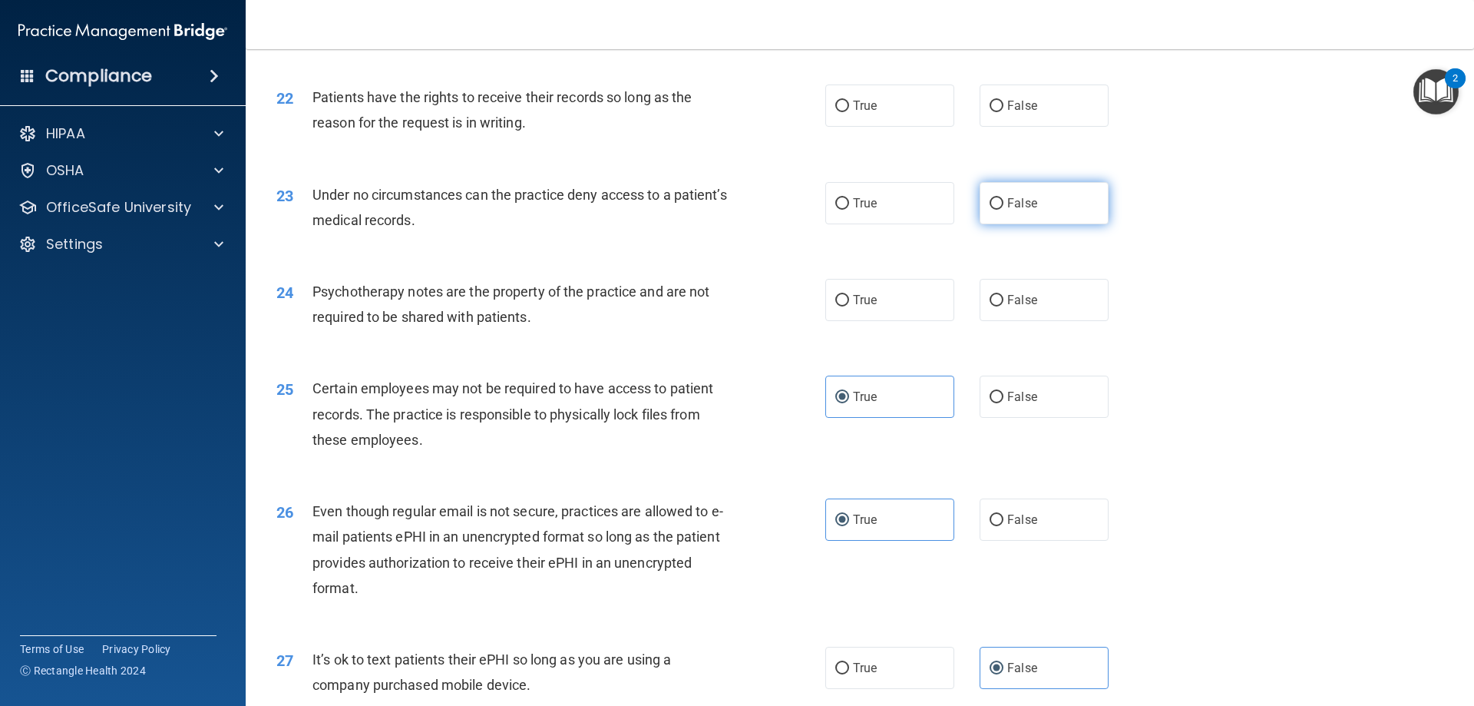
click at [1019, 220] on label "False" at bounding box center [1044, 203] width 129 height 42
click at [1004, 210] on input "False" at bounding box center [997, 204] width 14 height 12
radio input "true"
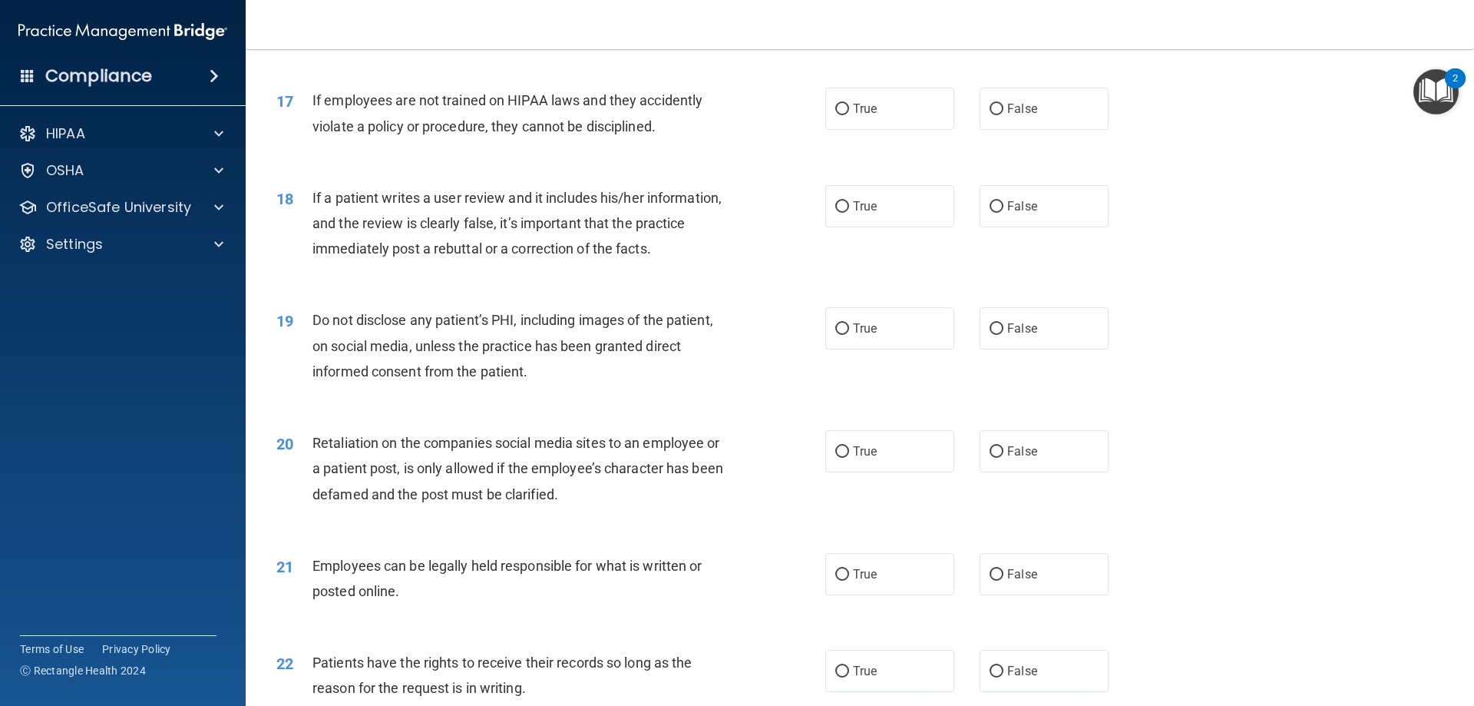
scroll to position [1997, 0]
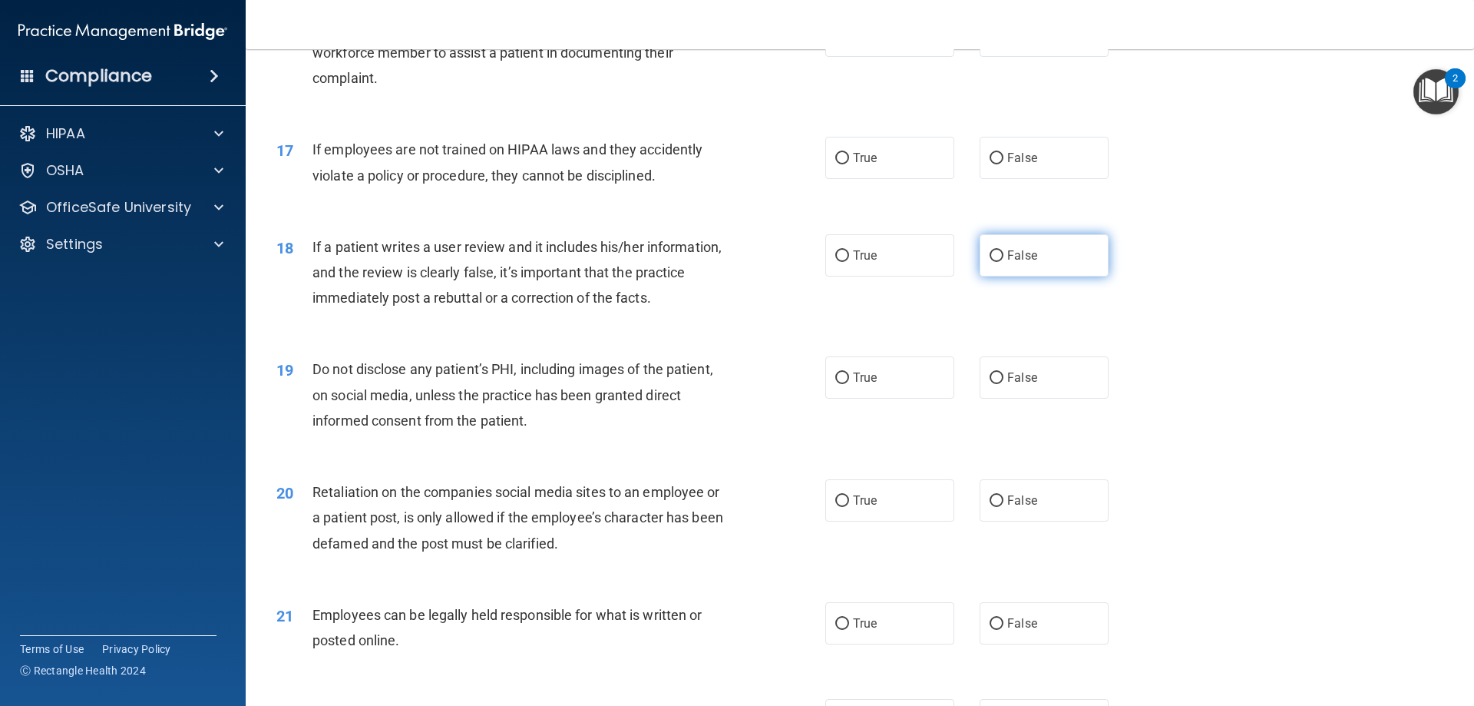
click at [1010, 263] on span "False" at bounding box center [1022, 255] width 30 height 15
click at [1004, 262] on input "False" at bounding box center [997, 256] width 14 height 12
radio input "true"
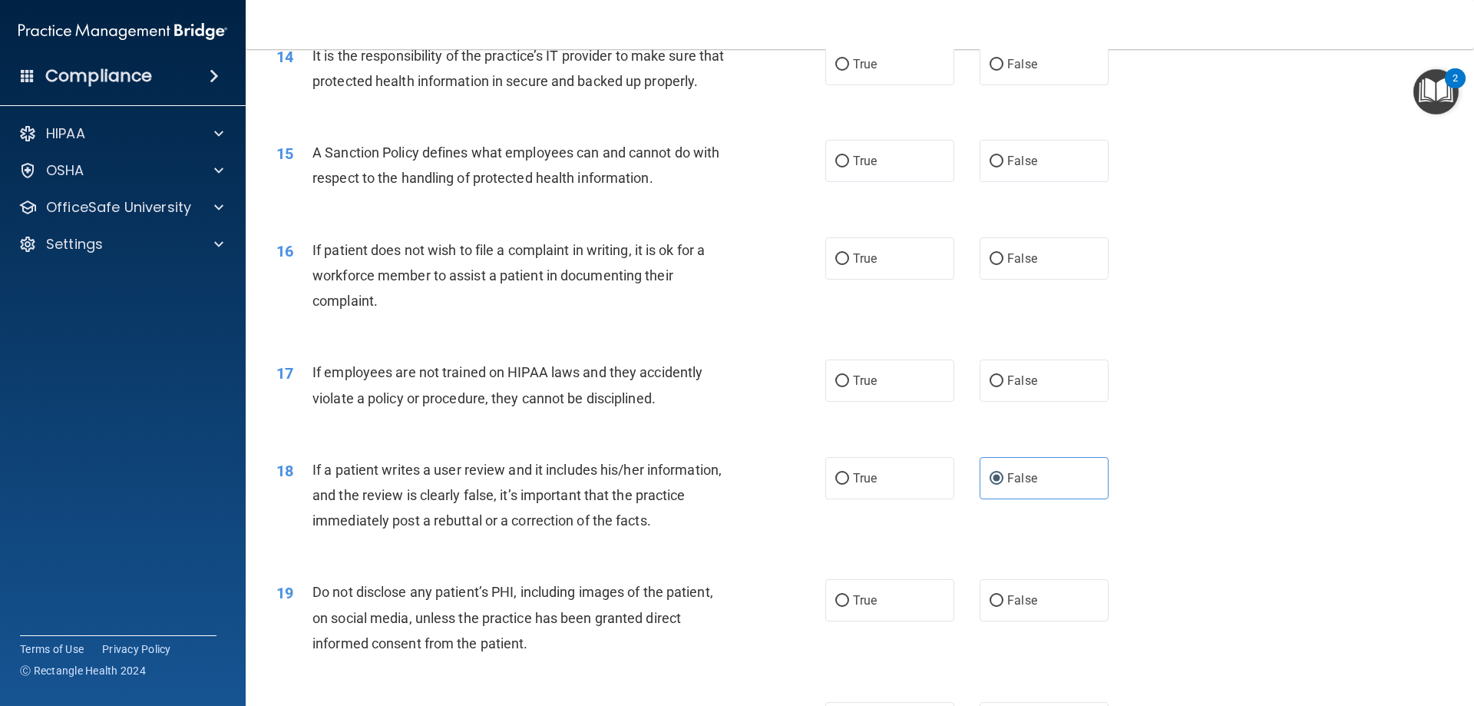
scroll to position [1767, 0]
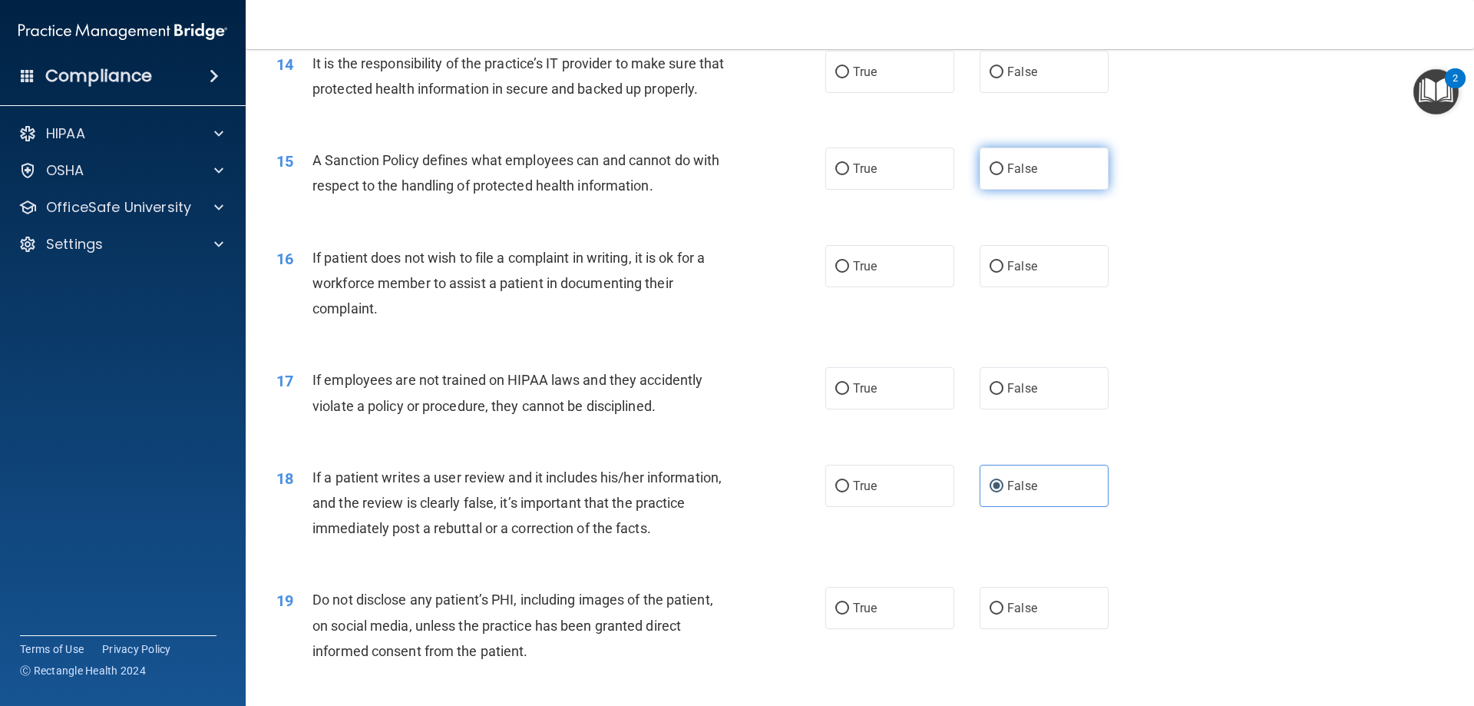
click at [1018, 183] on label "False" at bounding box center [1044, 168] width 129 height 42
click at [1004, 175] on input "False" at bounding box center [997, 170] width 14 height 12
radio input "true"
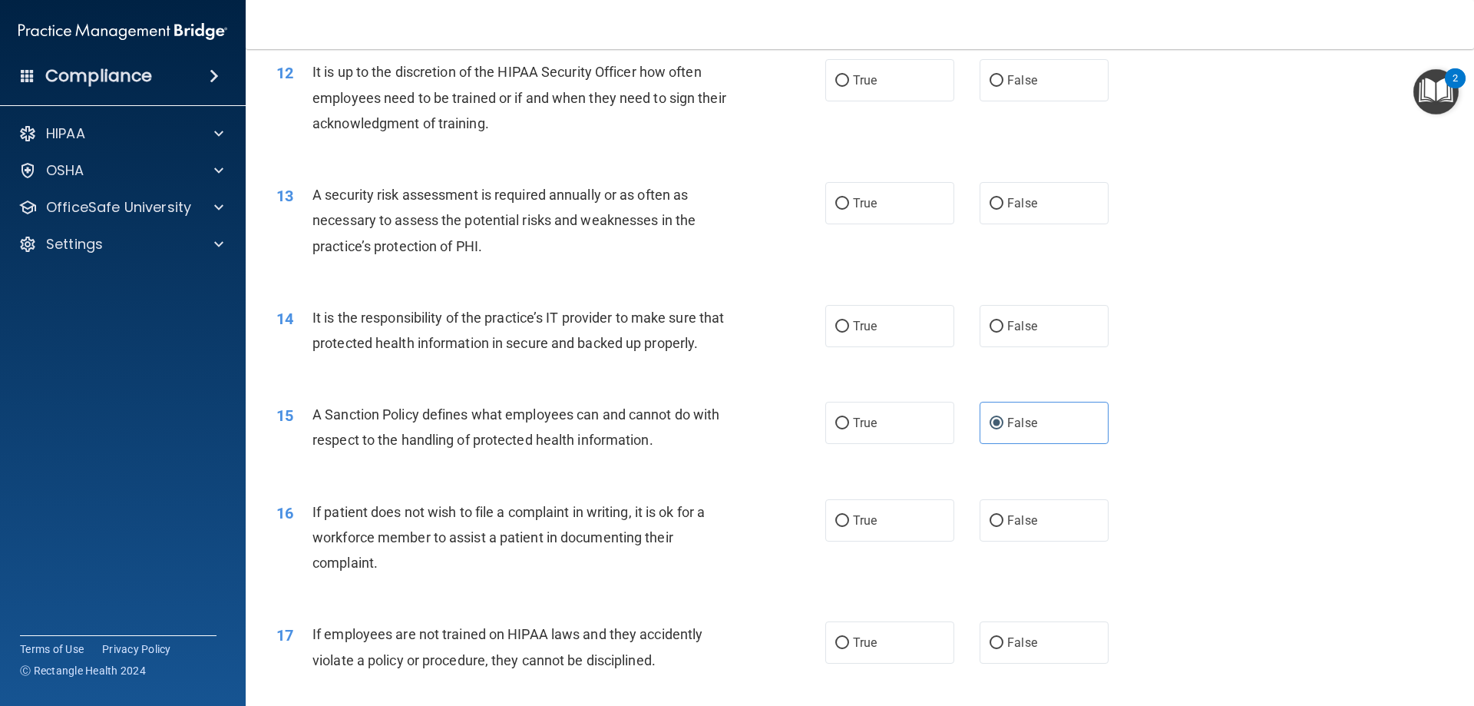
scroll to position [1460, 0]
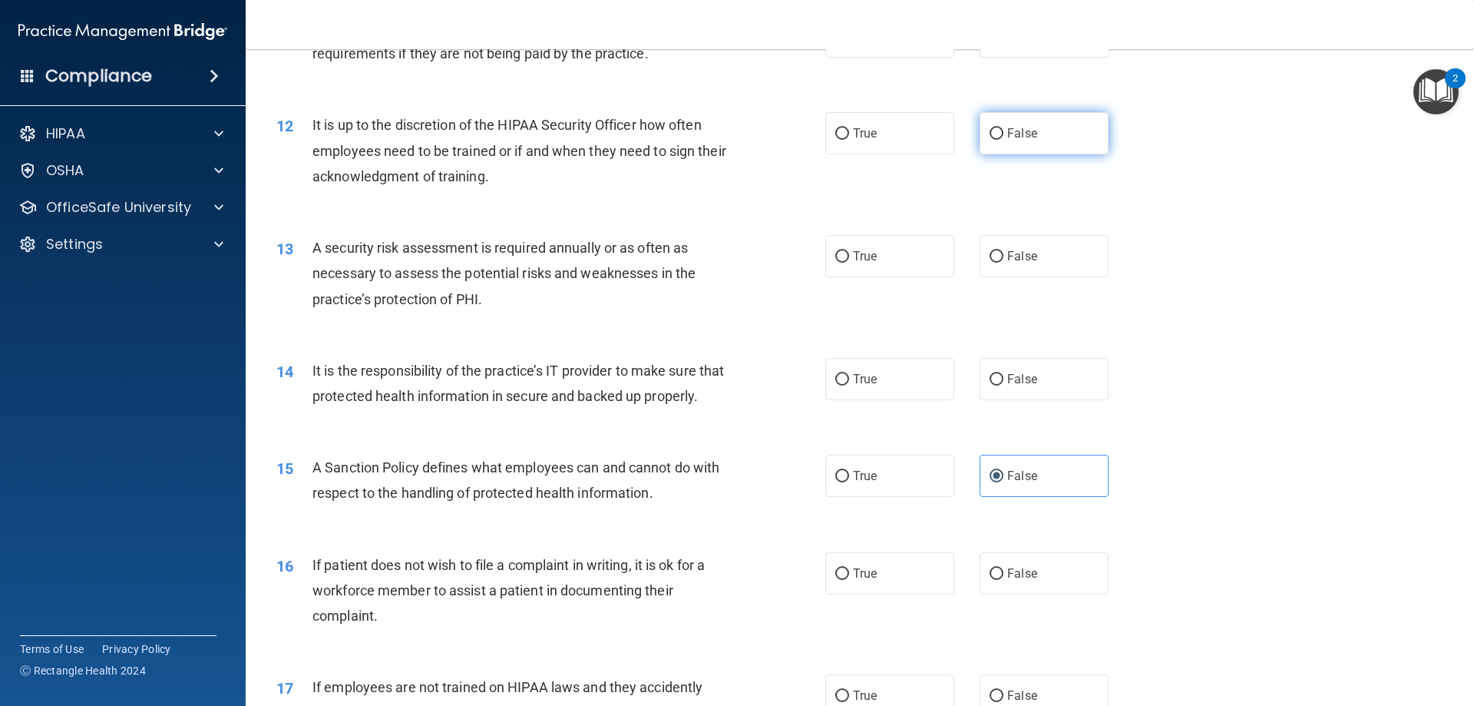
click at [1007, 130] on span "False" at bounding box center [1022, 133] width 30 height 15
click at [1001, 130] on input "False" at bounding box center [997, 134] width 14 height 12
radio input "true"
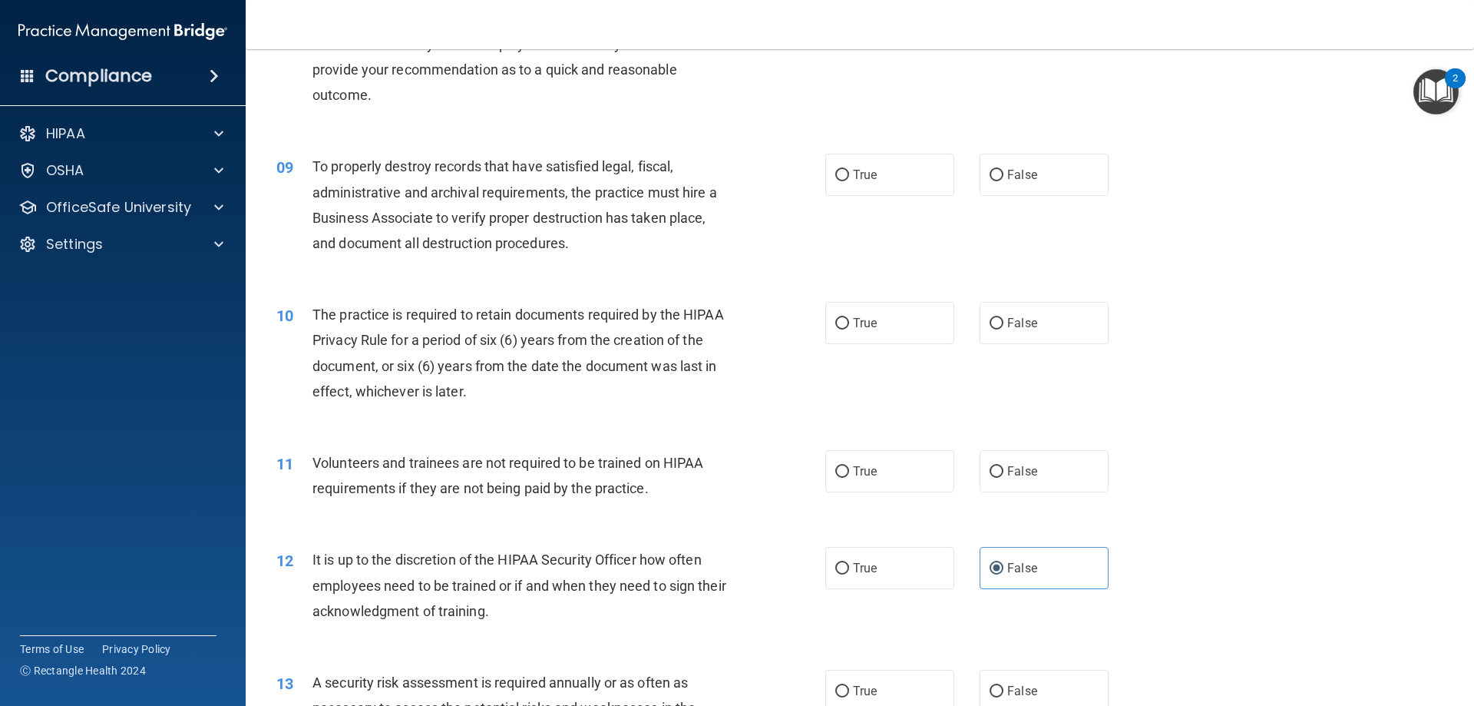
scroll to position [999, 0]
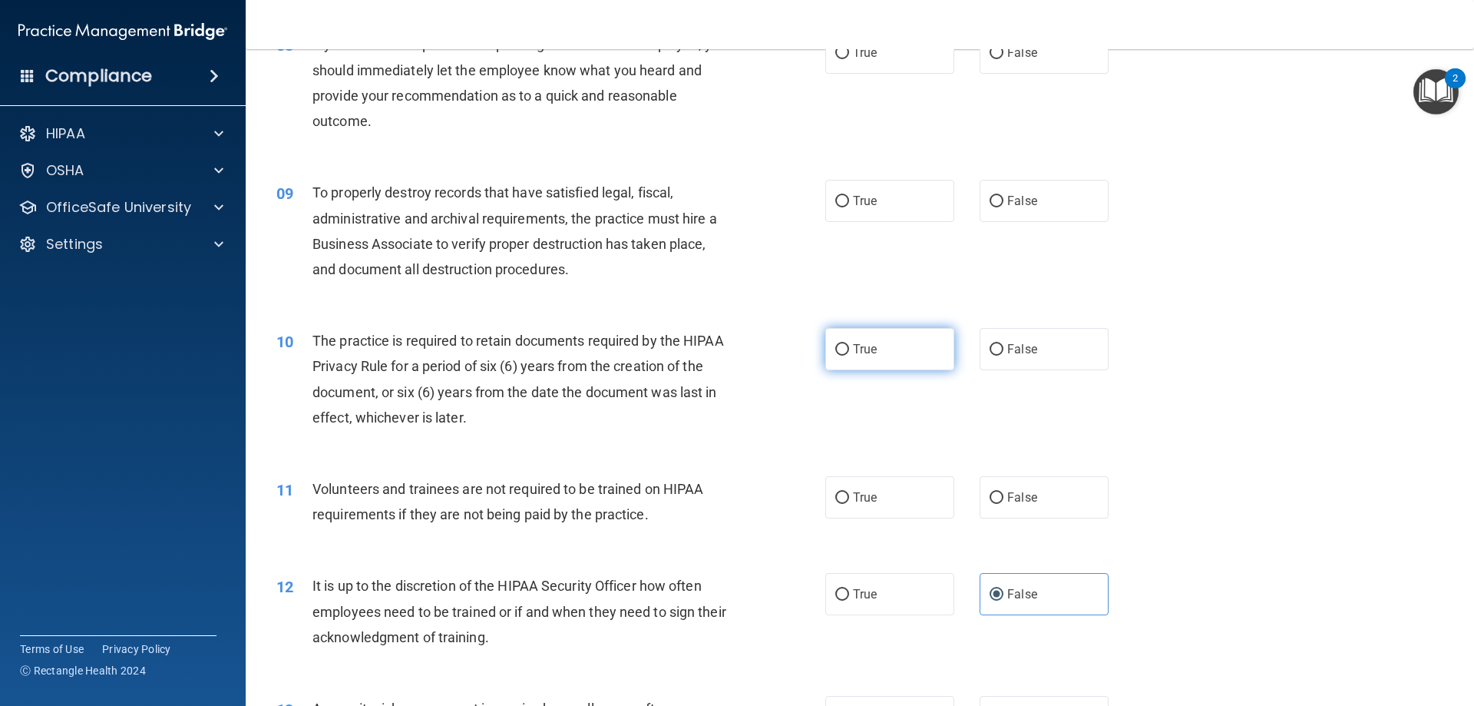
click at [846, 347] on label "True" at bounding box center [889, 349] width 129 height 42
click at [846, 347] on input "True" at bounding box center [842, 350] width 14 height 12
radio input "true"
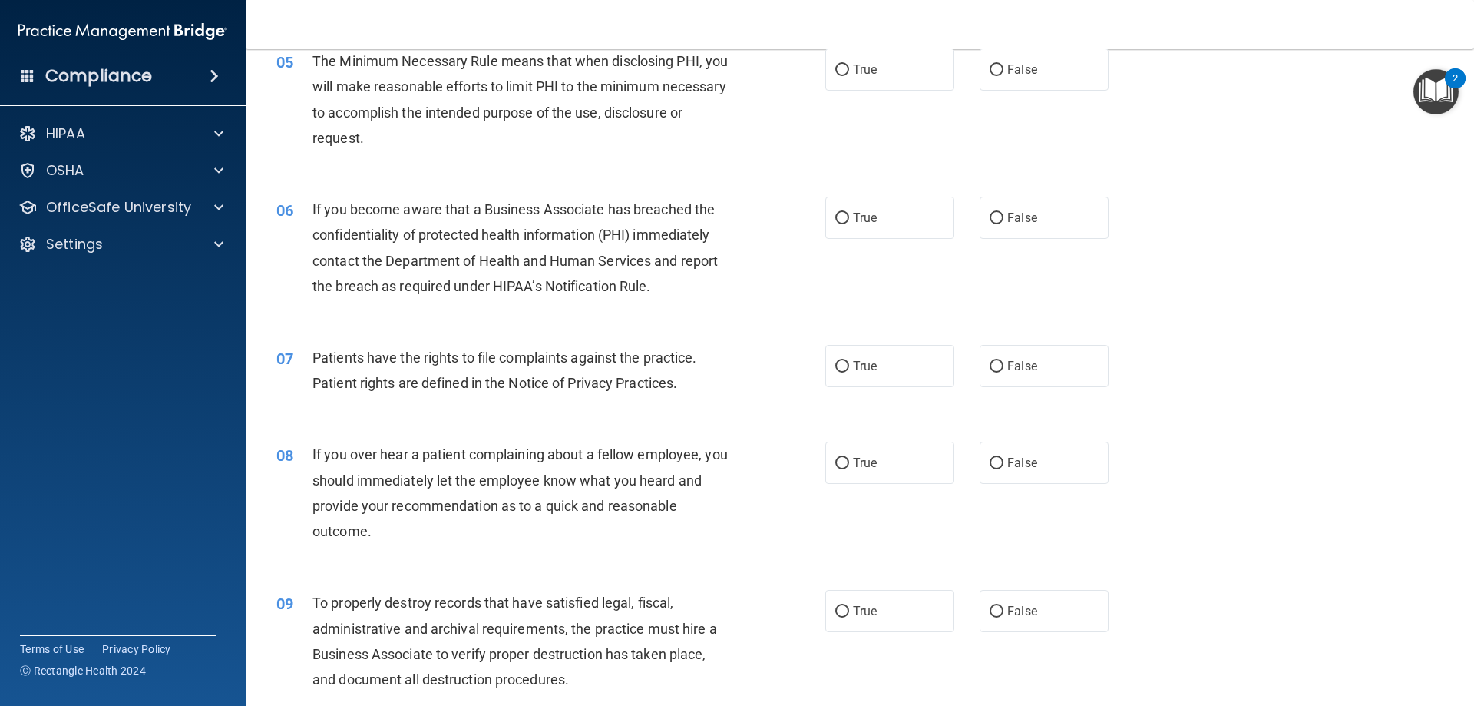
scroll to position [538, 0]
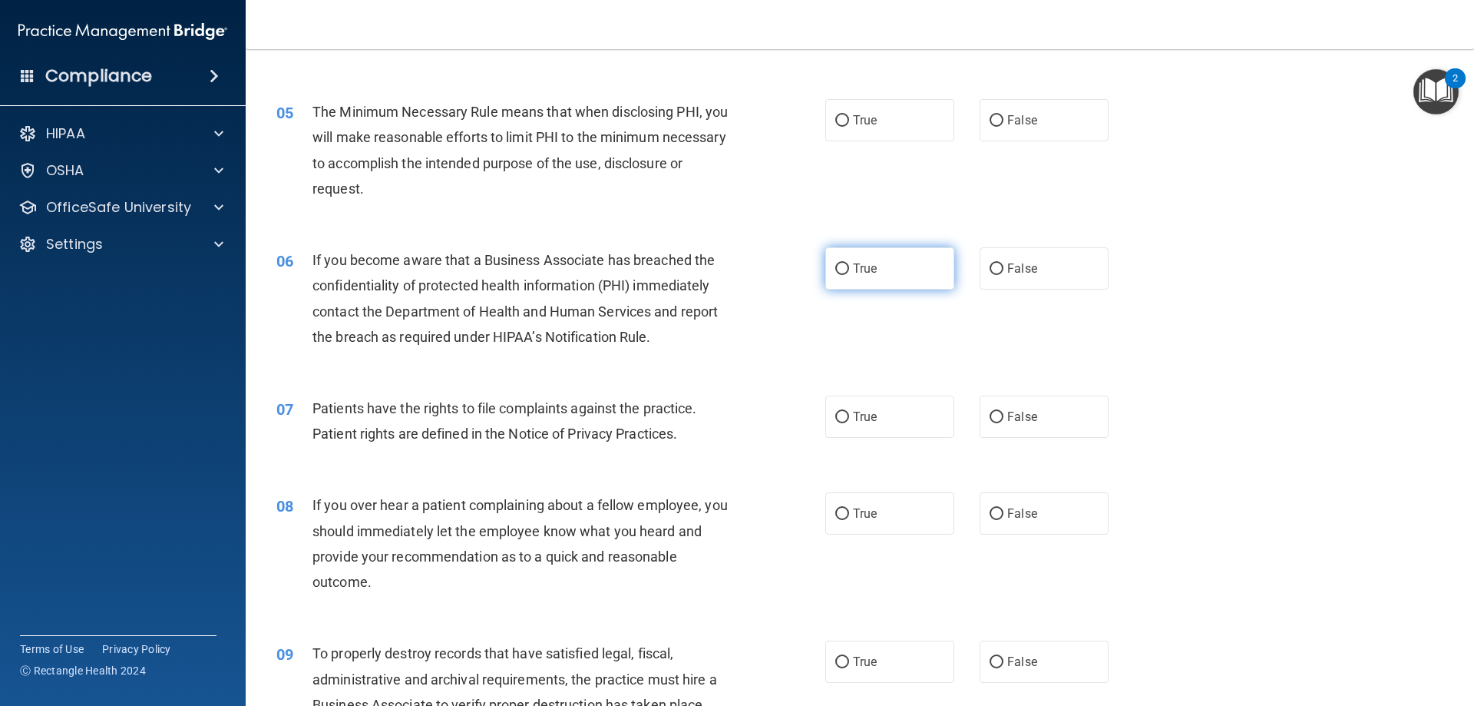
click at [857, 259] on label "True" at bounding box center [889, 268] width 129 height 42
click at [849, 263] on input "True" at bounding box center [842, 269] width 14 height 12
radio input "true"
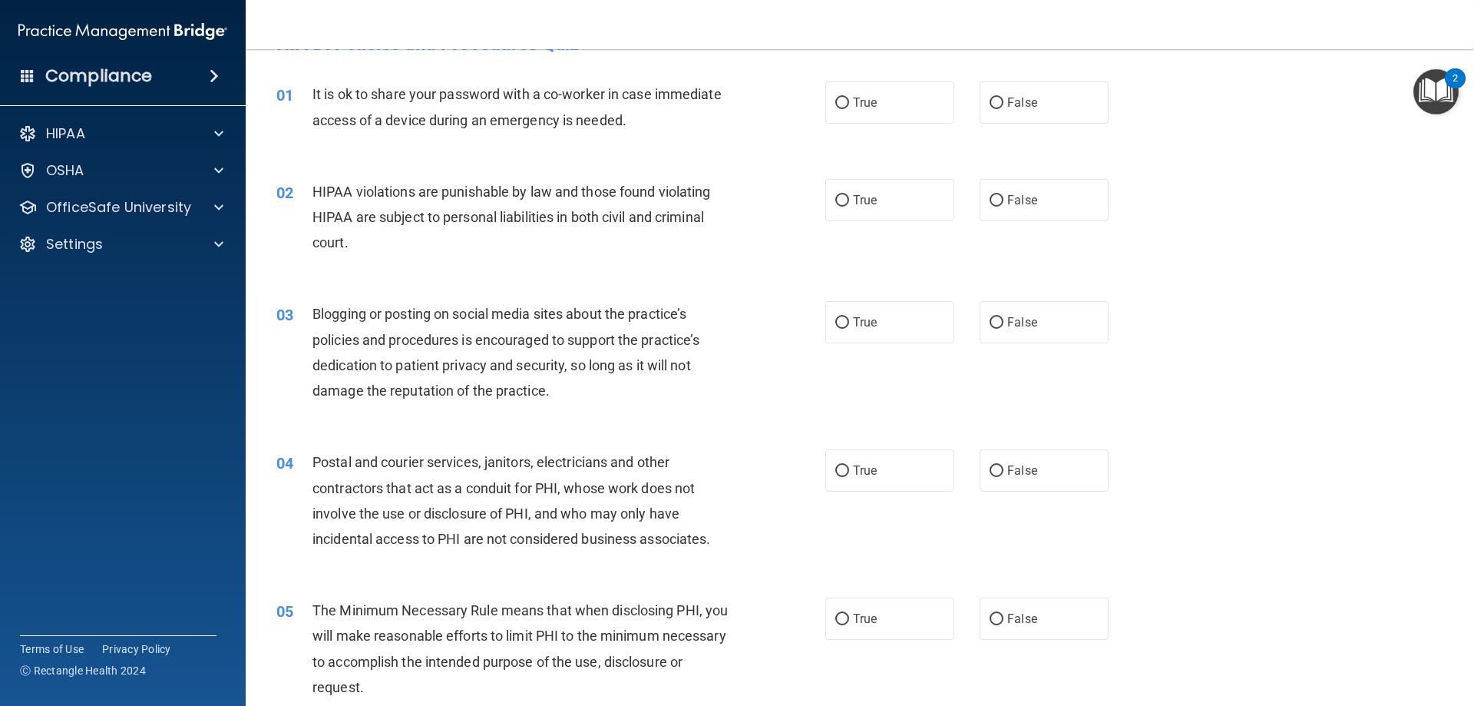
scroll to position [1, 0]
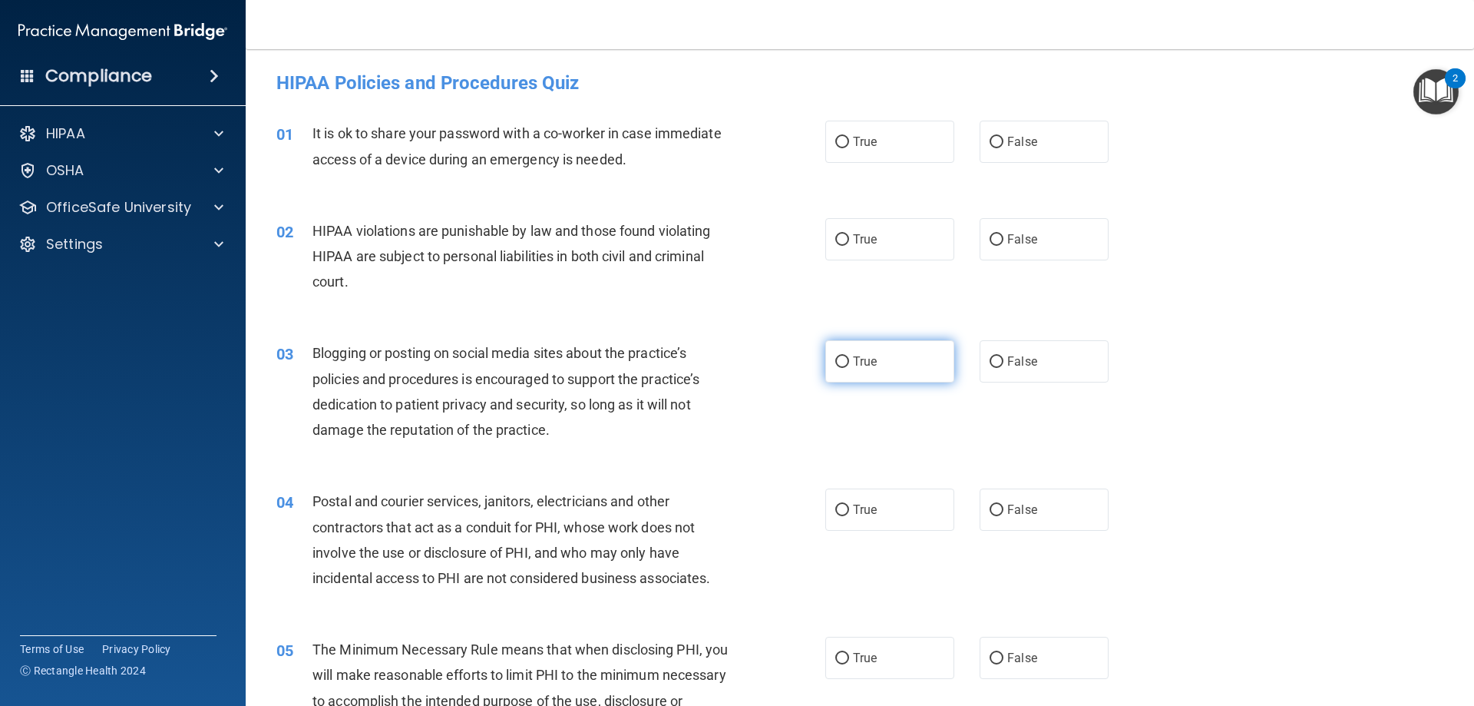
click at [866, 359] on span "True" at bounding box center [865, 361] width 24 height 15
click at [849, 359] on input "True" at bounding box center [842, 362] width 14 height 12
radio input "true"
click at [1022, 130] on label "False" at bounding box center [1044, 142] width 129 height 42
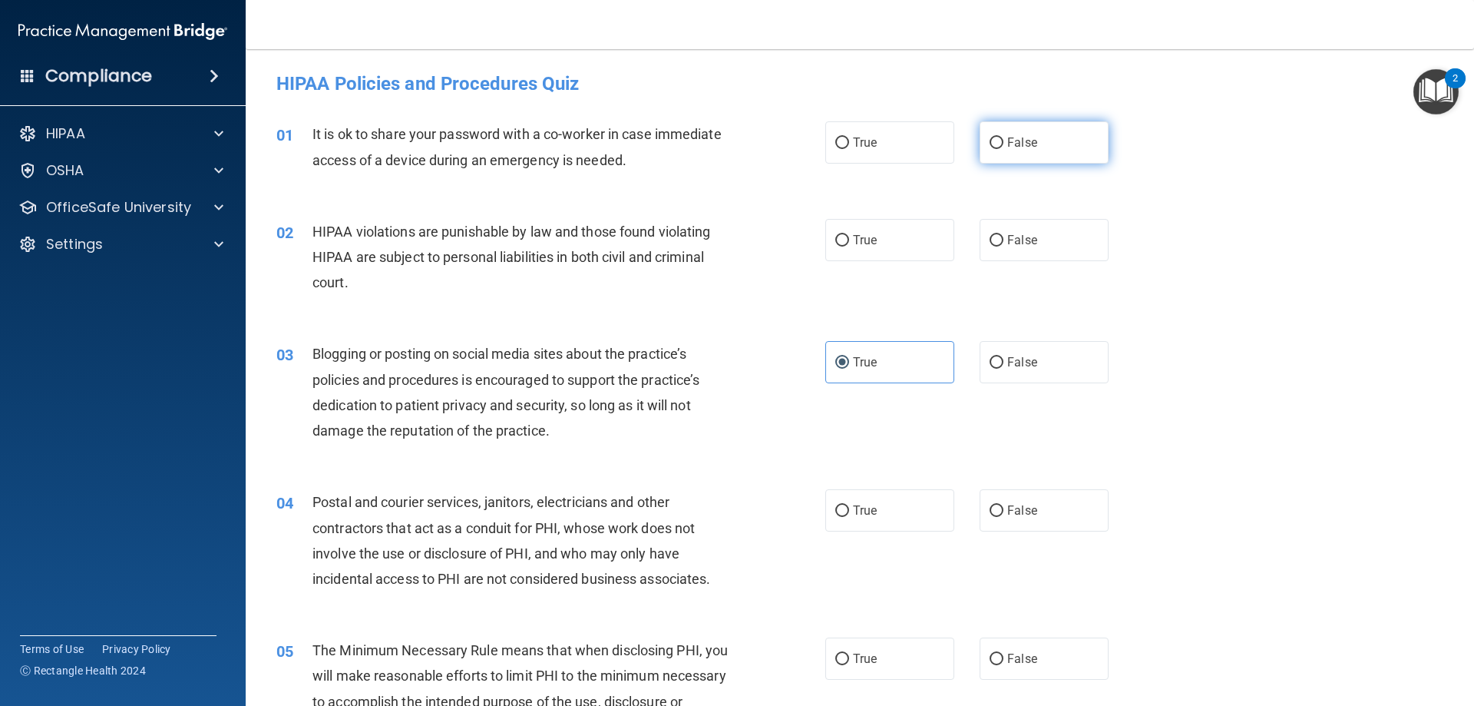
click at [1004, 137] on input "False" at bounding box center [997, 143] width 14 height 12
radio input "true"
click at [890, 240] on label "True" at bounding box center [889, 240] width 129 height 42
click at [849, 240] on input "True" at bounding box center [842, 241] width 14 height 12
radio input "true"
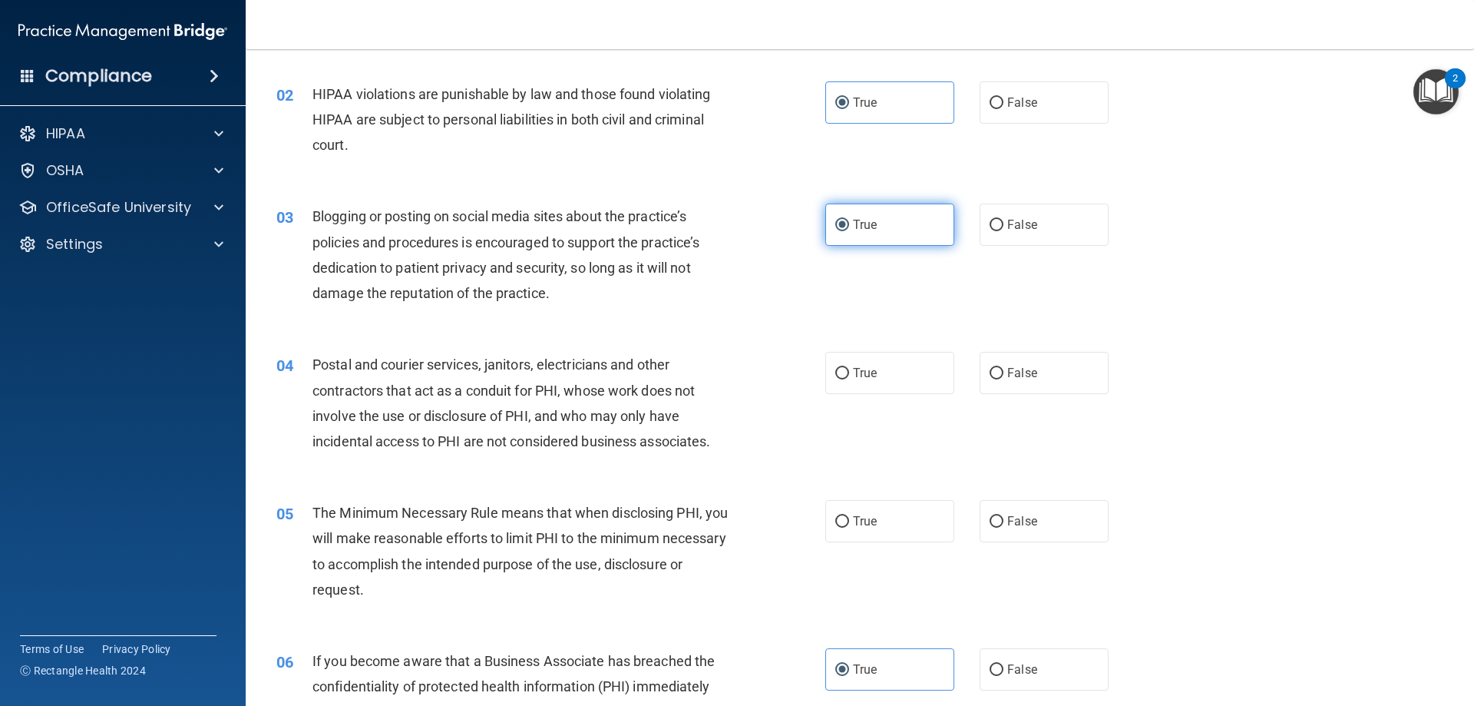
scroll to position [230, 0]
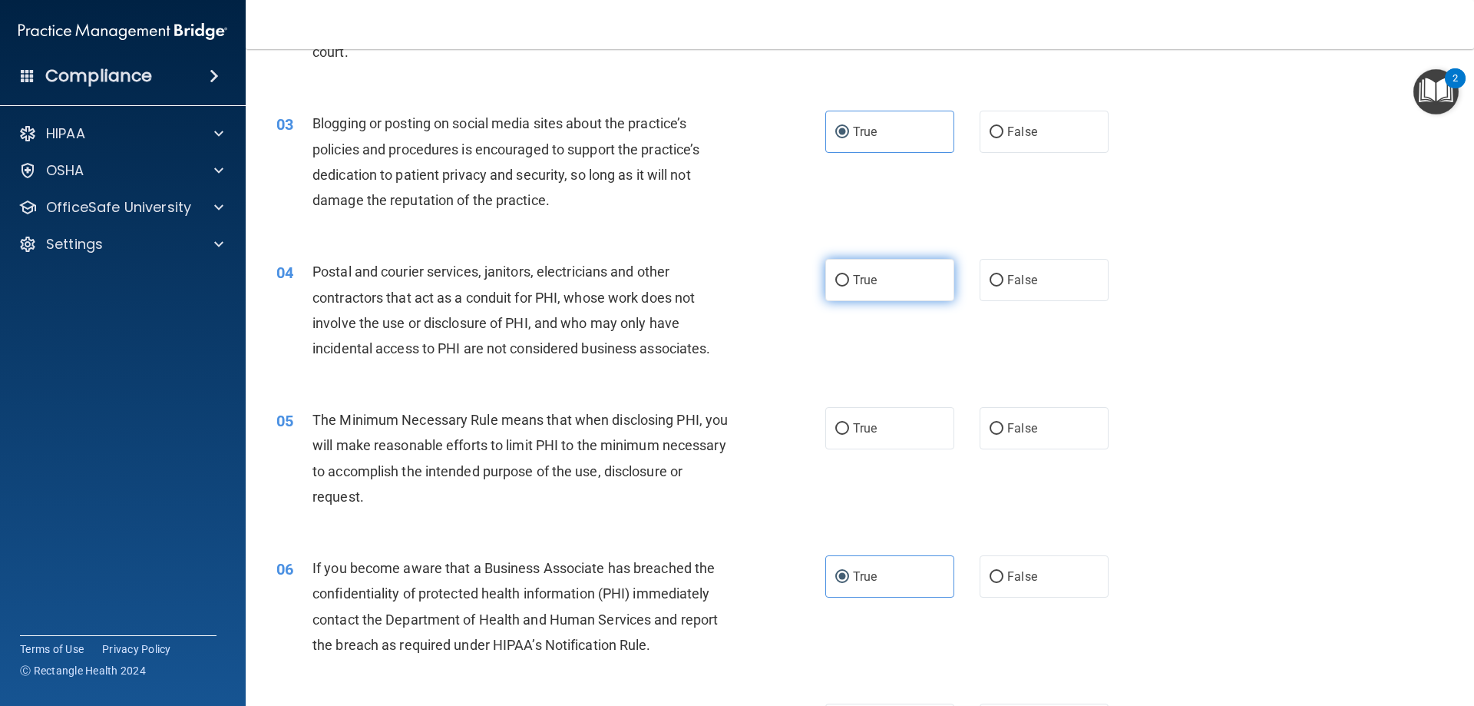
click at [895, 279] on label "True" at bounding box center [889, 280] width 129 height 42
click at [849, 279] on input "True" at bounding box center [842, 281] width 14 height 12
radio input "true"
click at [885, 451] on div "05 The Minimum Necessary Rule means that when disclosing PHI, you will make rea…" at bounding box center [860, 462] width 1190 height 148
click at [884, 433] on label "True" at bounding box center [889, 428] width 129 height 42
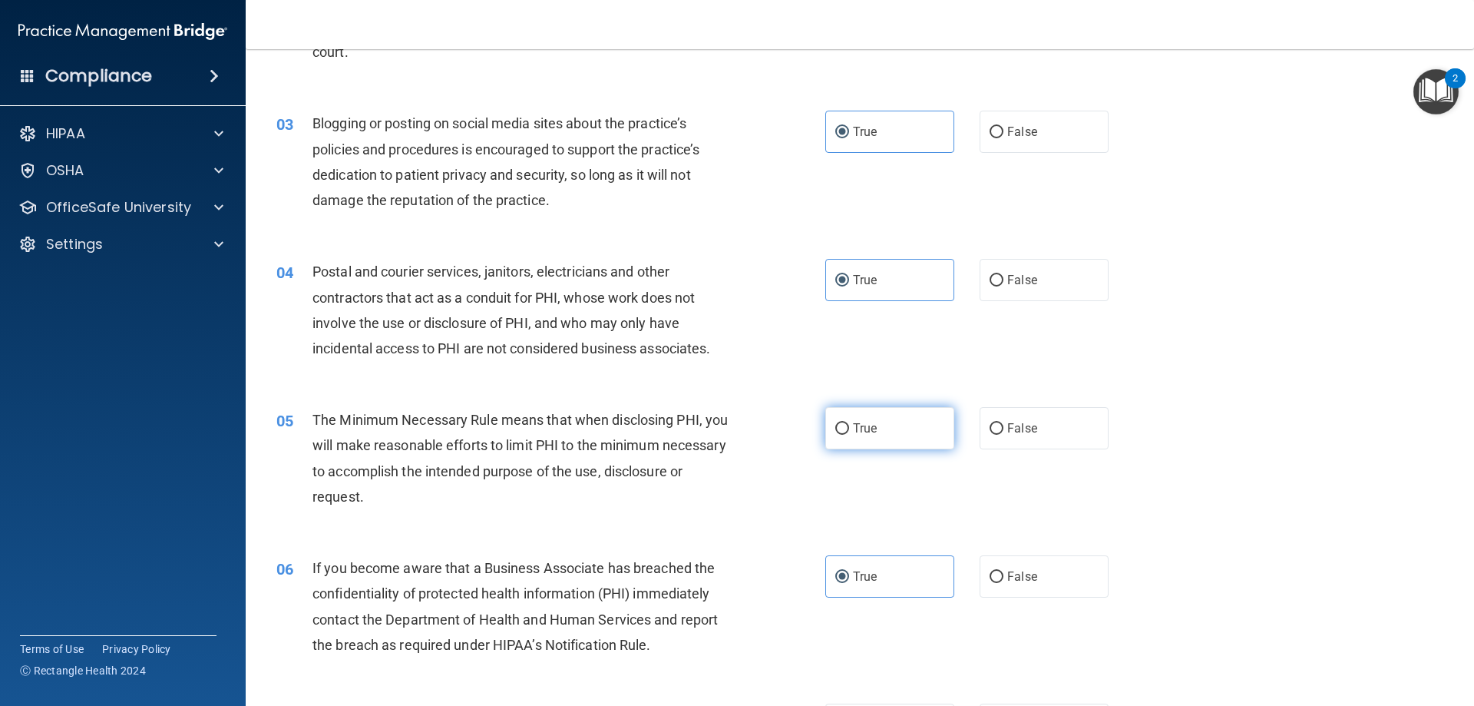
click at [849, 433] on input "True" at bounding box center [842, 429] width 14 height 12
radio input "true"
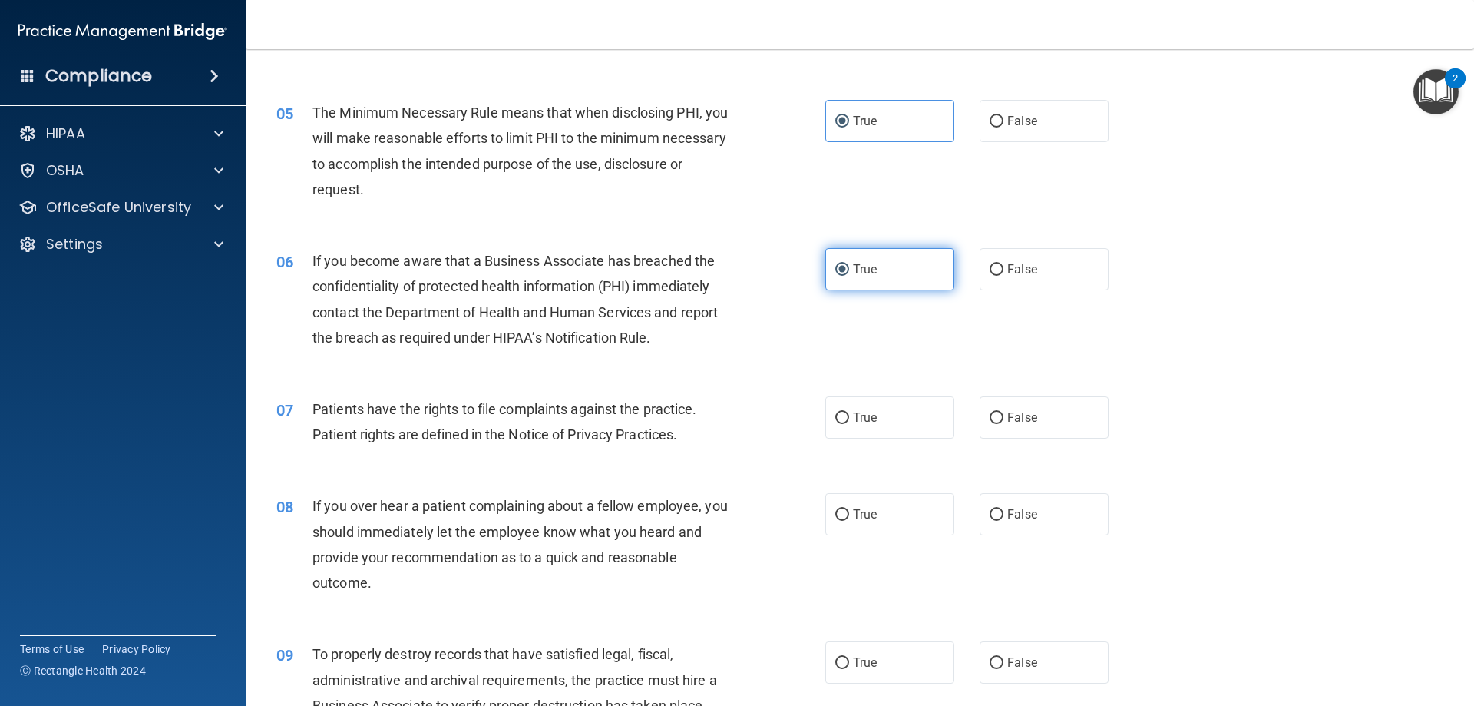
scroll to position [768, 0]
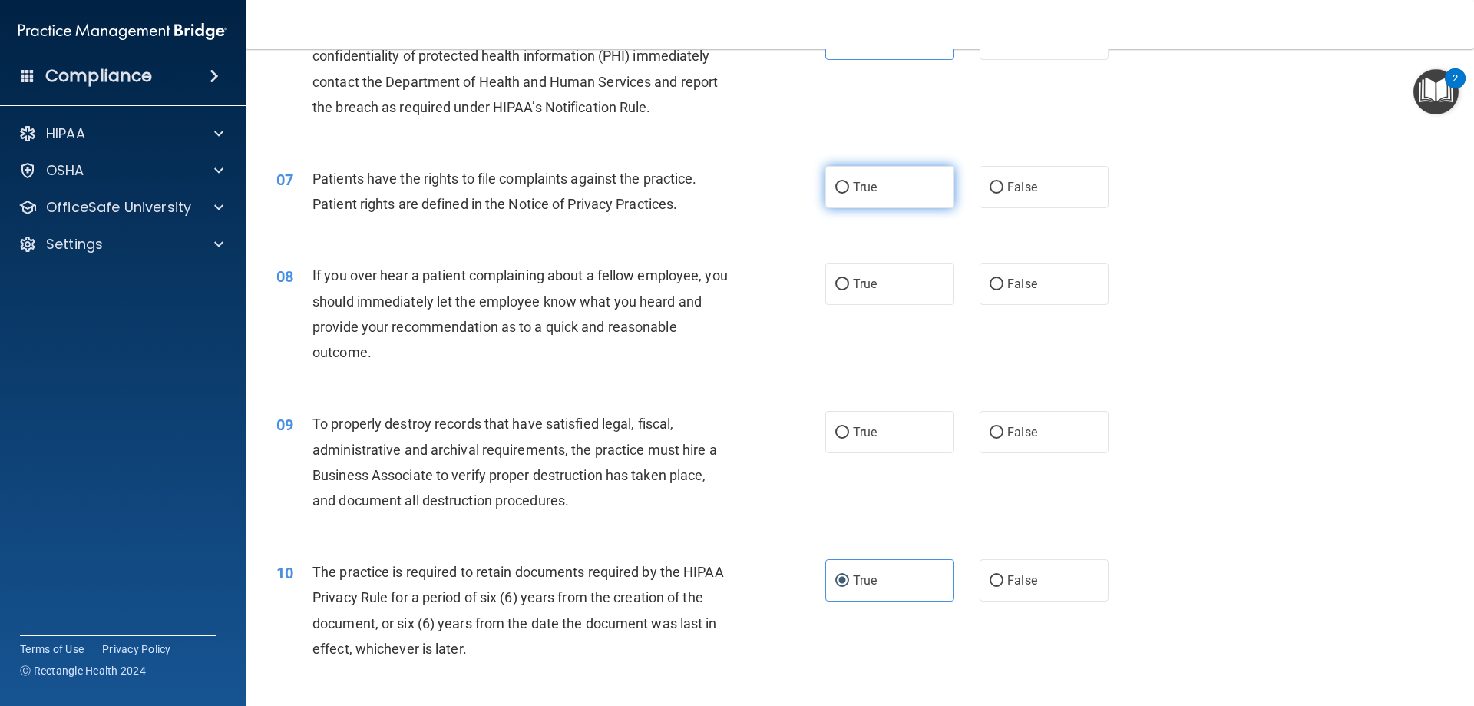
click at [825, 184] on label "True" at bounding box center [889, 187] width 129 height 42
click at [835, 184] on input "True" at bounding box center [842, 188] width 14 height 12
radio input "true"
click at [989, 273] on label "False" at bounding box center [1044, 284] width 129 height 42
click at [990, 279] on input "False" at bounding box center [997, 285] width 14 height 12
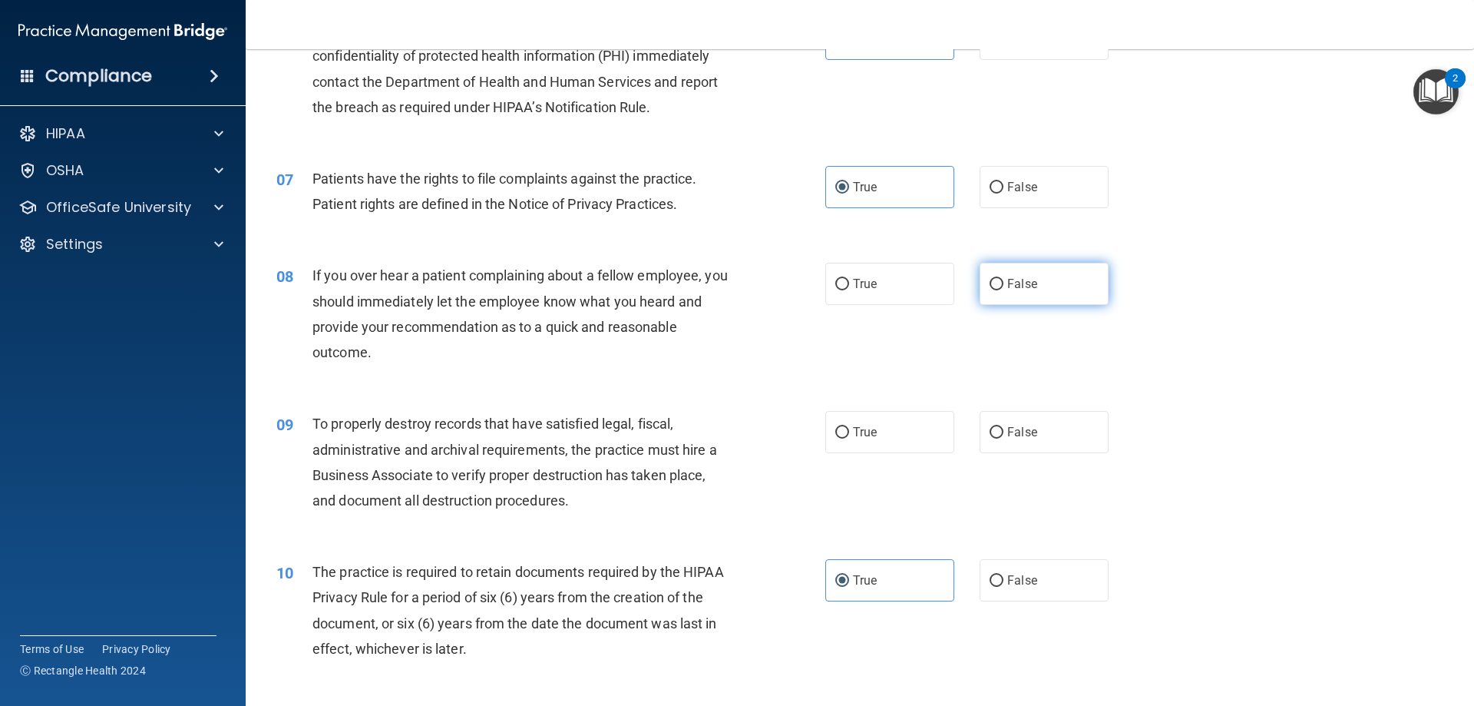
radio input "true"
click at [990, 427] on input "False" at bounding box center [997, 433] width 14 height 12
radio input "true"
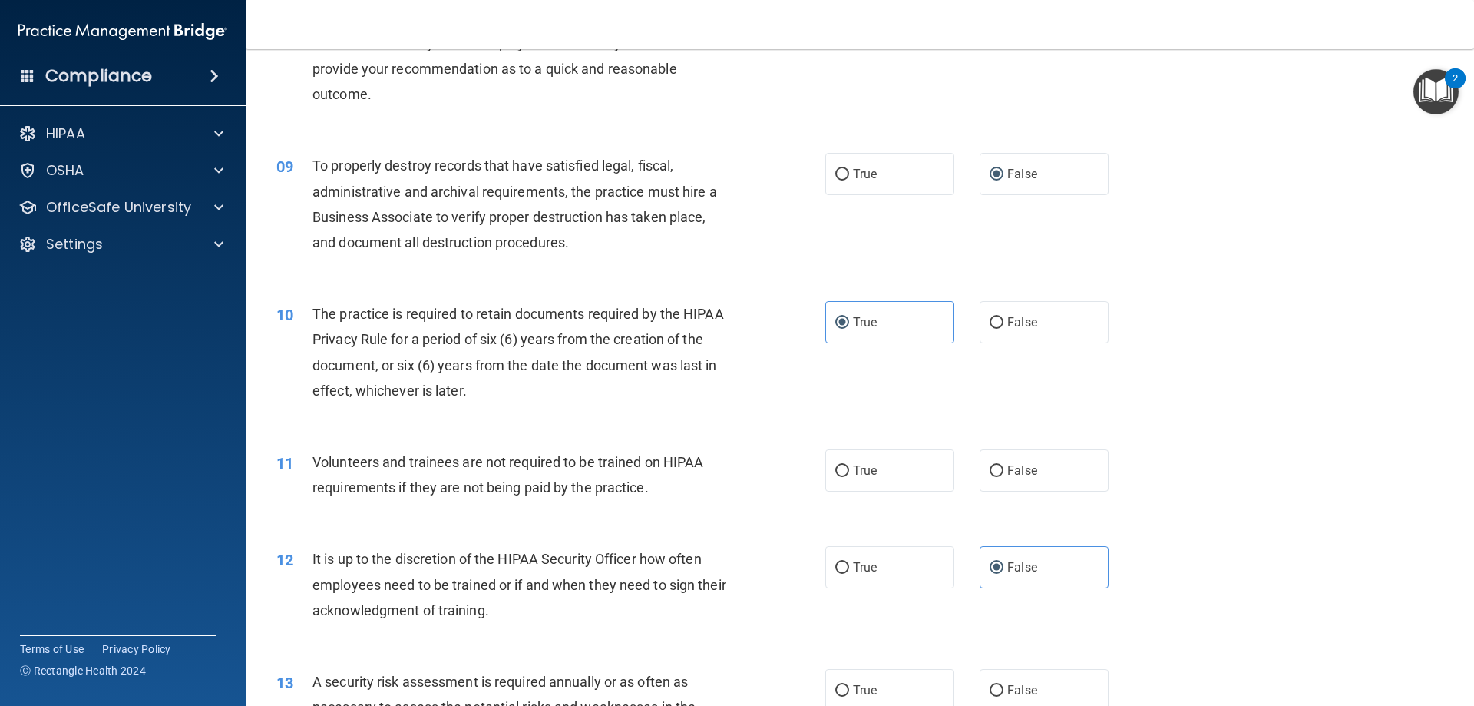
scroll to position [1229, 0]
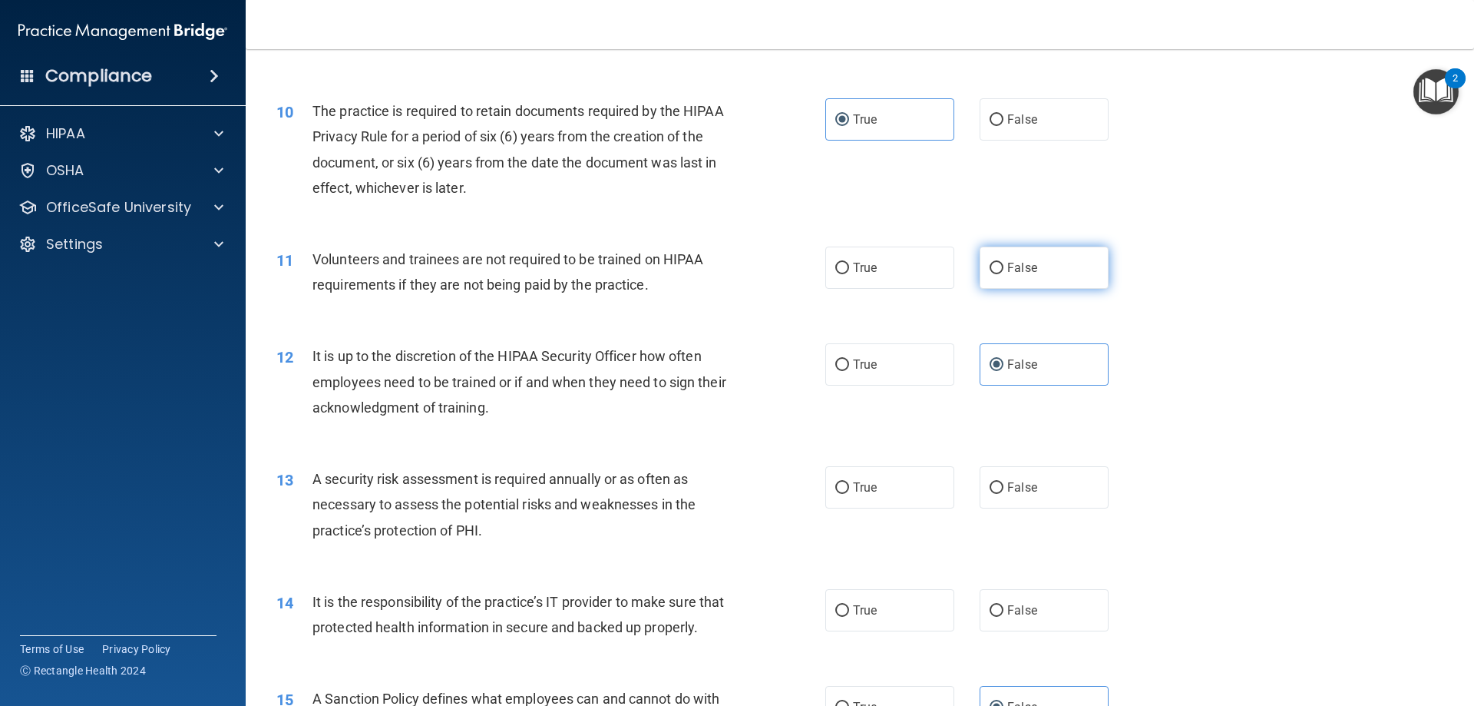
click at [1011, 271] on span "False" at bounding box center [1022, 267] width 30 height 15
click at [1004, 271] on input "False" at bounding box center [997, 269] width 14 height 12
radio input "true"
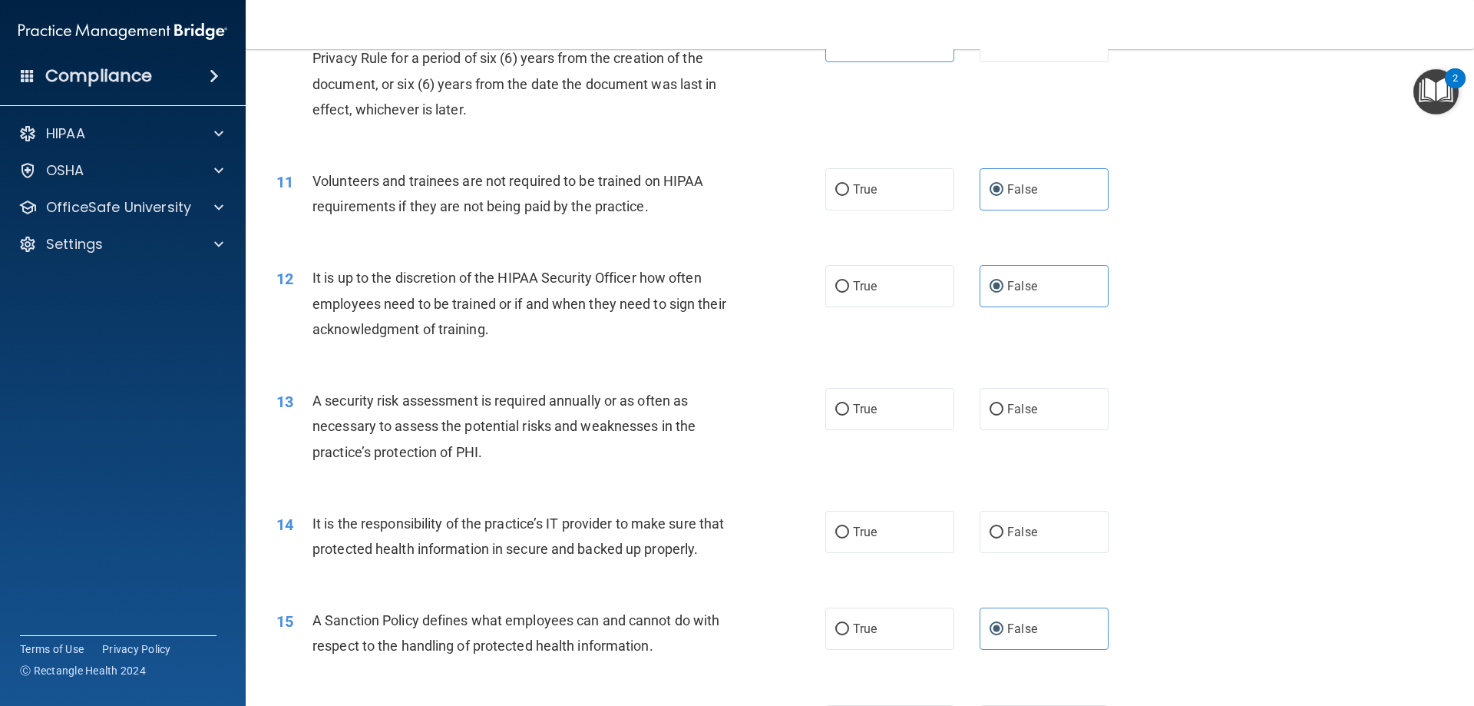
scroll to position [1382, 0]
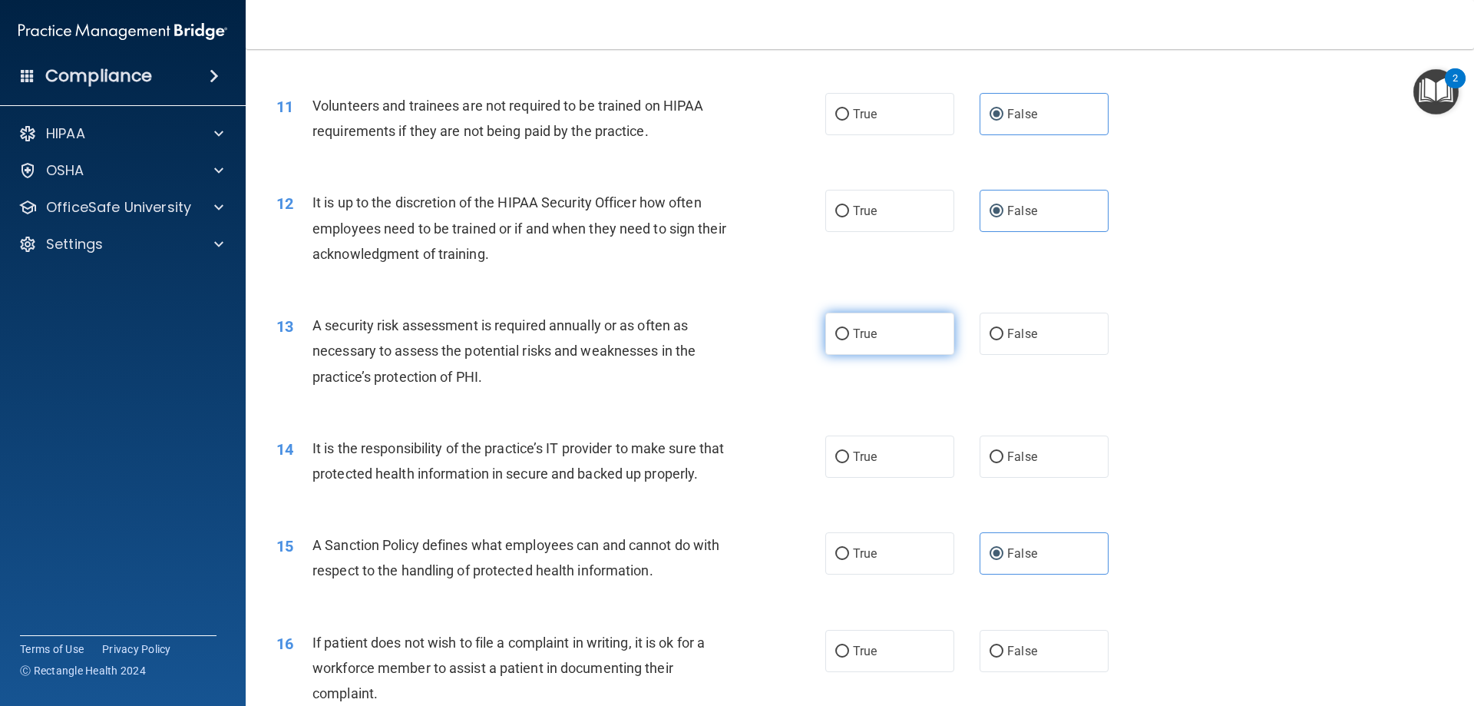
click at [864, 354] on label "True" at bounding box center [889, 334] width 129 height 42
click at [849, 340] on input "True" at bounding box center [842, 335] width 14 height 12
radio input "true"
click at [1032, 449] on label "False" at bounding box center [1044, 456] width 129 height 42
click at [1004, 451] on input "False" at bounding box center [997, 457] width 14 height 12
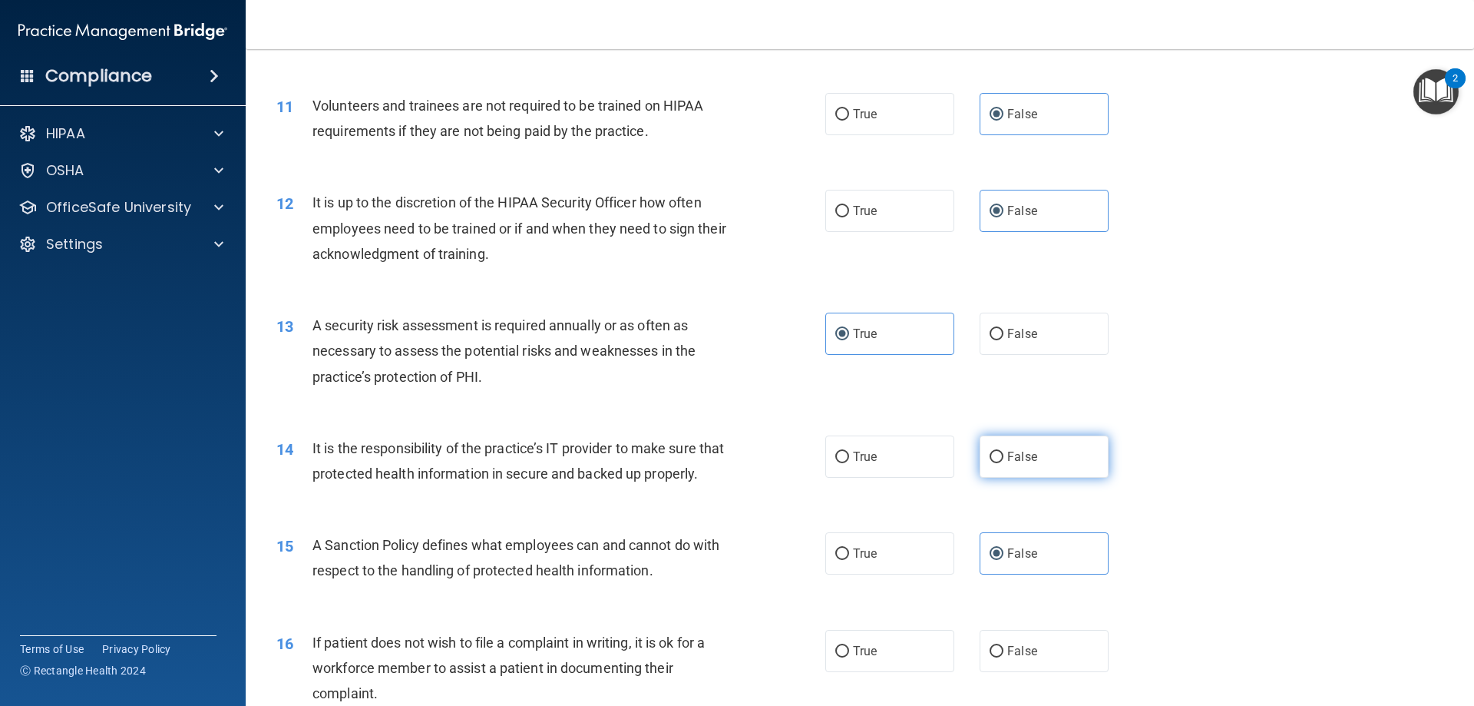
radio input "true"
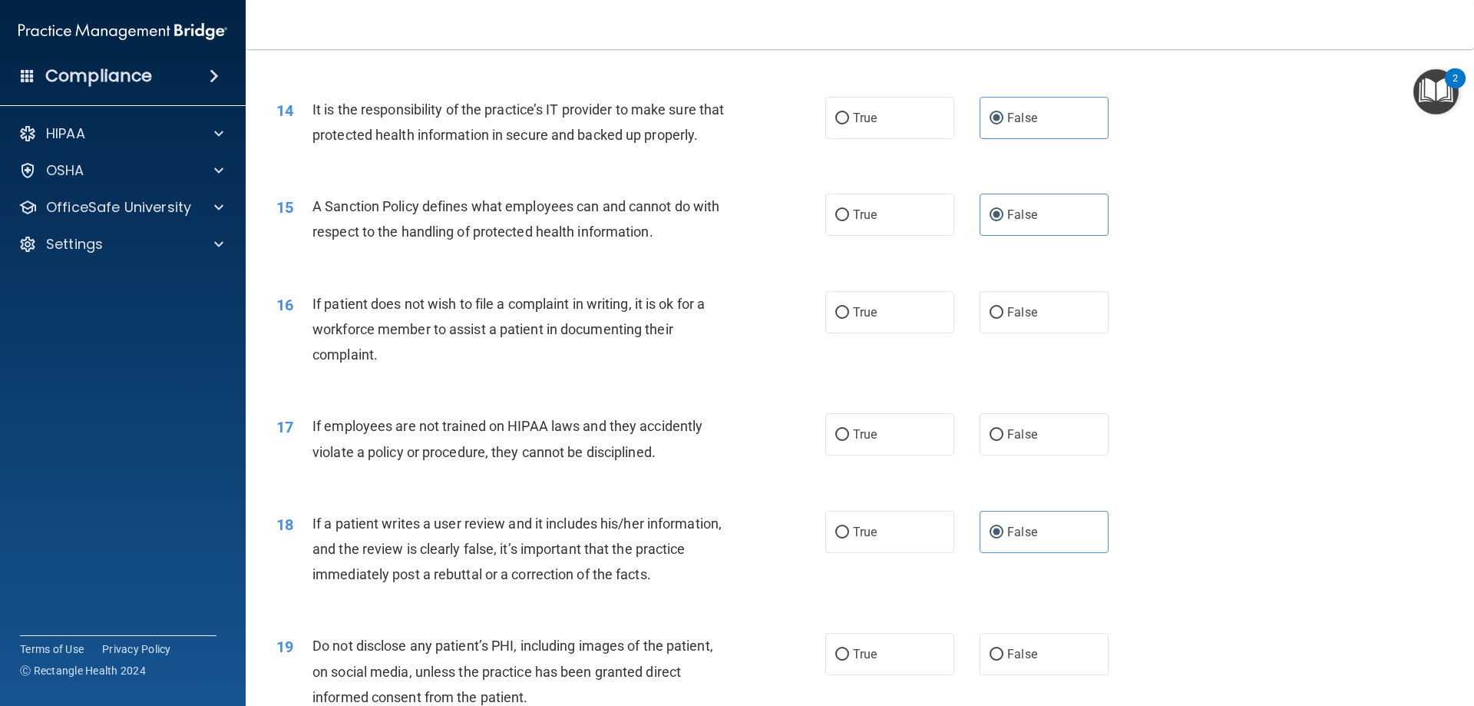
scroll to position [1766, 0]
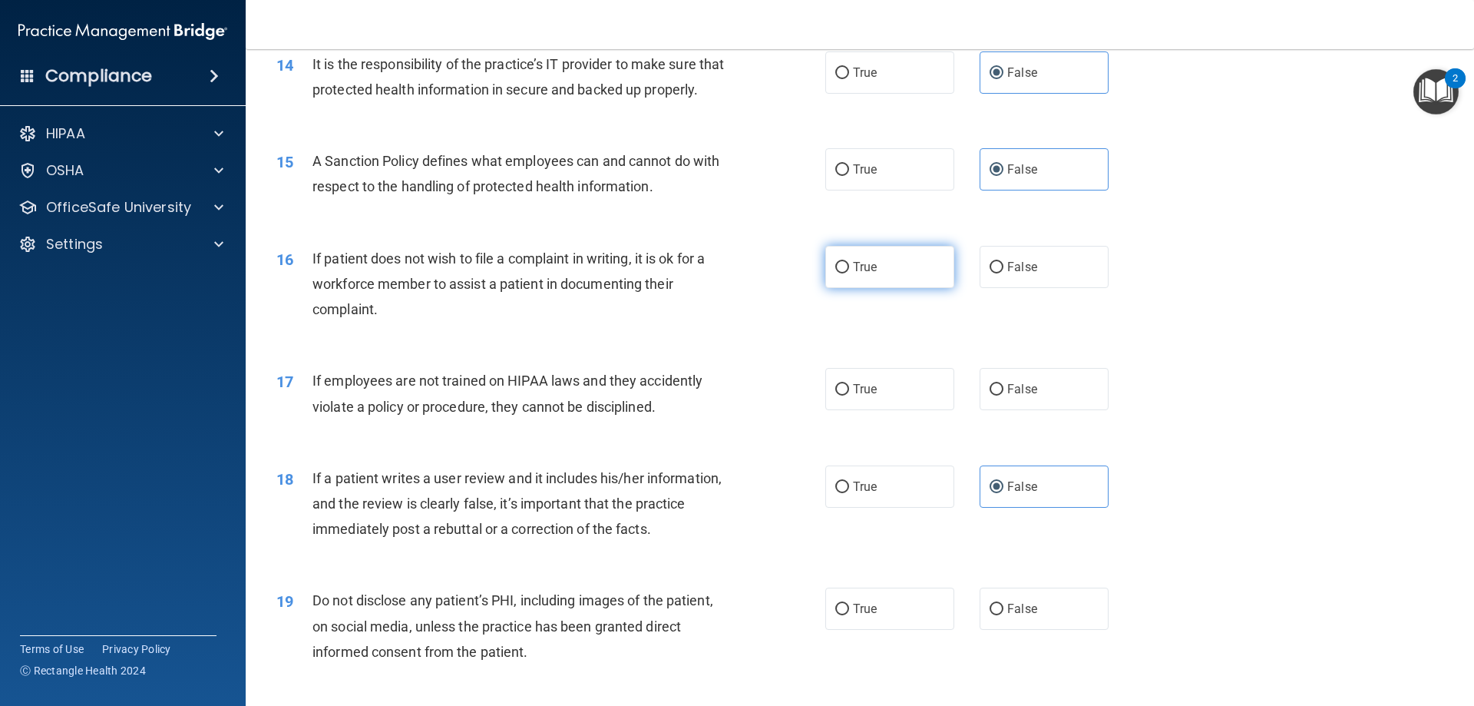
click at [911, 288] on label "True" at bounding box center [889, 267] width 129 height 42
click at [849, 273] on input "True" at bounding box center [842, 268] width 14 height 12
radio input "true"
drag, startPoint x: 1103, startPoint y: 422, endPoint x: 1065, endPoint y: 408, distance: 40.8
click at [1085, 410] on div "True False" at bounding box center [979, 389] width 309 height 42
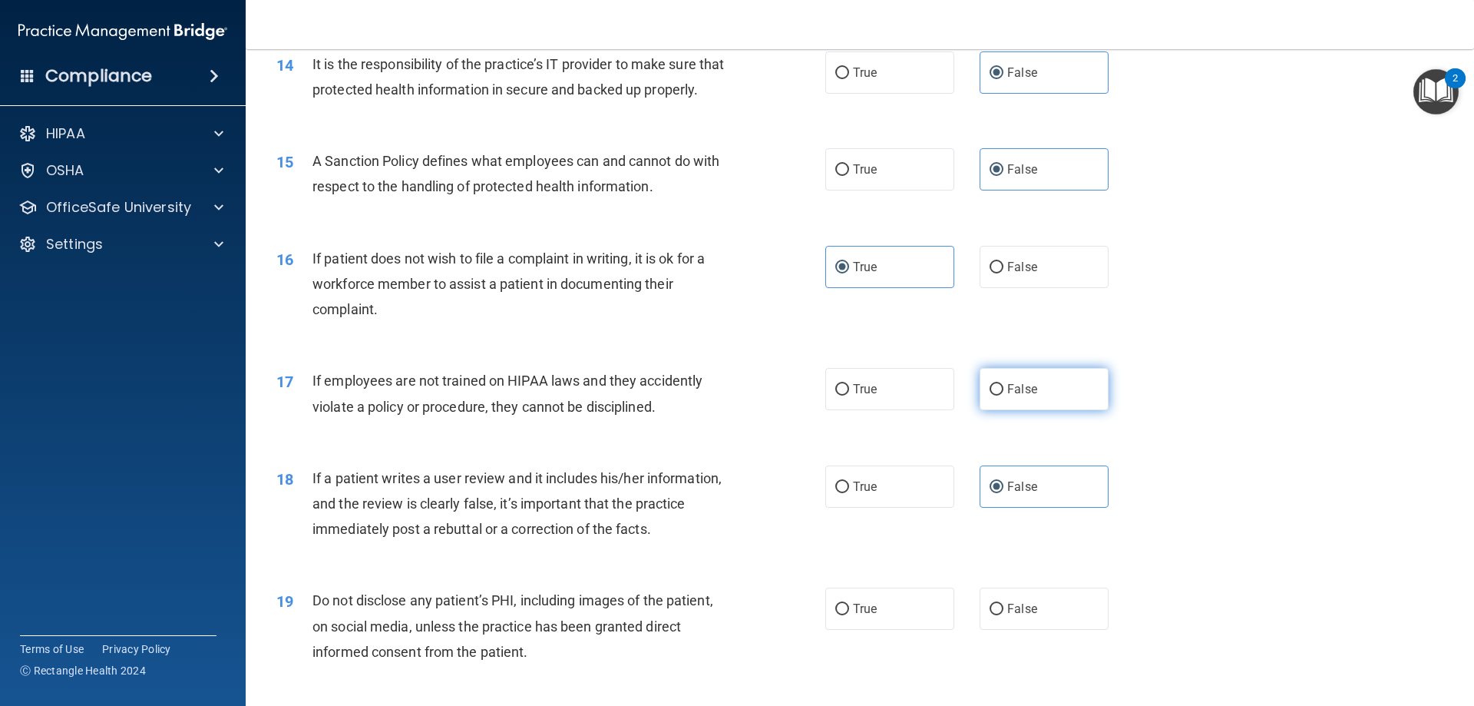
click at [1064, 408] on label "False" at bounding box center [1044, 389] width 129 height 42
click at [1004, 395] on input "False" at bounding box center [997, 390] width 14 height 12
radio input "true"
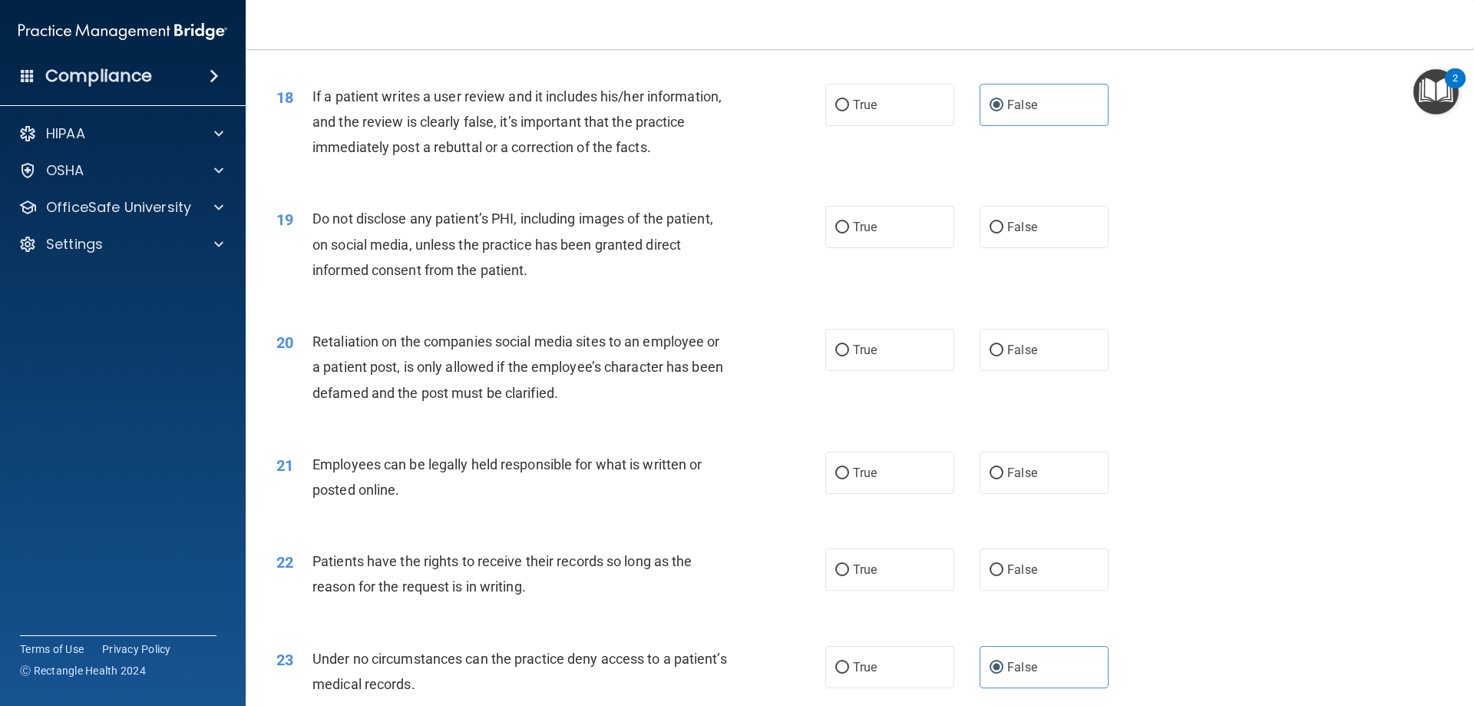
scroll to position [2150, 0]
click at [875, 230] on label "True" at bounding box center [889, 224] width 129 height 42
click at [849, 230] on input "True" at bounding box center [842, 226] width 14 height 12
radio input "true"
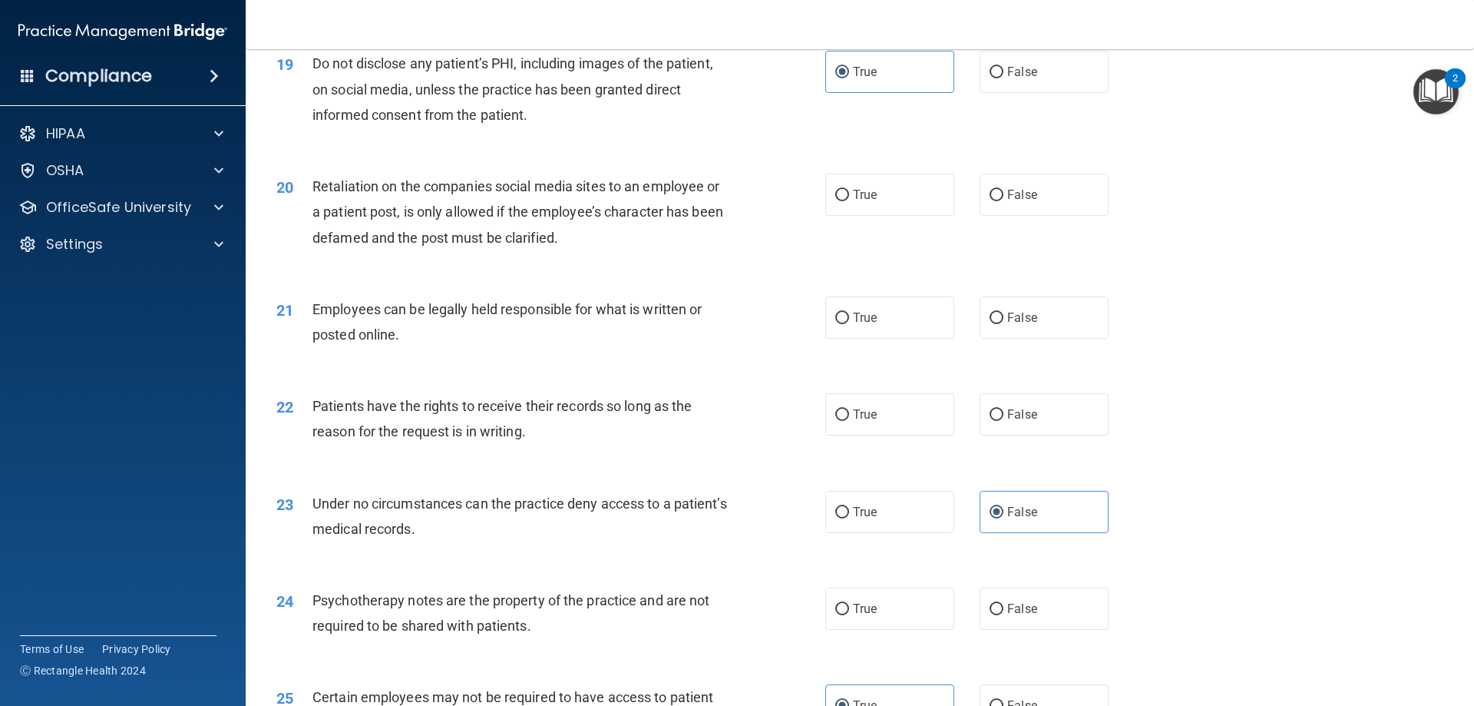
scroll to position [2304, 0]
click at [996, 208] on label "False" at bounding box center [1044, 194] width 129 height 42
click at [996, 200] on input "False" at bounding box center [997, 195] width 14 height 12
radio input "true"
click at [876, 338] on label "True" at bounding box center [889, 317] width 129 height 42
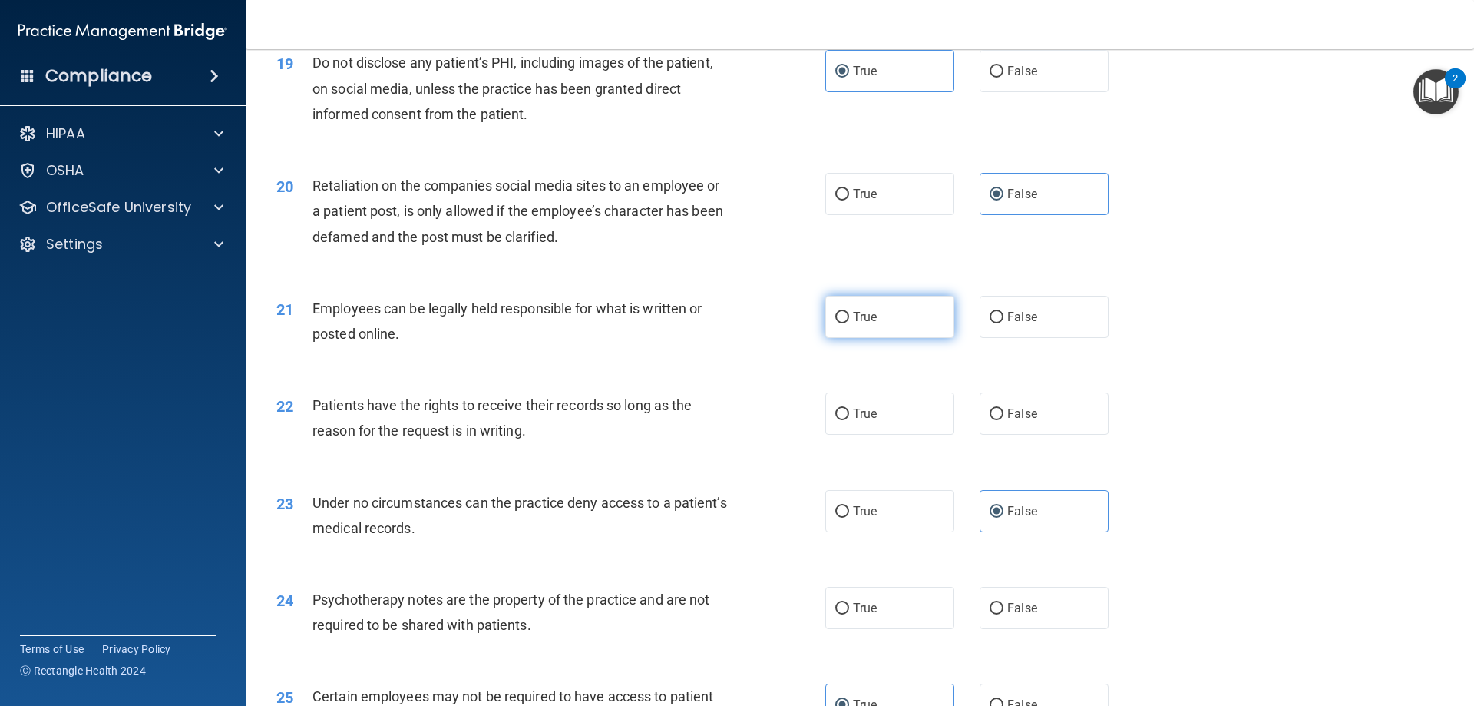
click at [849, 323] on input "True" at bounding box center [842, 318] width 14 height 12
radio input "true"
click at [1025, 435] on label "False" at bounding box center [1044, 413] width 129 height 42
click at [1004, 420] on input "False" at bounding box center [997, 414] width 14 height 12
radio input "true"
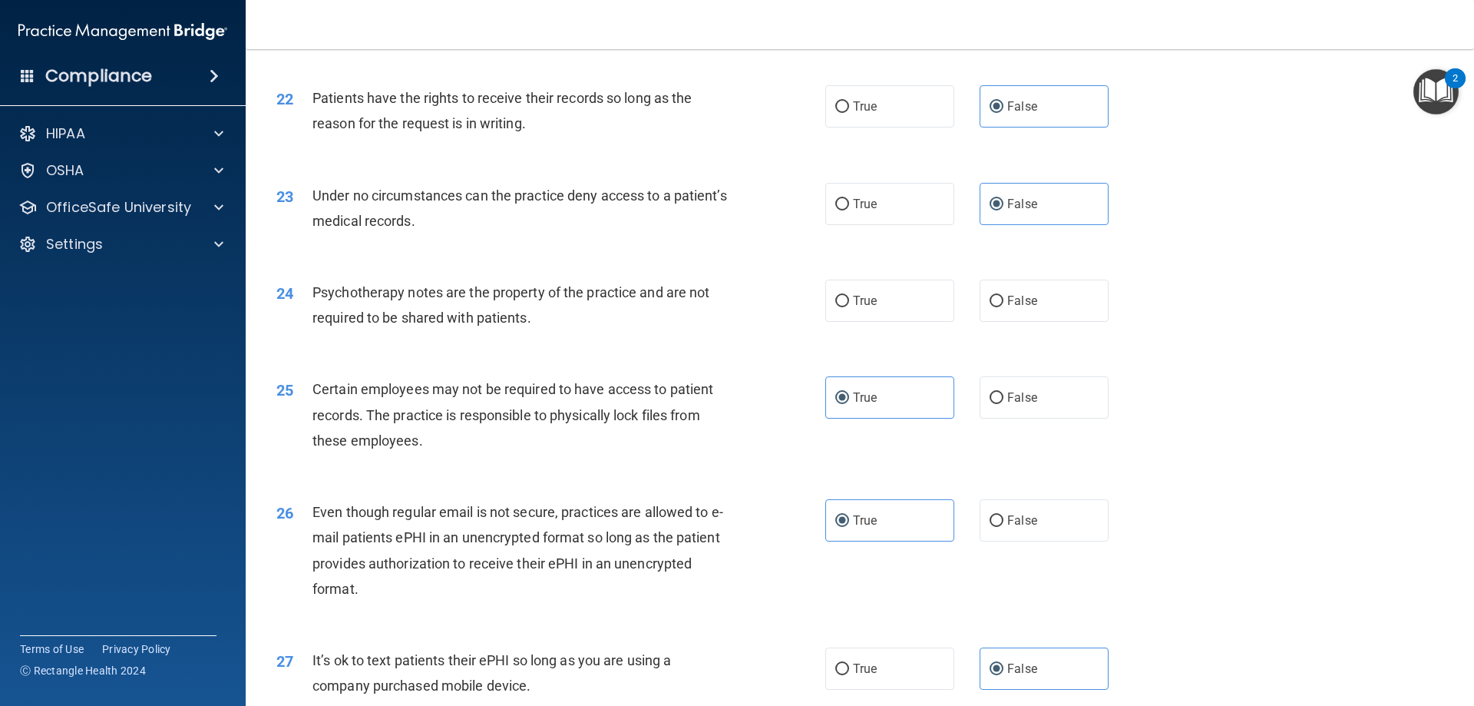
scroll to position [2687, 0]
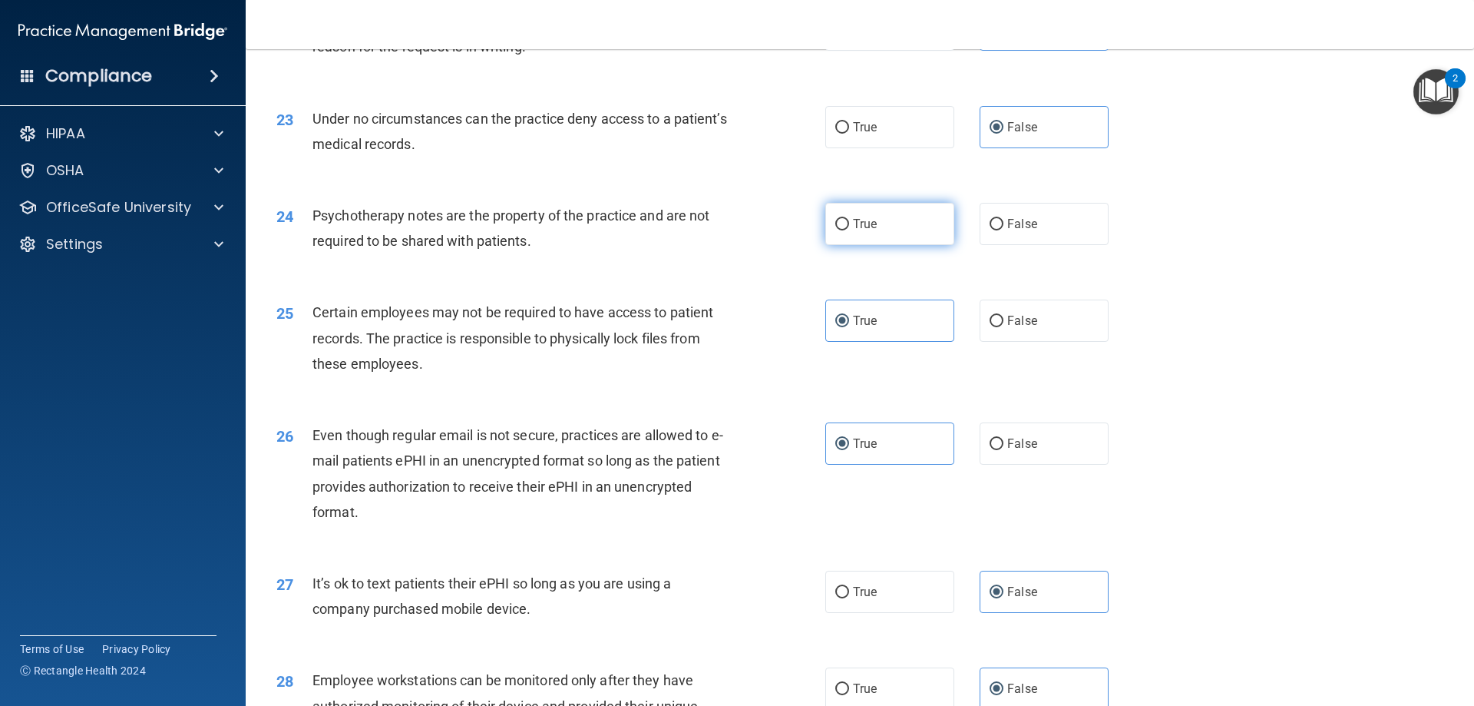
click at [918, 245] on label "True" at bounding box center [889, 224] width 129 height 42
click at [849, 230] on input "True" at bounding box center [842, 225] width 14 height 12
radio input "true"
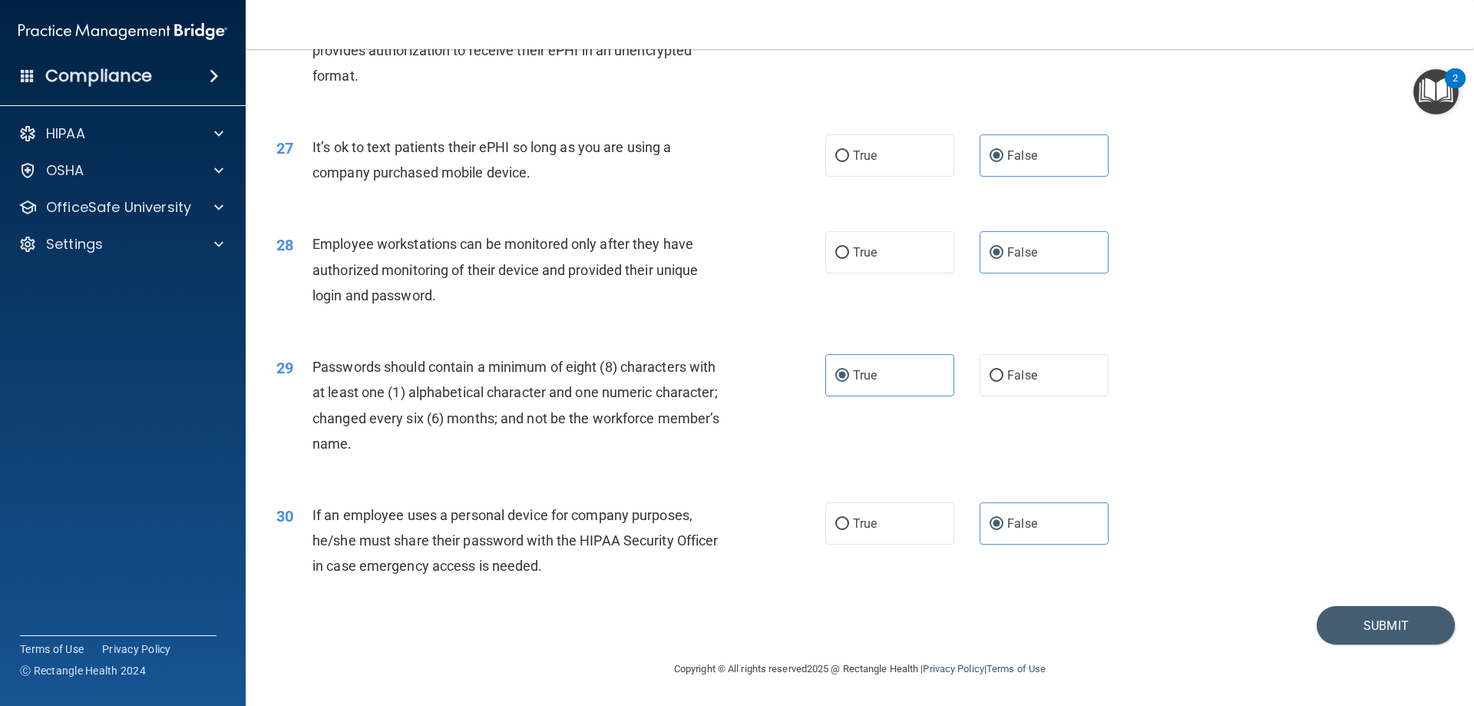
scroll to position [3149, 0]
click at [1381, 633] on button "Submit" at bounding box center [1386, 625] width 138 height 39
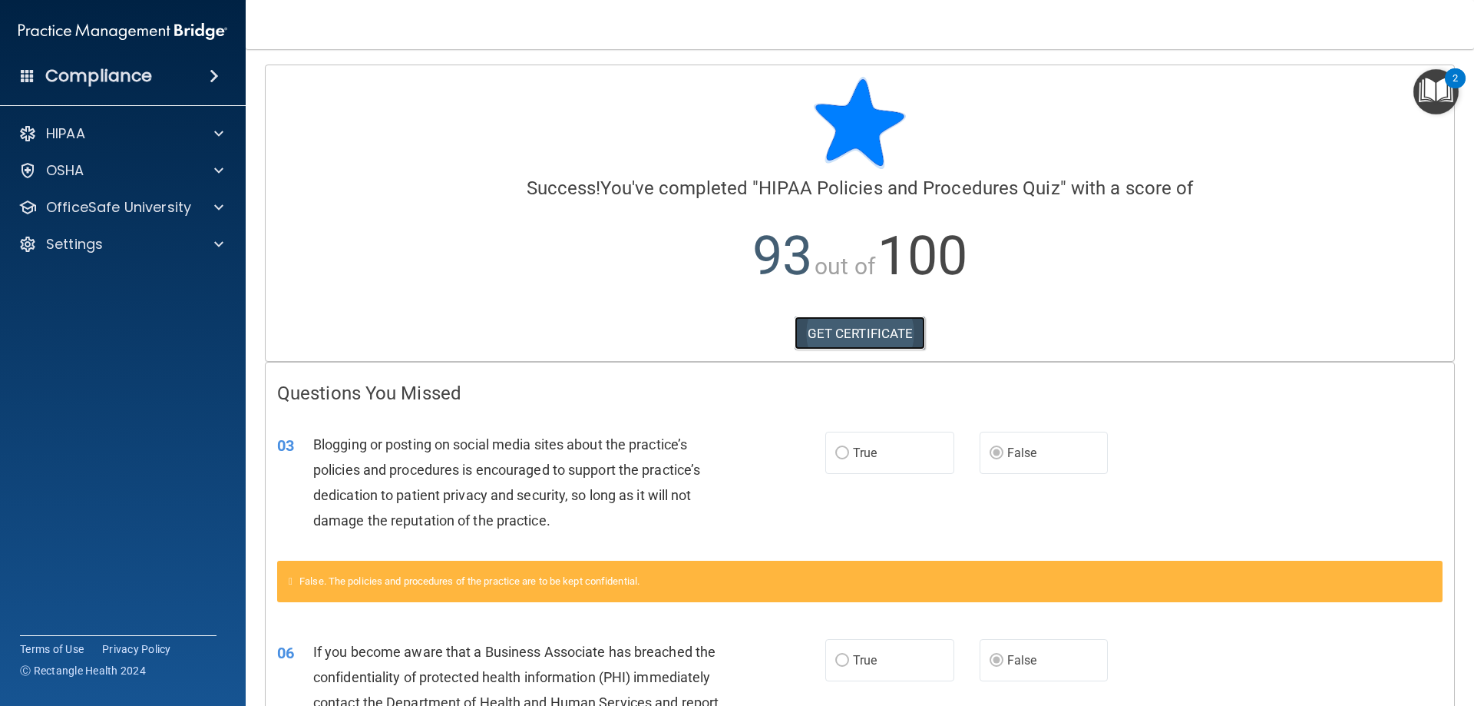
click at [886, 325] on link "GET CERTIFICATE" at bounding box center [860, 333] width 131 height 34
click at [193, 201] on div "OfficeSafe University" at bounding box center [102, 207] width 190 height 18
click at [173, 240] on div "HIPAA Training" at bounding box center [115, 243] width 210 height 15
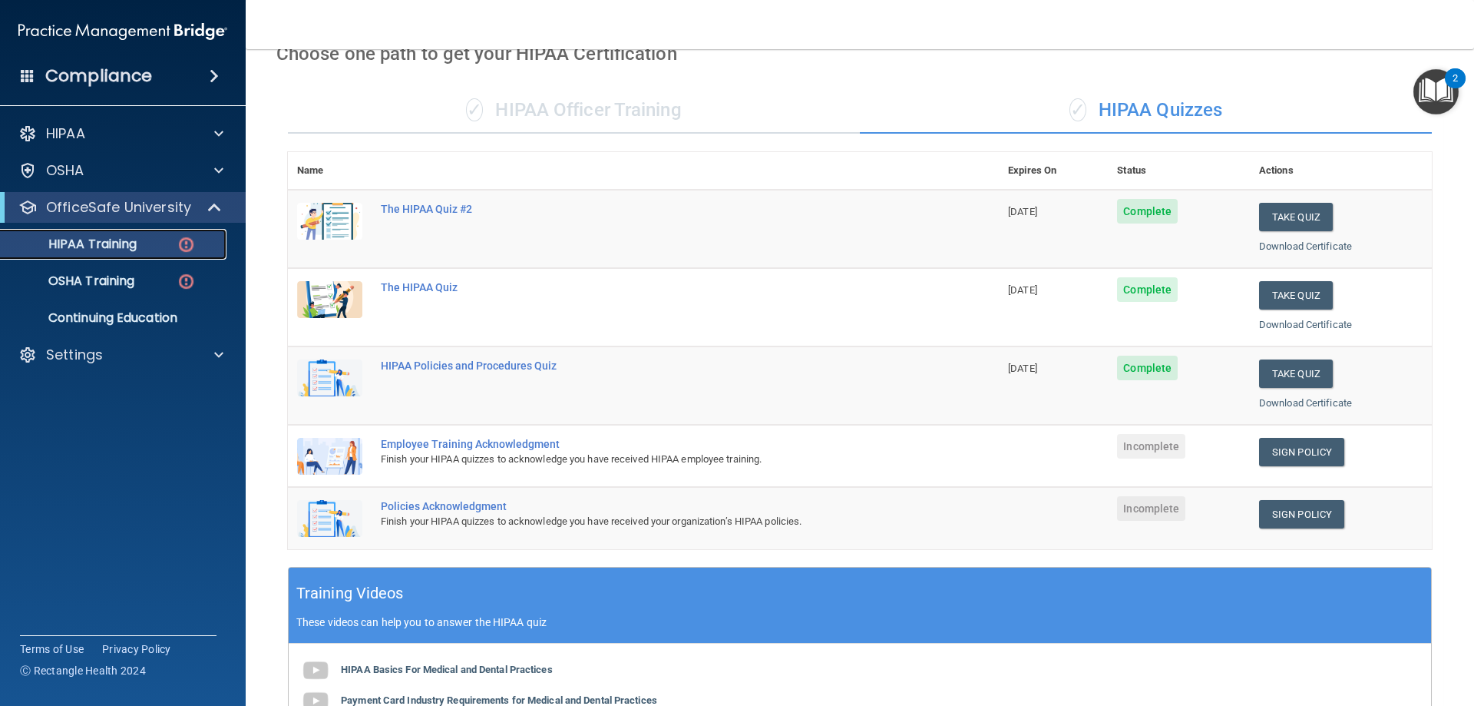
scroll to position [307, 0]
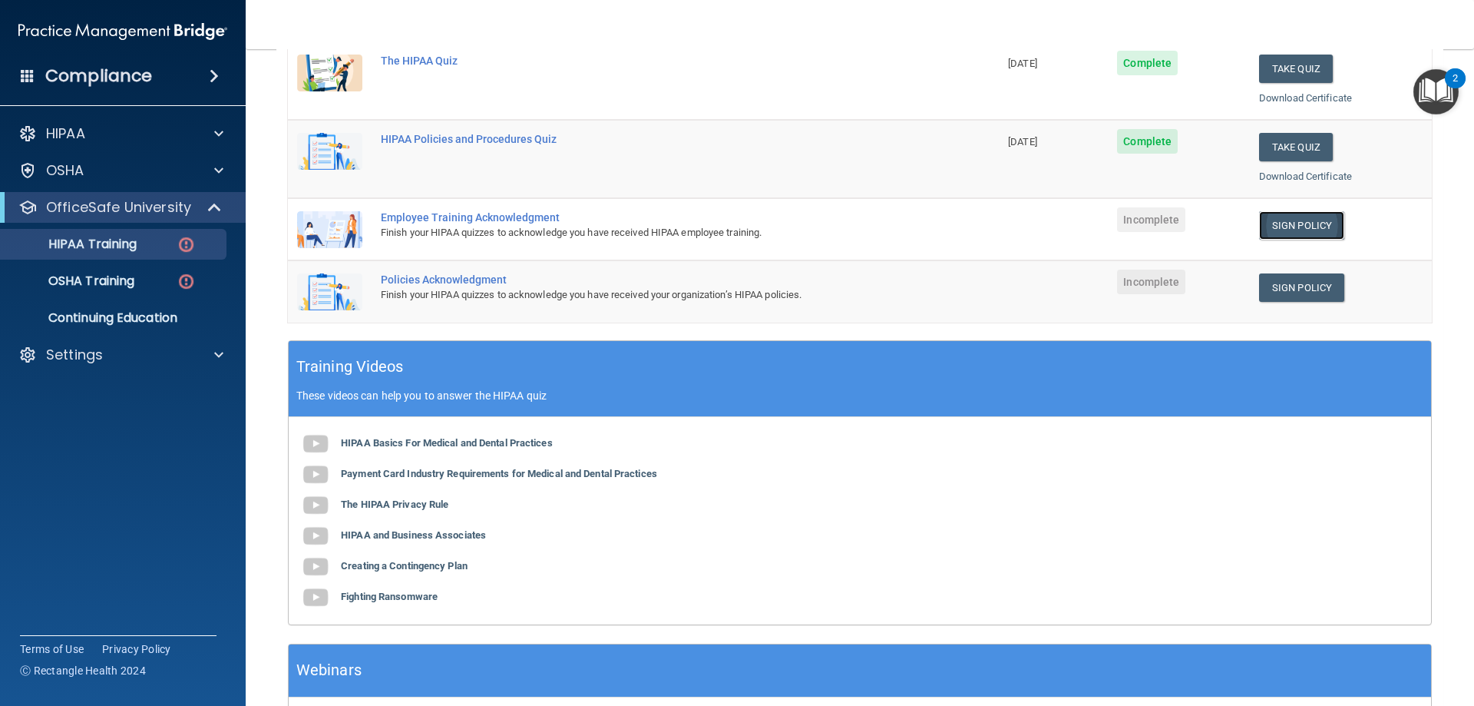
click at [1311, 236] on link "Sign Policy" at bounding box center [1301, 225] width 85 height 28
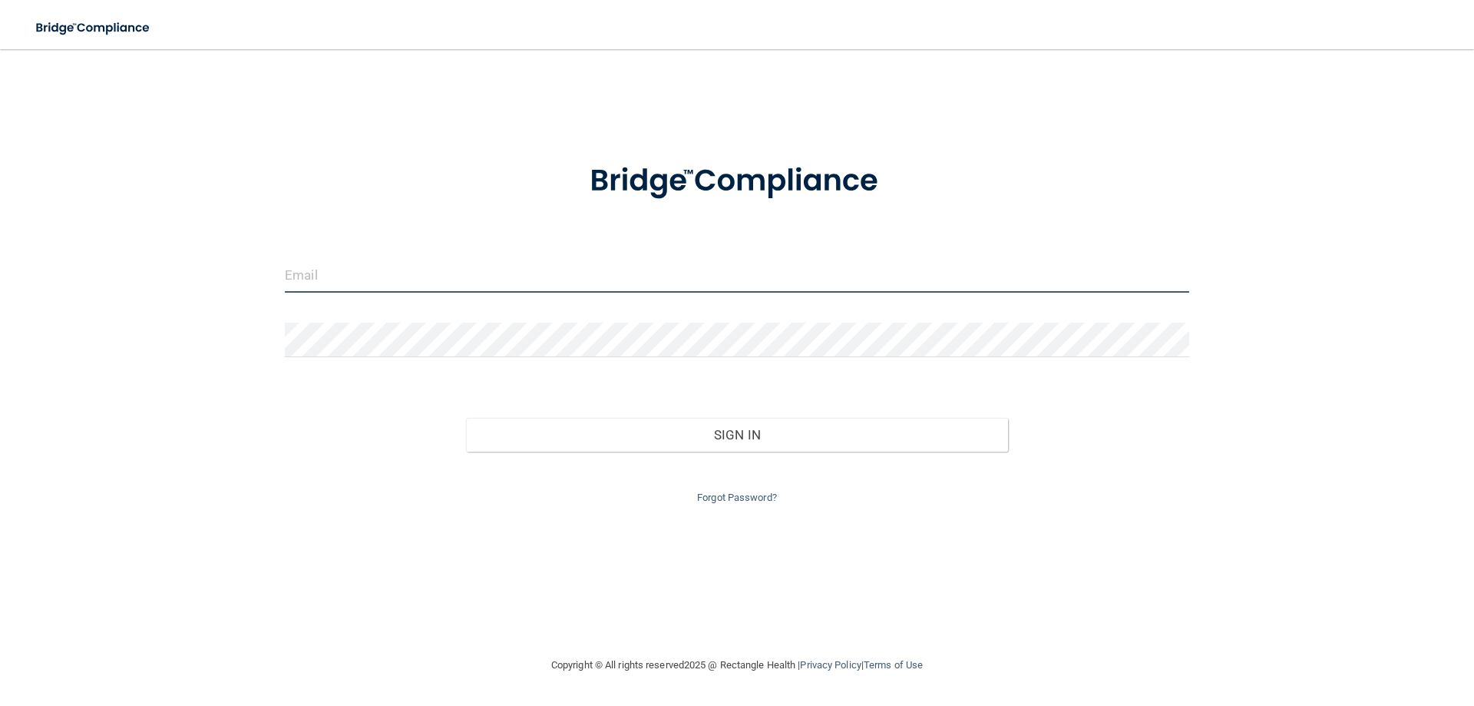
click at [438, 279] on input "email" at bounding box center [737, 275] width 905 height 35
type input "info@cambridgedentalcenter.com"
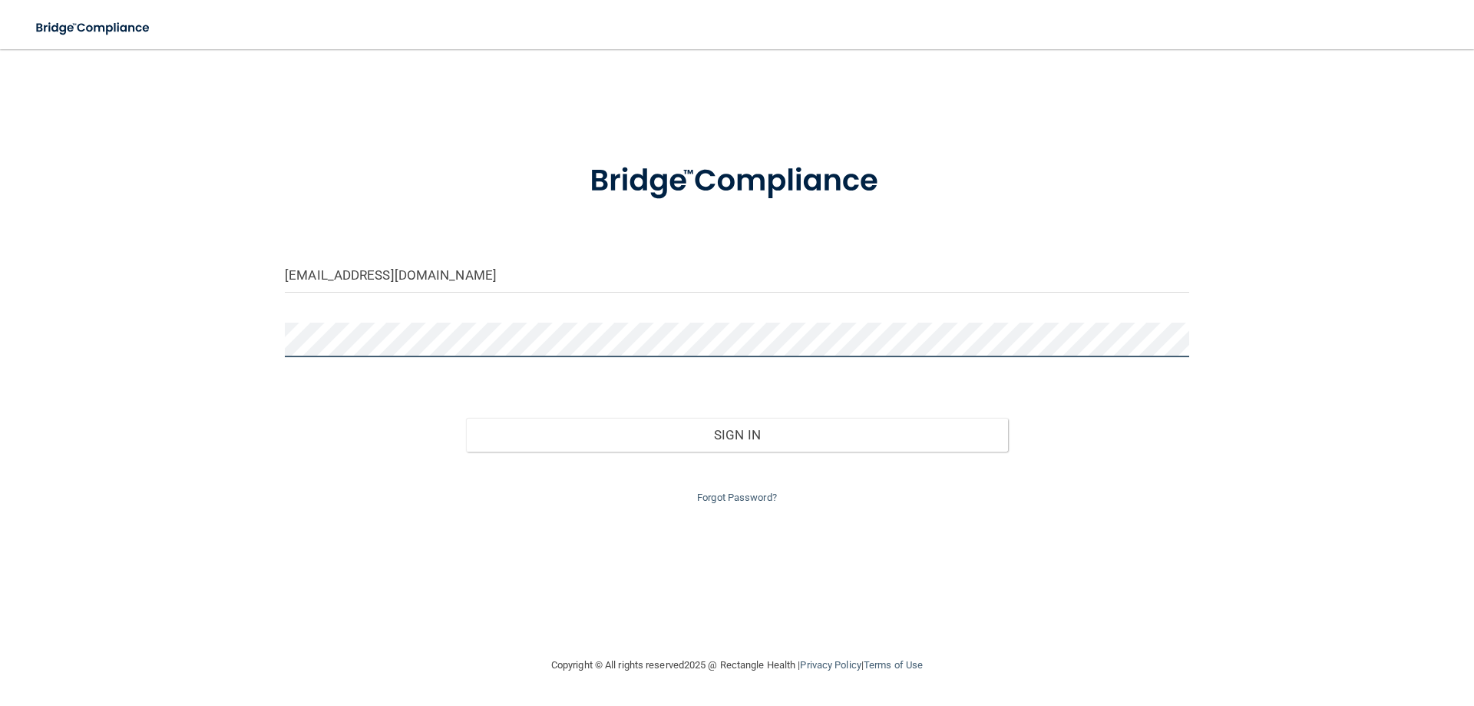
click at [466, 418] on button "Sign In" at bounding box center [737, 435] width 543 height 34
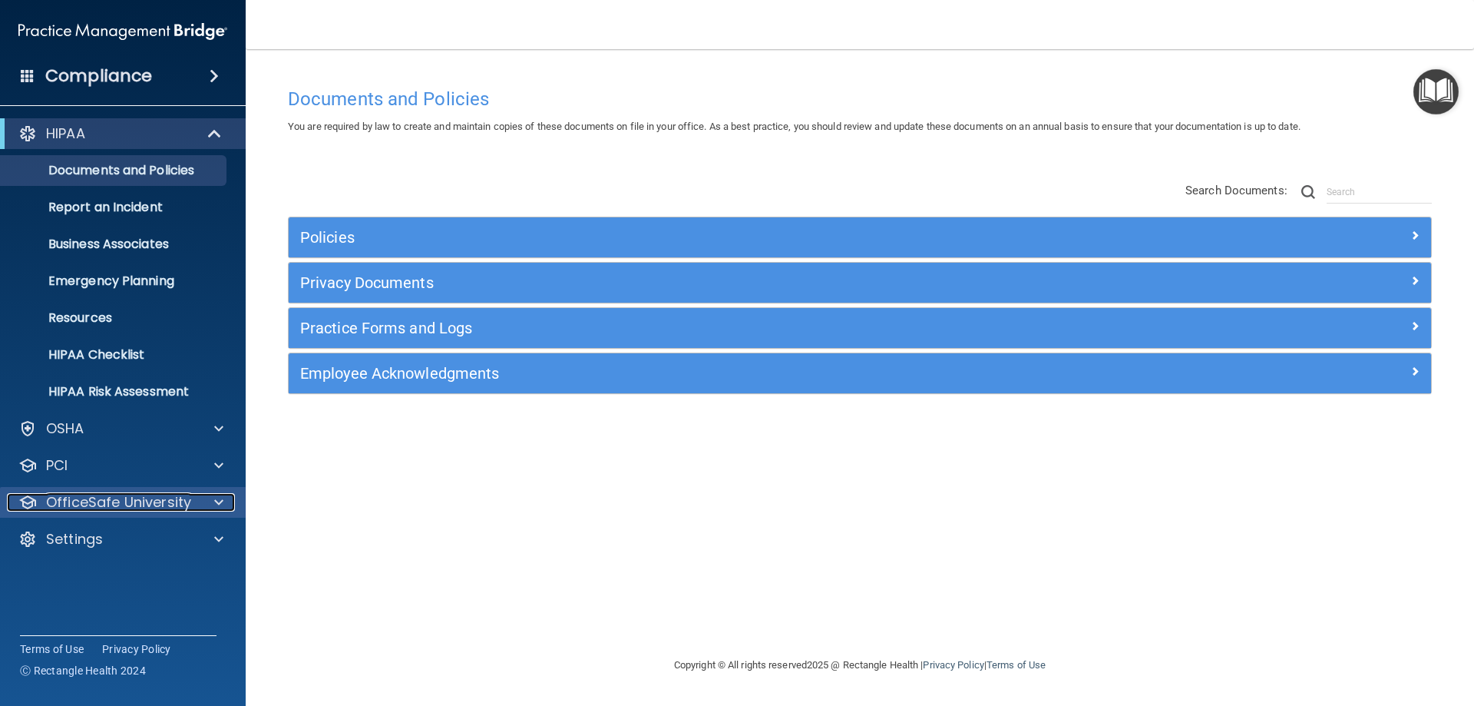
click at [187, 504] on p "OfficeSafe University" at bounding box center [118, 502] width 145 height 18
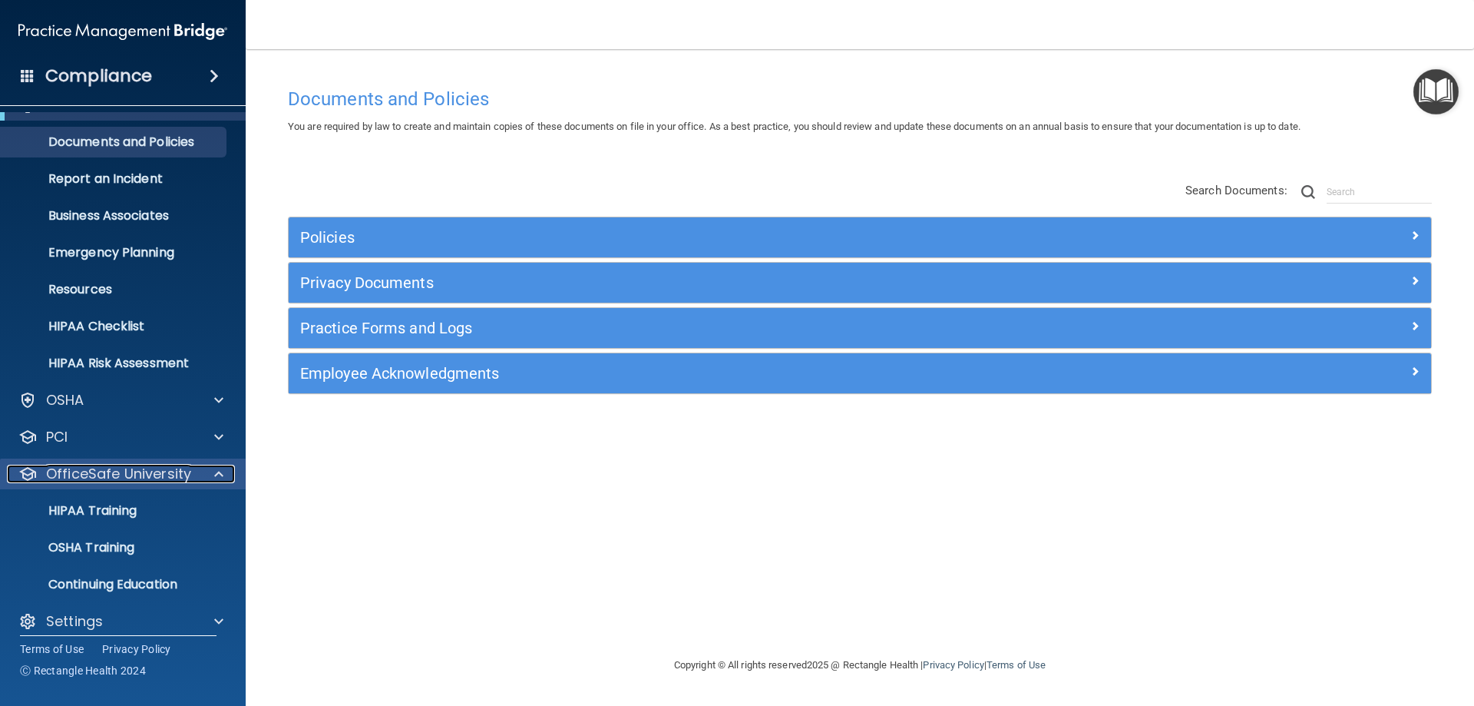
scroll to position [42, 0]
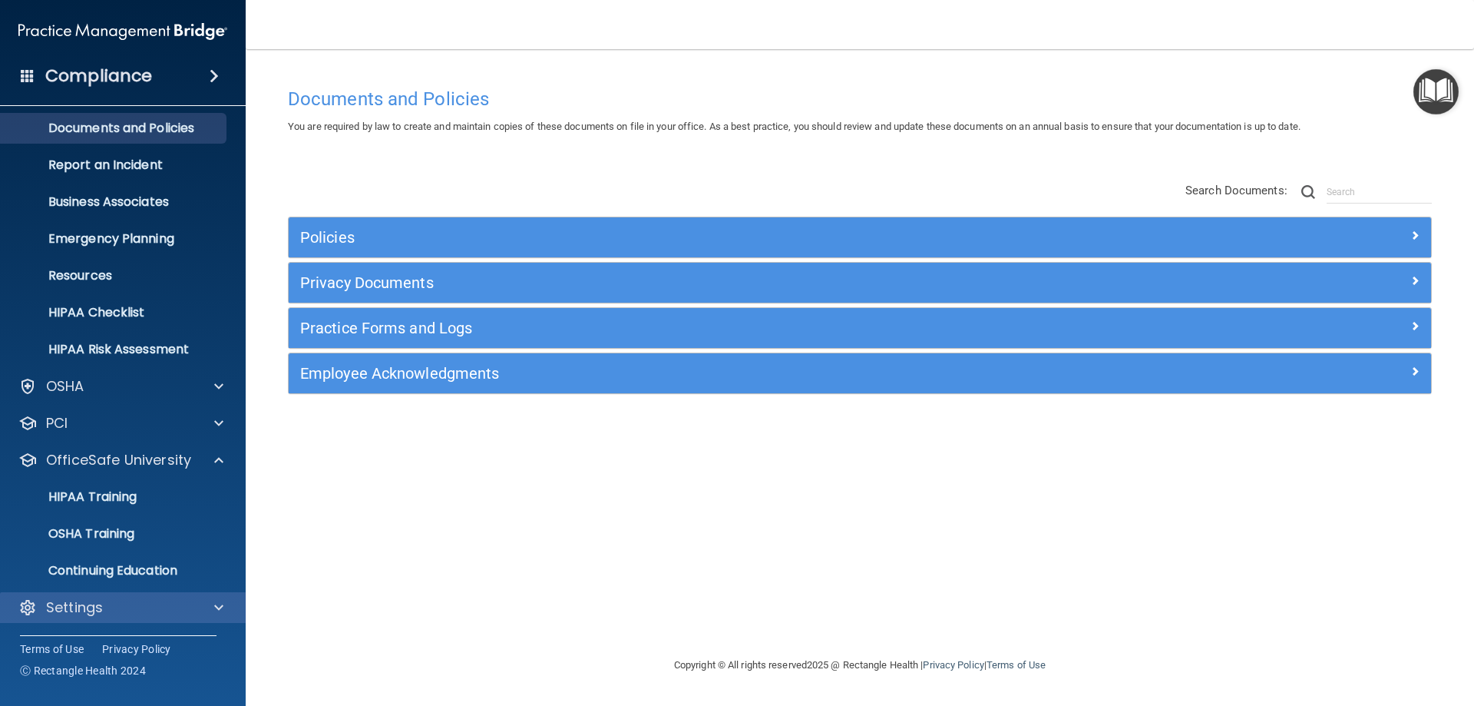
click at [140, 621] on div "Settings" at bounding box center [123, 607] width 246 height 31
click at [206, 603] on div at bounding box center [216, 607] width 38 height 18
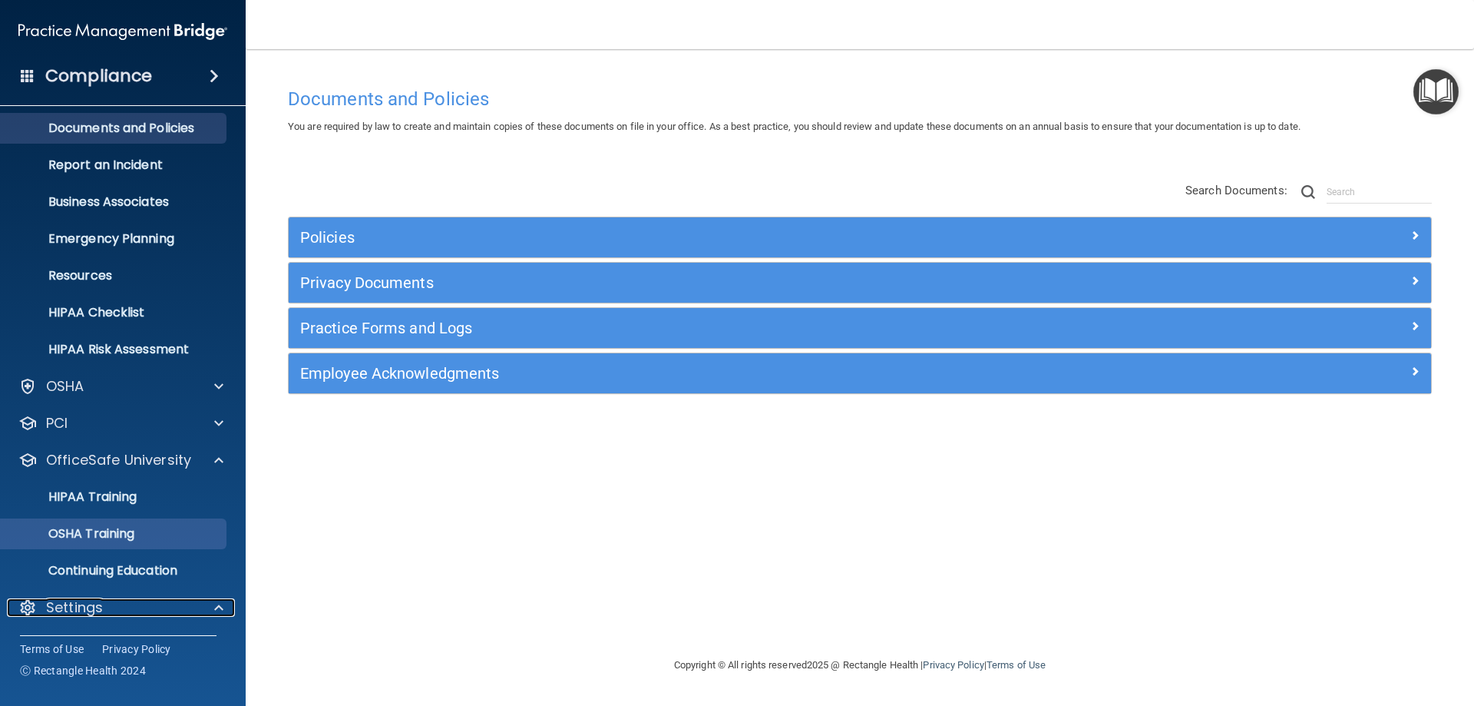
scroll to position [190, 0]
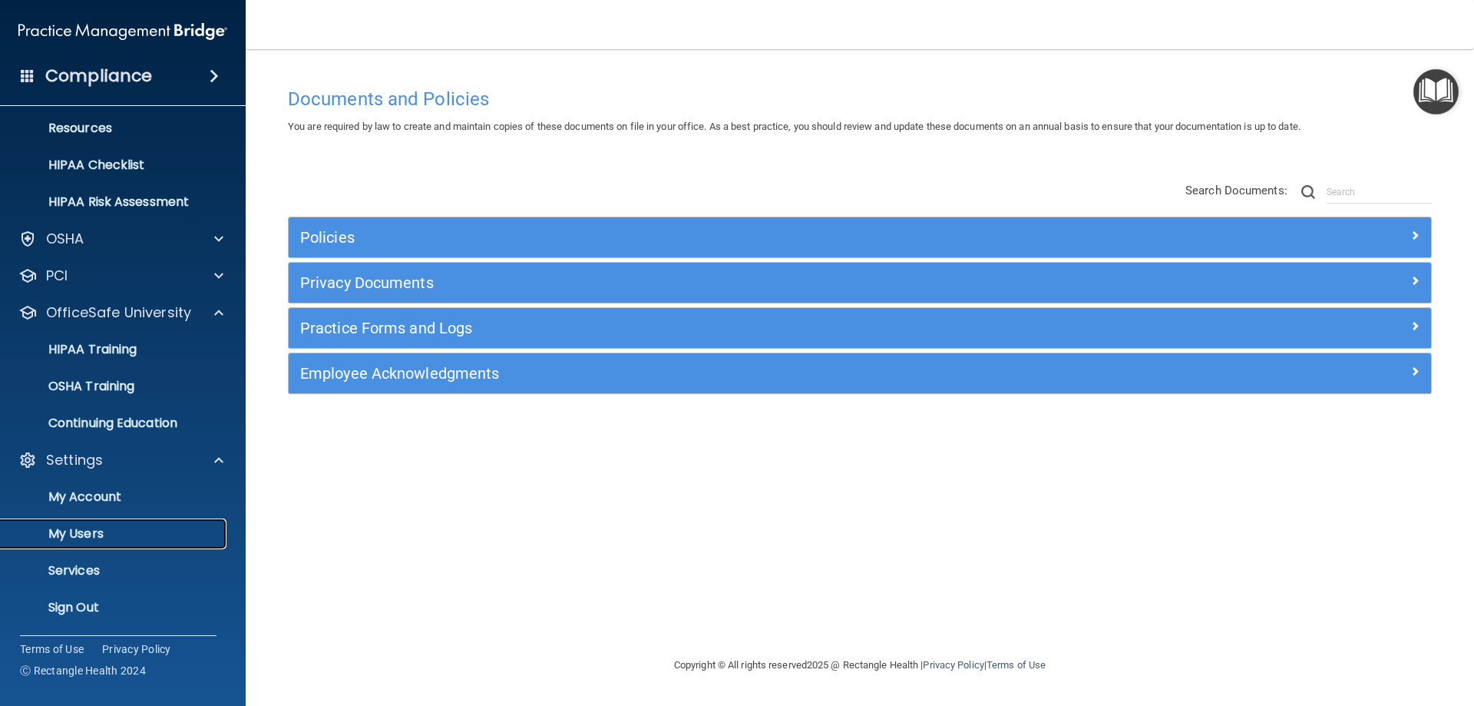
click at [132, 545] on link "My Users" at bounding box center [106, 533] width 242 height 31
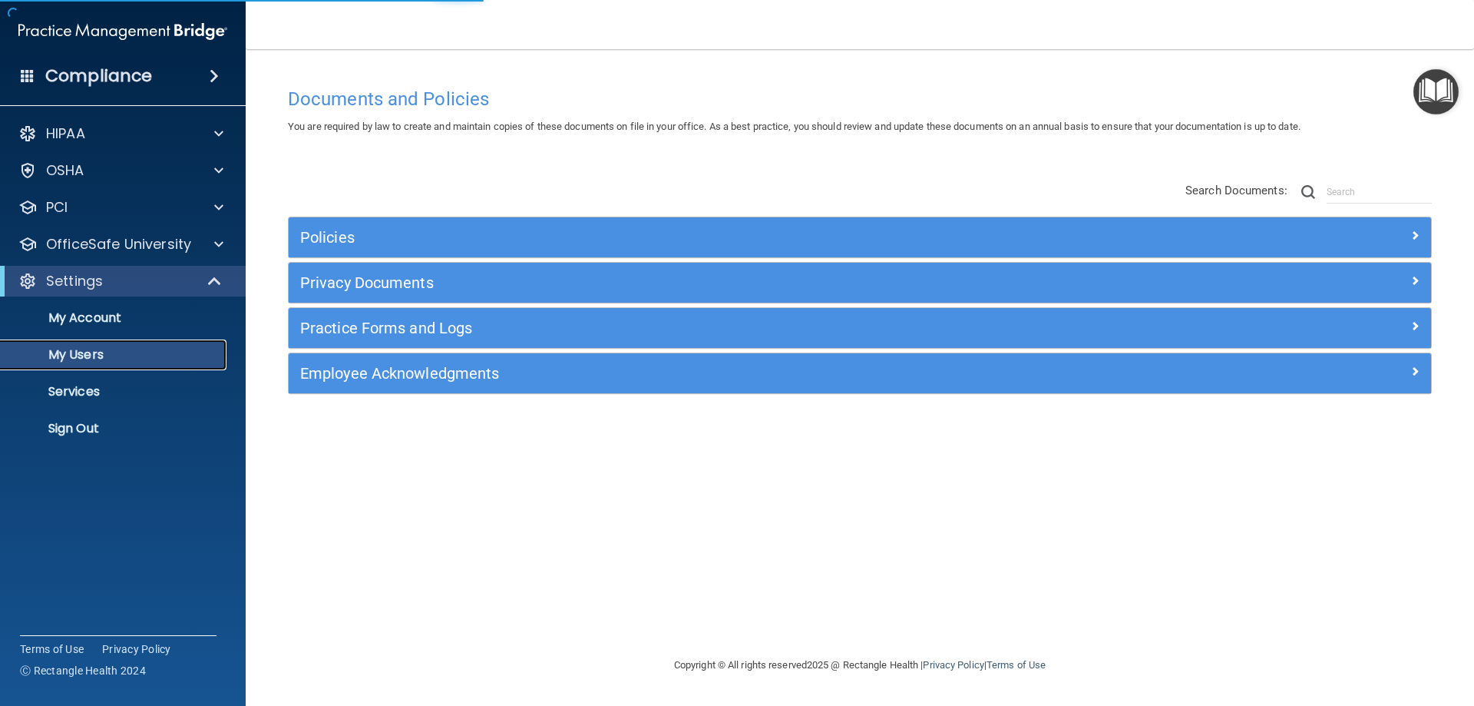
select select "20"
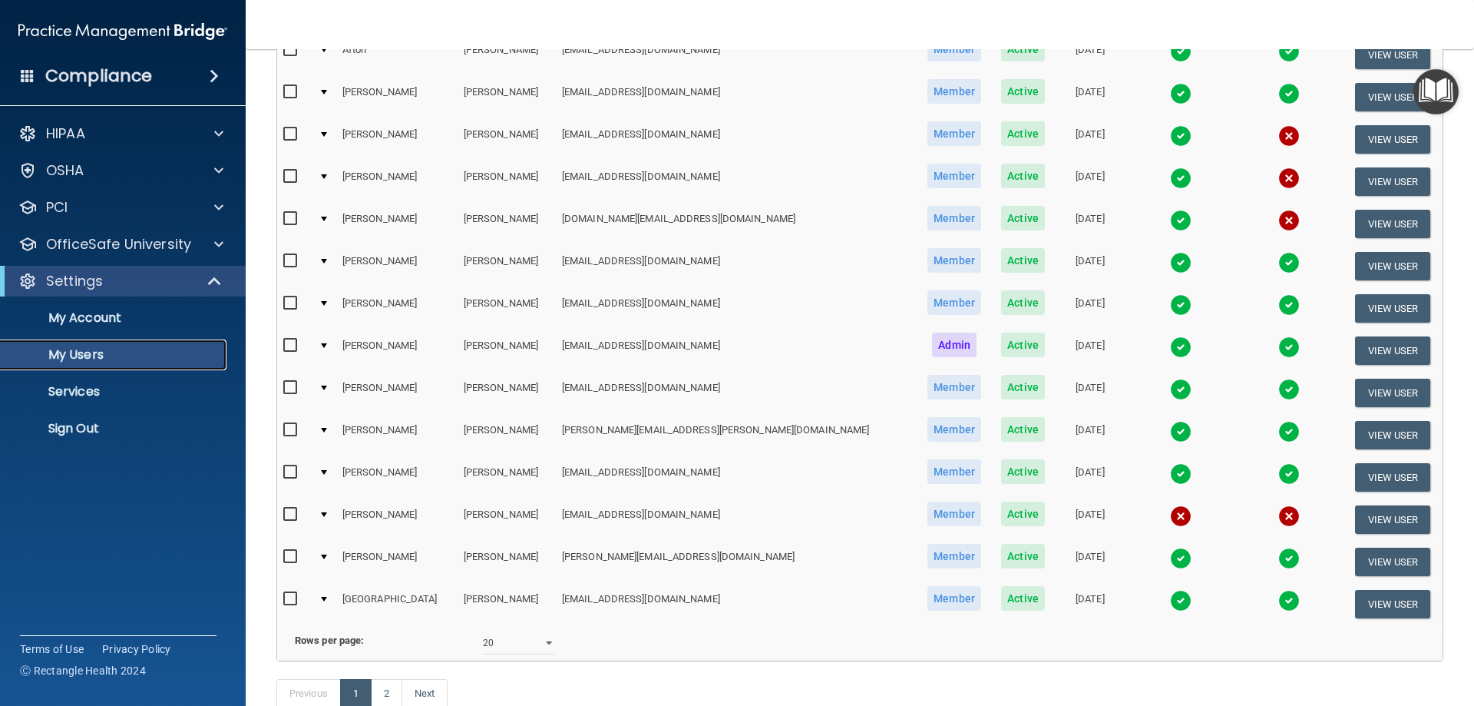
scroll to position [461, 0]
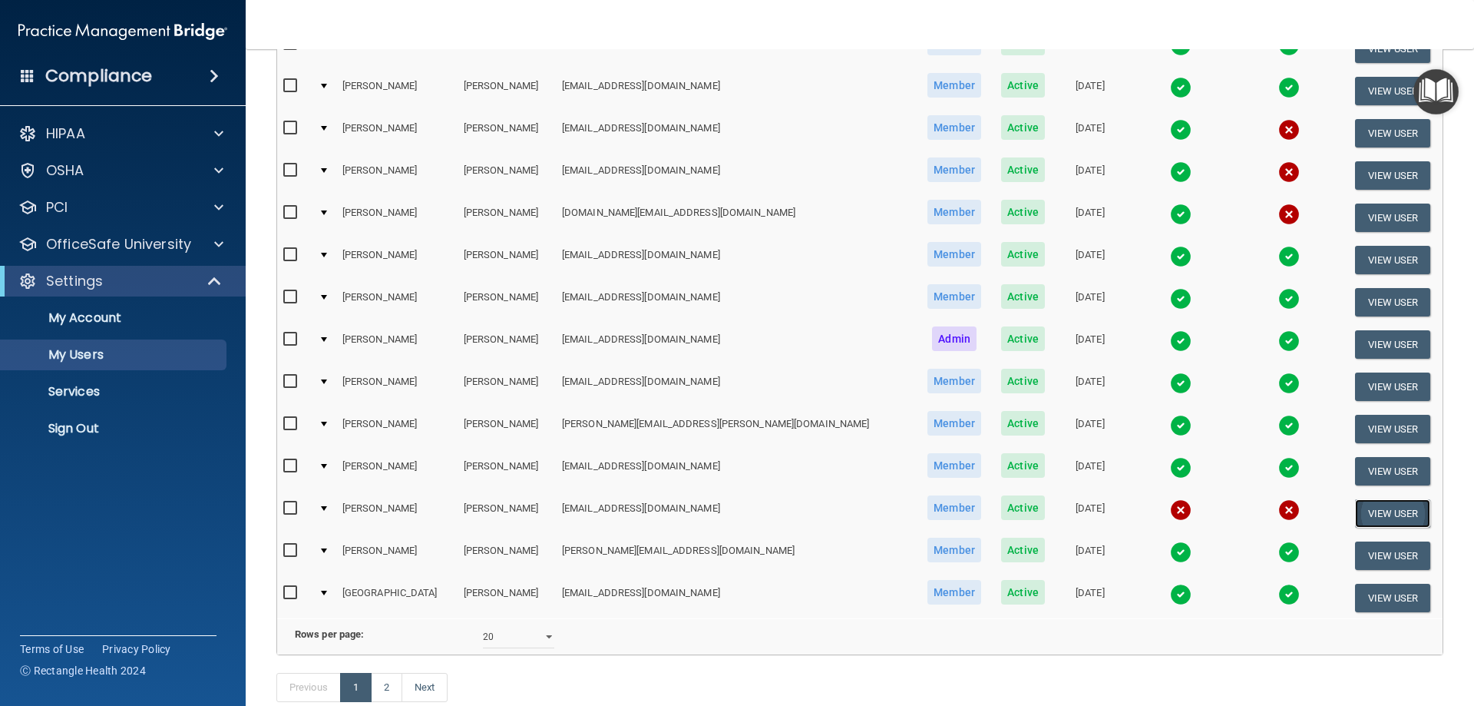
click at [1374, 519] on button "View User" at bounding box center [1393, 513] width 76 height 28
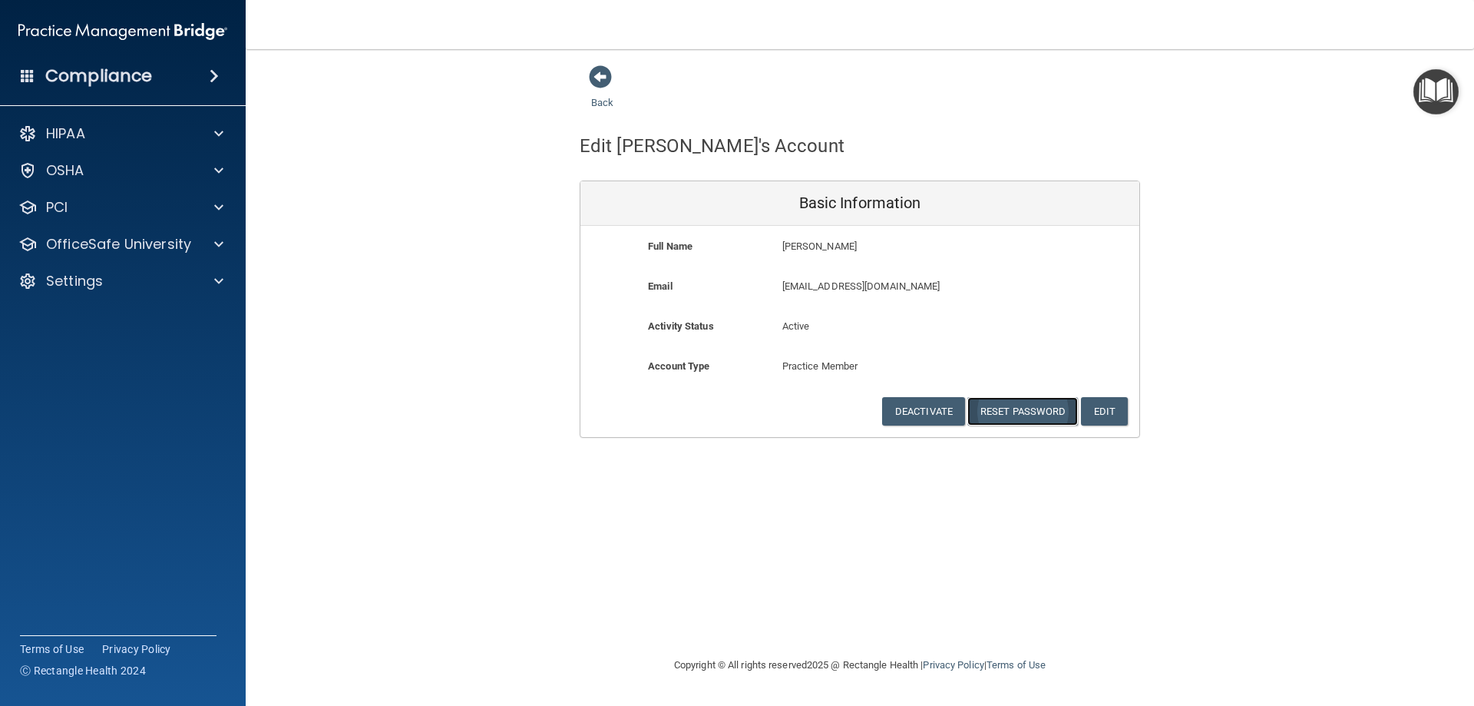
click at [1035, 412] on button "Reset Password" at bounding box center [1022, 411] width 111 height 28
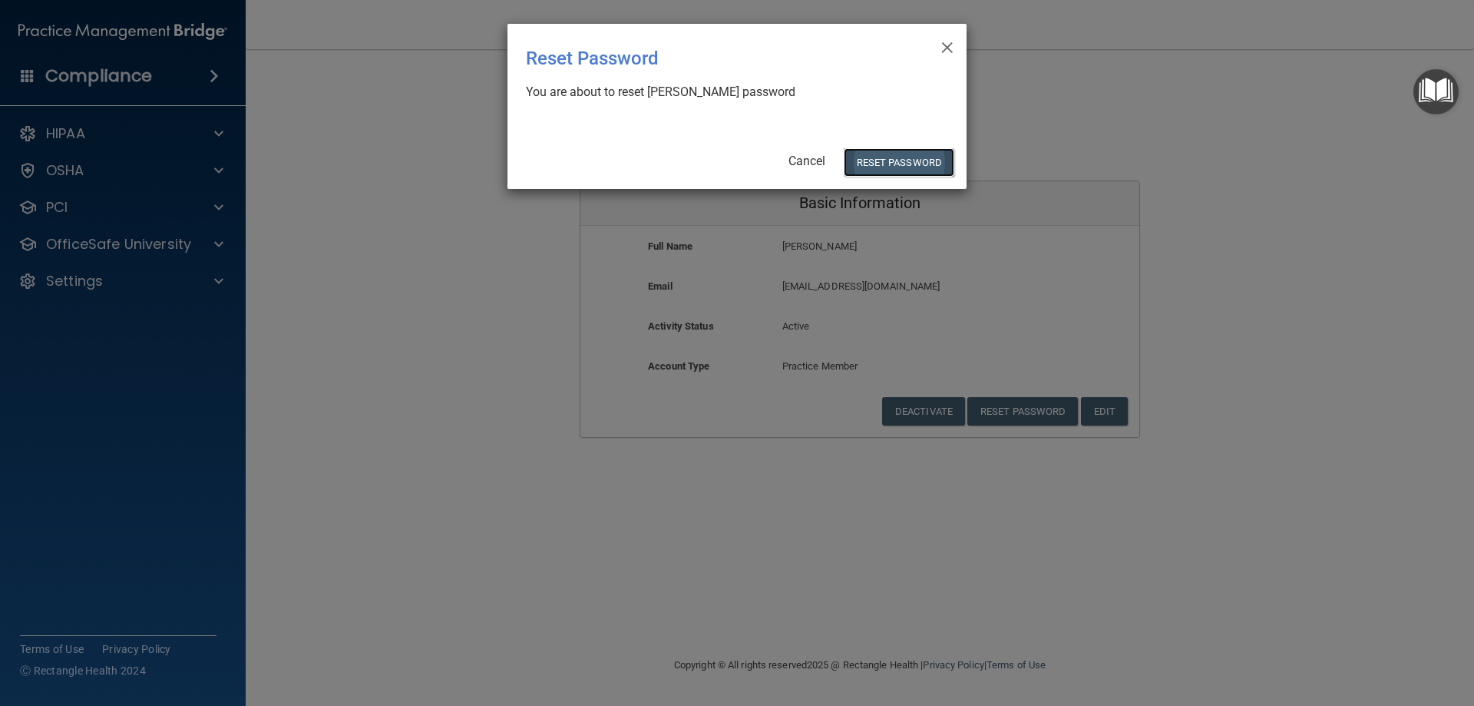
click at [911, 170] on button "Reset Password" at bounding box center [899, 162] width 111 height 28
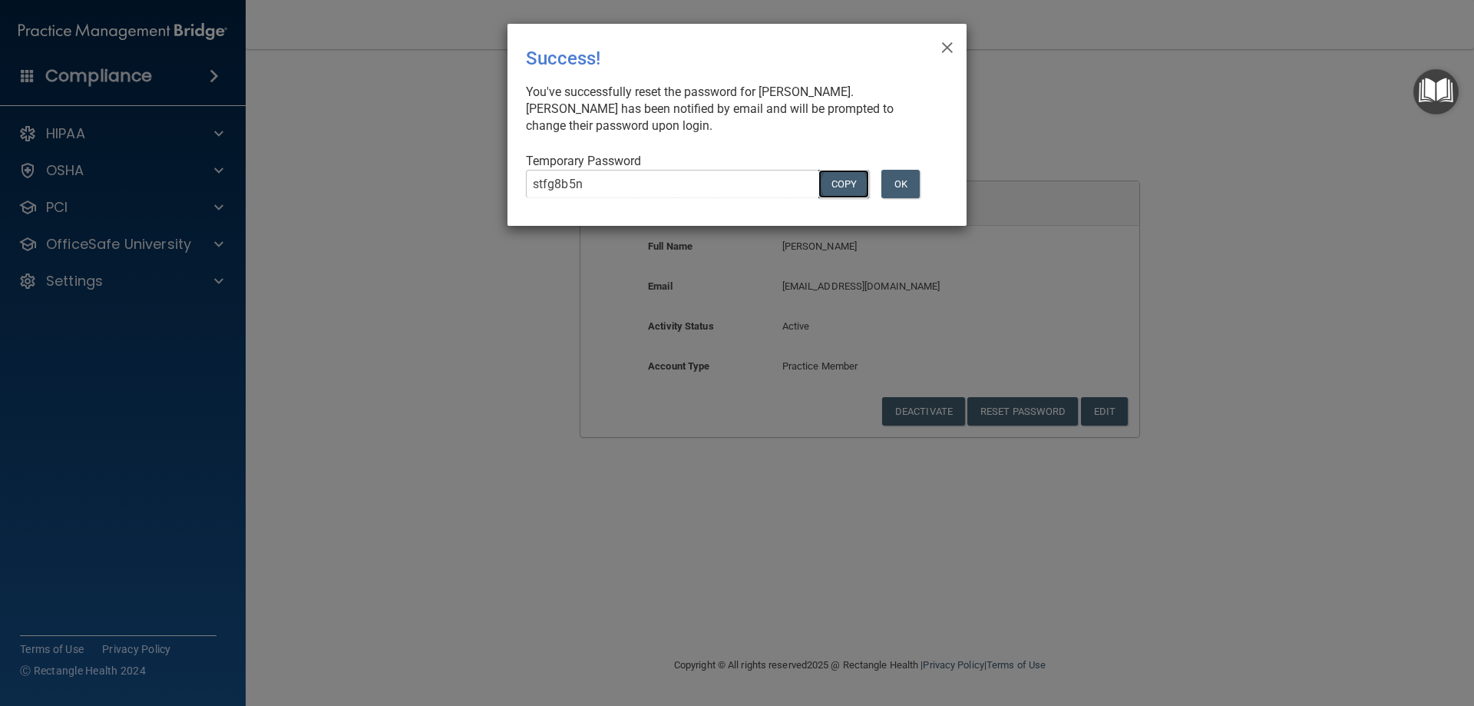
click at [842, 180] on button "COPY" at bounding box center [844, 184] width 51 height 28
click at [667, 104] on div "You've successfully reset the password for Brenna Peck. Brenna has been notifie…" at bounding box center [731, 109] width 410 height 51
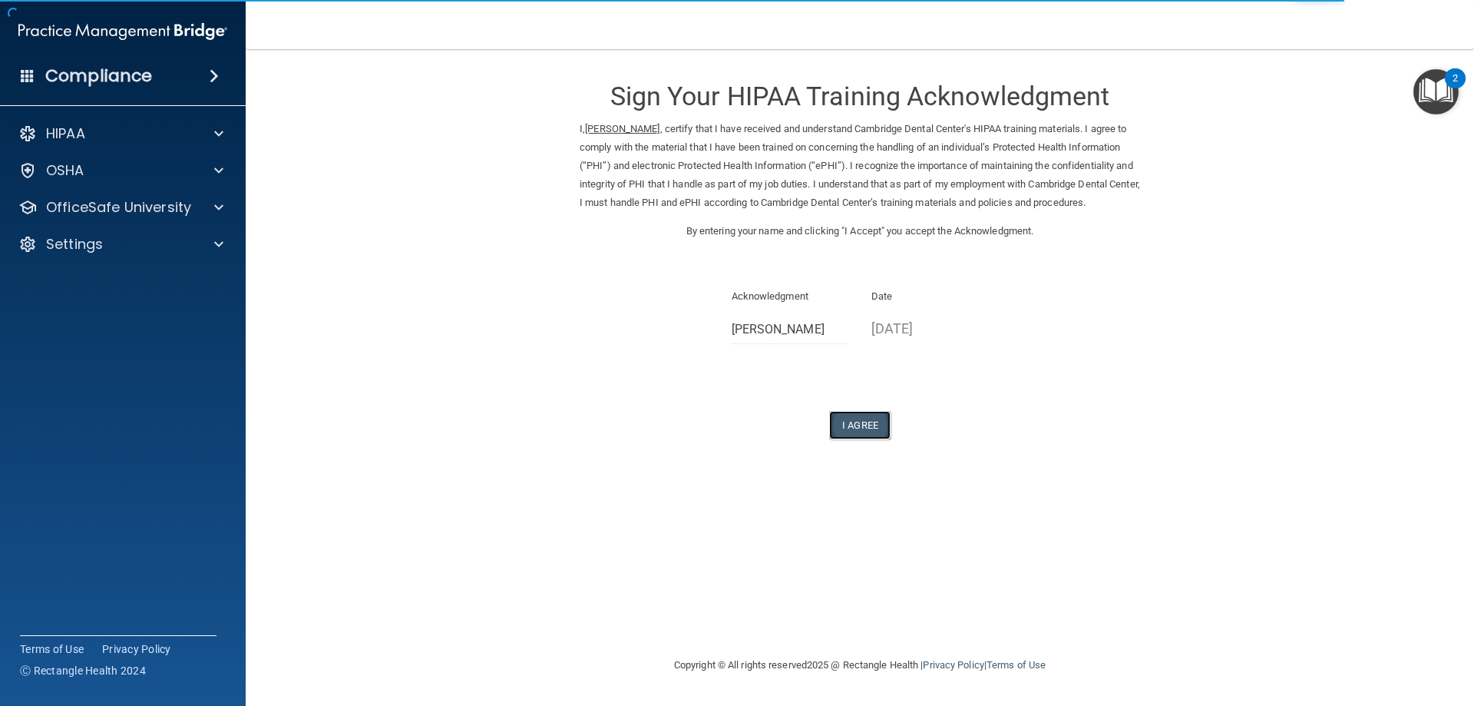
click at [866, 437] on button "I Agree" at bounding box center [859, 425] width 61 height 28
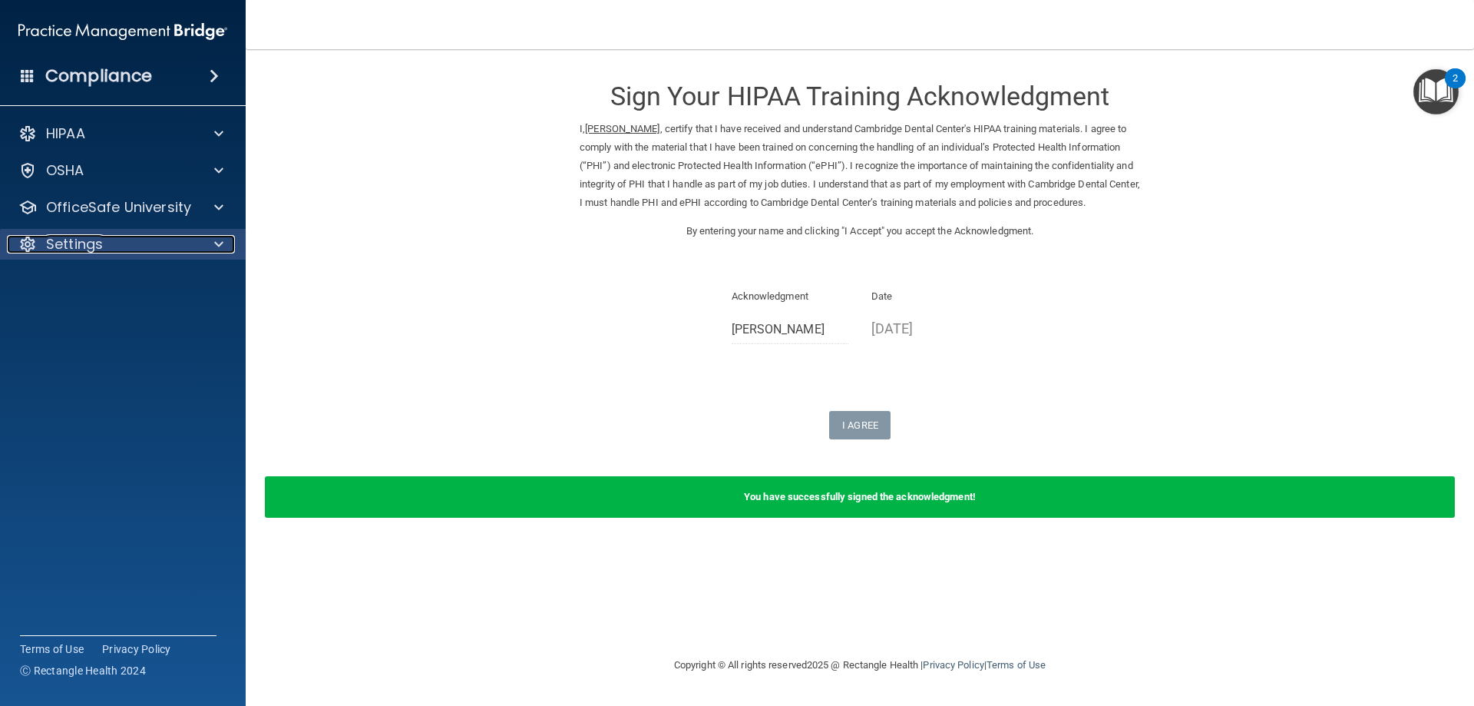
click at [83, 250] on p "Settings" at bounding box center [74, 244] width 57 height 18
click at [88, 223] on div "HIPAA Documents and Policies Report an Incident Business Associates Emergency P…" at bounding box center [123, 228] width 246 height 233
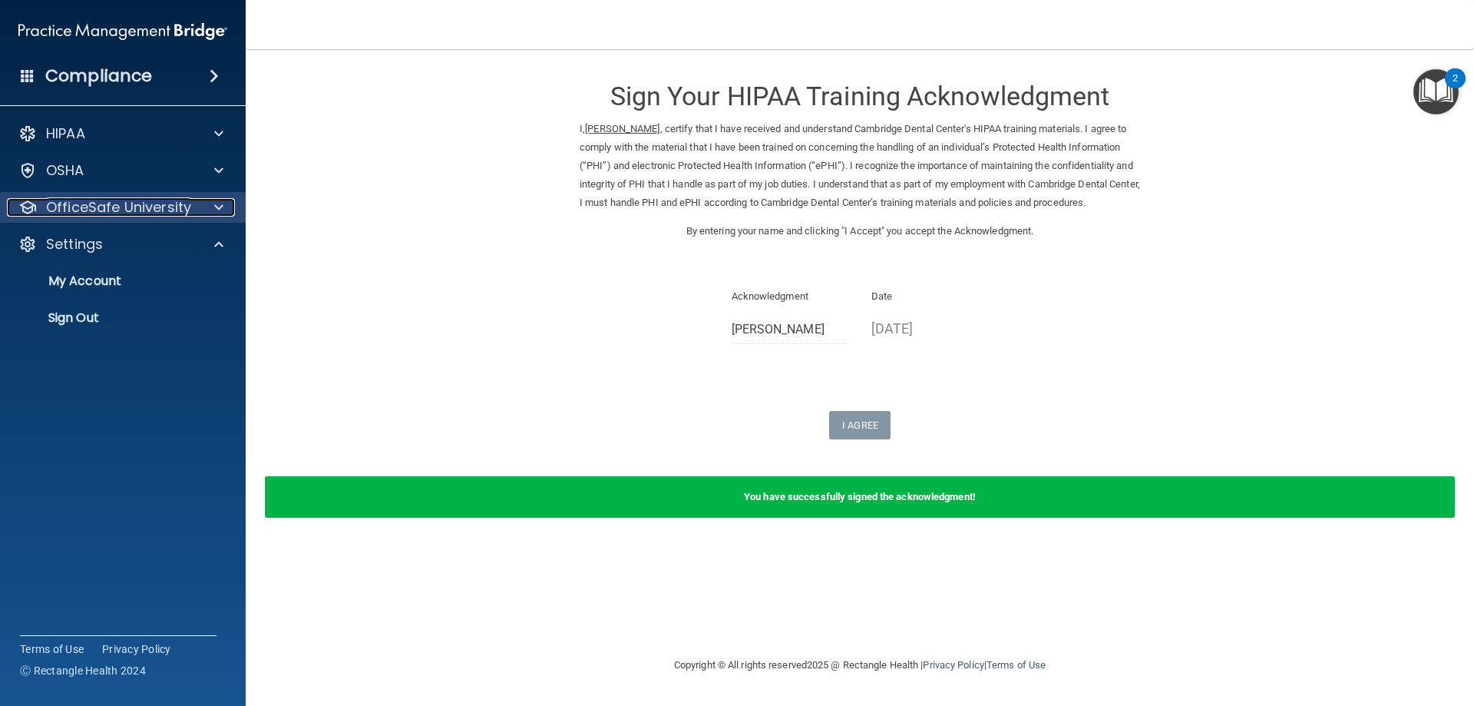
click at [91, 203] on p "OfficeSafe University" at bounding box center [118, 207] width 145 height 18
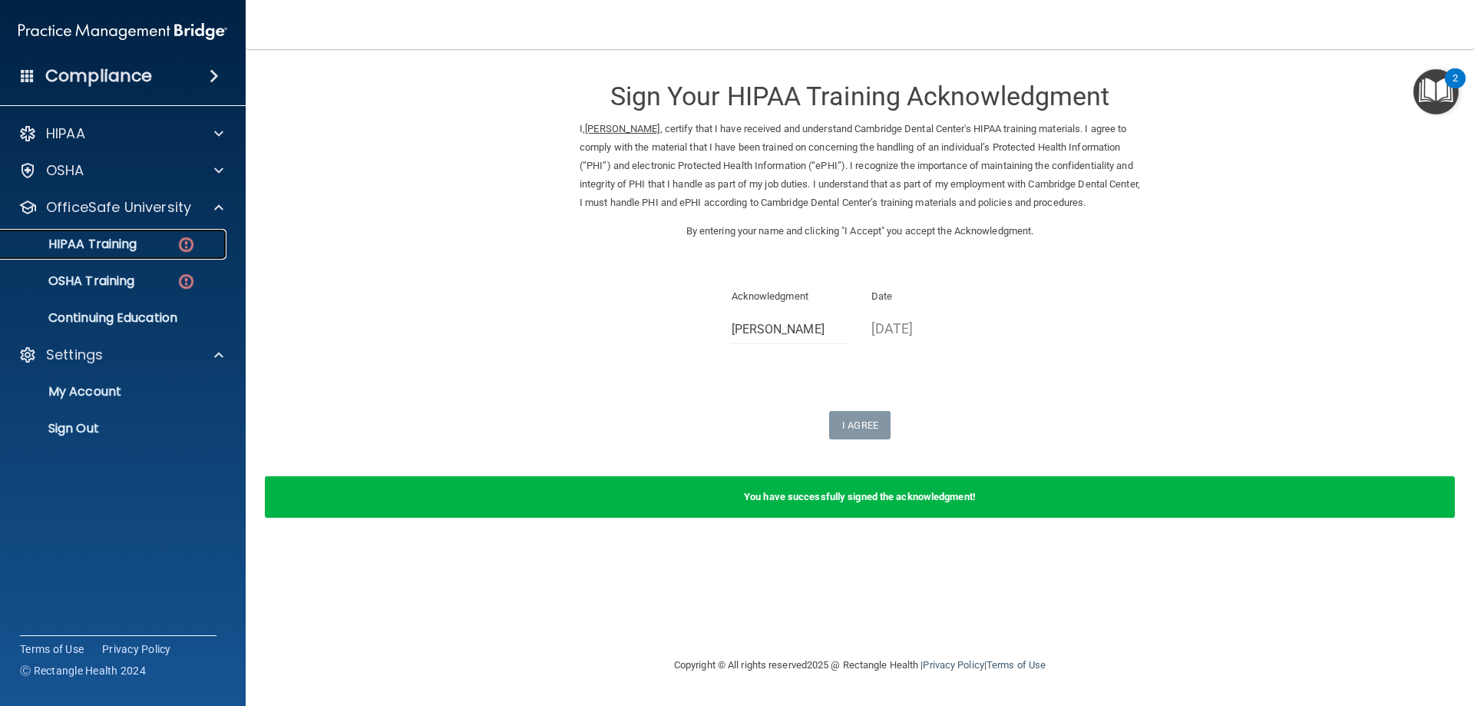
click at [106, 243] on p "HIPAA Training" at bounding box center [73, 243] width 127 height 15
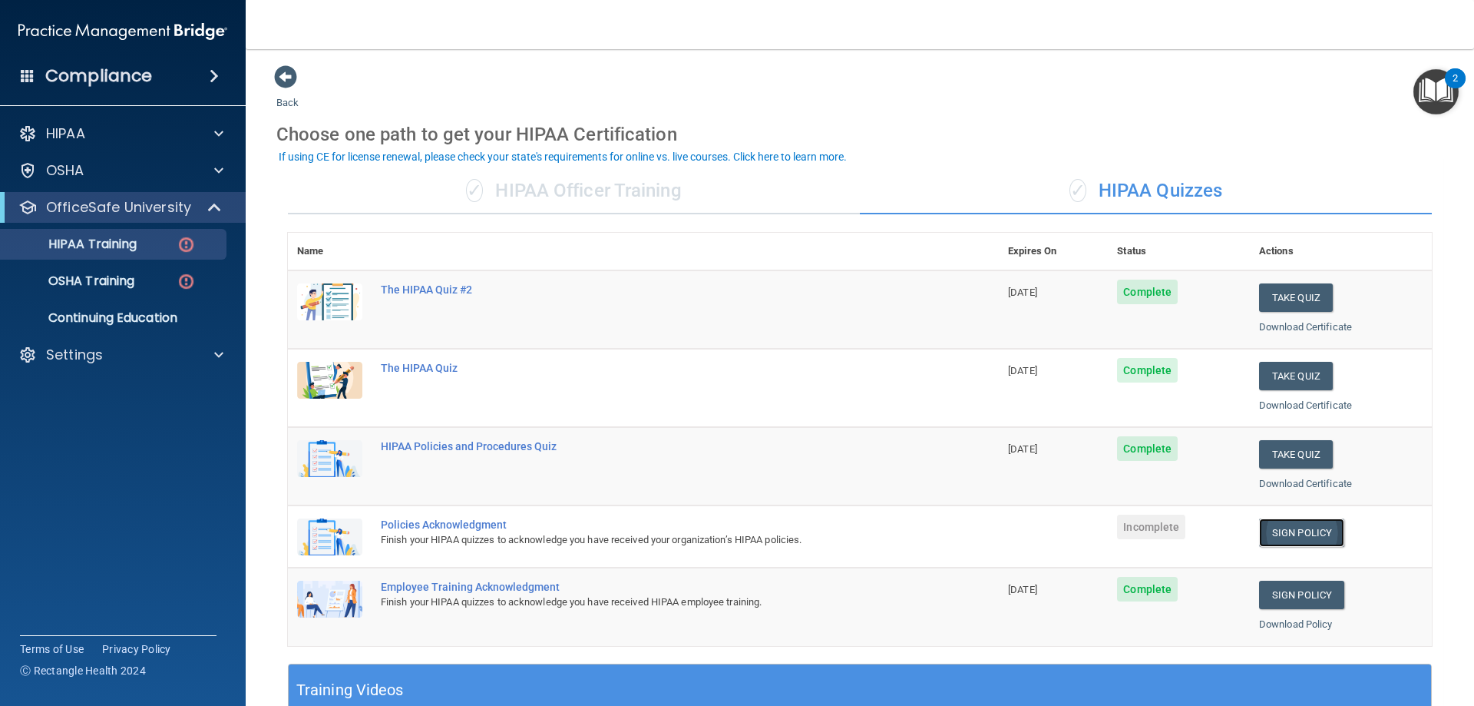
click at [1291, 529] on link "Sign Policy" at bounding box center [1301, 532] width 85 height 28
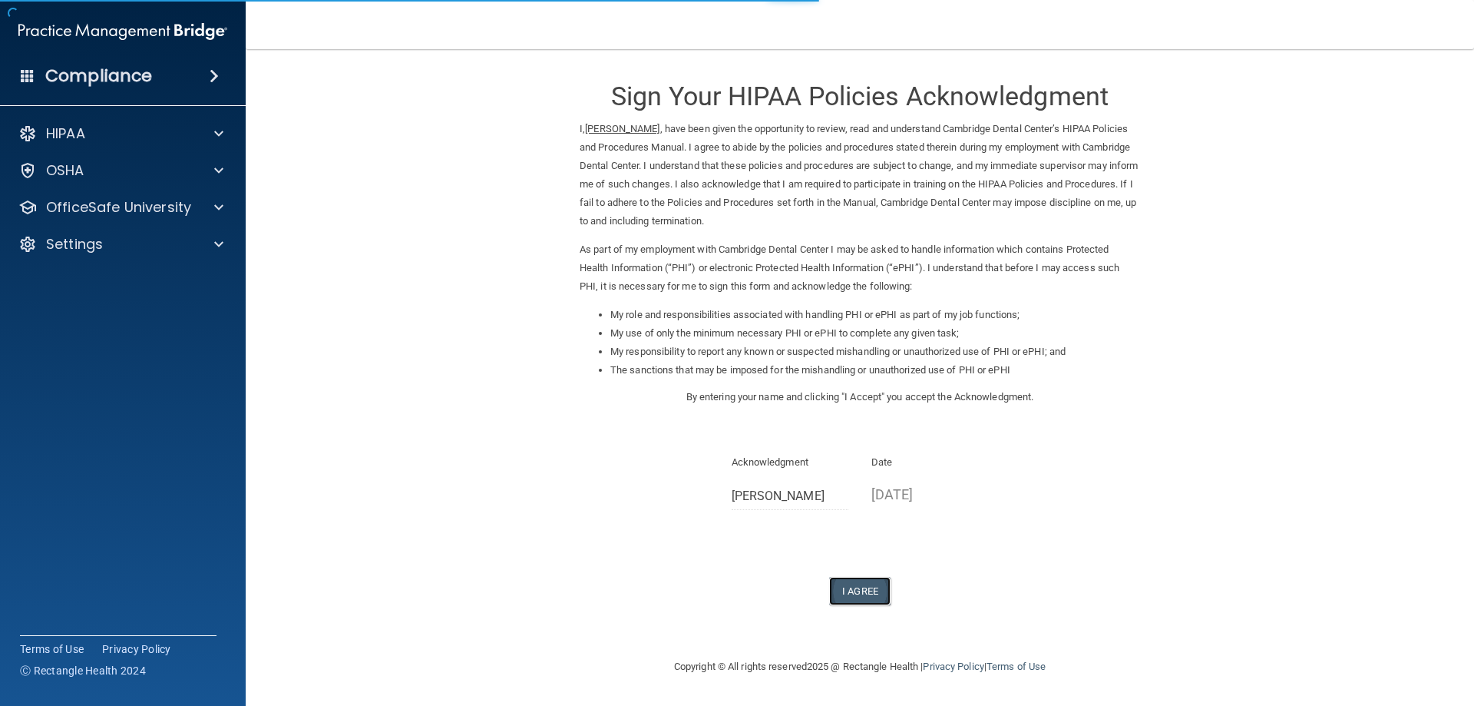
click at [855, 582] on button "I Agree" at bounding box center [859, 591] width 61 height 28
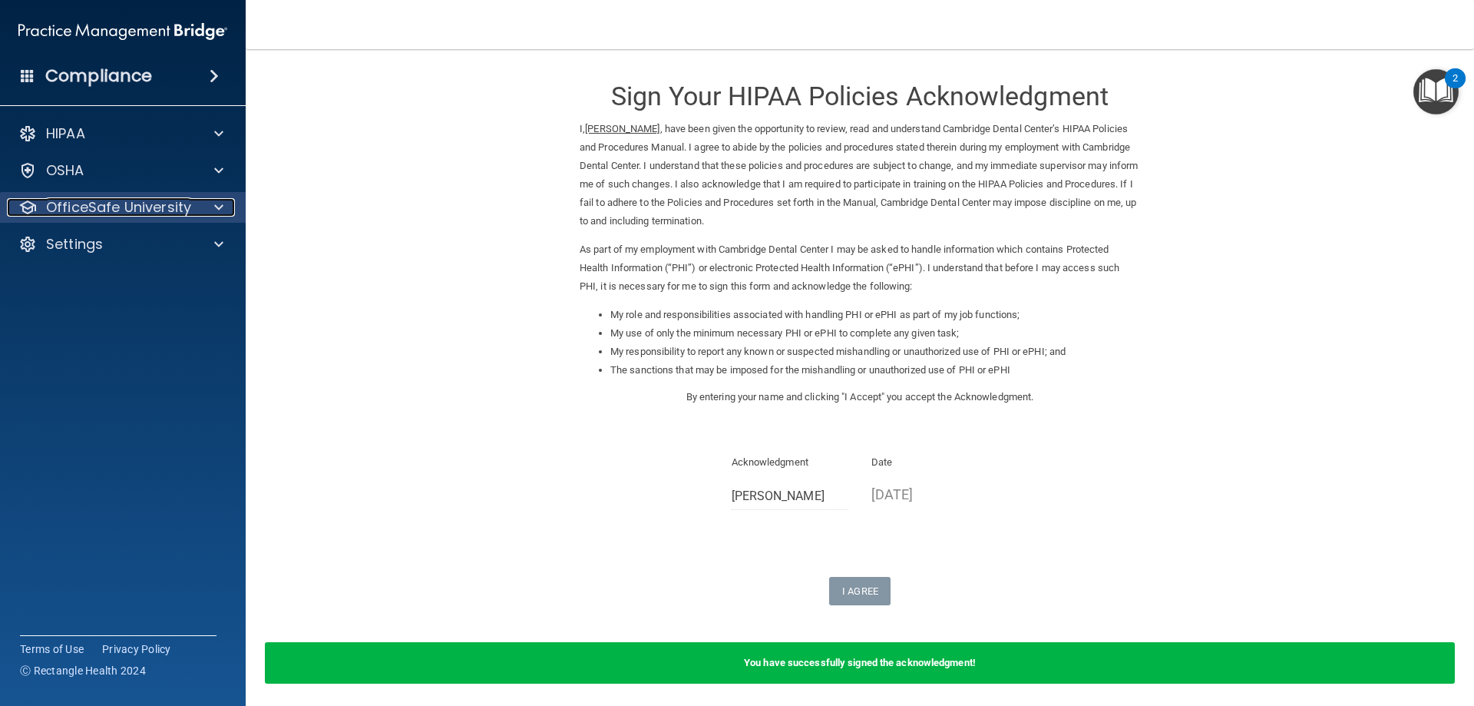
click at [127, 198] on p "OfficeSafe University" at bounding box center [118, 207] width 145 height 18
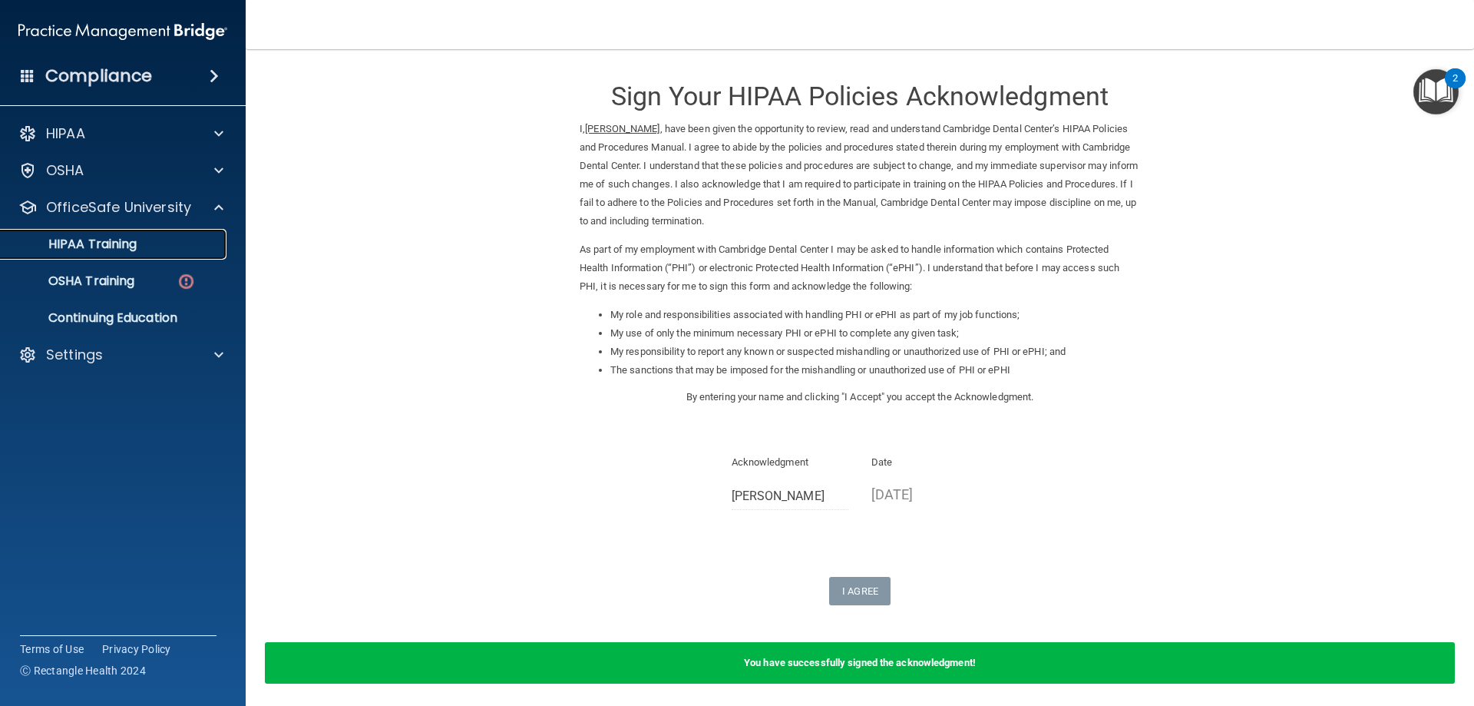
click at [128, 236] on p "HIPAA Training" at bounding box center [73, 243] width 127 height 15
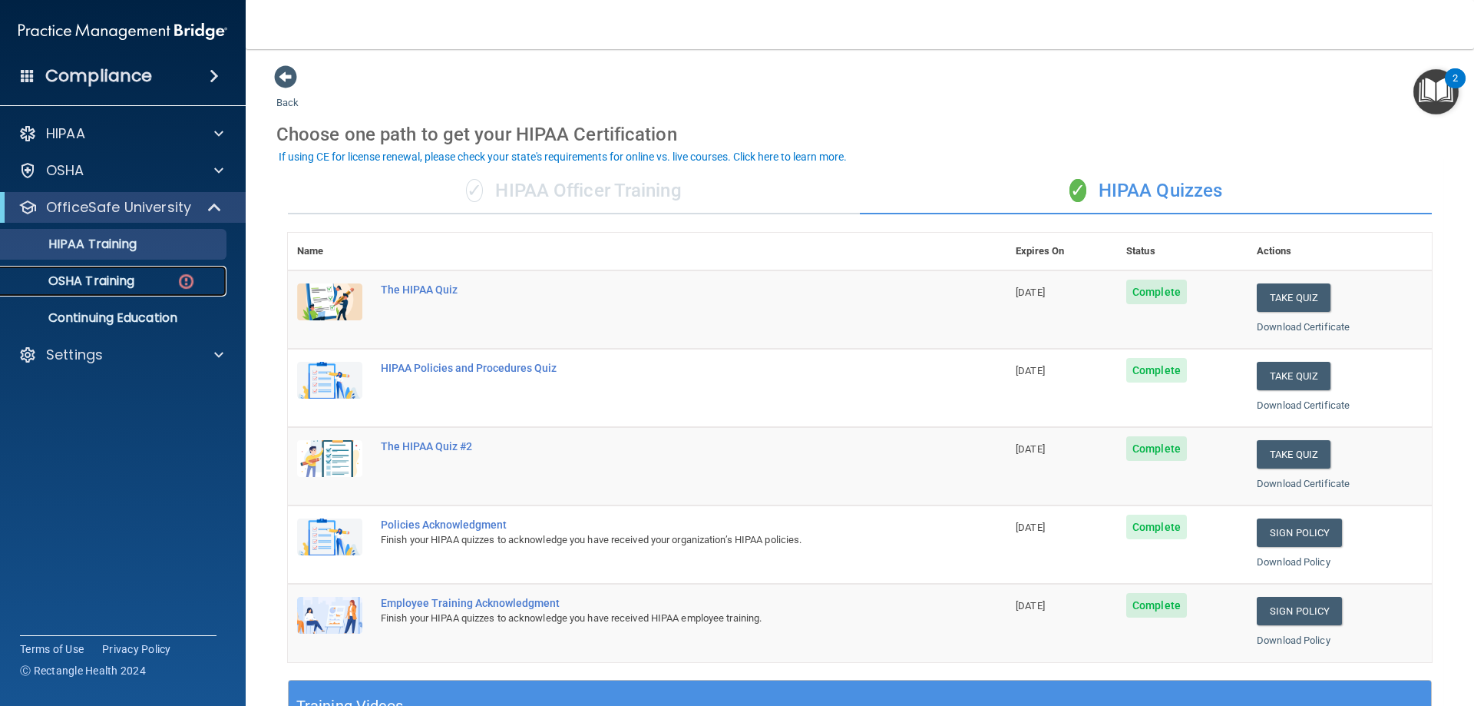
click at [111, 284] on p "OSHA Training" at bounding box center [72, 280] width 124 height 15
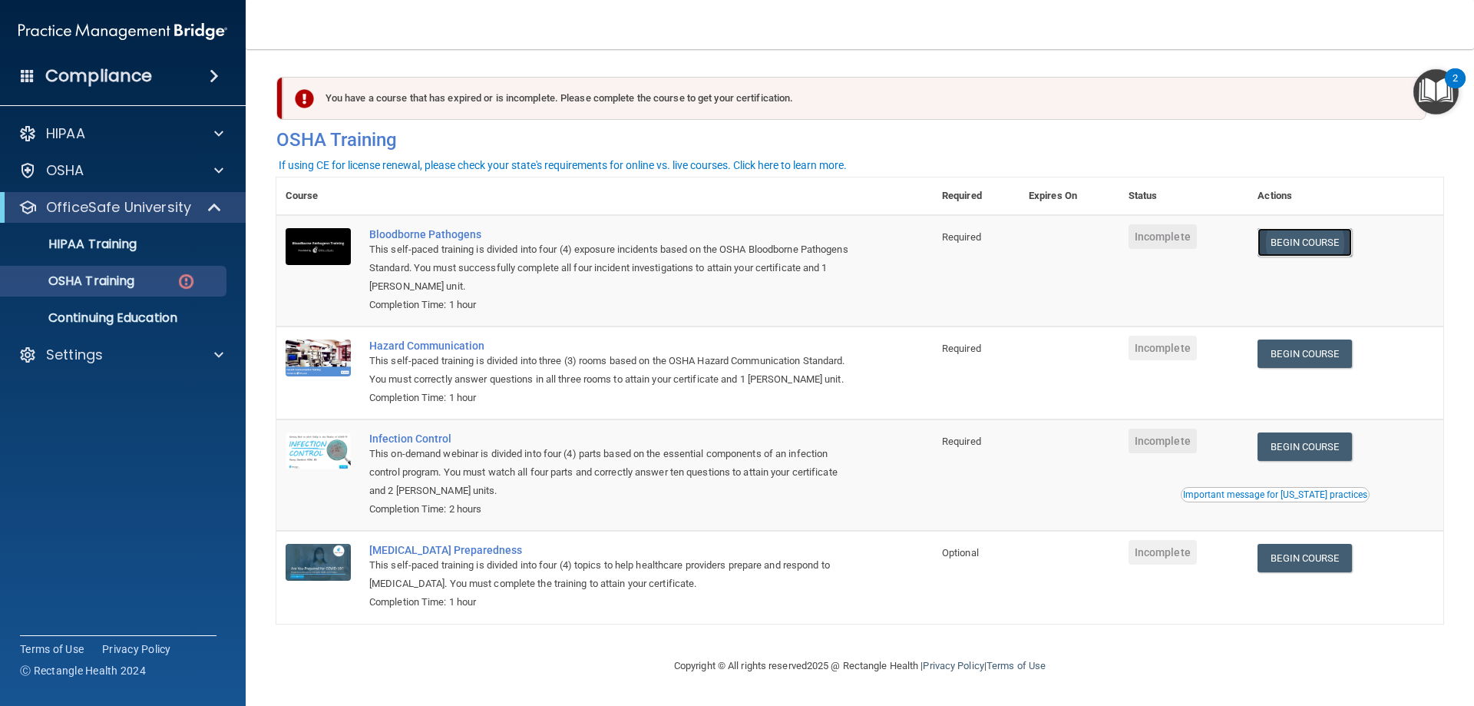
click at [1285, 240] on link "Begin Course" at bounding box center [1305, 242] width 94 height 28
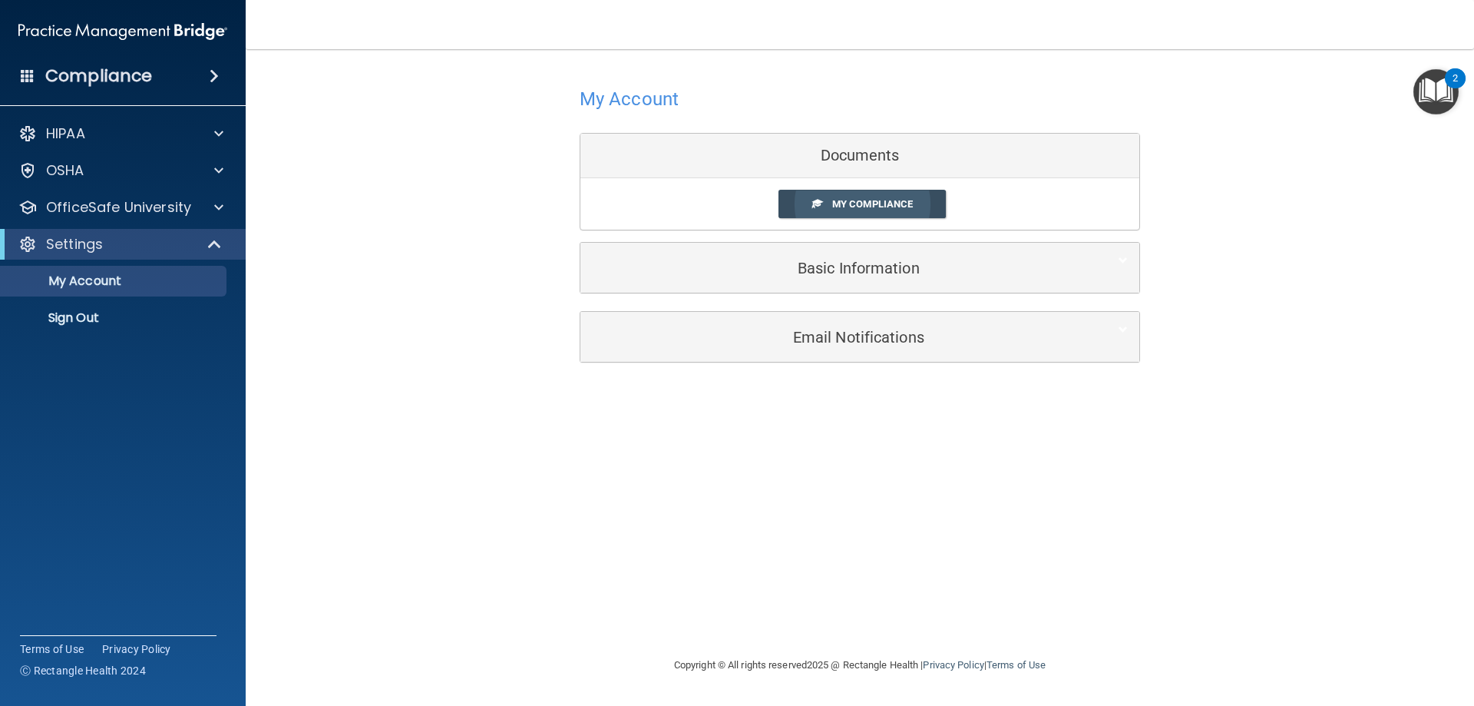
click at [877, 195] on link "My Compliance" at bounding box center [863, 204] width 168 height 28
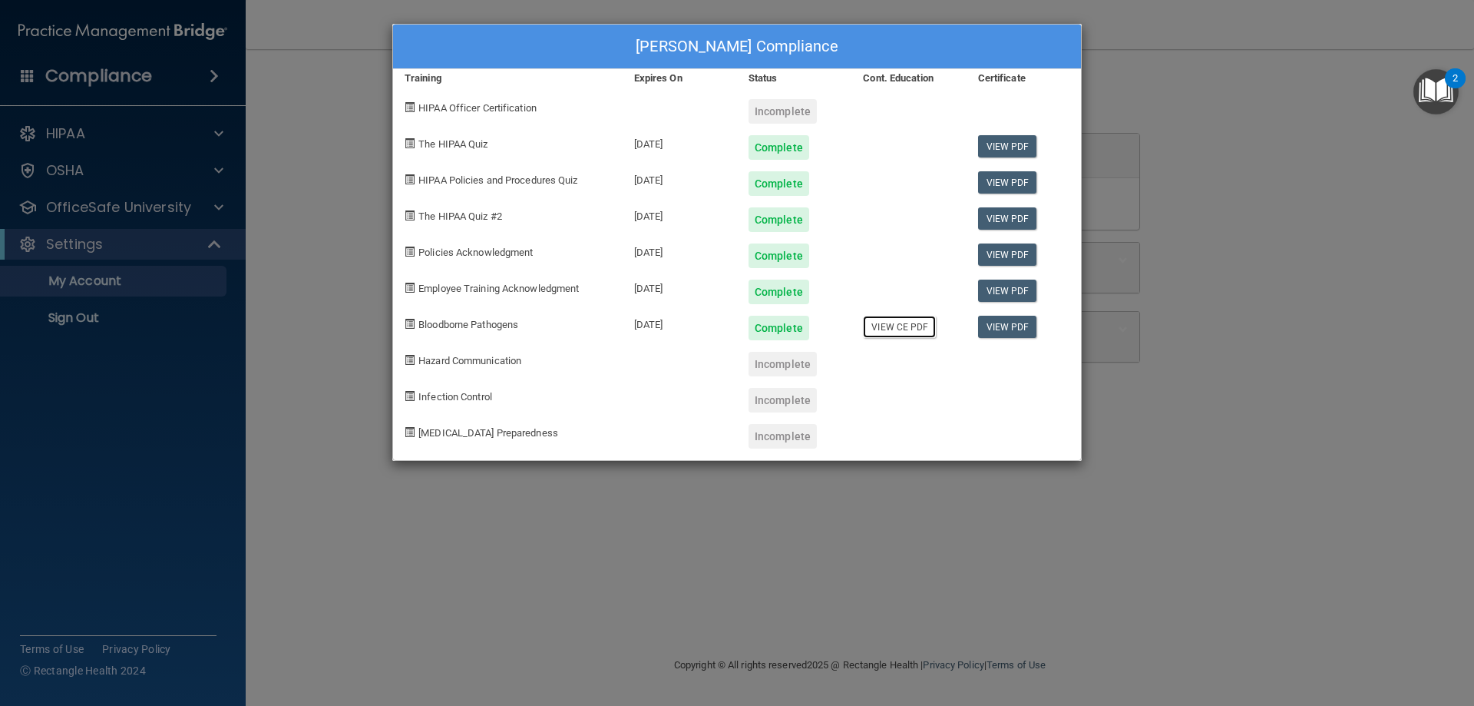
click at [913, 331] on link "View CE PDF" at bounding box center [899, 327] width 73 height 22
click at [1148, 110] on div "[PERSON_NAME] Compliance Training Expires On Status Cont. Education Certificate…" at bounding box center [737, 353] width 1474 height 706
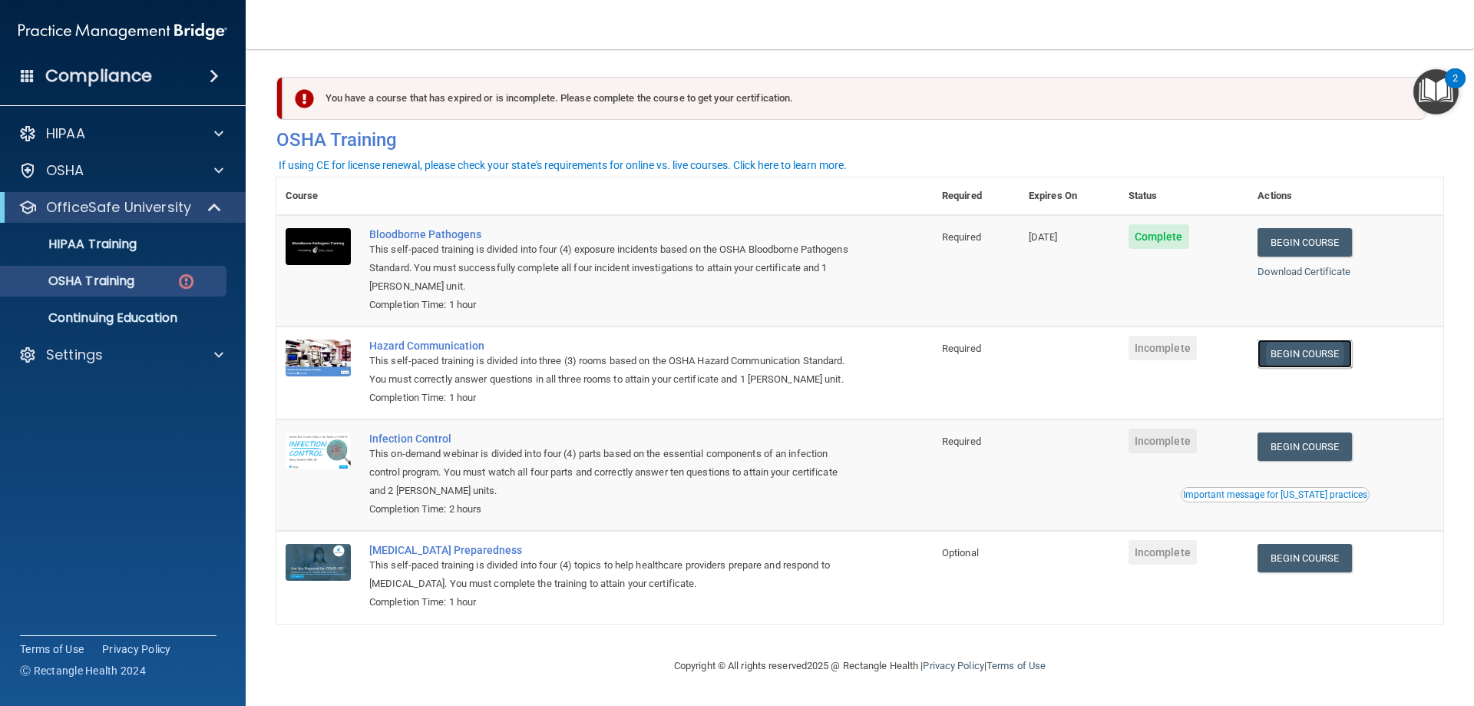
click at [1328, 352] on link "Begin Course" at bounding box center [1305, 353] width 94 height 28
click at [1288, 461] on link "Begin Course" at bounding box center [1305, 446] width 94 height 28
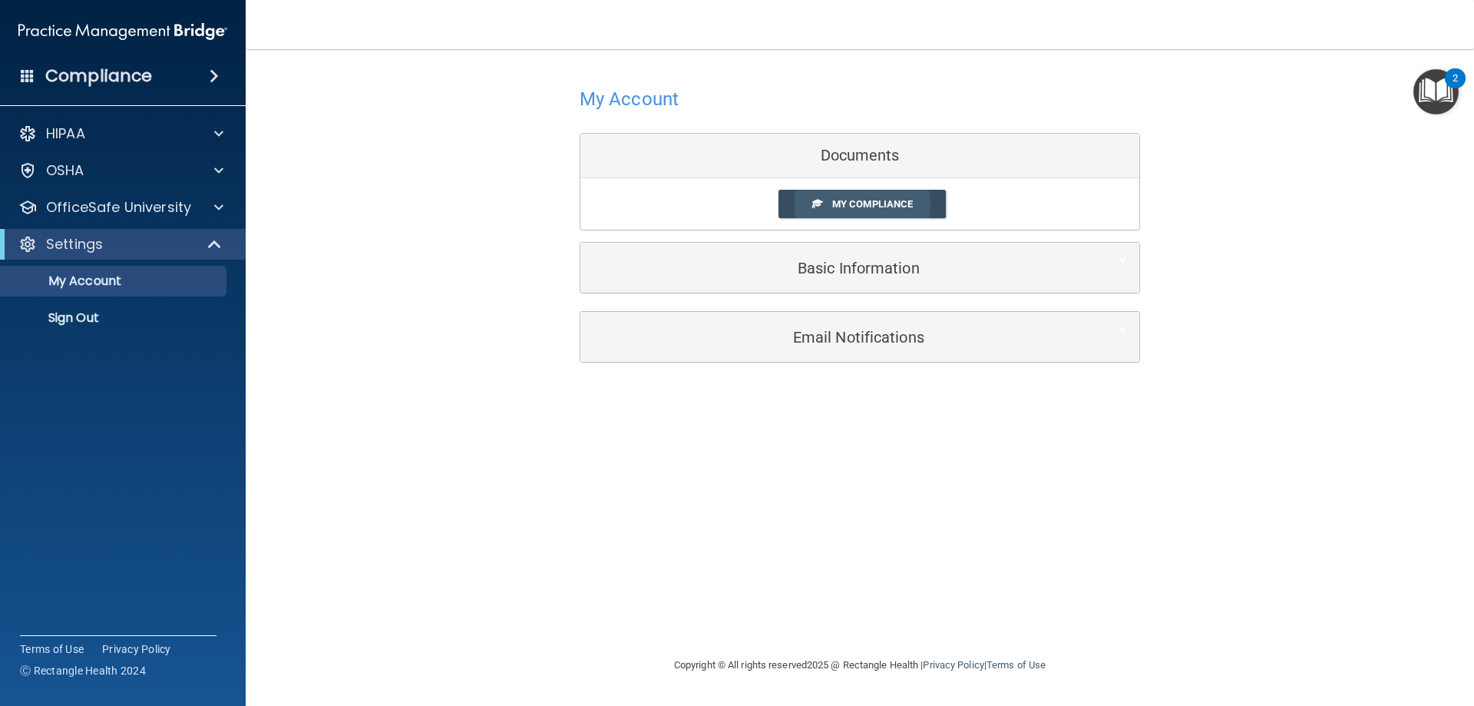
click at [830, 207] on link "My Compliance" at bounding box center [863, 204] width 168 height 28
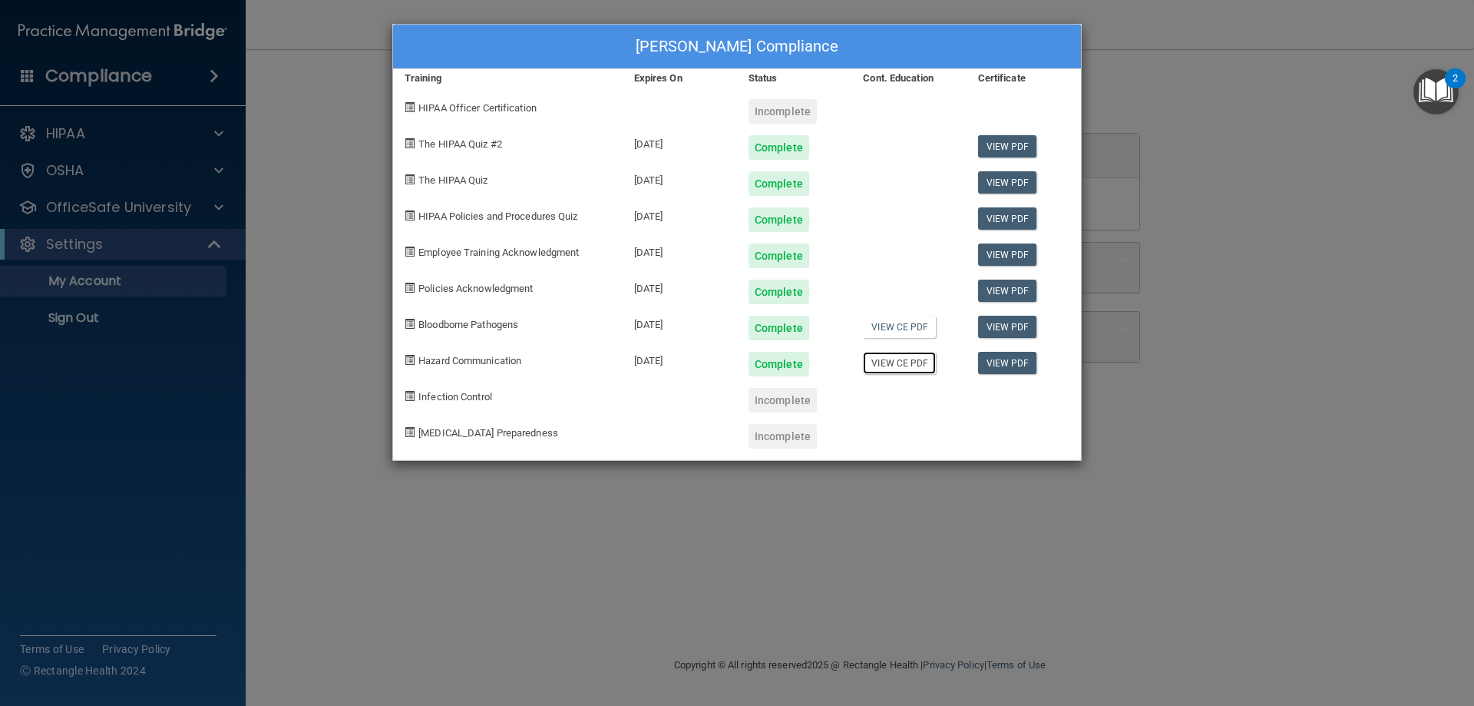
click at [915, 360] on link "View CE PDF" at bounding box center [899, 363] width 73 height 22
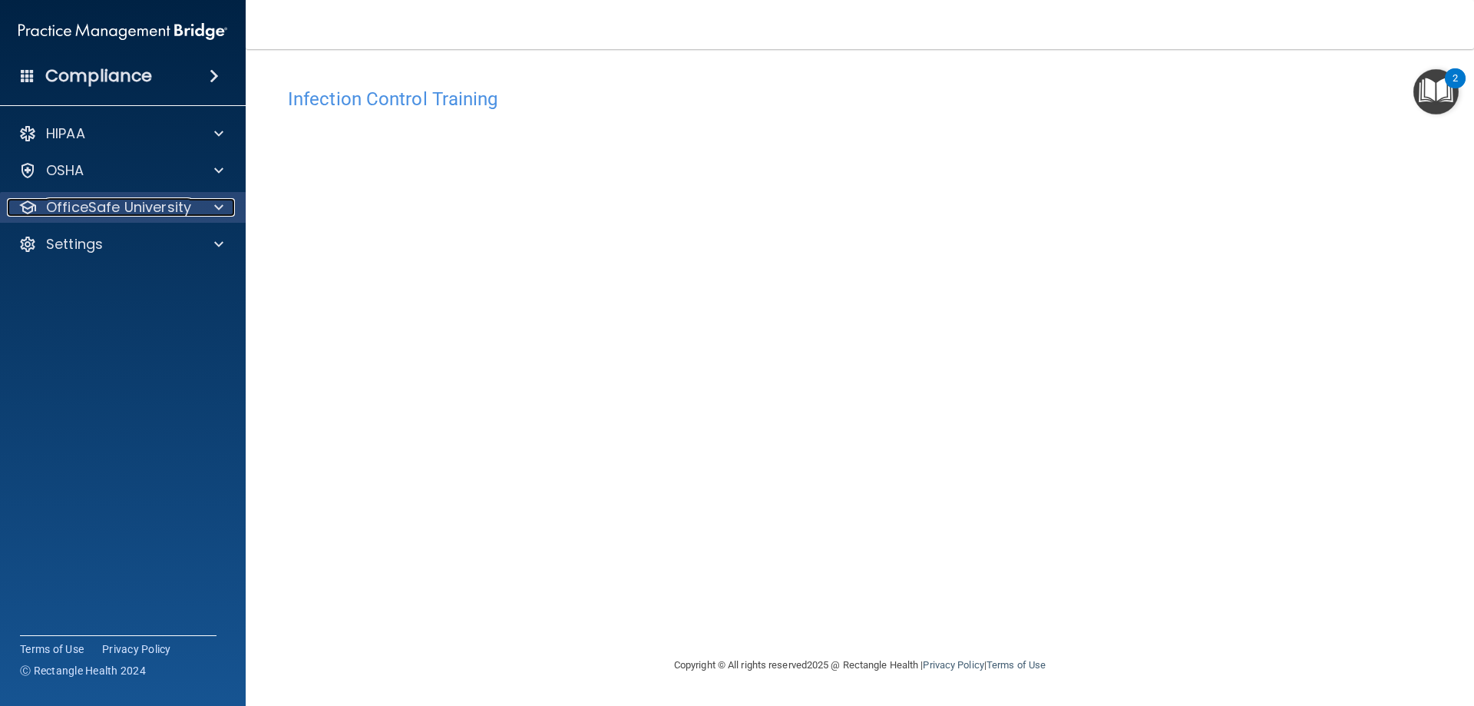
click at [153, 200] on p "OfficeSafe University" at bounding box center [118, 207] width 145 height 18
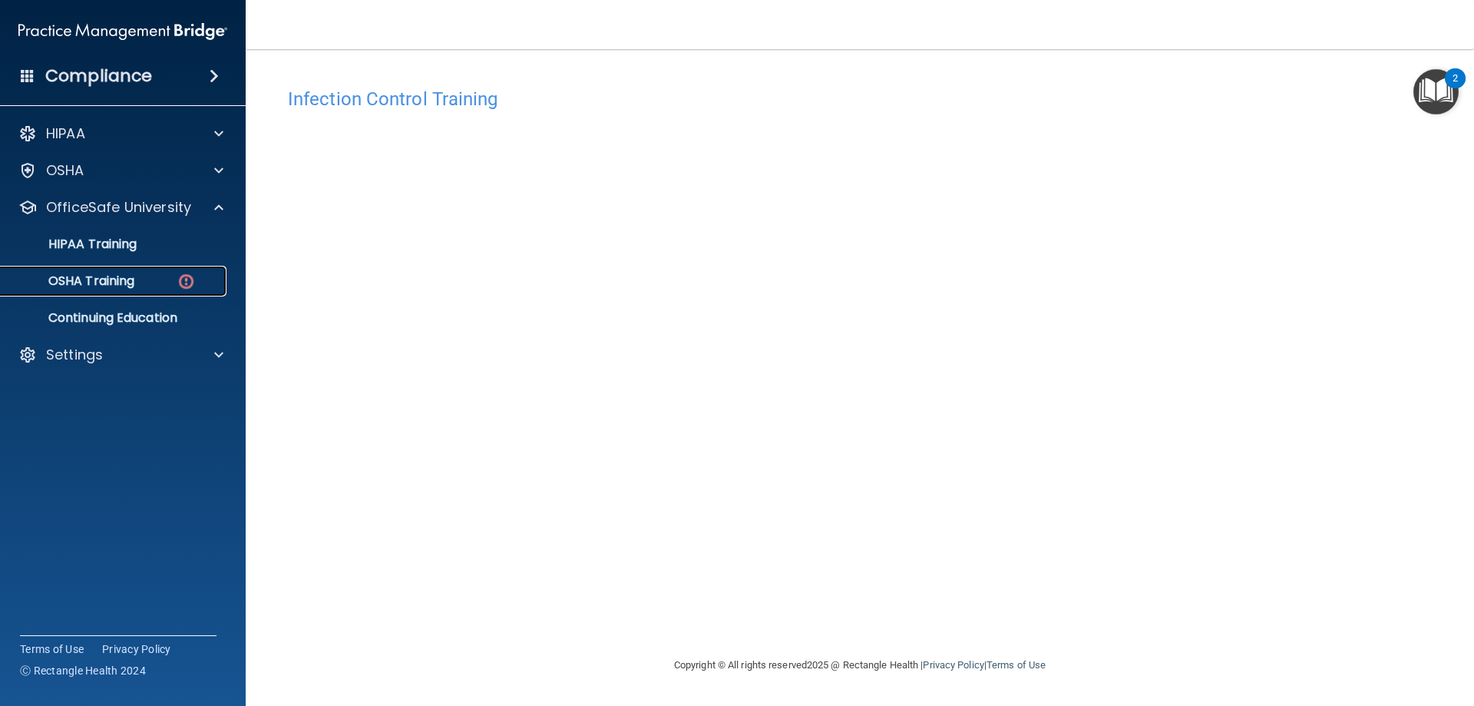
click at [127, 279] on p "OSHA Training" at bounding box center [72, 280] width 124 height 15
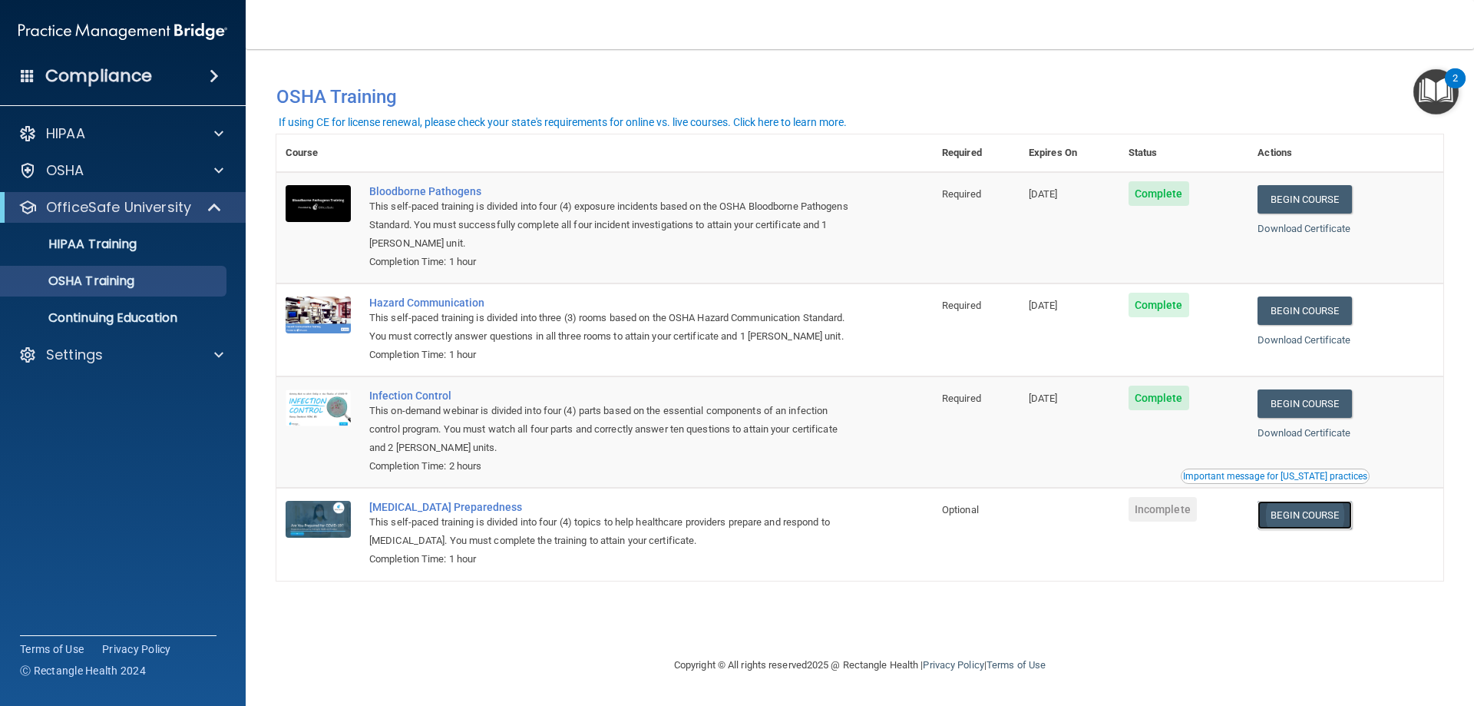
click at [1328, 513] on link "Begin Course" at bounding box center [1305, 515] width 94 height 28
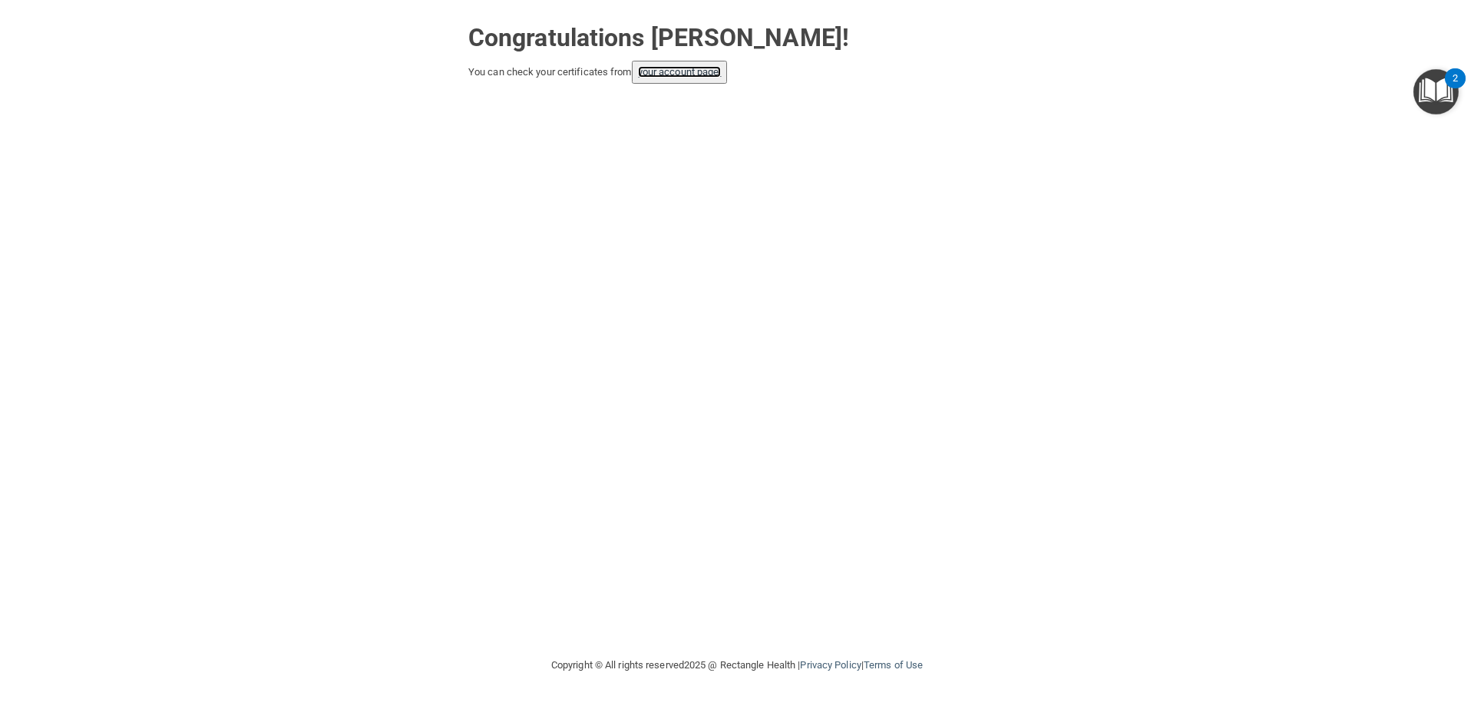
click at [677, 78] on link "your account page!" at bounding box center [680, 72] width 84 height 12
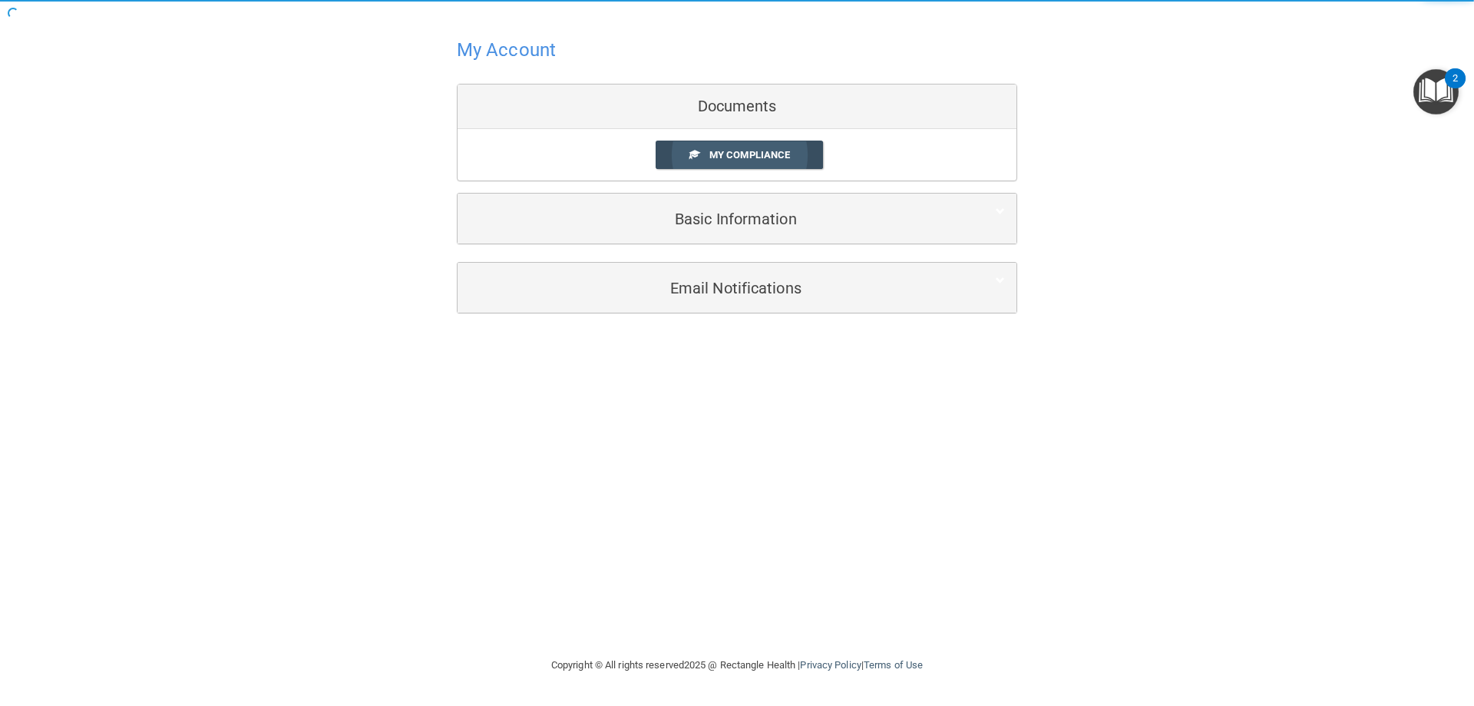
click at [750, 147] on link "My Compliance" at bounding box center [740, 155] width 168 height 28
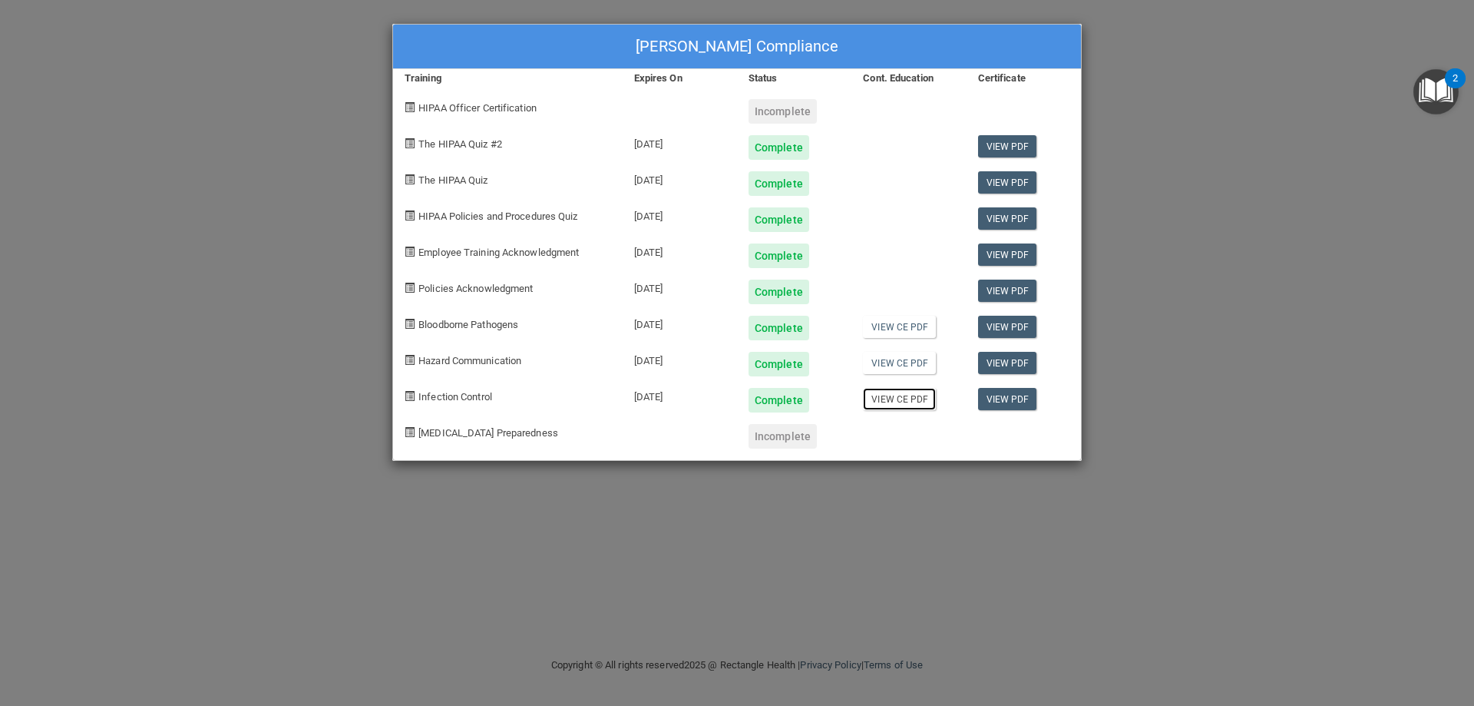
click at [891, 406] on link "View CE PDF" at bounding box center [899, 399] width 73 height 22
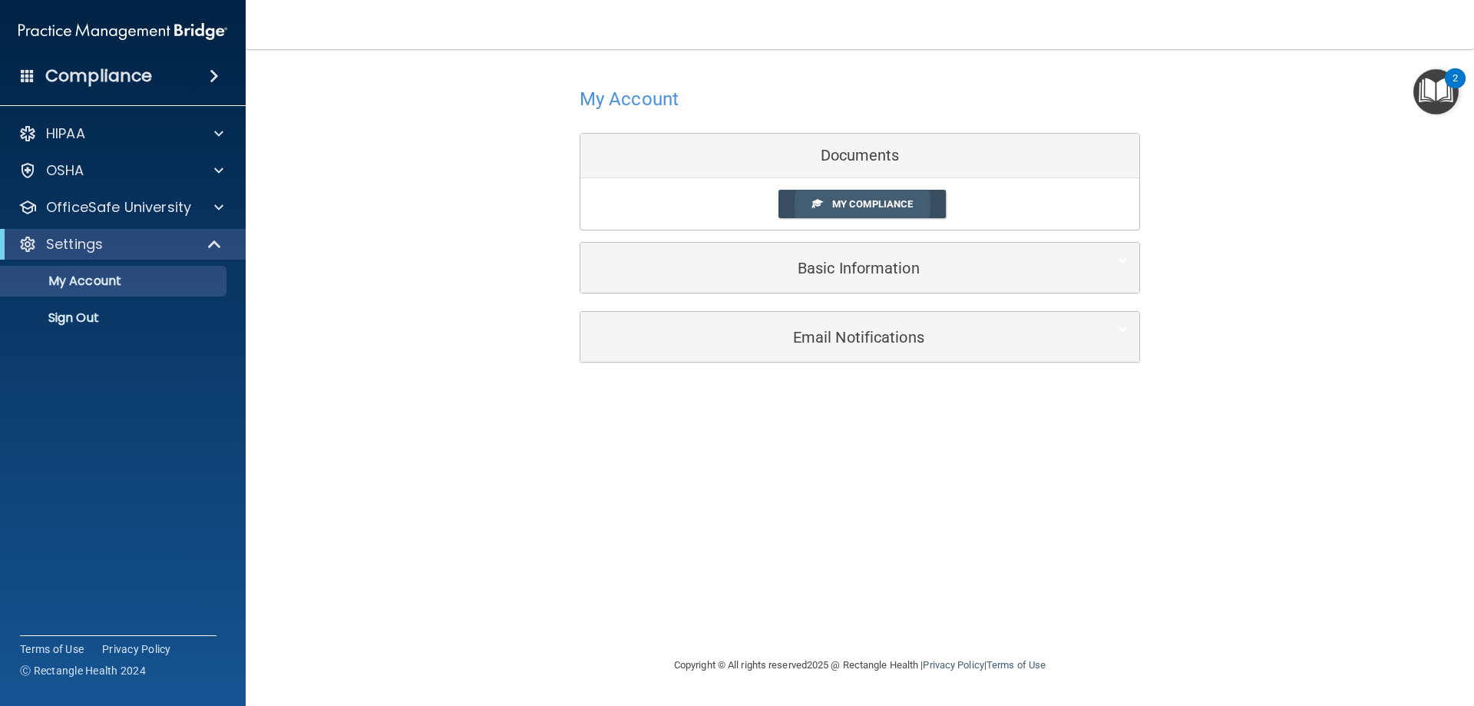
click at [812, 193] on link "My Compliance" at bounding box center [863, 204] width 168 height 28
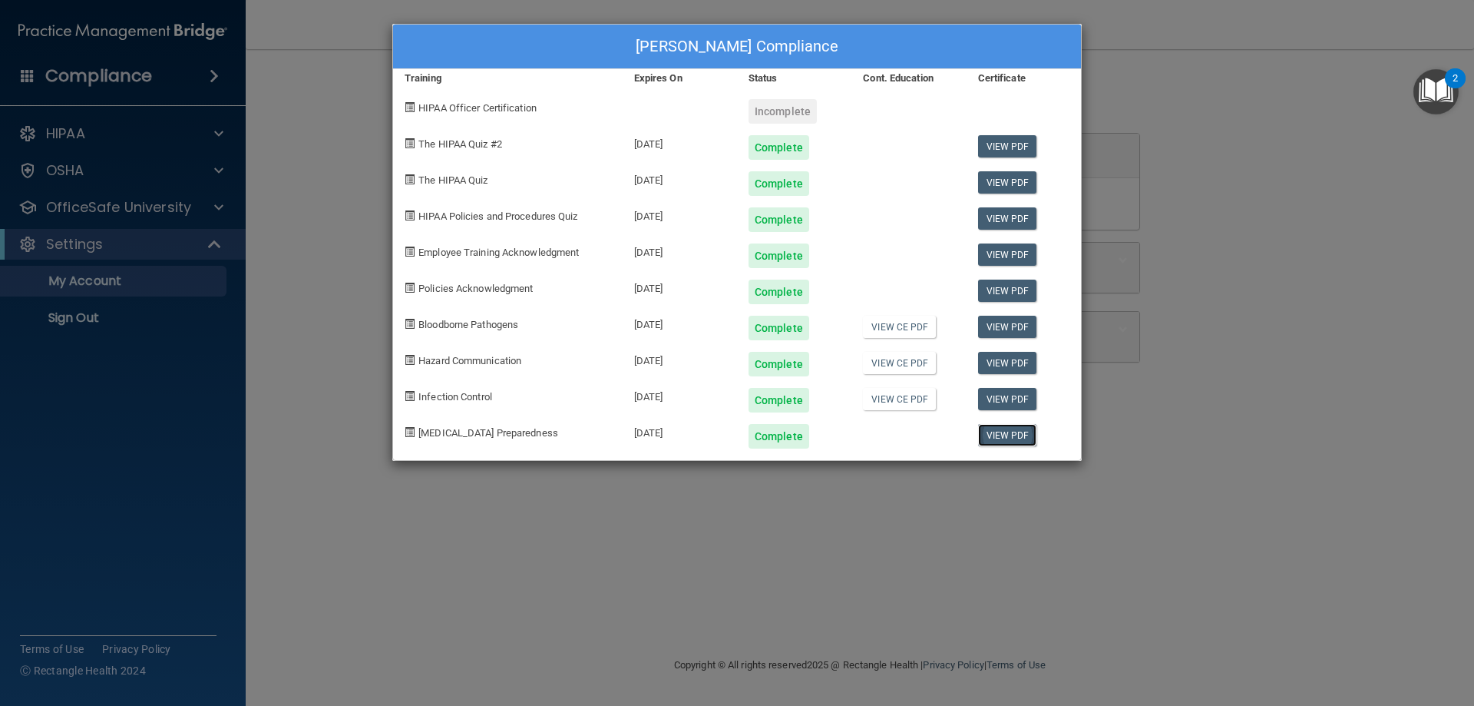
click at [1017, 432] on link "View PDF" at bounding box center [1007, 435] width 59 height 22
click at [902, 323] on link "View CE PDF" at bounding box center [899, 327] width 73 height 22
click at [885, 361] on link "View CE PDF" at bounding box center [899, 363] width 73 height 22
click at [911, 402] on link "View CE PDF" at bounding box center [899, 399] width 73 height 22
click at [825, 524] on div "Brenna Peck's Compliance Training Expires On Status Cont. Education Certificate…" at bounding box center [737, 353] width 1474 height 706
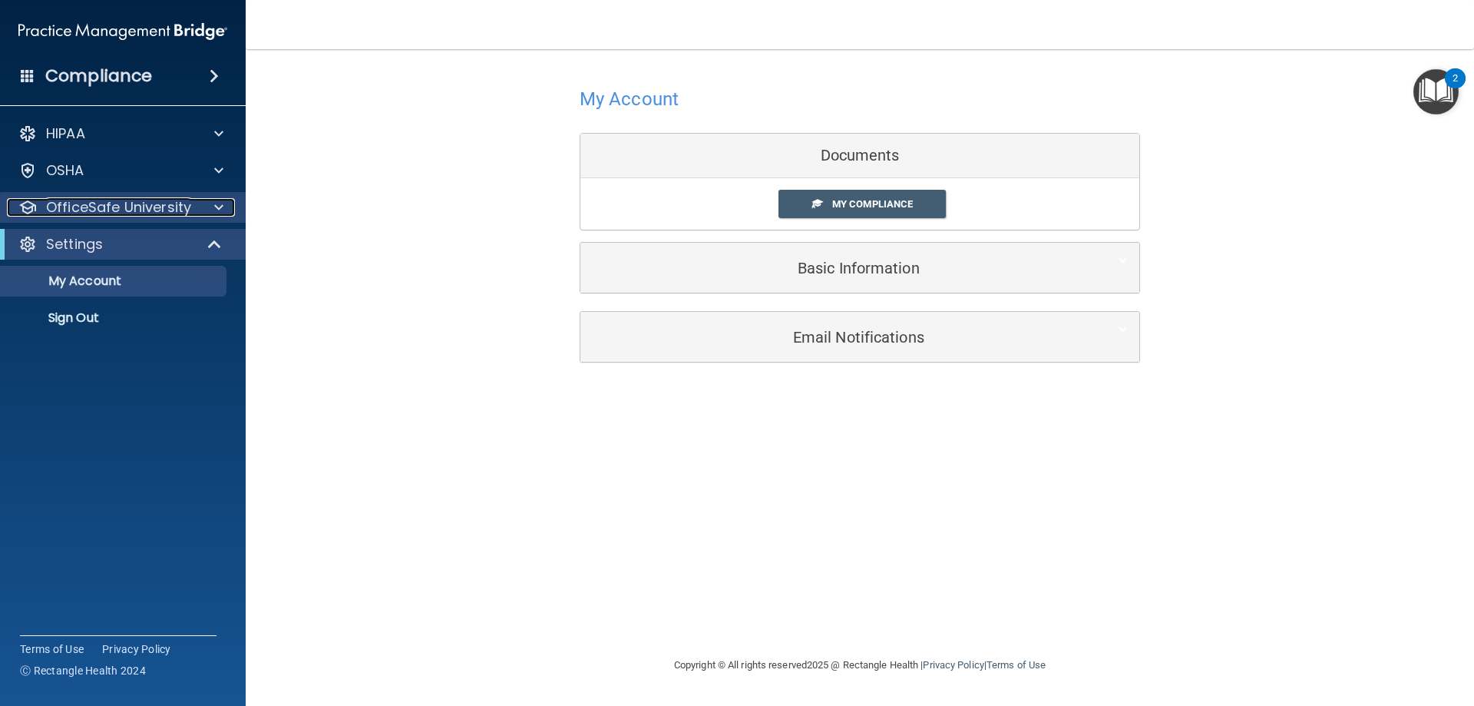
click at [123, 205] on p "OfficeSafe University" at bounding box center [118, 207] width 145 height 18
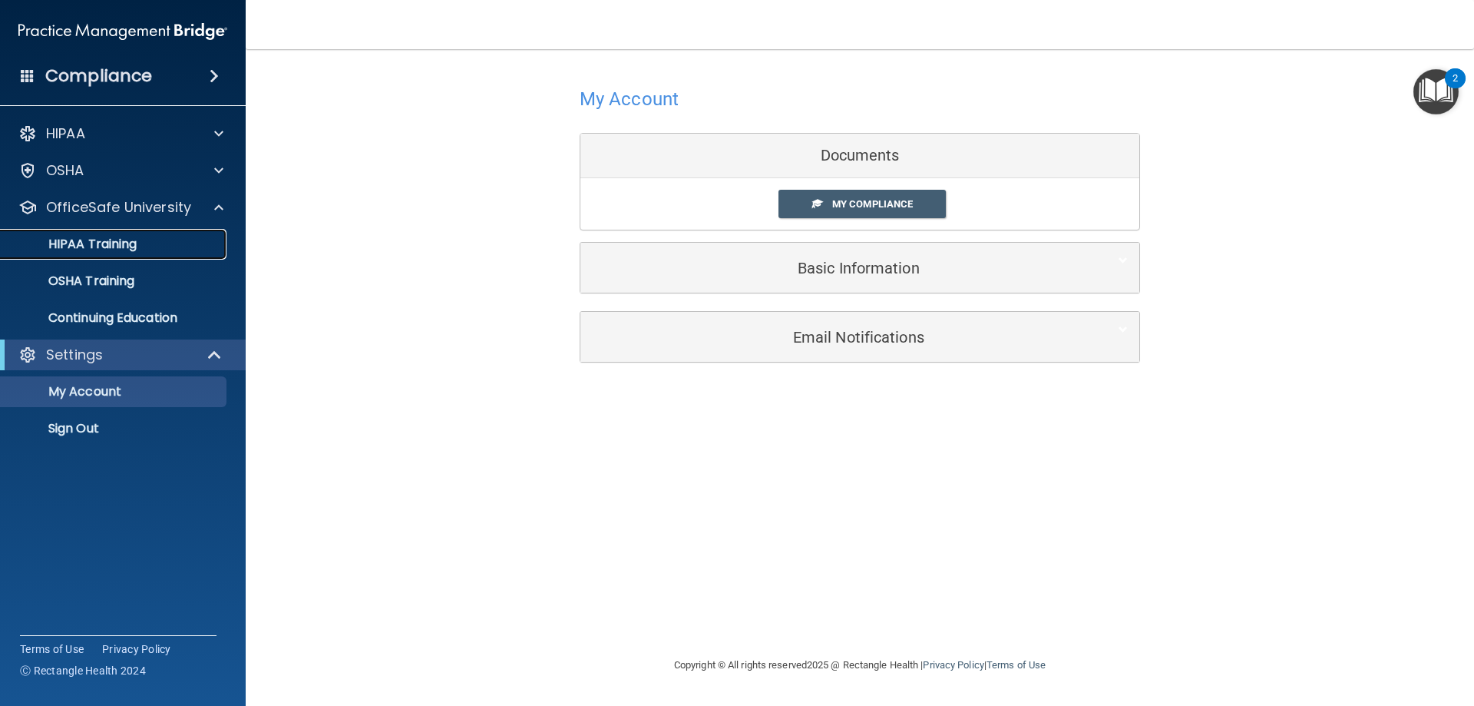
click at [115, 239] on p "HIPAA Training" at bounding box center [73, 243] width 127 height 15
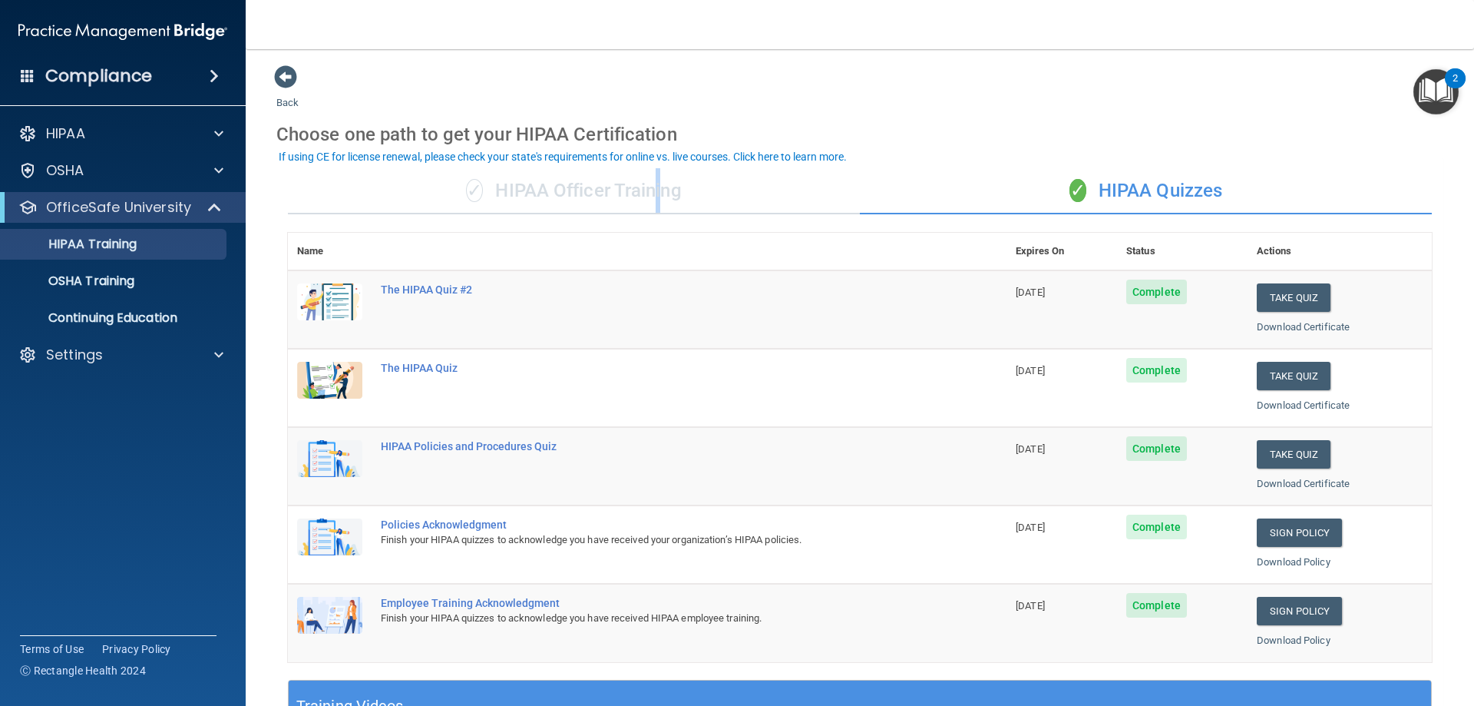
click at [654, 193] on div "✓ HIPAA Officer Training" at bounding box center [574, 191] width 572 height 46
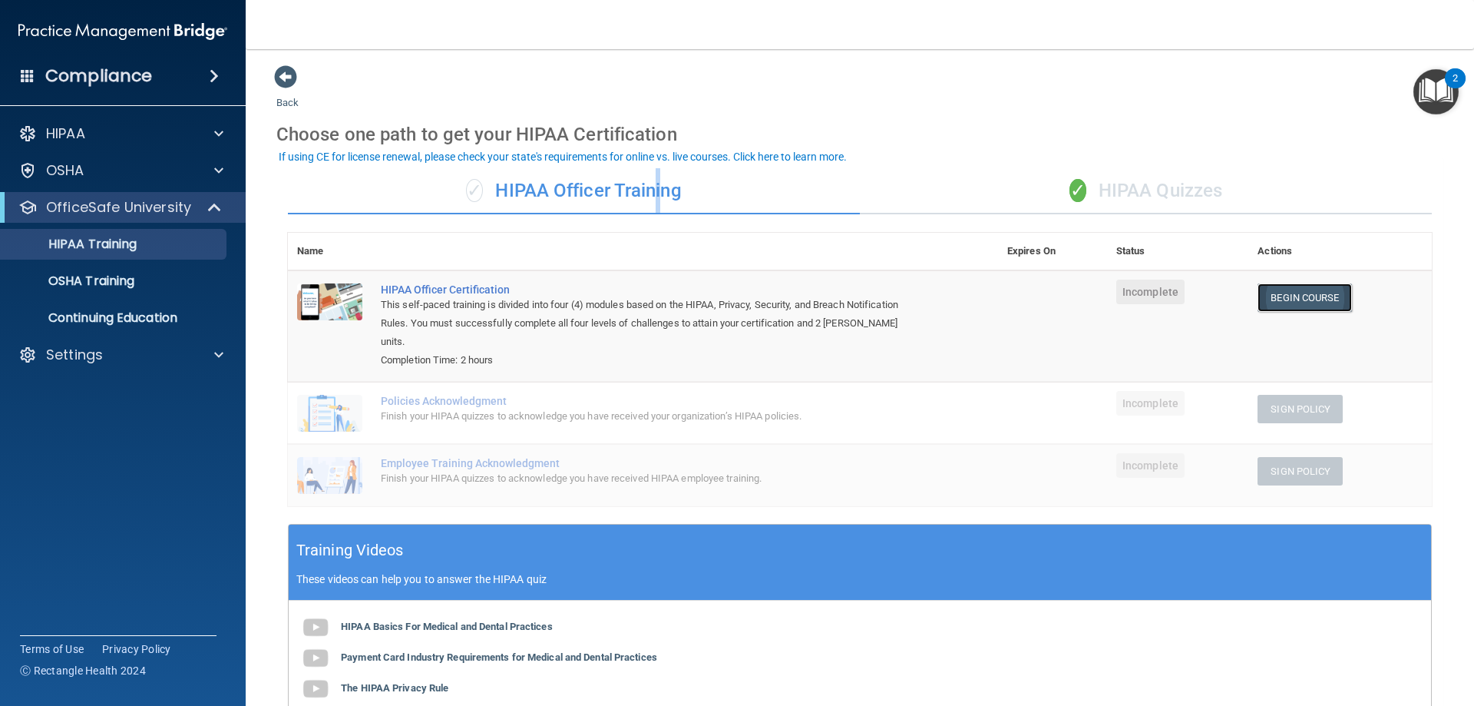
click at [1294, 293] on link "Begin Course" at bounding box center [1305, 297] width 94 height 28
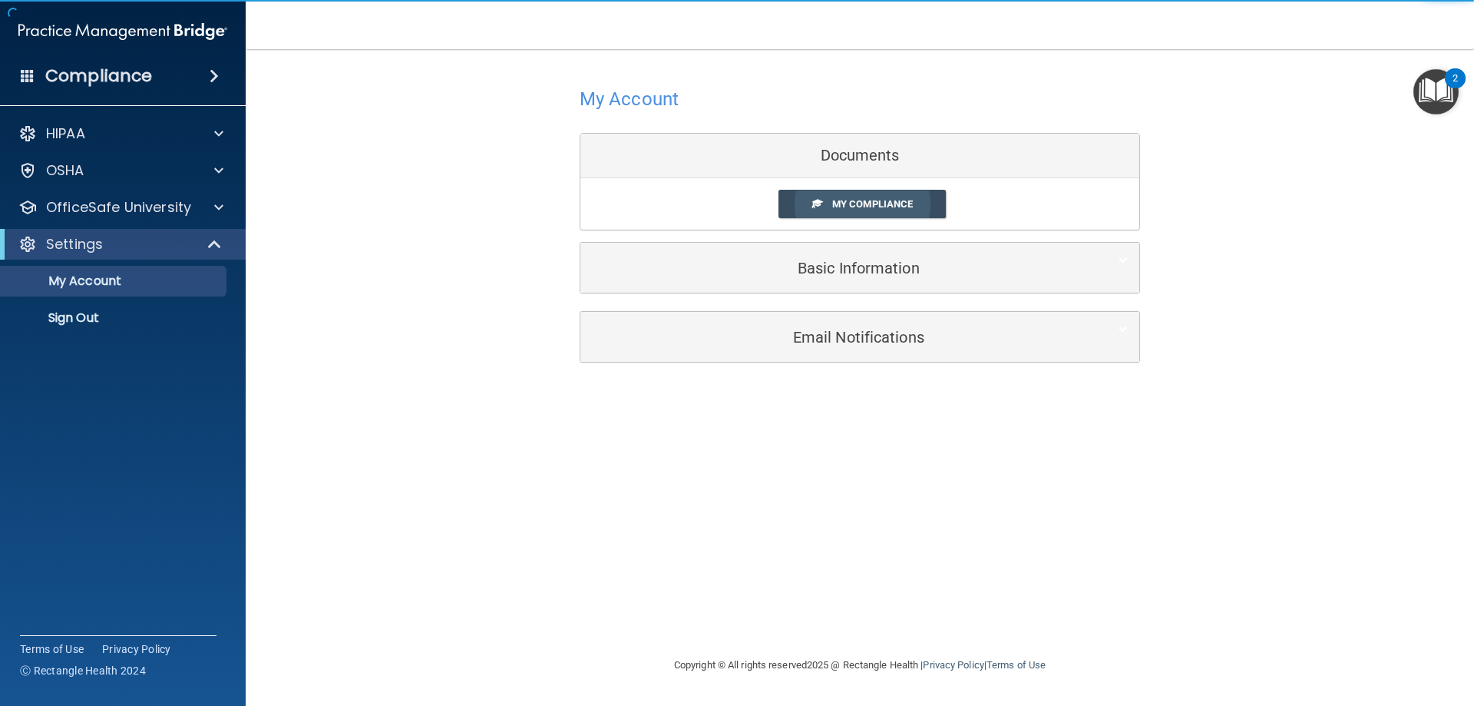
click at [848, 215] on link "My Compliance" at bounding box center [863, 204] width 168 height 28
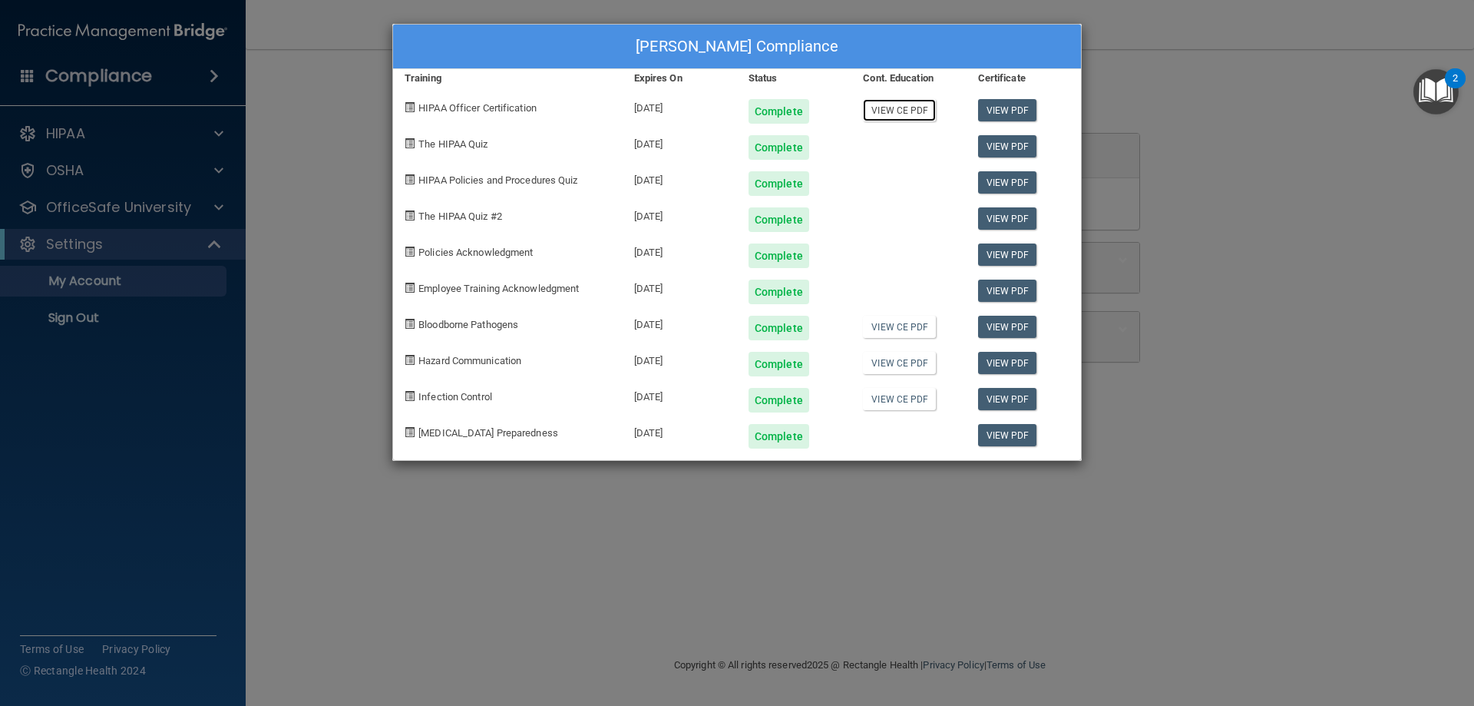
click at [902, 113] on link "View CE PDF" at bounding box center [899, 110] width 73 height 22
